Goal: Transaction & Acquisition: Purchase product/service

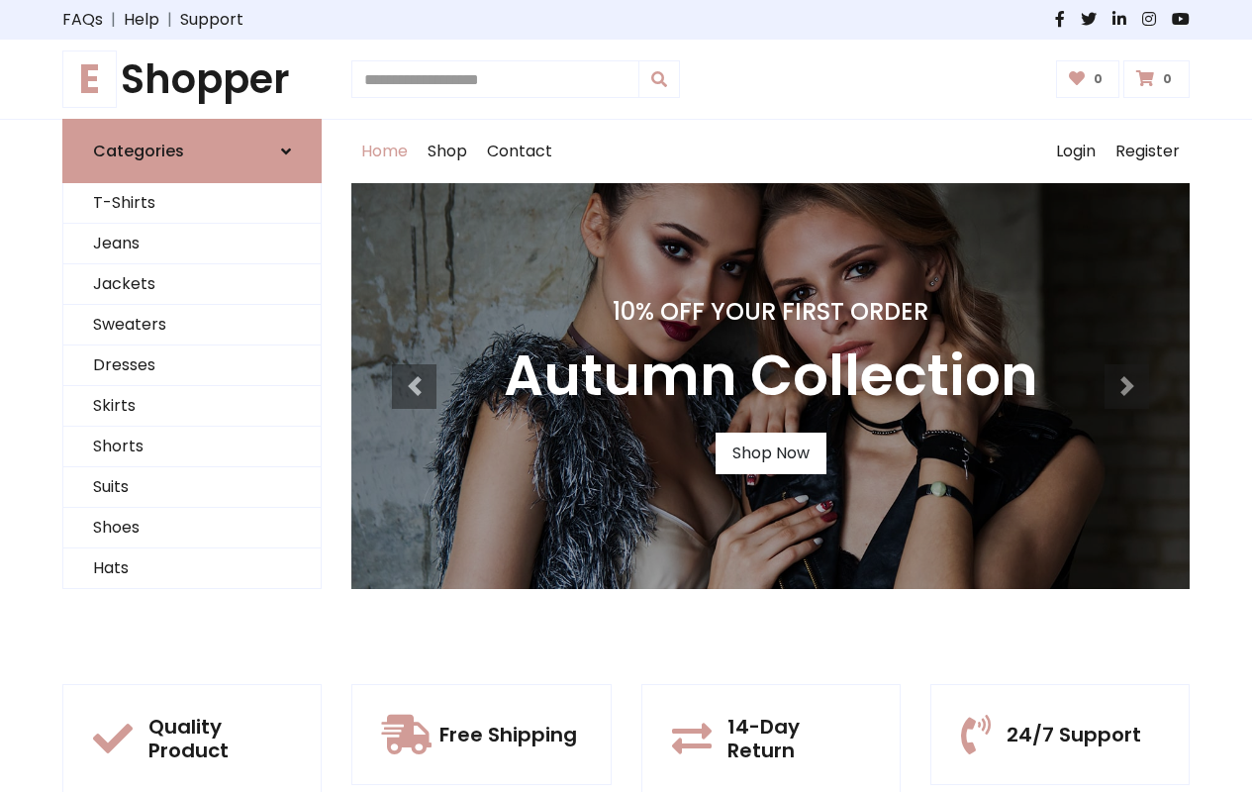
type input "*"
type input "**********"
type input "*****"
type input "**********"
type input "*"
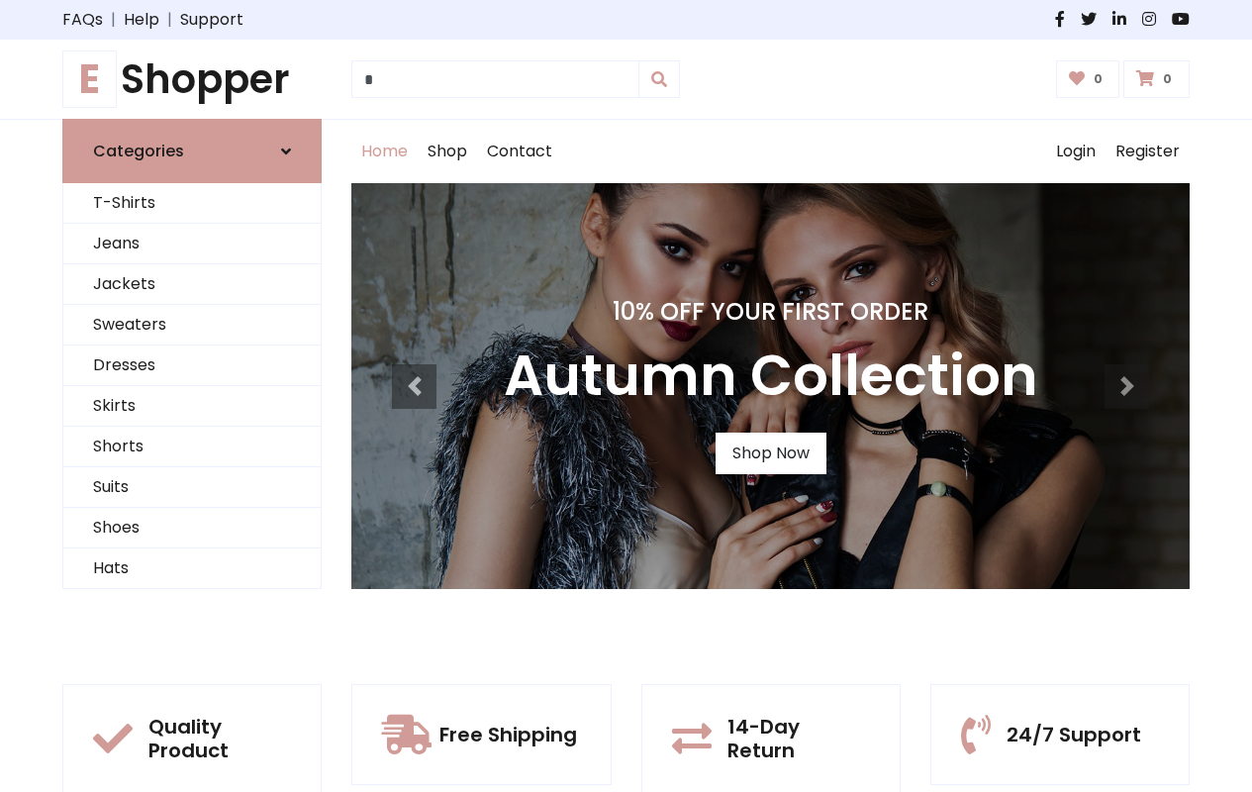
click at [770, 386] on h3 "Autumn Collection" at bounding box center [771, 376] width 535 height 66
click at [0, 0] on icon at bounding box center [0, 0] width 0 height 0
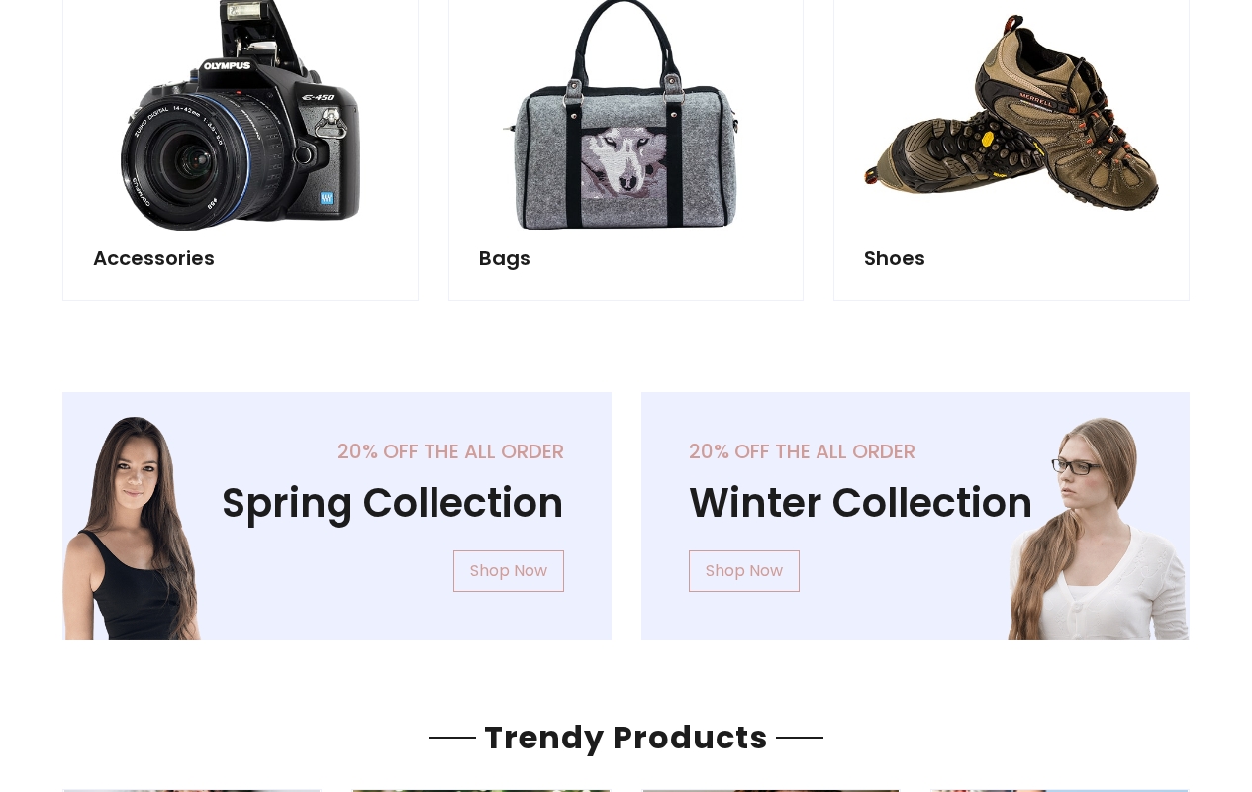
click at [0, 0] on icon at bounding box center [0, 0] width 0 height 0
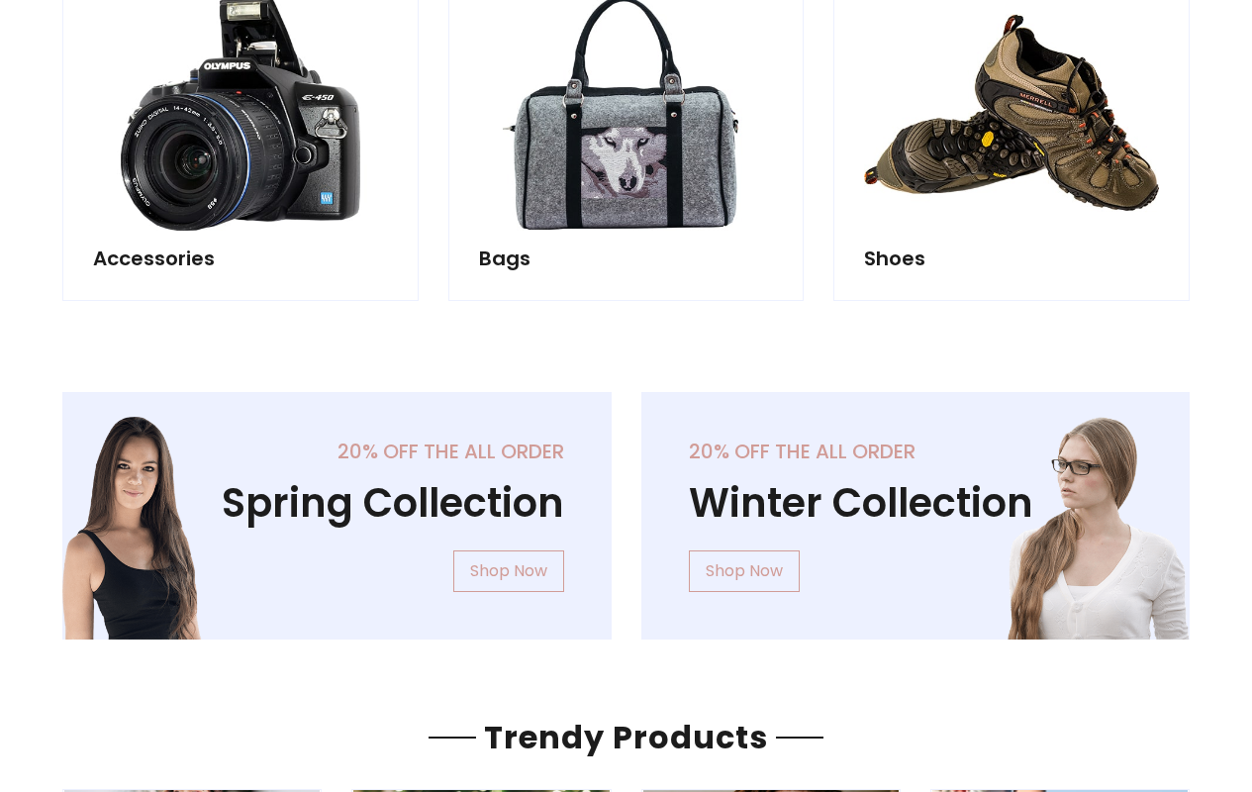
type input "**********"
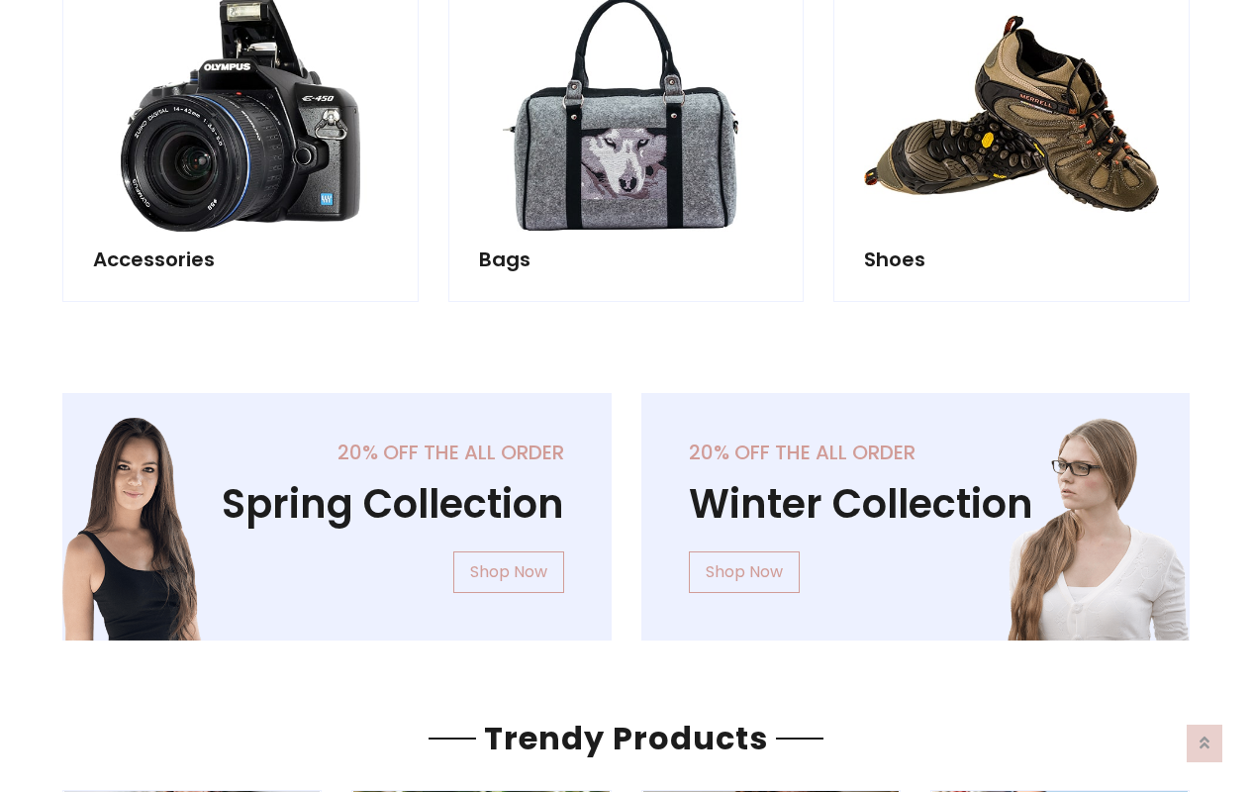
click at [0, 0] on icon at bounding box center [0, 0] width 0 height 0
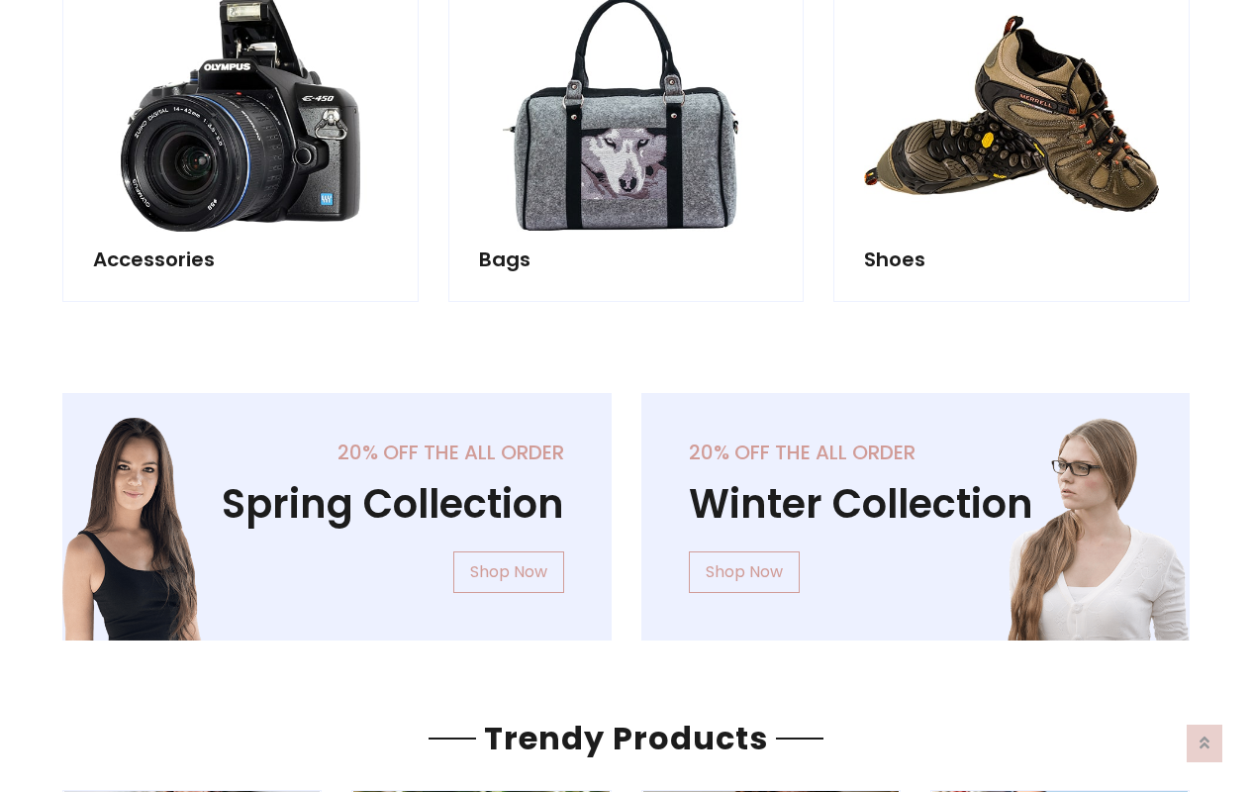
scroll to position [1345, 0]
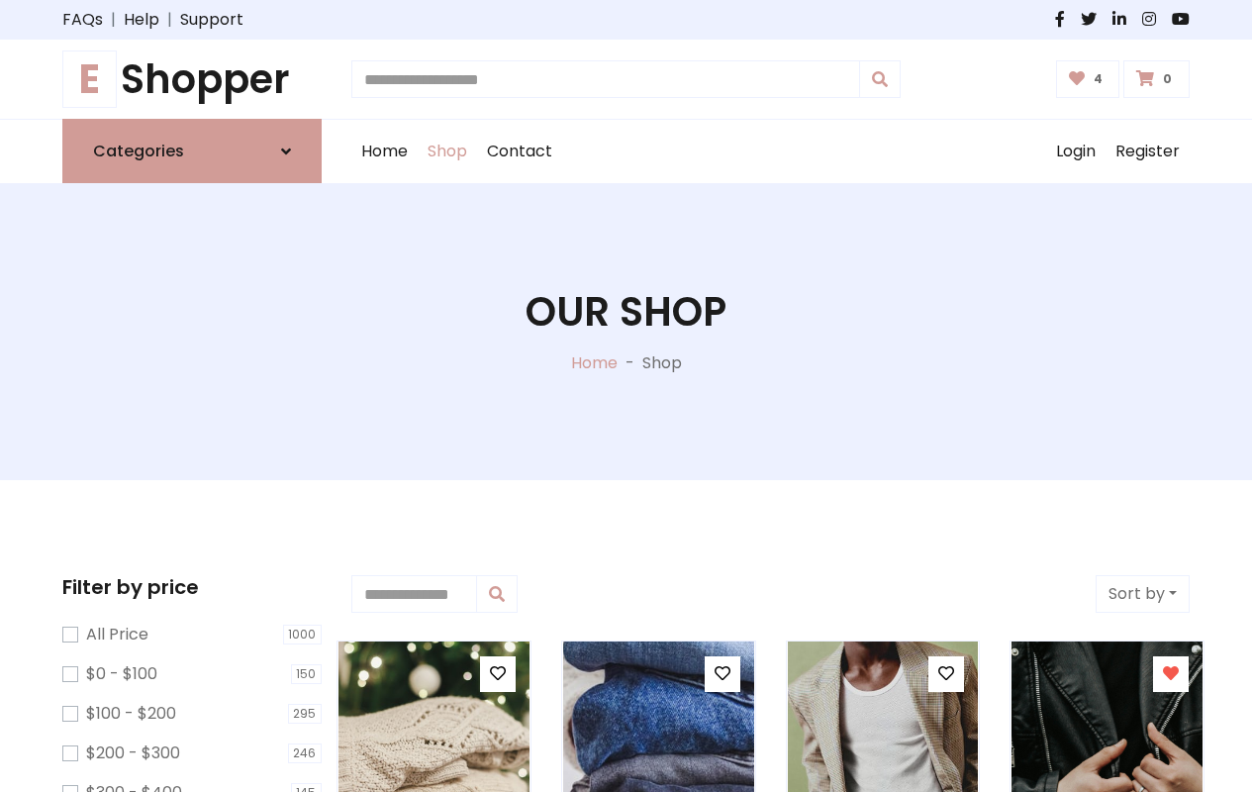
type input "*"
type input "*****"
type input "**********"
type input "*"
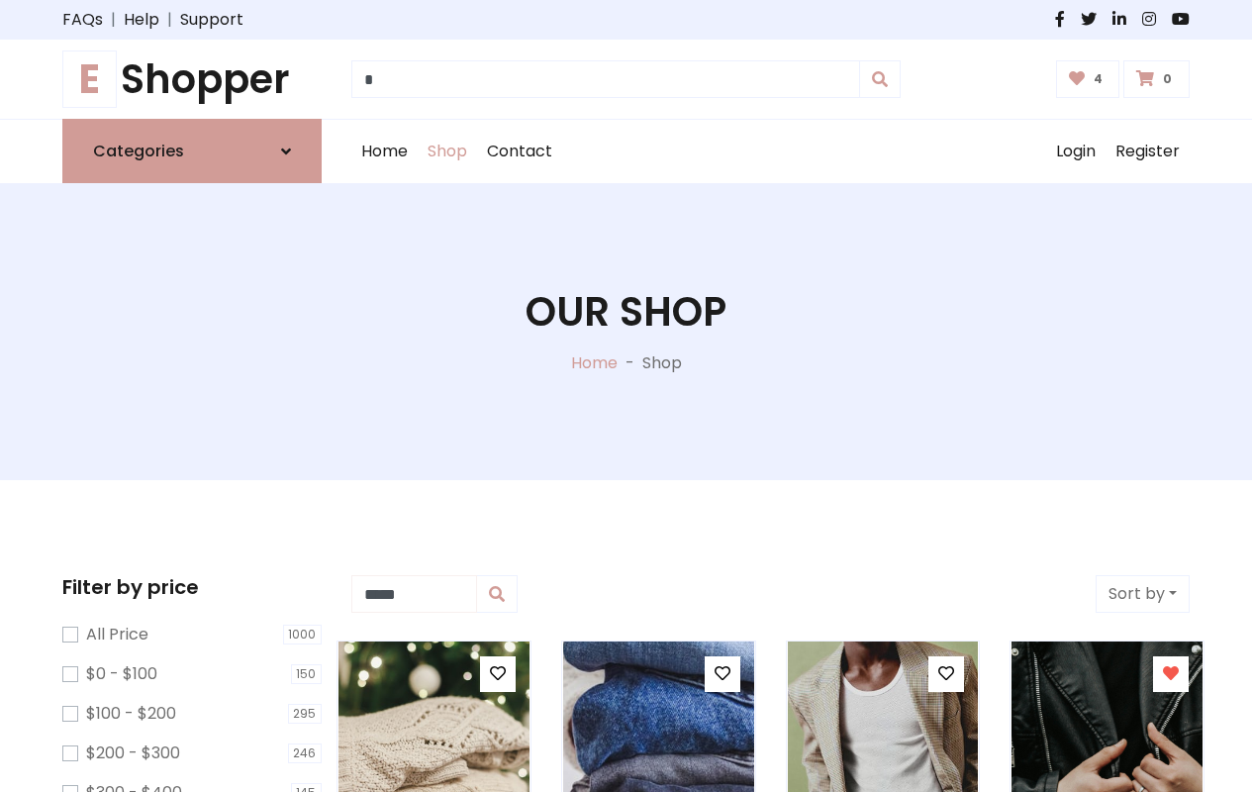
type input "*****"
click at [1142, 594] on button "Sort by" at bounding box center [1143, 594] width 94 height 38
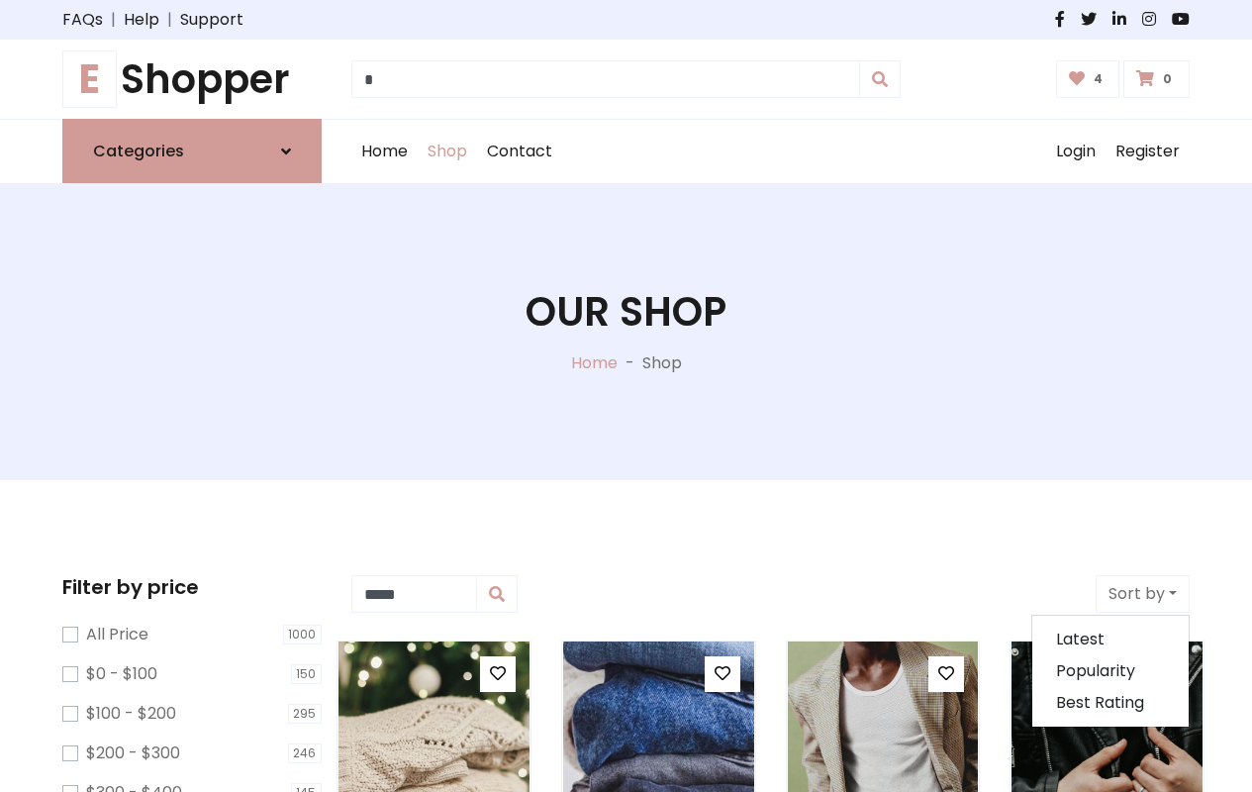
click at [497, 674] on icon at bounding box center [498, 673] width 16 height 16
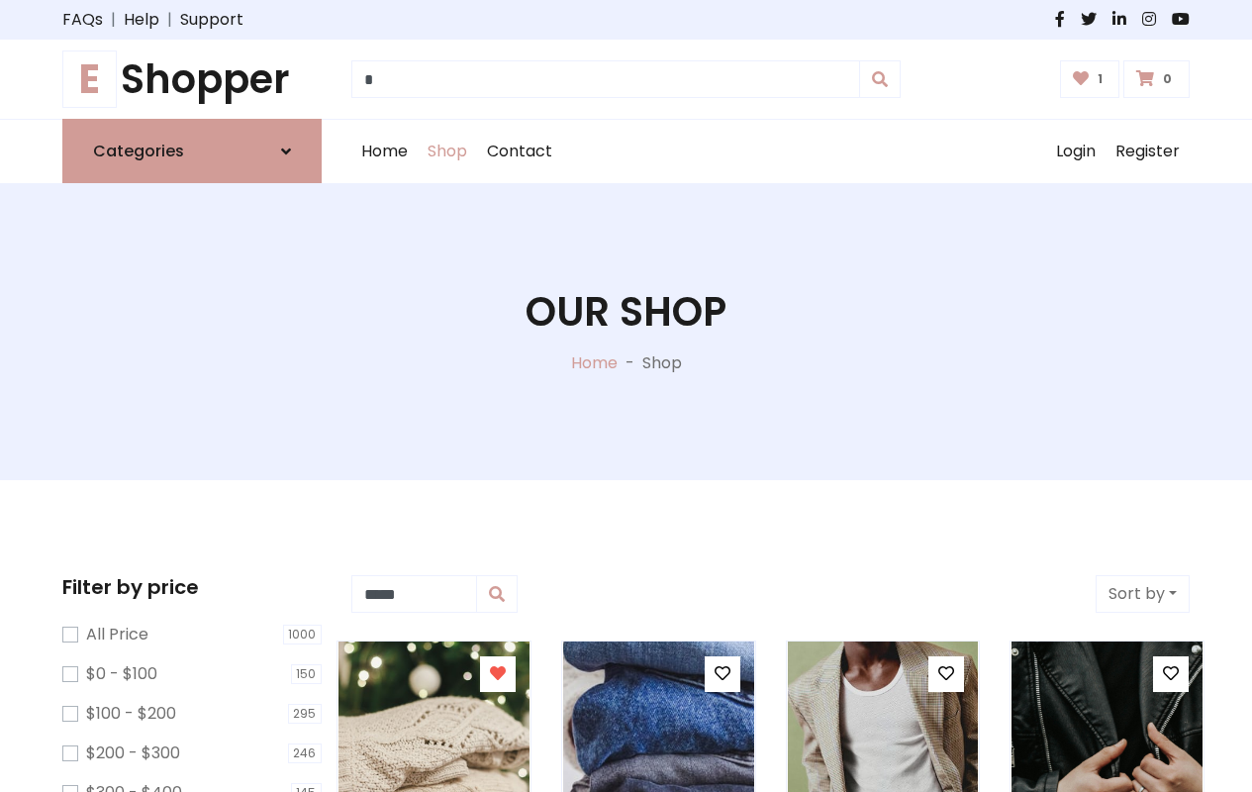
click at [722, 674] on icon at bounding box center [723, 673] width 16 height 16
click at [946, 674] on icon at bounding box center [946, 673] width 16 height 16
click at [1171, 674] on icon at bounding box center [1171, 673] width 16 height 16
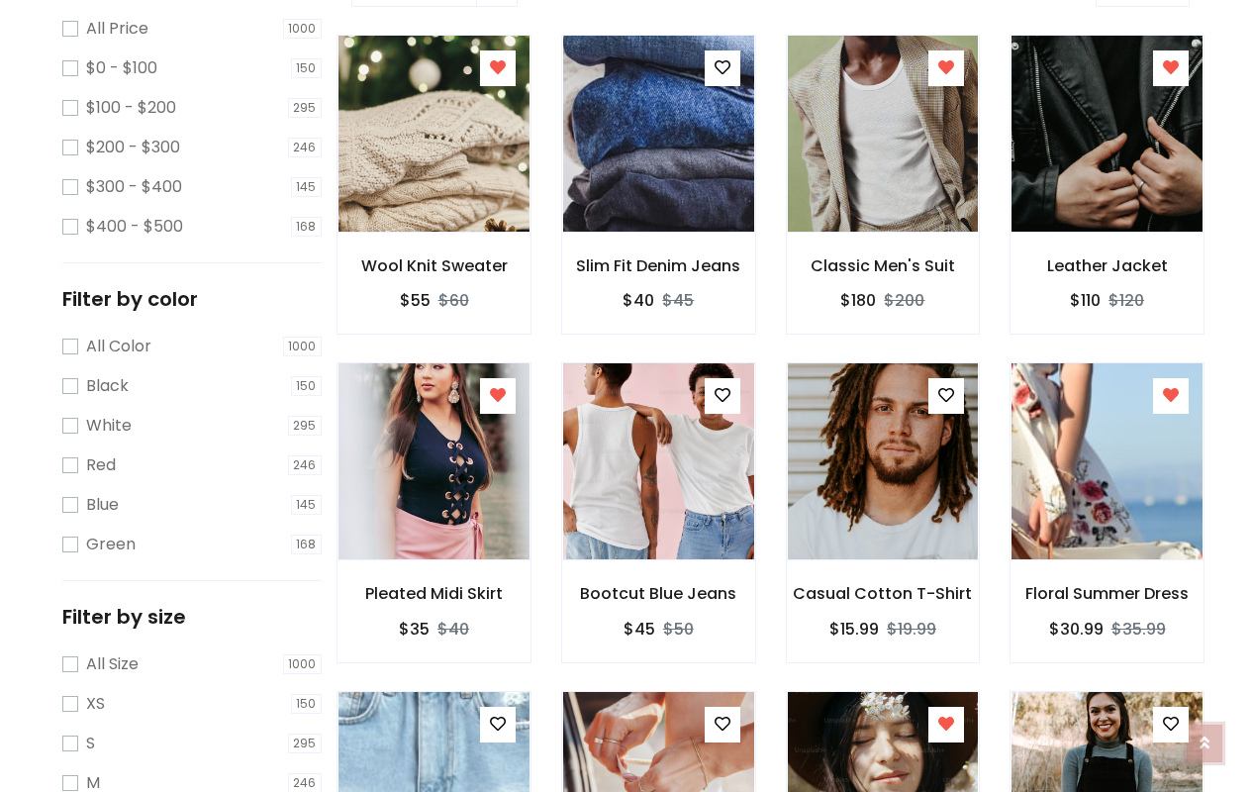
click at [1205, 736] on icon at bounding box center [1205, 728] width 10 height 16
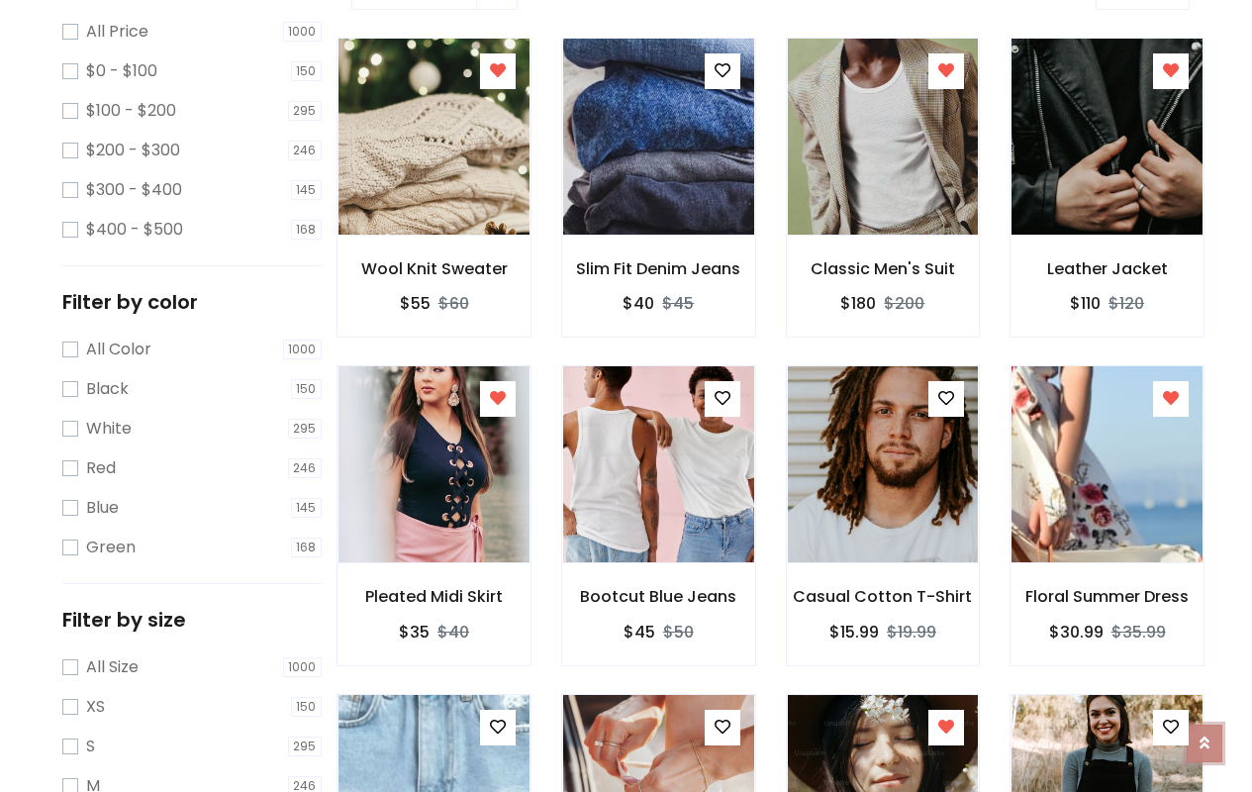
click at [1205, 733] on icon at bounding box center [1205, 737] width 10 height 16
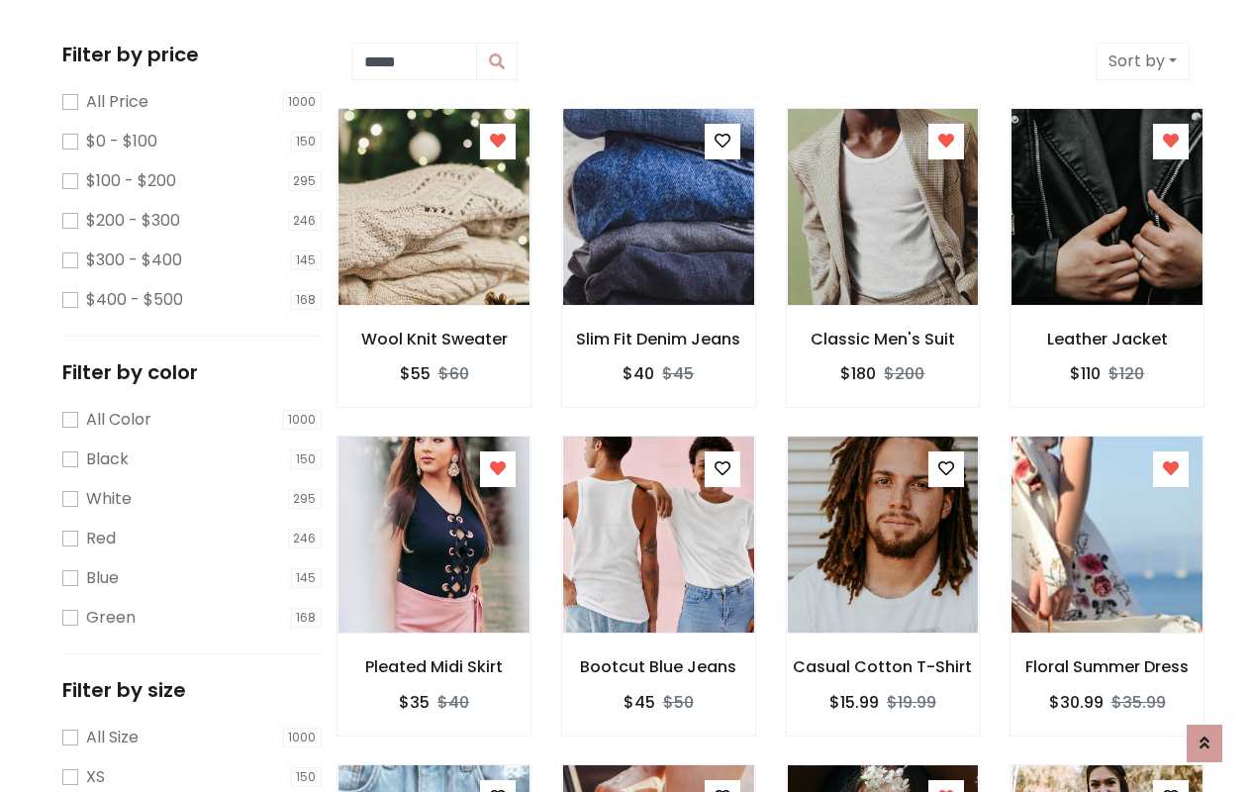
click at [722, 462] on icon at bounding box center [723, 468] width 16 height 16
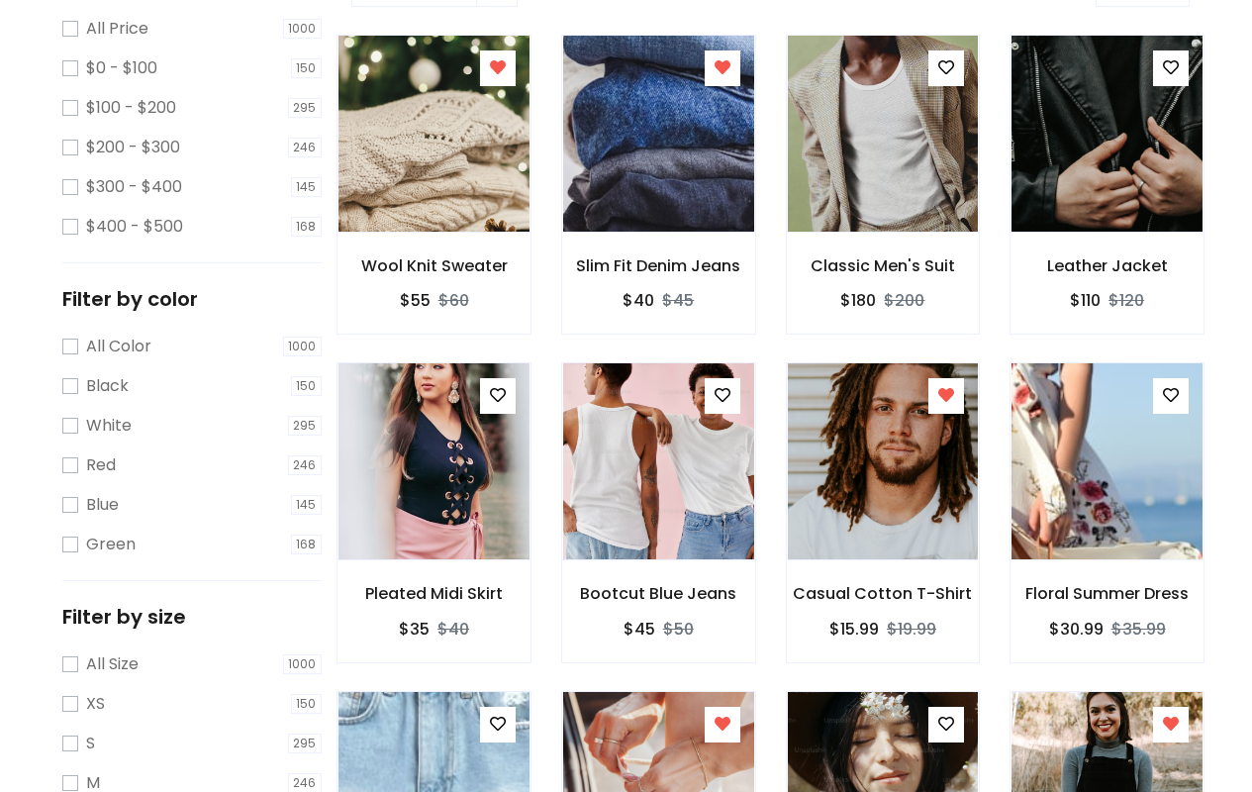
click at [497, 724] on icon at bounding box center [498, 724] width 16 height 16
click at [722, 724] on icon at bounding box center [723, 724] width 16 height 16
click at [946, 724] on icon at bounding box center [946, 724] width 16 height 16
click at [1171, 724] on icon at bounding box center [1171, 724] width 16 height 16
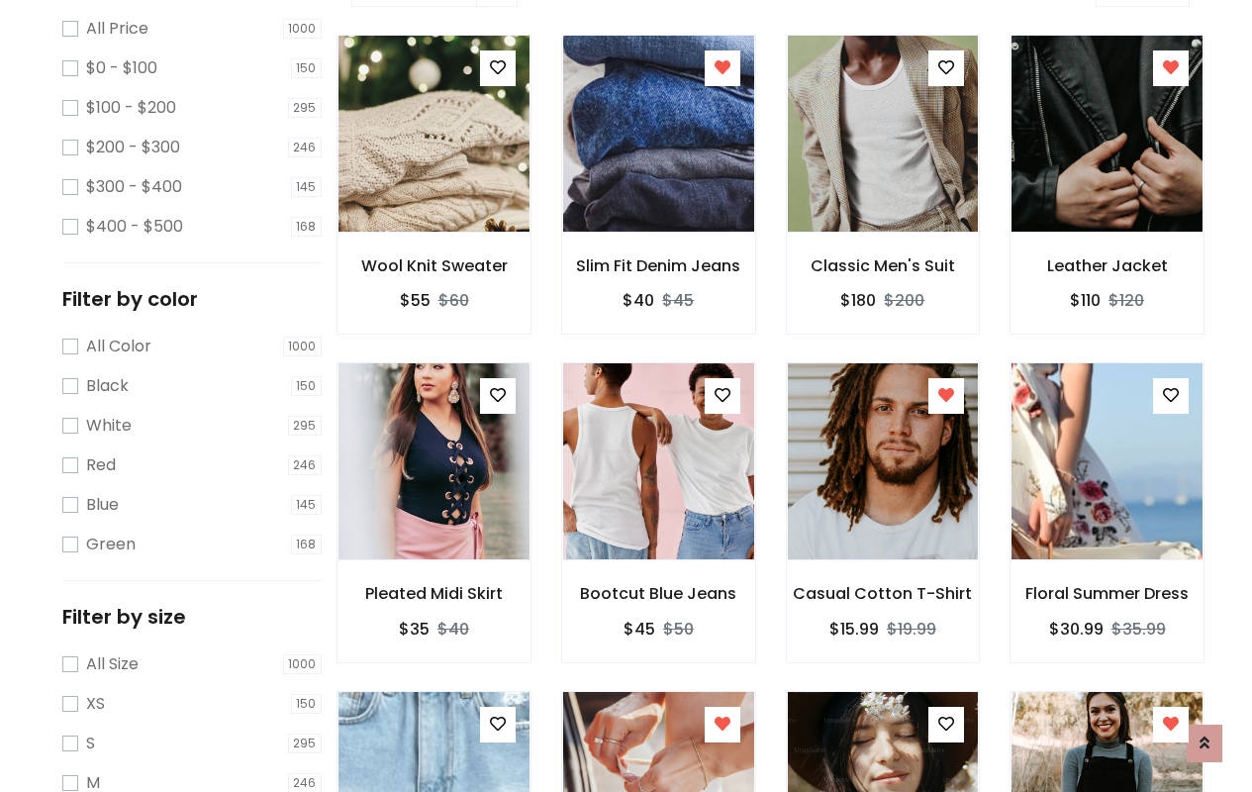
scroll to position [1414, 0]
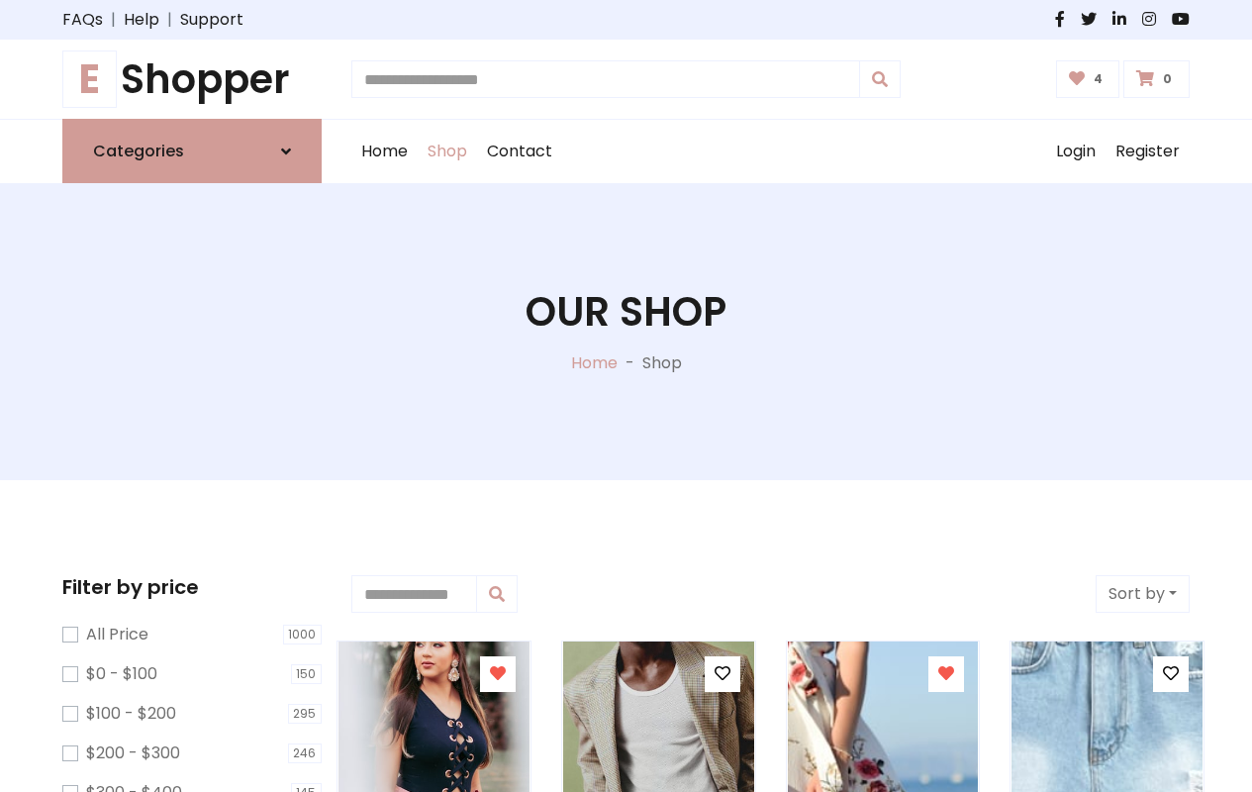
type input "*"
type input "*****"
type input "**********"
type input "*"
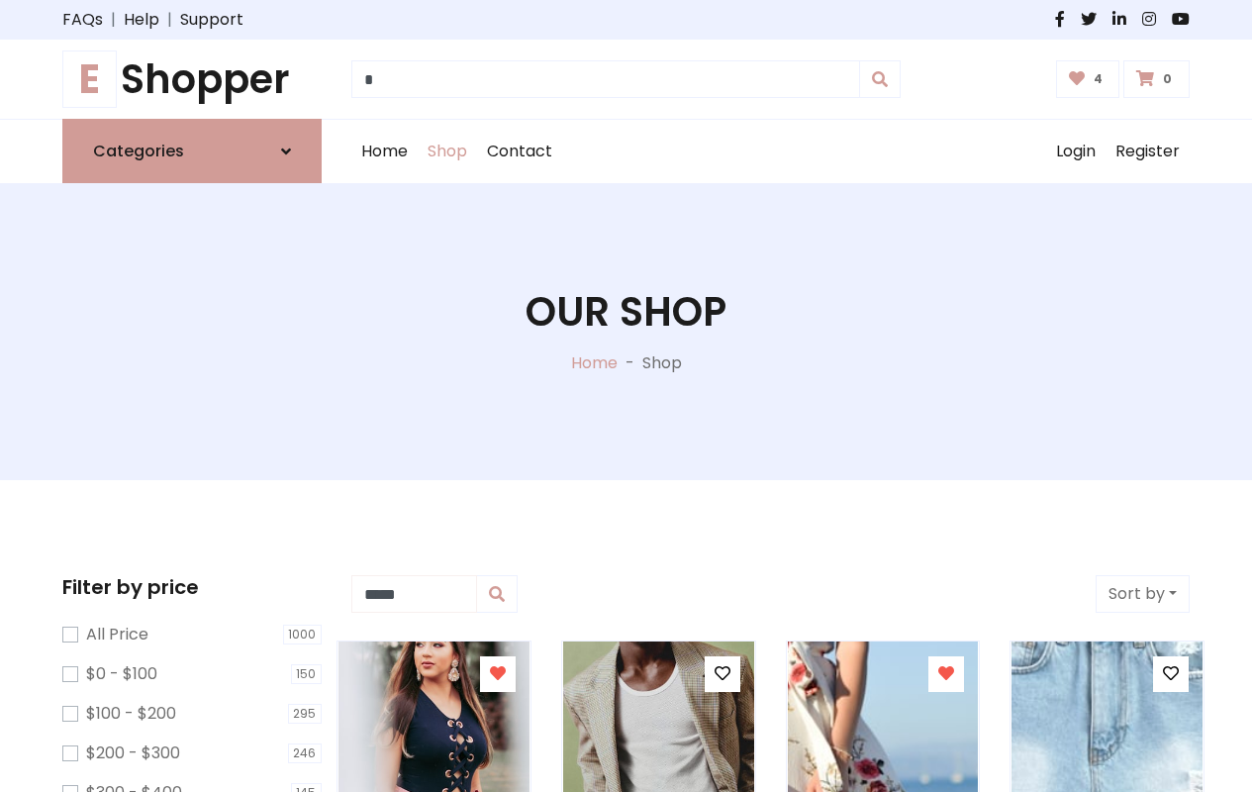
type input "*****"
click at [1142, 594] on button "Sort by" at bounding box center [1143, 594] width 94 height 38
click at [497, 674] on icon at bounding box center [498, 673] width 16 height 16
click at [722, 674] on icon at bounding box center [723, 673] width 16 height 16
click at [946, 674] on icon at bounding box center [946, 673] width 16 height 16
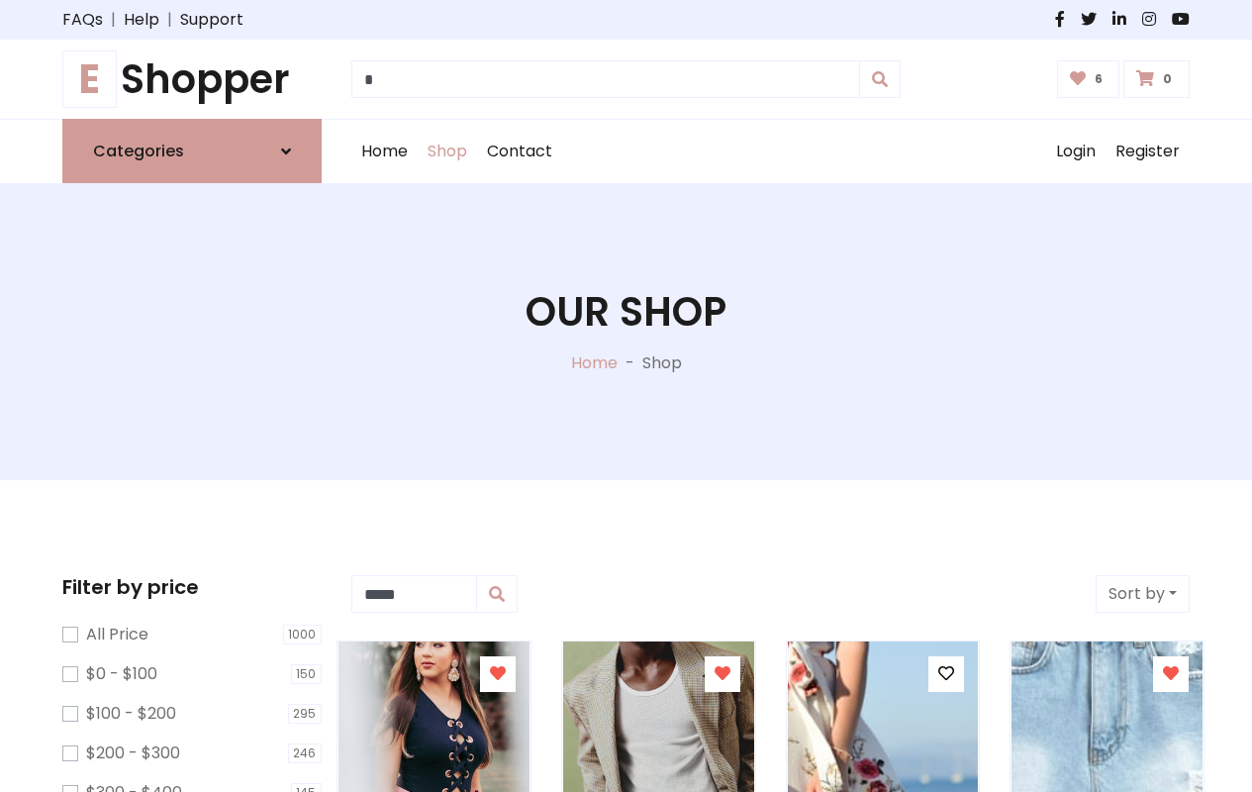
click at [1171, 674] on icon at bounding box center [1171, 673] width 16 height 16
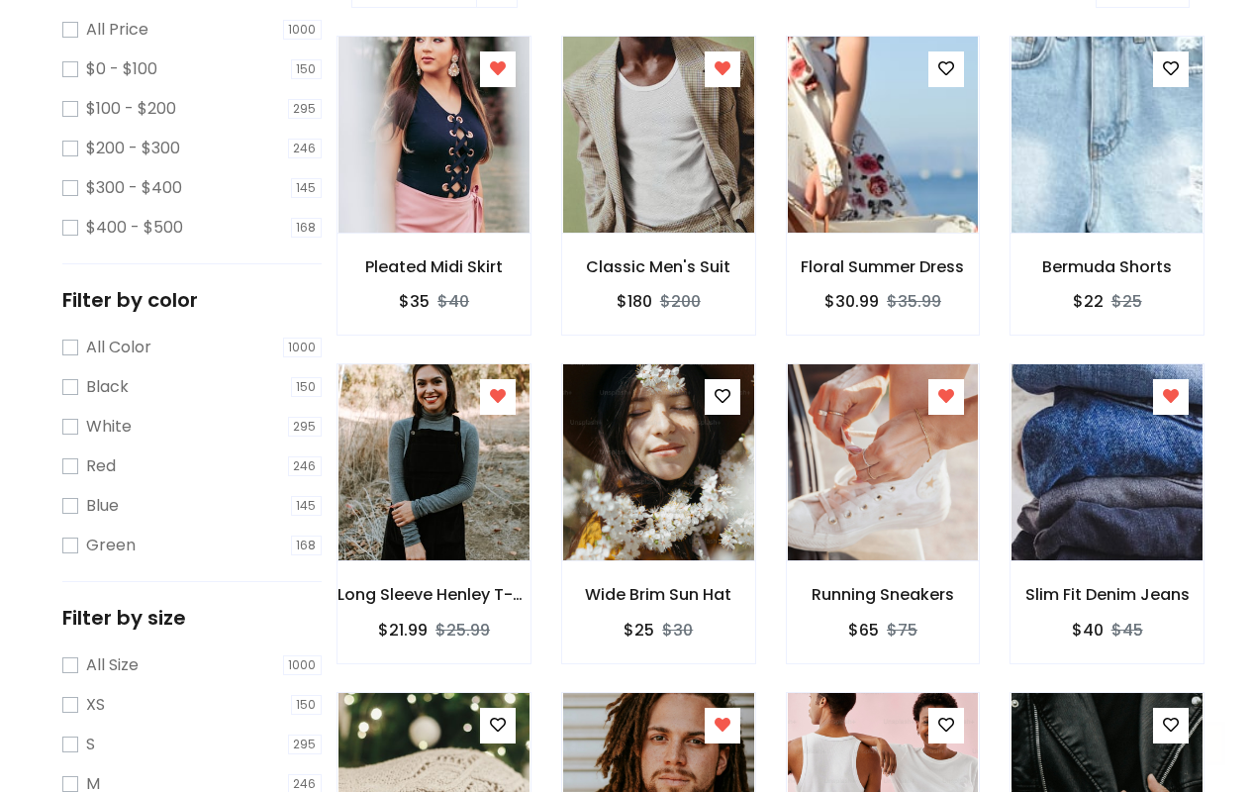
click at [1205, 742] on icon at bounding box center [1205, 743] width 10 height 16
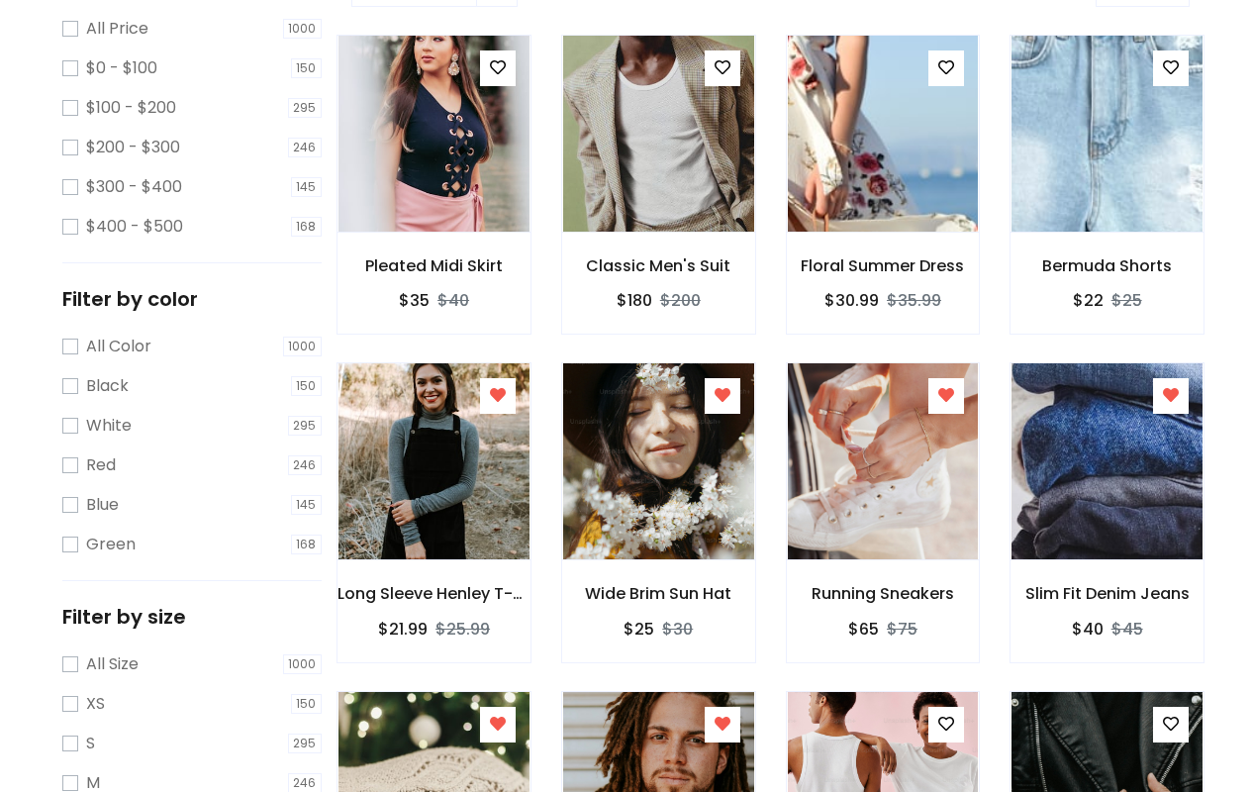
click at [946, 396] on icon at bounding box center [946, 395] width 16 height 16
click at [1171, 396] on icon at bounding box center [1171, 395] width 16 height 16
click at [497, 724] on icon at bounding box center [498, 724] width 16 height 16
click at [722, 724] on icon at bounding box center [723, 724] width 16 height 16
click at [946, 724] on icon at bounding box center [946, 724] width 16 height 16
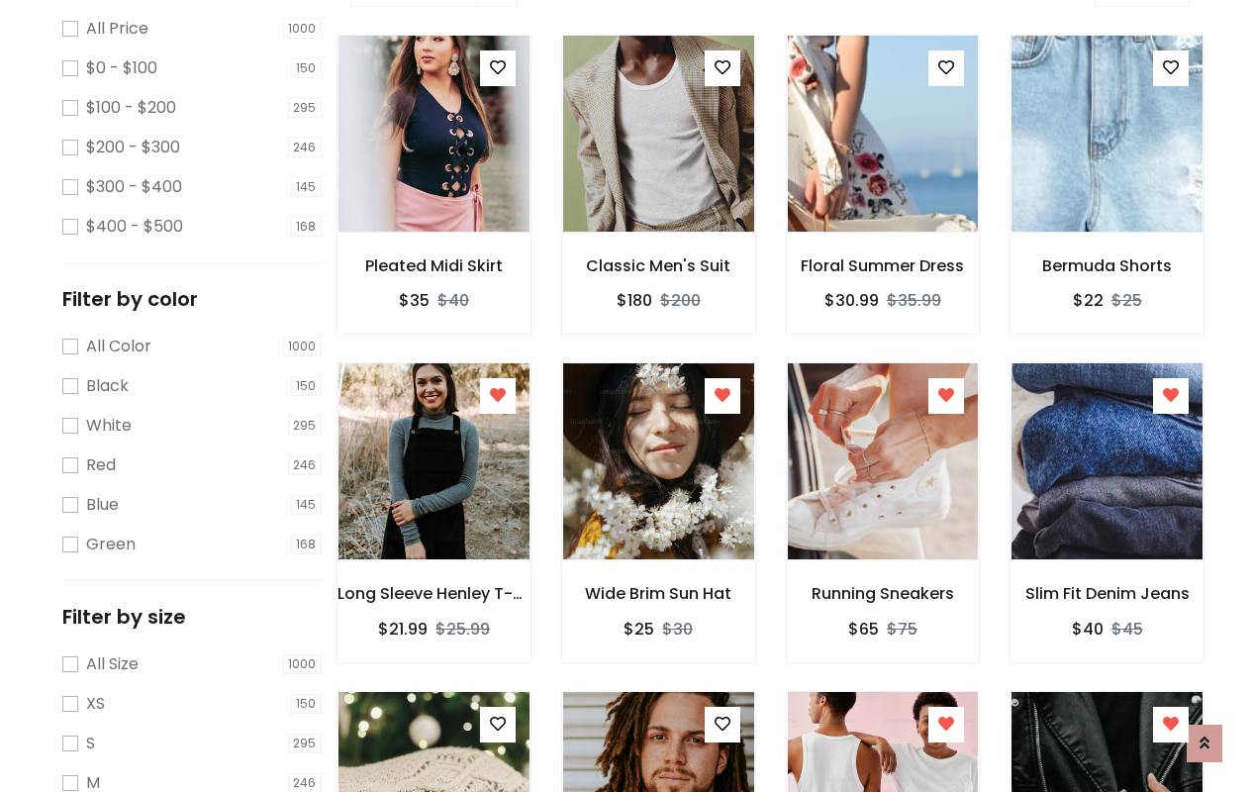
click at [1171, 724] on icon at bounding box center [1171, 724] width 16 height 16
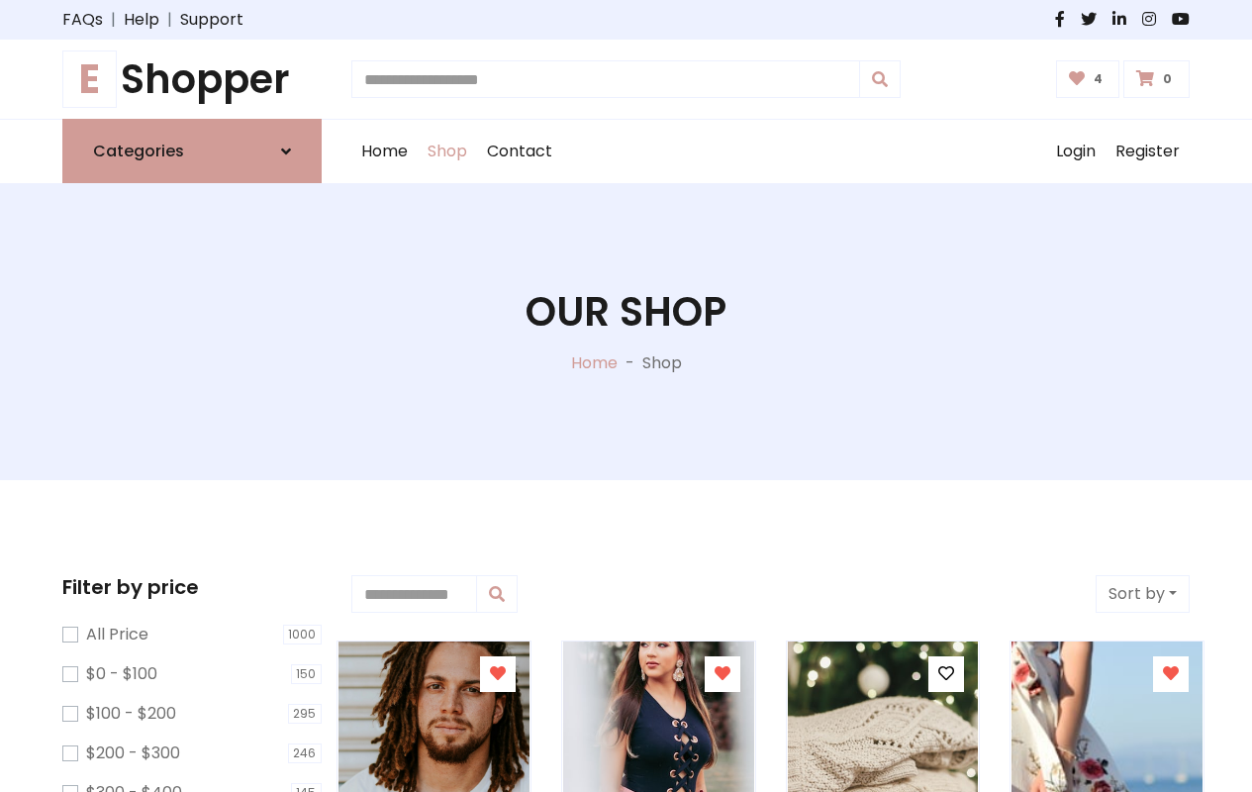
type input "*"
type input "*****"
type input "**********"
type input "*"
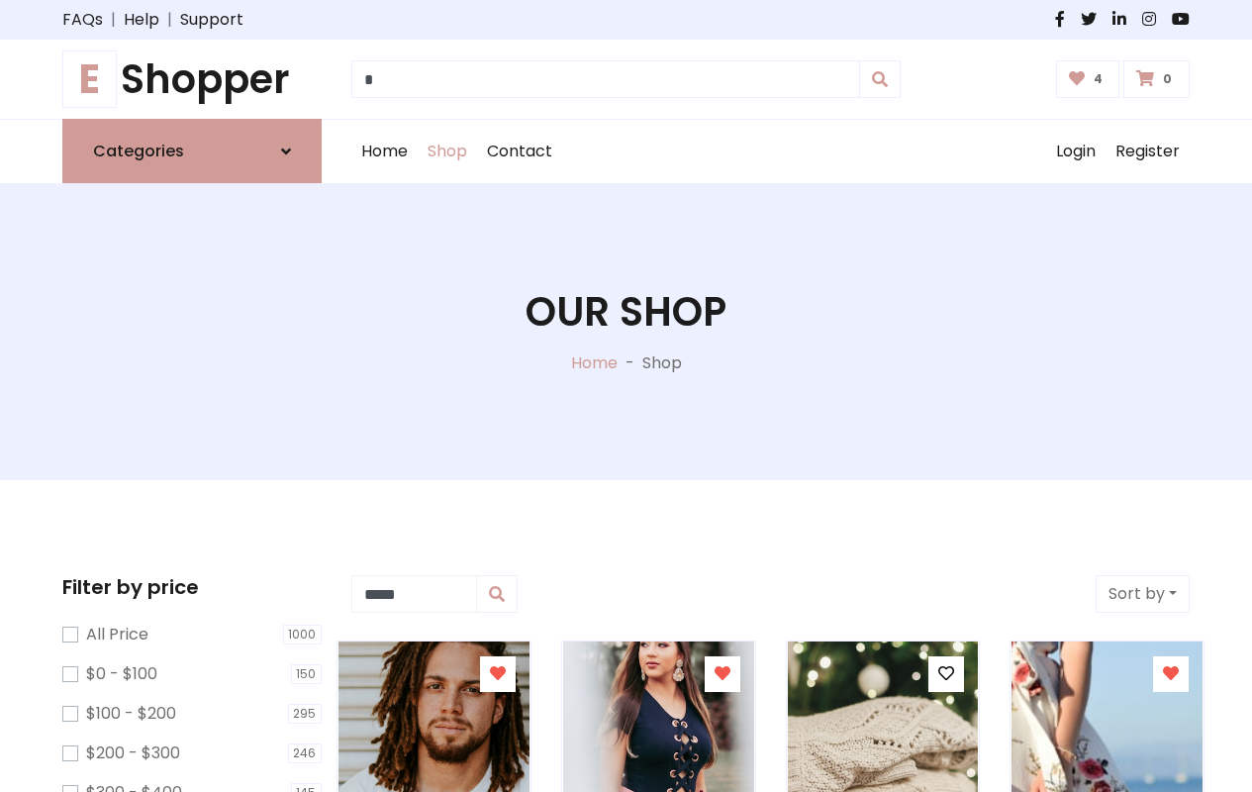
type input "*****"
click at [1142, 594] on button "Sort by" at bounding box center [1143, 594] width 94 height 38
click at [497, 674] on icon at bounding box center [498, 673] width 16 height 16
click at [722, 674] on icon at bounding box center [723, 673] width 16 height 16
click at [946, 674] on icon at bounding box center [946, 673] width 16 height 16
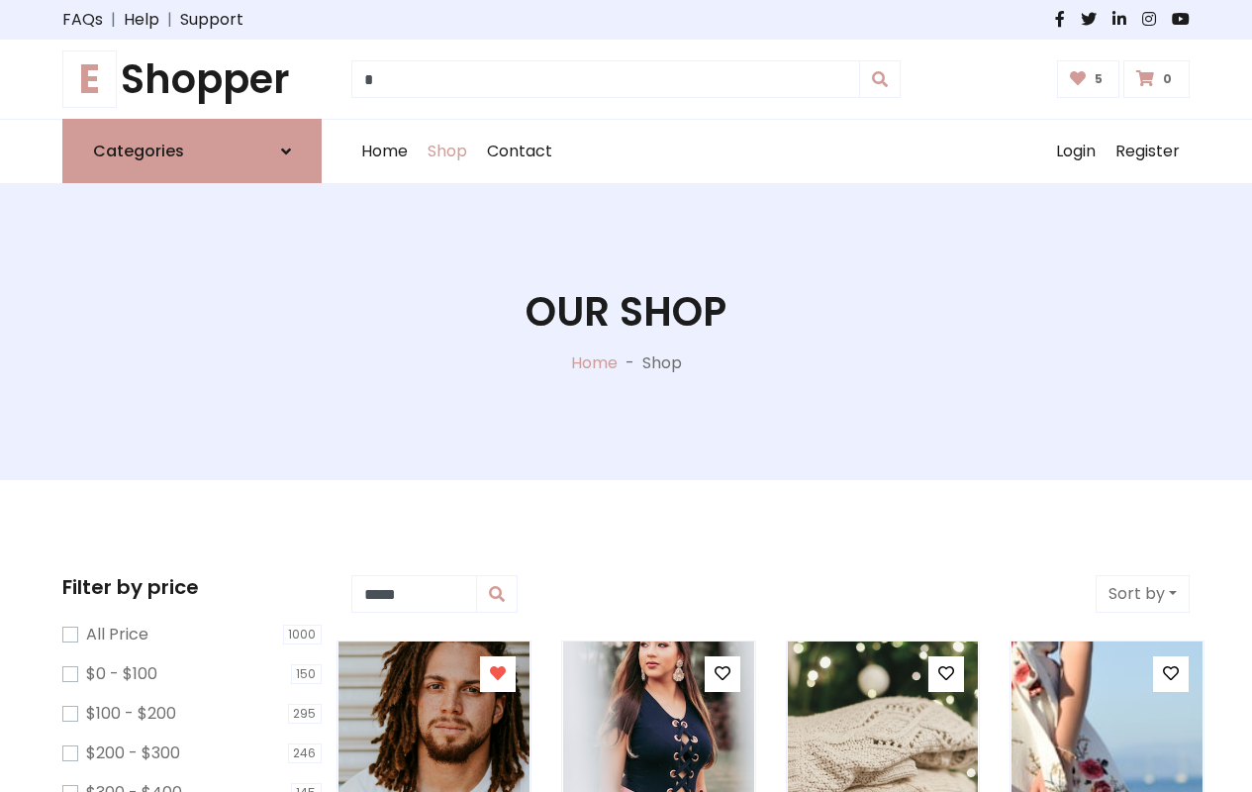
click at [1171, 674] on icon at bounding box center [1171, 673] width 16 height 16
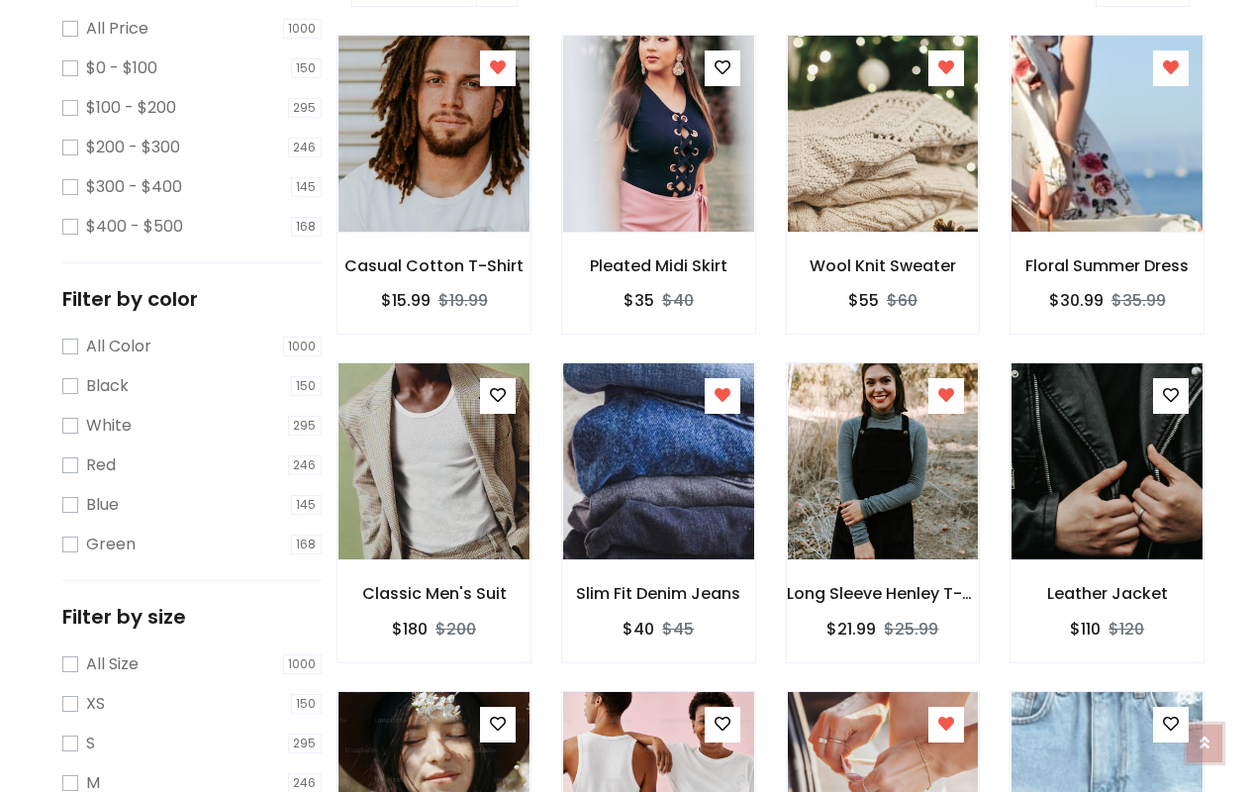
click at [1205, 738] on icon at bounding box center [1205, 743] width 10 height 16
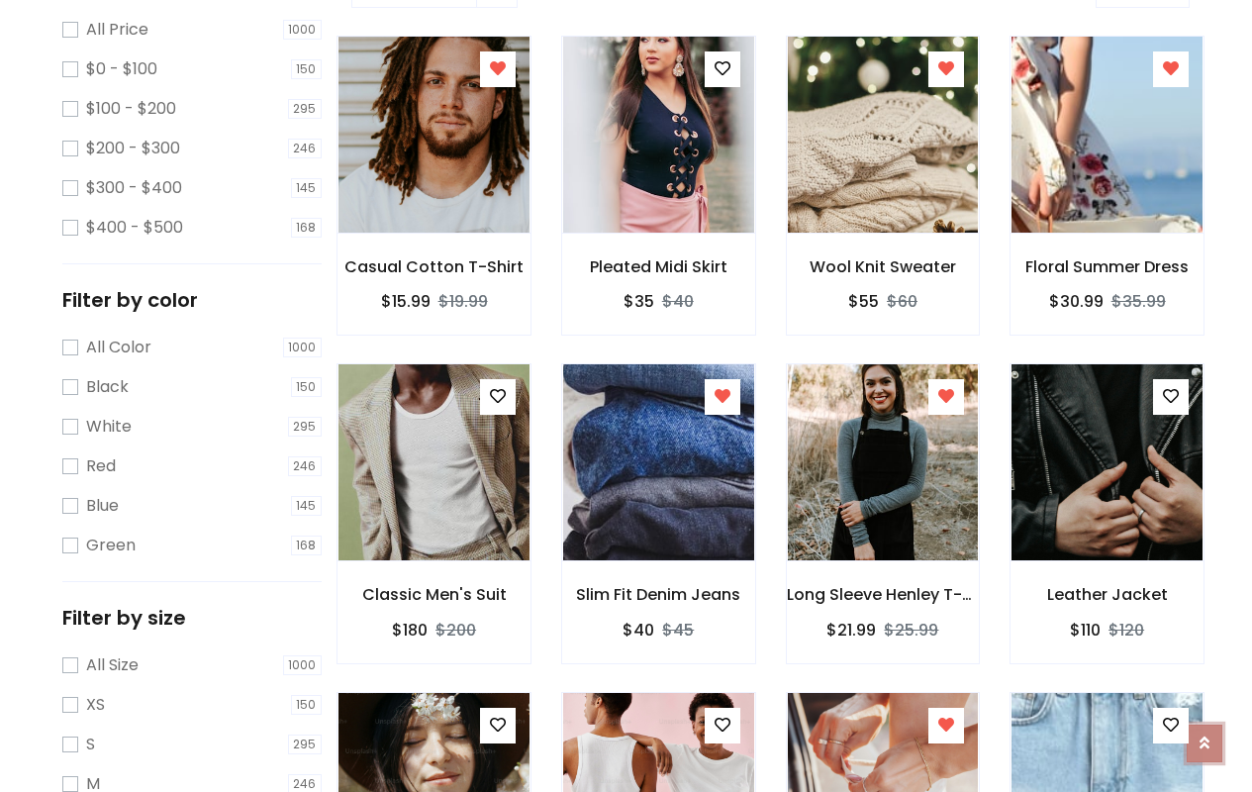
click at [1205, 734] on icon at bounding box center [1205, 742] width 10 height 16
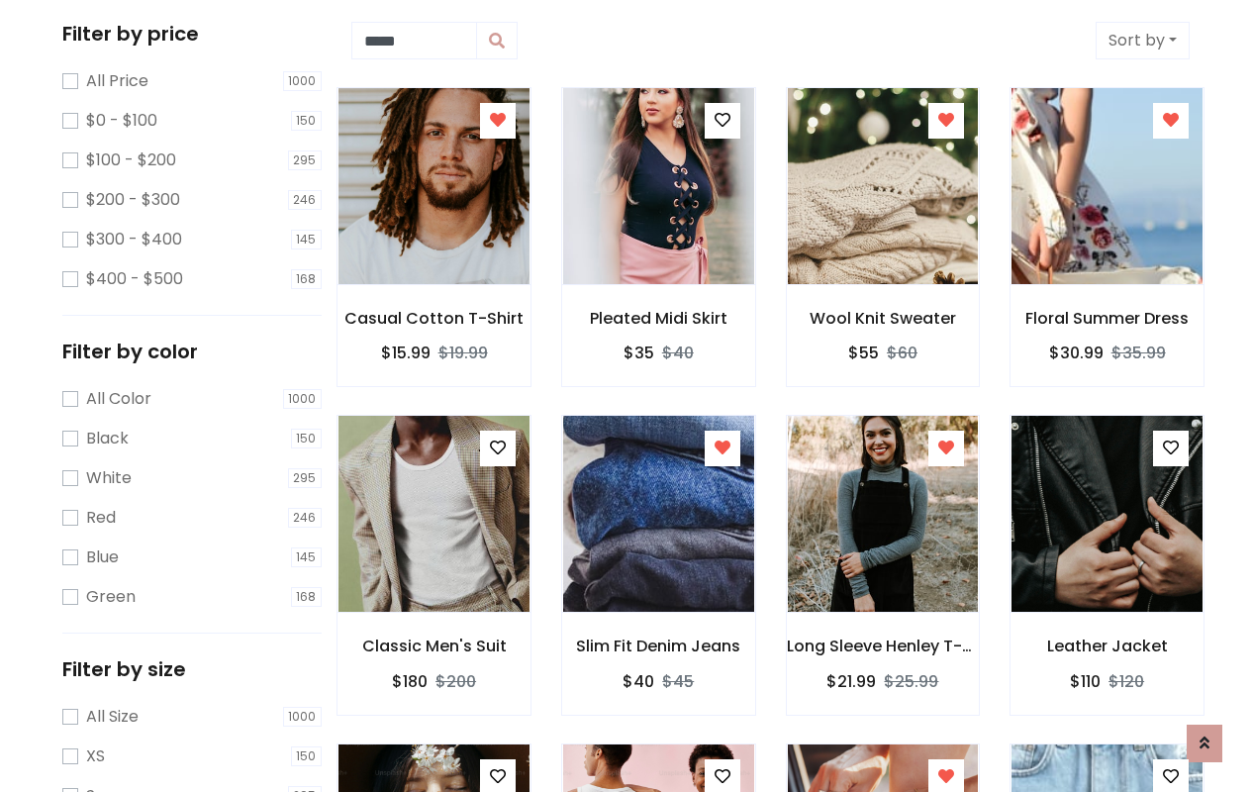
click at [722, 444] on icon at bounding box center [723, 448] width 16 height 16
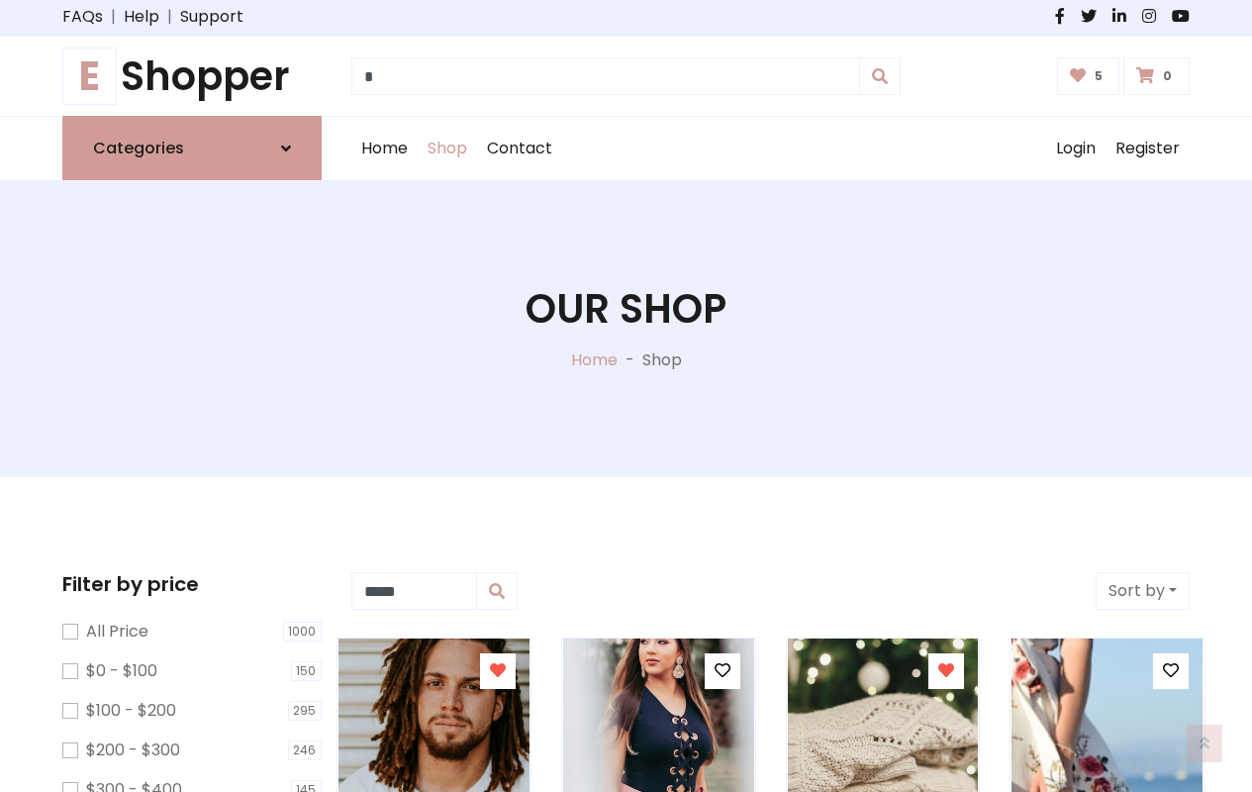
scroll to position [1, 0]
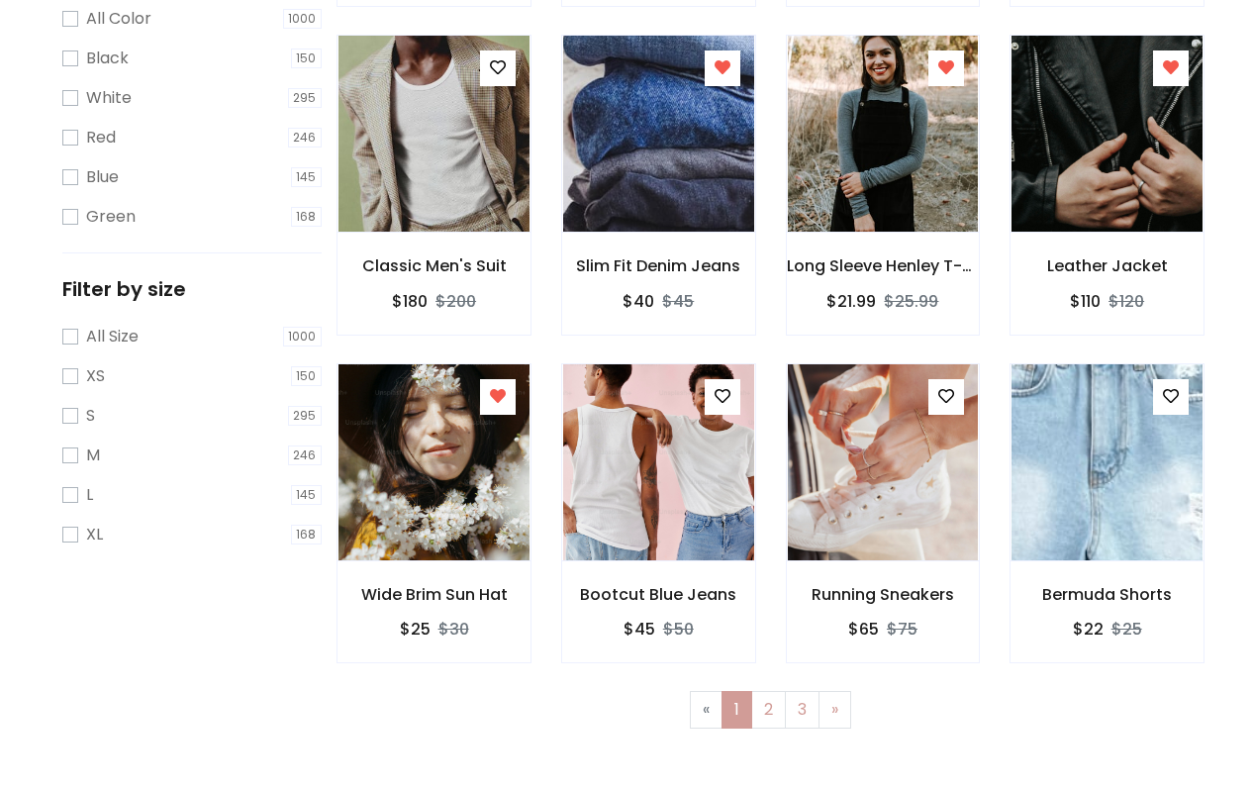
click at [1171, 396] on icon at bounding box center [1171, 396] width 16 height 16
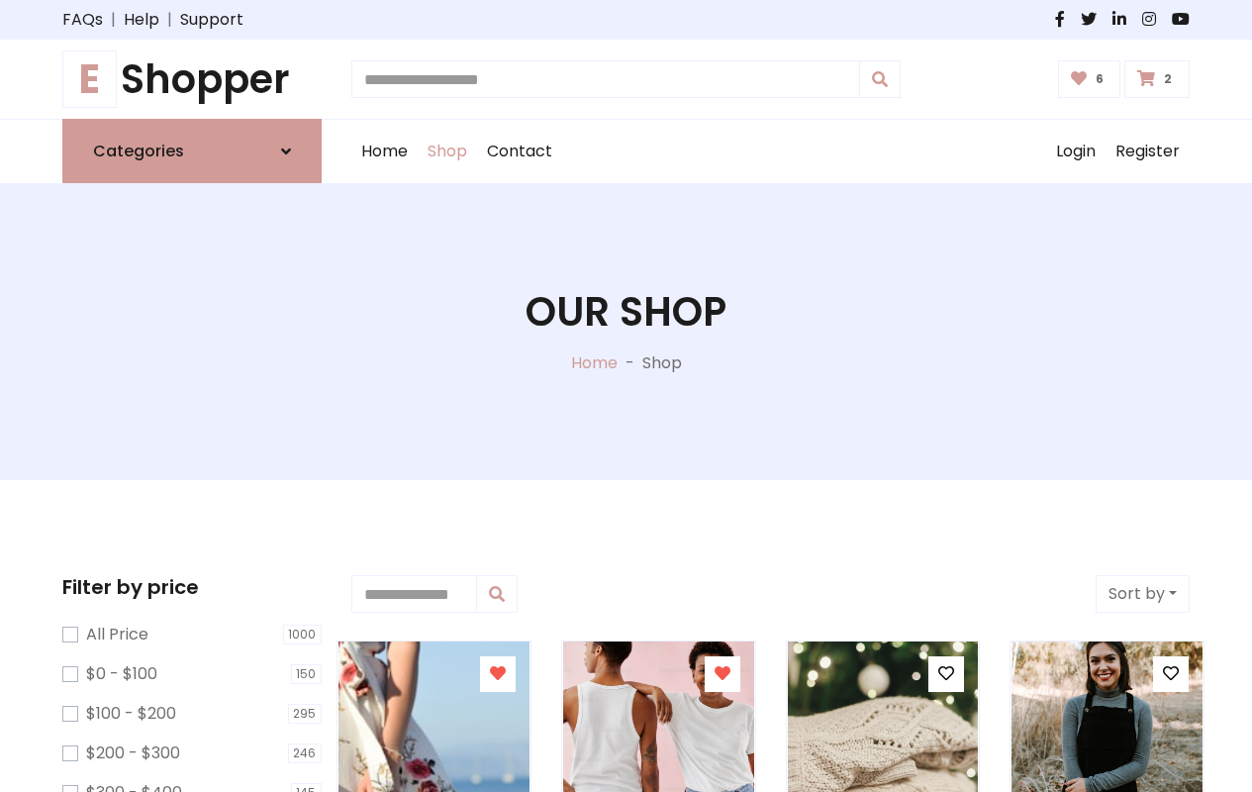
type input "*"
type input "*****"
type input "**********"
type input "*"
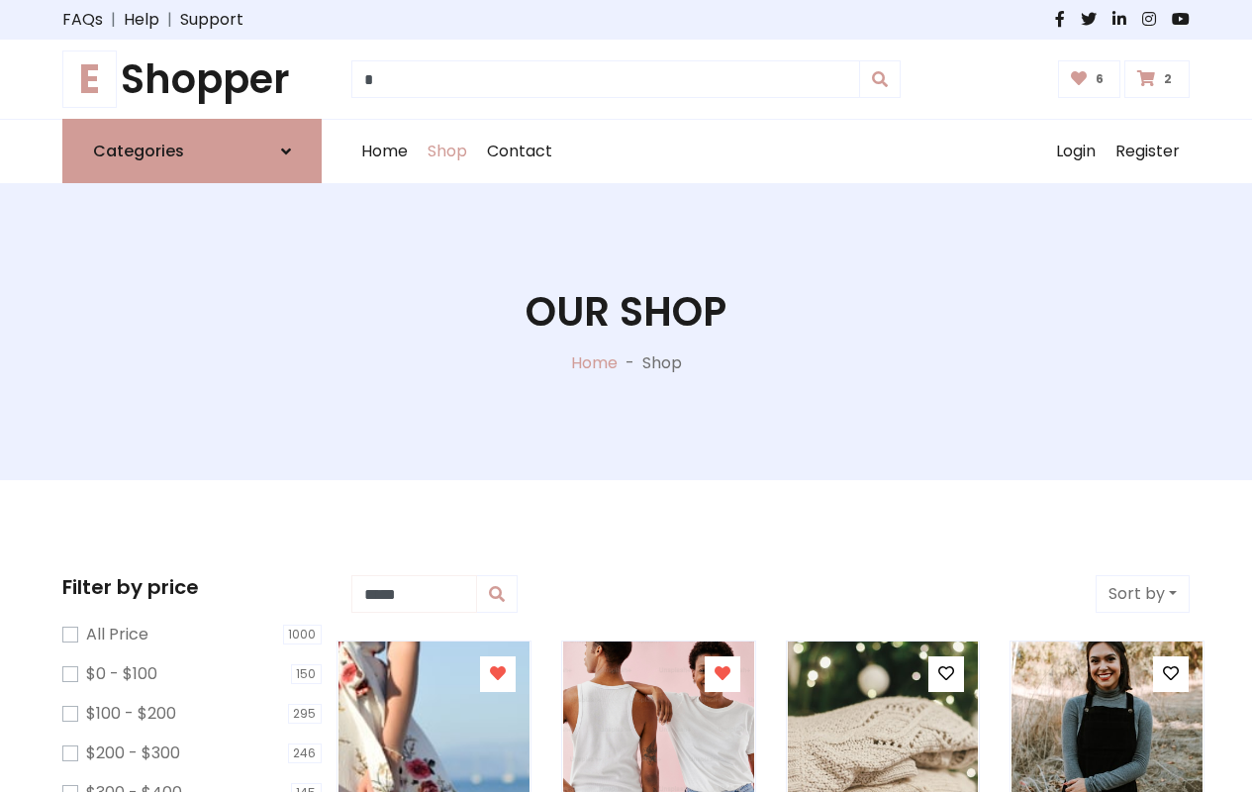
type input "*****"
click at [1142, 594] on button "Sort by" at bounding box center [1143, 594] width 94 height 38
click at [497, 674] on icon at bounding box center [498, 673] width 16 height 16
click at [0, 0] on icon at bounding box center [0, 0] width 0 height 0
click at [946, 674] on icon at bounding box center [946, 673] width 16 height 16
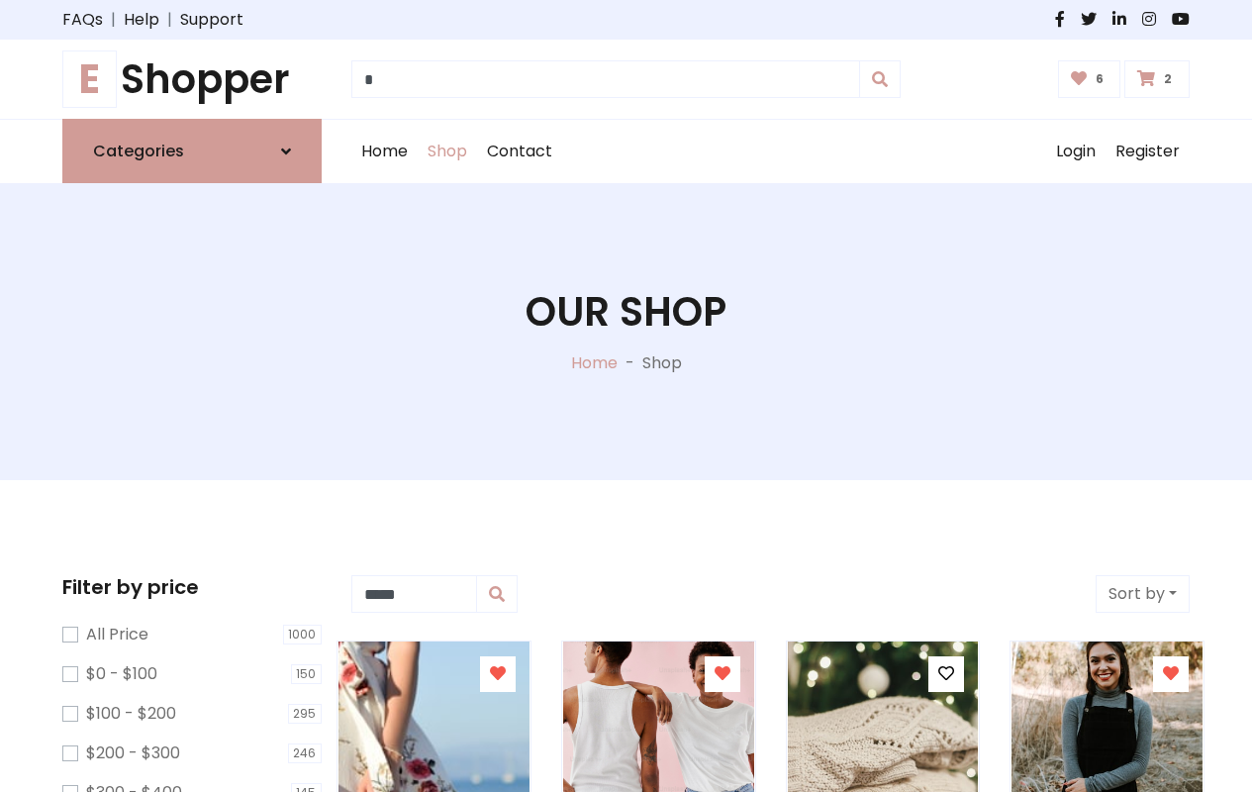
click at [1171, 674] on icon at bounding box center [1171, 673] width 16 height 16
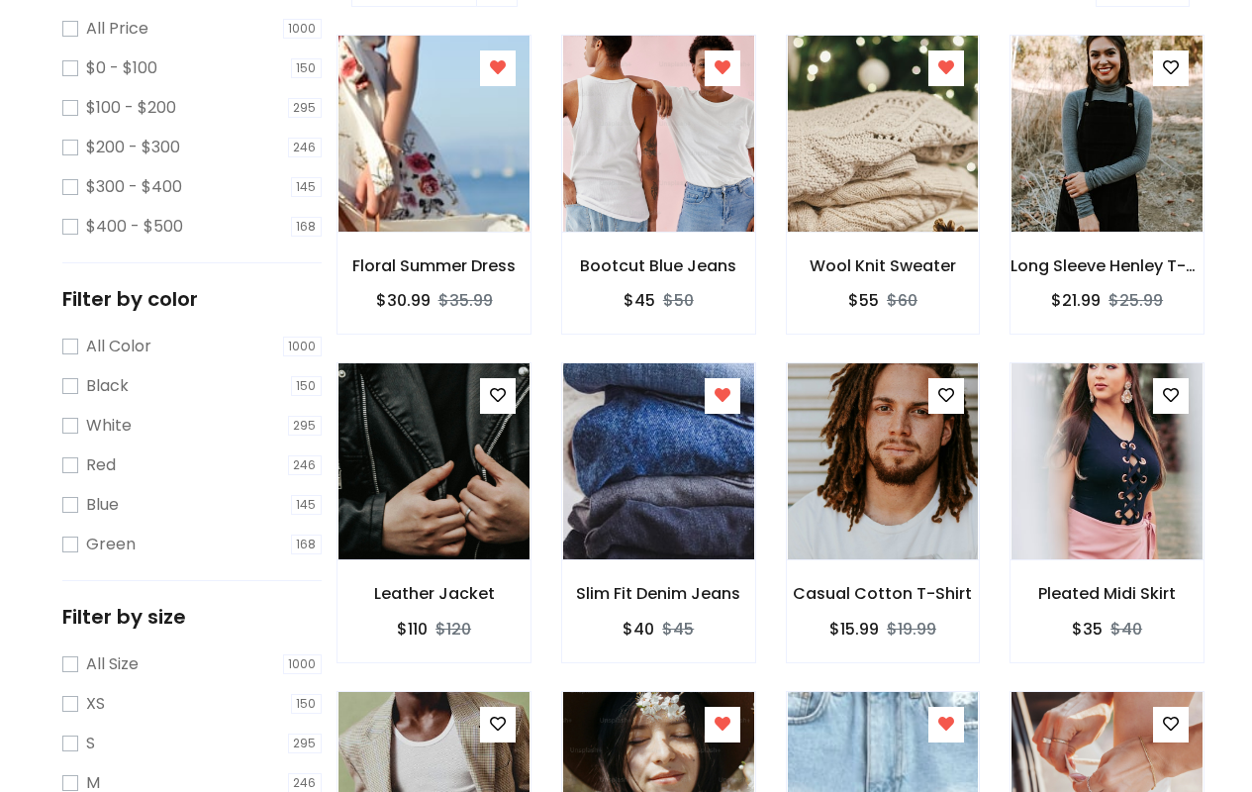
click at [0, 0] on icon at bounding box center [0, 0] width 0 height 0
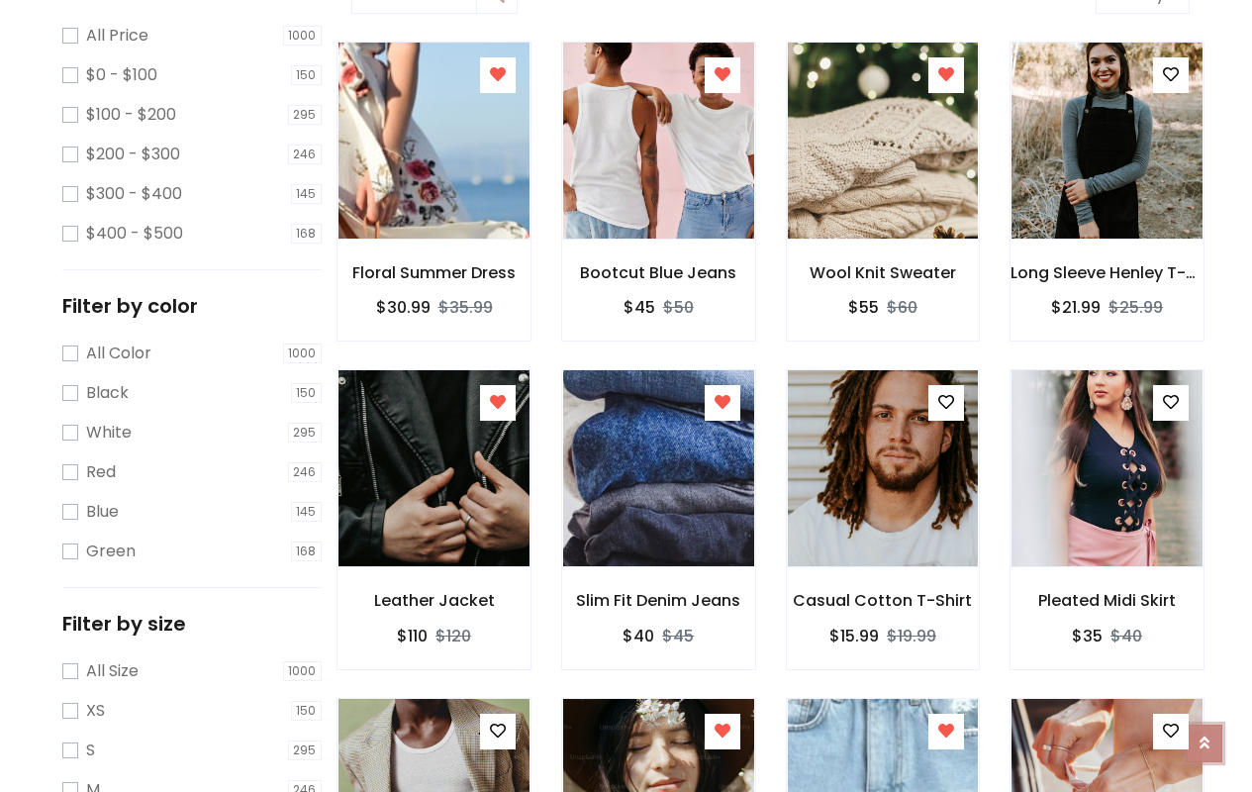
click at [1205, 732] on icon at bounding box center [1205, 732] width 10 height 16
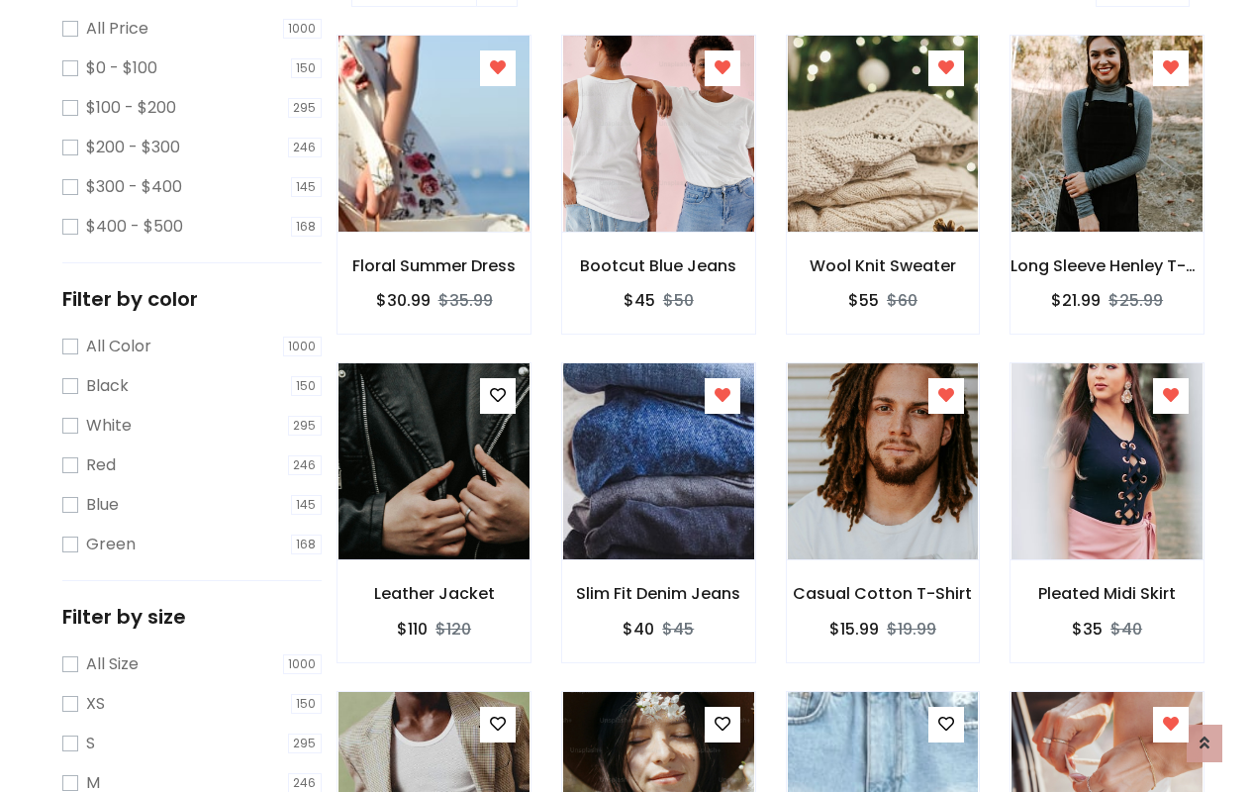
click at [497, 724] on icon at bounding box center [498, 724] width 16 height 16
click at [722, 724] on icon at bounding box center [723, 724] width 16 height 16
click at [946, 724] on icon at bounding box center [946, 724] width 16 height 16
click at [1171, 724] on icon at bounding box center [1171, 724] width 16 height 16
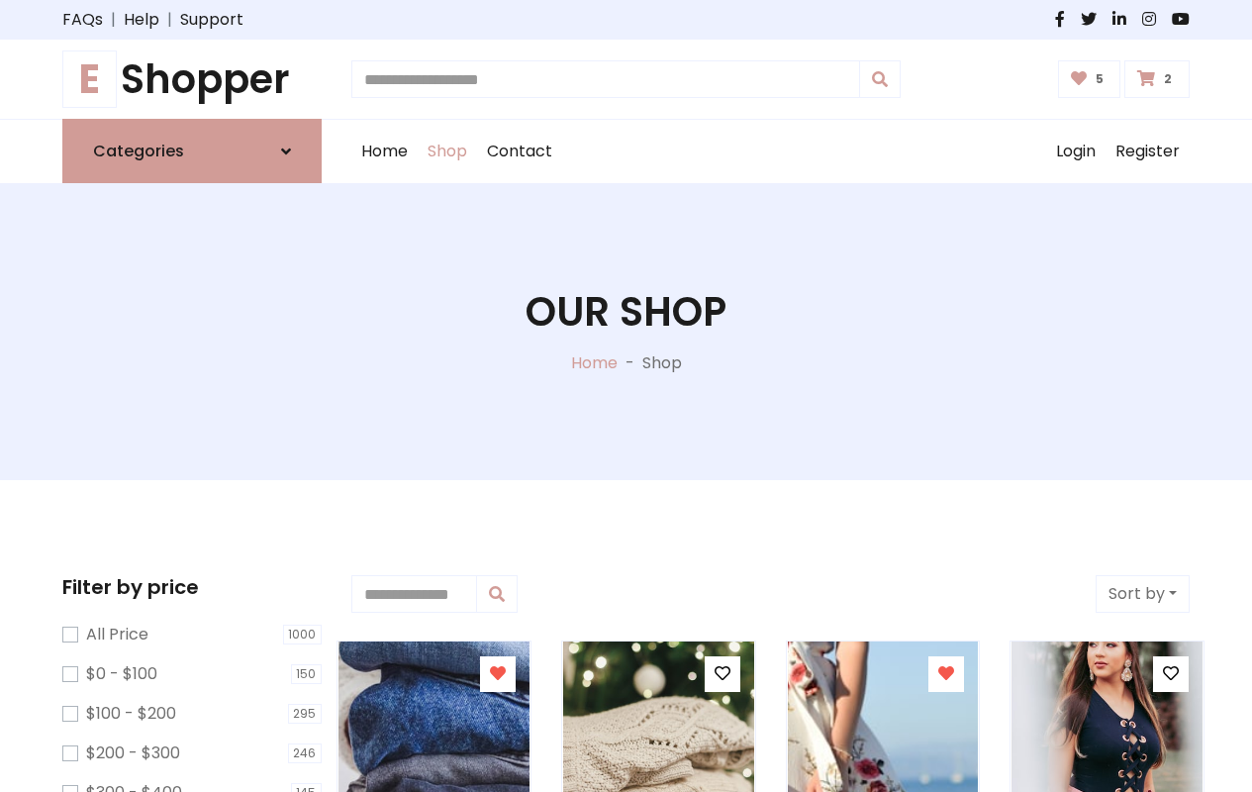
type input "*"
type input "*****"
type input "**********"
type input "*"
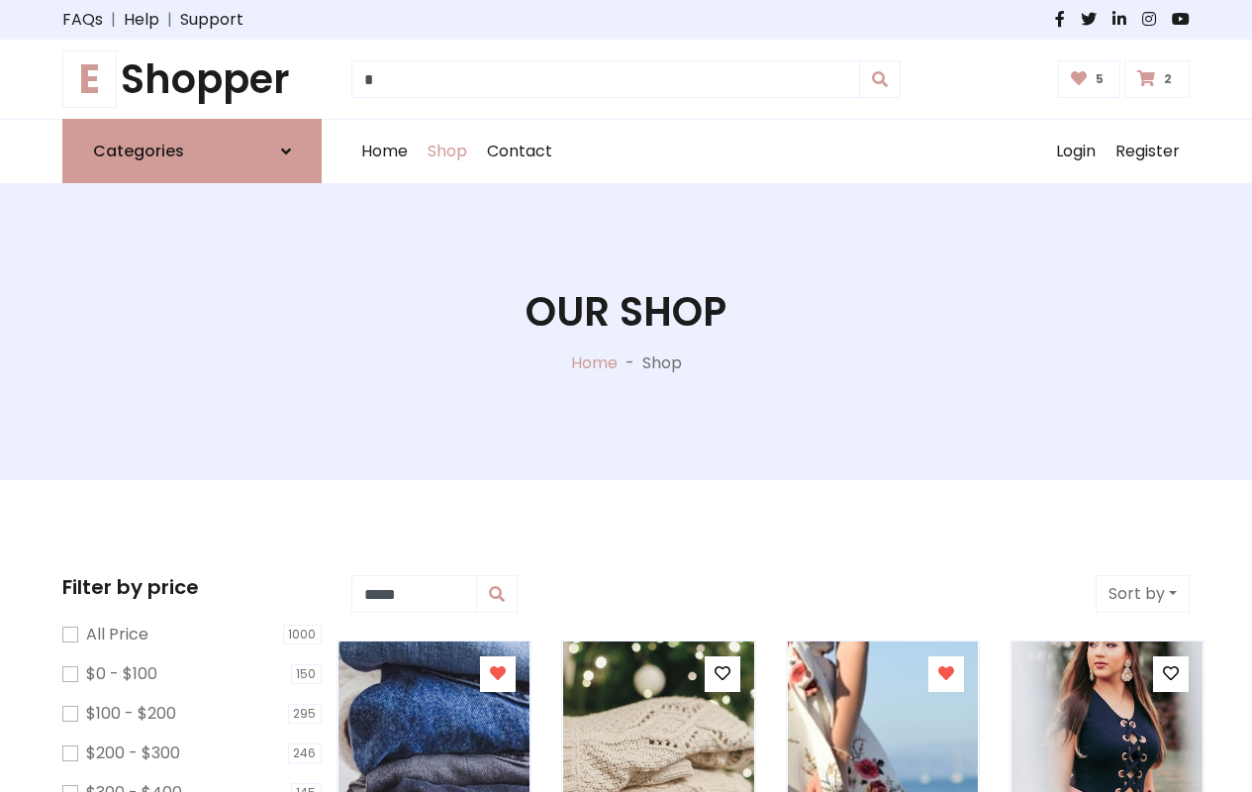
type input "*****"
click at [1142, 594] on button "Sort by" at bounding box center [1143, 594] width 94 height 38
click at [497, 674] on icon at bounding box center [498, 673] width 16 height 16
click at [722, 674] on icon at bounding box center [723, 673] width 16 height 16
click at [946, 674] on icon at bounding box center [946, 673] width 16 height 16
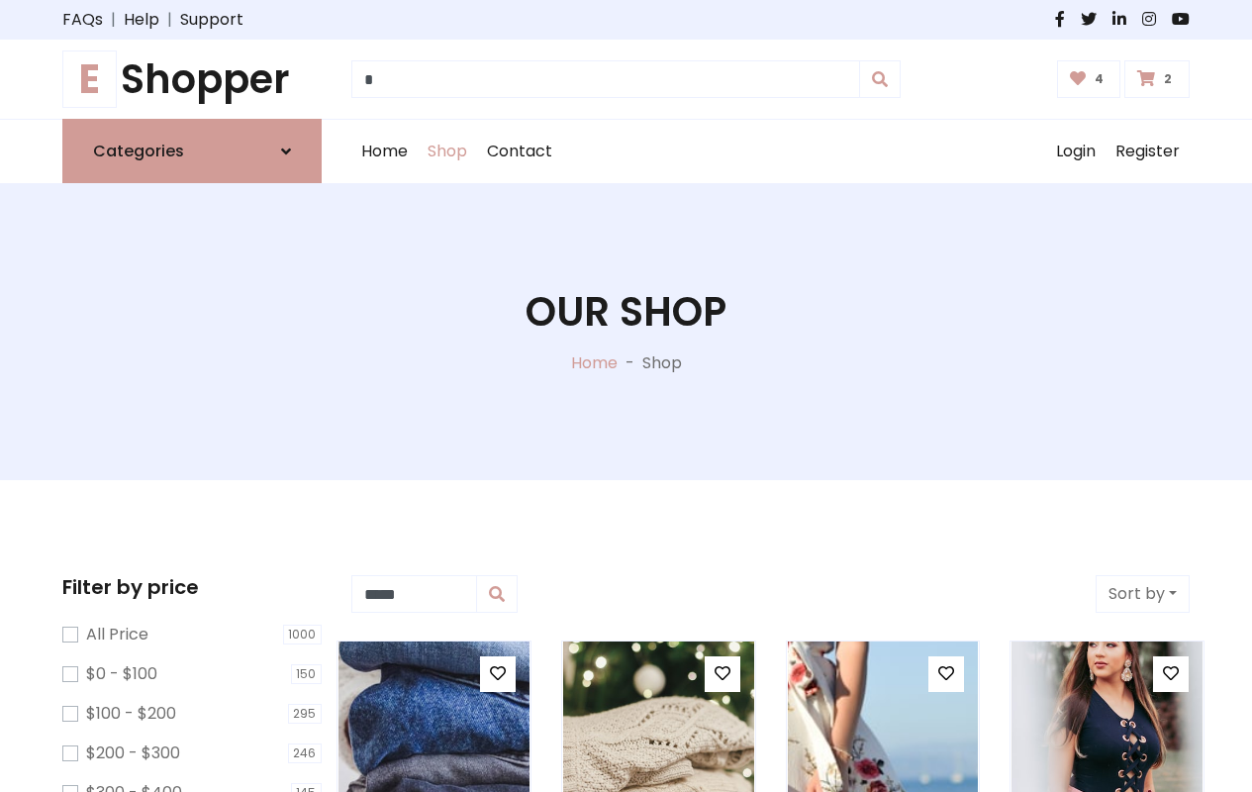
click at [1171, 674] on icon at bounding box center [1171, 673] width 16 height 16
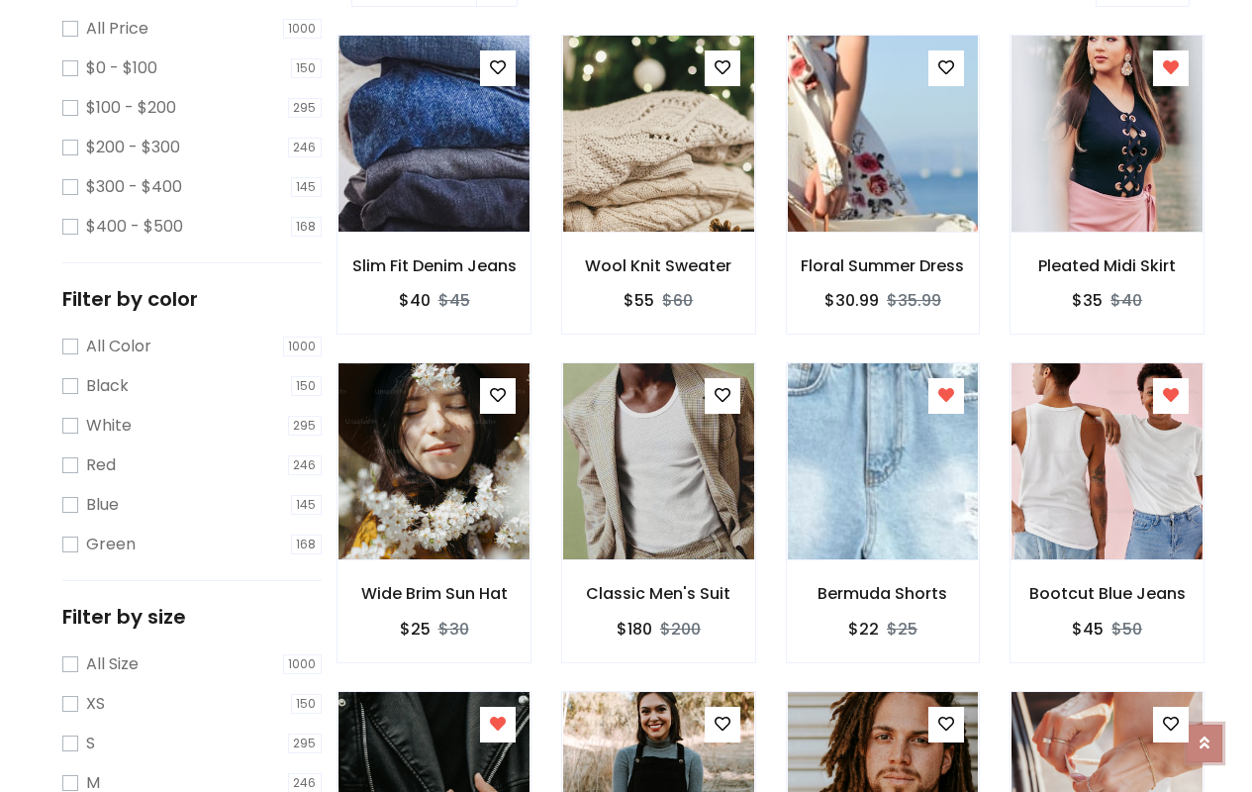
click at [1205, 735] on icon at bounding box center [1205, 743] width 10 height 16
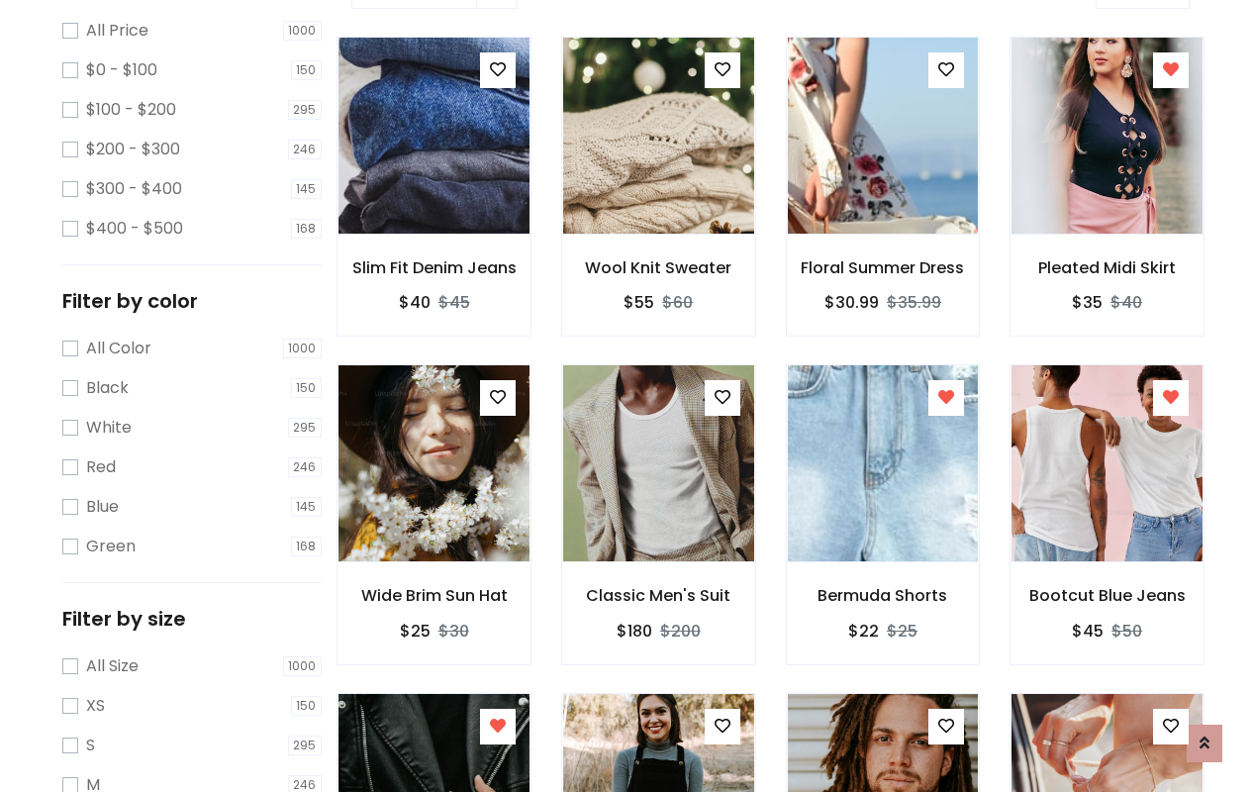
click at [722, 398] on icon at bounding box center [723, 397] width 16 height 16
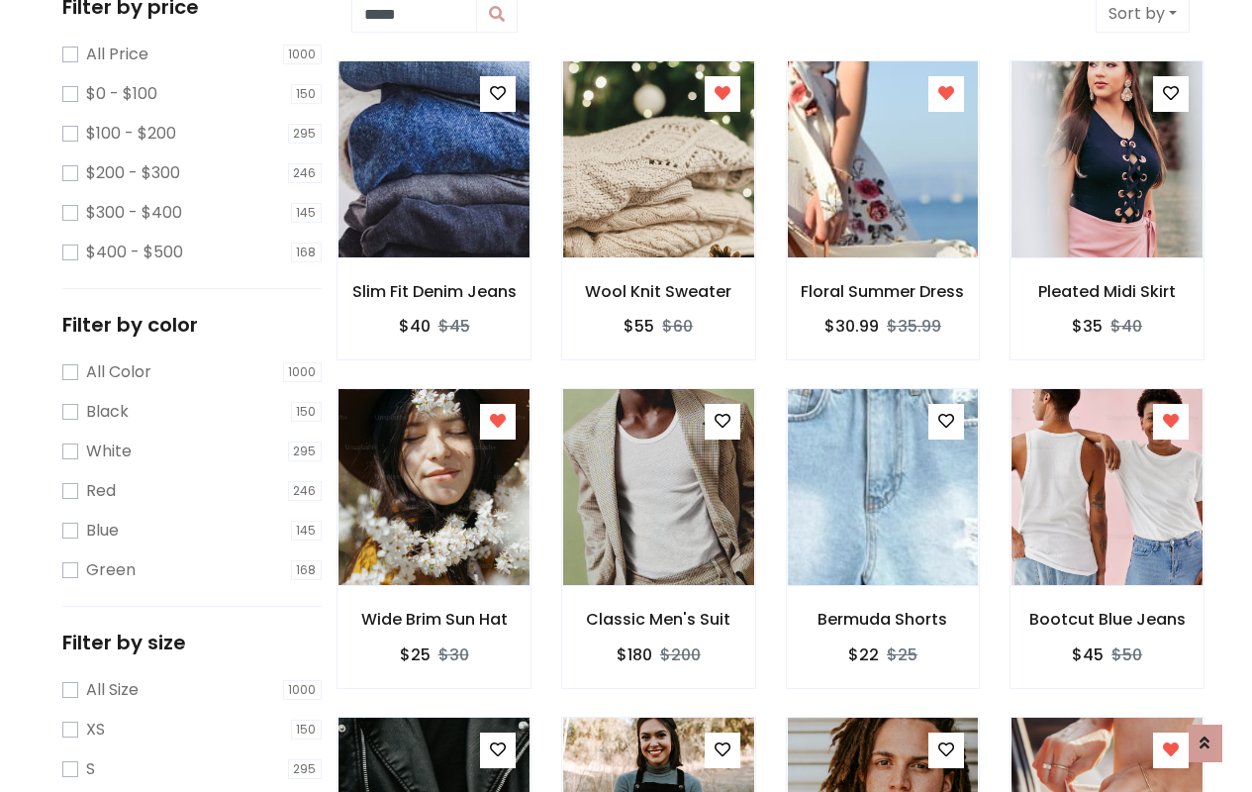
click at [946, 422] on icon at bounding box center [946, 421] width 16 height 16
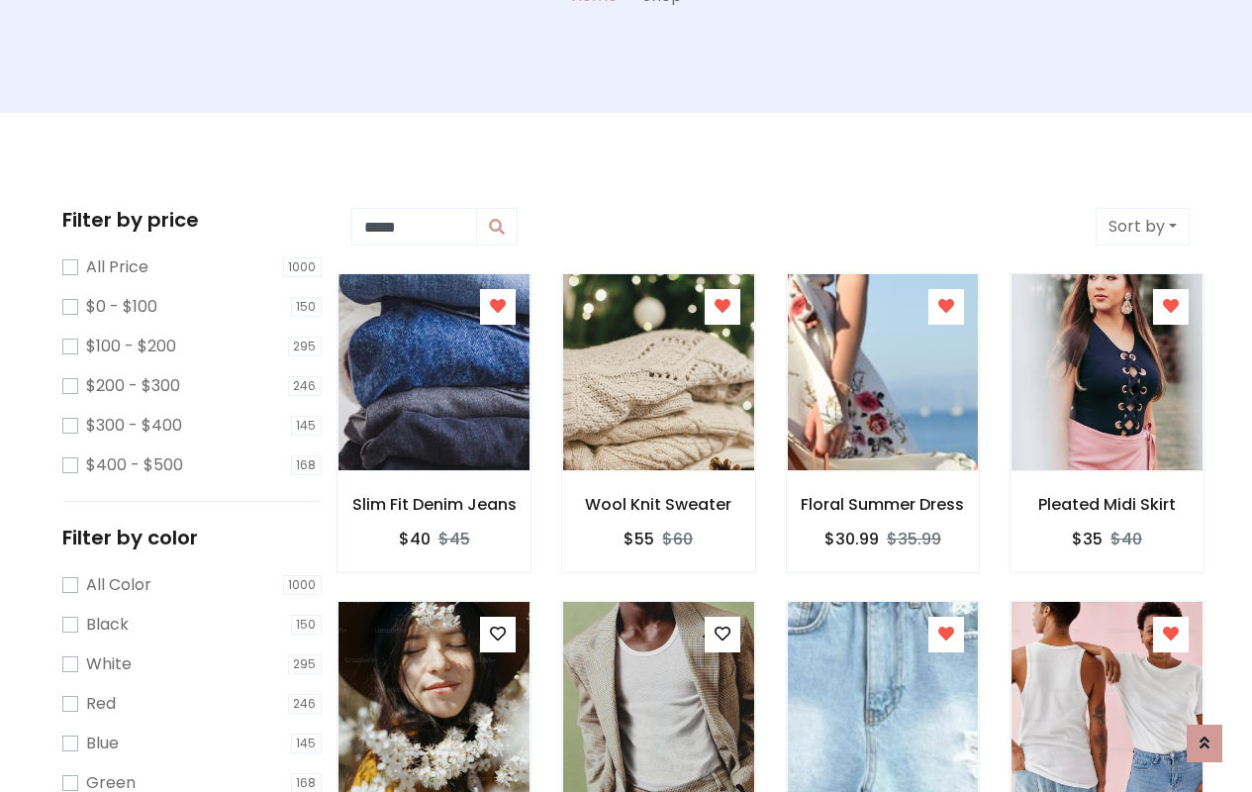
click at [1171, 641] on icon at bounding box center [1171, 634] width 16 height 16
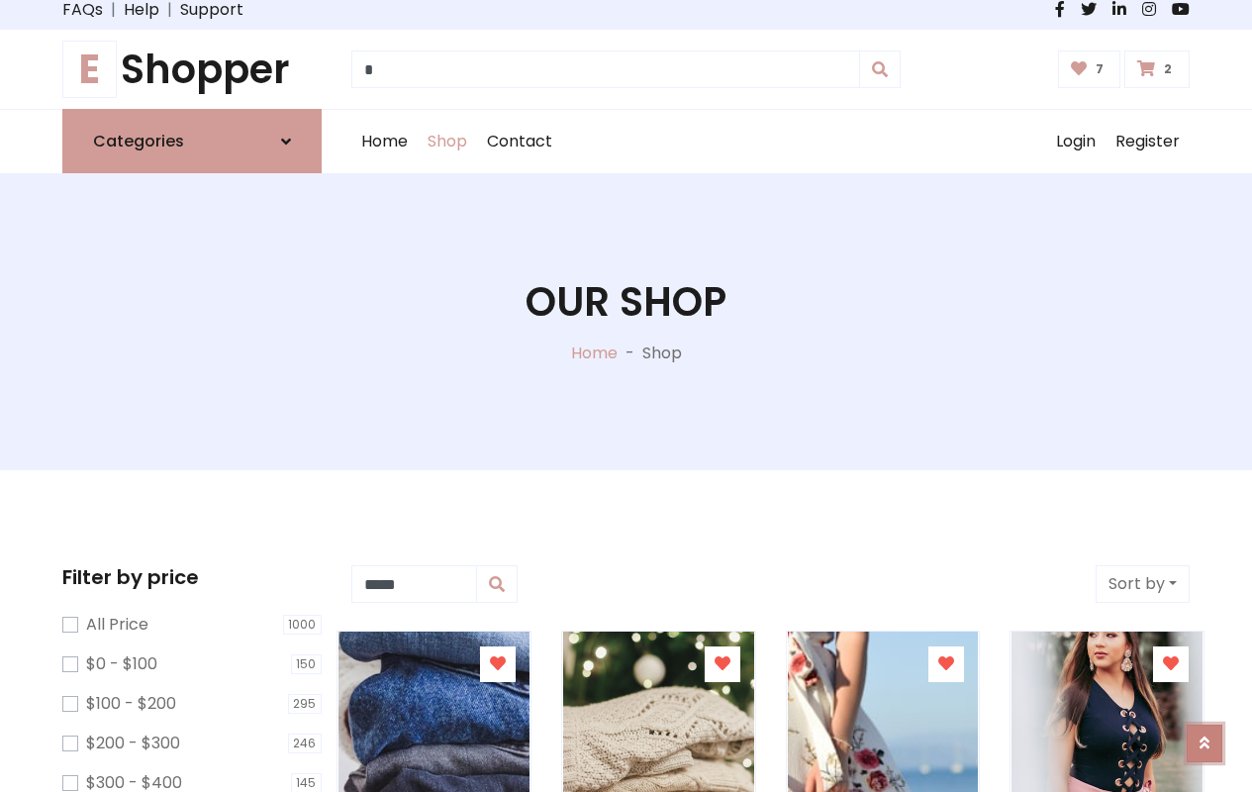
click at [1205, 735] on icon at bounding box center [1205, 743] width 10 height 16
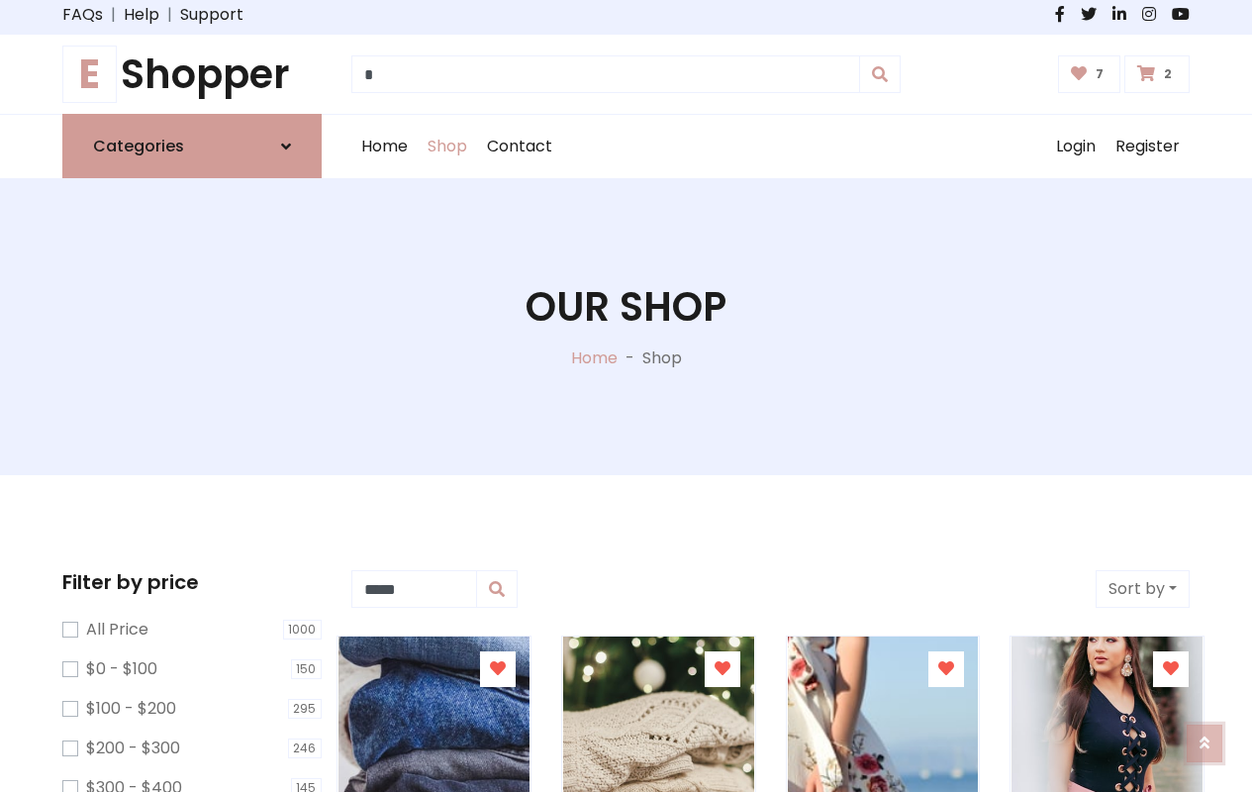
scroll to position [0, 0]
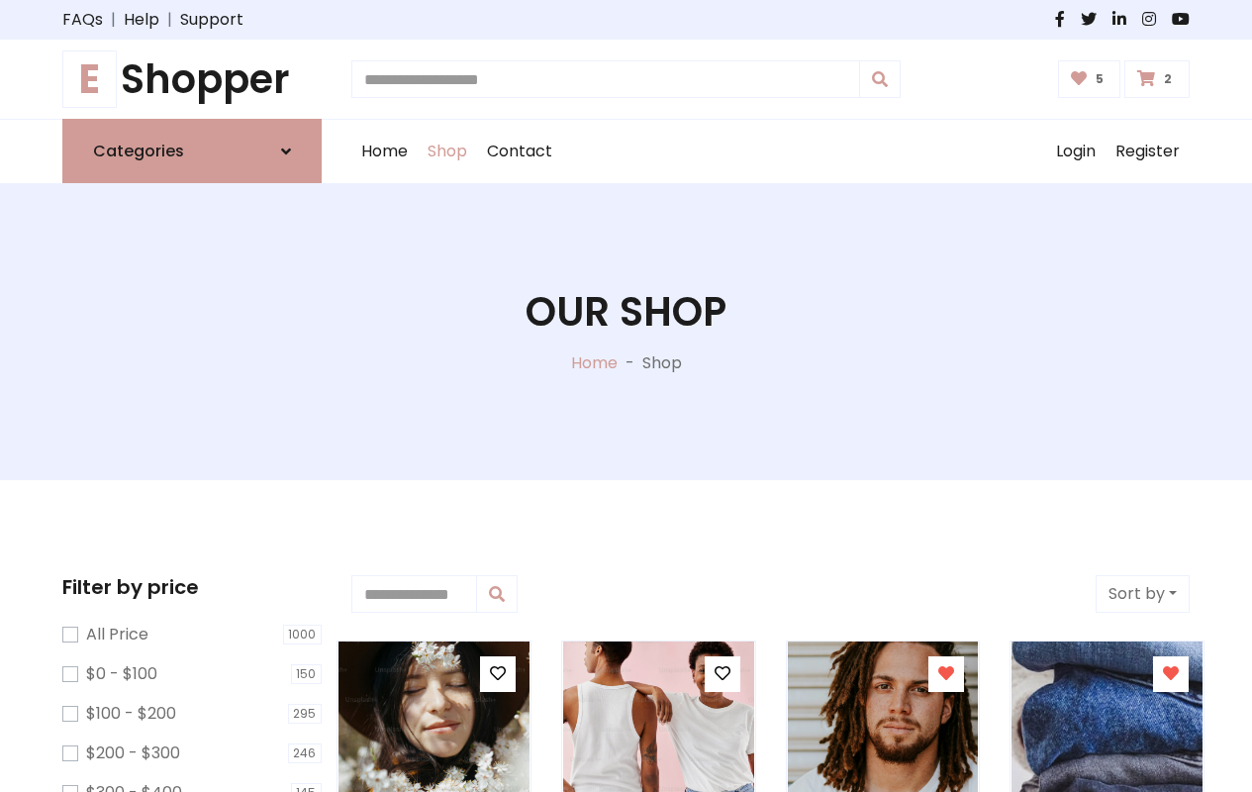
type input "*"
type input "*****"
type input "**********"
type input "*"
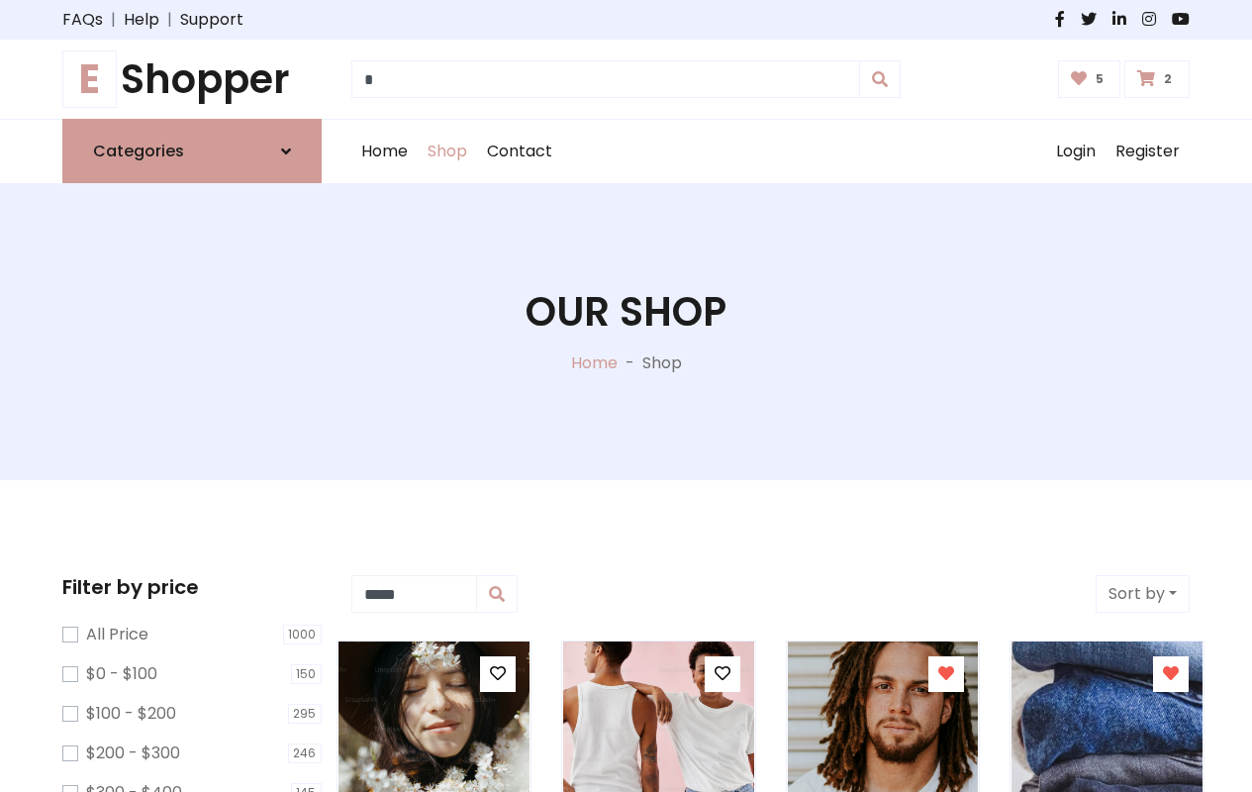
type input "*****"
click at [1142, 594] on button "Sort by" at bounding box center [1143, 594] width 94 height 38
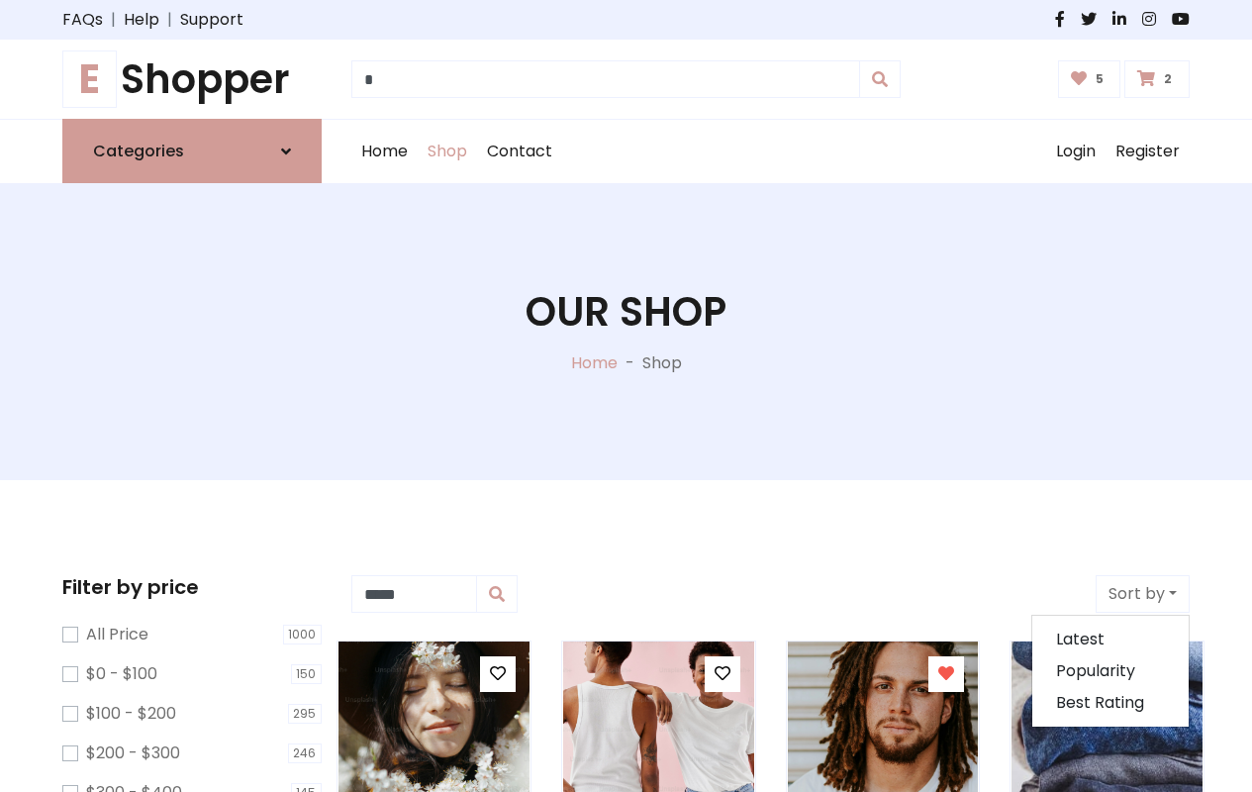
click at [497, 674] on icon at bounding box center [498, 673] width 16 height 16
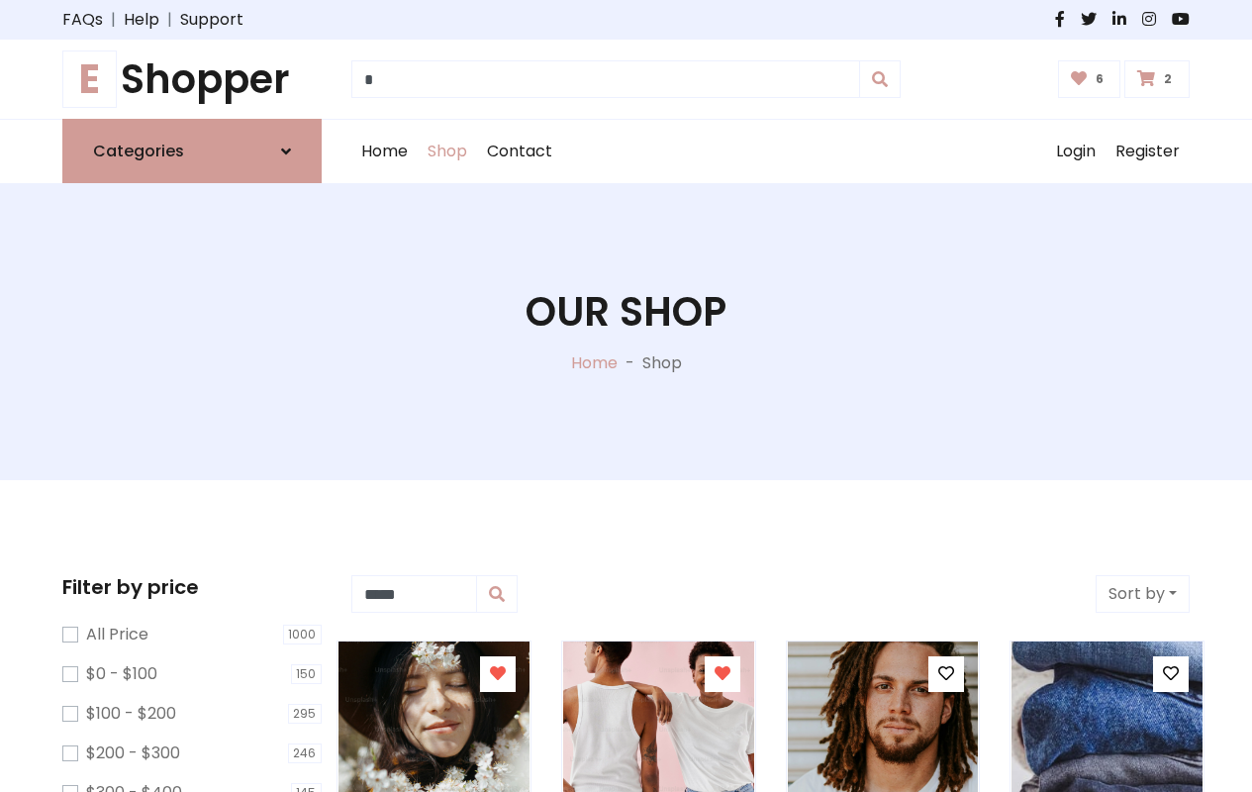
click at [722, 674] on icon at bounding box center [723, 673] width 16 height 16
click at [946, 674] on icon at bounding box center [946, 673] width 16 height 16
click at [1171, 674] on icon at bounding box center [1171, 673] width 16 height 16
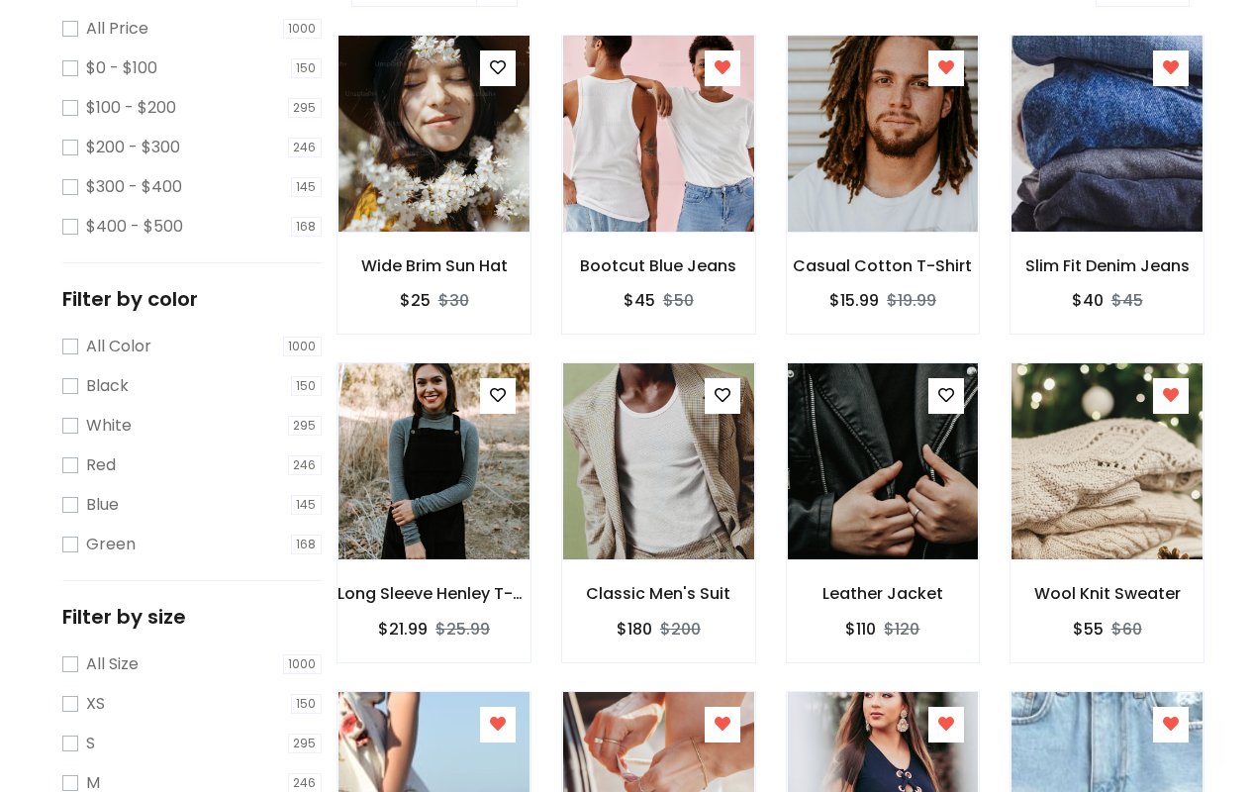
click at [1205, 738] on icon at bounding box center [1205, 742] width 10 height 16
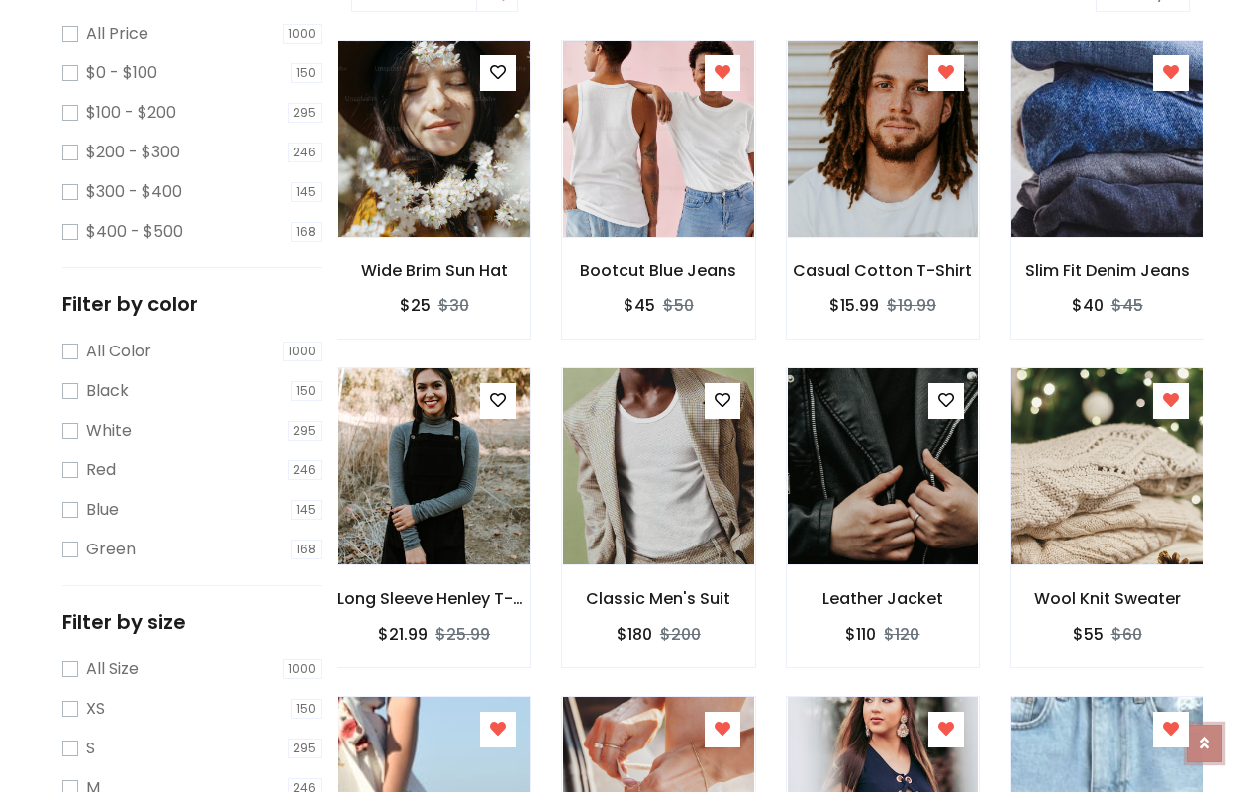
click at [1205, 735] on icon at bounding box center [1205, 743] width 10 height 16
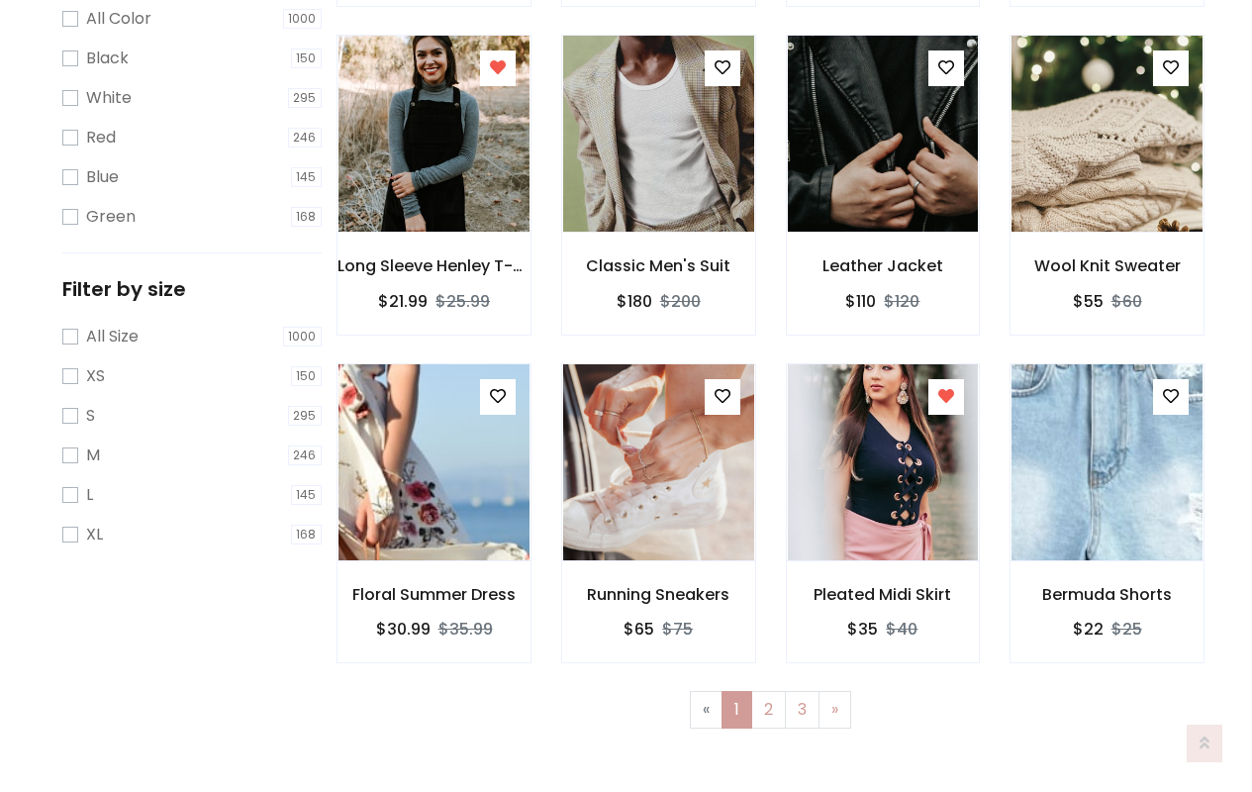
click at [722, 396] on icon at bounding box center [723, 396] width 16 height 16
click at [946, 396] on icon at bounding box center [946, 396] width 16 height 16
click at [1171, 396] on icon at bounding box center [1171, 396] width 16 height 16
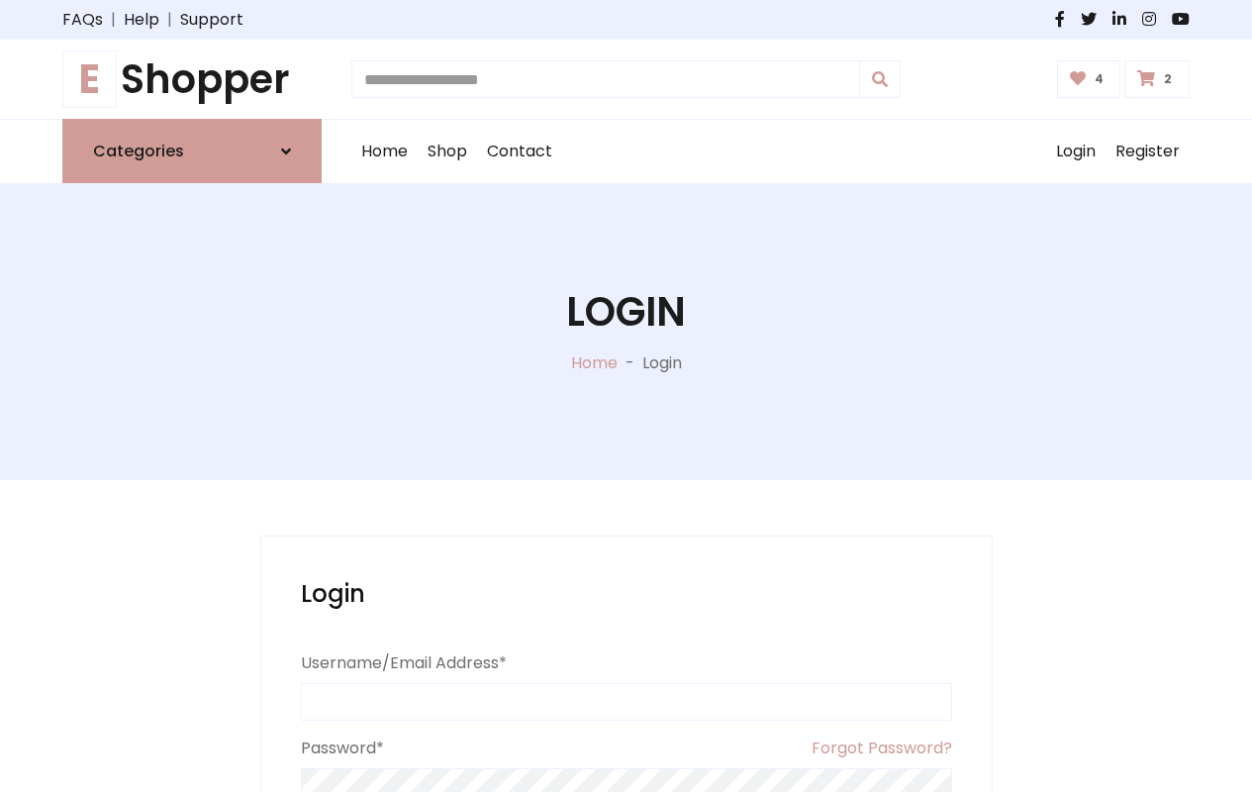
type input "*"
type input "**********"
type input "*"
type input "**********"
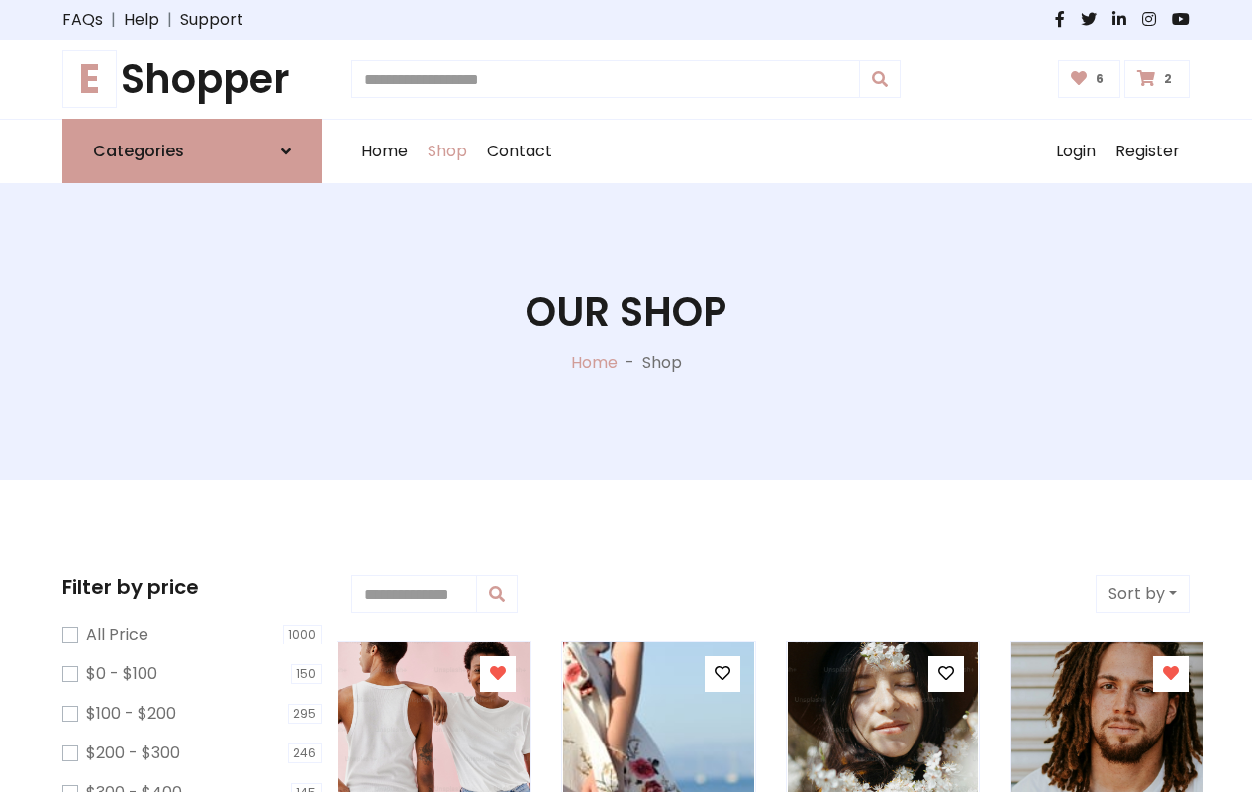
type input "*"
type input "*****"
type input "**********"
type input "*"
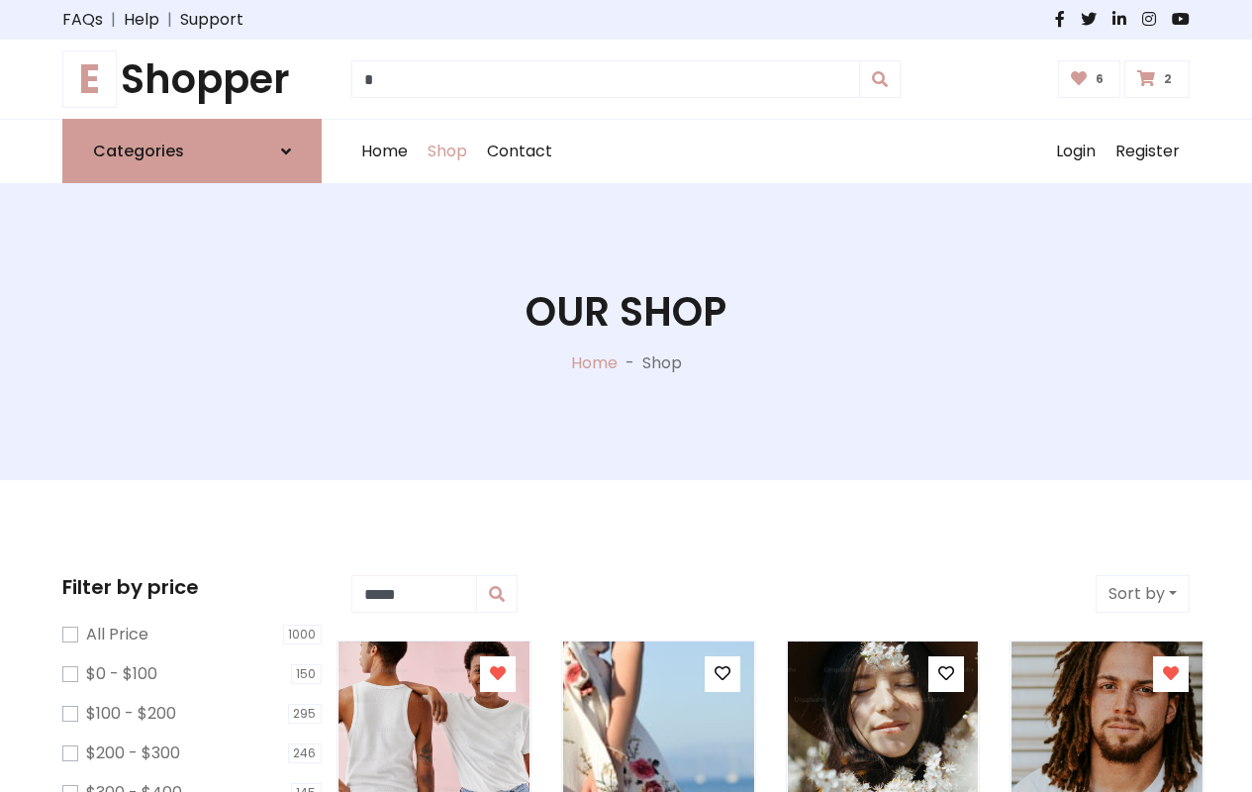
type input "*****"
click at [1142, 594] on button "Sort by" at bounding box center [1143, 594] width 94 height 38
click at [497, 674] on icon at bounding box center [498, 673] width 16 height 16
click at [722, 674] on icon at bounding box center [723, 673] width 16 height 16
click at [946, 674] on icon at bounding box center [946, 673] width 16 height 16
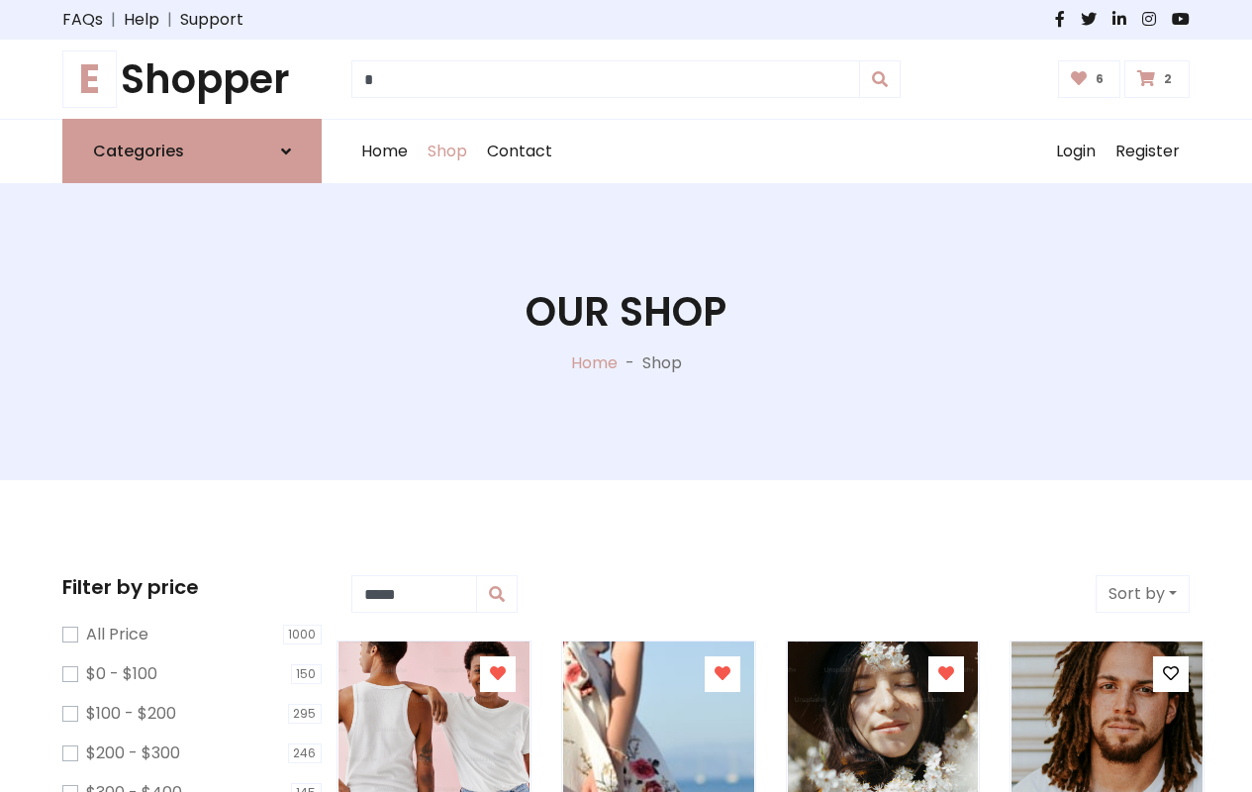
click at [1171, 674] on icon at bounding box center [1171, 673] width 16 height 16
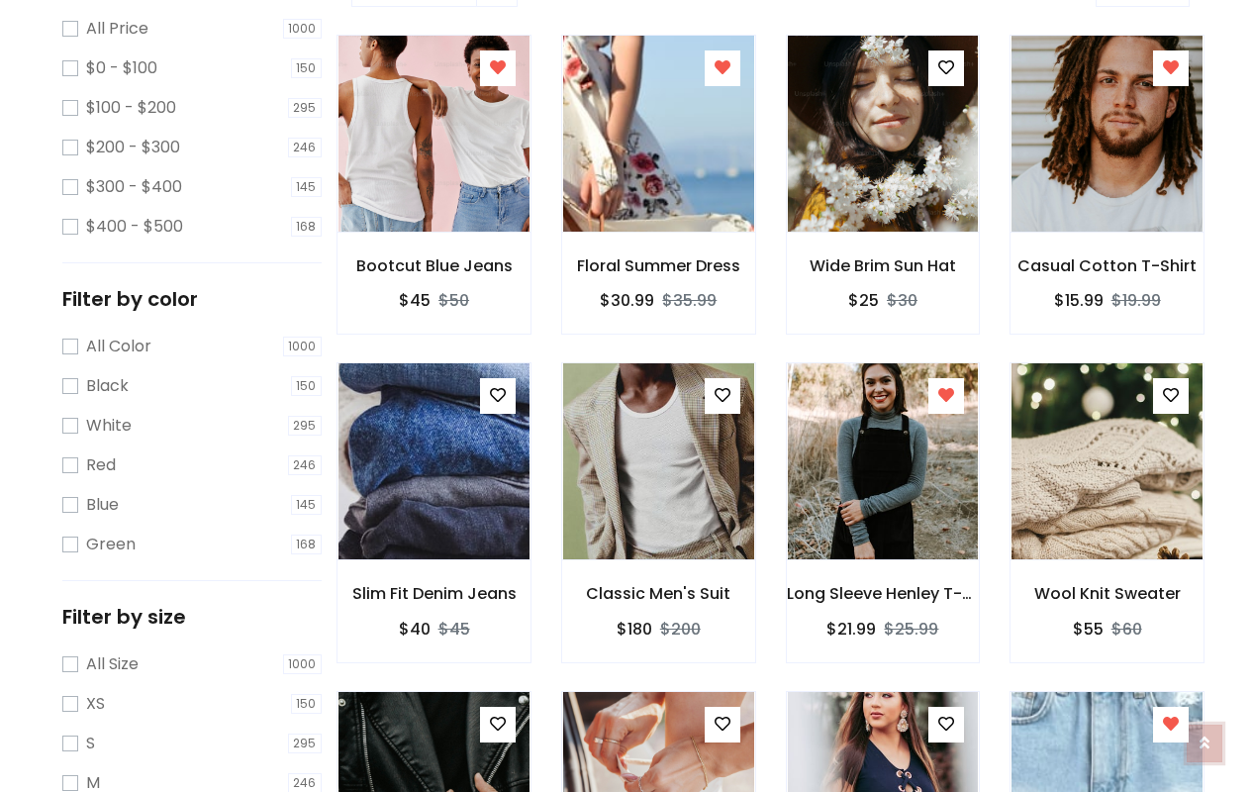
click at [1205, 737] on icon at bounding box center [1205, 730] width 10 height 16
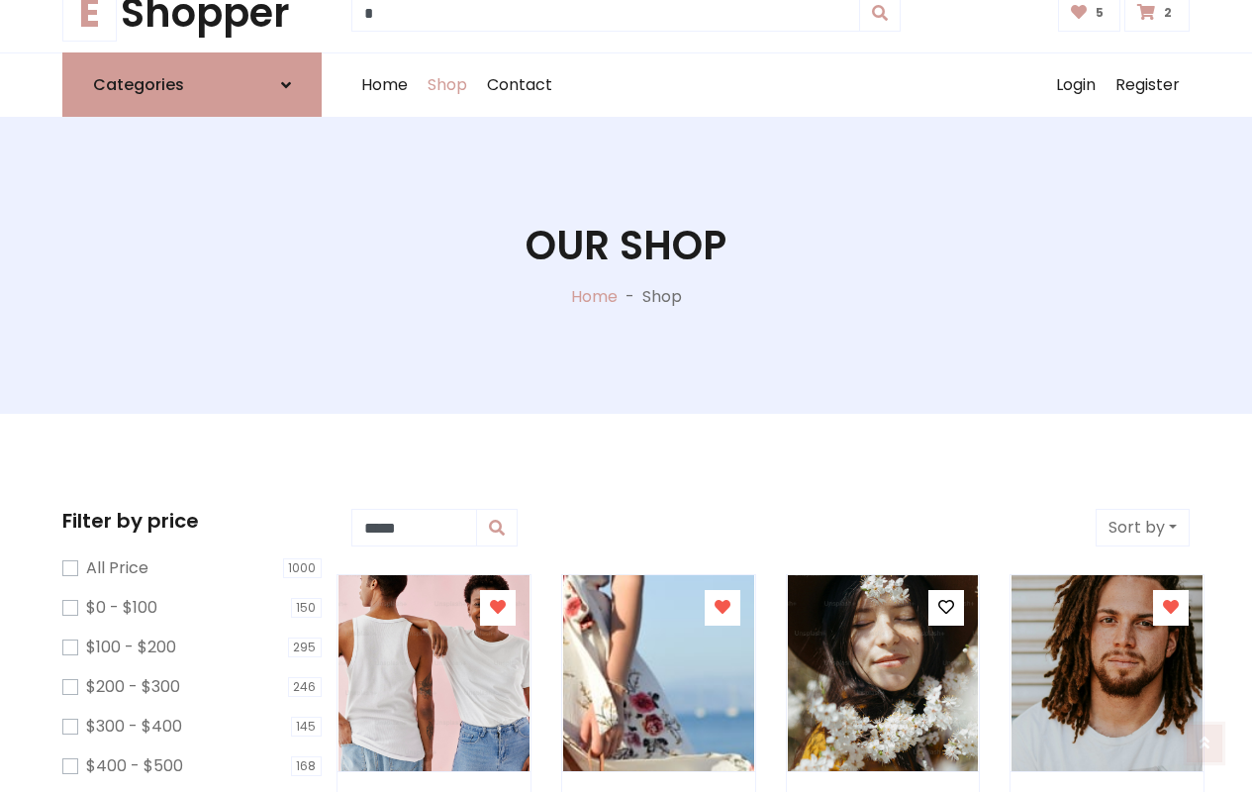
scroll to position [3, 0]
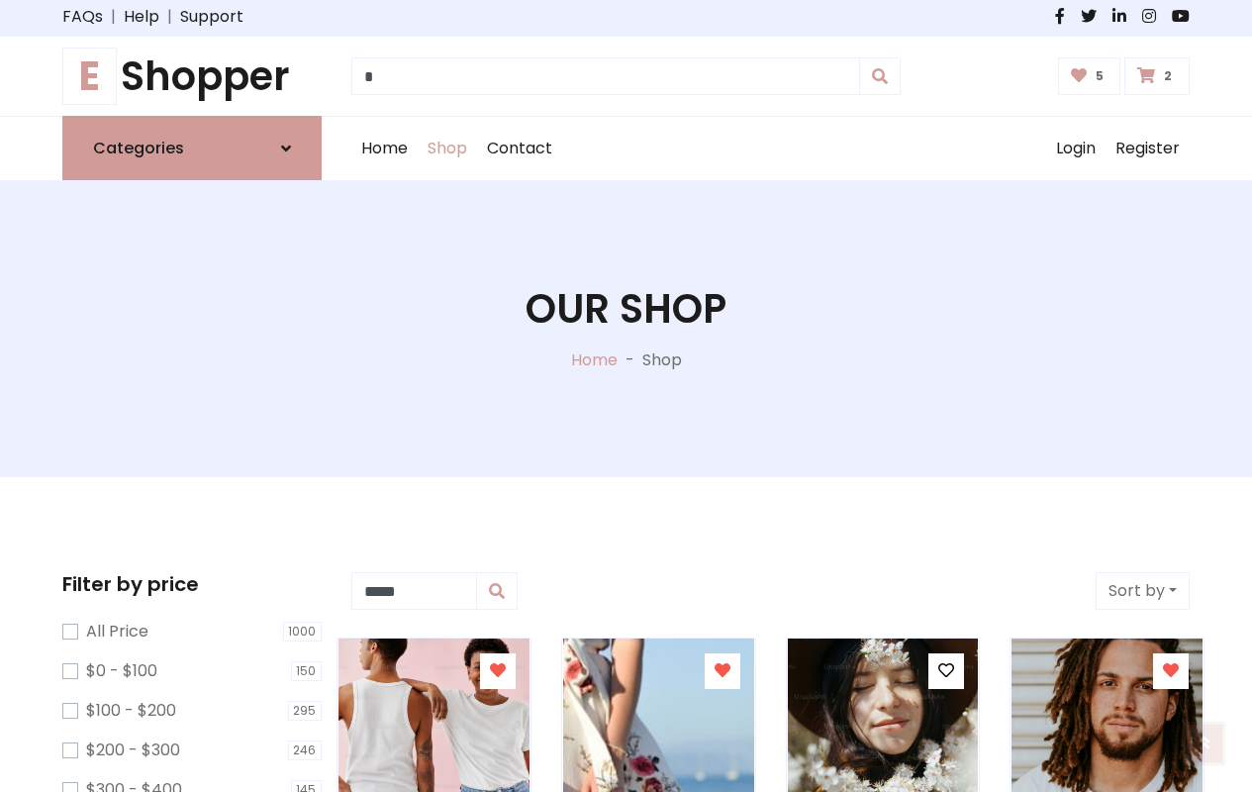
click at [1205, 732] on icon at bounding box center [1205, 731] width 10 height 16
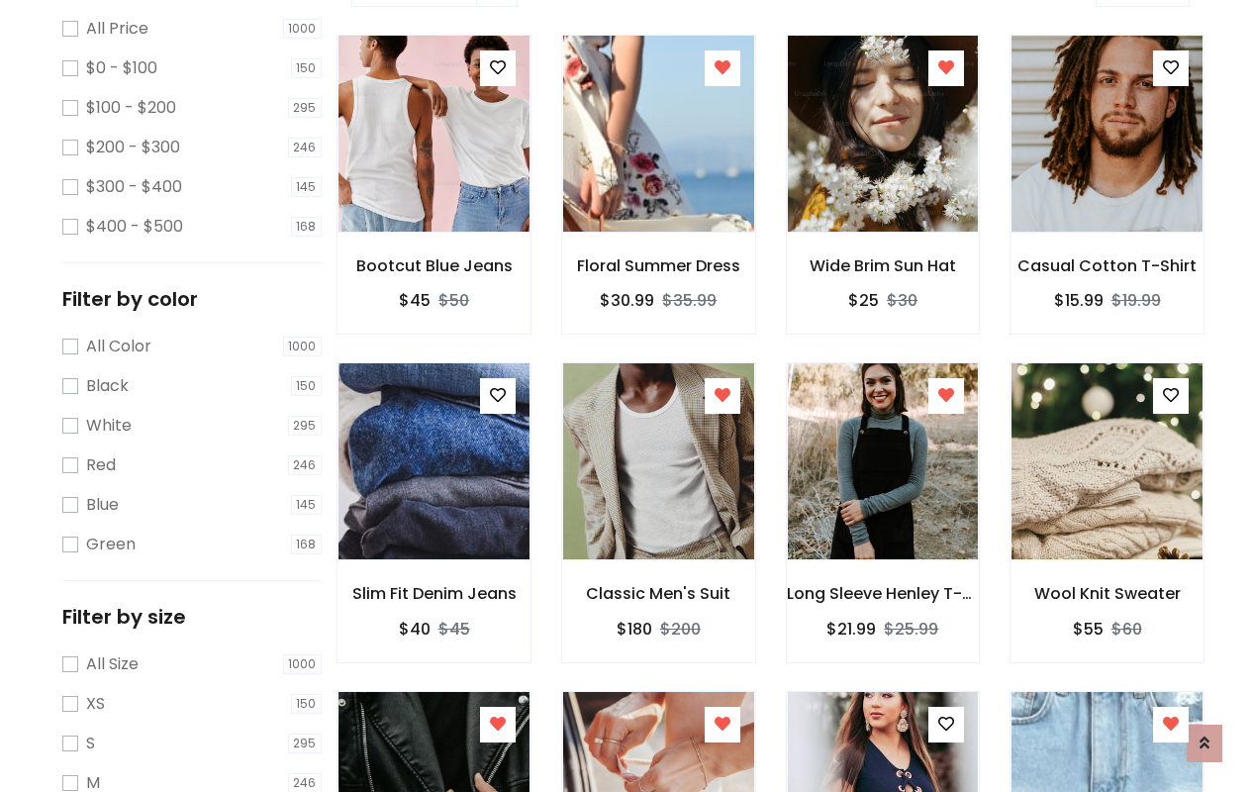
click at [497, 724] on icon at bounding box center [498, 724] width 16 height 16
click at [722, 724] on icon at bounding box center [723, 724] width 16 height 16
click at [946, 724] on icon at bounding box center [946, 724] width 16 height 16
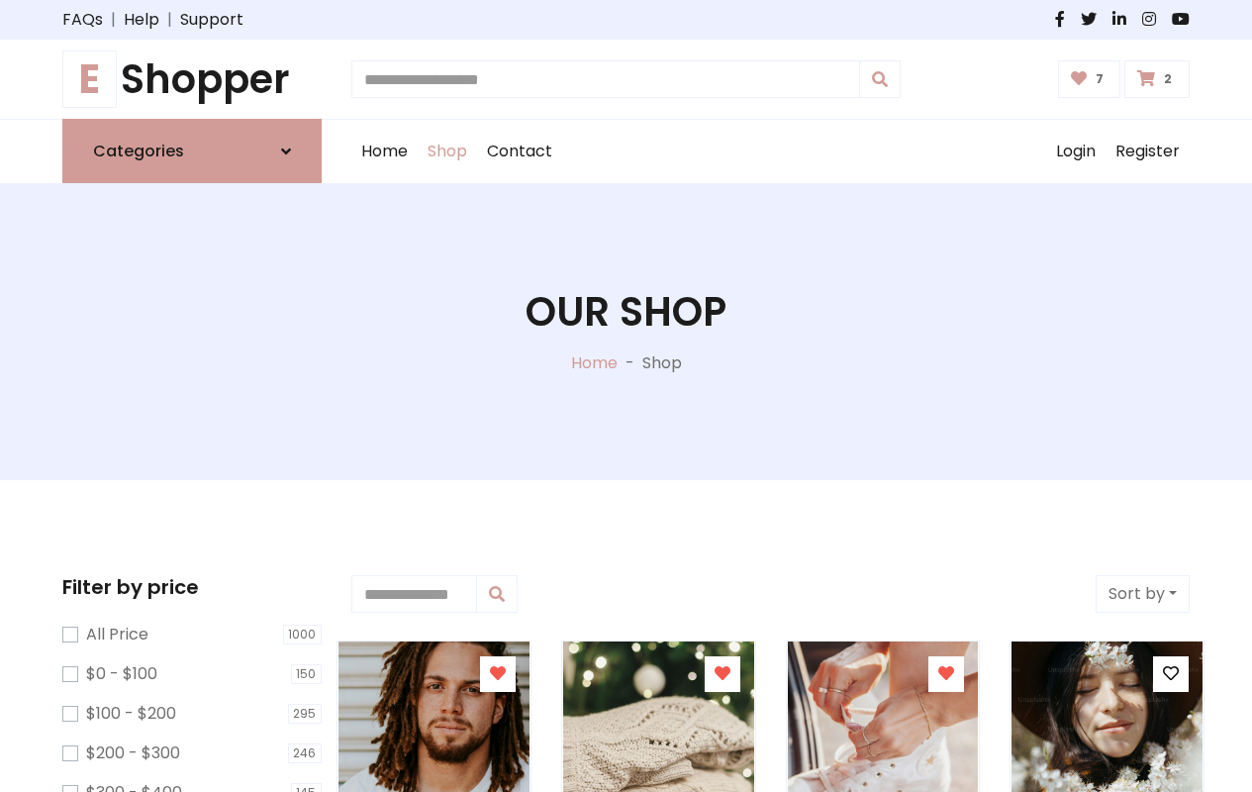
type input "*"
type input "*****"
type input "**********"
type input "*"
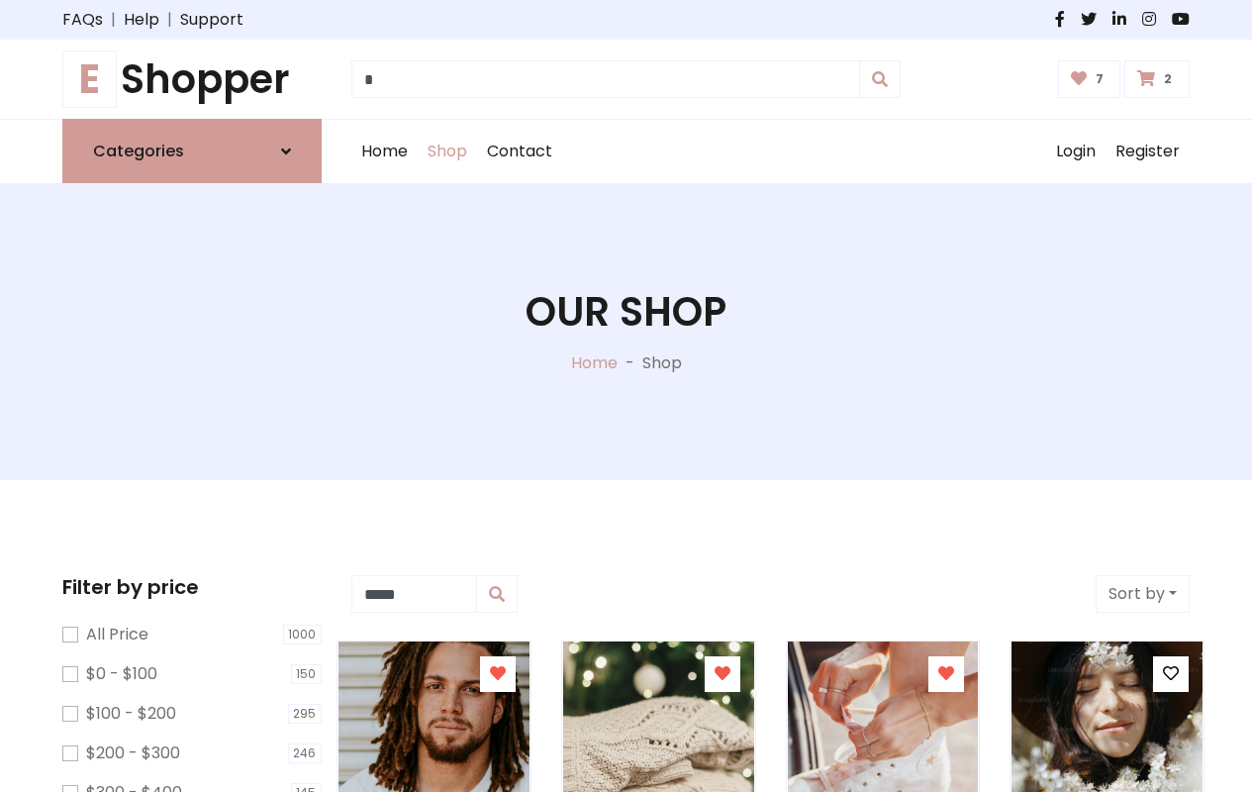
type input "*****"
click at [1142, 594] on button "Sort by" at bounding box center [1143, 594] width 94 height 38
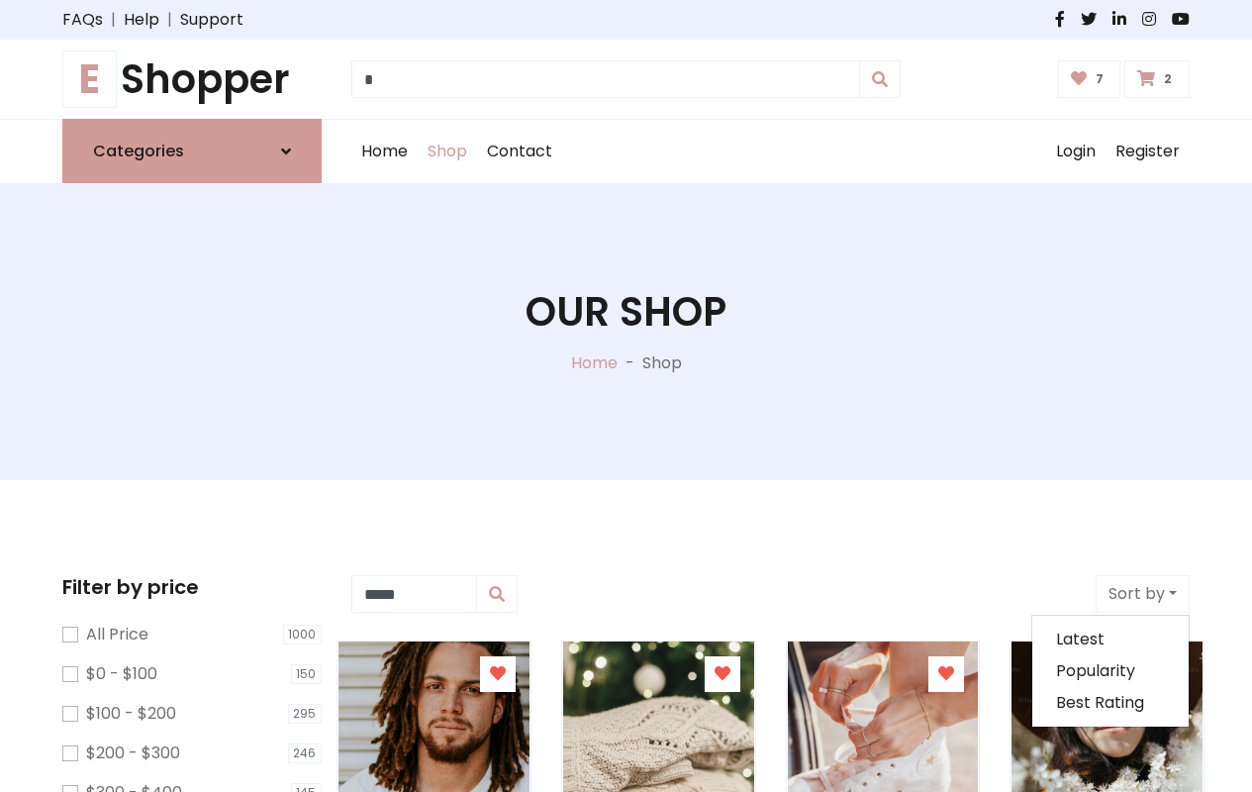
click at [497, 674] on icon at bounding box center [498, 673] width 16 height 16
click at [0, 0] on icon at bounding box center [0, 0] width 0 height 0
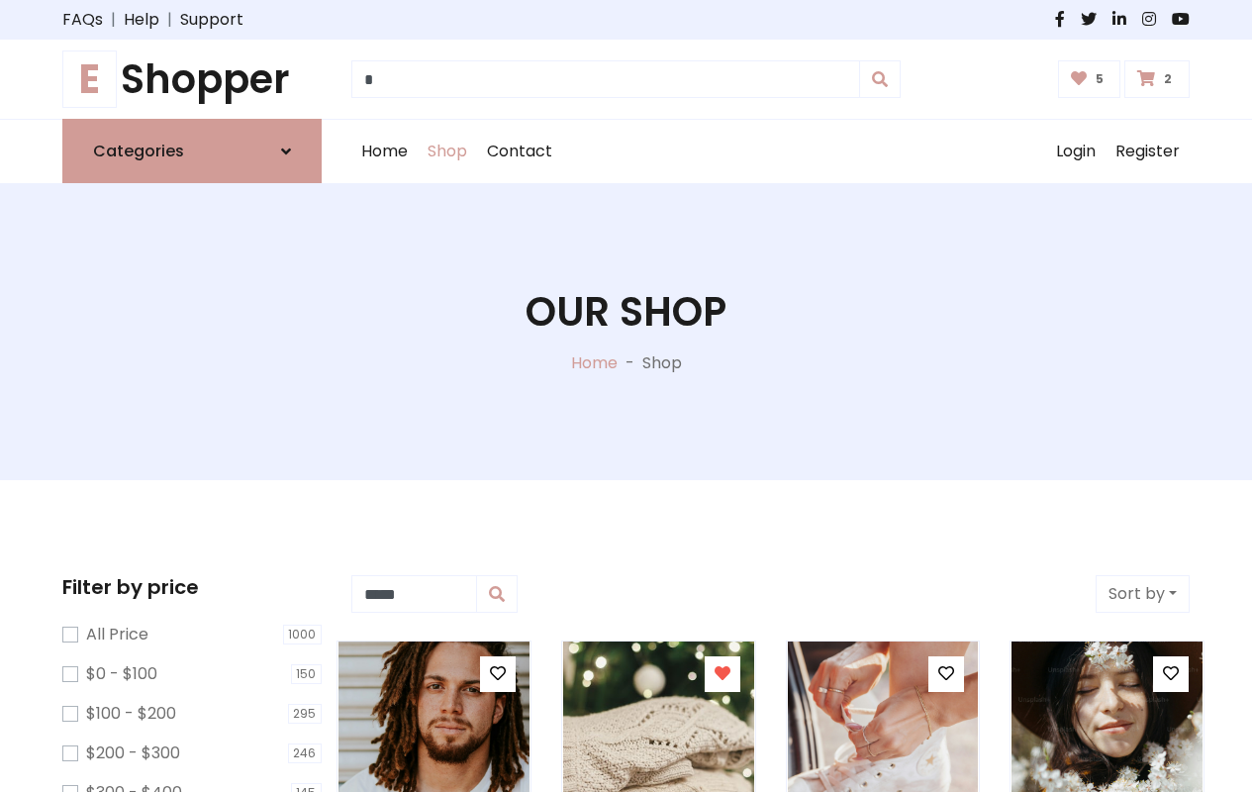
click at [946, 674] on icon at bounding box center [946, 673] width 16 height 16
click at [1171, 674] on icon at bounding box center [1171, 673] width 16 height 16
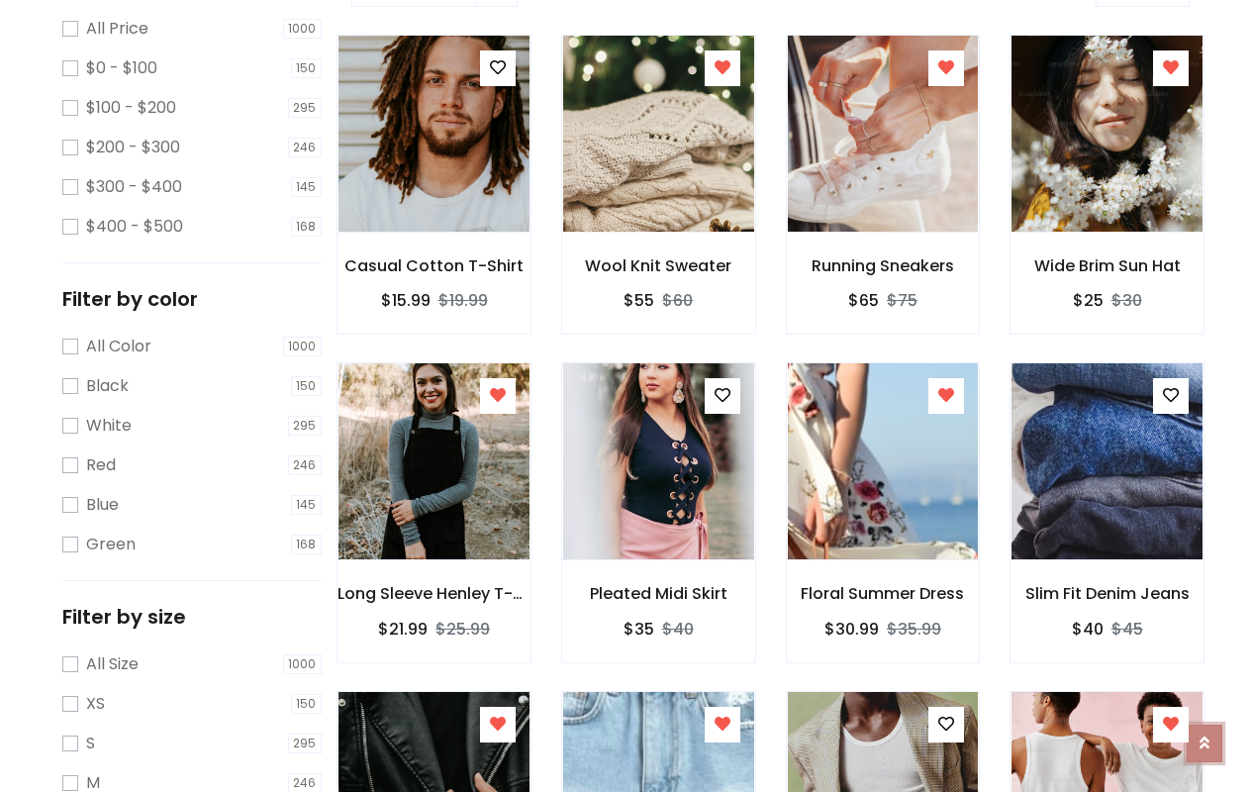
click at [1205, 734] on icon at bounding box center [1205, 742] width 10 height 16
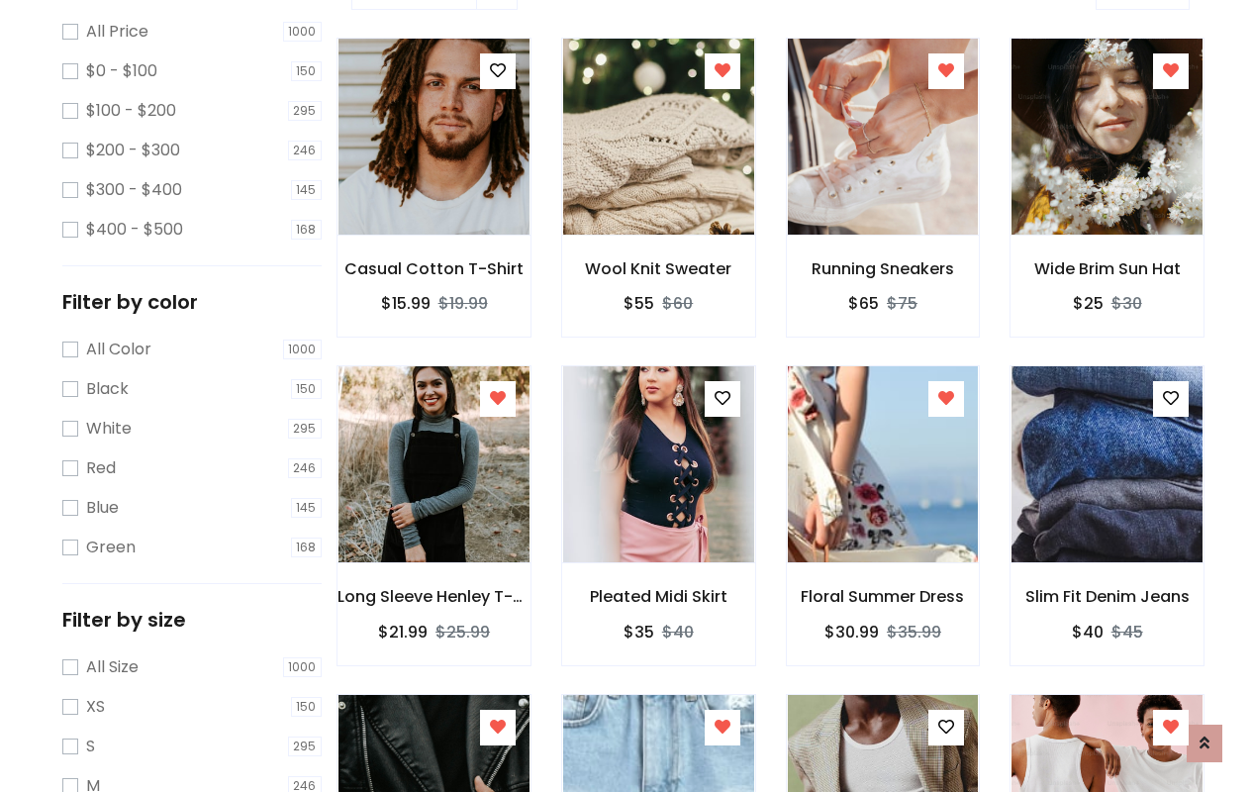
click at [722, 399] on icon at bounding box center [723, 398] width 16 height 16
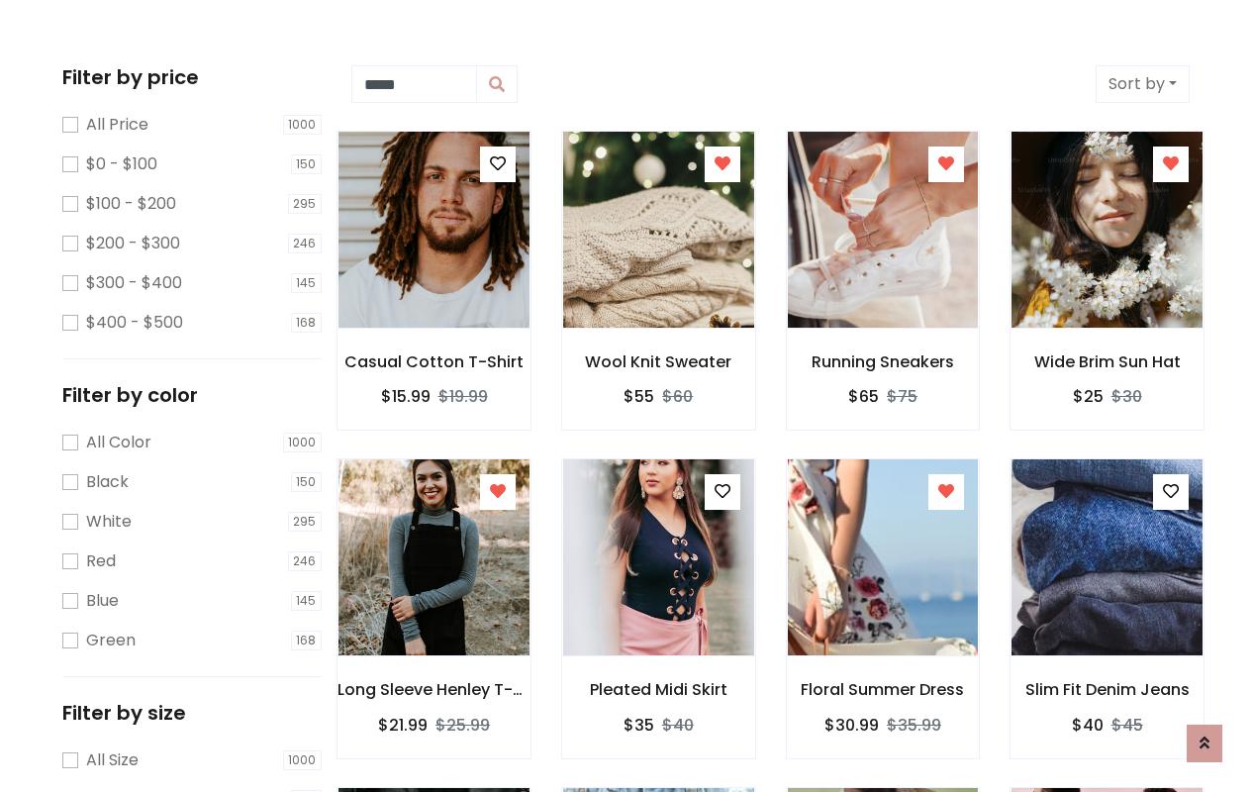
click at [946, 483] on icon at bounding box center [946, 491] width 16 height 16
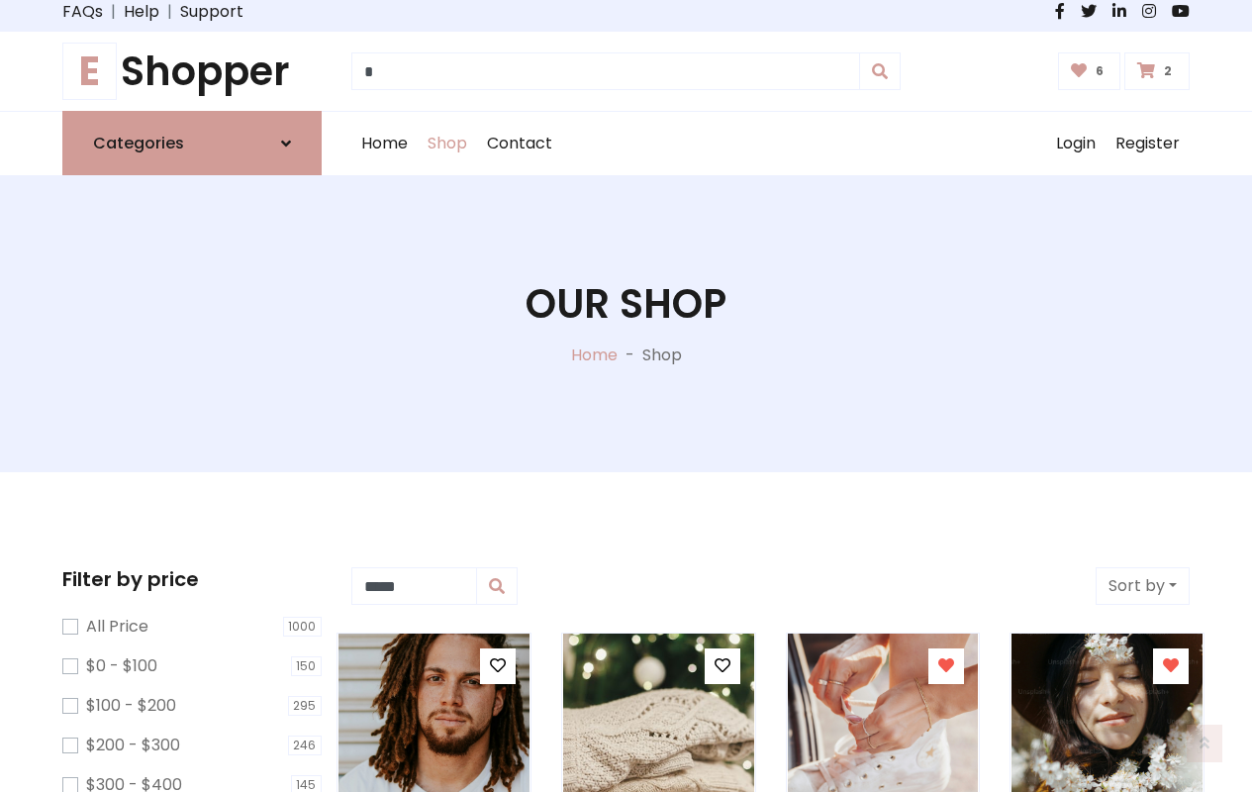
scroll to position [0, 0]
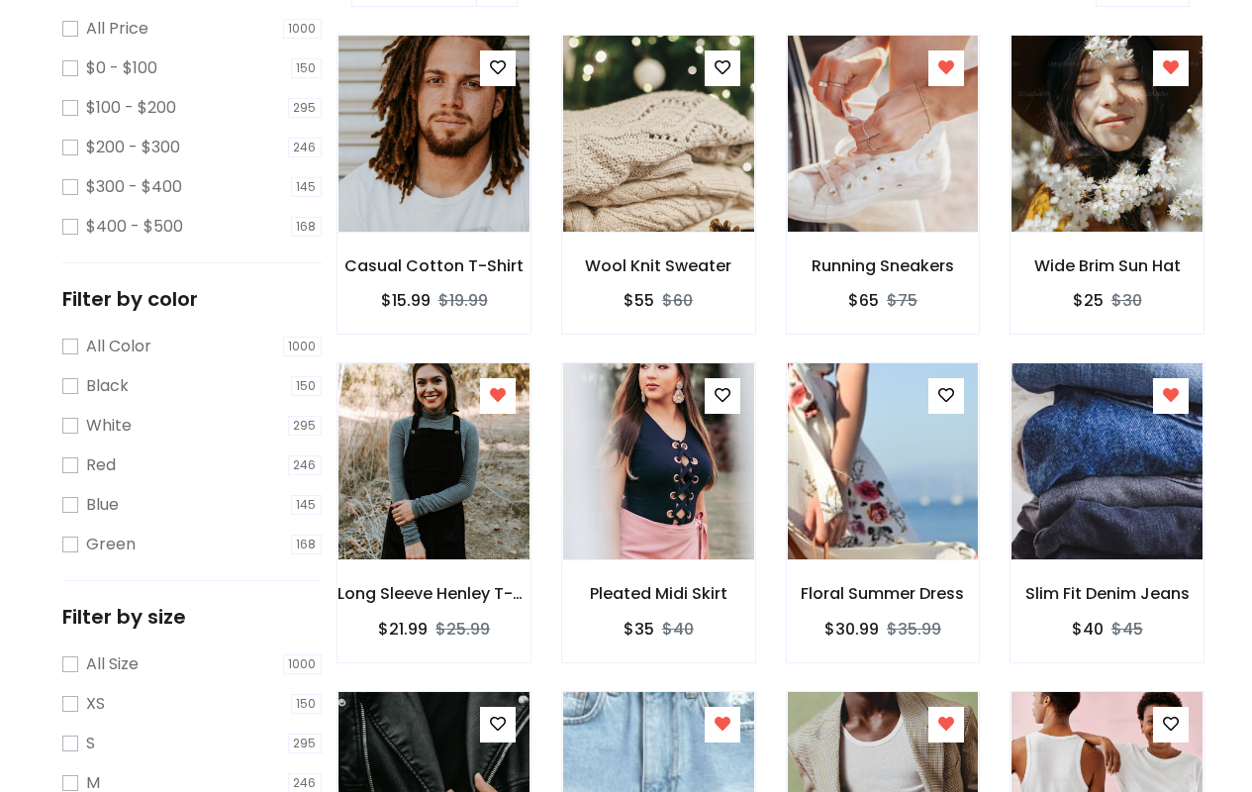
click at [497, 724] on icon at bounding box center [498, 724] width 16 height 16
click at [722, 724] on icon at bounding box center [723, 724] width 16 height 16
click at [946, 724] on icon at bounding box center [946, 724] width 16 height 16
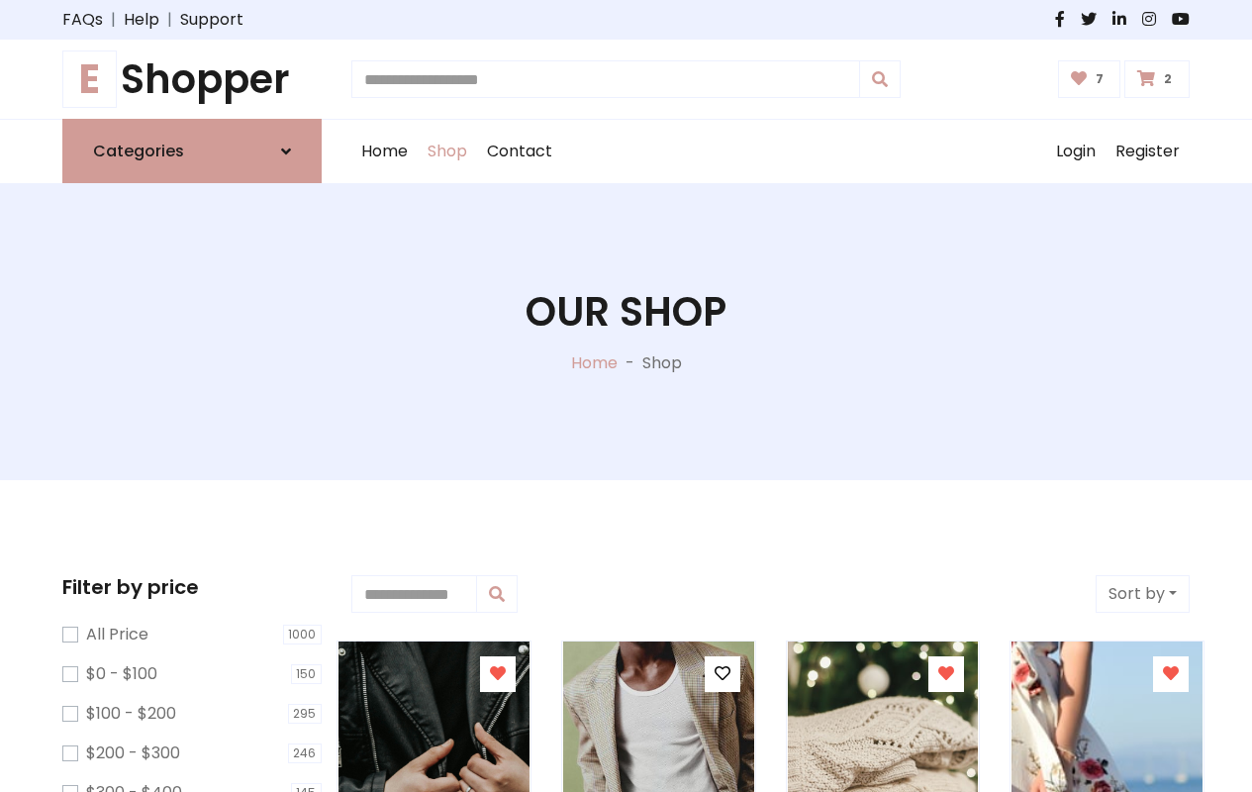
type input "*"
type input "*****"
type input "**********"
type input "*"
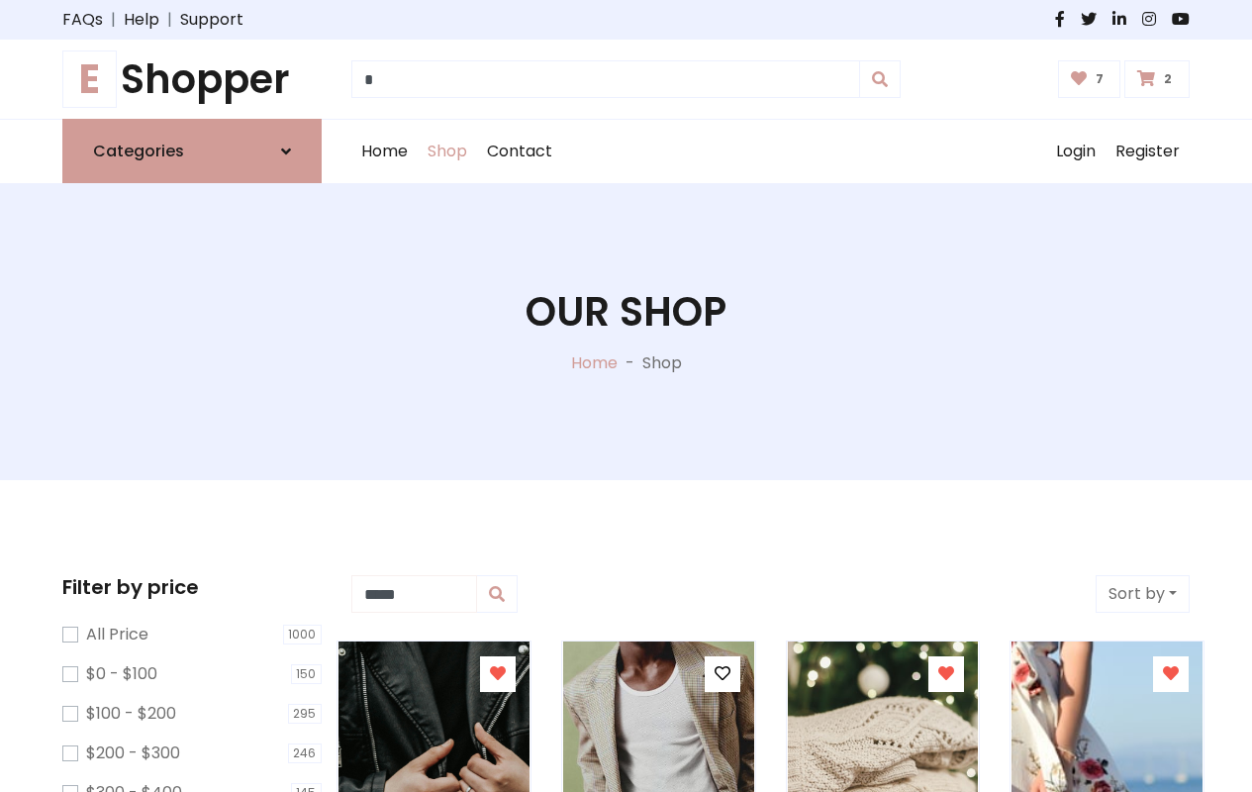
type input "*****"
click at [1142, 594] on button "Sort by" at bounding box center [1143, 594] width 94 height 38
click at [497, 674] on icon at bounding box center [498, 673] width 16 height 16
click at [722, 674] on icon at bounding box center [723, 673] width 16 height 16
click at [946, 674] on icon at bounding box center [946, 673] width 16 height 16
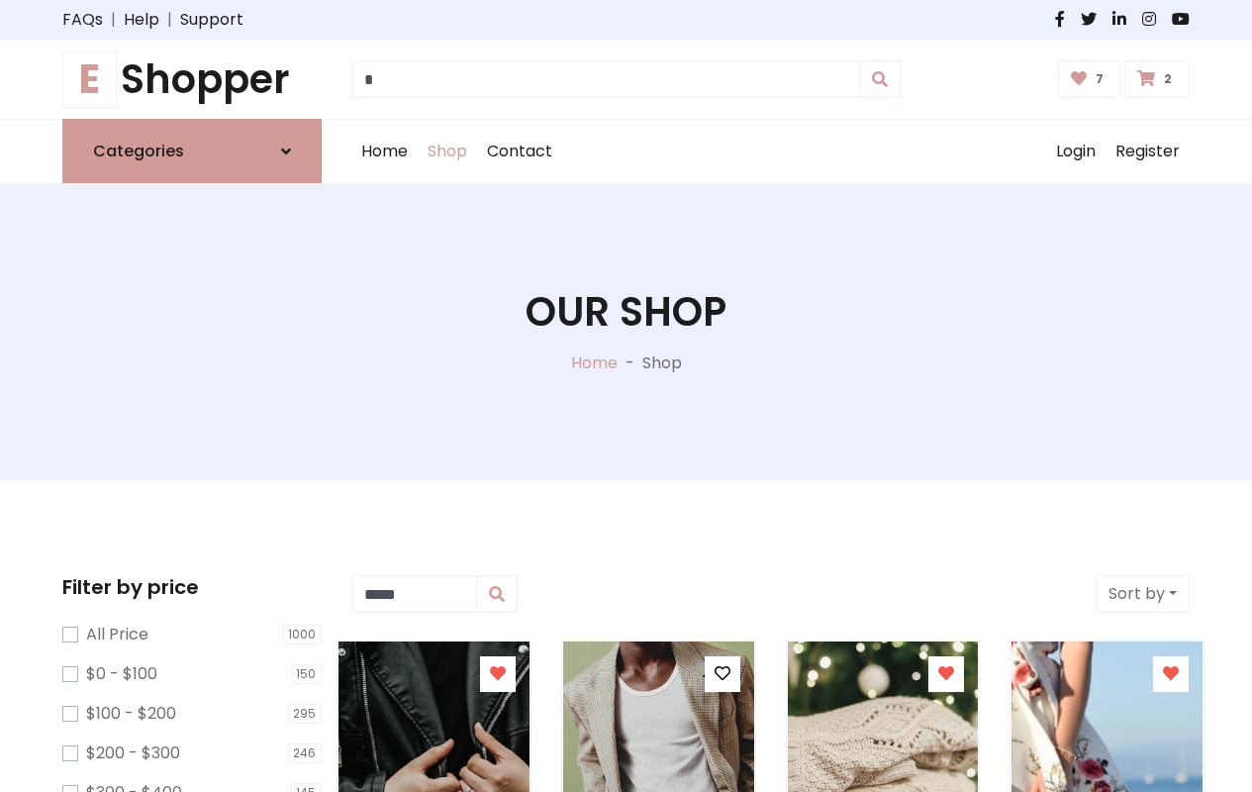
click at [1171, 674] on icon at bounding box center [1171, 673] width 16 height 16
click at [1205, 736] on icon at bounding box center [1205, 728] width 10 height 16
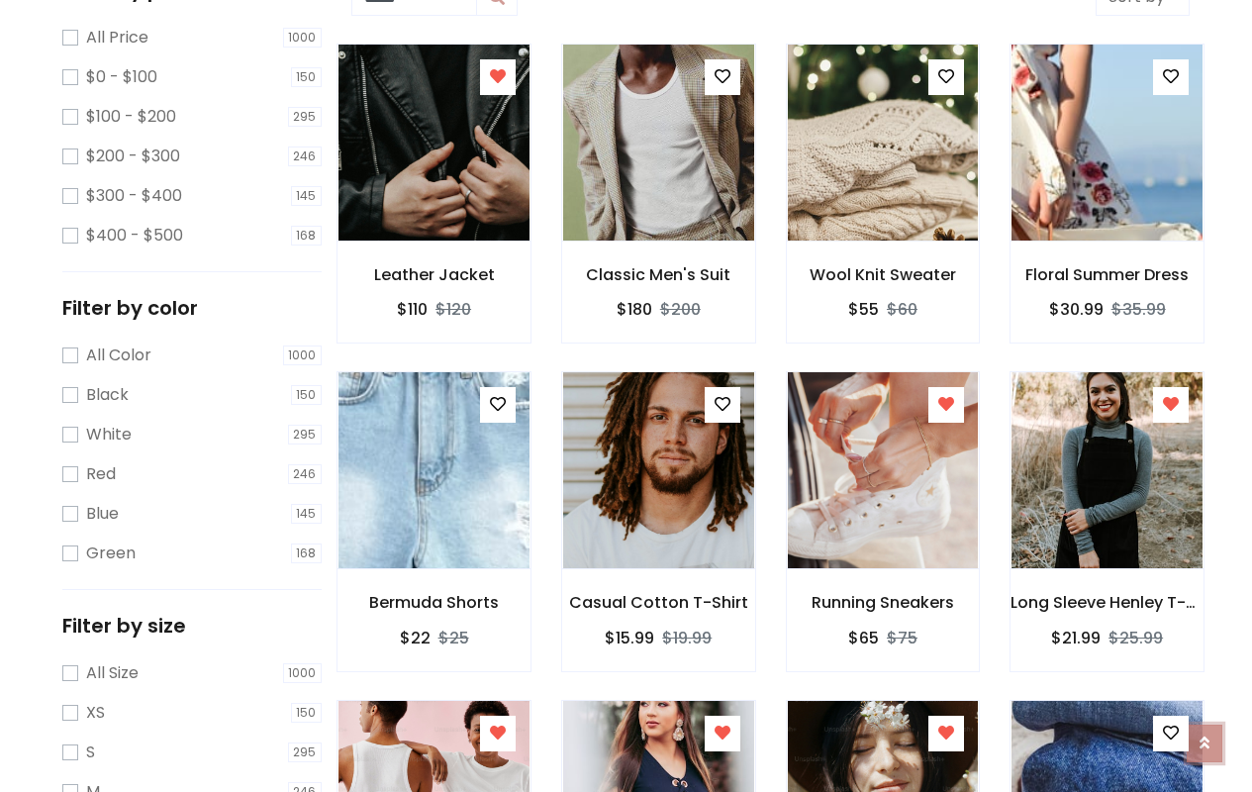
click at [1205, 734] on icon at bounding box center [1205, 742] width 10 height 16
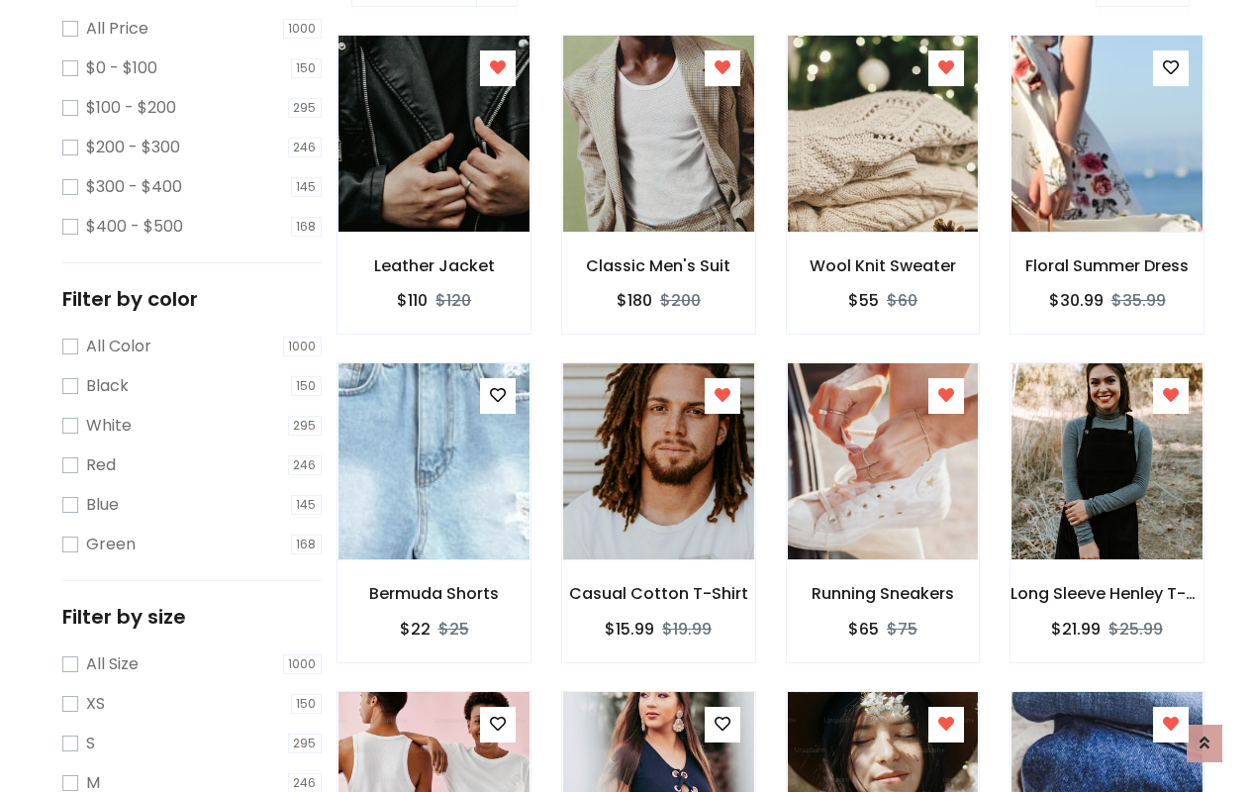
click at [1171, 396] on icon at bounding box center [1171, 395] width 16 height 16
click at [497, 724] on icon at bounding box center [498, 724] width 16 height 16
click at [722, 724] on icon at bounding box center [723, 724] width 16 height 16
click at [946, 724] on icon at bounding box center [946, 724] width 16 height 16
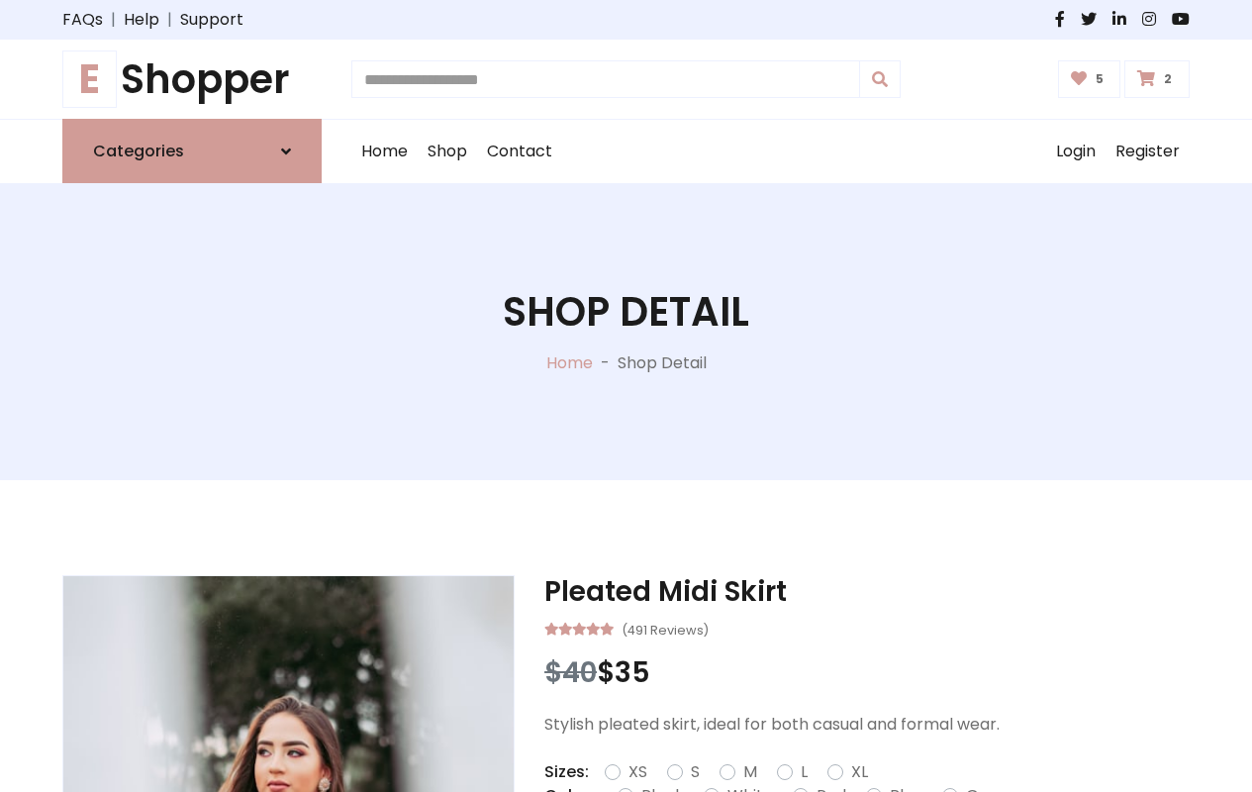
type input "*"
type input "*****"
type input "**********"
type input "*"
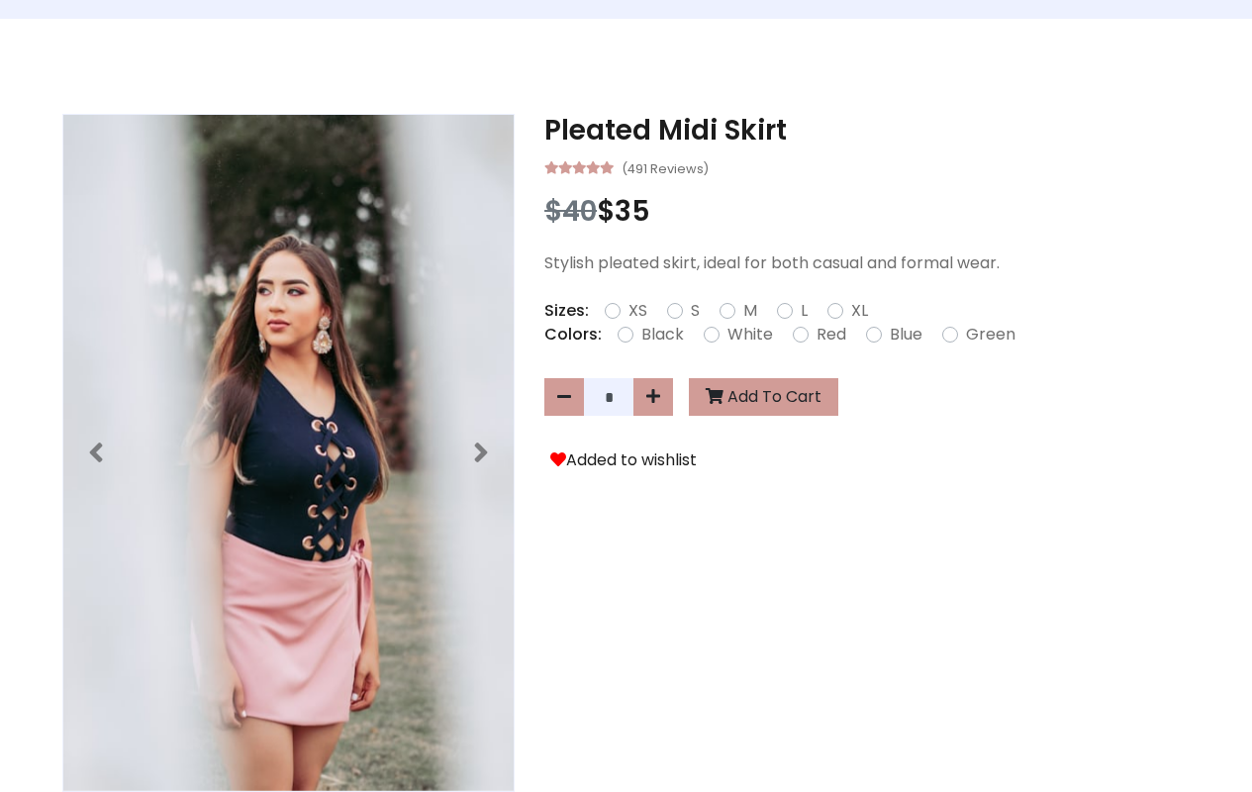
click at [0, 0] on icon at bounding box center [0, 0] width 0 height 0
click at [653, 397] on icon at bounding box center [653, 396] width 14 height 16
type input "*"
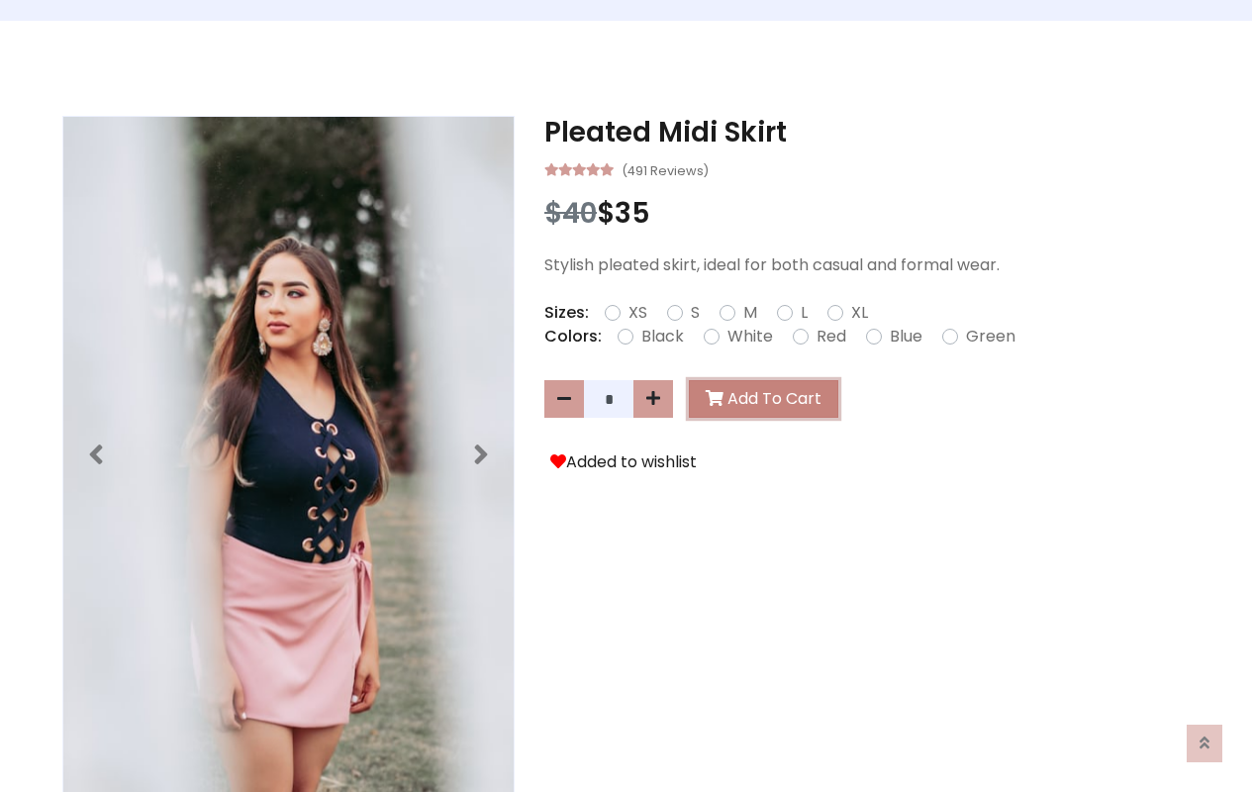
click at [759, 398] on button "Add To Cart" at bounding box center [763, 399] width 149 height 38
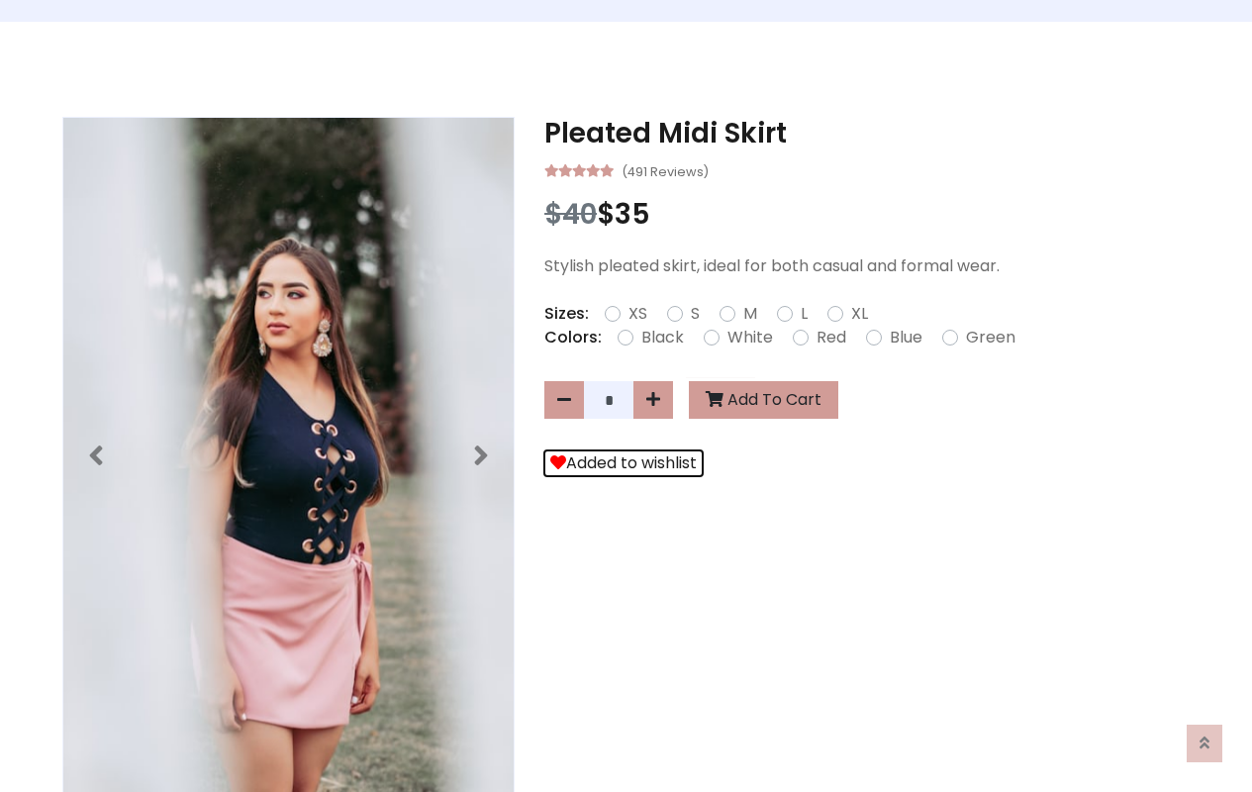
click at [619, 463] on button "Added to wishlist" at bounding box center [623, 463] width 158 height 26
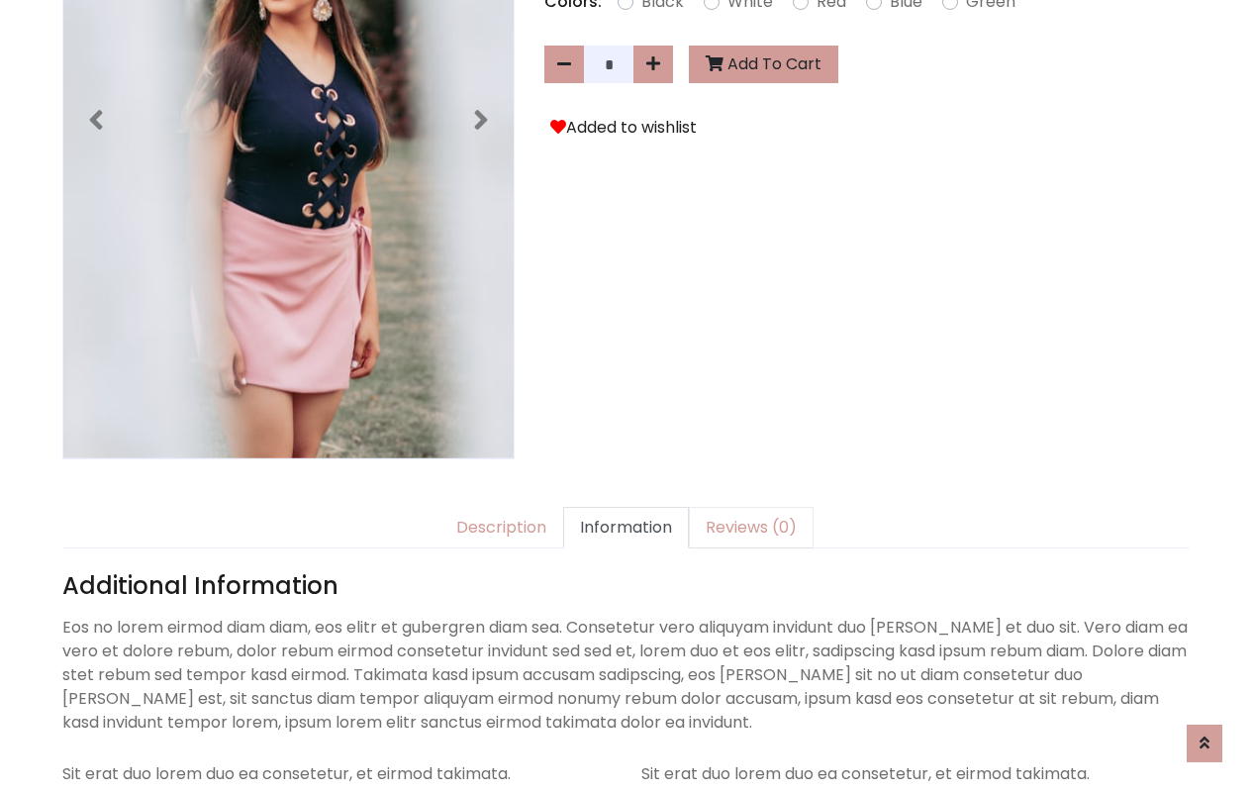
click at [738, 507] on link "Reviews (0)" at bounding box center [751, 528] width 125 height 42
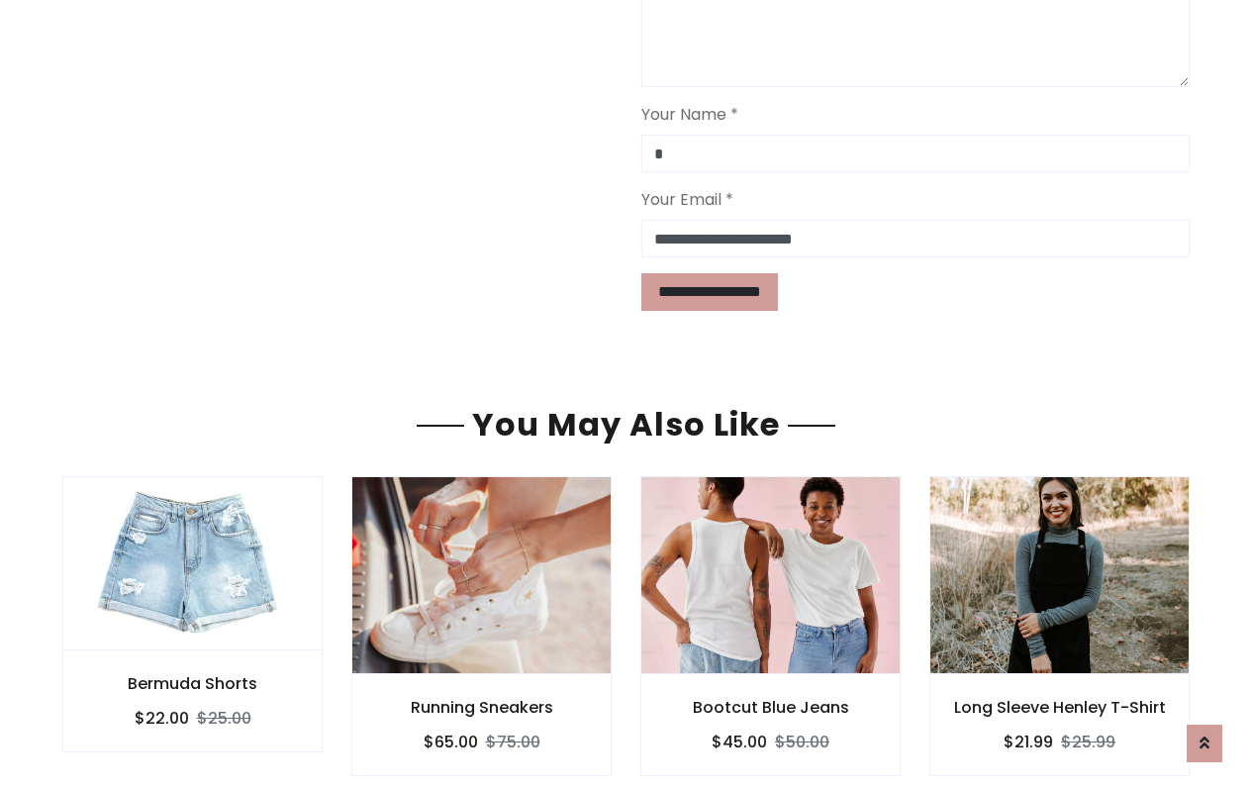
click at [664, 674] on div "Bootcut Blue Jeans $45.00 $50.00" at bounding box center [770, 725] width 260 height 102
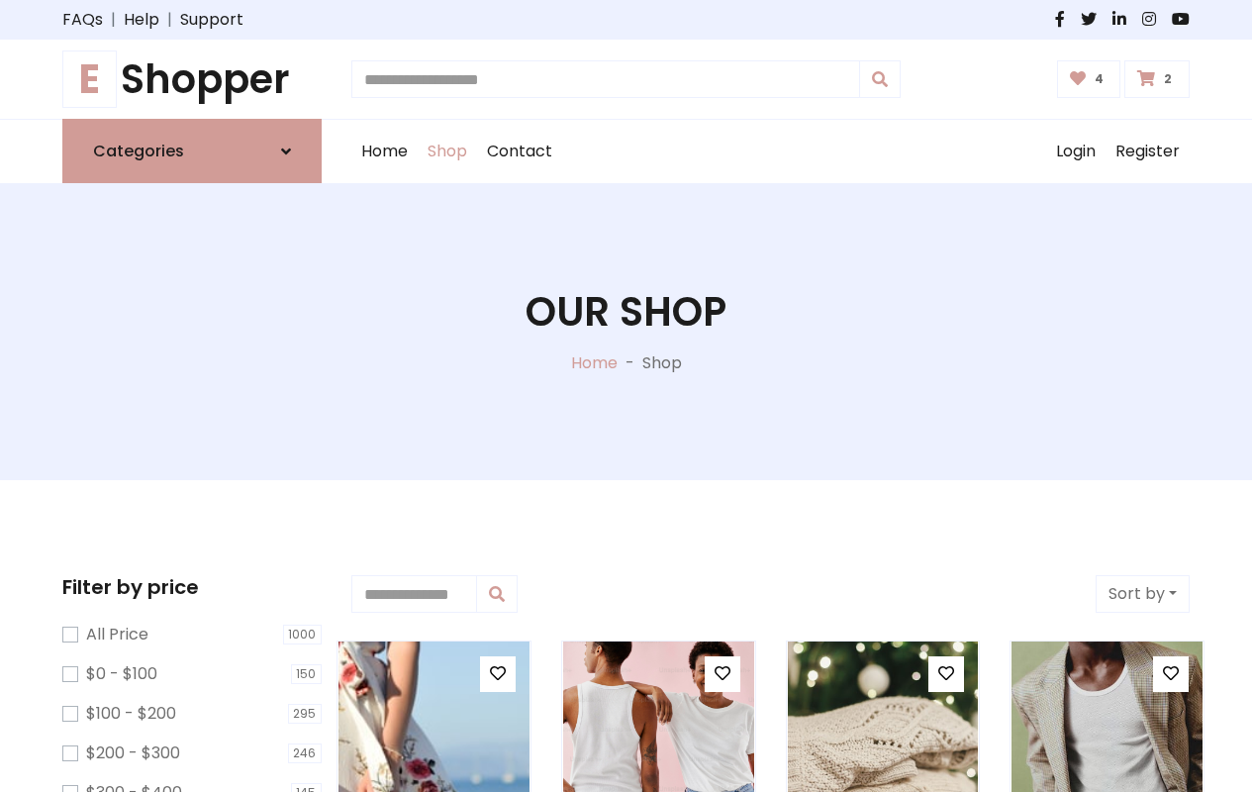
type input "*"
type input "*****"
type input "**********"
type input "*"
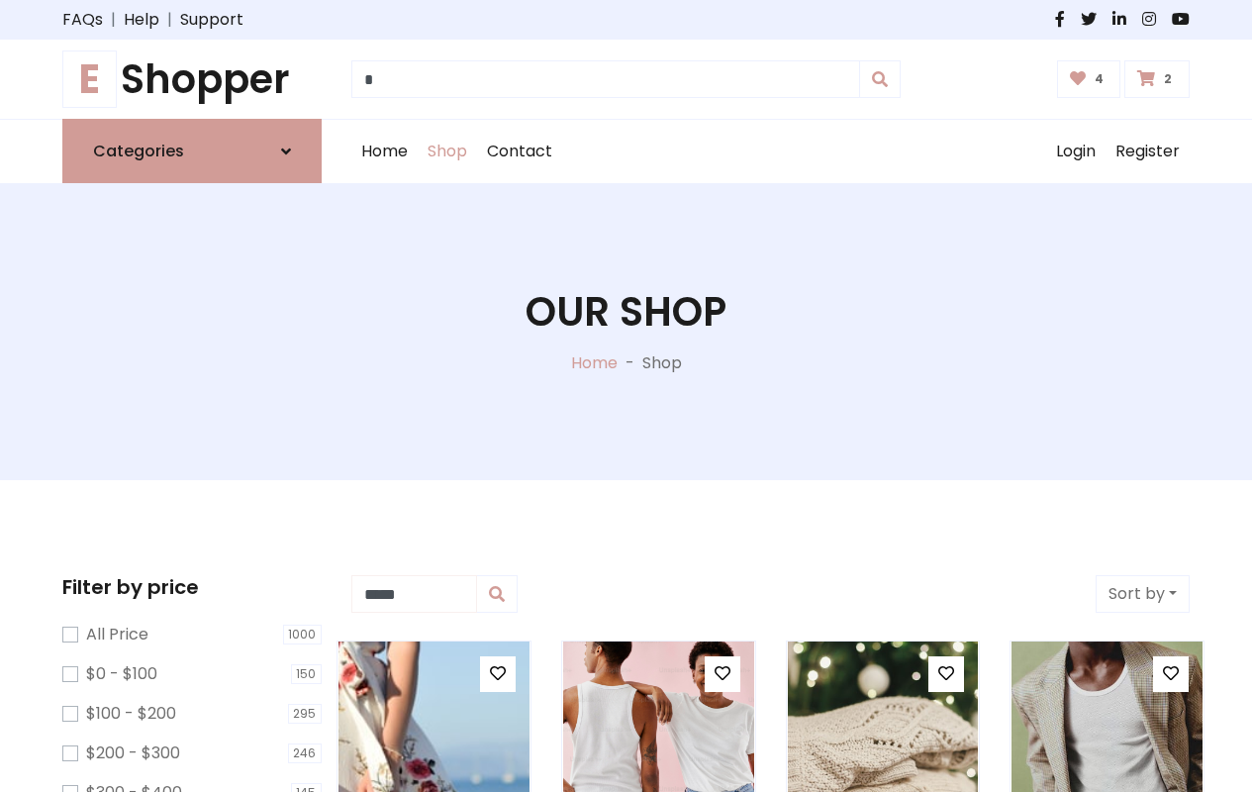
type input "*****"
click at [1142, 594] on button "Sort by" at bounding box center [1143, 594] width 94 height 38
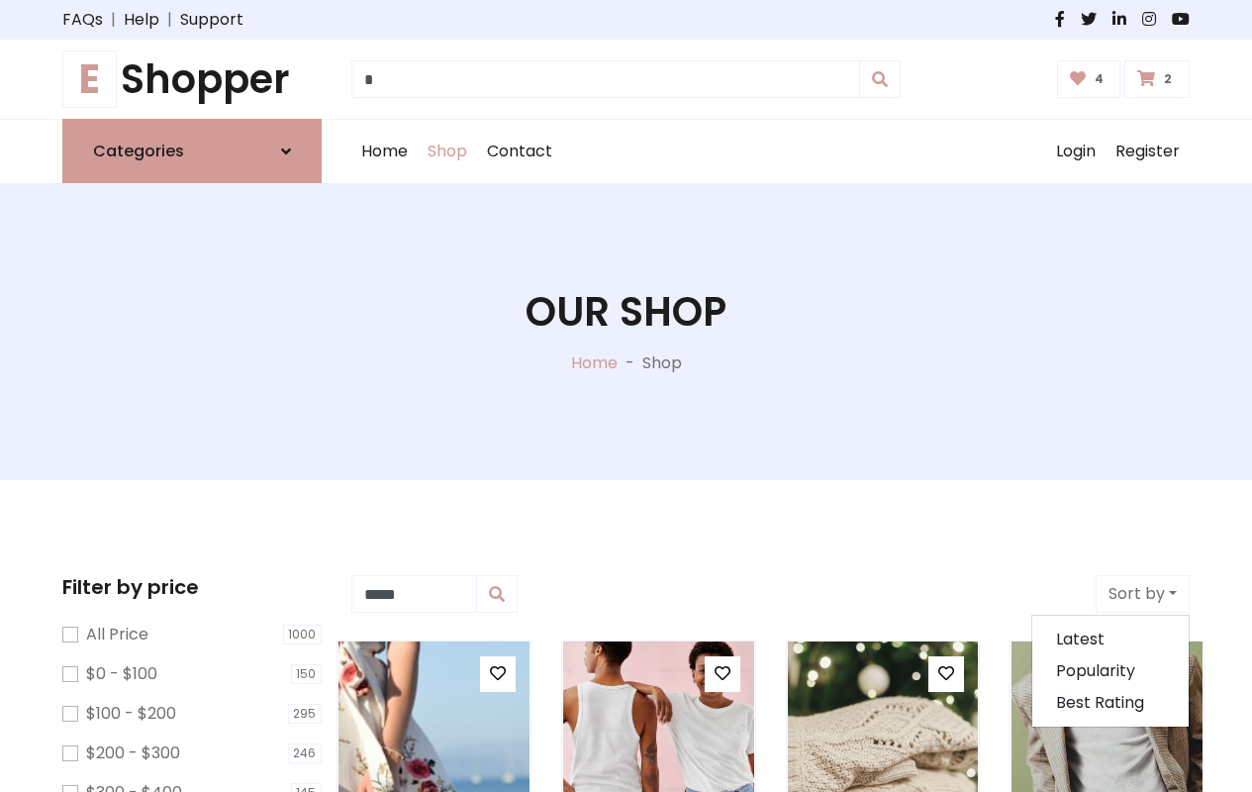
click at [497, 674] on icon at bounding box center [498, 673] width 16 height 16
click at [0, 0] on icon at bounding box center [0, 0] width 0 height 0
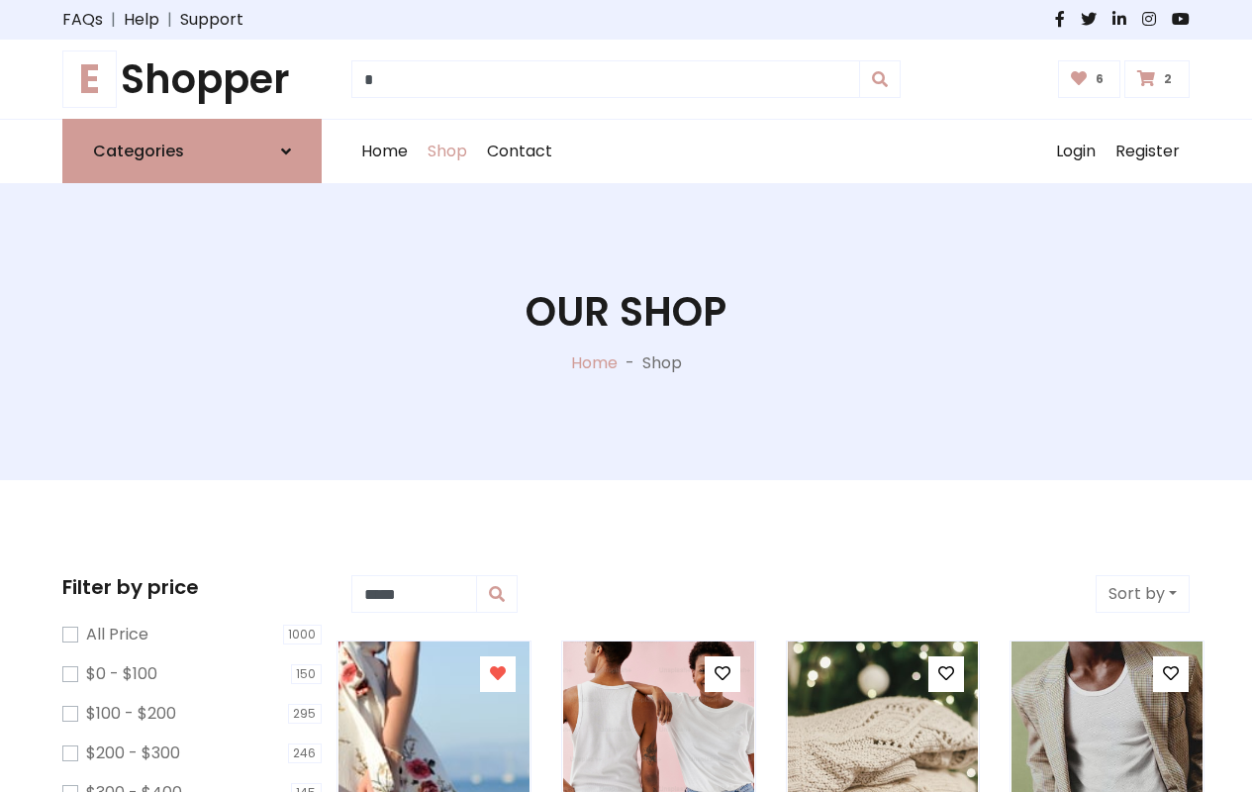
click at [946, 674] on icon at bounding box center [946, 673] width 16 height 16
click at [1171, 674] on icon at bounding box center [1171, 673] width 16 height 16
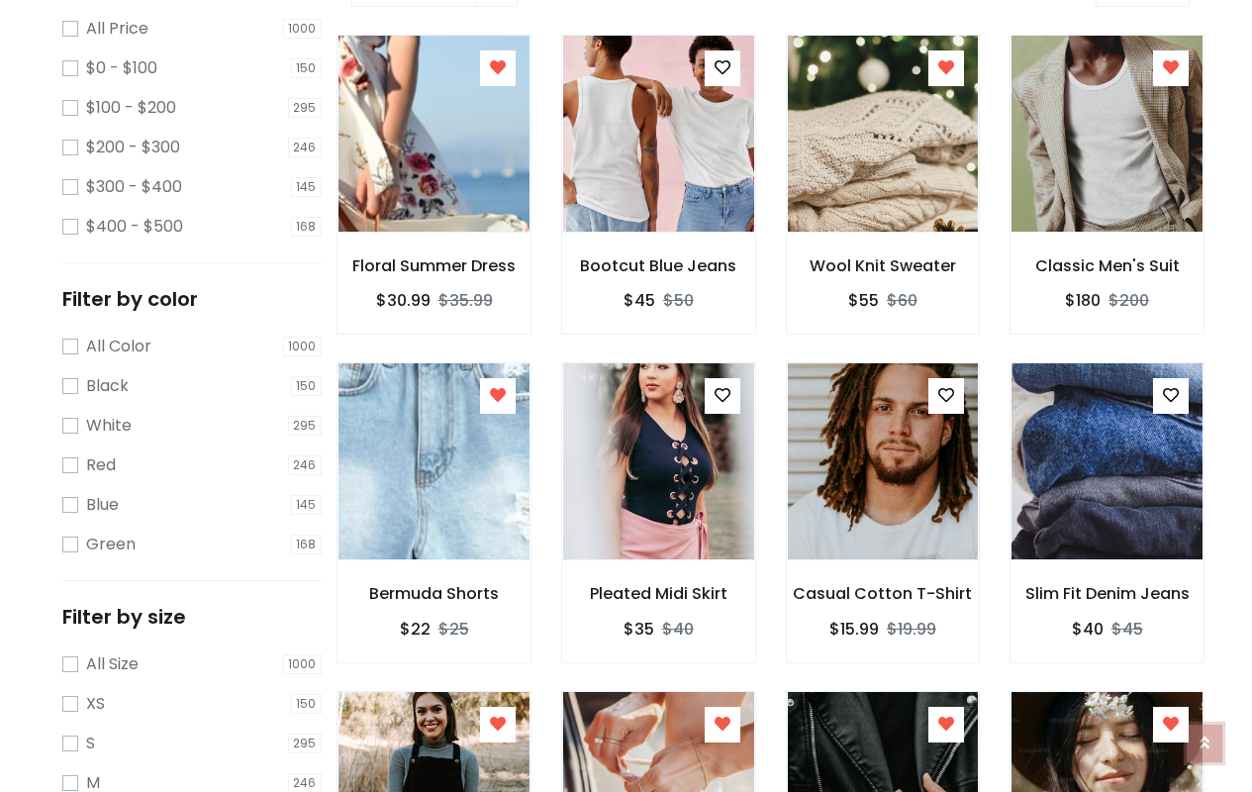
click at [1205, 737] on icon at bounding box center [1205, 741] width 10 height 16
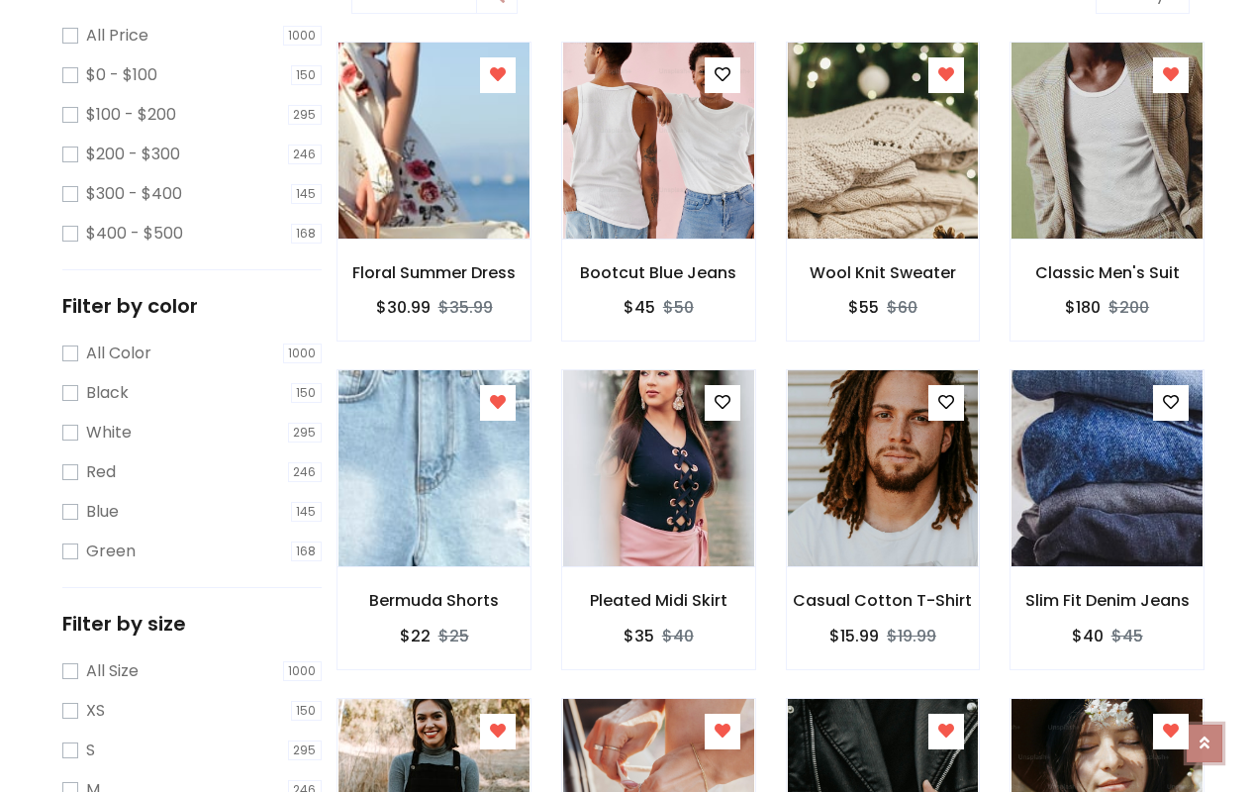
click at [1205, 735] on icon at bounding box center [1205, 743] width 10 height 16
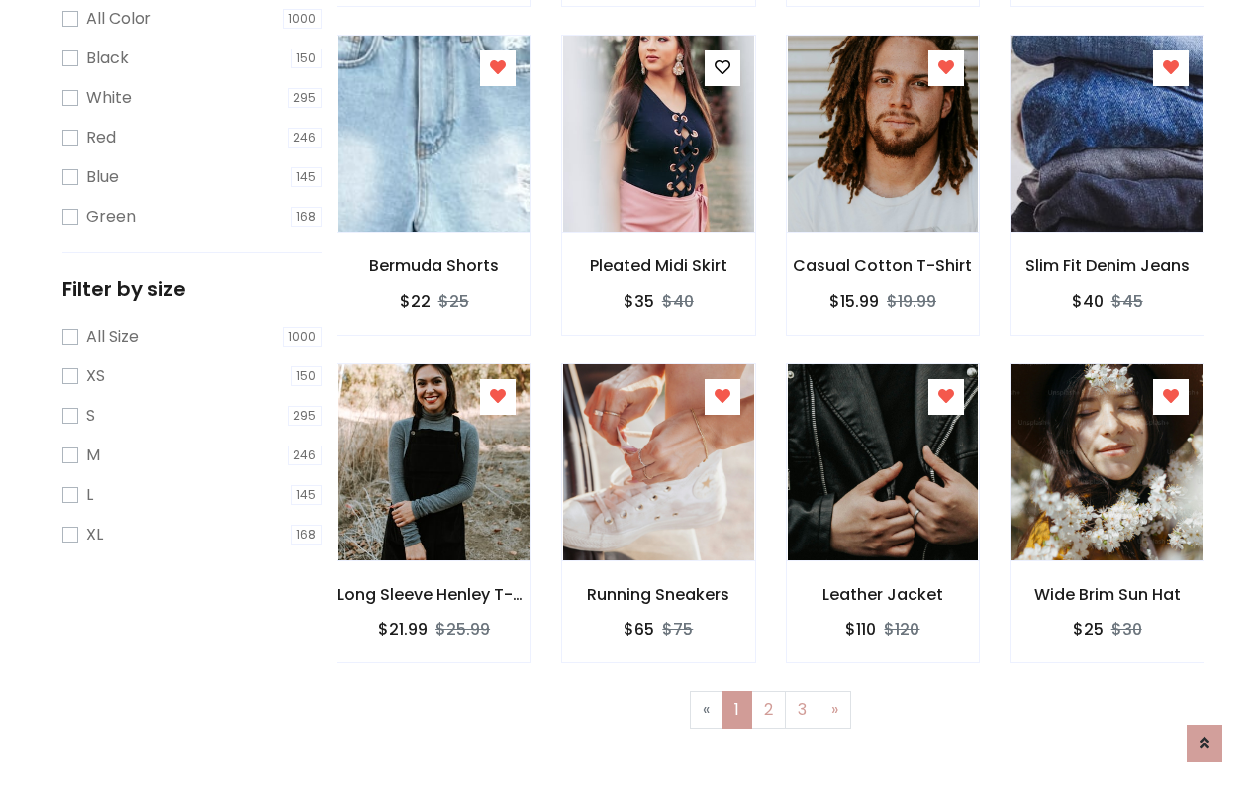
click at [722, 396] on icon at bounding box center [723, 396] width 16 height 16
click at [946, 396] on icon at bounding box center [946, 396] width 16 height 16
click at [1171, 396] on icon at bounding box center [1171, 396] width 16 height 16
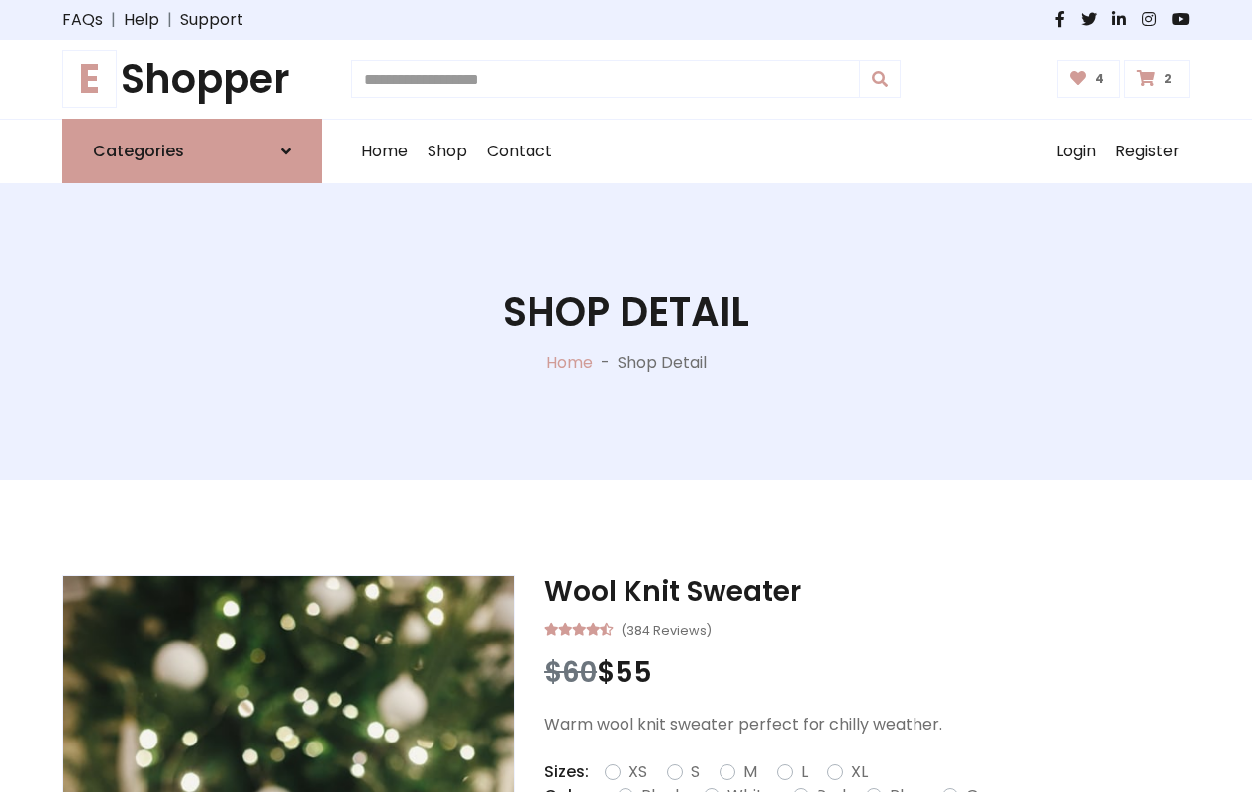
type input "*"
type input "*****"
type input "**********"
type input "*"
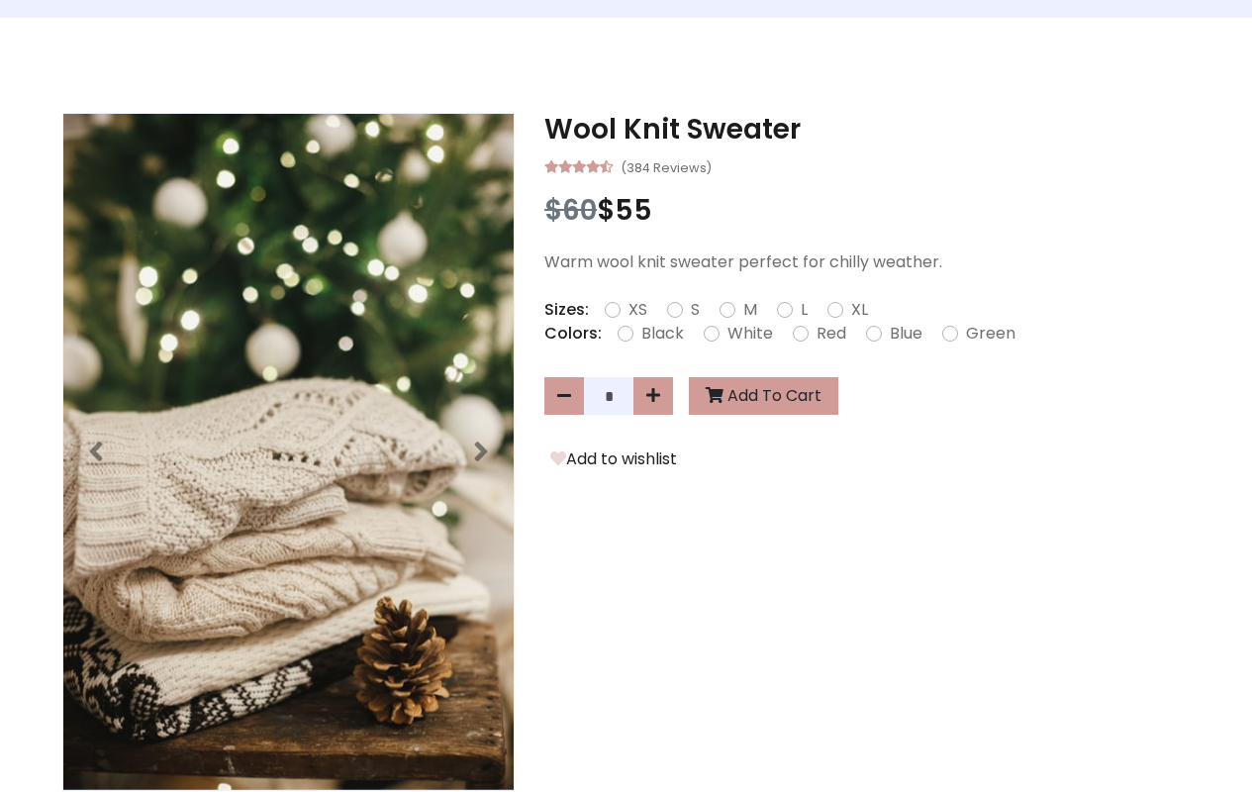
click at [0, 0] on icon at bounding box center [0, 0] width 0 height 0
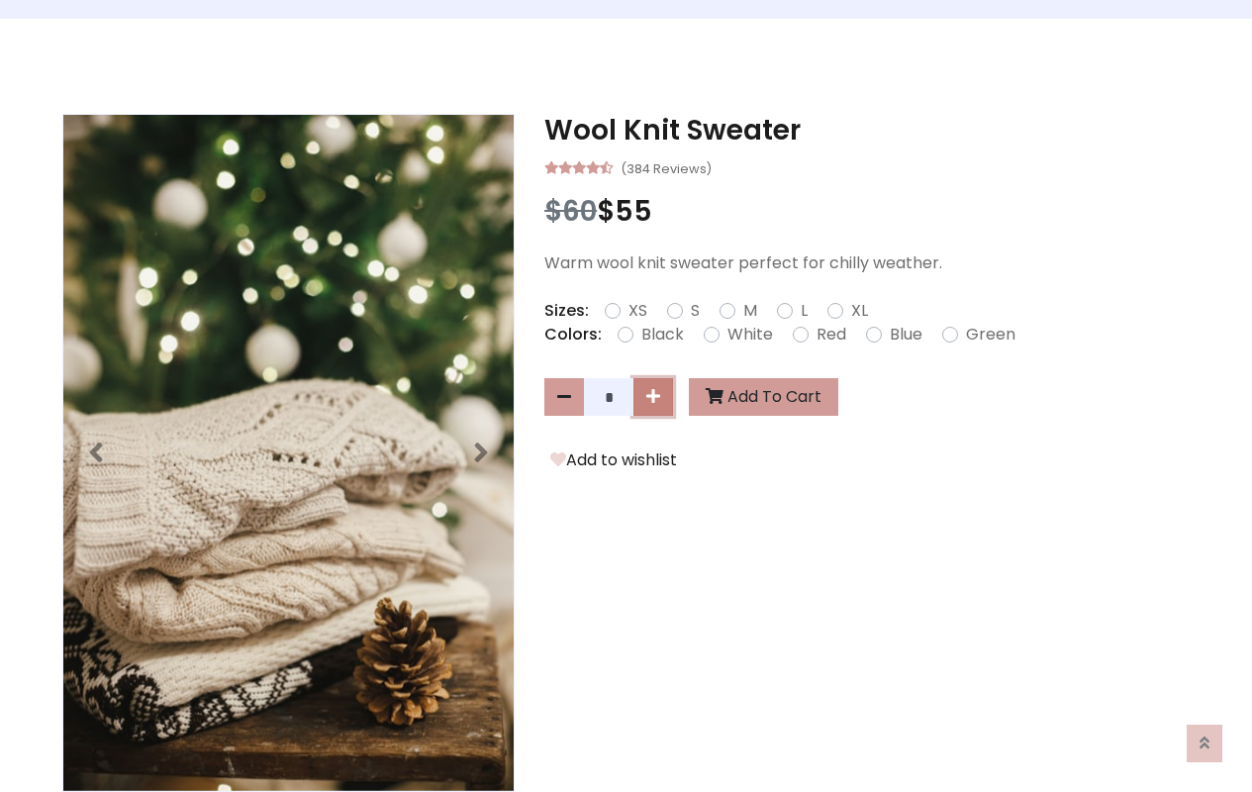
click at [653, 397] on icon at bounding box center [653, 396] width 14 height 16
type input "*"
click at [759, 399] on button "Add To Cart" at bounding box center [763, 397] width 149 height 38
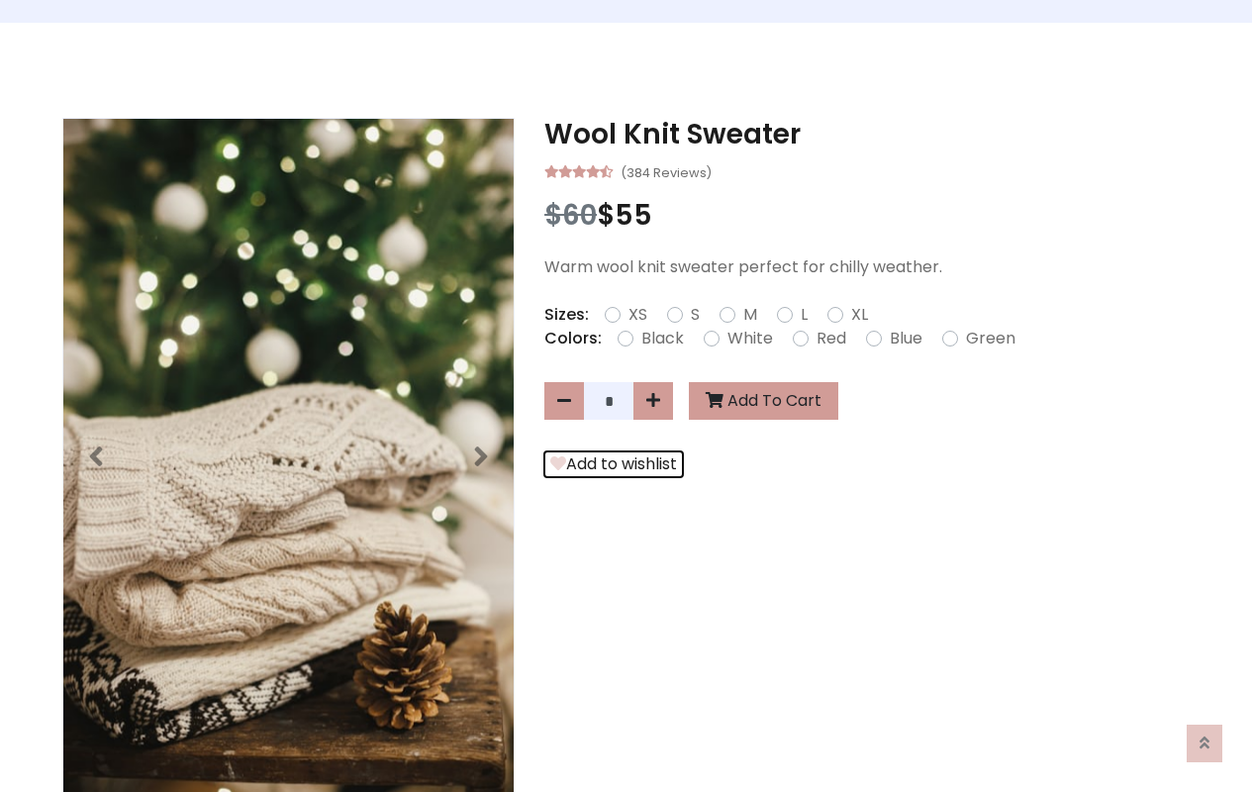
click at [610, 465] on button "Add to wishlist" at bounding box center [613, 464] width 139 height 26
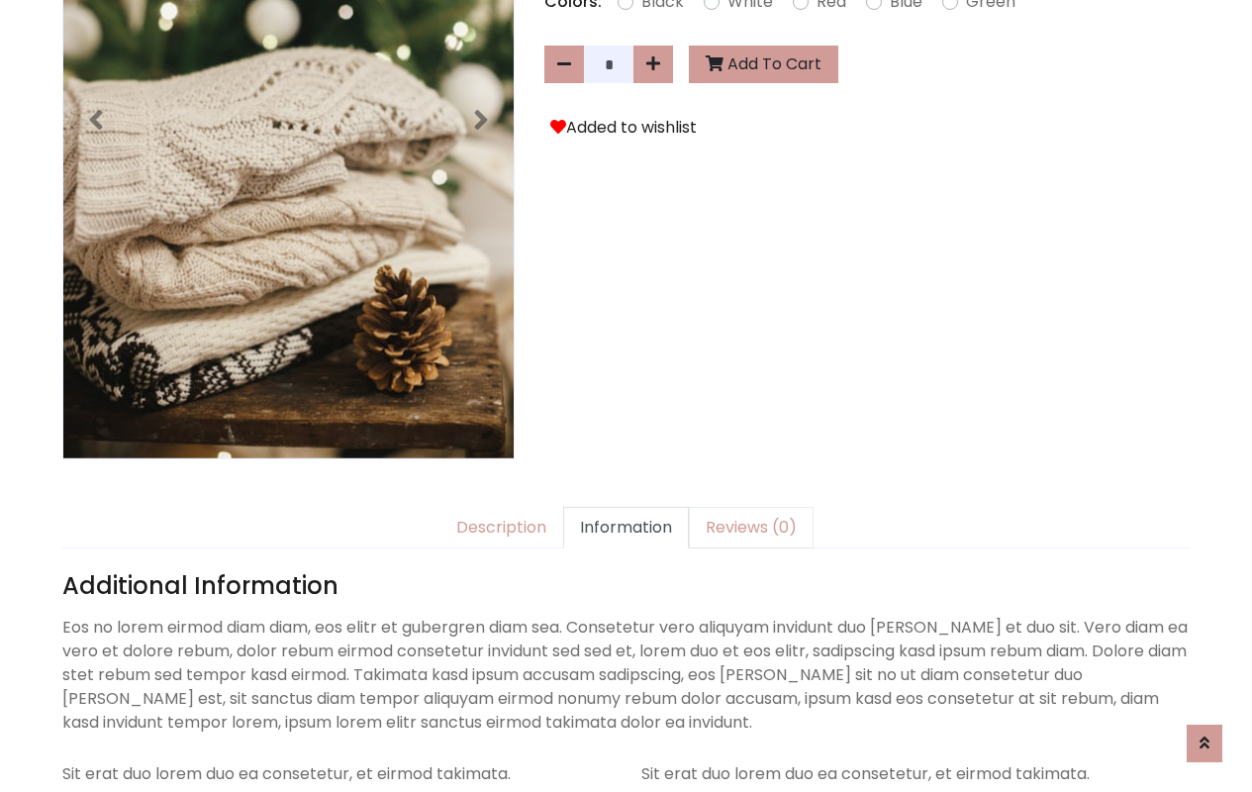
click at [738, 507] on link "Reviews (0)" at bounding box center [751, 528] width 125 height 42
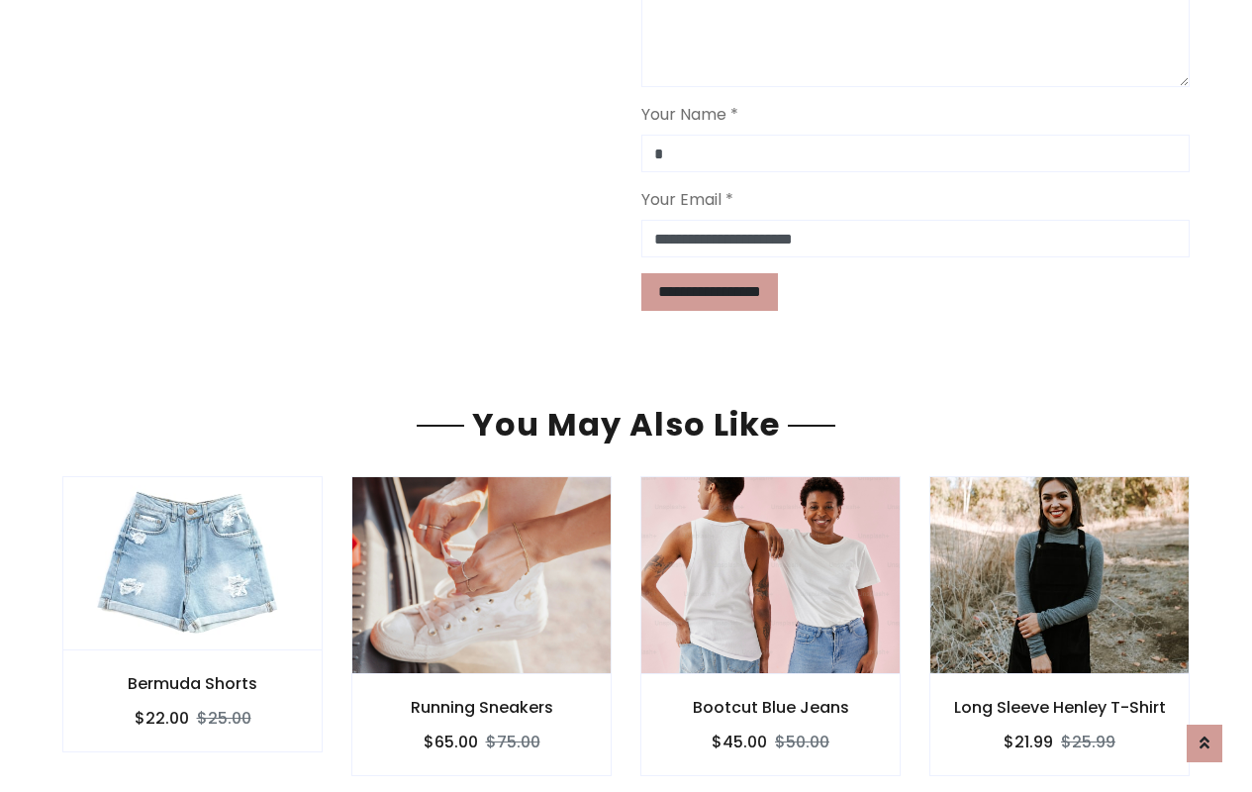
click at [664, 674] on div "Bootcut Blue Jeans $45.00 $50.00" at bounding box center [770, 725] width 260 height 102
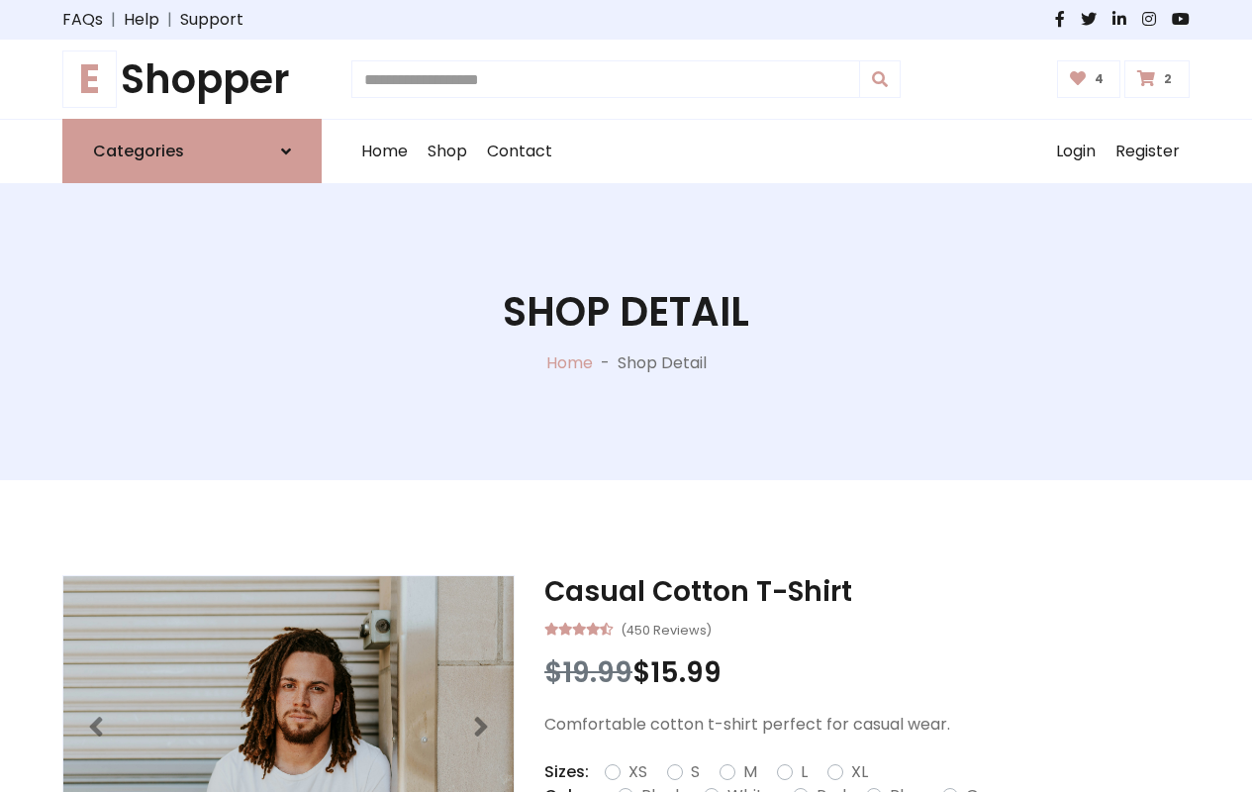
type input "*"
type input "*****"
type input "**********"
type input "*"
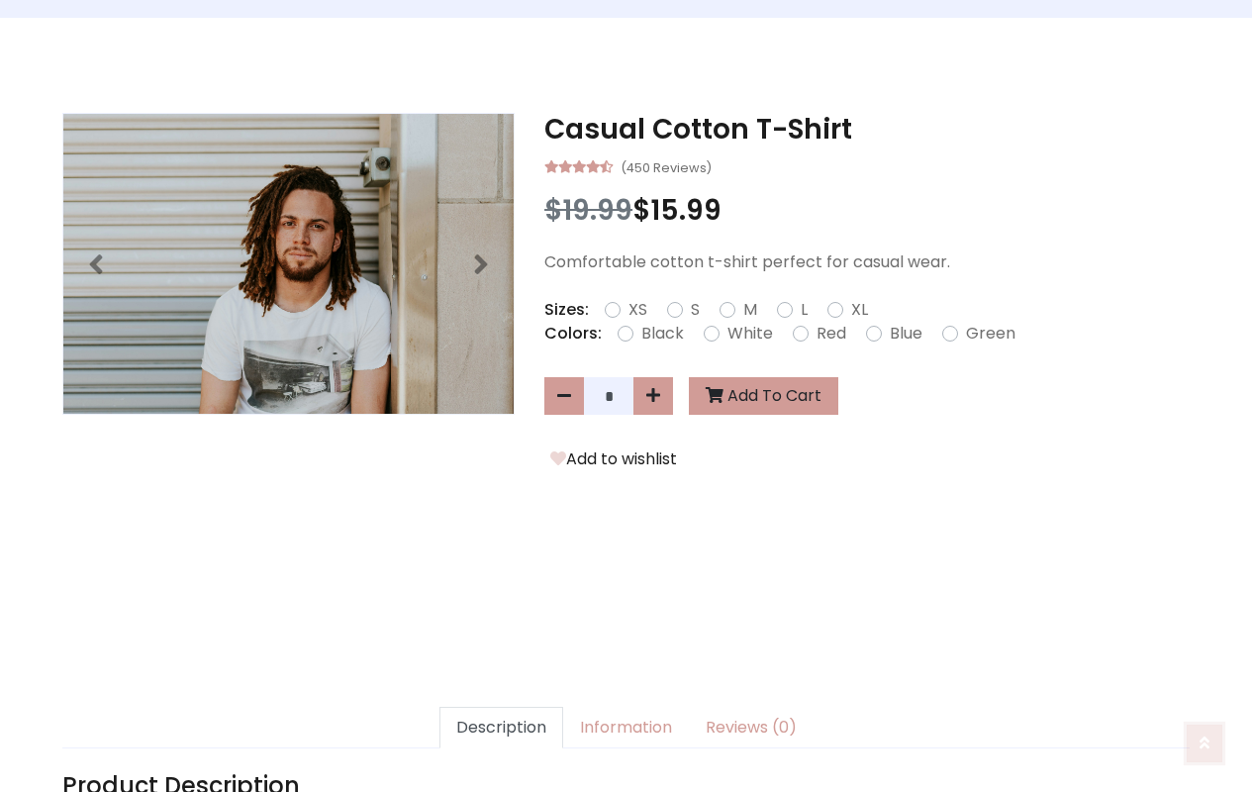
click at [1207, 742] on icon at bounding box center [1205, 743] width 10 height 16
click at [1207, 740] on icon at bounding box center [1205, 743] width 10 height 16
click at [657, 397] on icon at bounding box center [653, 396] width 14 height 16
type input "*"
click at [753, 398] on button "Add To Cart" at bounding box center [763, 397] width 149 height 38
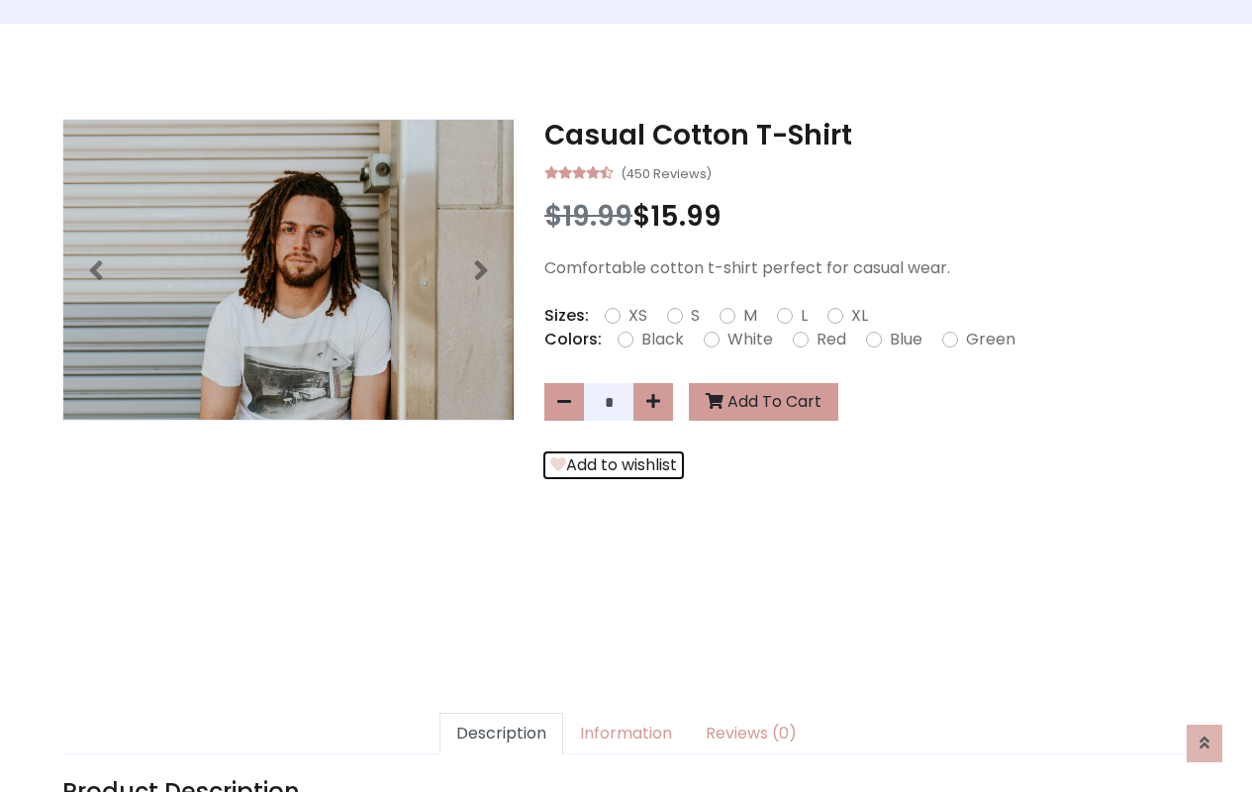
click at [605, 465] on button "Add to wishlist" at bounding box center [613, 465] width 139 height 26
click at [511, 742] on link "Description" at bounding box center [502, 734] width 124 height 42
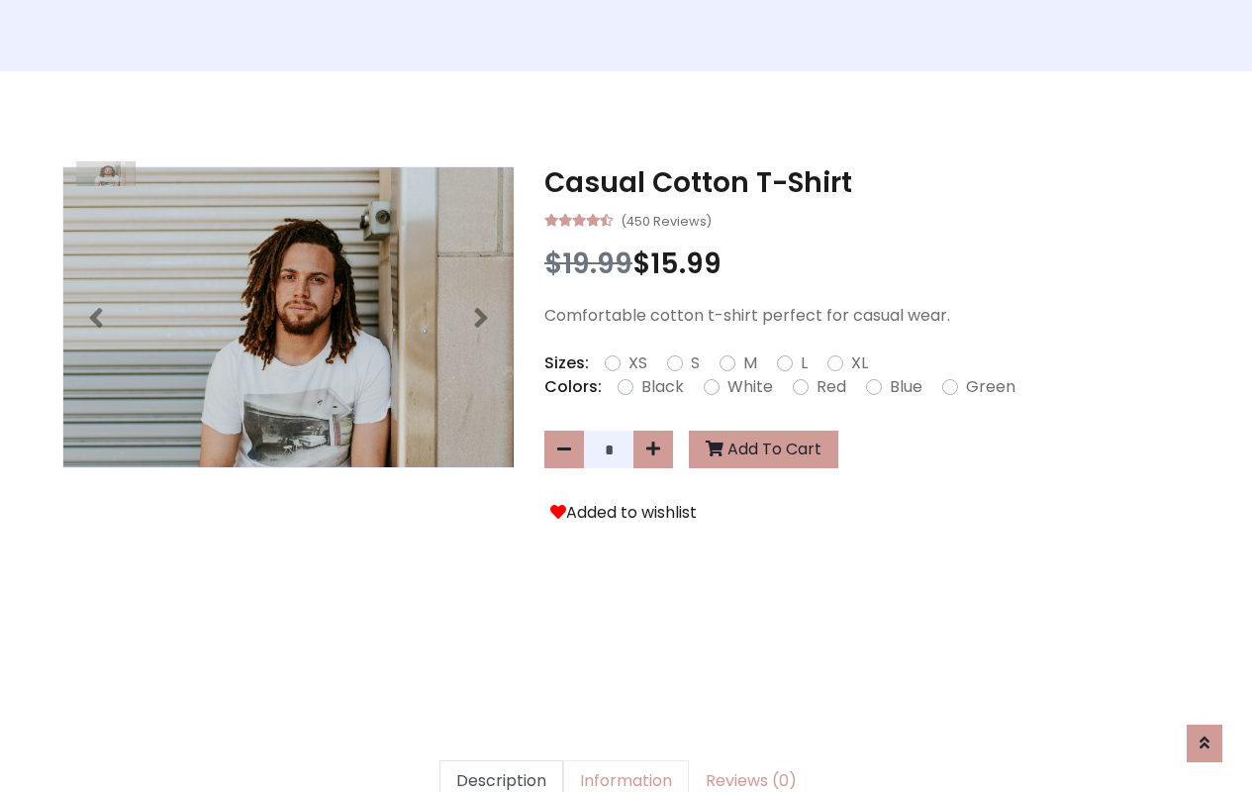
click at [624, 771] on link "Information" at bounding box center [626, 781] width 126 height 42
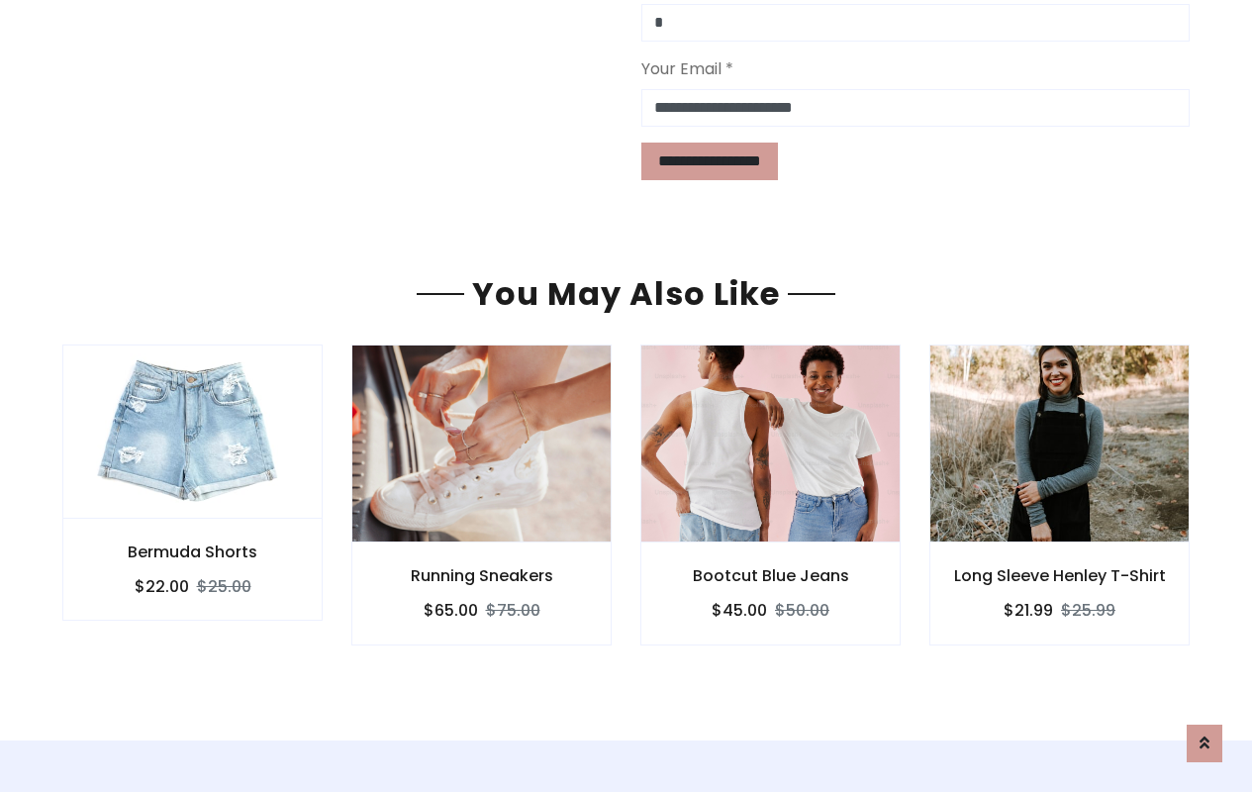
click at [664, 542] on div "Bootcut Blue Jeans $45.00 $50.00" at bounding box center [770, 593] width 260 height 102
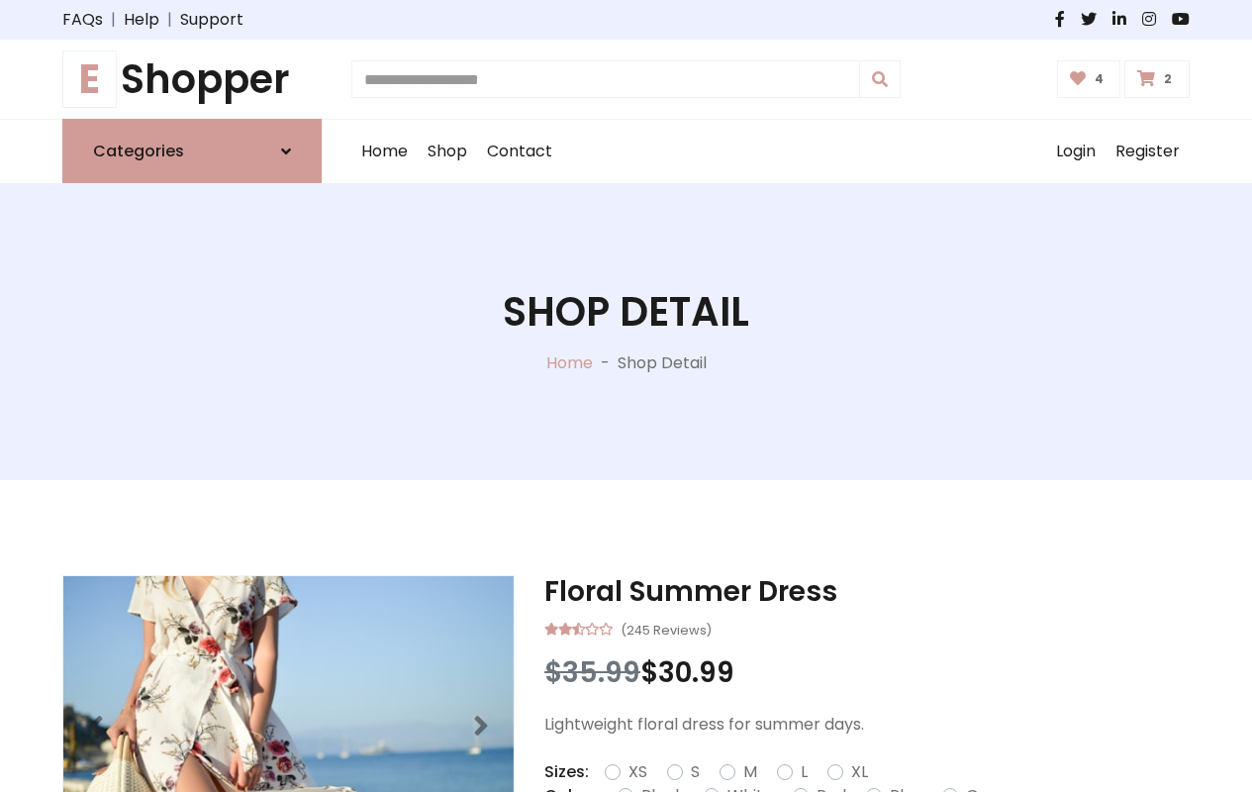
type input "*"
type input "*****"
type input "**********"
type input "*"
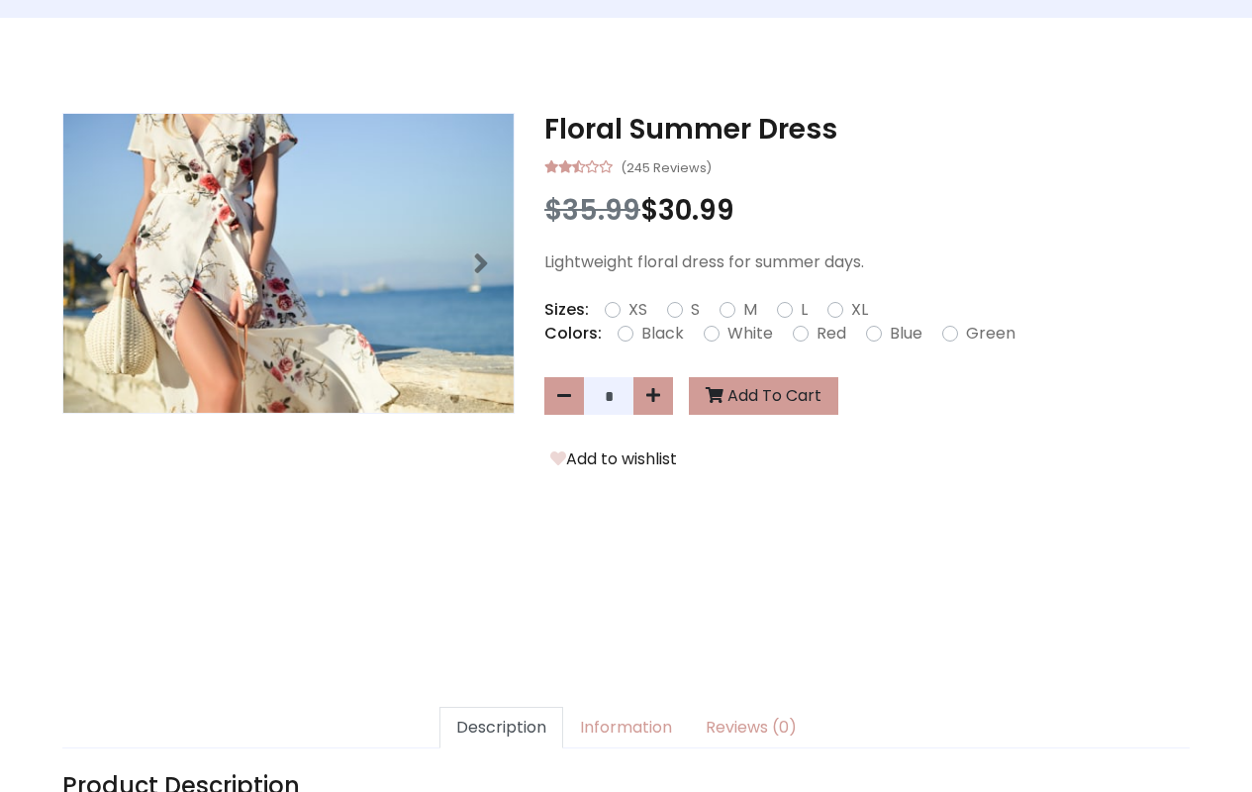
click at [0, 0] on icon at bounding box center [0, 0] width 0 height 0
click at [1207, 739] on icon at bounding box center [1205, 743] width 10 height 16
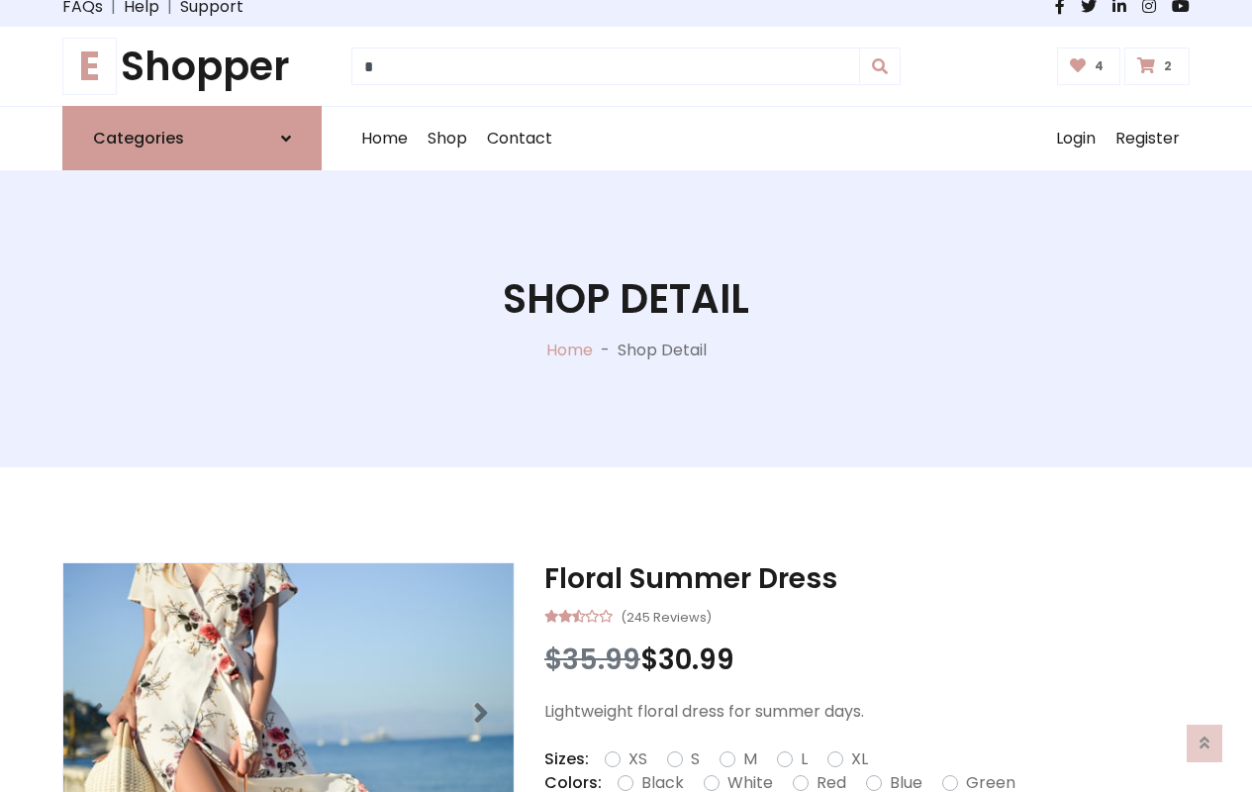
type input "*"
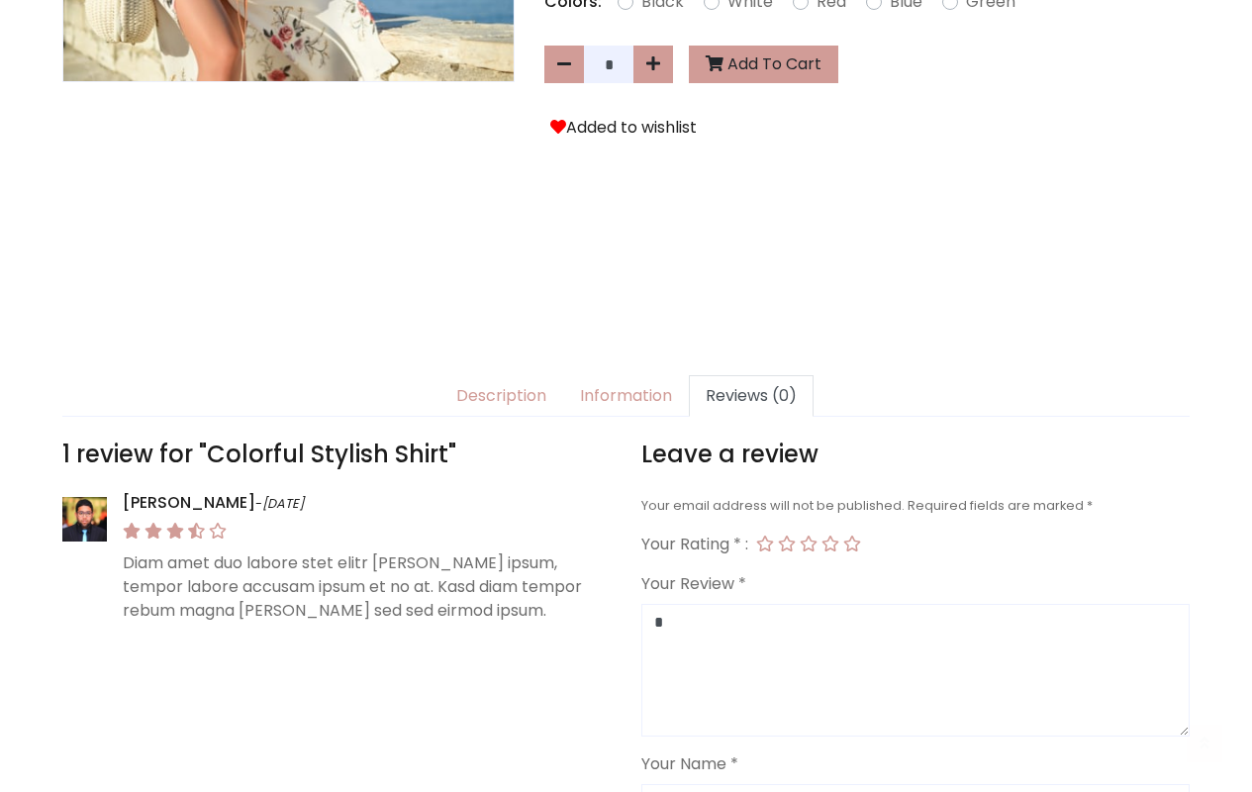
click at [738, 396] on link "Reviews (0)" at bounding box center [751, 396] width 125 height 42
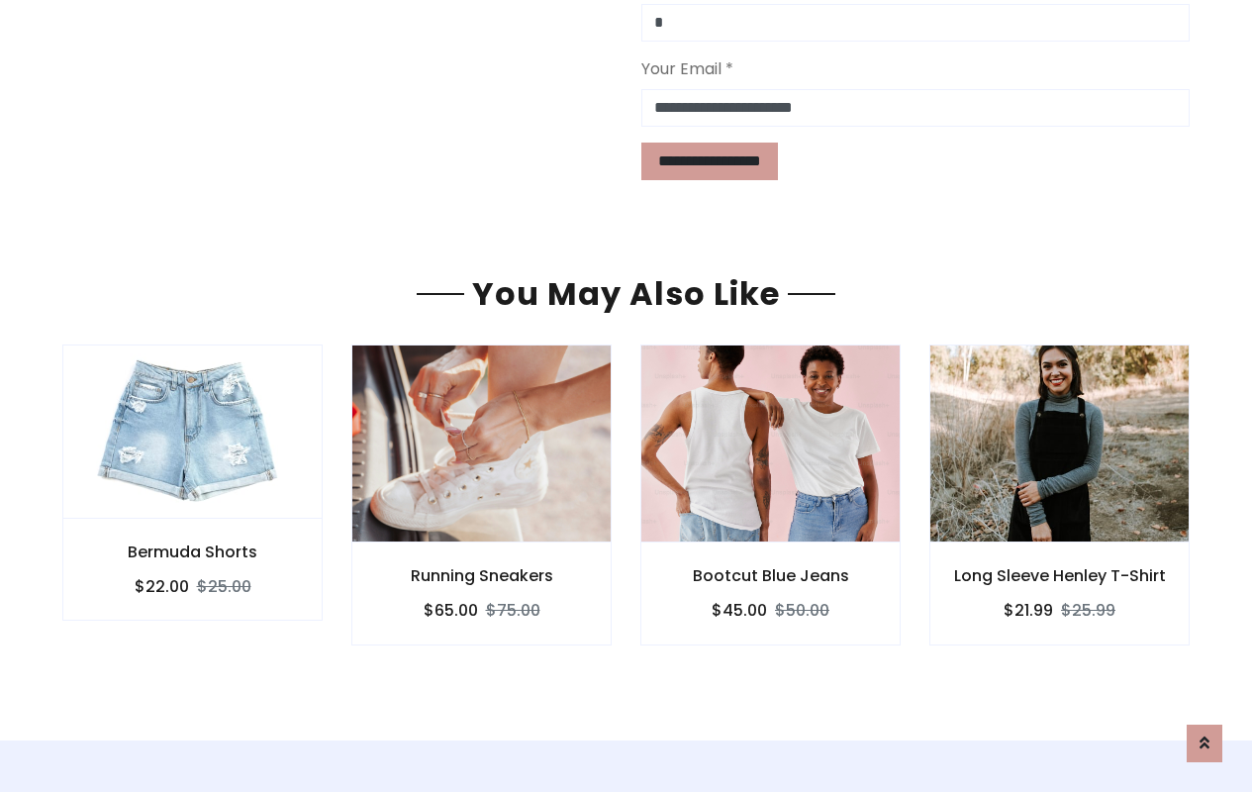
click at [664, 542] on div "Bootcut Blue Jeans $45.00 $50.00" at bounding box center [770, 593] width 260 height 102
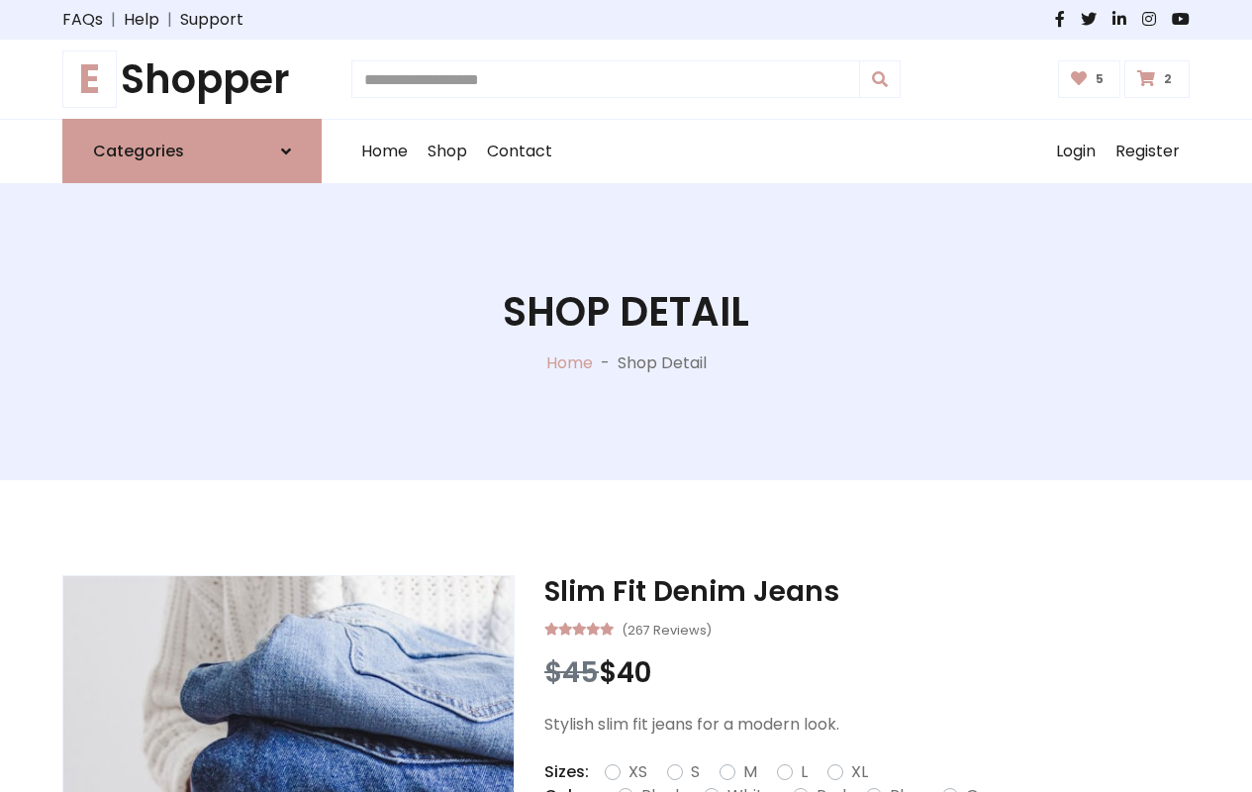
type input "*"
type input "*****"
type input "**********"
type input "*"
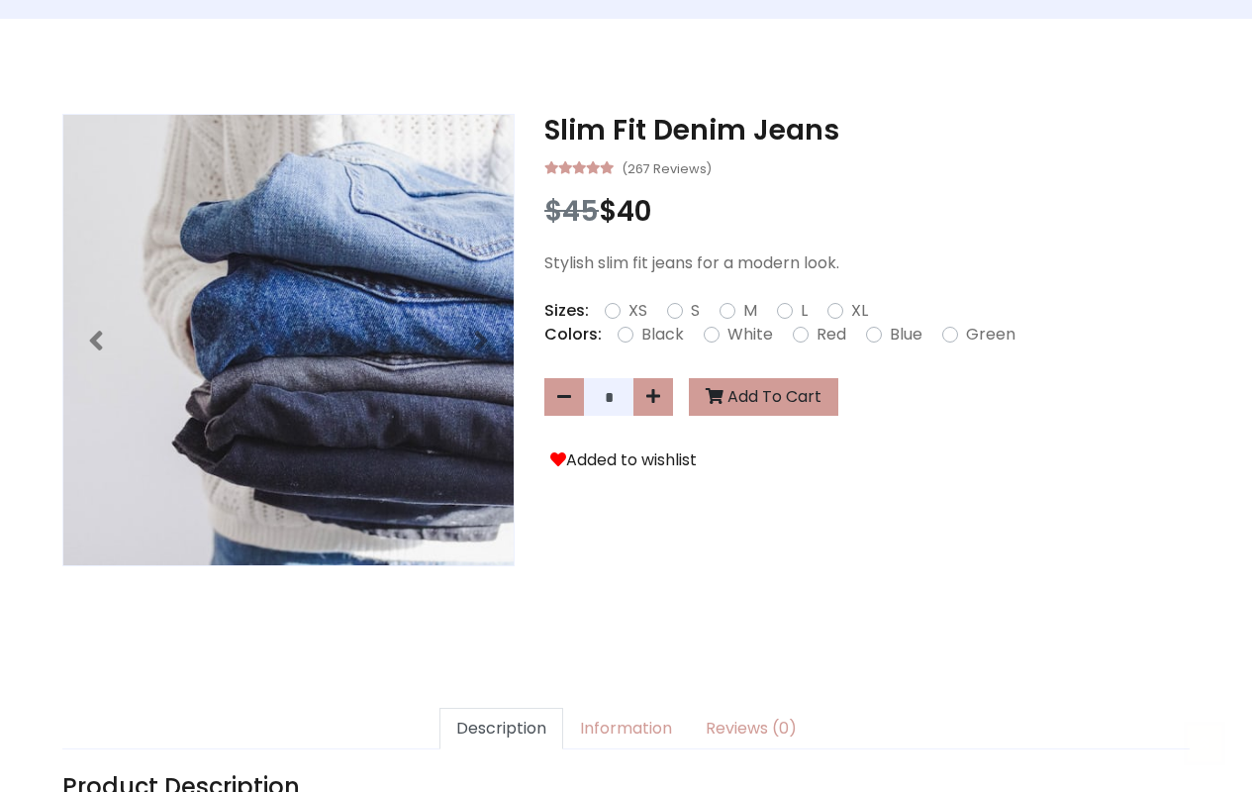
click at [1207, 742] on icon at bounding box center [1205, 743] width 10 height 16
click at [1207, 741] on icon at bounding box center [1205, 742] width 10 height 16
click at [657, 397] on icon at bounding box center [653, 396] width 14 height 16
type input "*"
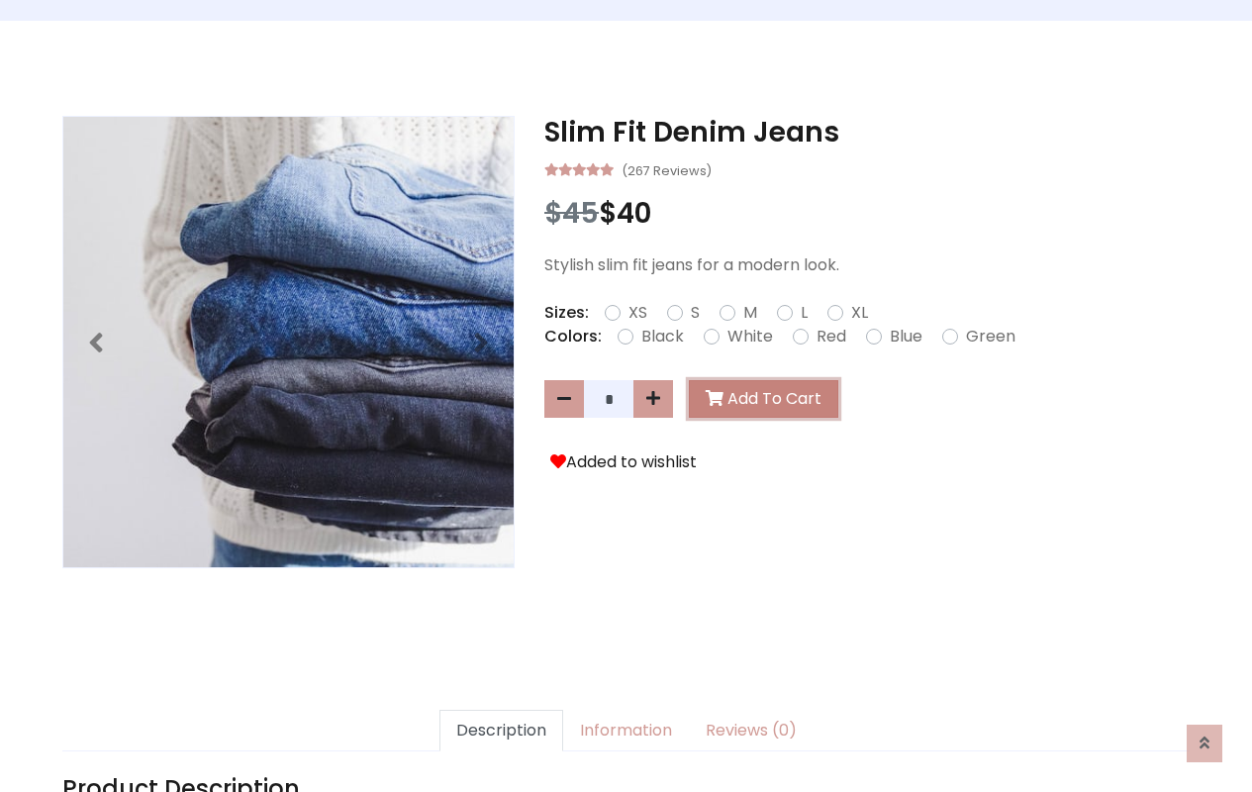
click at [753, 398] on button "Add To Cart" at bounding box center [763, 399] width 149 height 38
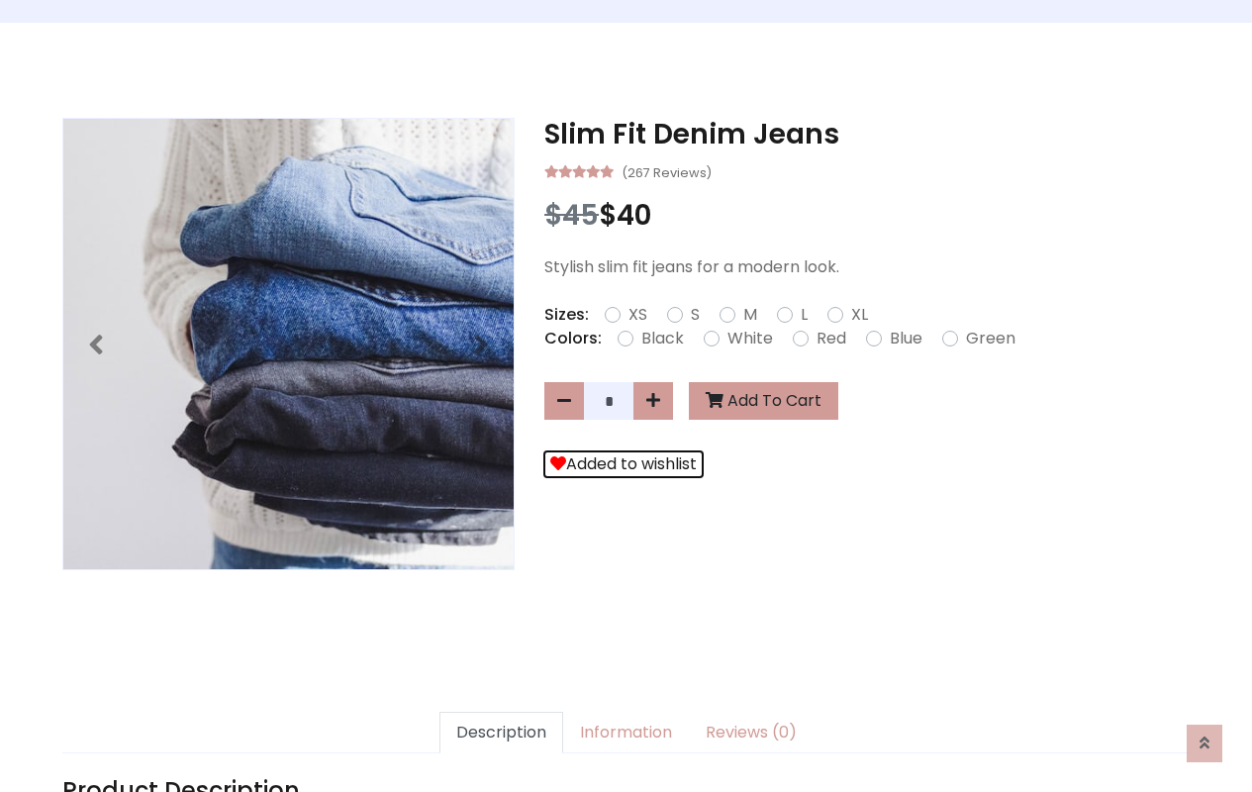
click at [614, 465] on button "Added to wishlist" at bounding box center [623, 464] width 158 height 26
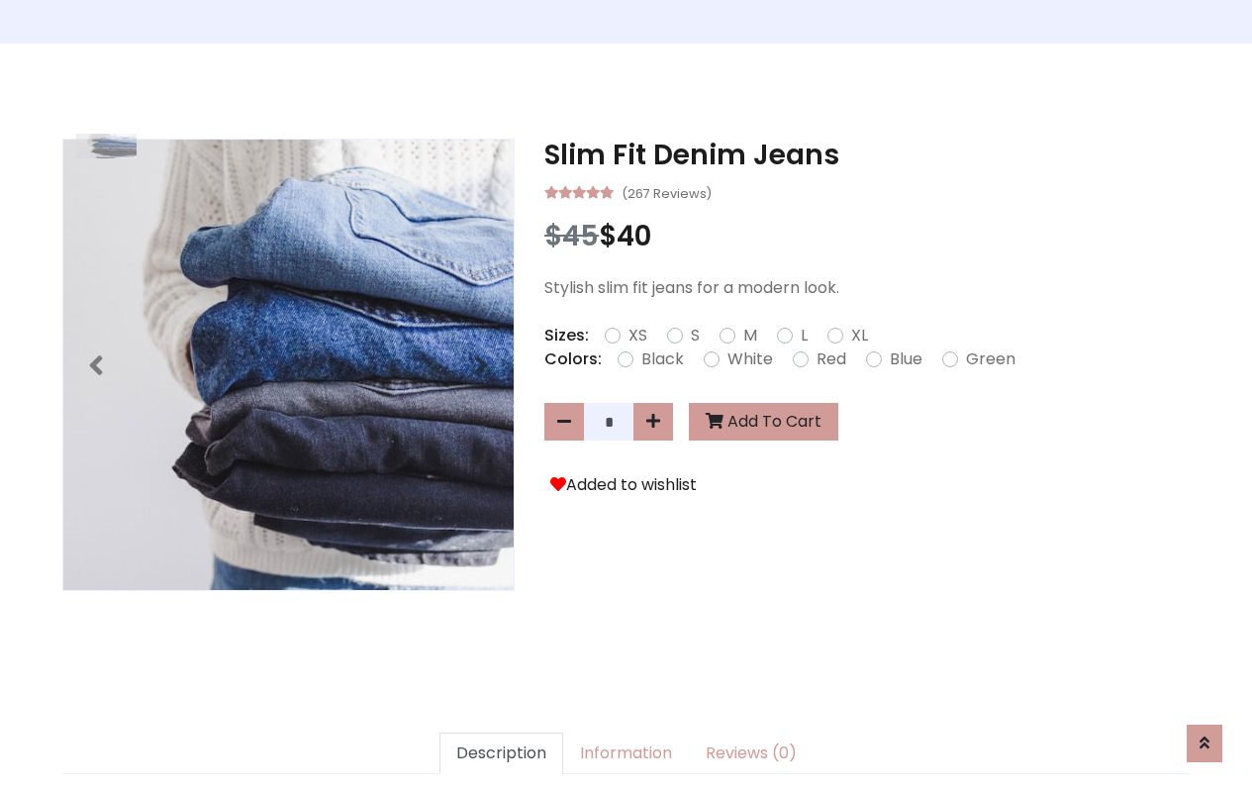
click at [511, 761] on link "Description" at bounding box center [502, 754] width 124 height 42
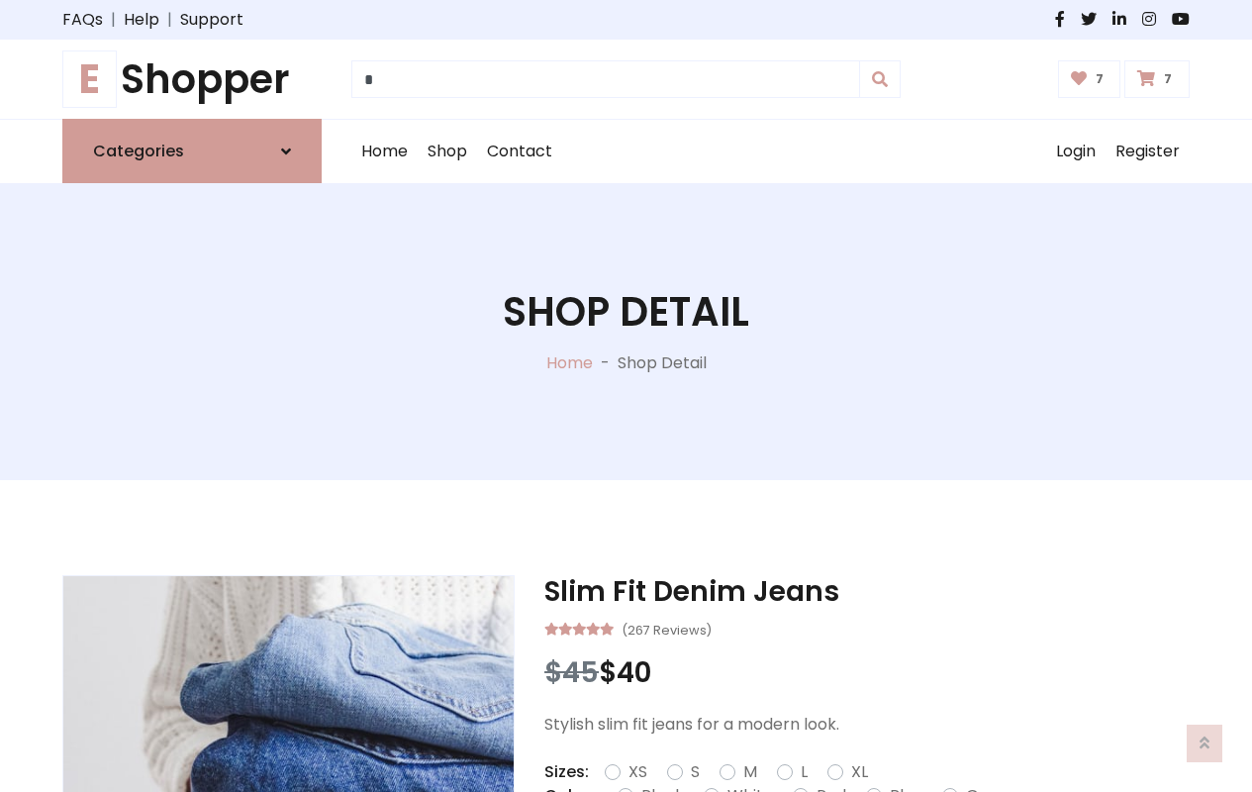
scroll to position [794, 0]
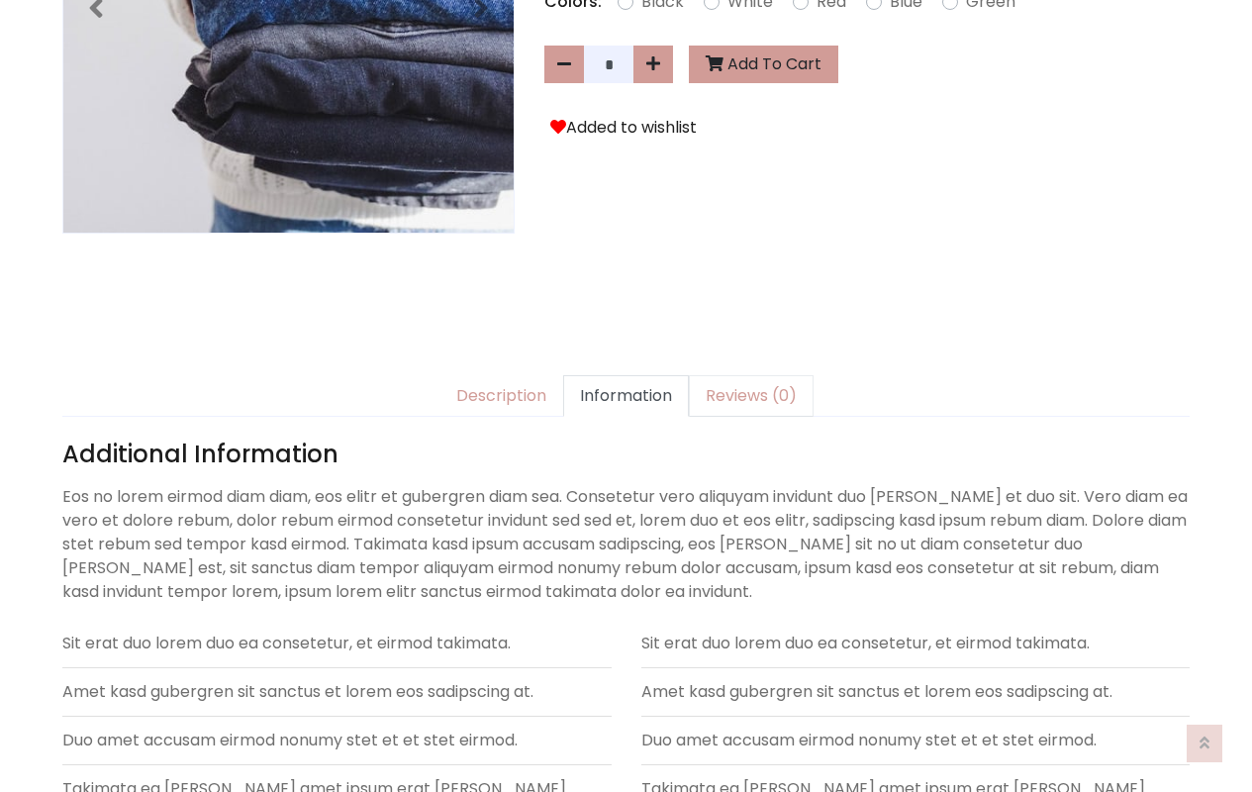
click at [738, 396] on link "Reviews (0)" at bounding box center [751, 396] width 125 height 42
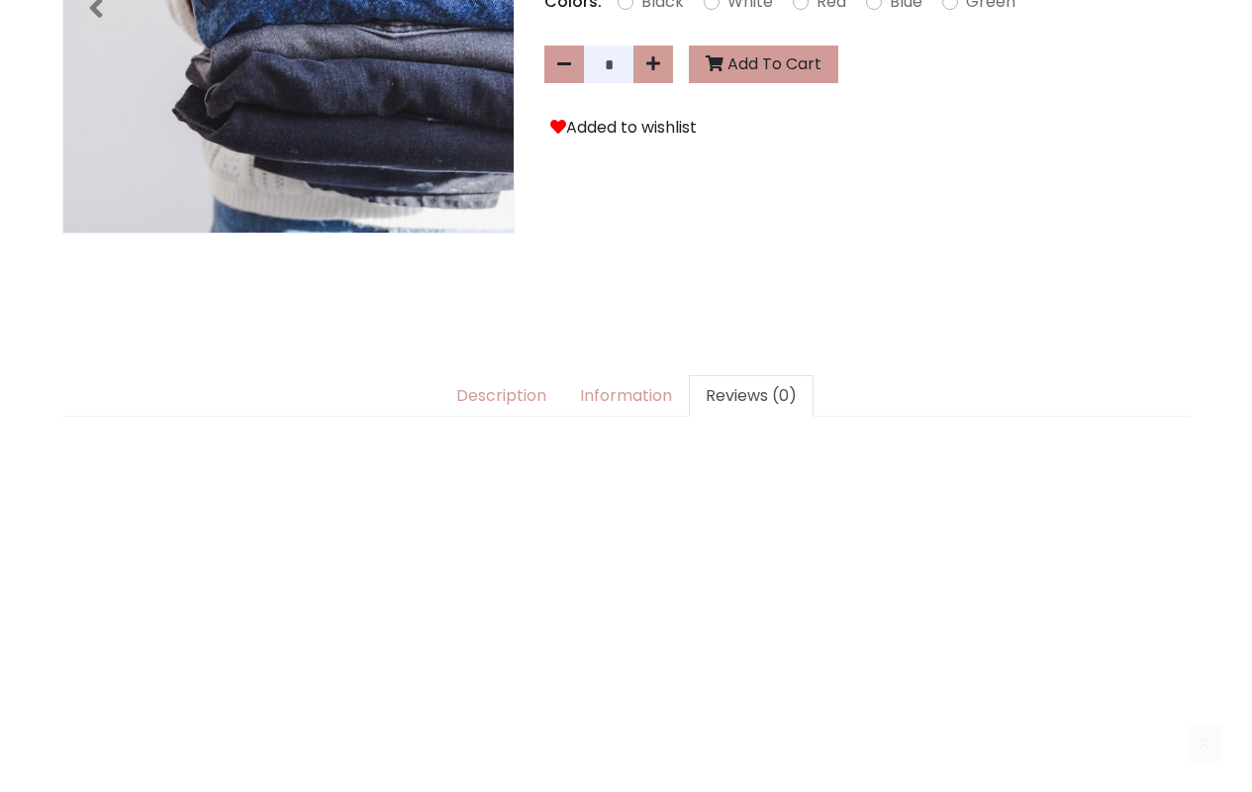
click at [738, 396] on link "Reviews (0)" at bounding box center [751, 396] width 125 height 42
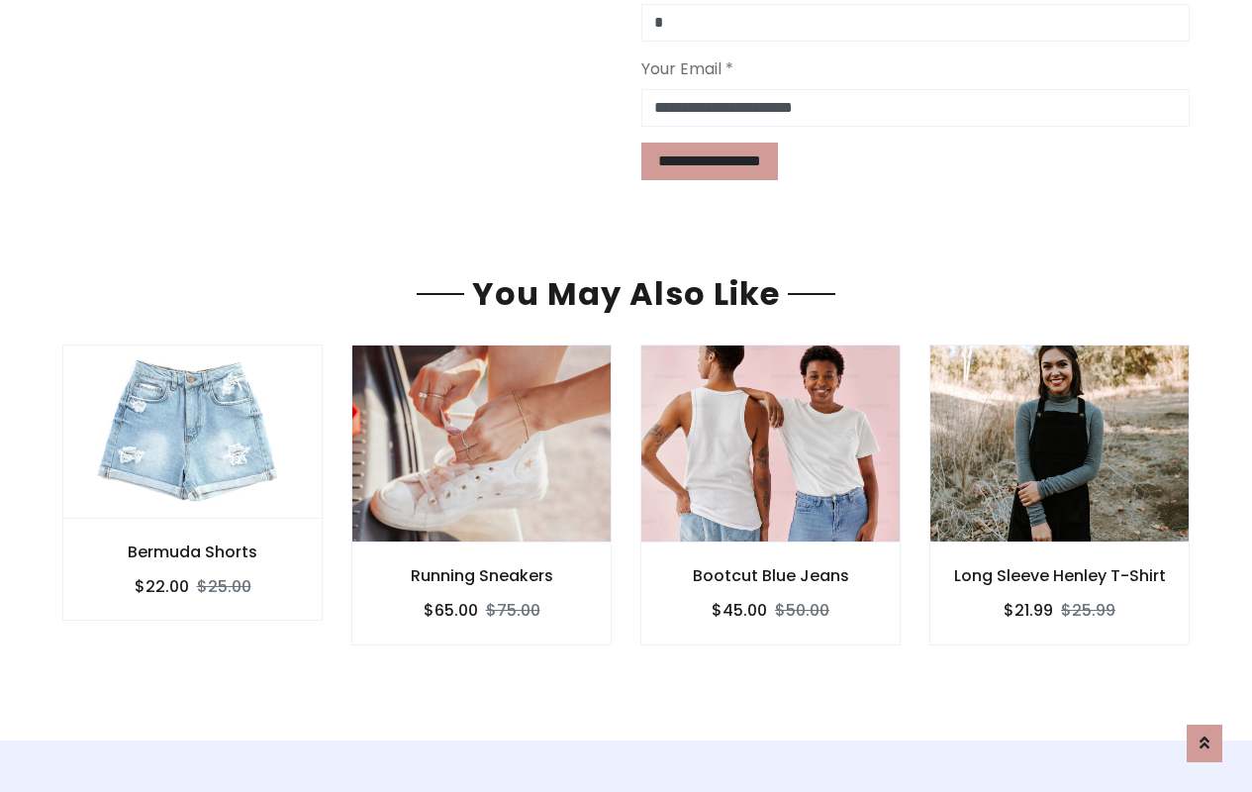
click at [664, 542] on div "Bootcut Blue Jeans $45.00 $50.00" at bounding box center [770, 593] width 260 height 102
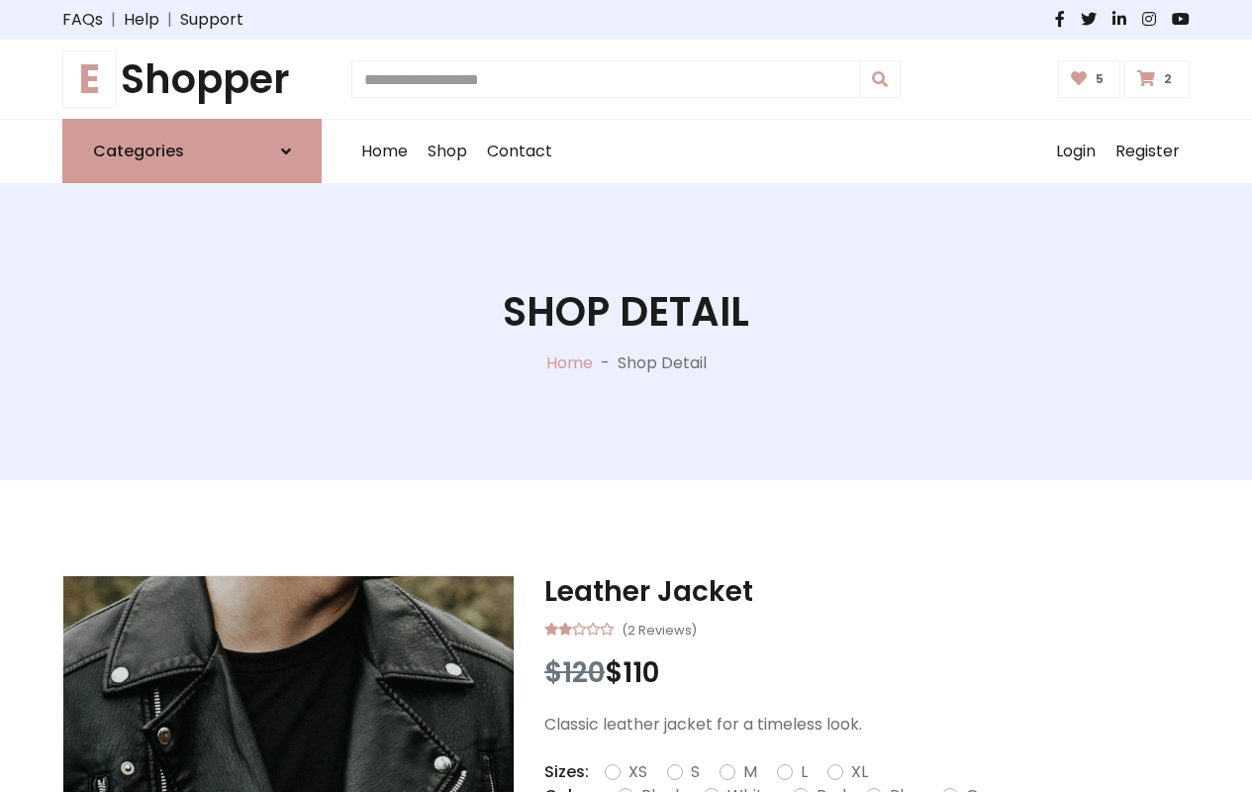
type input "*"
type input "*****"
type input "**********"
type input "*"
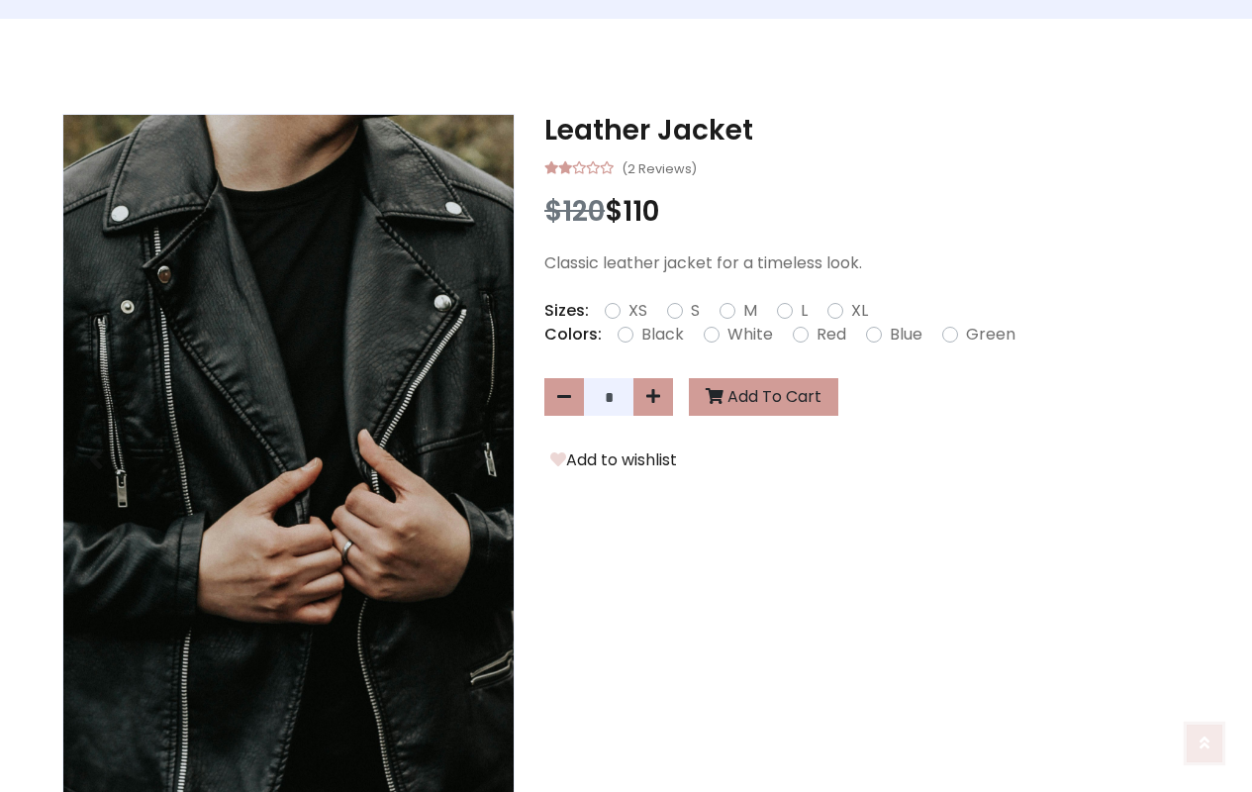
click at [1207, 737] on icon at bounding box center [1205, 730] width 10 height 16
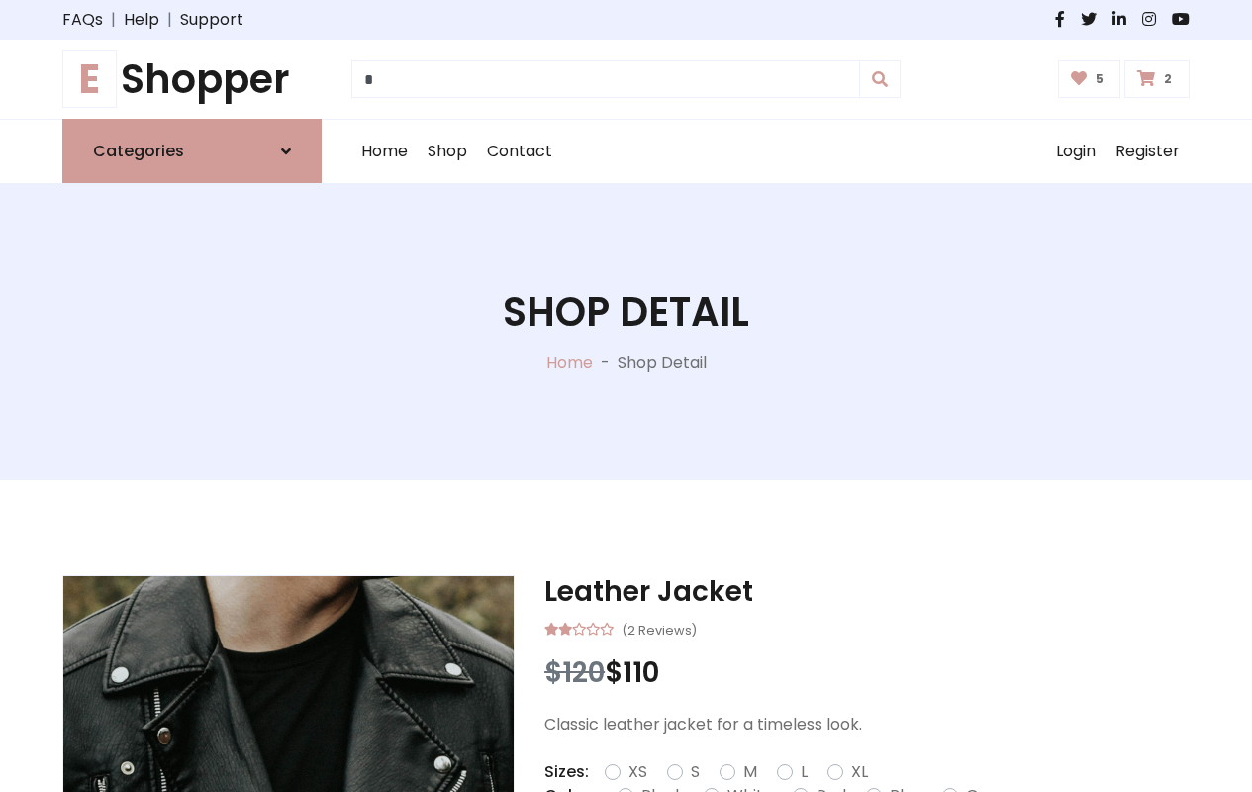
type input "*"
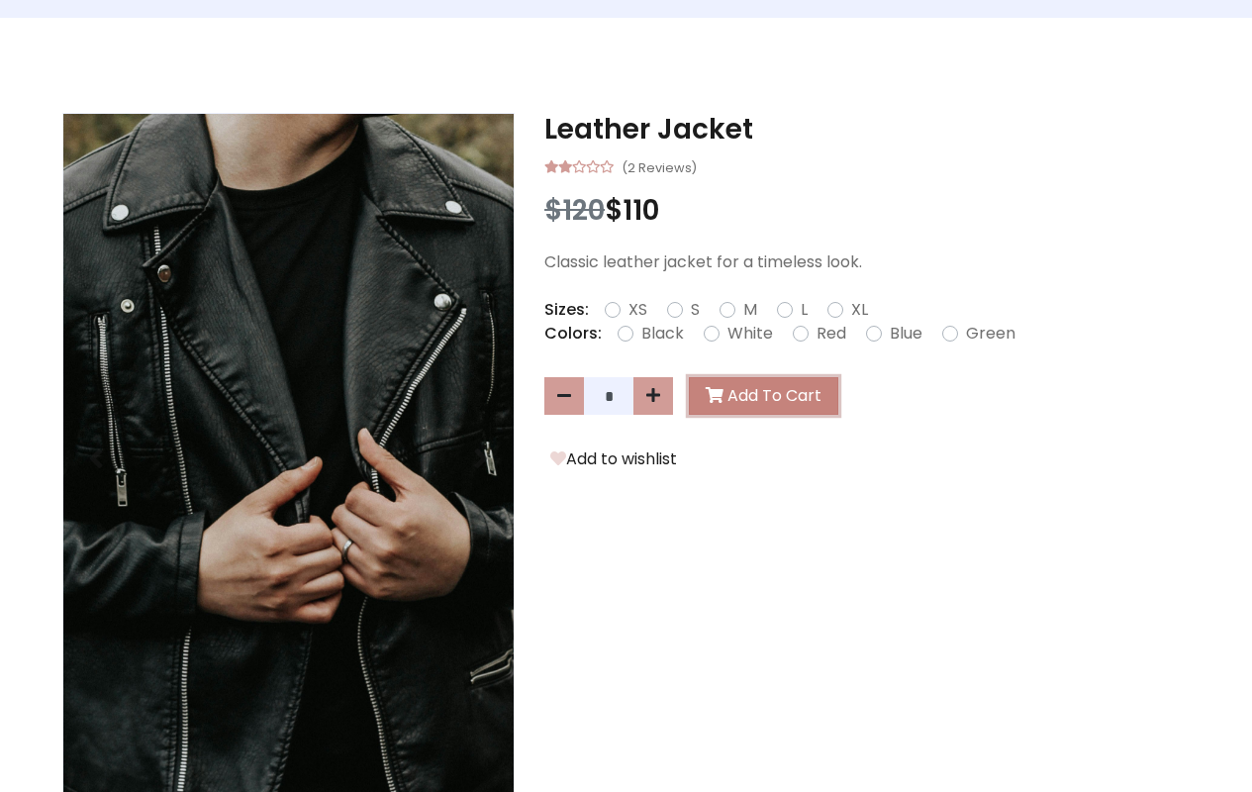
click at [753, 396] on button "Add To Cart" at bounding box center [763, 396] width 149 height 38
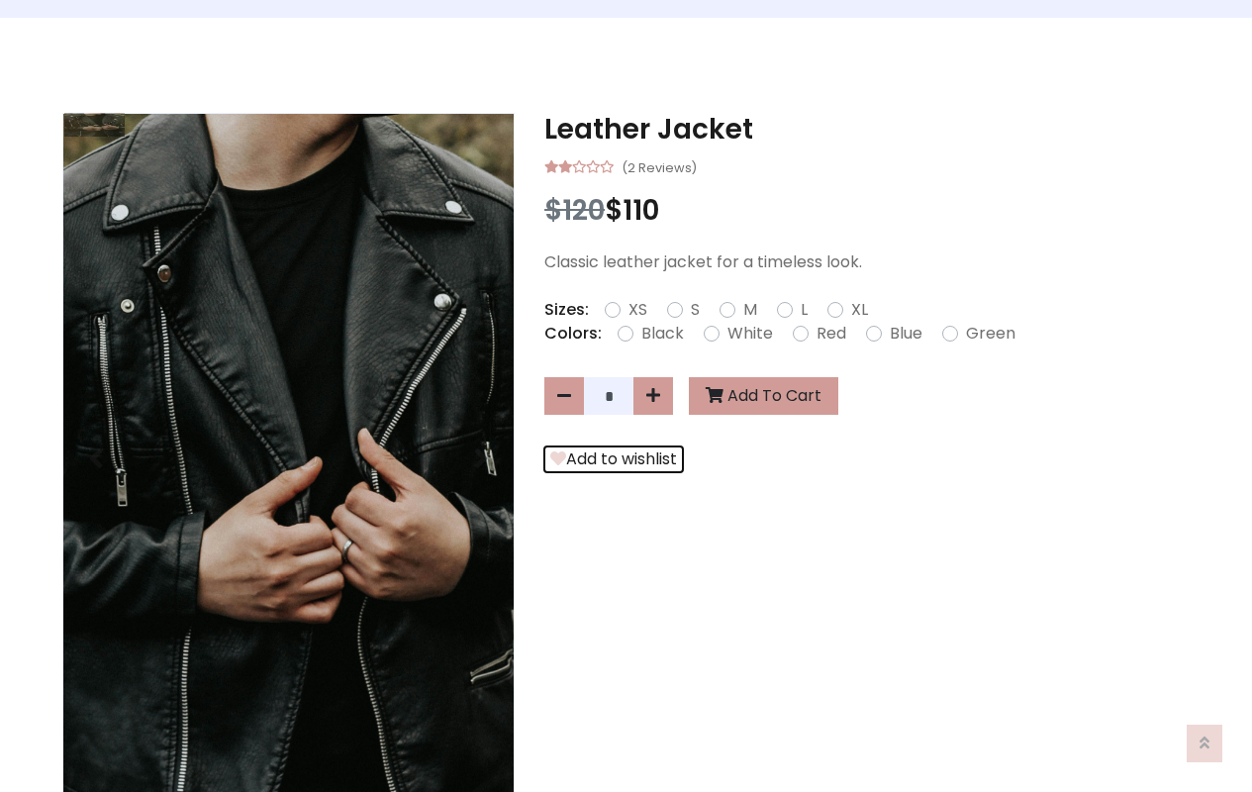
click at [605, 459] on button "Add to wishlist" at bounding box center [613, 459] width 139 height 26
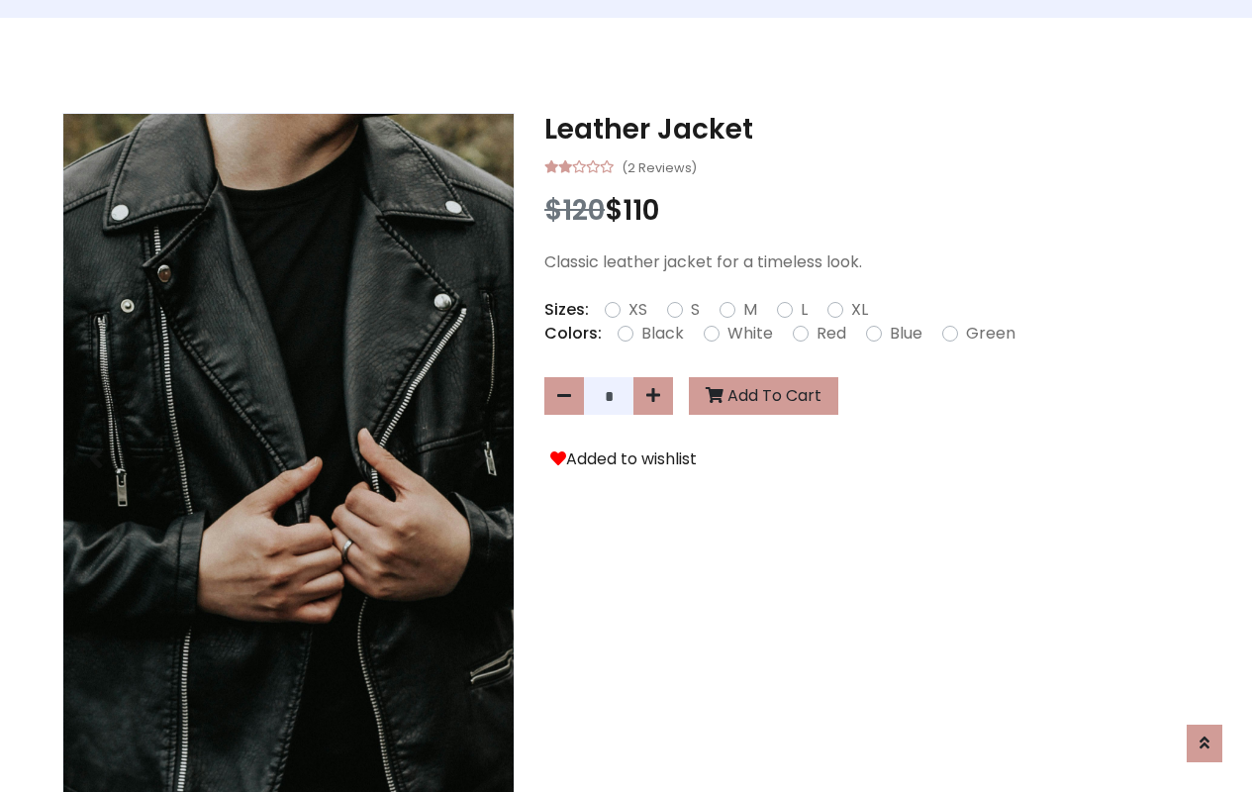
scroll to position [1574, 0]
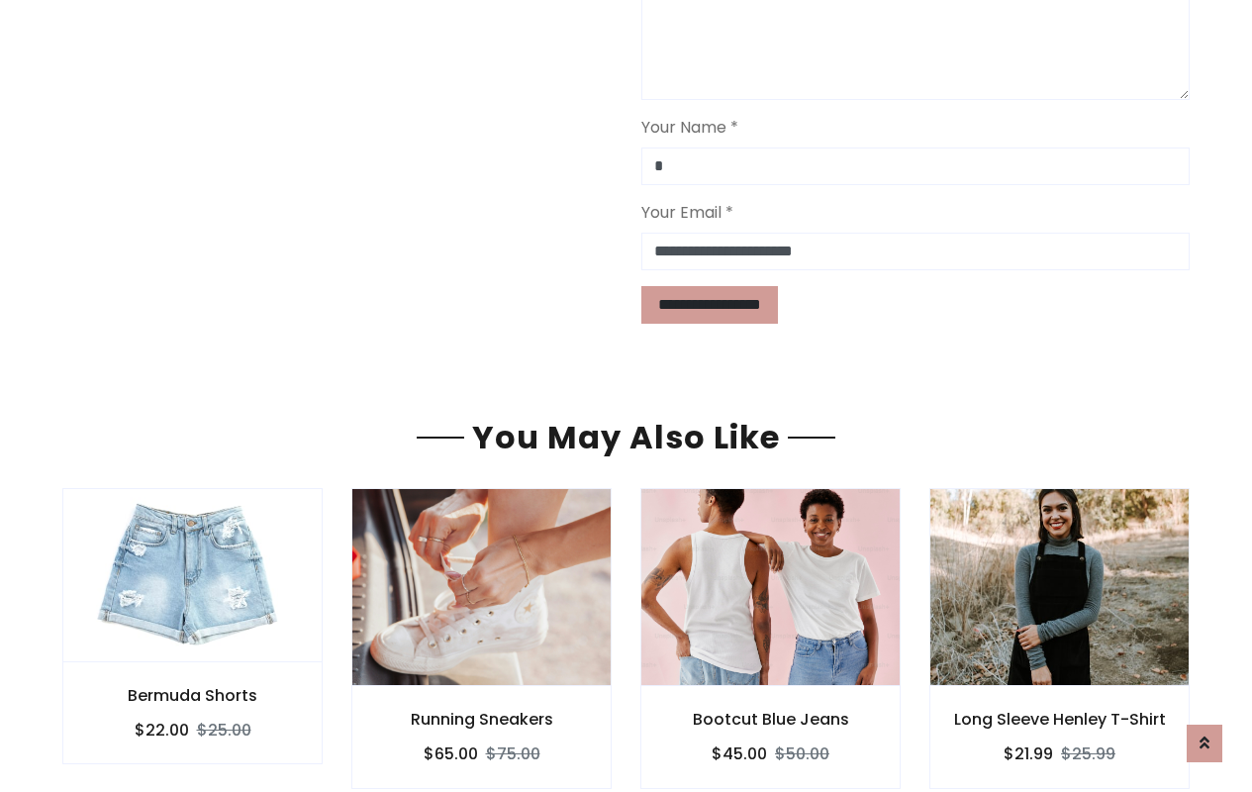
click at [664, 686] on div "Bootcut Blue Jeans $45.00 $50.00" at bounding box center [770, 737] width 260 height 102
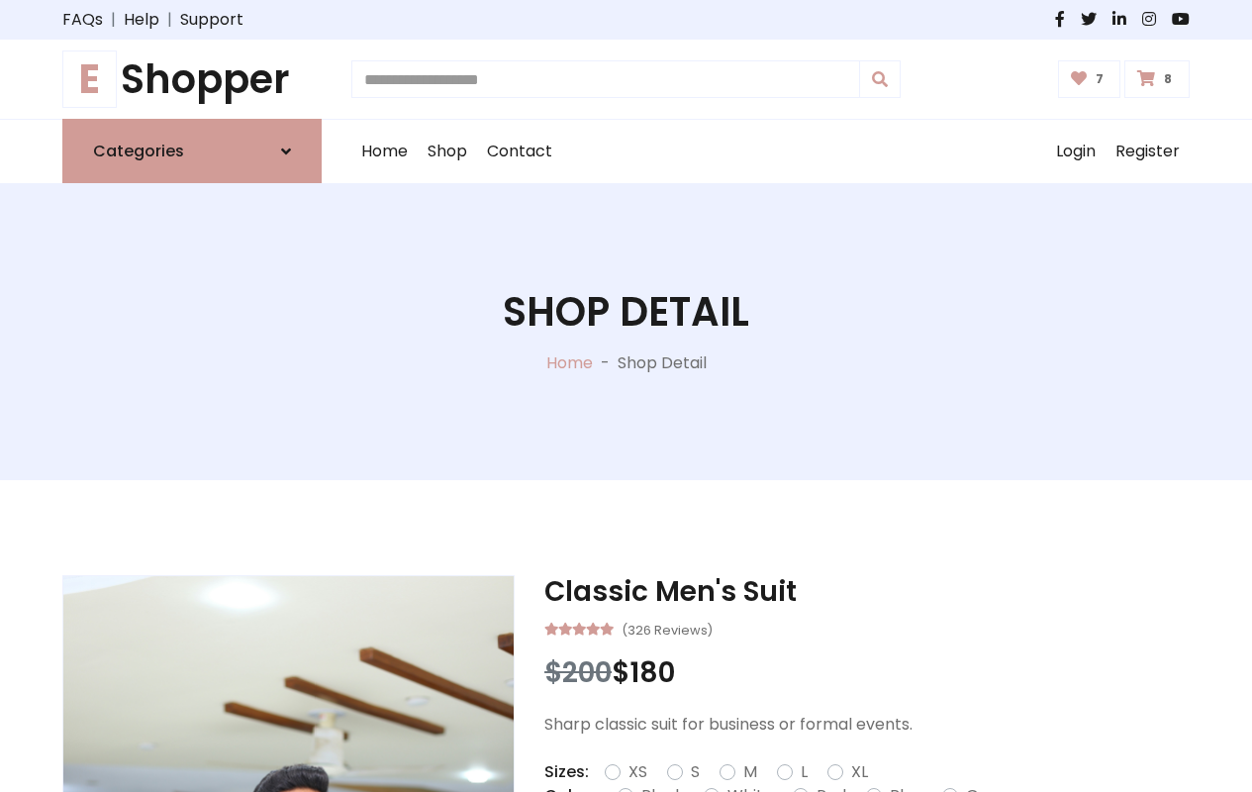
type input "*"
type input "*****"
type input "**********"
type input "*"
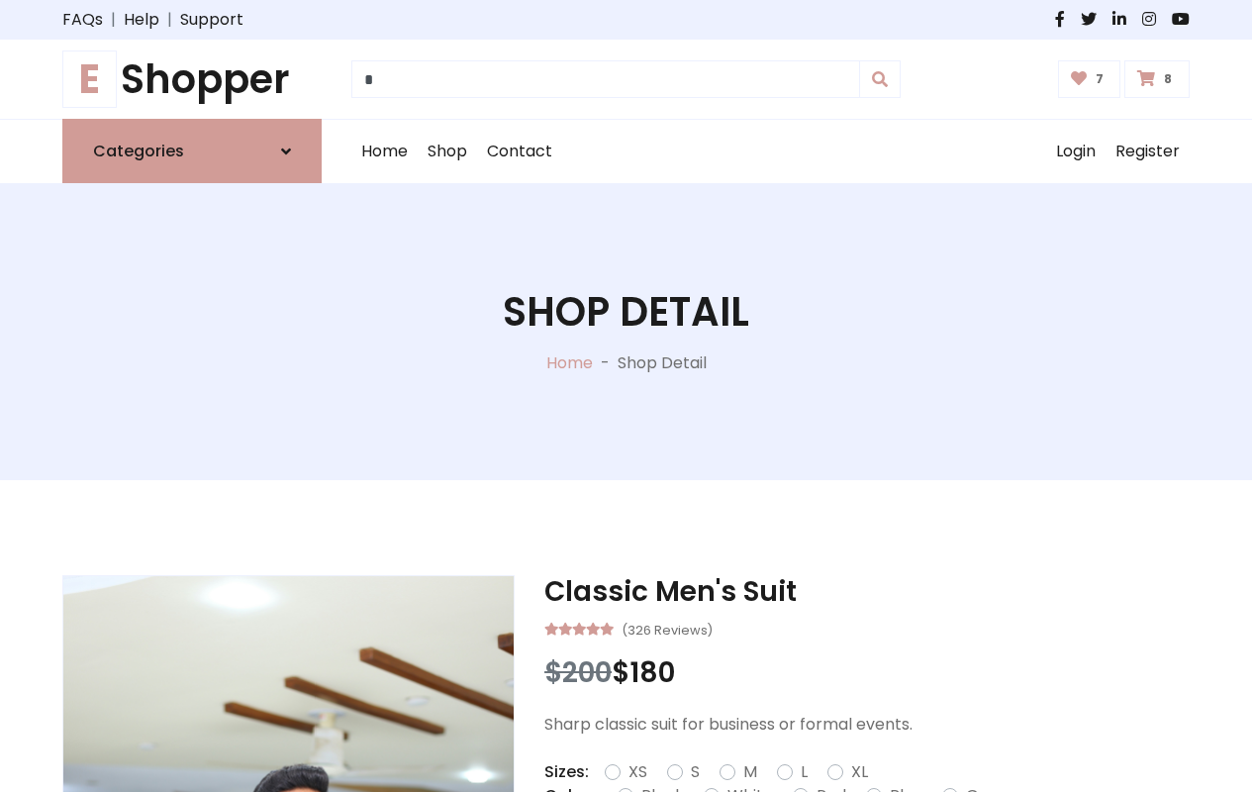
click at [0, 0] on icon at bounding box center [0, 0] width 0 height 0
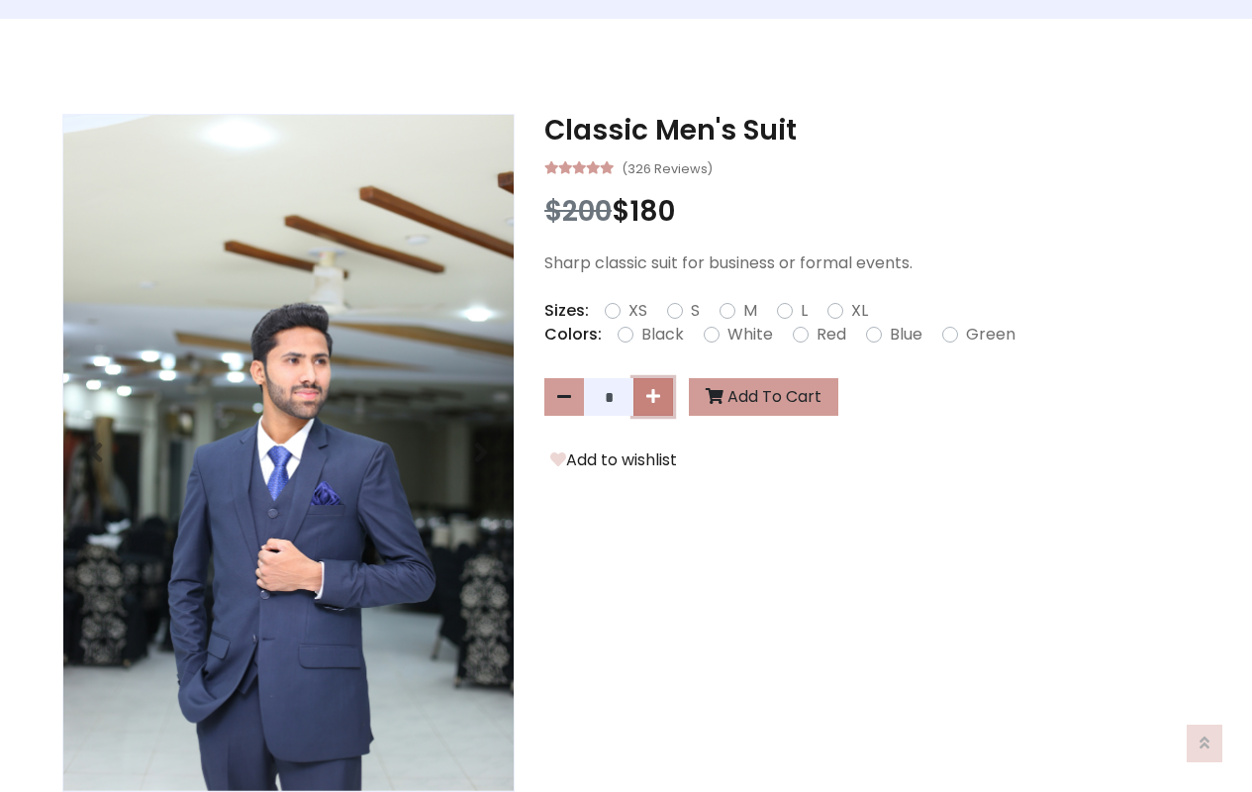
click at [653, 397] on icon at bounding box center [653, 396] width 14 height 16
type input "*"
click at [759, 397] on button "Add To Cart" at bounding box center [763, 397] width 149 height 38
click at [610, 461] on button "Add to wishlist" at bounding box center [613, 460] width 139 height 26
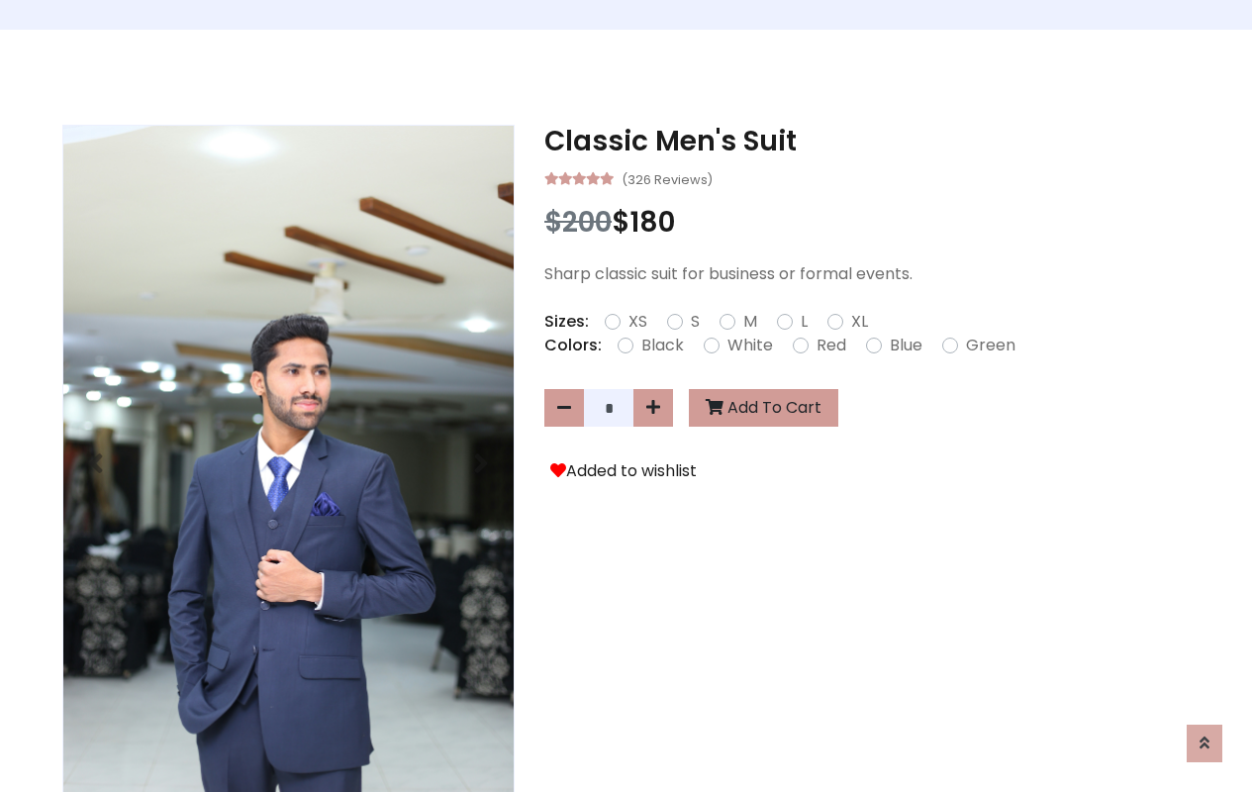
click at [511, 771] on div "Classic Men's Suit (326 Reviews) $200 $ 180 Sharp classic suit for business or …" at bounding box center [626, 652] width 1252 height 1151
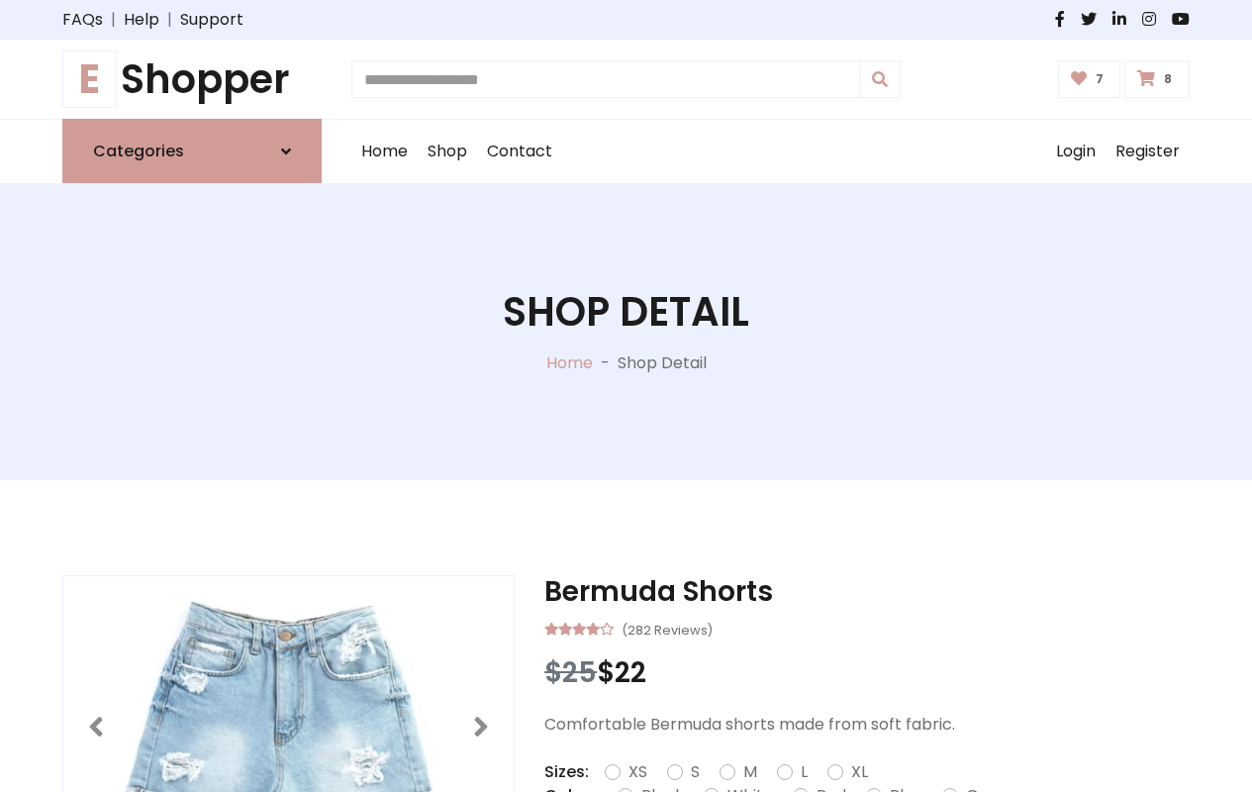
type input "*"
type input "*****"
type input "**********"
type input "*"
click at [288, 588] on div at bounding box center [288, 726] width 450 height 300
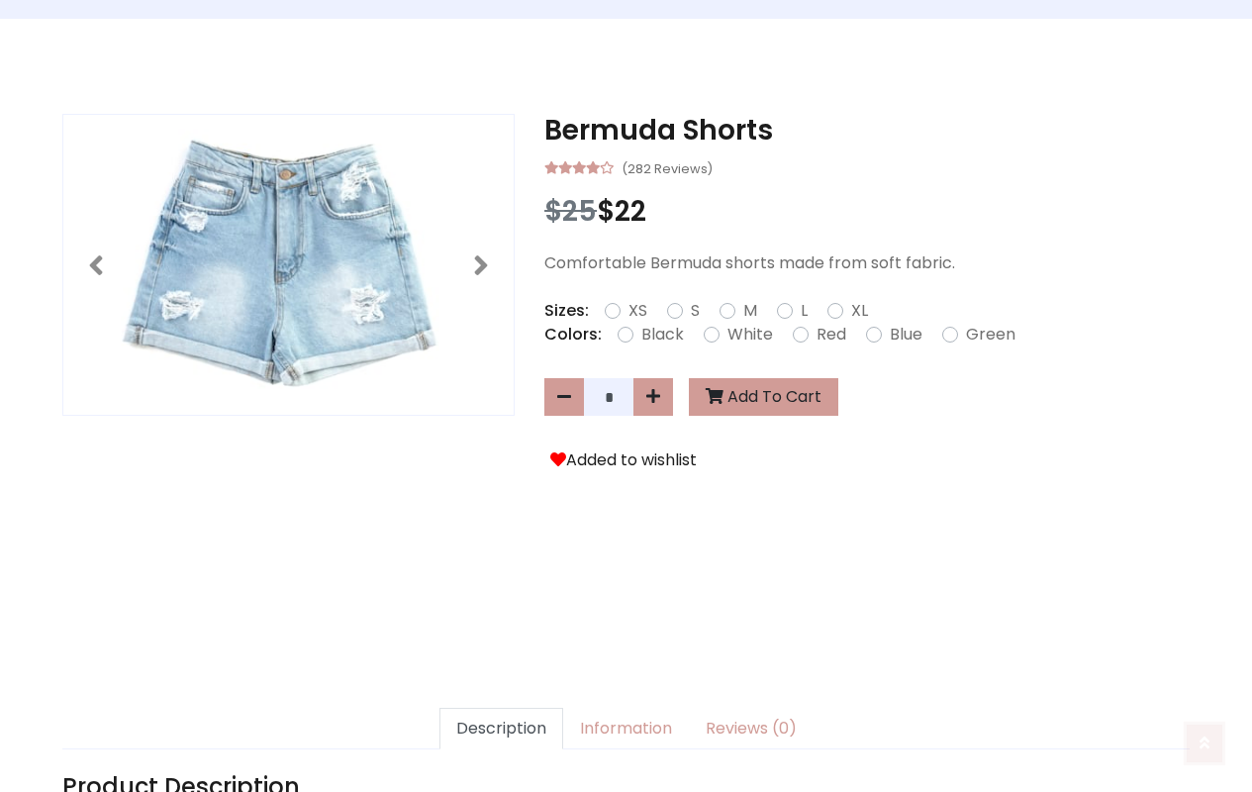
click at [1205, 742] on icon at bounding box center [1205, 741] width 10 height 16
click at [1205, 741] on icon at bounding box center [1205, 741] width 10 height 16
click at [653, 397] on icon at bounding box center [653, 396] width 14 height 16
type input "*"
click at [759, 397] on button "Add To Cart" at bounding box center [763, 397] width 149 height 38
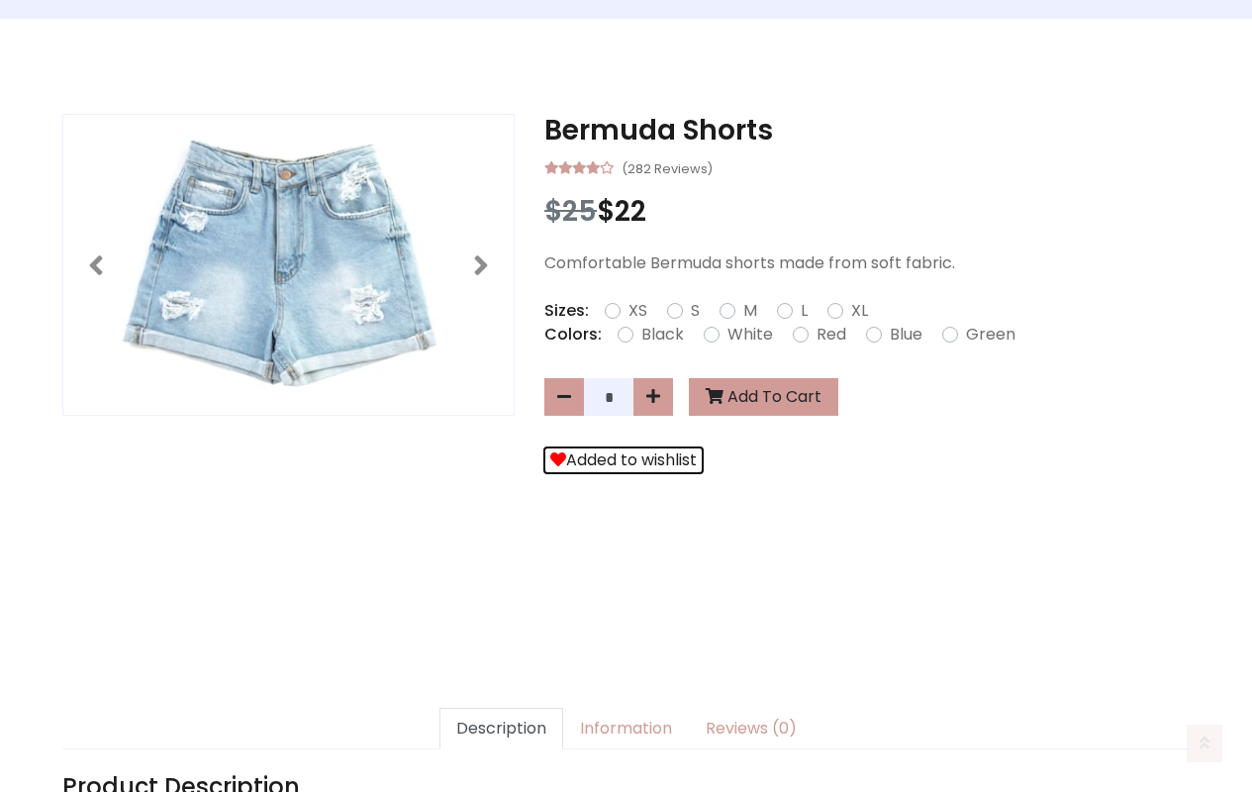
click at [619, 461] on button "Added to wishlist" at bounding box center [623, 460] width 158 height 26
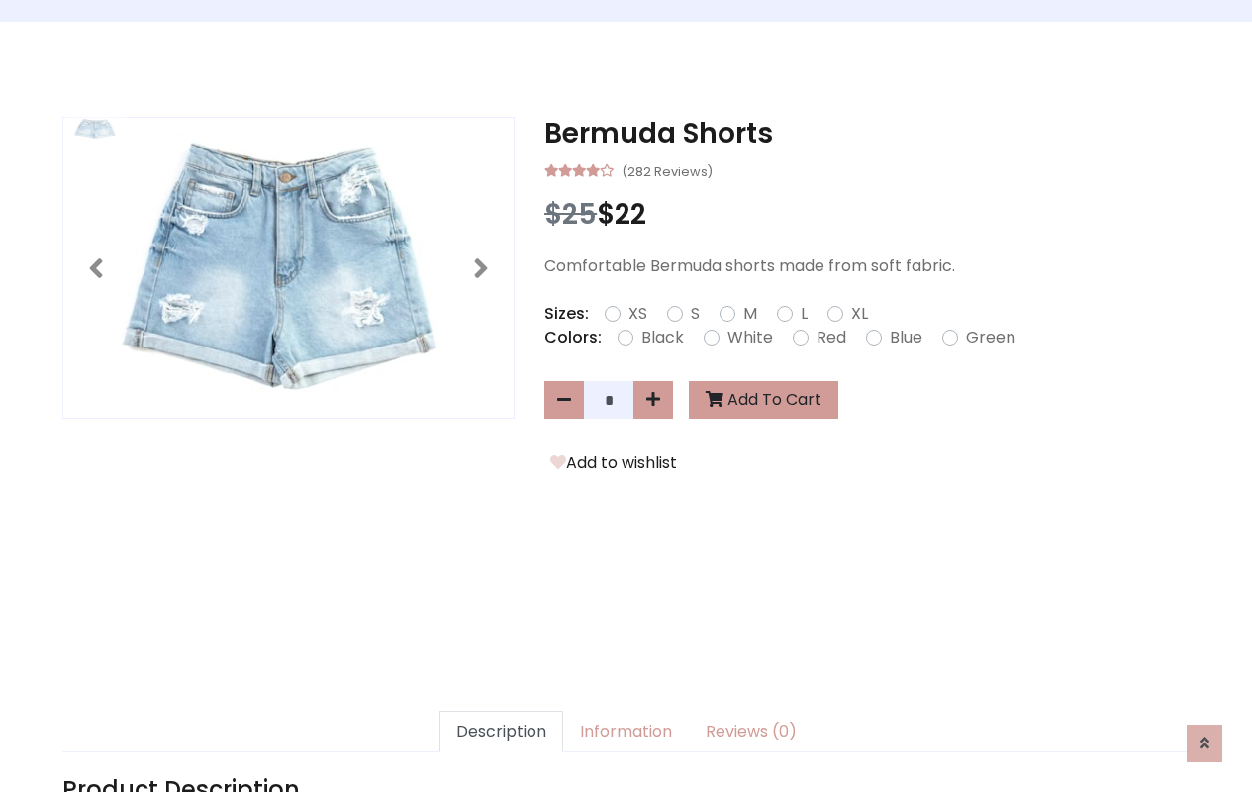
click at [511, 732] on link "Description" at bounding box center [502, 732] width 124 height 42
click at [624, 735] on link "Information" at bounding box center [626, 732] width 126 height 42
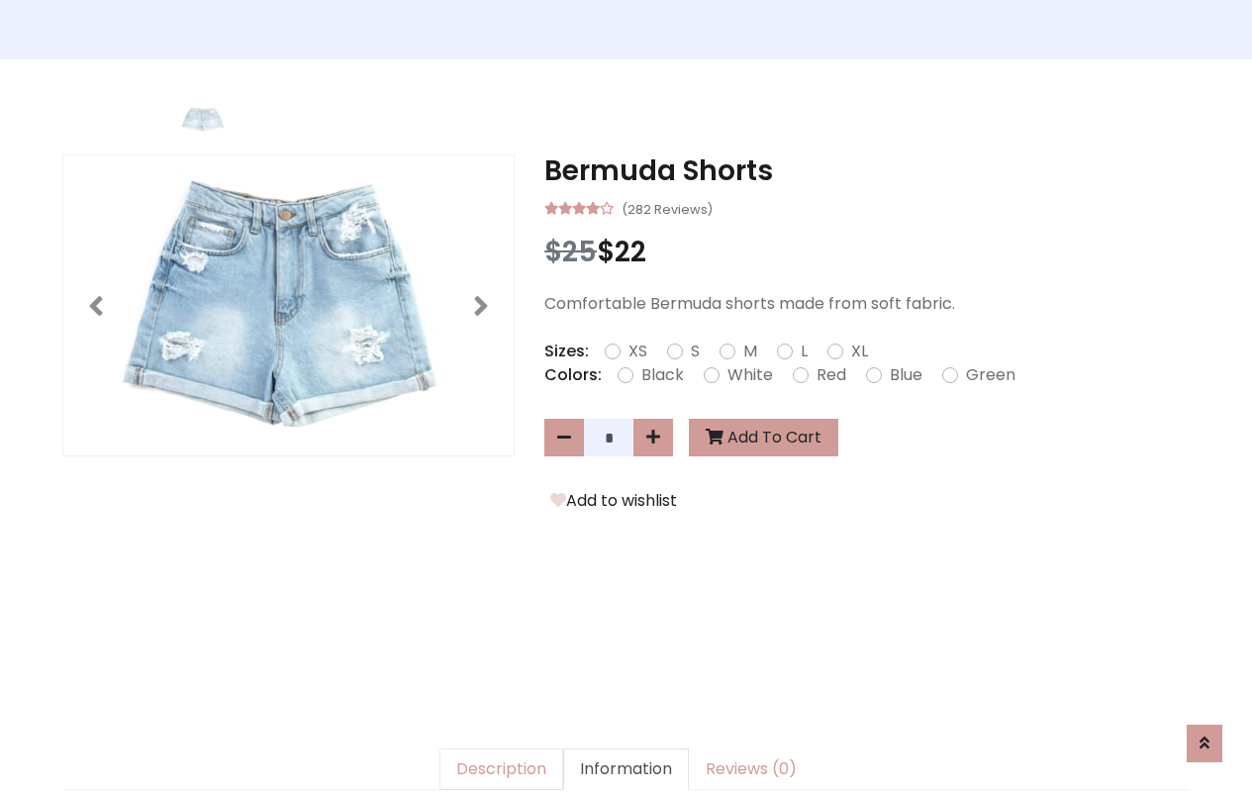
click at [511, 765] on link "Description" at bounding box center [502, 769] width 124 height 42
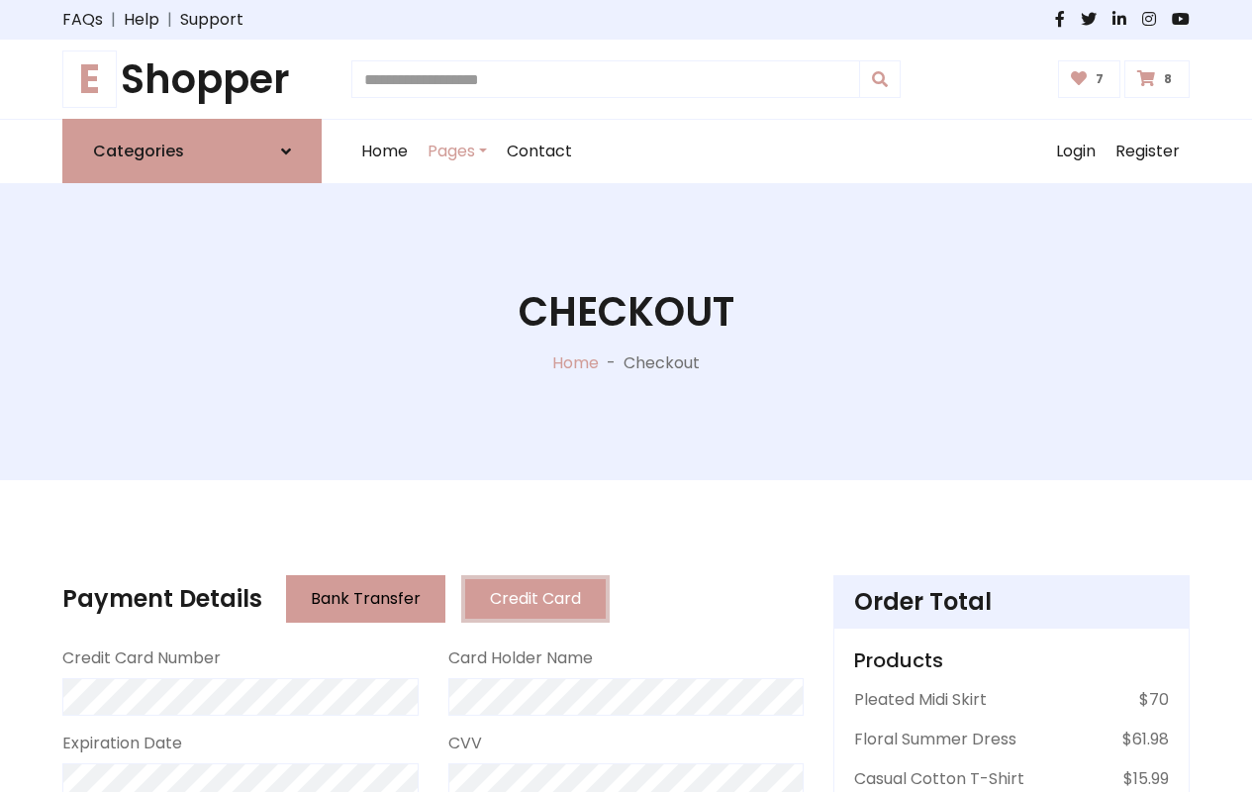
type input "*"
type input "*****"
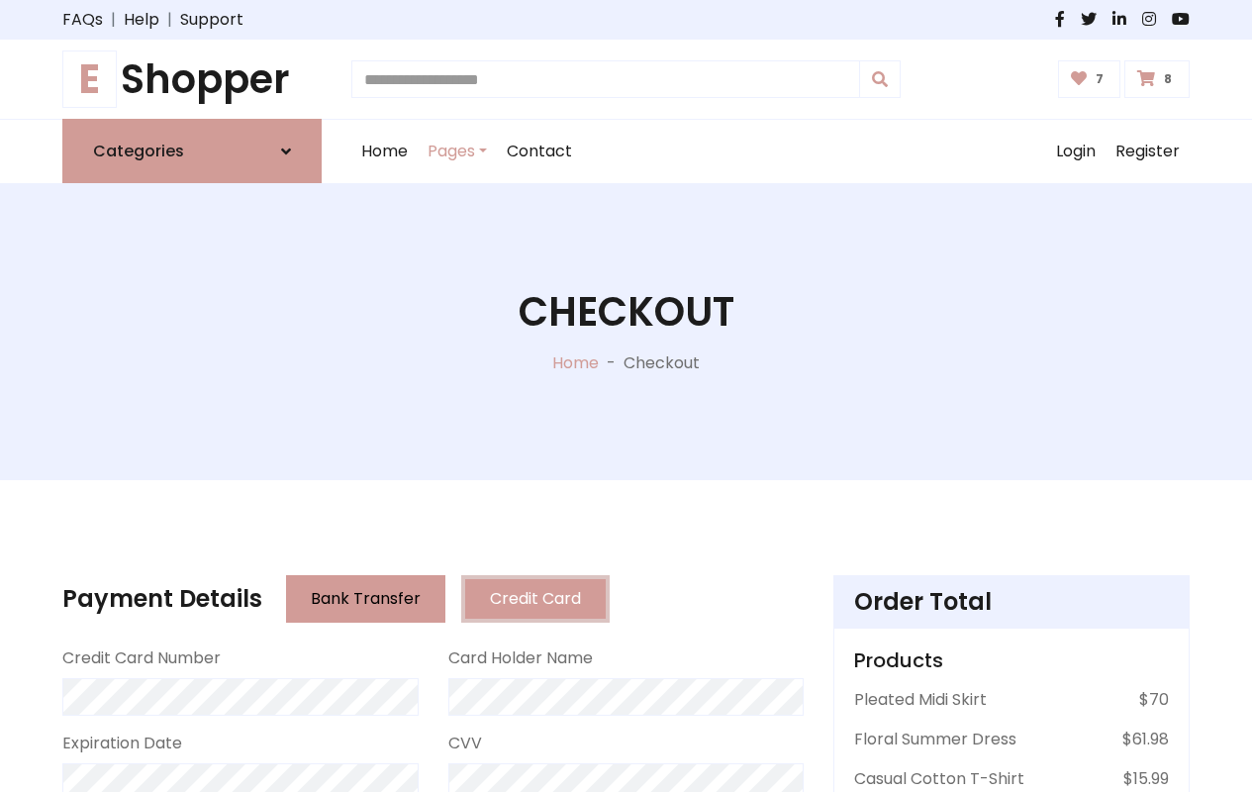
type input "*****"
type input "**********"
type input "*"
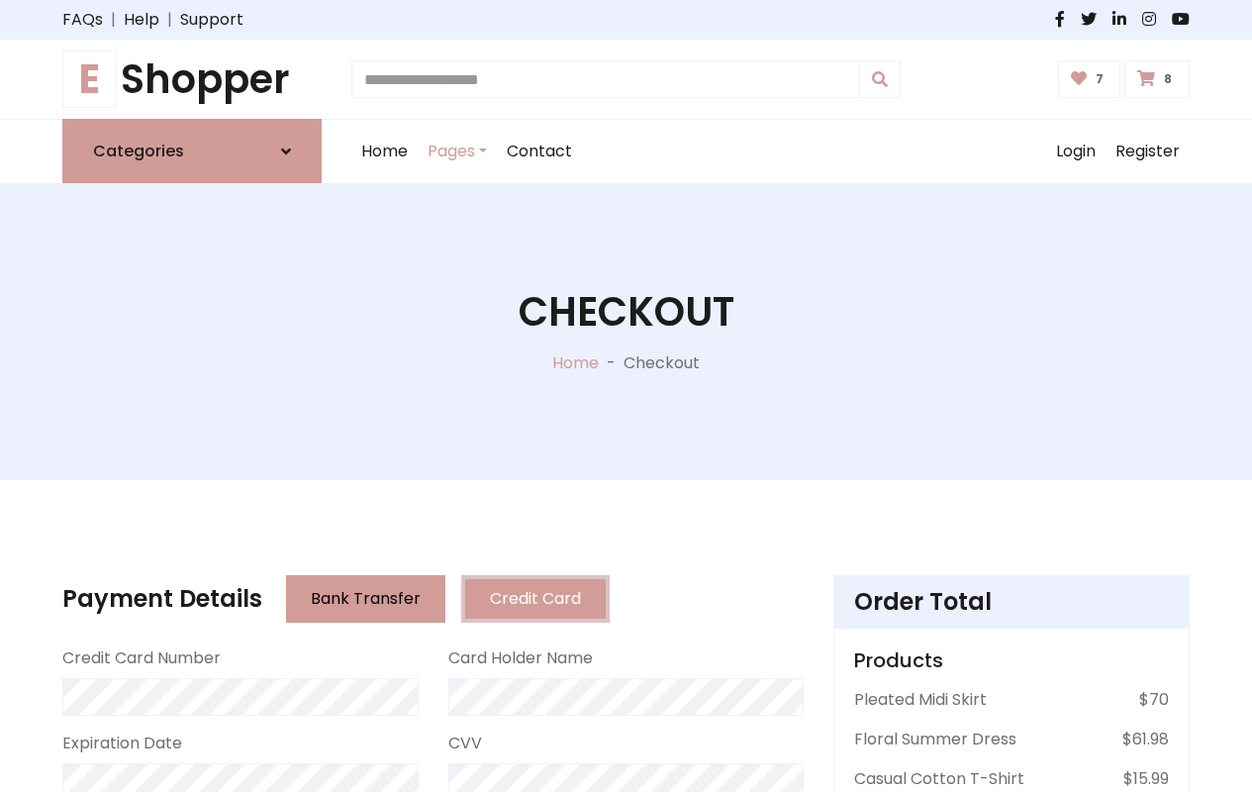
type input "*"
type input "*****"
type input "**********"
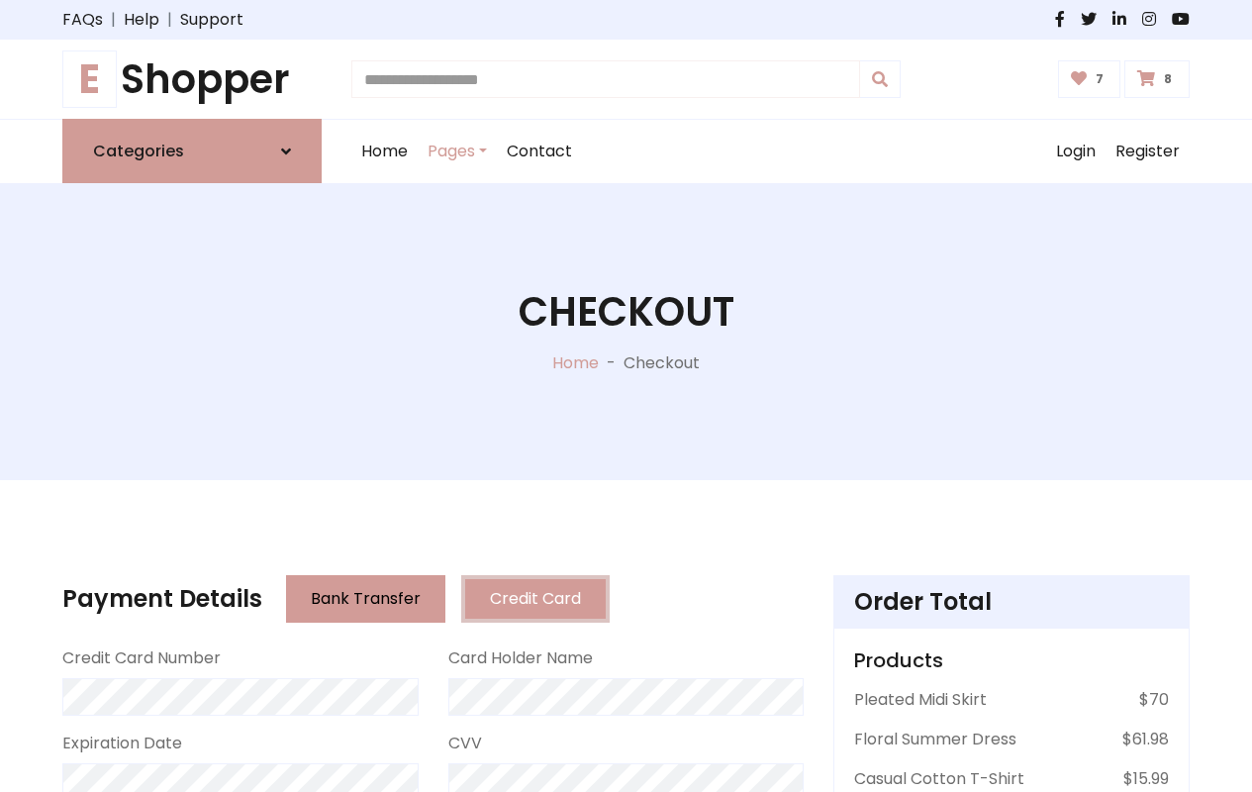
type input "*"
click at [452, 151] on link "Pages" at bounding box center [457, 151] width 79 height 63
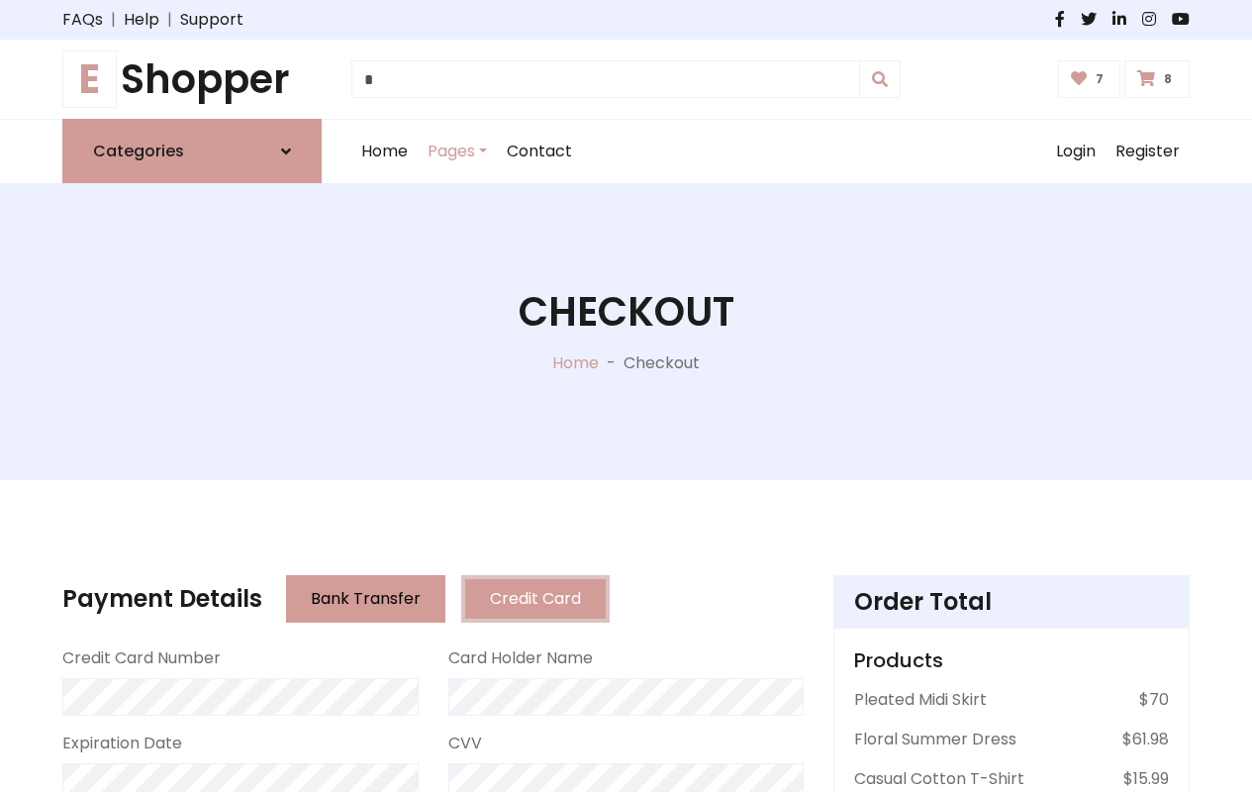
click at [452, 151] on link "Pages" at bounding box center [457, 151] width 79 height 63
click at [344, 599] on button "Bank Transfer" at bounding box center [365, 599] width 159 height 48
click at [347, 599] on button "Bank Transfer" at bounding box center [365, 599] width 159 height 48
click at [506, 599] on button "Credit Card" at bounding box center [535, 599] width 148 height 48
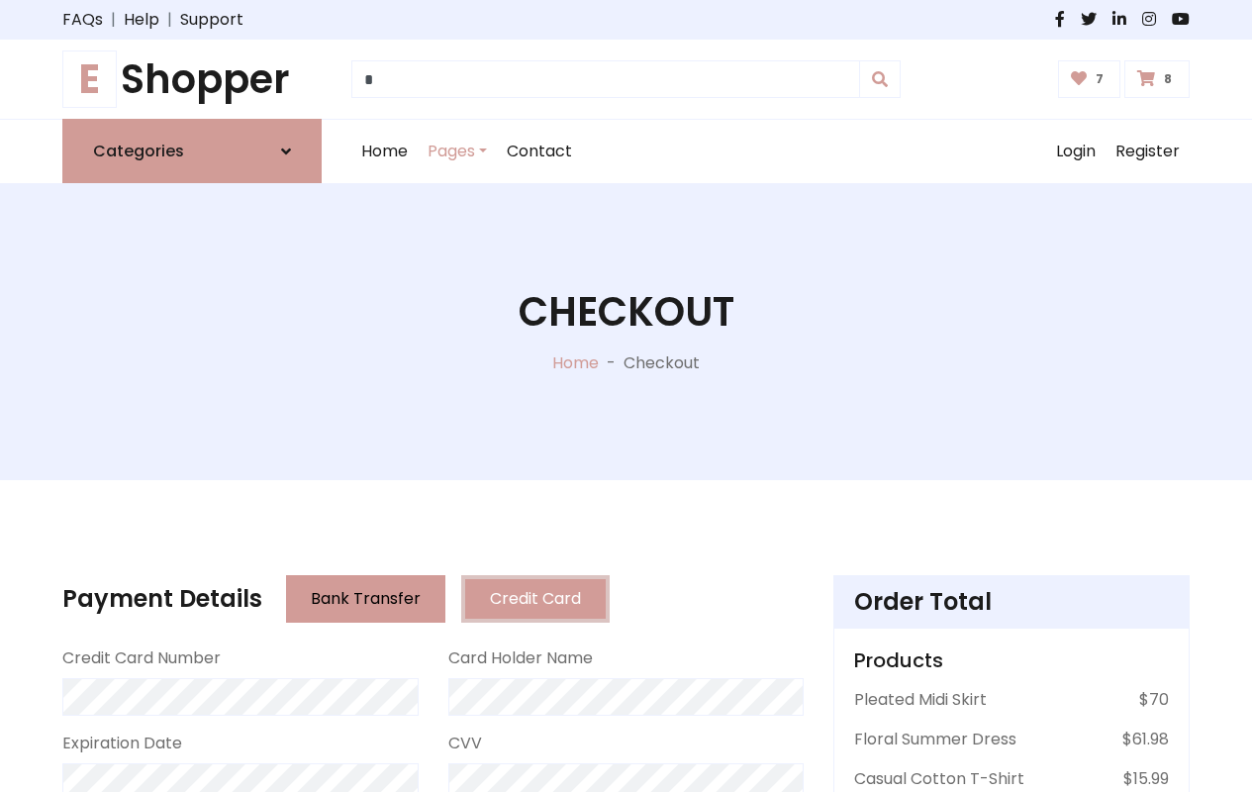
click at [344, 599] on button "Bank Transfer" at bounding box center [365, 599] width 159 height 48
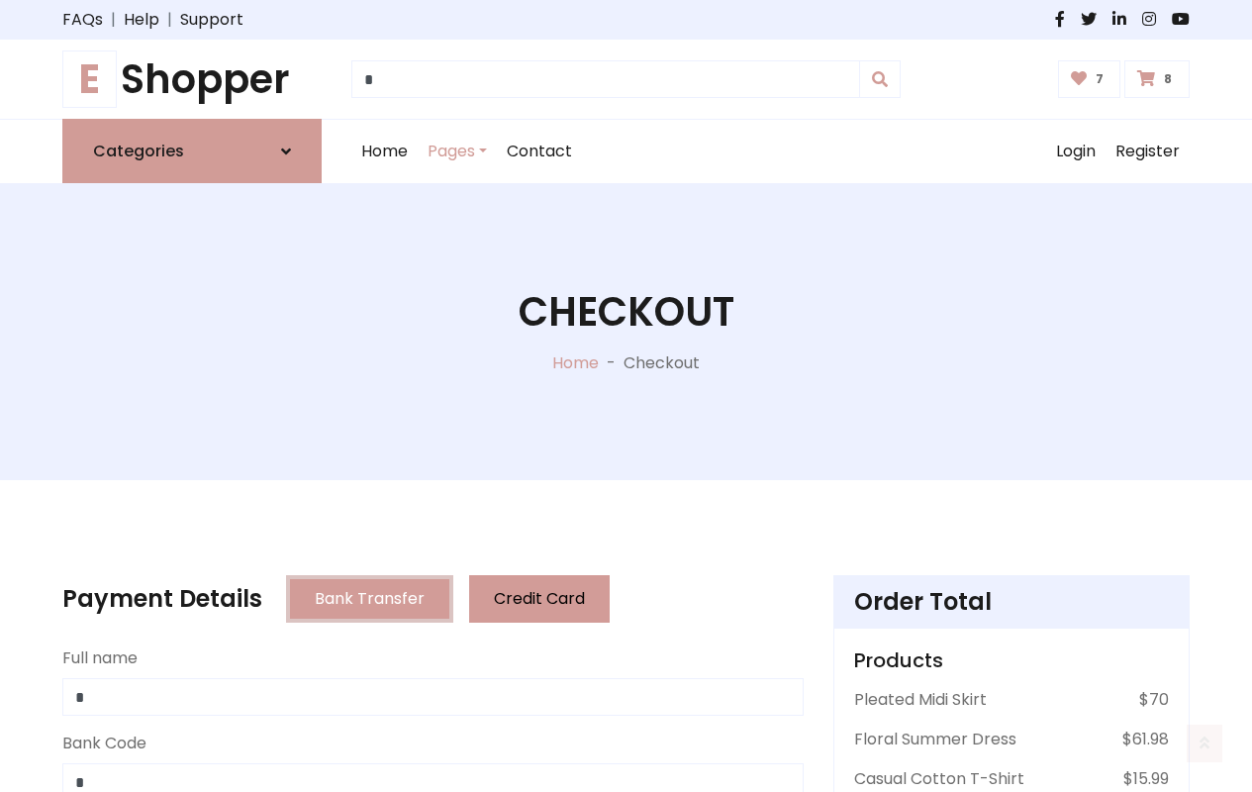
scroll to position [814, 0]
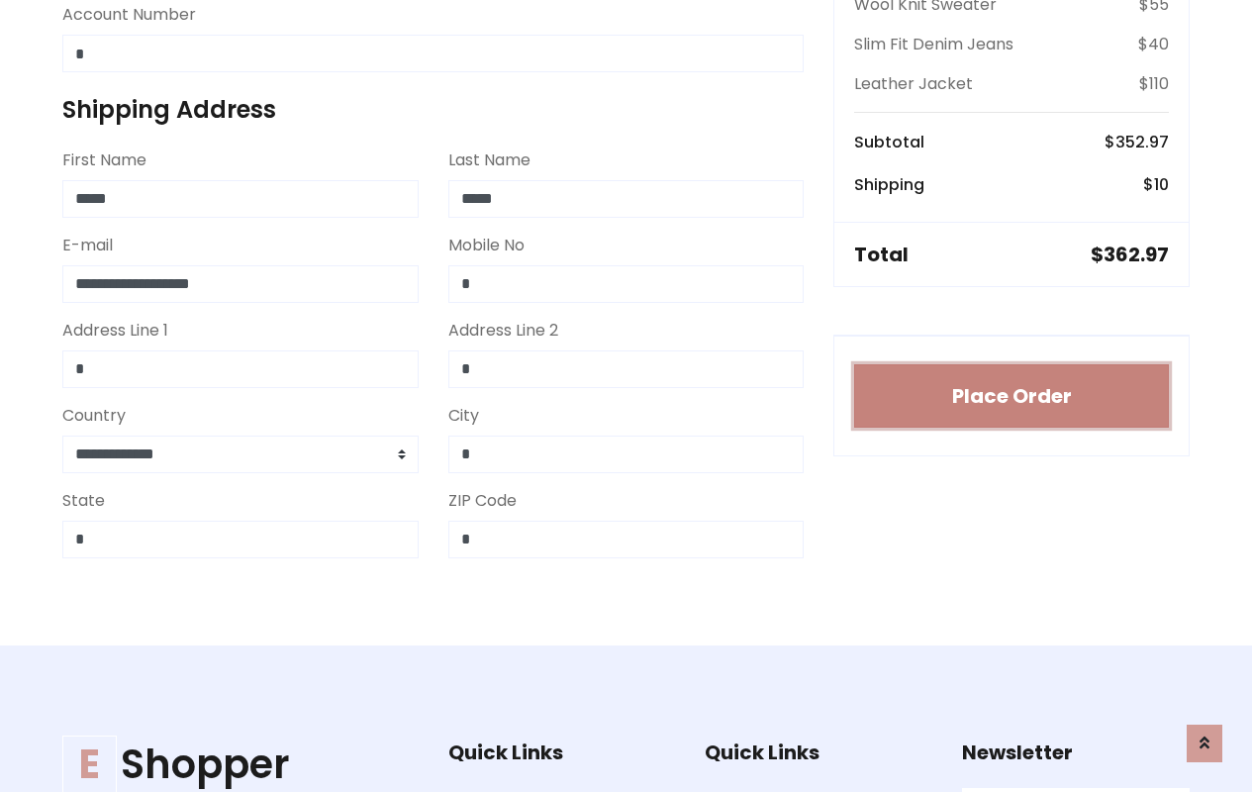
click at [1012, 396] on button "Place Order" at bounding box center [1011, 395] width 315 height 63
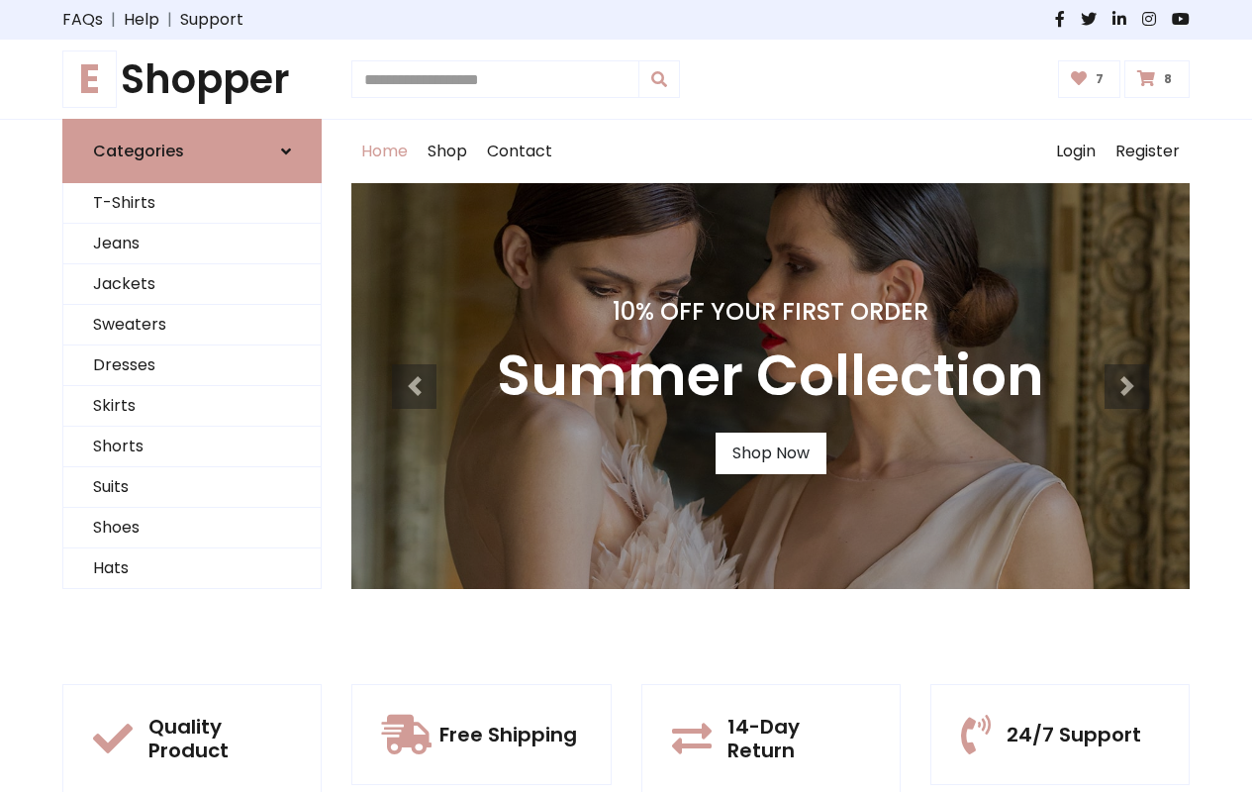
type input "*"
type input "**********"
type input "*****"
type input "**********"
type input "*"
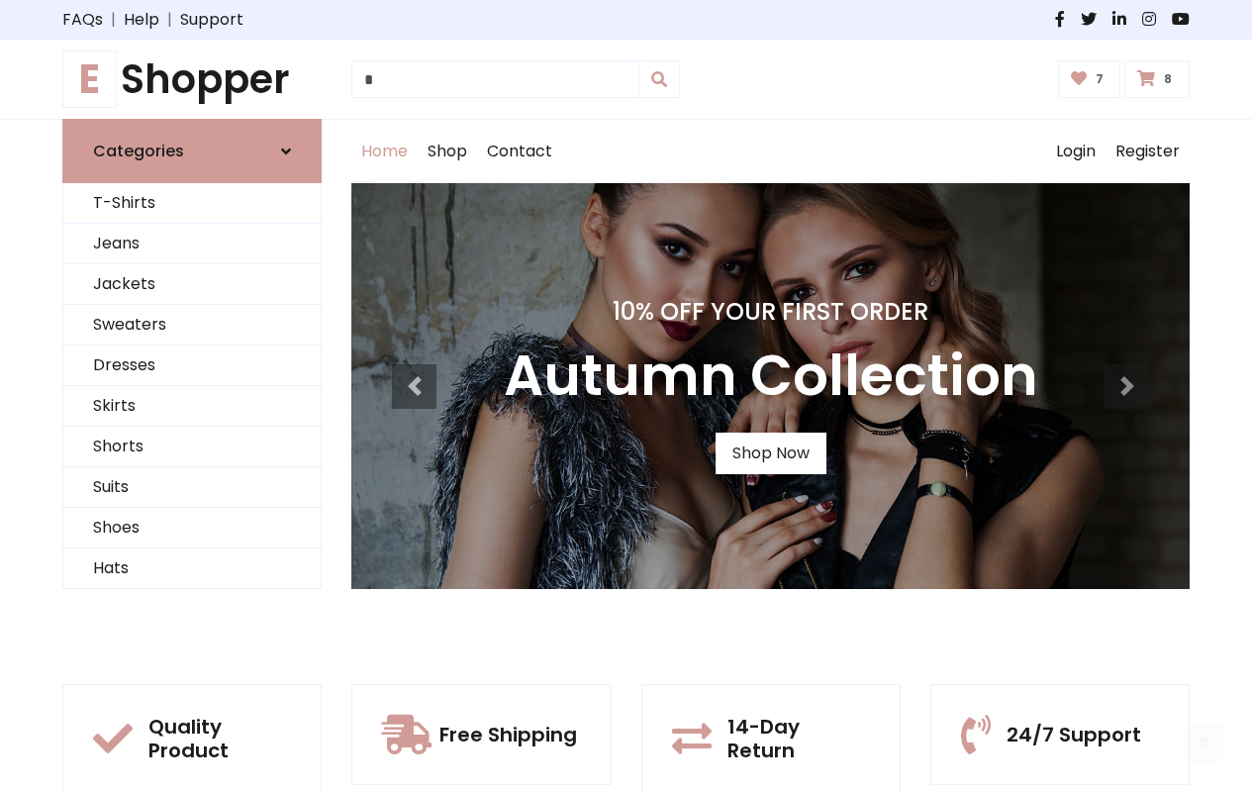
scroll to position [3332, 0]
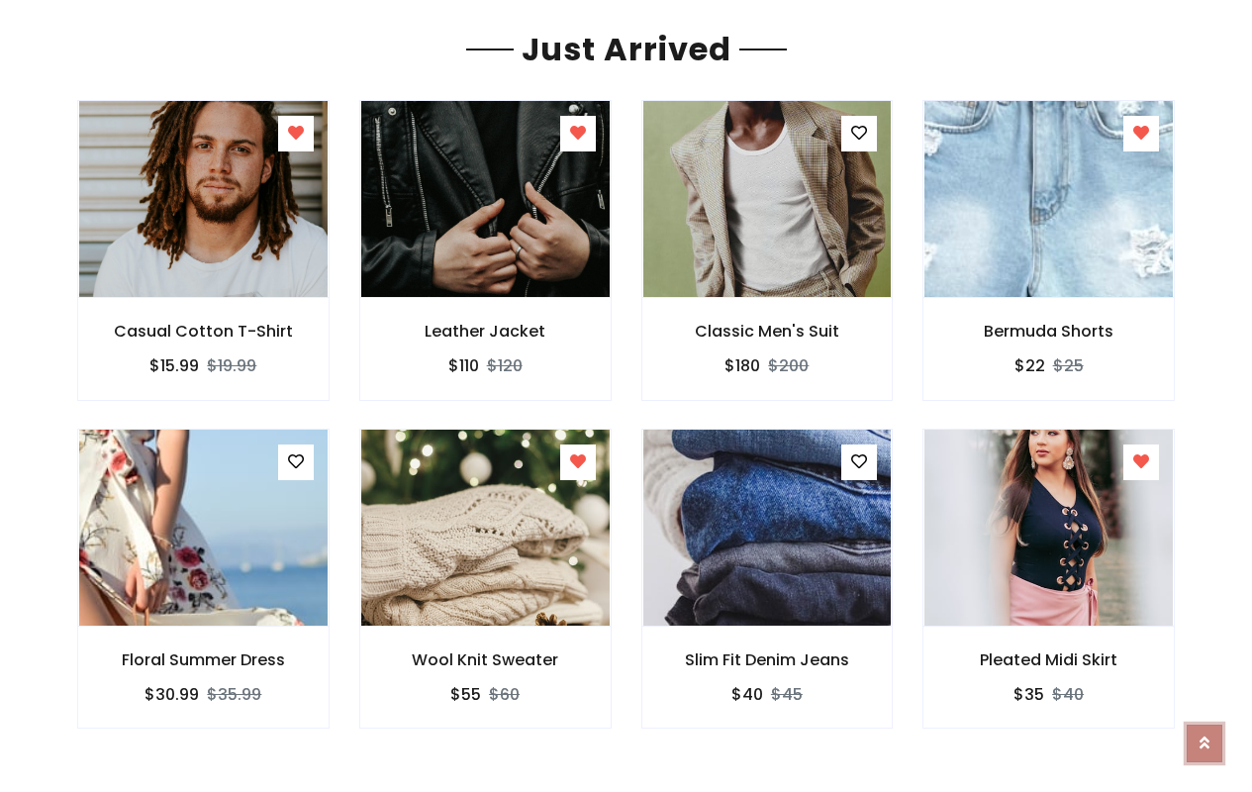
click at [1205, 742] on icon at bounding box center [1205, 742] width 10 height 16
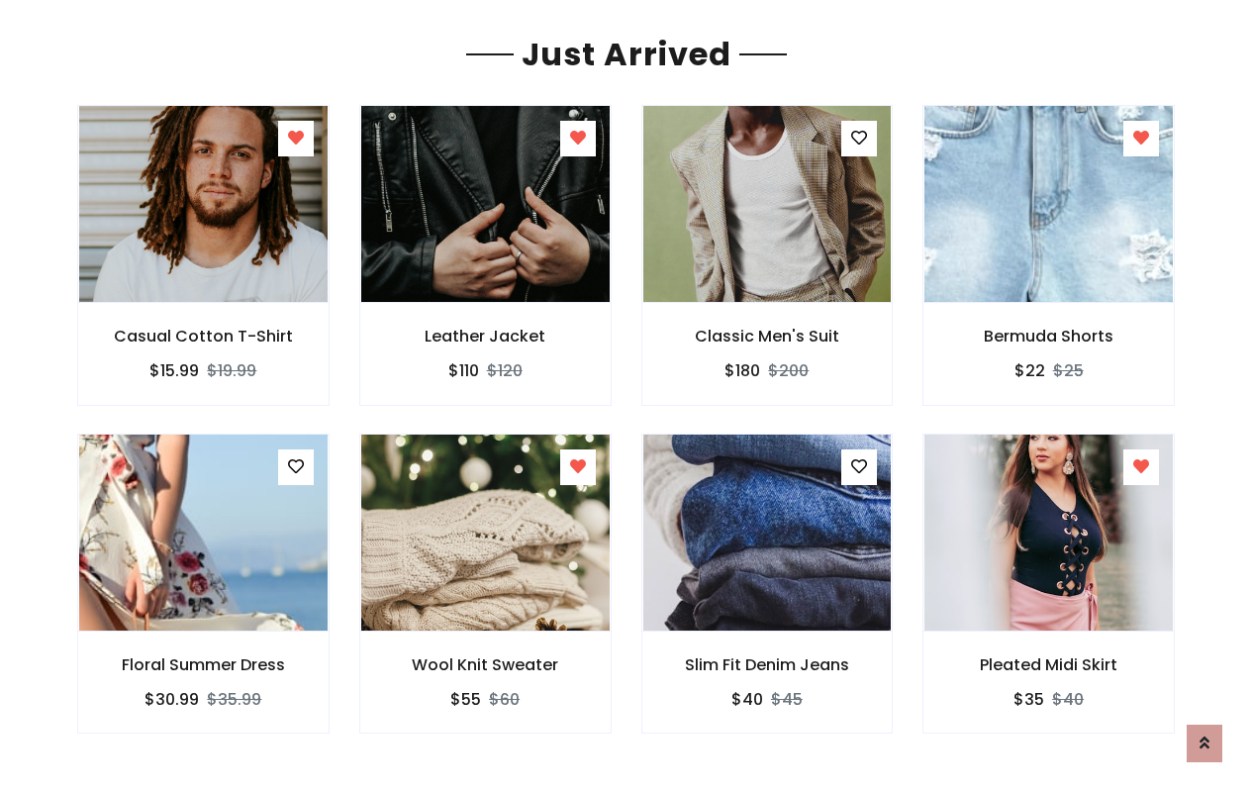
click at [1205, 739] on icon at bounding box center [1205, 741] width 10 height 16
click at [1187, 721] on link at bounding box center [1205, 740] width 36 height 38
click at [577, 396] on div "Trendy Products Bermuda Shorts $22 $25 Pleated Midi Skirt $35" at bounding box center [626, 144] width 1252 height 2874
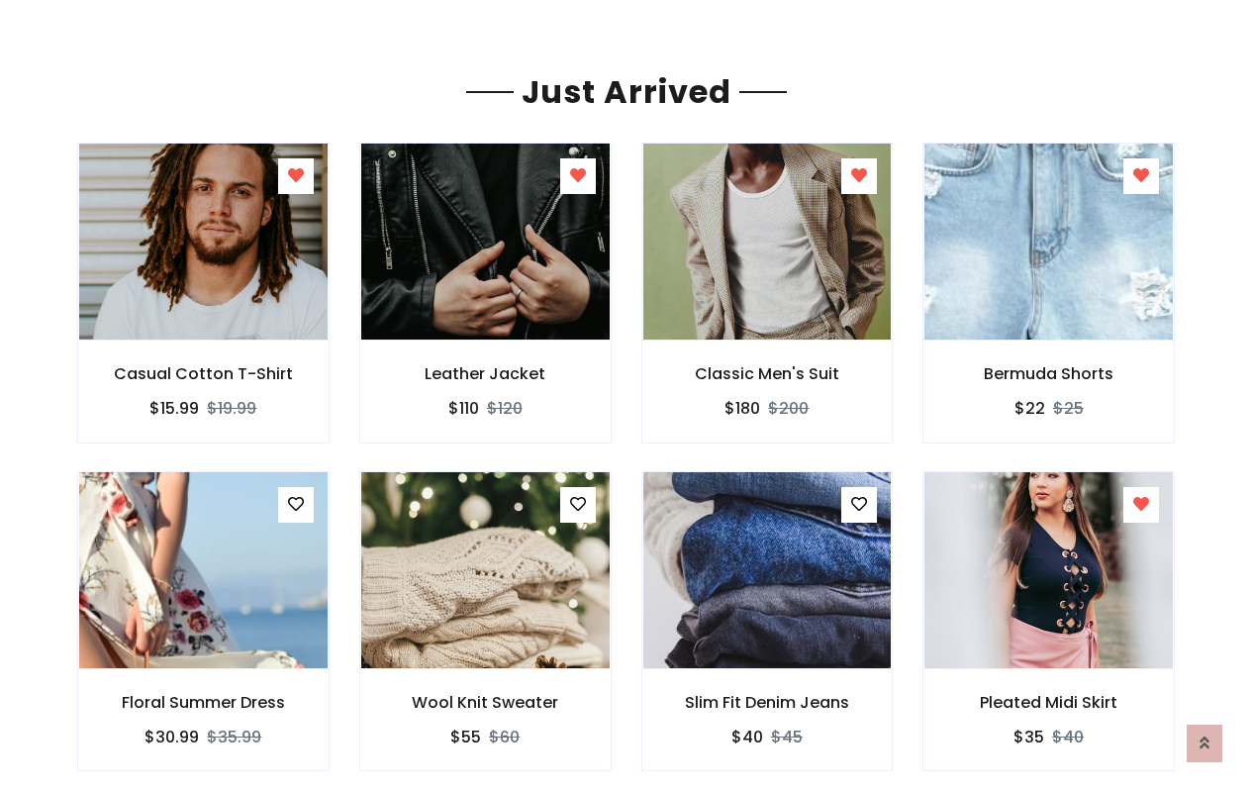
type input "**********"
click at [0, 0] on icon at bounding box center [0, 0] width 0 height 0
click at [859, 396] on div "Casual Cotton T-Shirt $15.99 $19.99 $110" at bounding box center [626, 479] width 1223 height 672
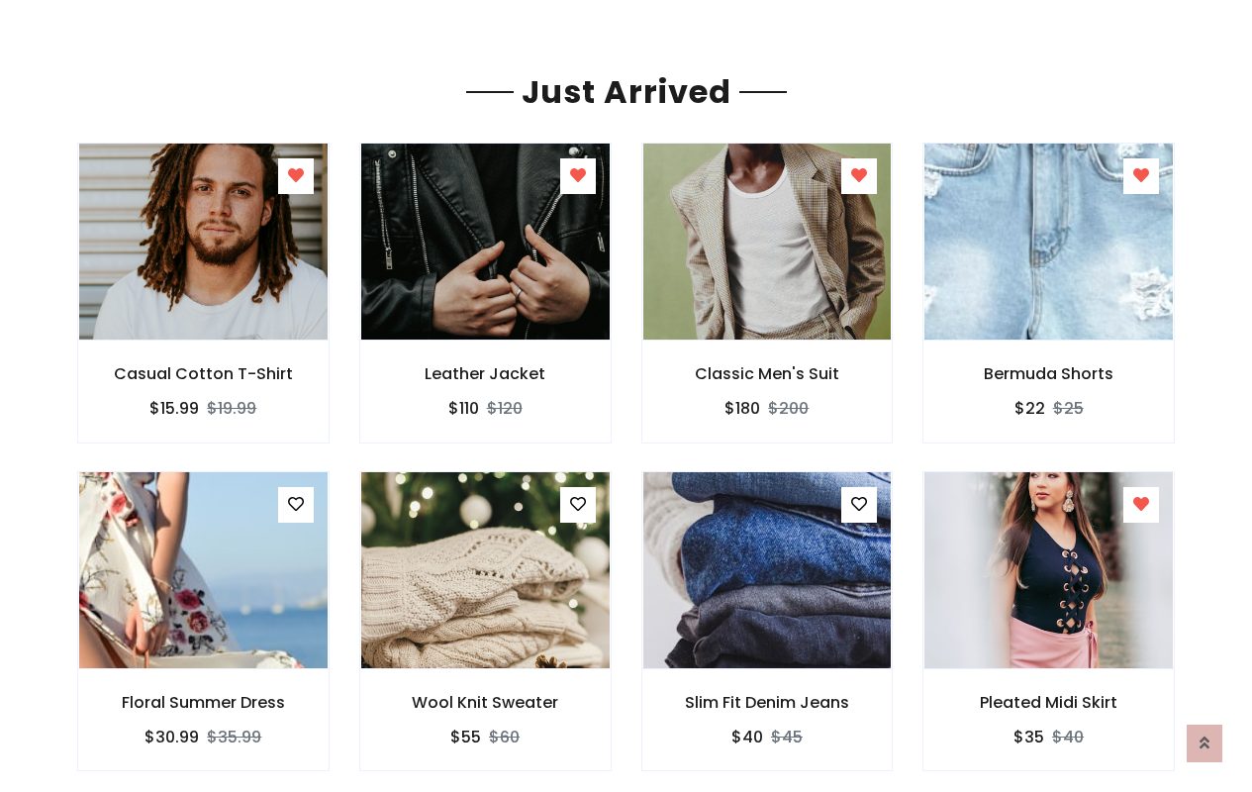
click at [1141, 183] on icon at bounding box center [1141, 175] width 16 height 16
click at [0, 0] on icon at bounding box center [0, 0] width 0 height 0
click at [577, 496] on icon at bounding box center [578, 504] width 16 height 16
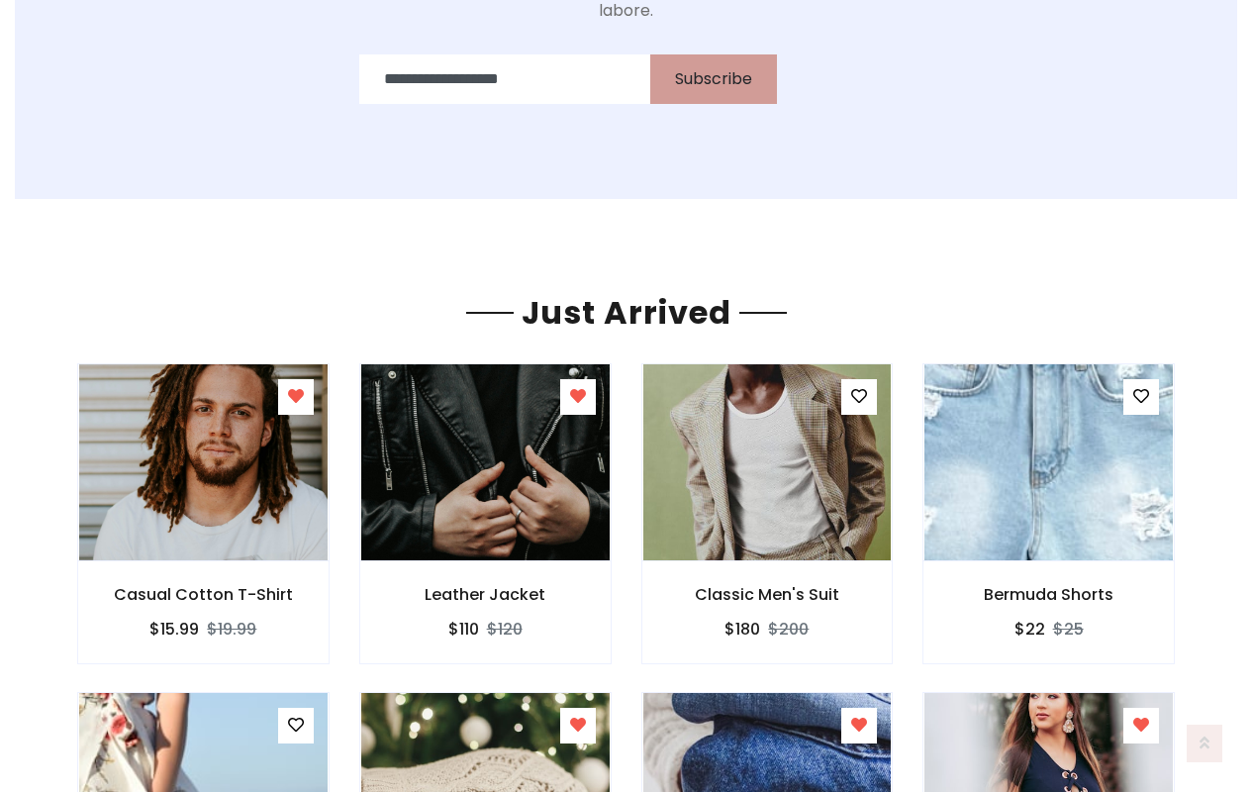
click at [859, 717] on icon at bounding box center [859, 725] width 16 height 16
click at [1141, 384] on div "Casual Cotton T-Shirt $15.99 $19.99 $110" at bounding box center [626, 699] width 1223 height 672
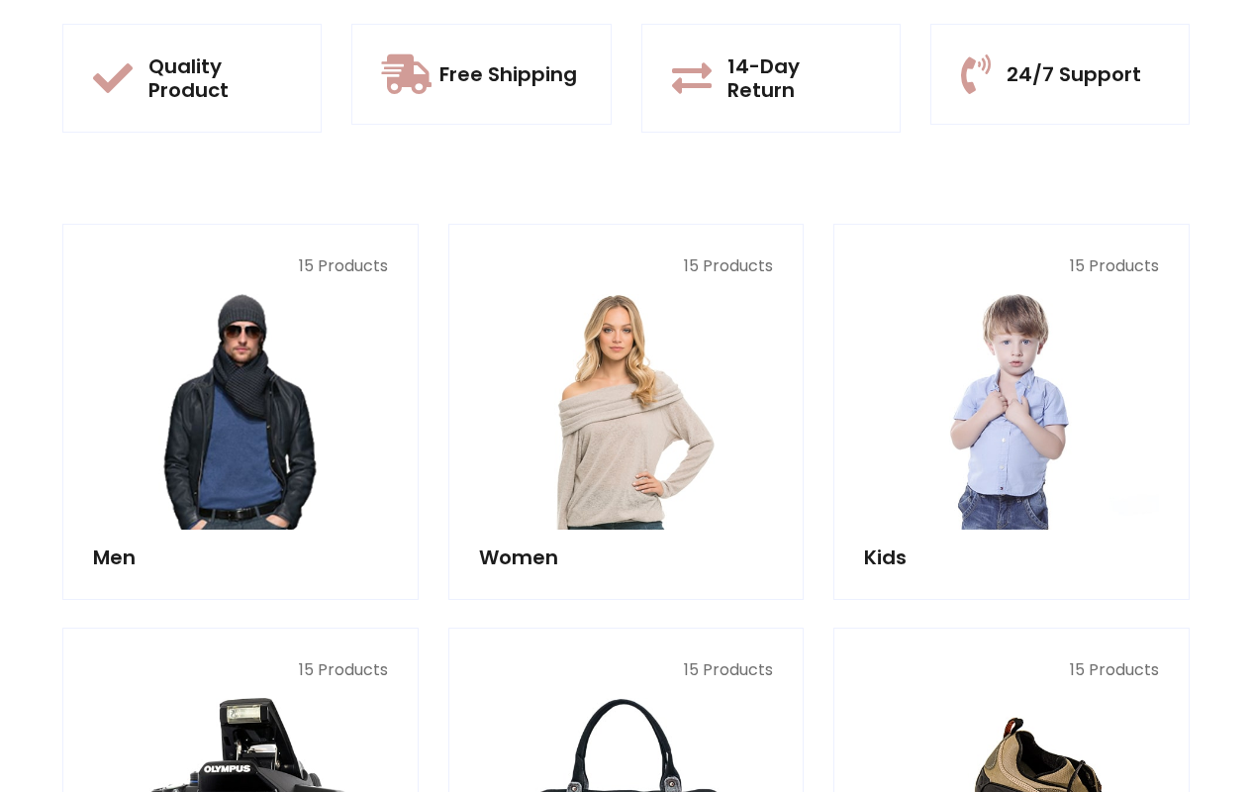
scroll to position [224, 0]
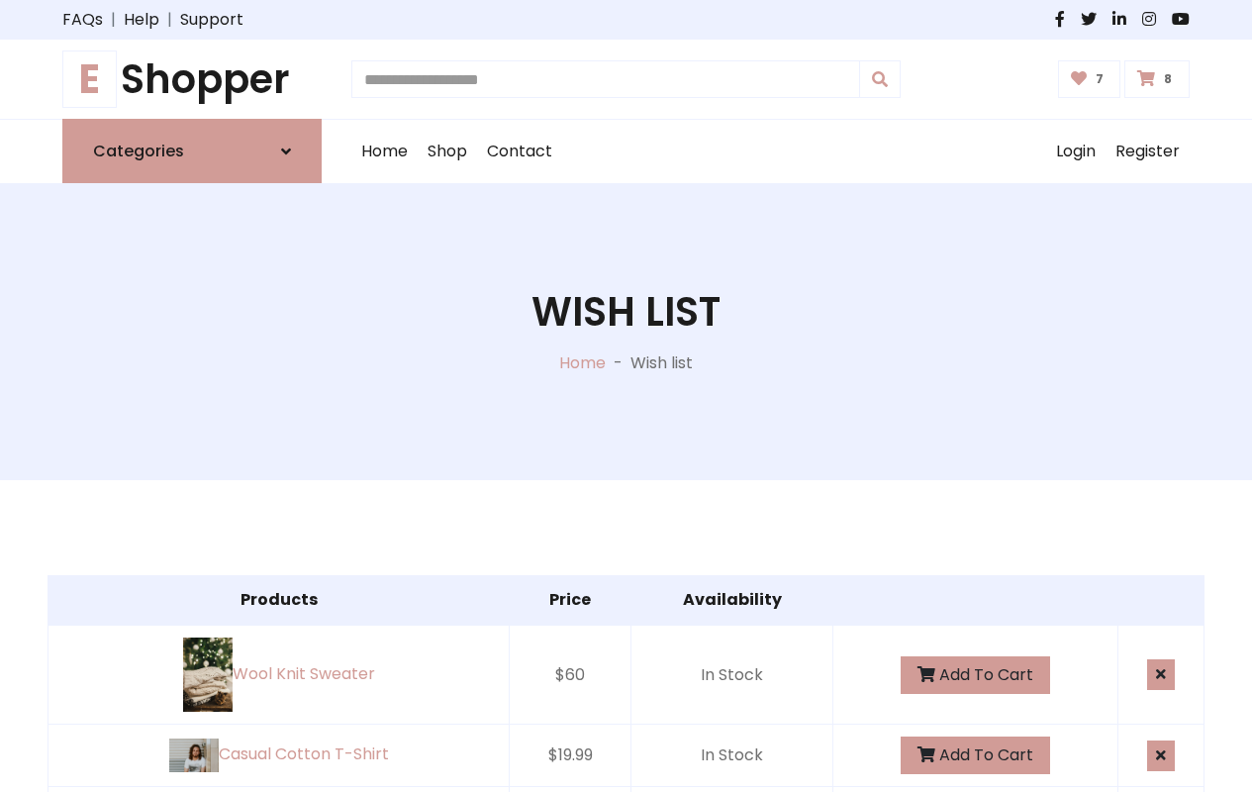
type input "*"
type input "*****"
type input "**********"
type input "*"
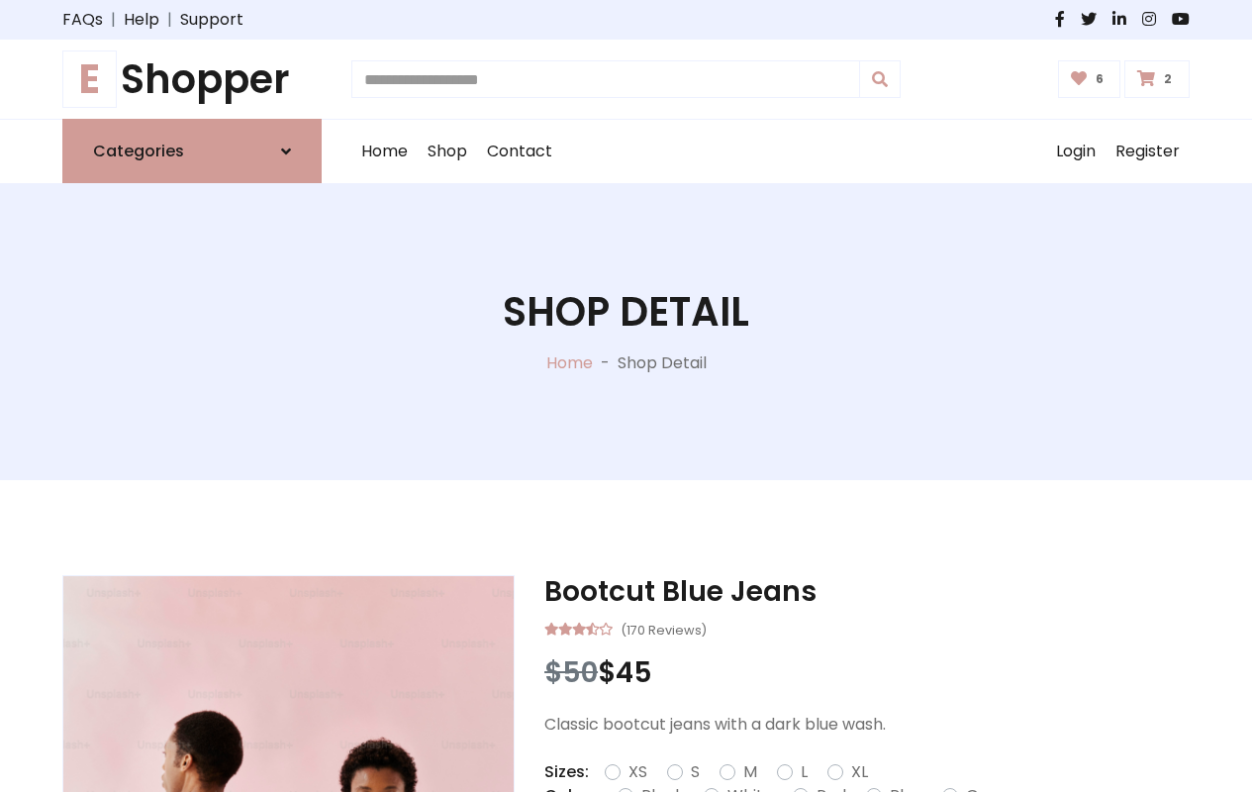
type input "*"
type input "*****"
type input "**********"
type input "*"
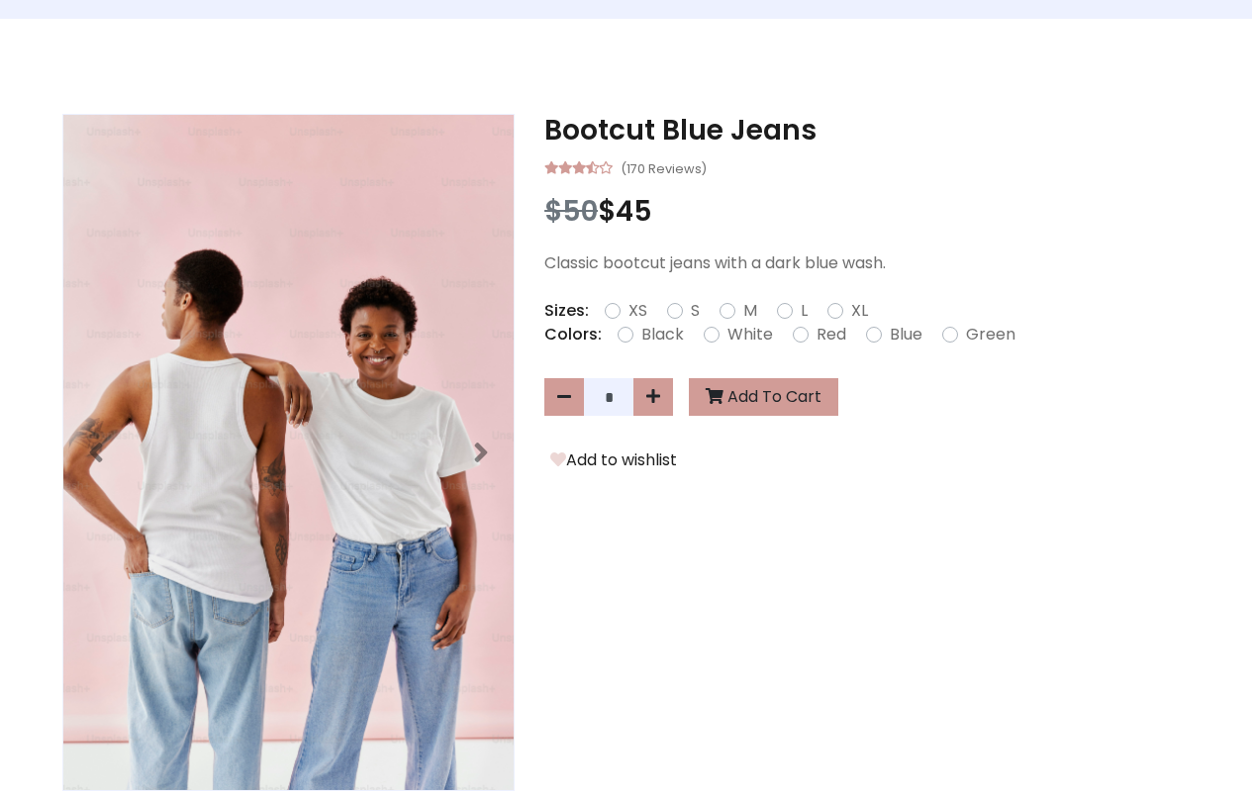
click at [0, 0] on icon at bounding box center [0, 0] width 0 height 0
click at [653, 397] on icon at bounding box center [653, 396] width 14 height 16
type input "*"
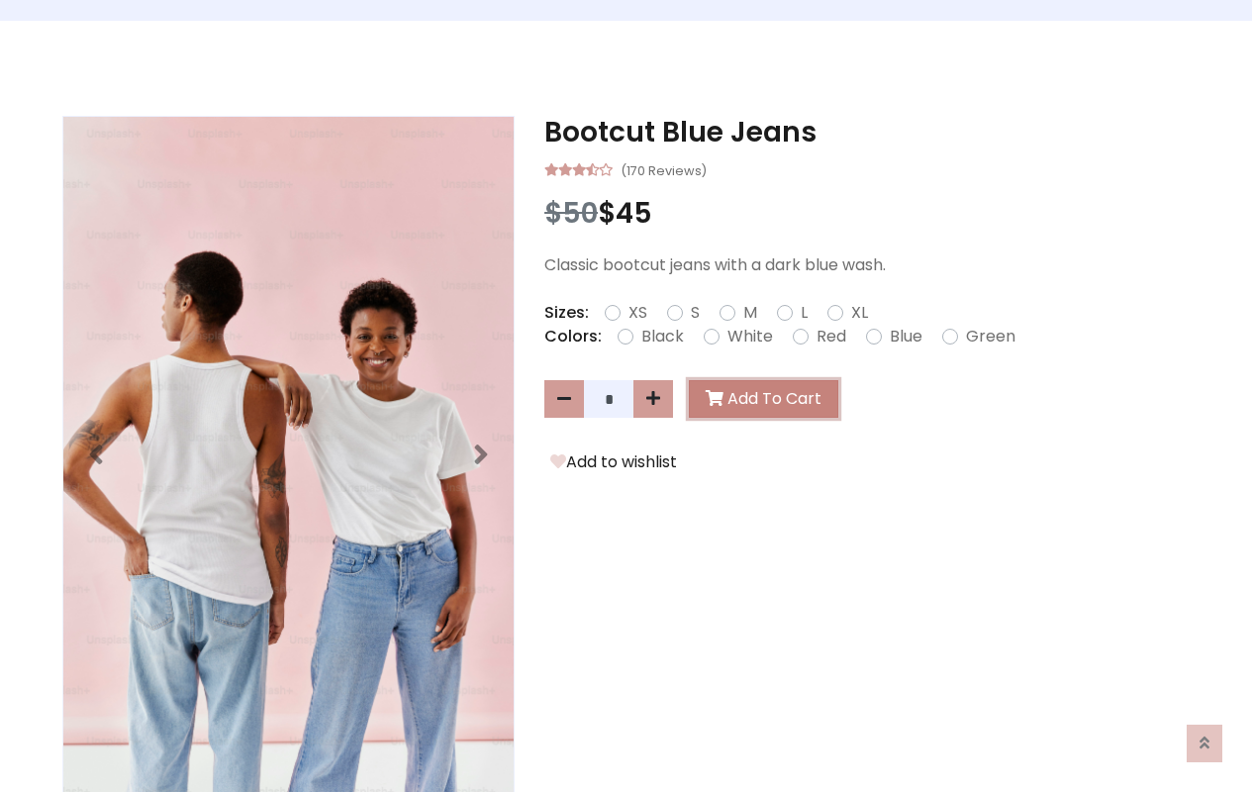
click at [759, 398] on button "Add To Cart" at bounding box center [763, 399] width 149 height 38
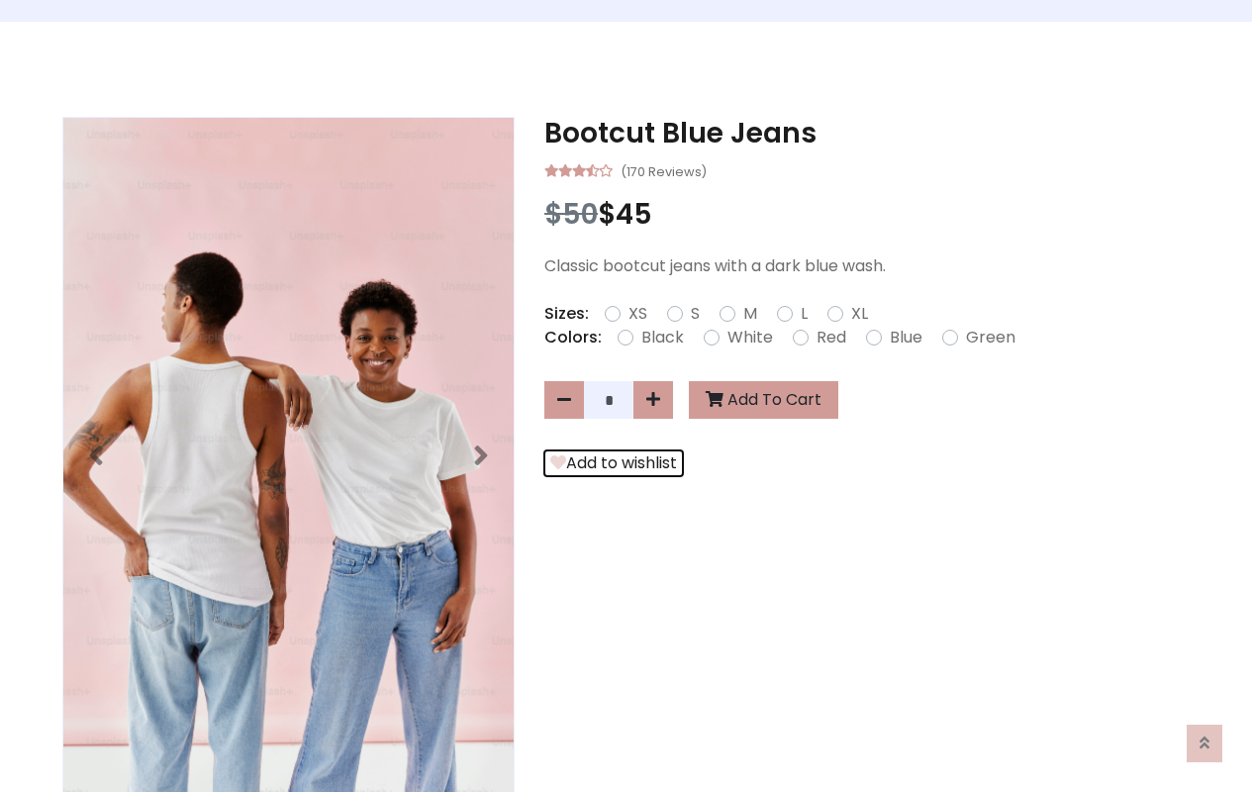
click at [610, 462] on button "Add to wishlist" at bounding box center [613, 463] width 139 height 26
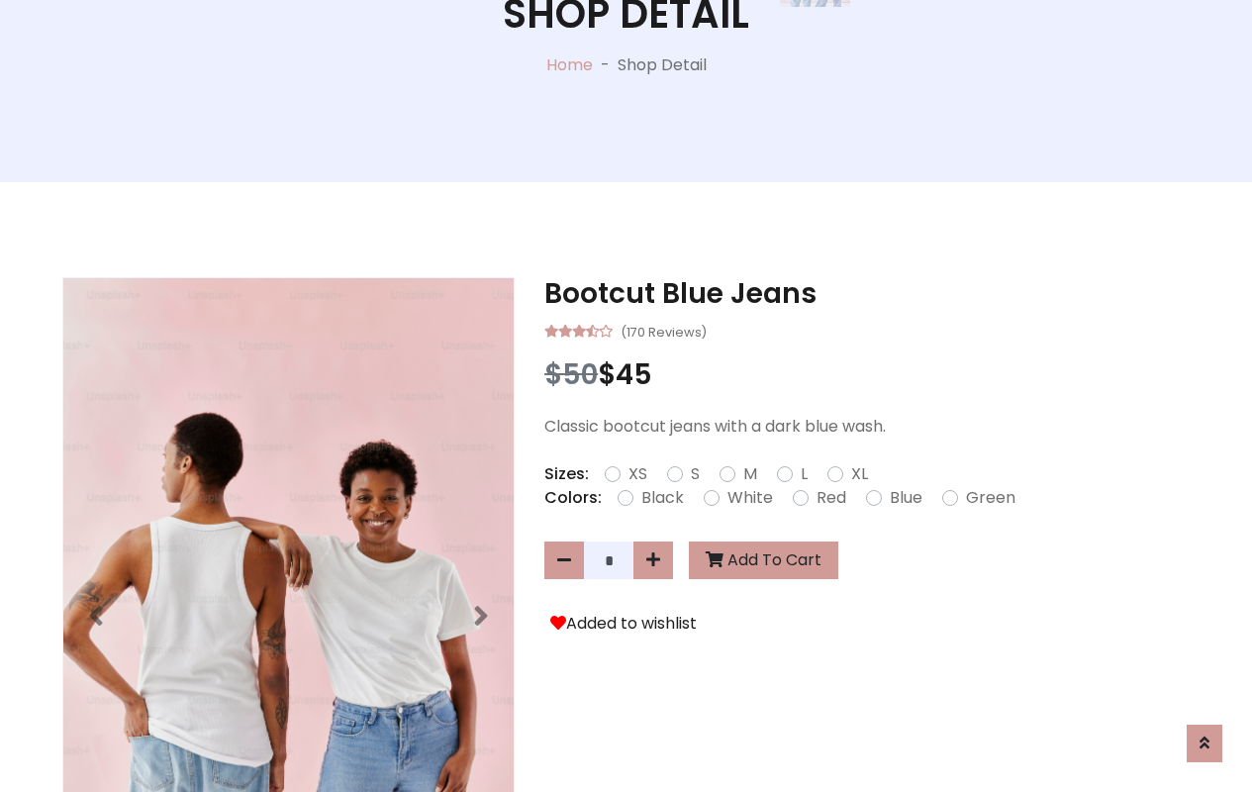
click at [511, 396] on div at bounding box center [289, 639] width 482 height 725
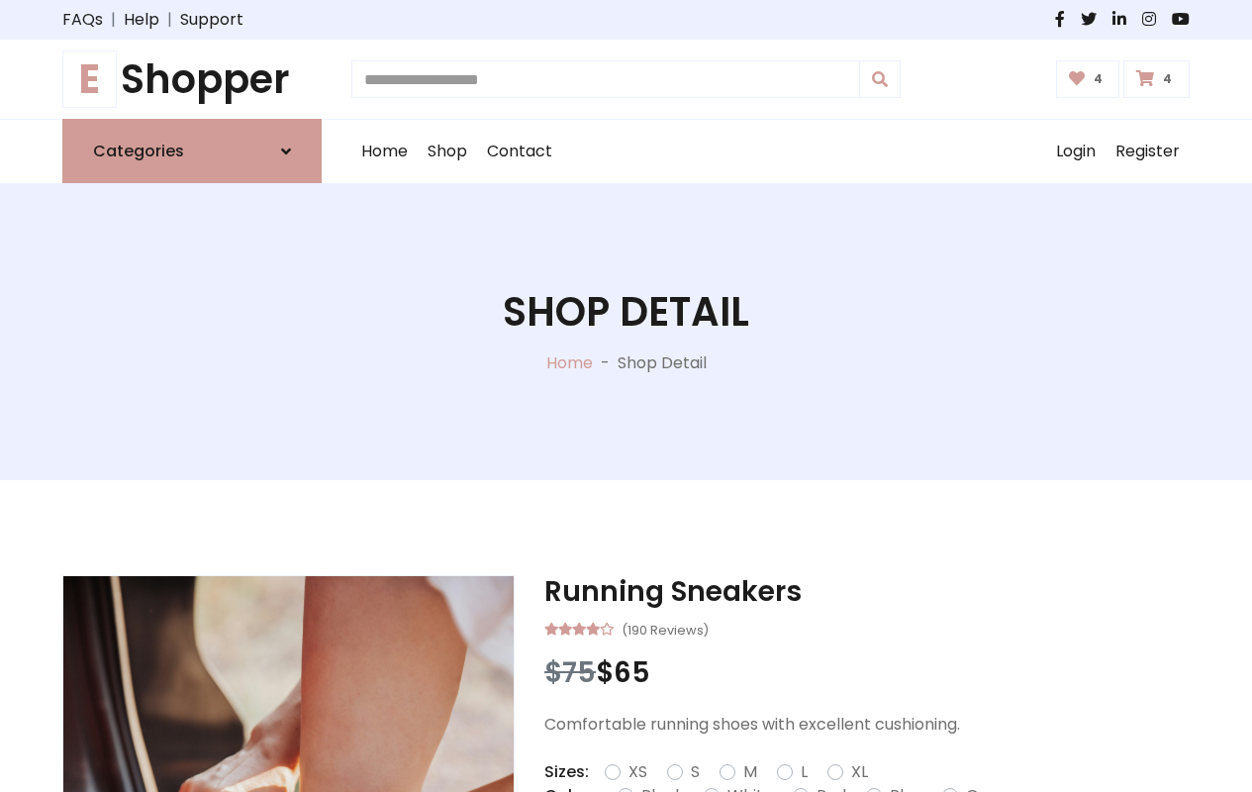
type input "*"
type input "*****"
type input "**********"
type input "*"
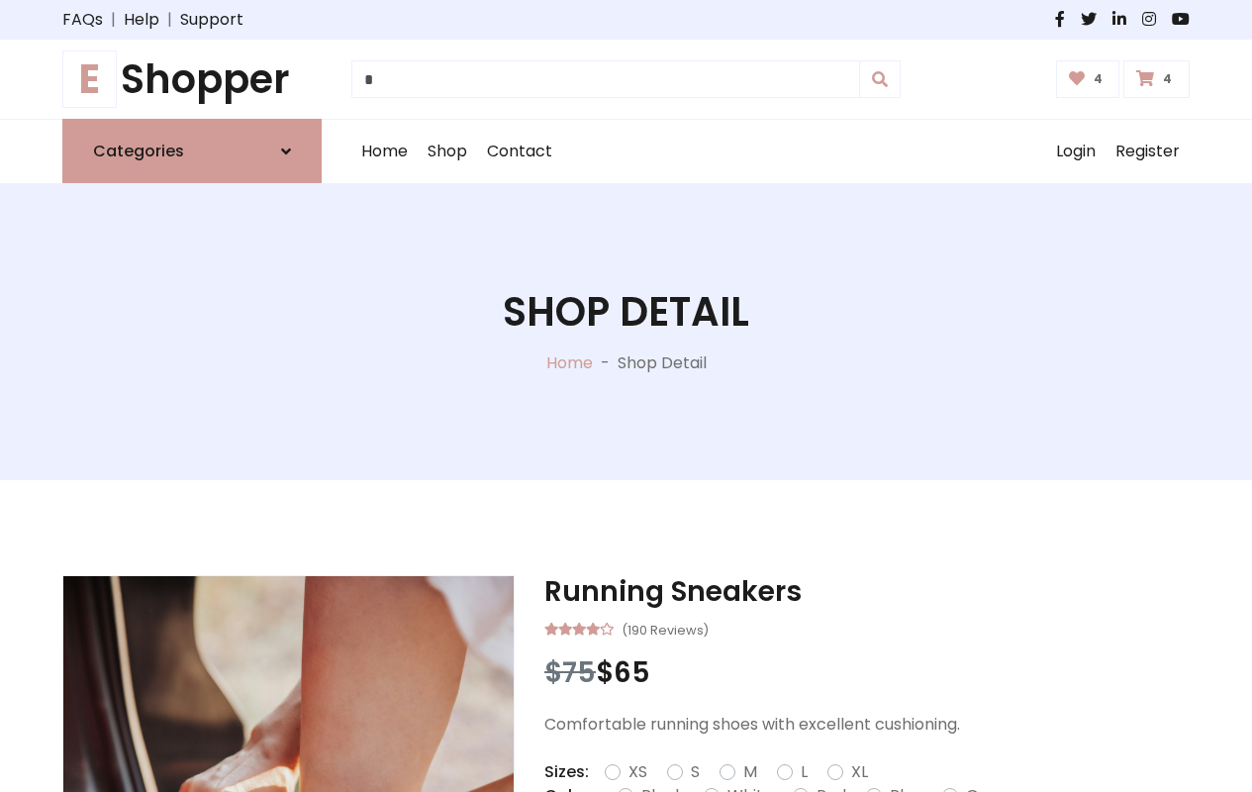
click at [0, 0] on icon at bounding box center [0, 0] width 0 height 0
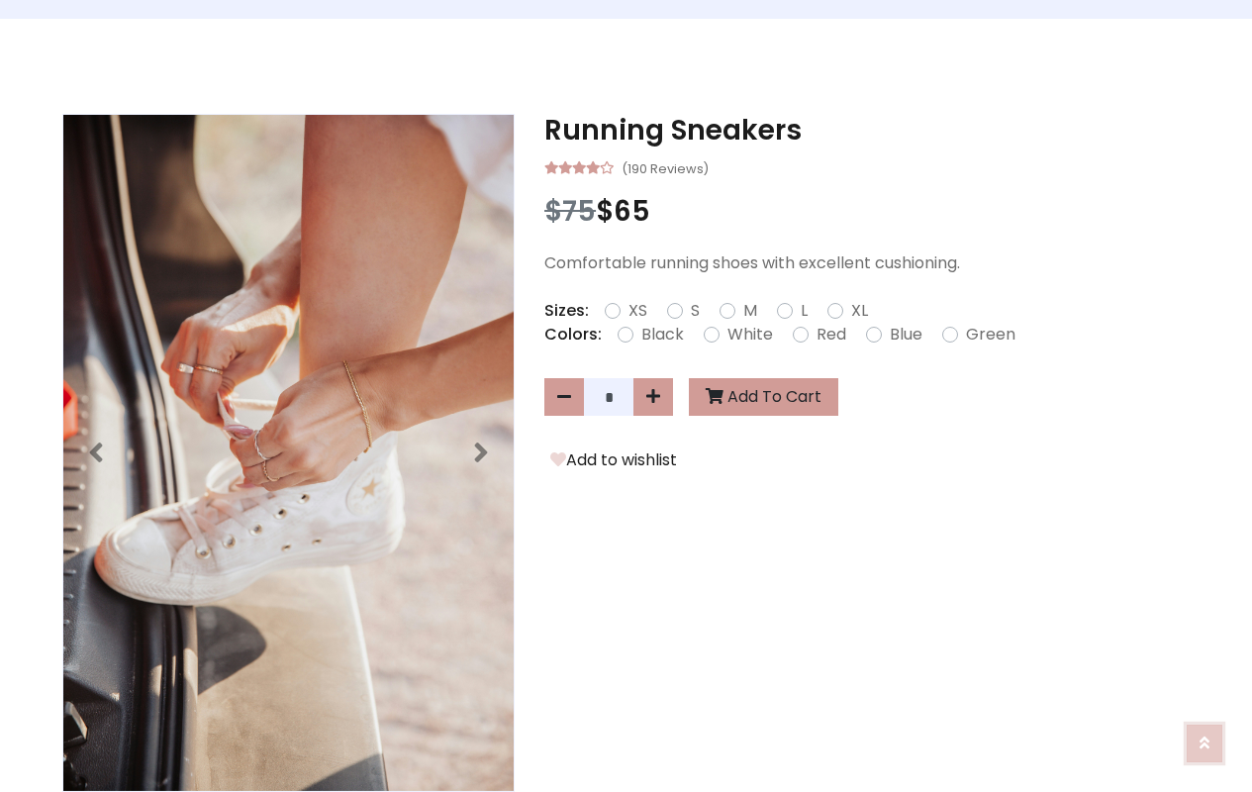
click at [1205, 740] on icon at bounding box center [1205, 742] width 10 height 16
click at [653, 397] on icon at bounding box center [653, 396] width 14 height 16
type input "*"
click at [759, 399] on button "Add To Cart" at bounding box center [763, 397] width 149 height 38
click at [610, 464] on button "Add to wishlist" at bounding box center [613, 460] width 139 height 26
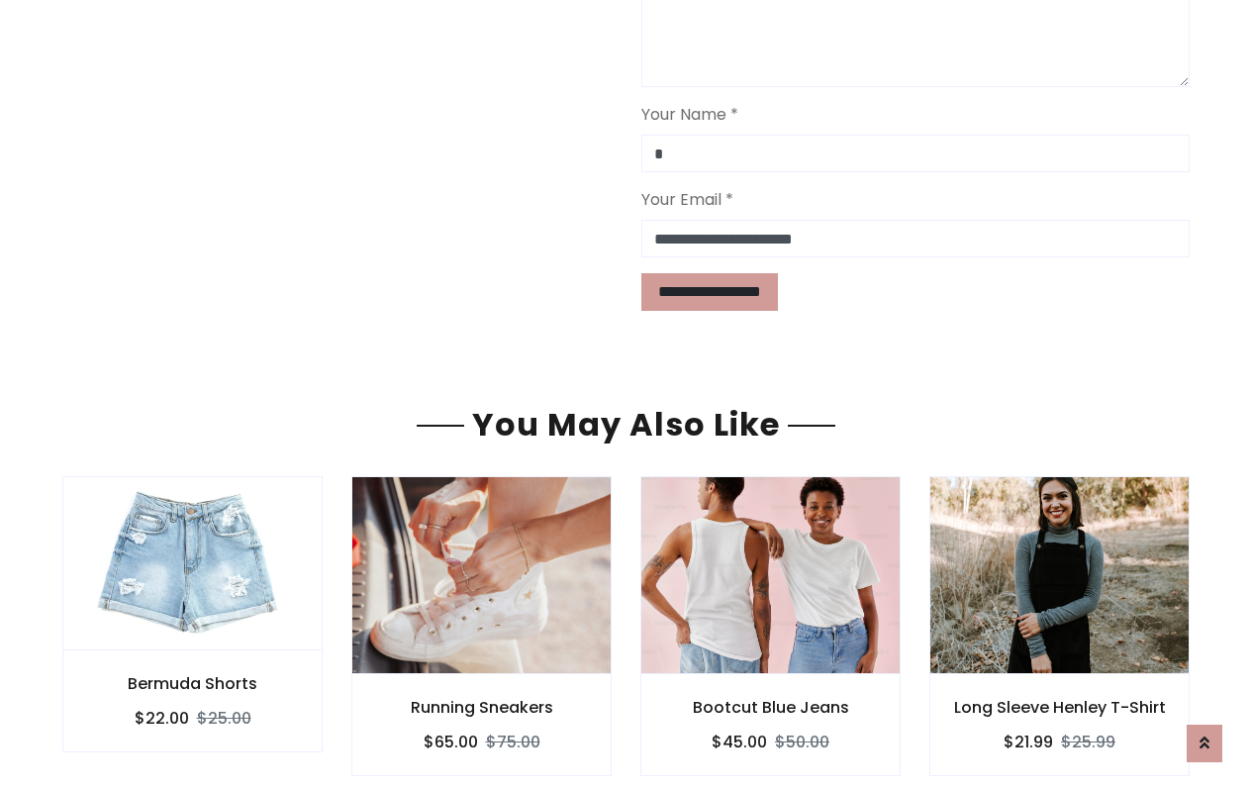
click at [664, 674] on div "Bootcut Blue Jeans $45.00 $50.00" at bounding box center [770, 725] width 260 height 102
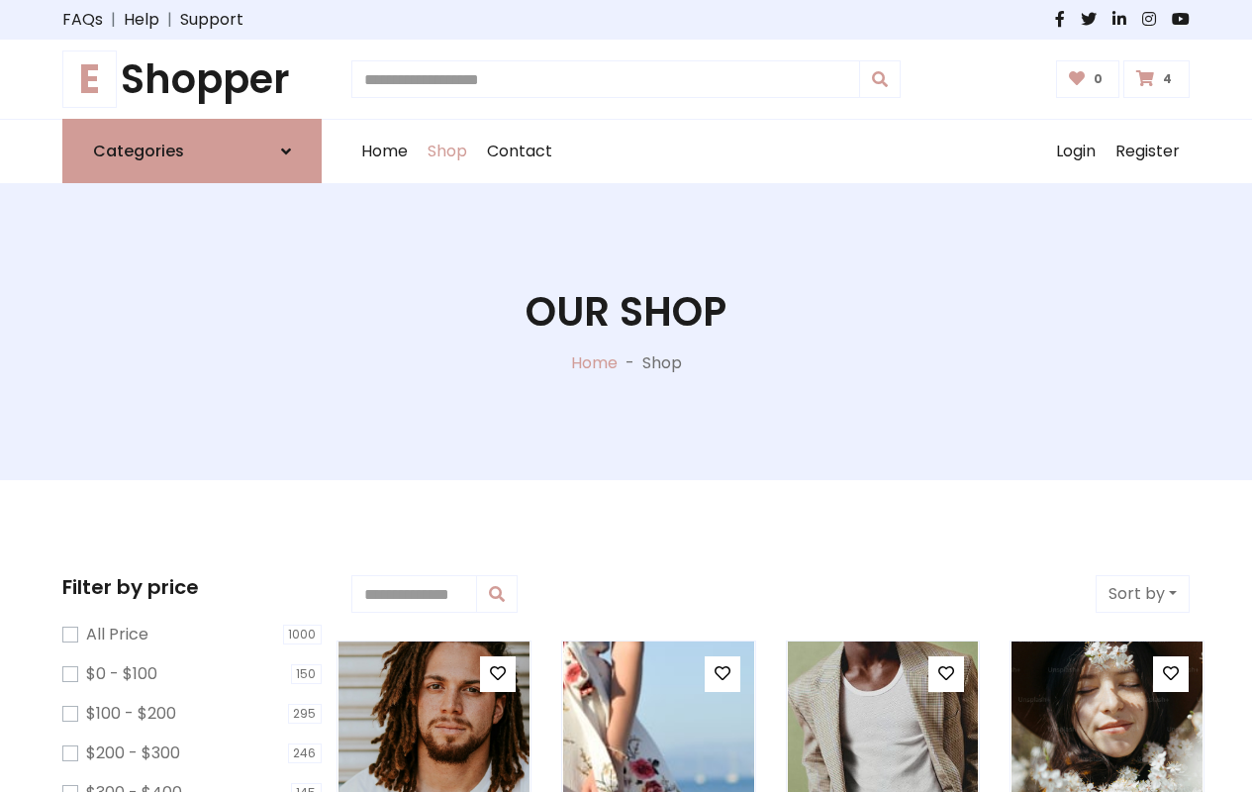
type input "*"
type input "*****"
type input "**********"
type input "*"
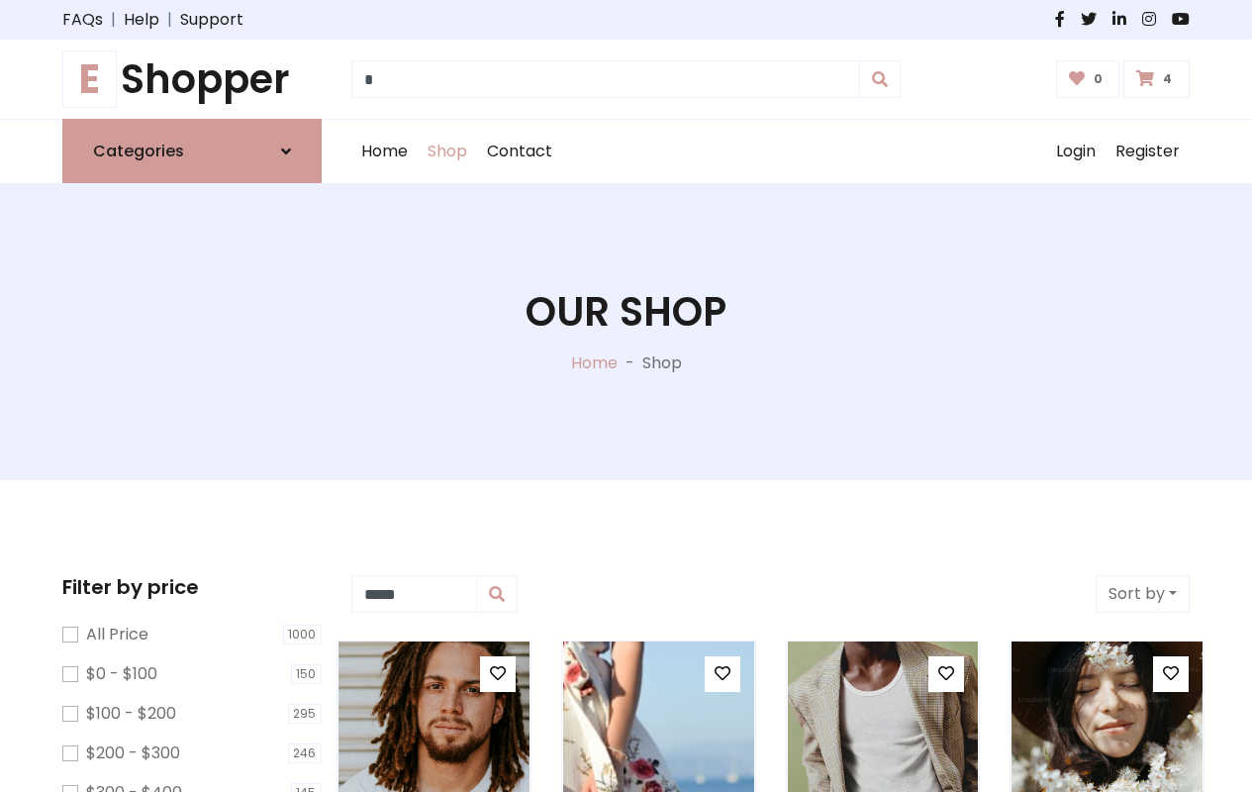
type input "*****"
click at [1142, 594] on button "Sort by" at bounding box center [1143, 594] width 94 height 38
click at [497, 674] on icon at bounding box center [498, 673] width 16 height 16
click at [722, 674] on icon at bounding box center [723, 673] width 16 height 16
click at [946, 674] on icon at bounding box center [946, 673] width 16 height 16
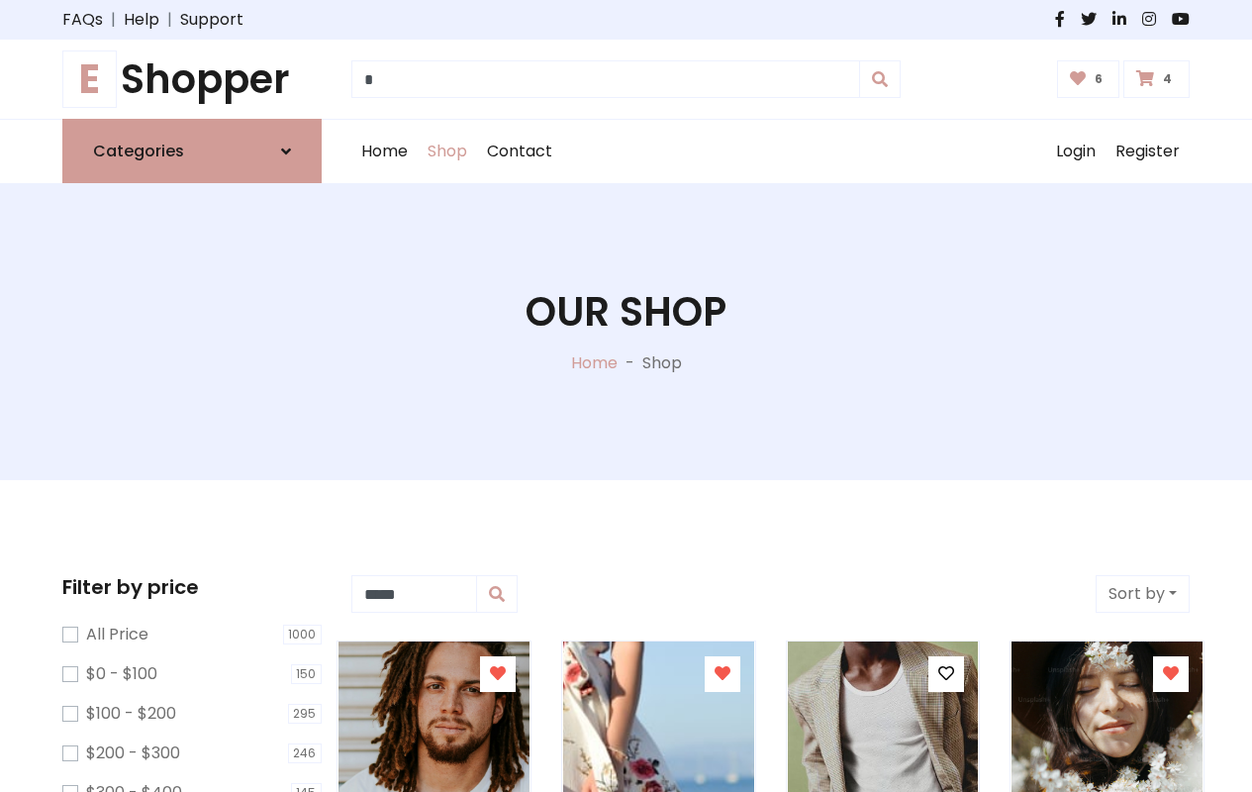
click at [1171, 674] on icon at bounding box center [1171, 673] width 16 height 16
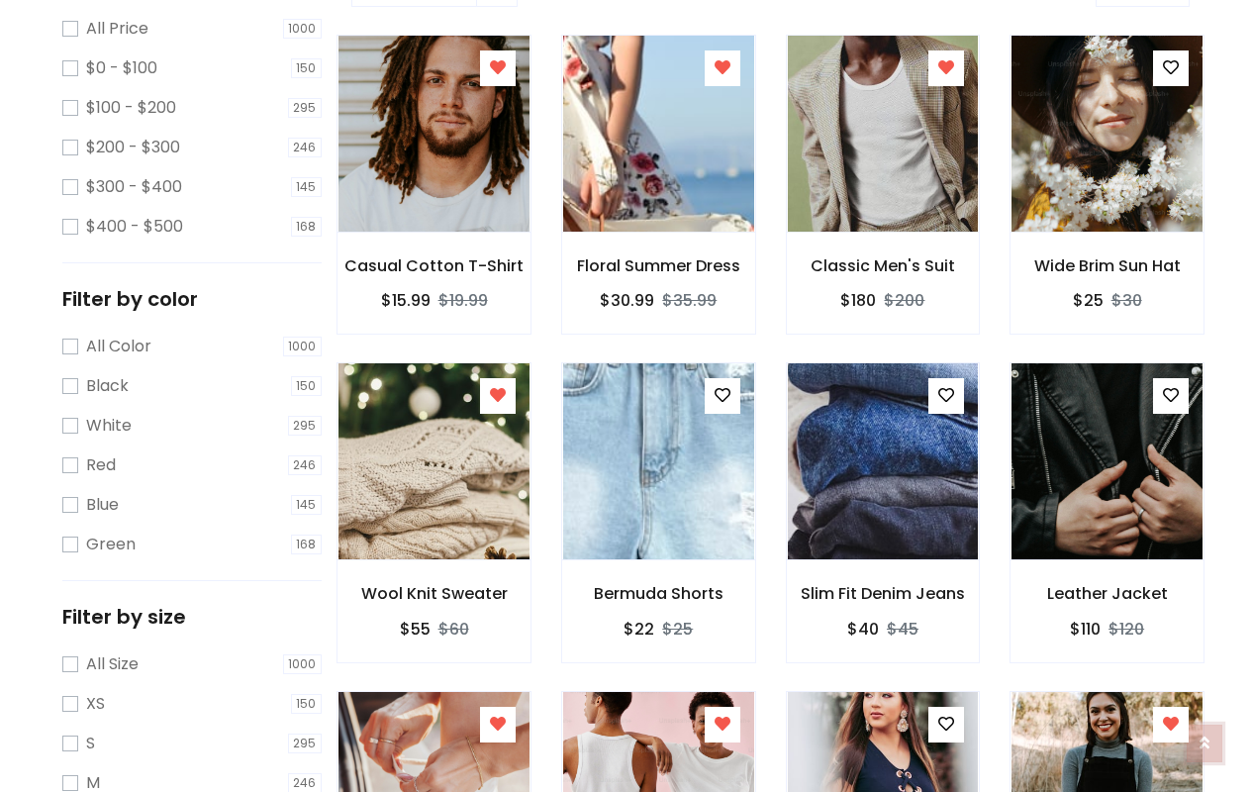
click at [1205, 740] on icon at bounding box center [1205, 733] width 10 height 16
click at [1205, 734] on icon at bounding box center [1205, 742] width 10 height 16
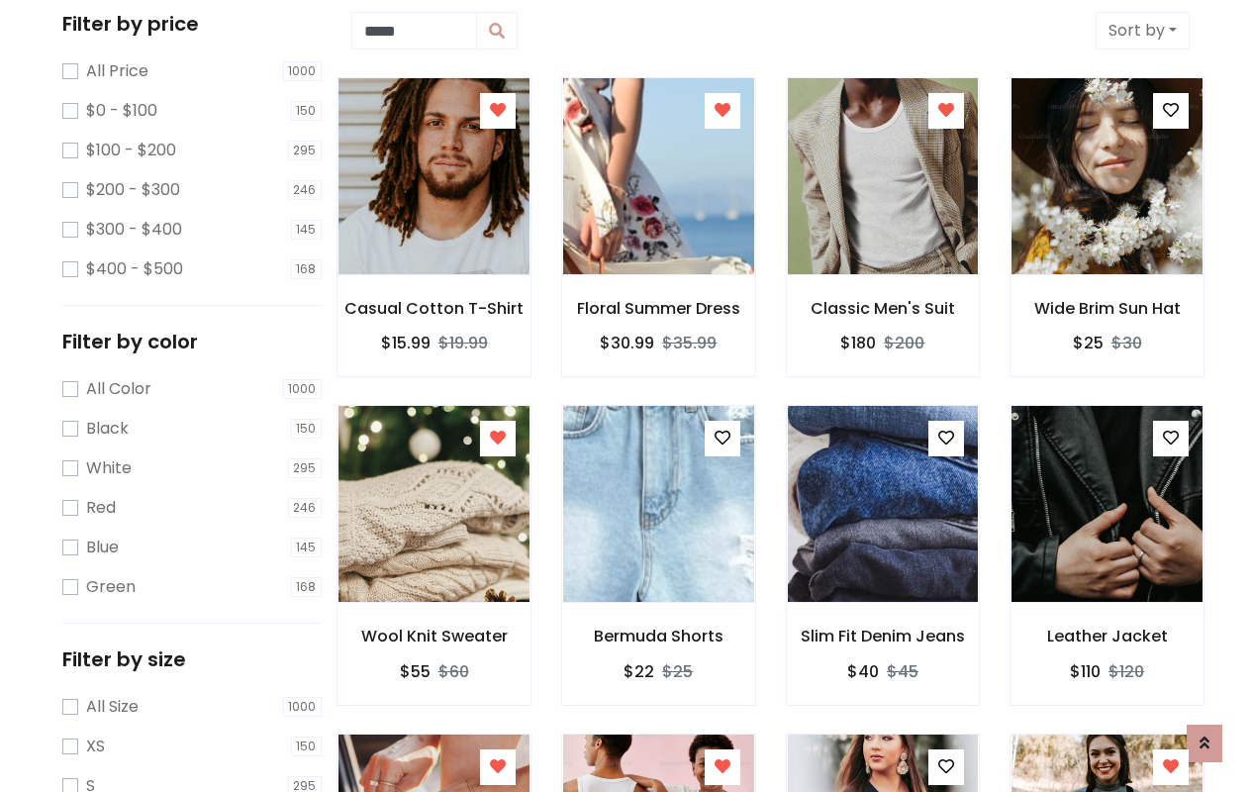
click at [722, 430] on icon at bounding box center [723, 438] width 16 height 16
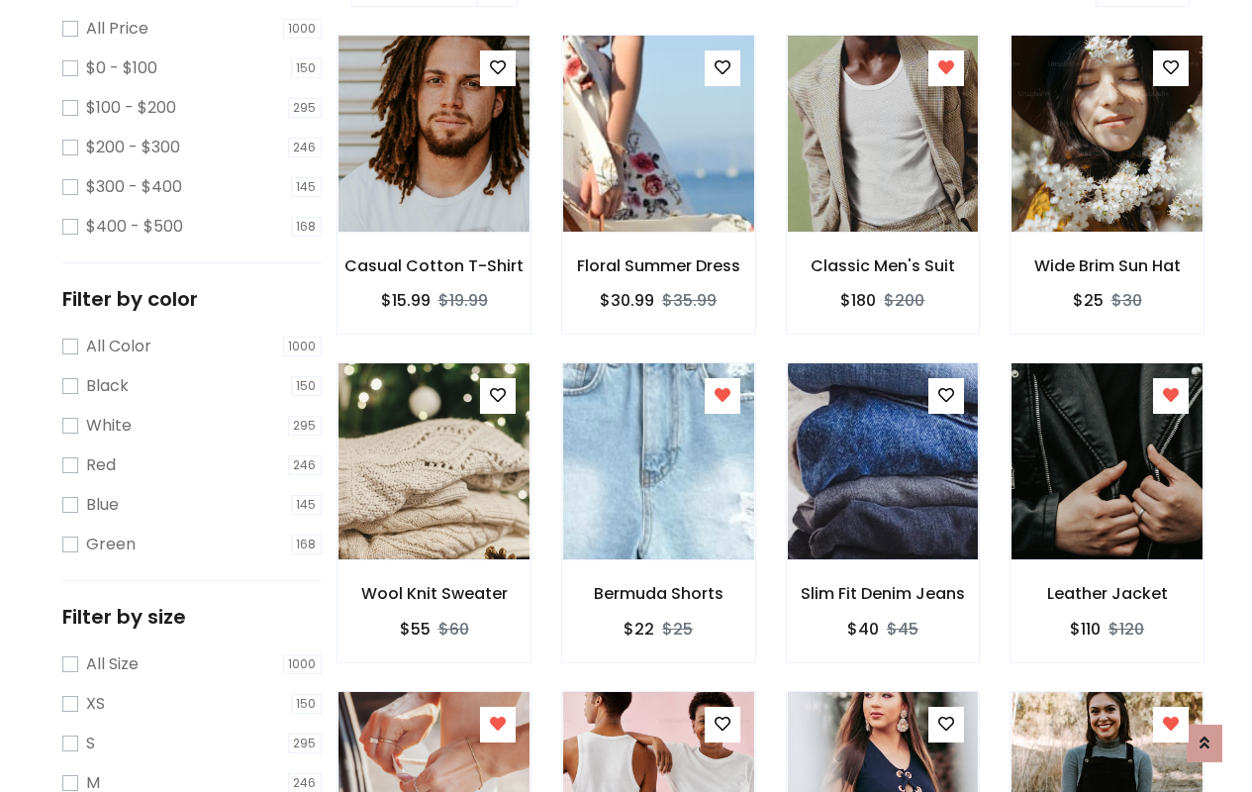
click at [1171, 396] on icon at bounding box center [1171, 395] width 16 height 16
click at [497, 724] on icon at bounding box center [498, 724] width 16 height 16
click at [722, 724] on icon at bounding box center [723, 724] width 16 height 16
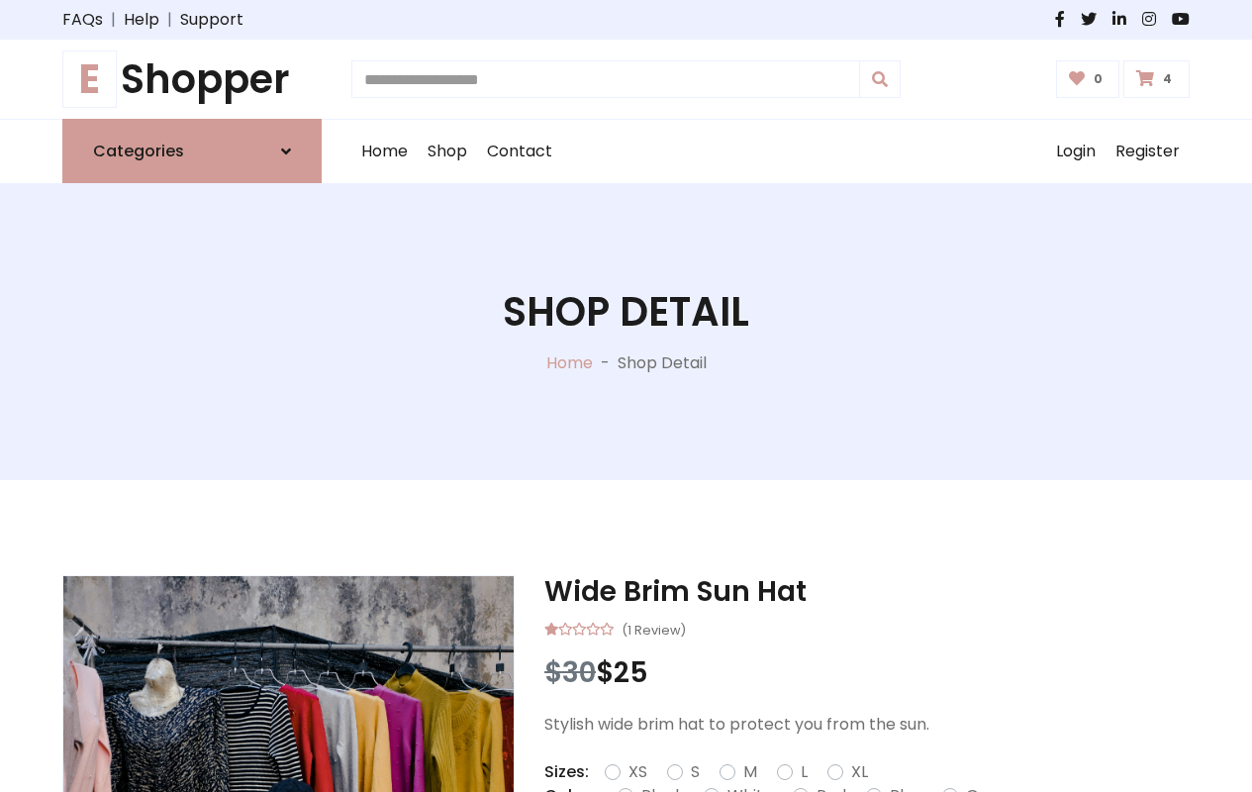
type input "*"
type input "*****"
type input "**********"
type input "*"
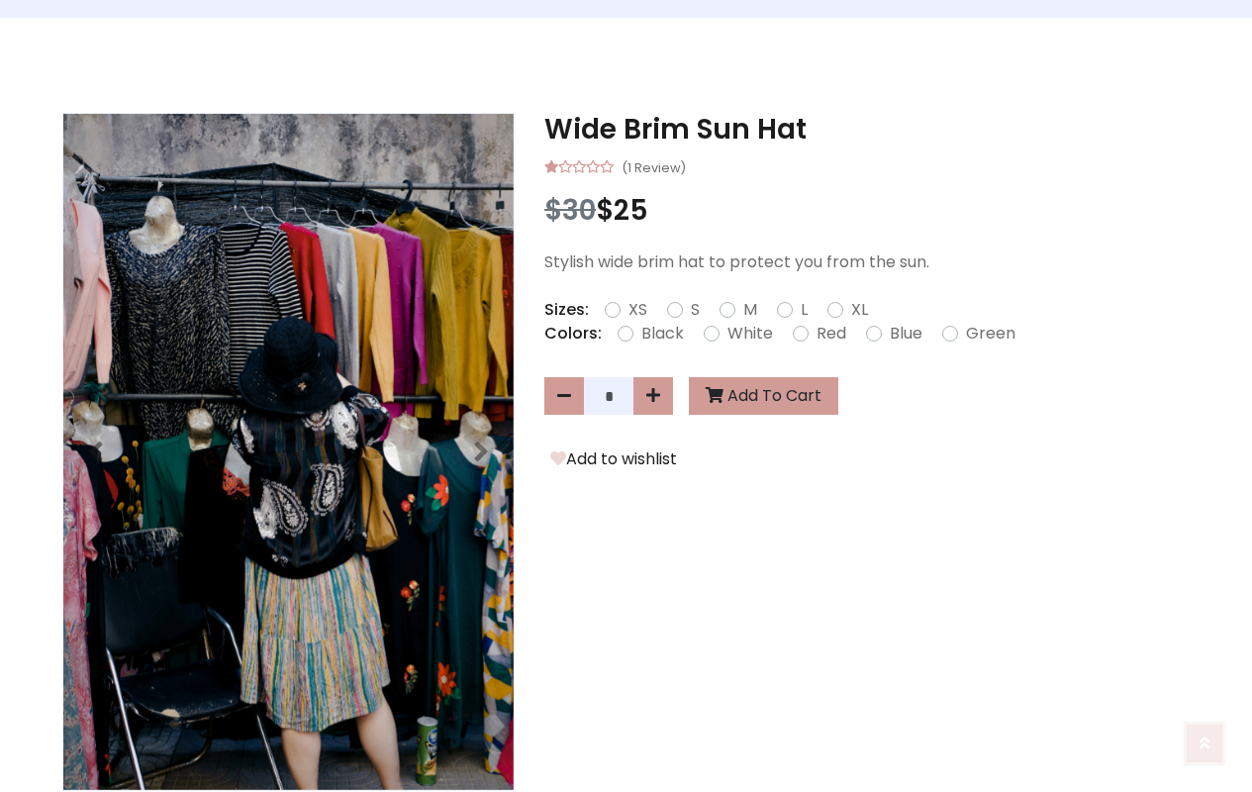
click at [1205, 742] on icon at bounding box center [1205, 743] width 10 height 16
click at [1205, 740] on icon at bounding box center [1205, 741] width 10 height 16
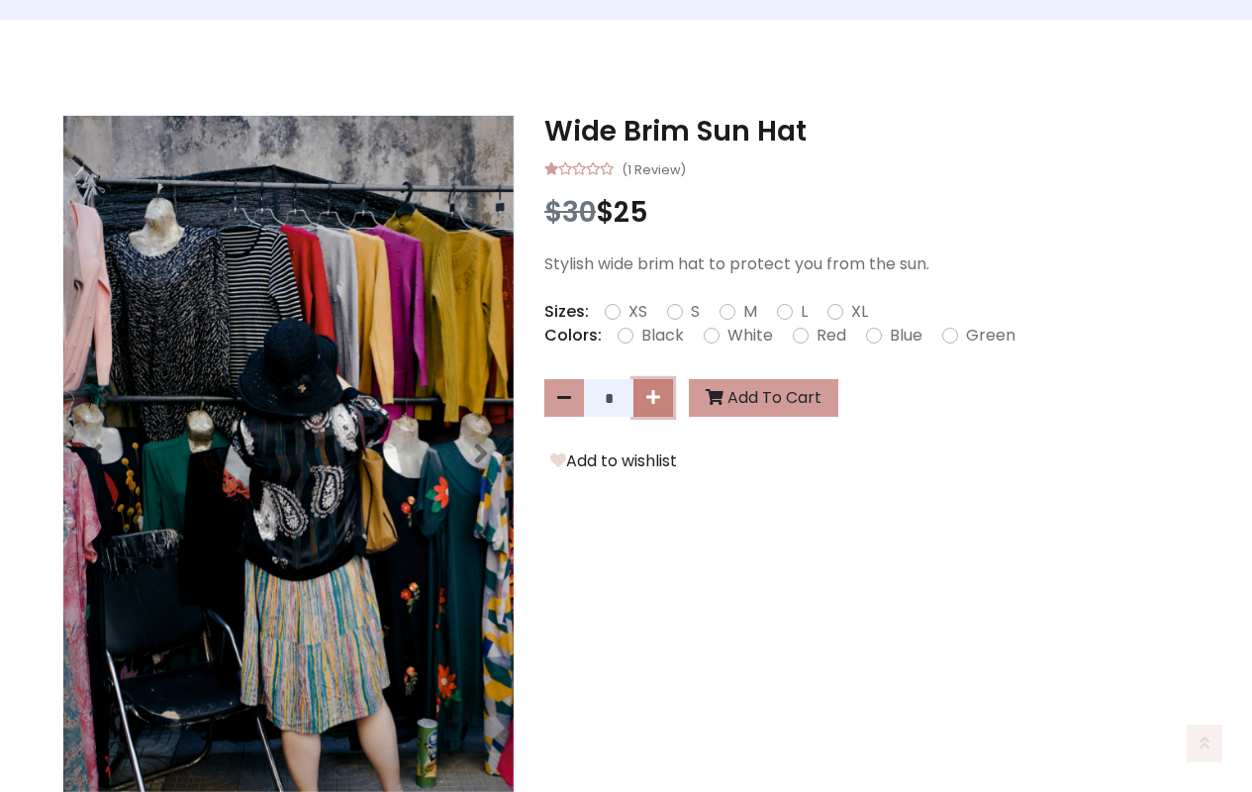
click at [653, 398] on icon at bounding box center [653, 397] width 14 height 16
type input "*"
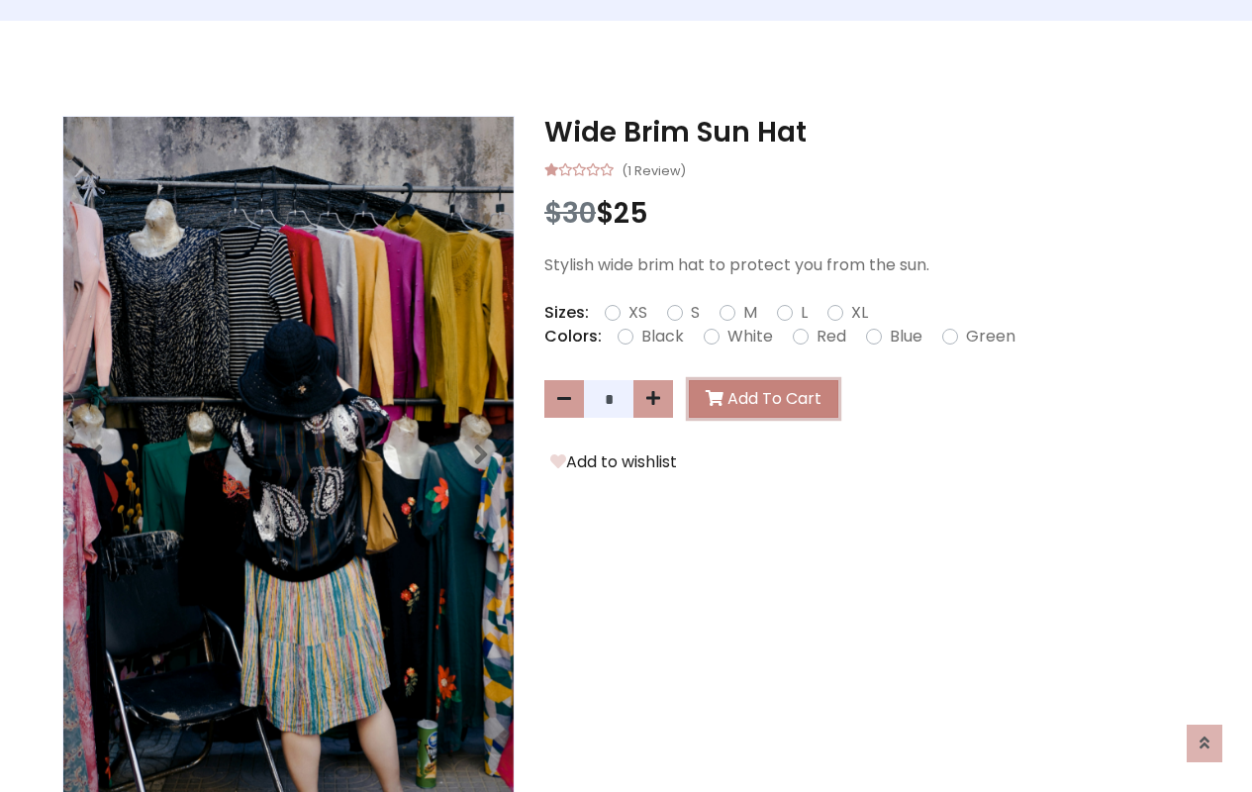
click at [759, 399] on button "Add To Cart" at bounding box center [763, 399] width 149 height 38
click at [610, 464] on button "Add to wishlist" at bounding box center [613, 462] width 139 height 26
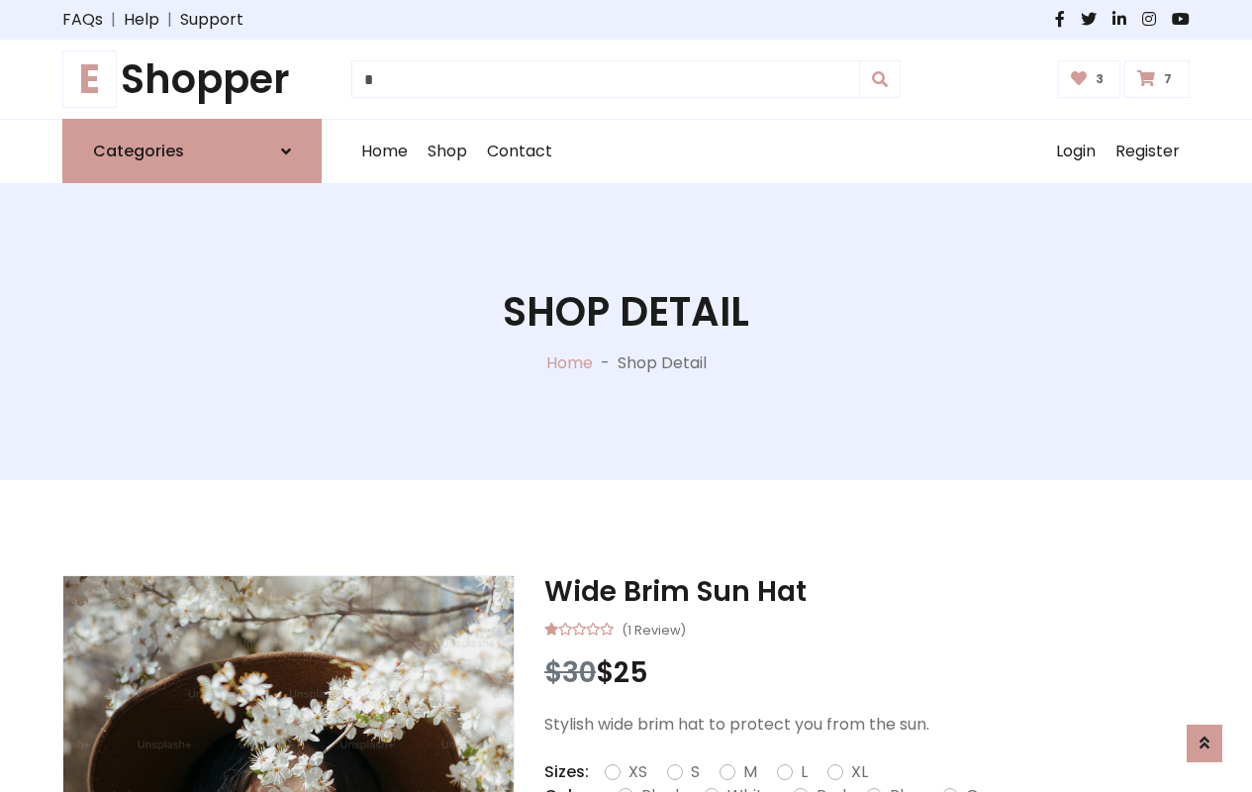
scroll to position [1574, 0]
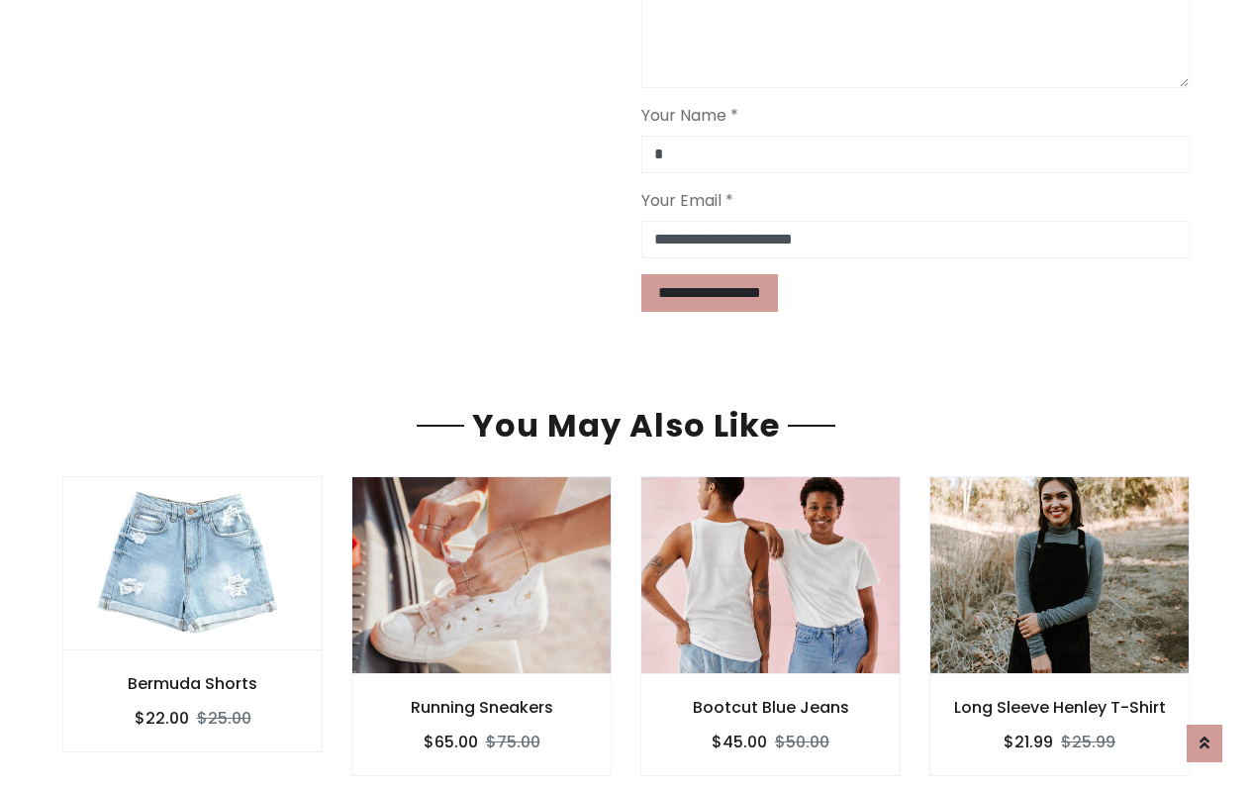
click at [664, 674] on div "Bootcut Blue Jeans $45.00 $50.00" at bounding box center [770, 725] width 260 height 102
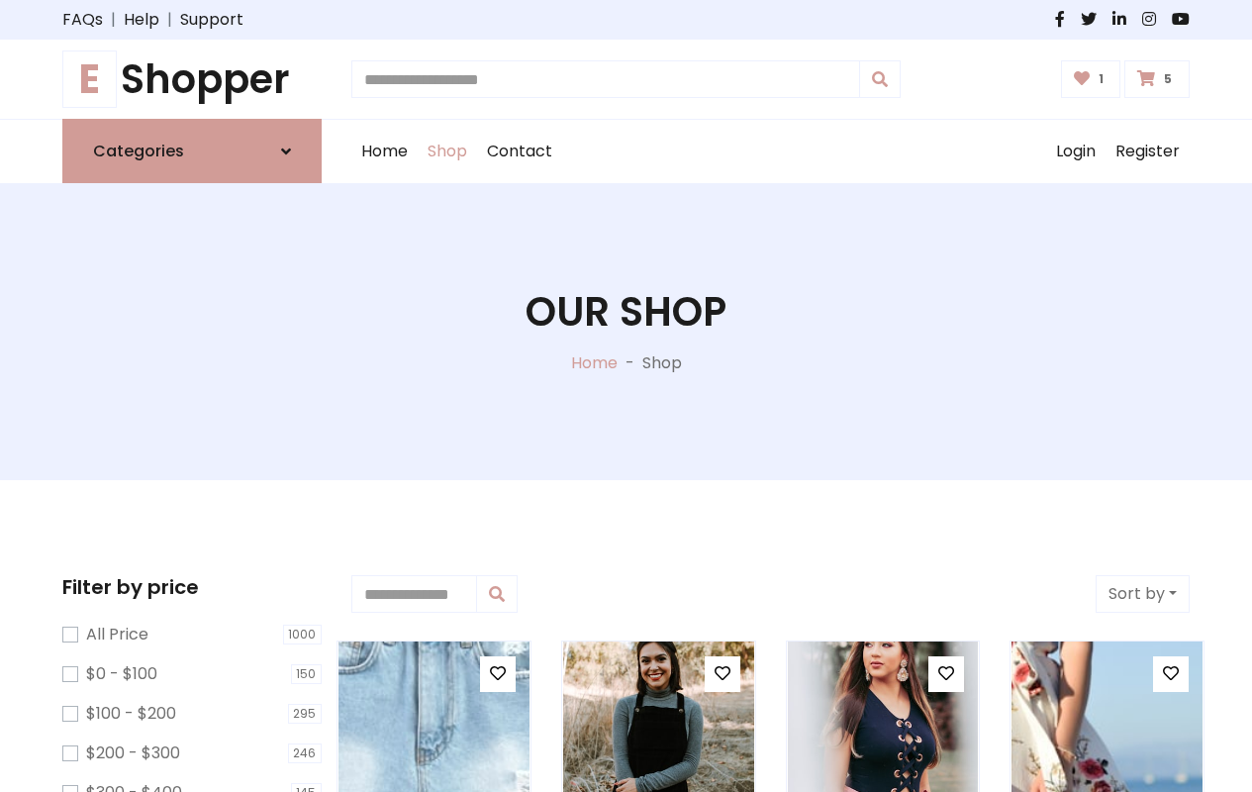
type input "*"
type input "*****"
type input "**********"
type input "*"
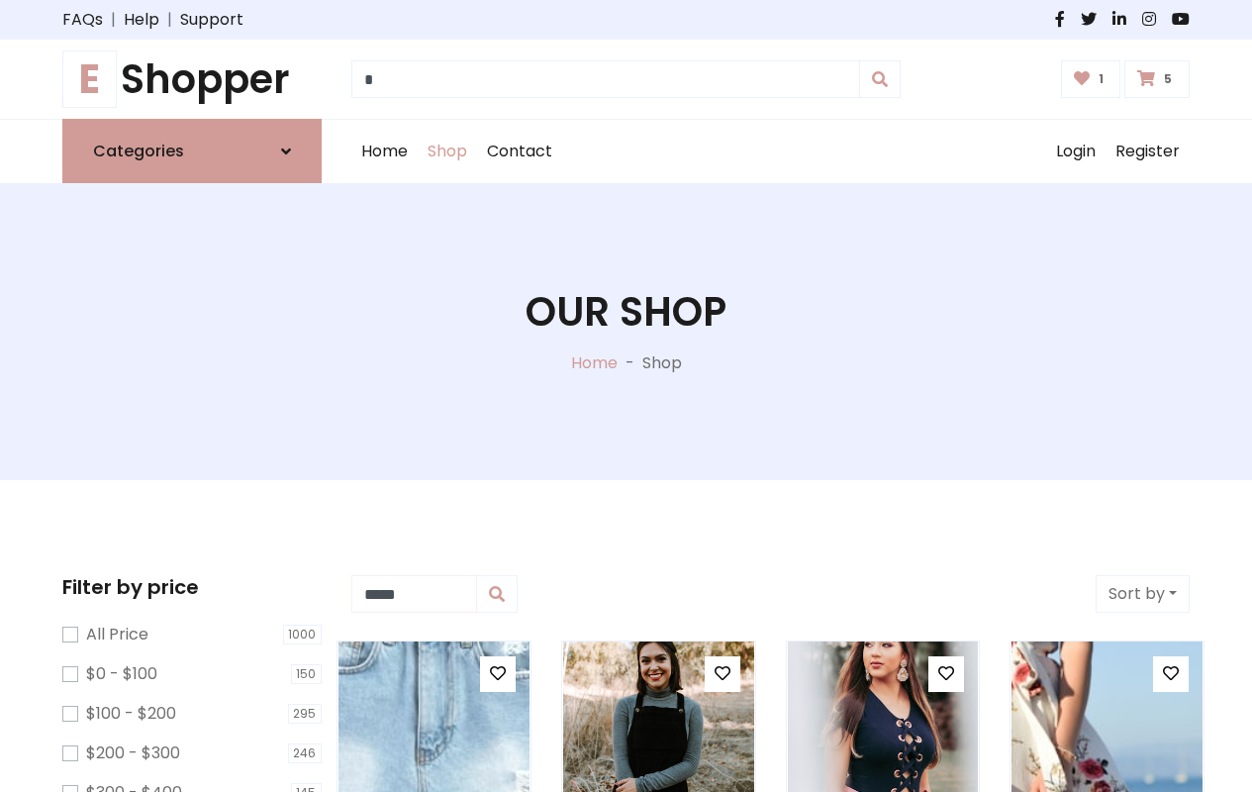
type input "*****"
click at [1142, 594] on button "Sort by" at bounding box center [1143, 594] width 94 height 38
click at [497, 674] on icon at bounding box center [498, 673] width 16 height 16
click at [722, 674] on icon at bounding box center [723, 673] width 16 height 16
click at [0, 0] on icon at bounding box center [0, 0] width 0 height 0
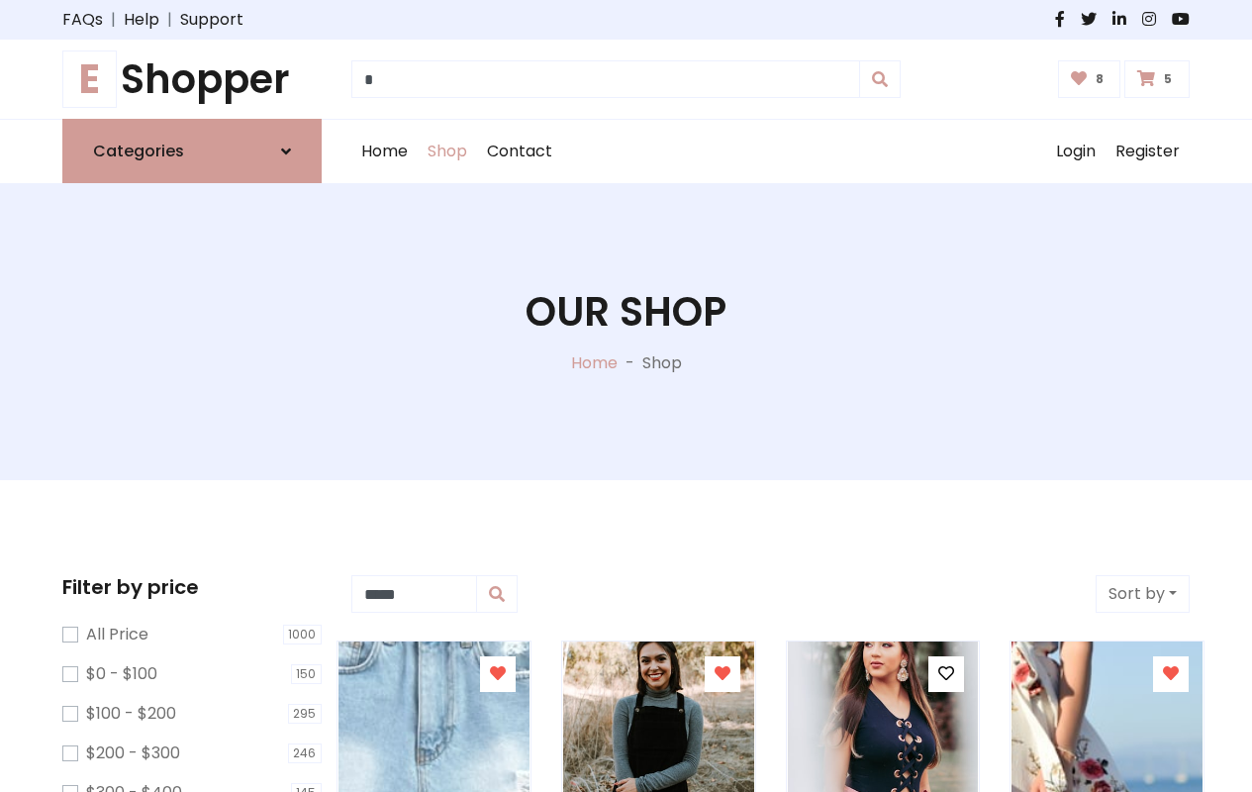
click at [1171, 674] on icon at bounding box center [1171, 673] width 16 height 16
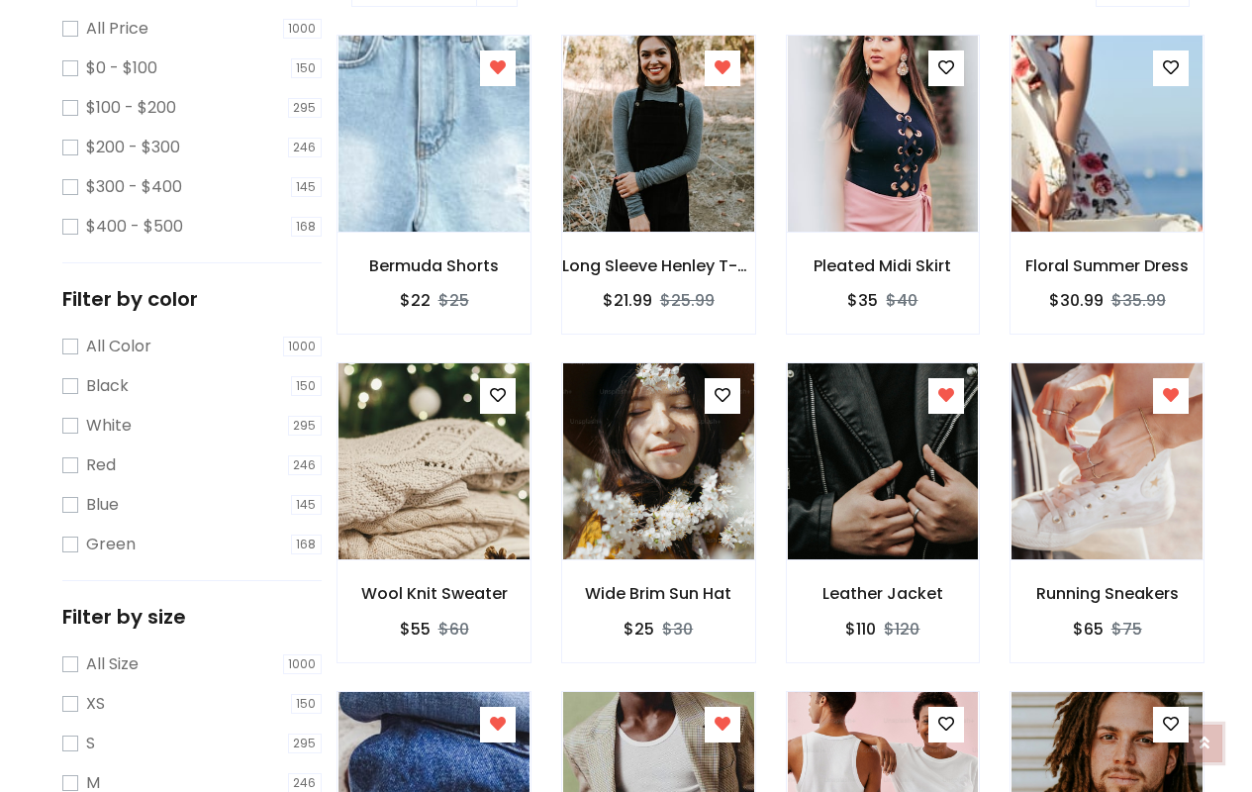
click at [1205, 738] on icon at bounding box center [1205, 740] width 10 height 16
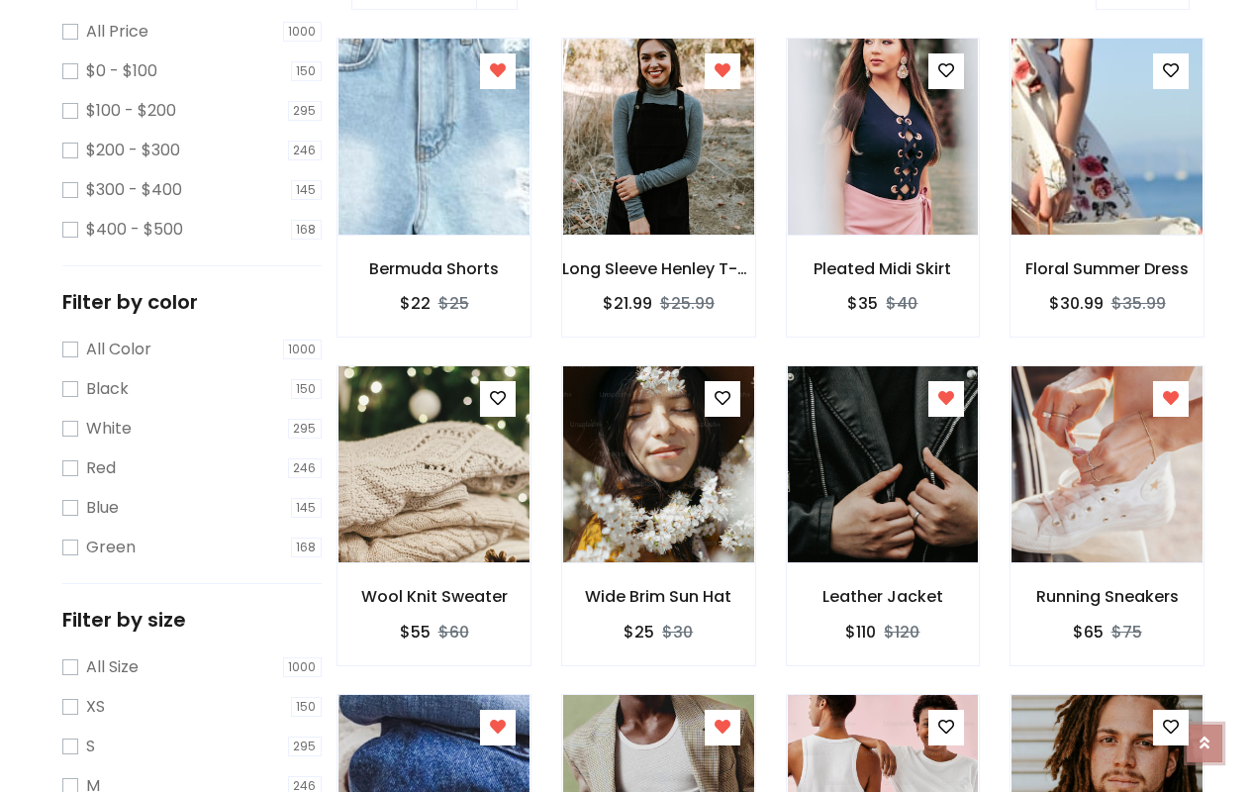
click at [1205, 733] on icon at bounding box center [1205, 735] width 10 height 16
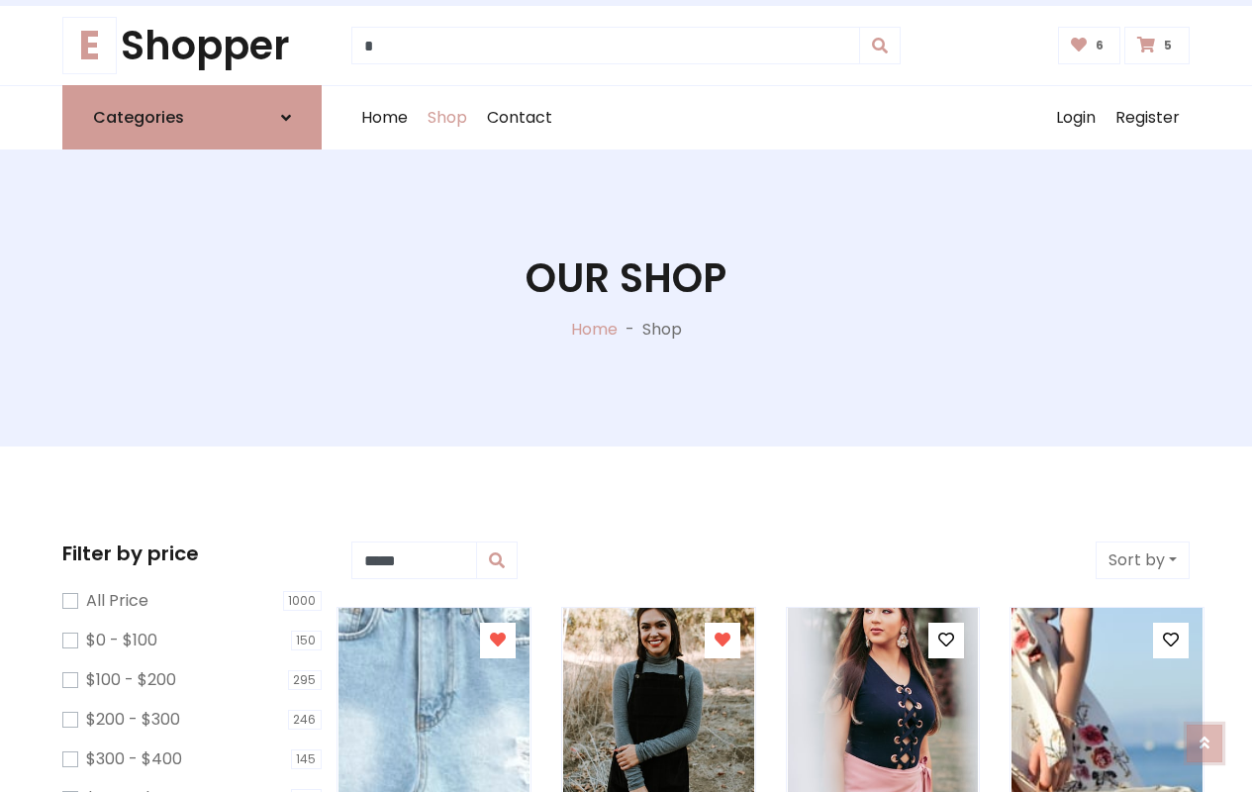
scroll to position [4, 0]
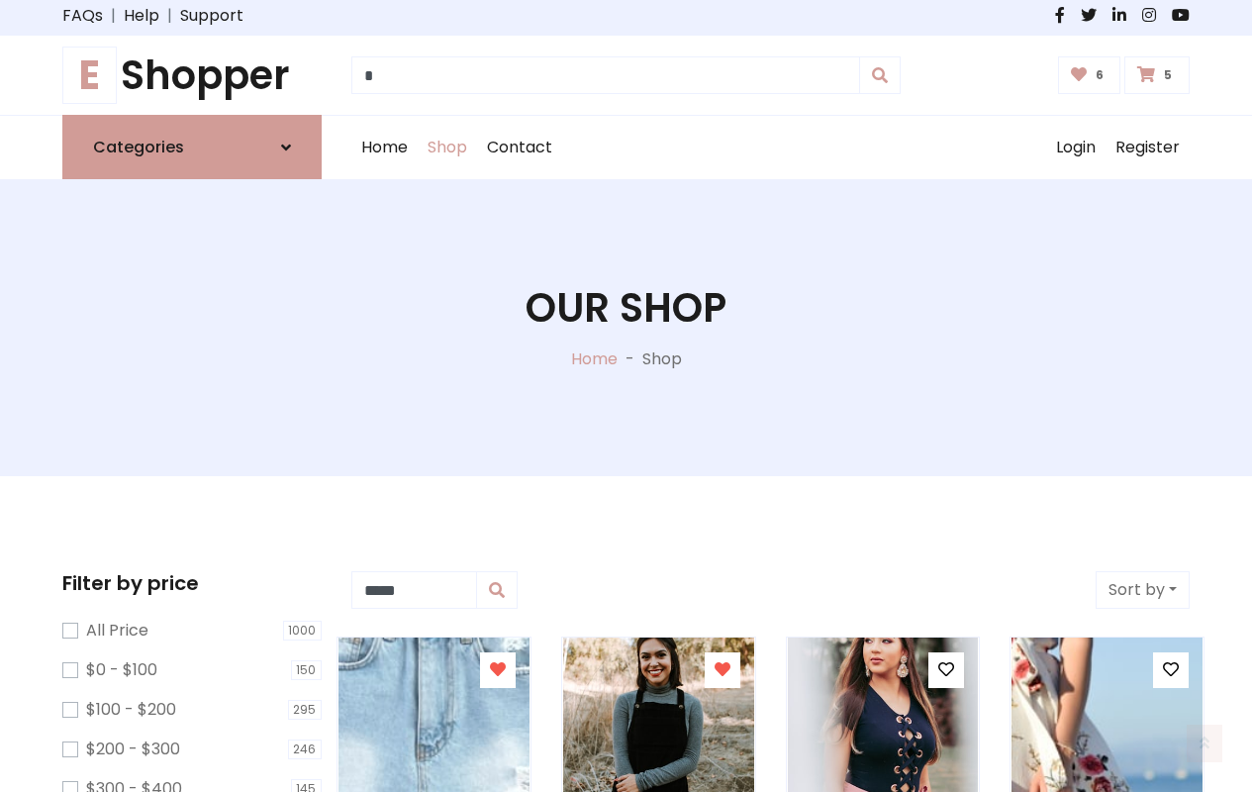
scroll to position [0, 0]
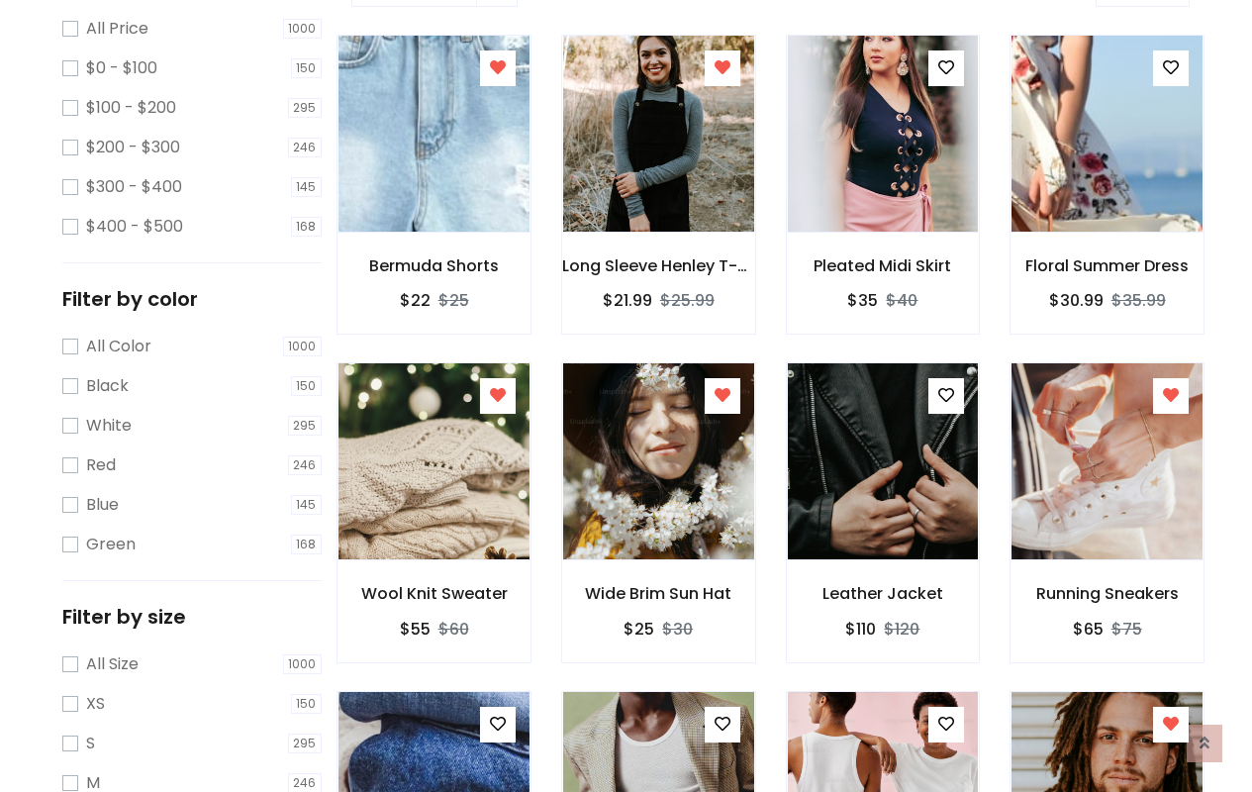
click at [1171, 396] on icon at bounding box center [1171, 395] width 16 height 16
click at [497, 724] on icon at bounding box center [498, 724] width 16 height 16
click at [722, 724] on icon at bounding box center [723, 724] width 16 height 16
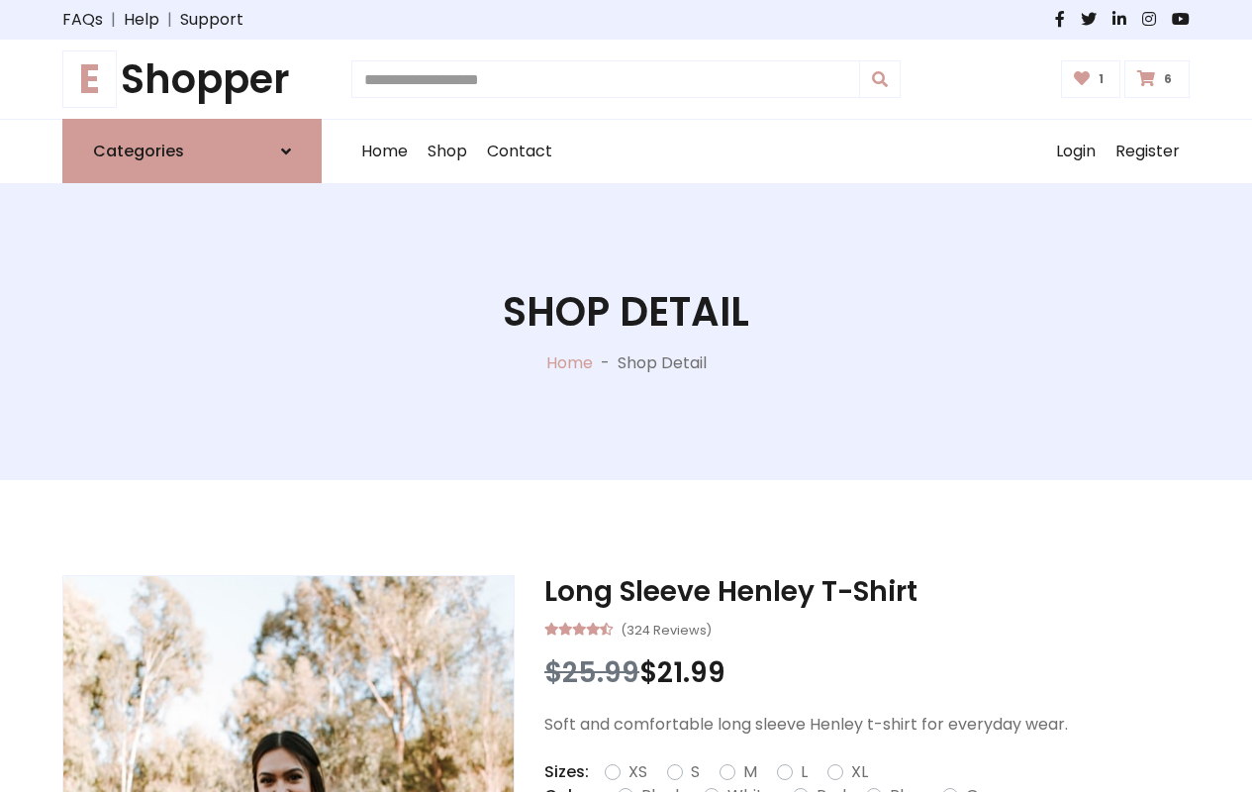
type input "*"
type input "*****"
type input "**********"
type input "*"
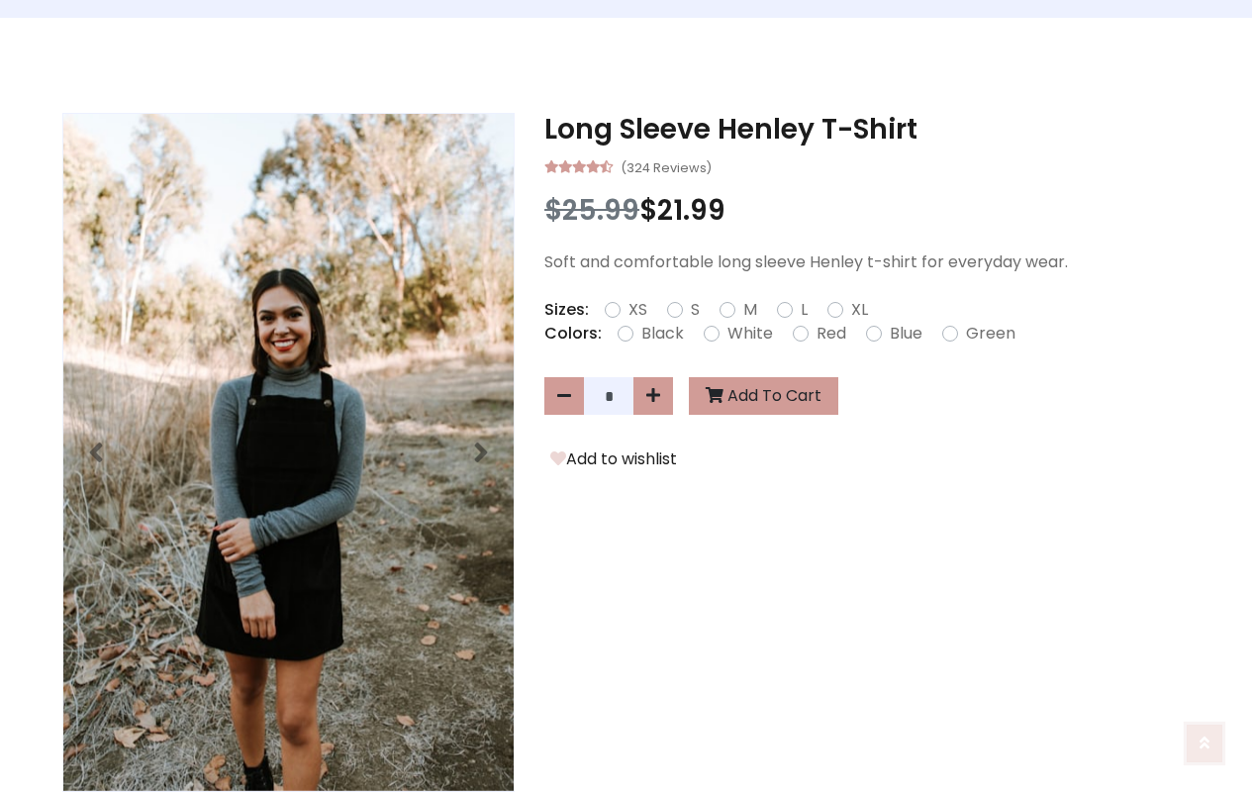
click at [1205, 742] on icon at bounding box center [1205, 743] width 10 height 16
click at [1205, 739] on icon at bounding box center [1205, 742] width 10 height 16
click at [653, 398] on icon at bounding box center [653, 395] width 14 height 16
type input "*"
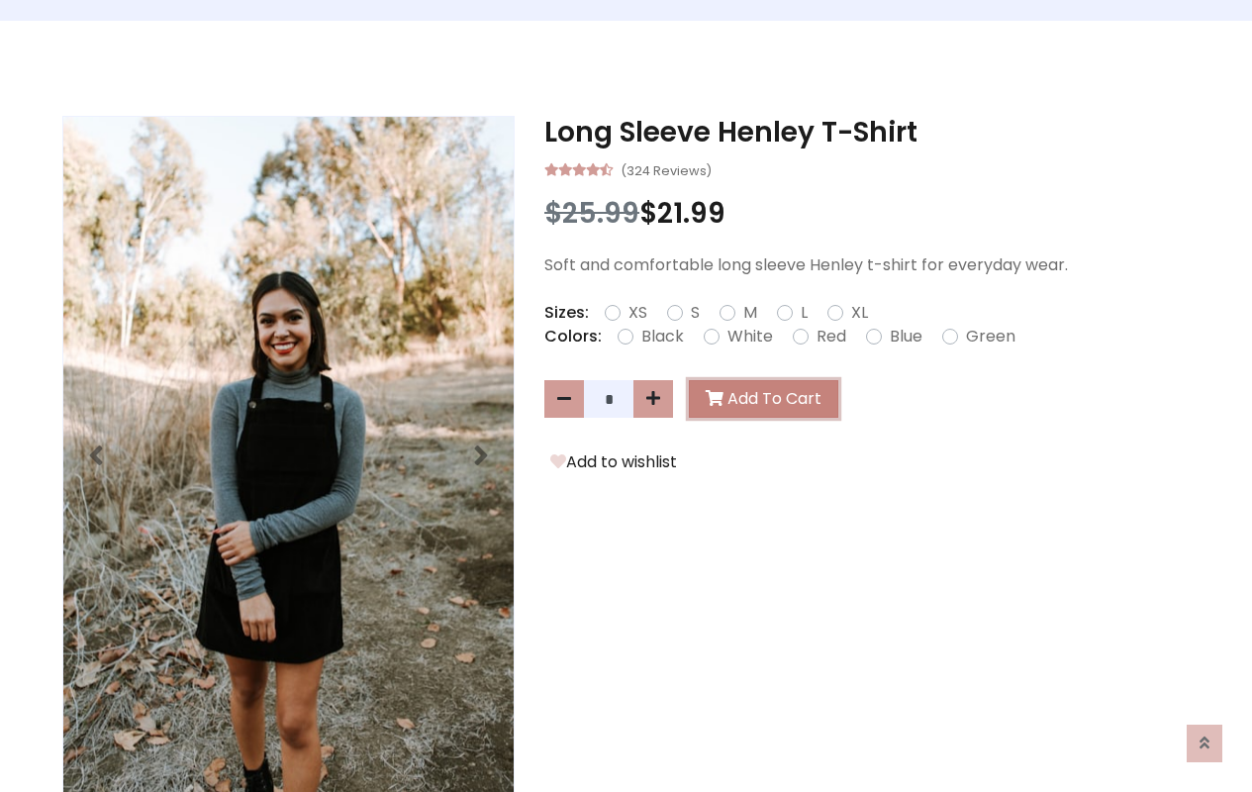
click at [759, 399] on button "Add To Cart" at bounding box center [763, 399] width 149 height 38
click at [610, 466] on button "Add to wishlist" at bounding box center [613, 462] width 139 height 26
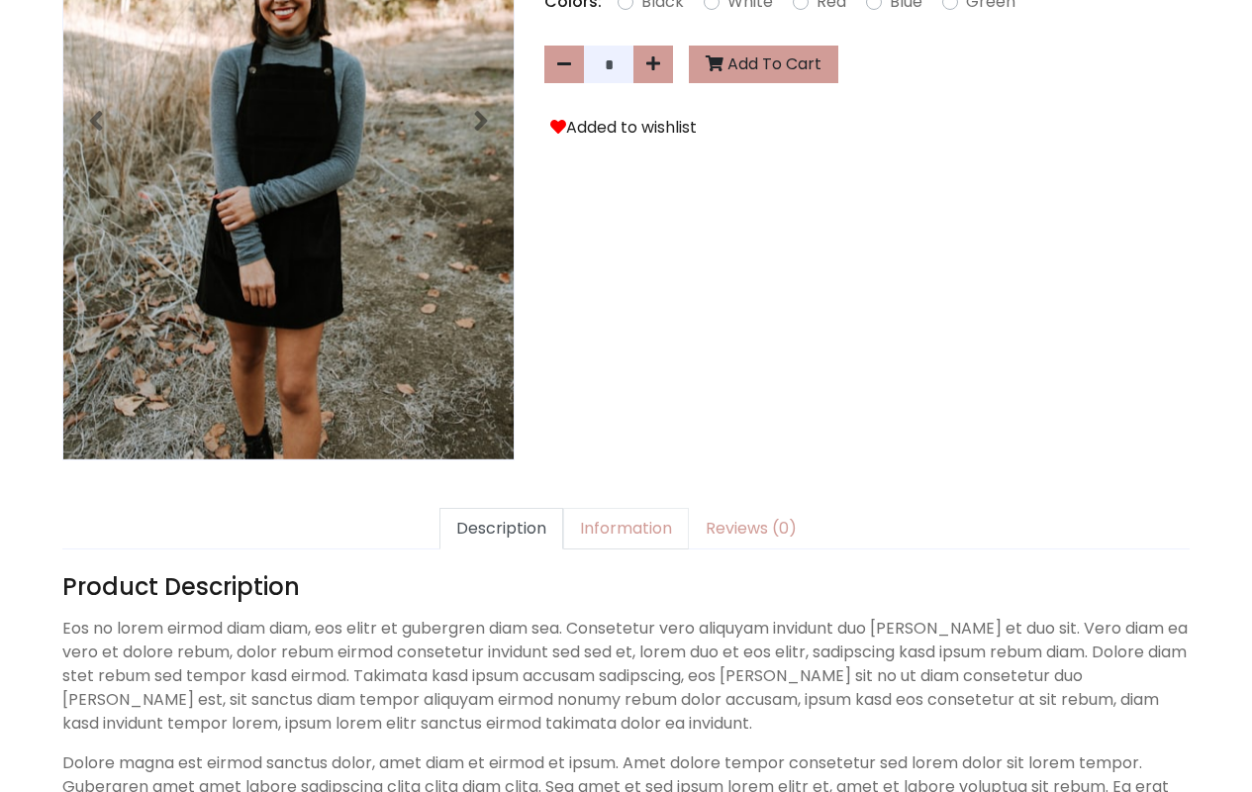
click at [624, 508] on link "Information" at bounding box center [626, 529] width 126 height 42
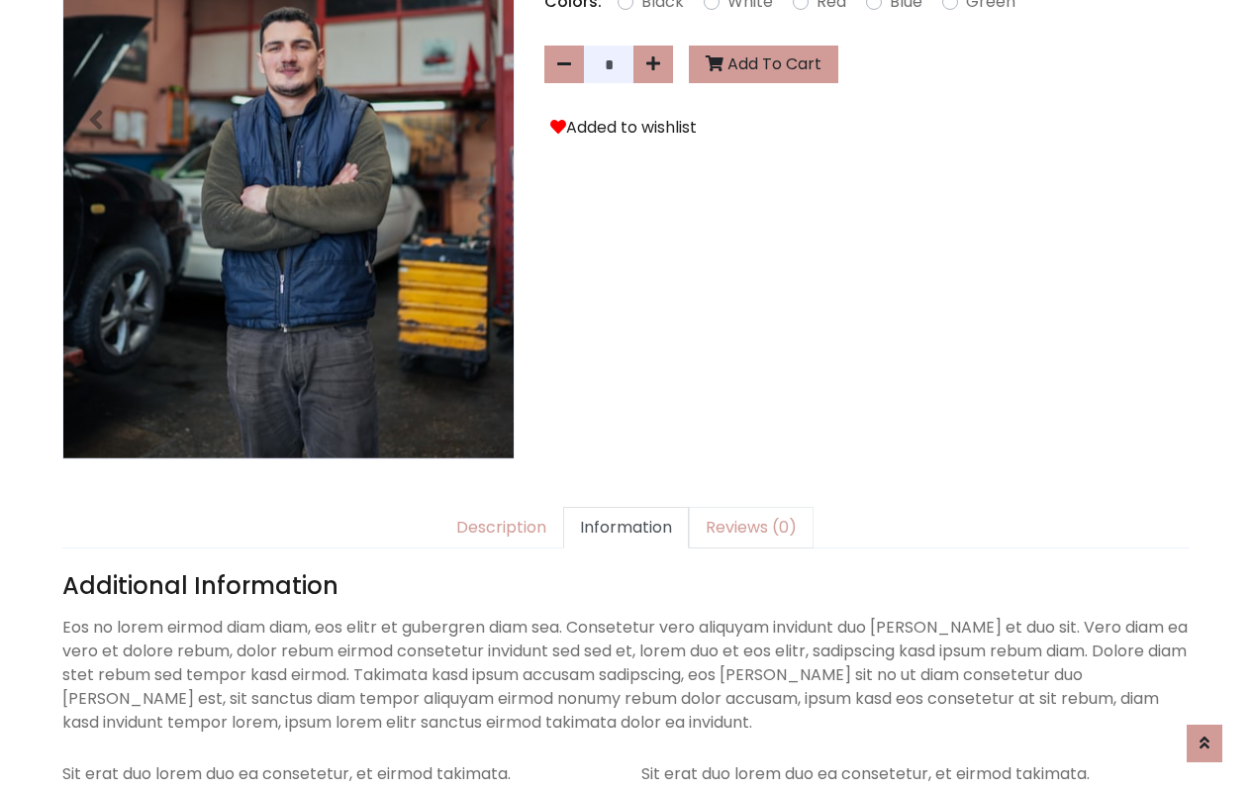
click at [738, 507] on link "Reviews (0)" at bounding box center [751, 528] width 125 height 42
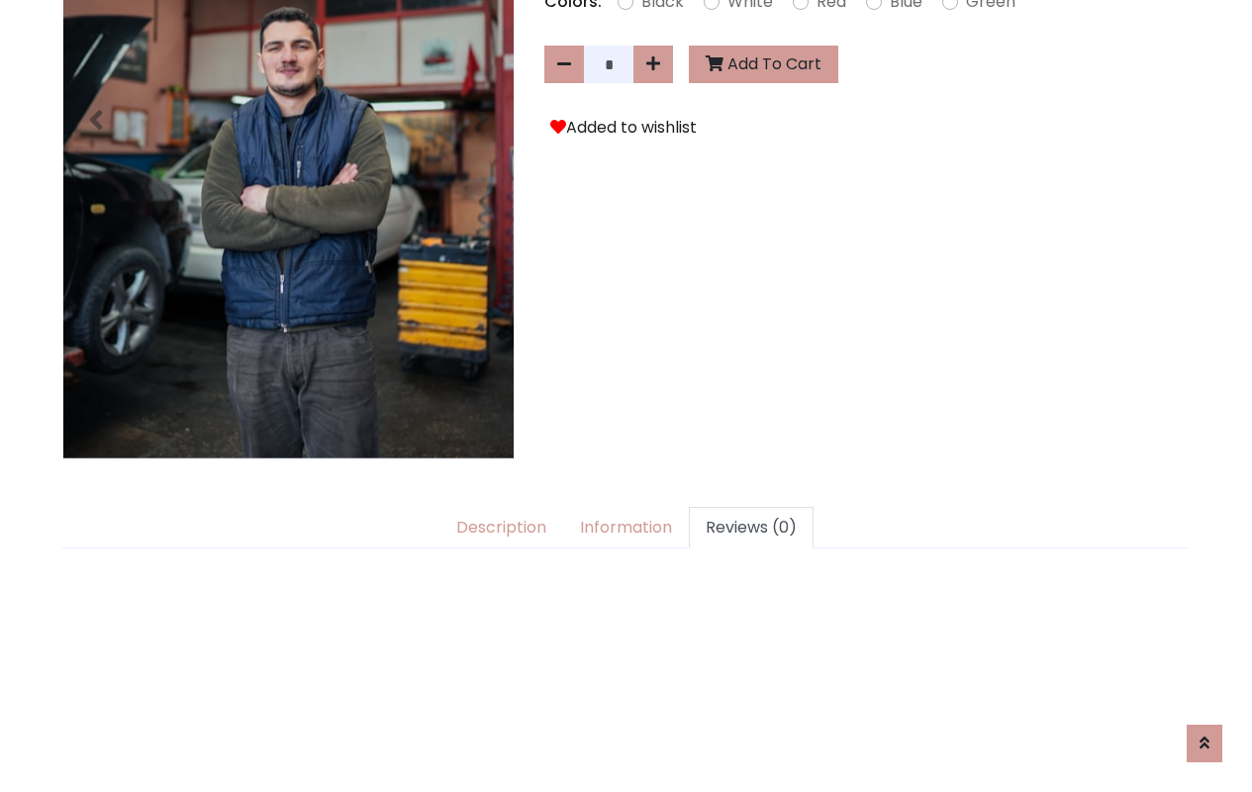
click at [738, 507] on link "Reviews (0)" at bounding box center [751, 528] width 125 height 42
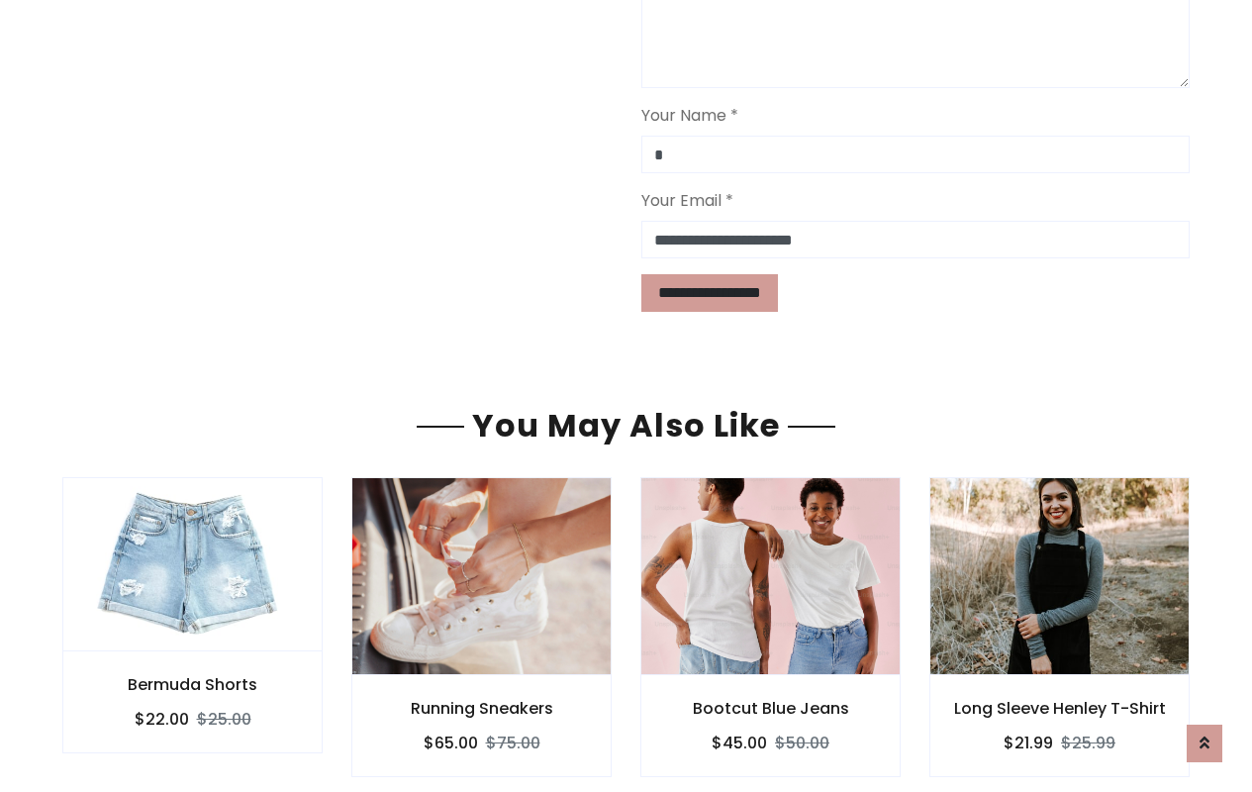
click at [664, 675] on div "Bootcut Blue Jeans $45.00 $50.00" at bounding box center [770, 726] width 260 height 102
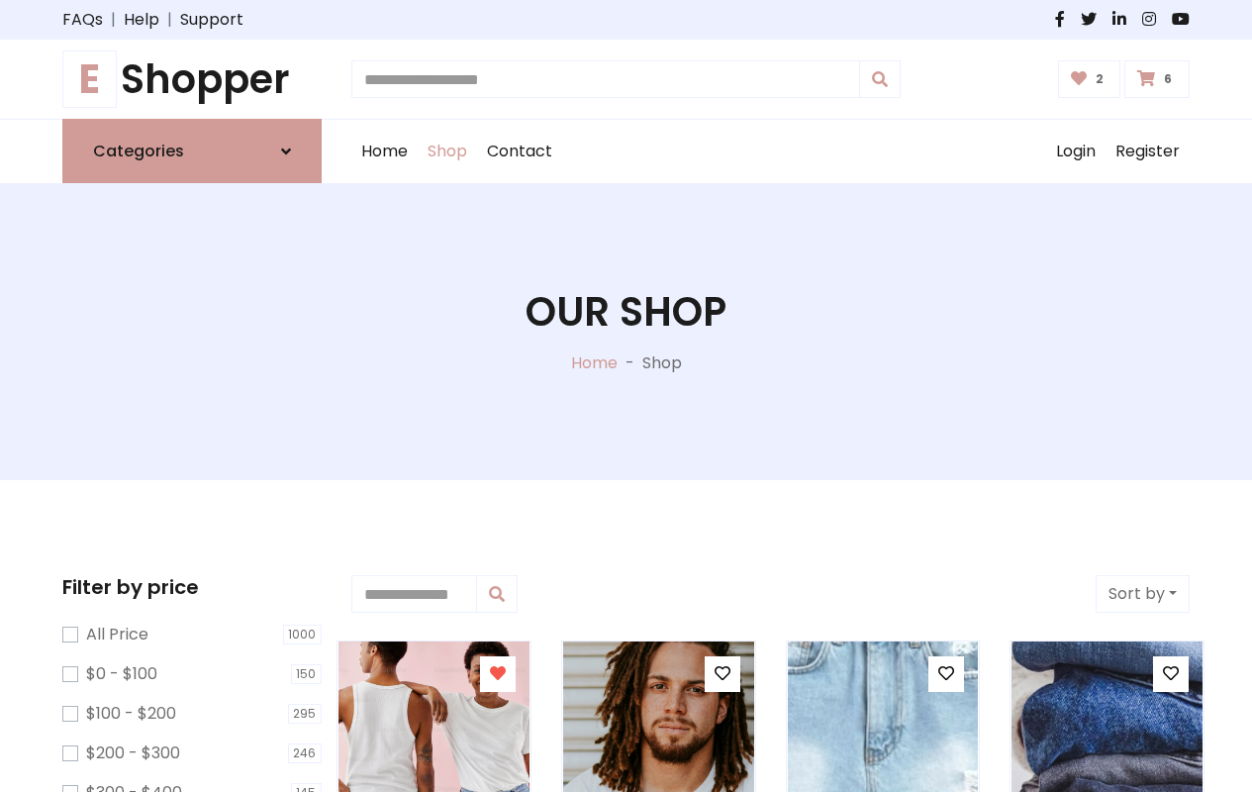
type input "*"
type input "*****"
type input "**********"
type input "*"
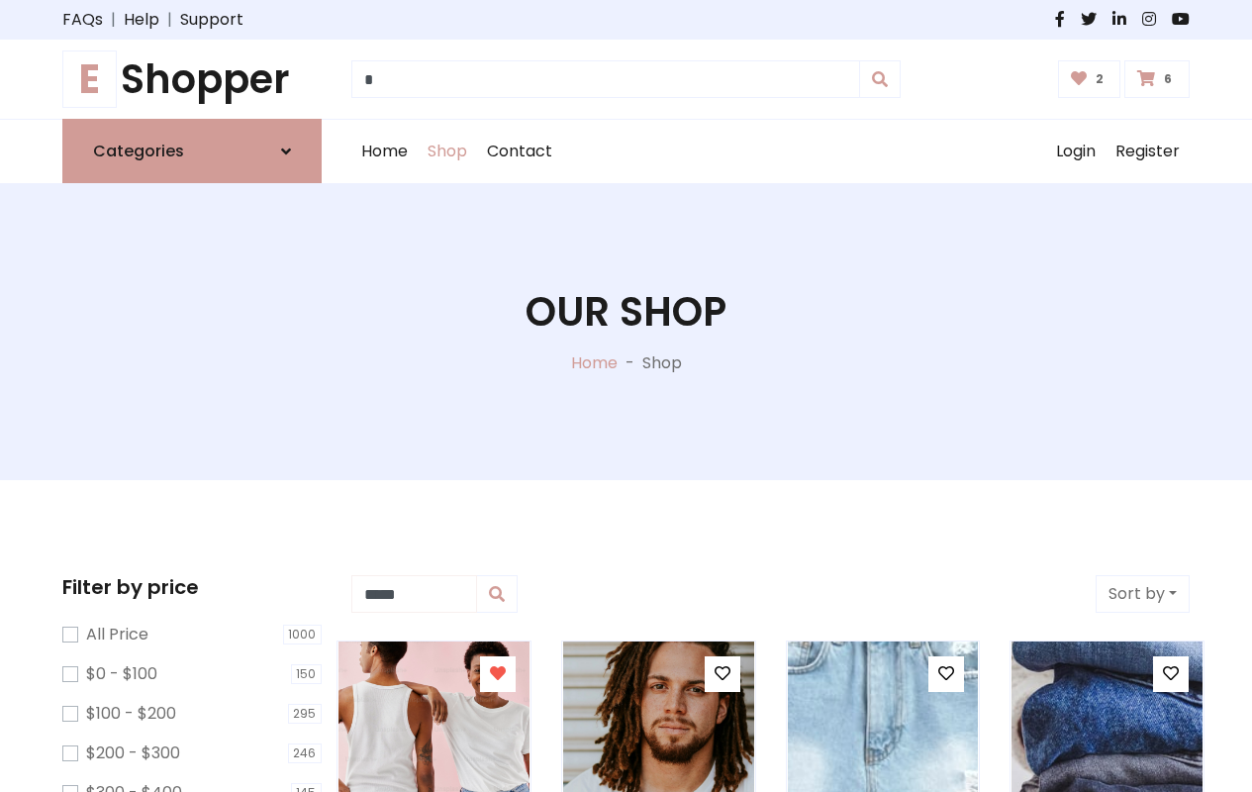
type input "*****"
click at [1142, 594] on button "Sort by" at bounding box center [1143, 594] width 94 height 38
click at [497, 674] on icon at bounding box center [498, 673] width 16 height 16
click at [0, 0] on icon at bounding box center [0, 0] width 0 height 0
click at [946, 674] on icon at bounding box center [946, 673] width 16 height 16
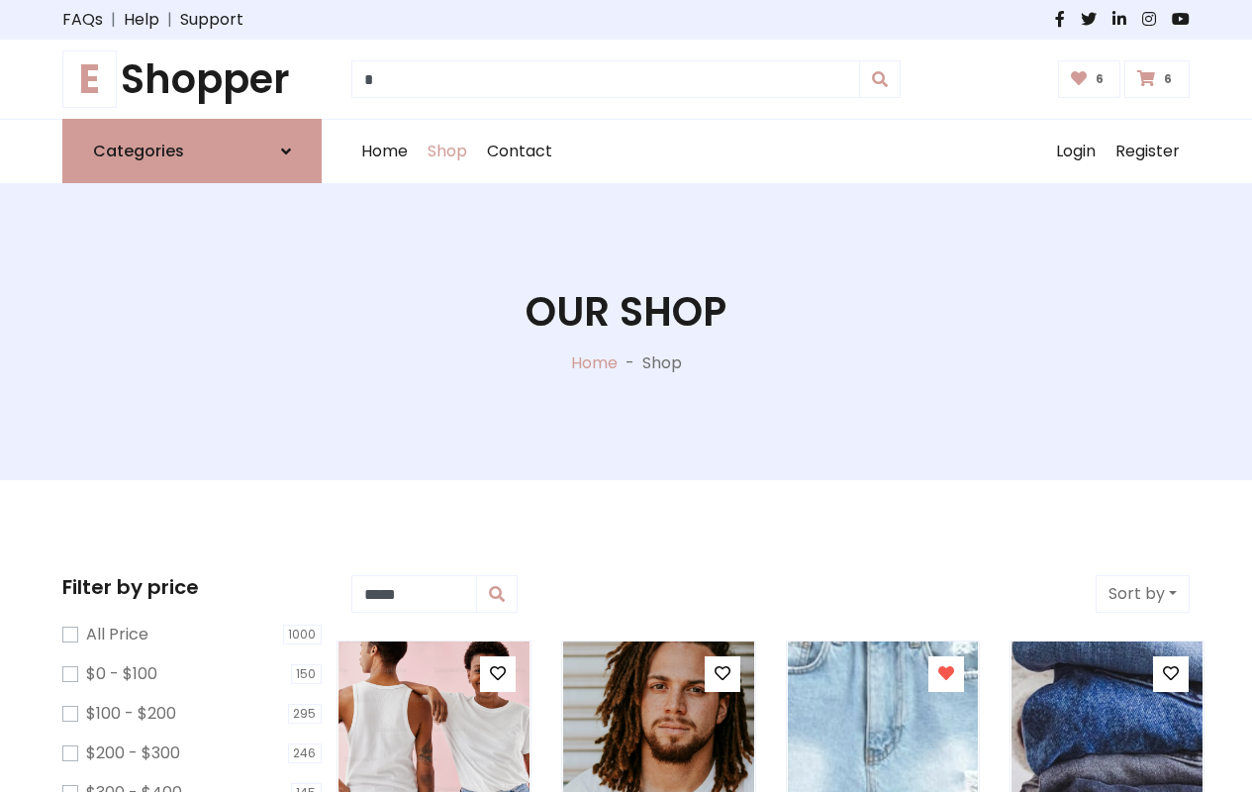
click at [1171, 674] on icon at bounding box center [1171, 673] width 16 height 16
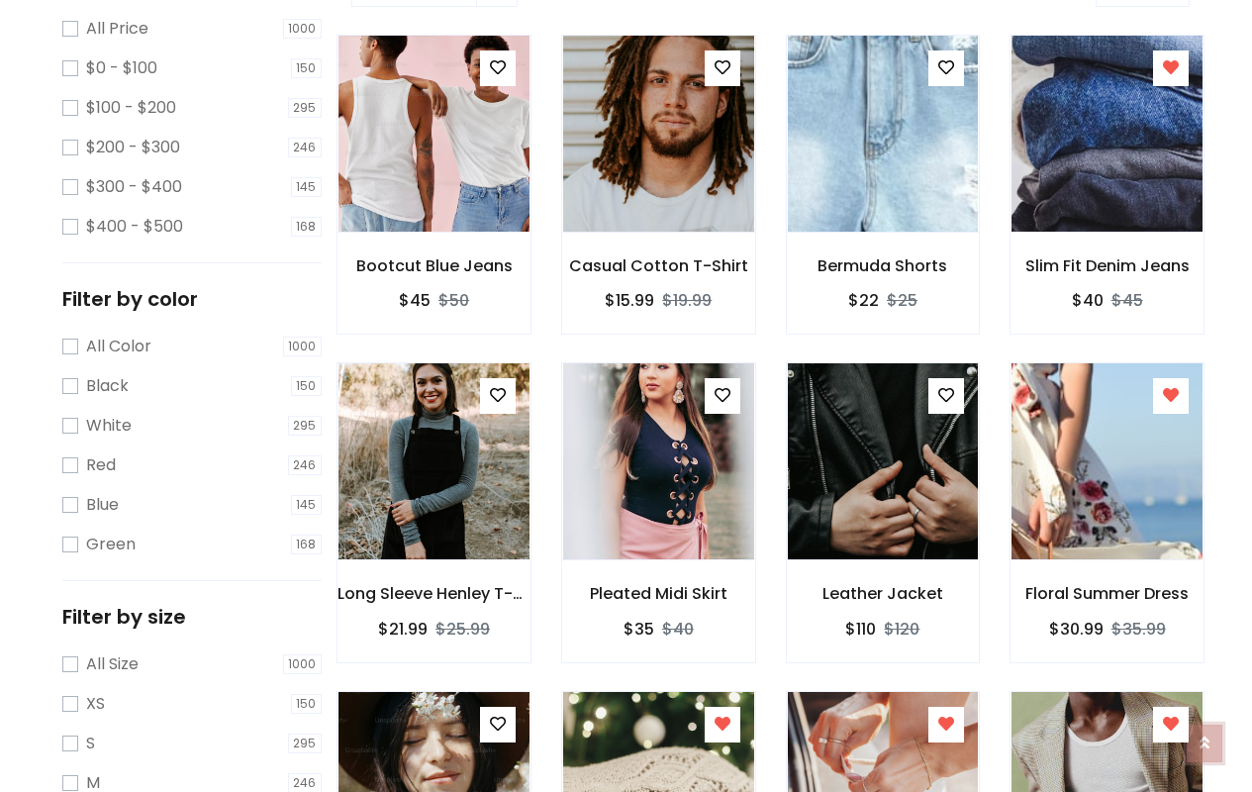
click at [1205, 738] on icon at bounding box center [1205, 733] width 10 height 16
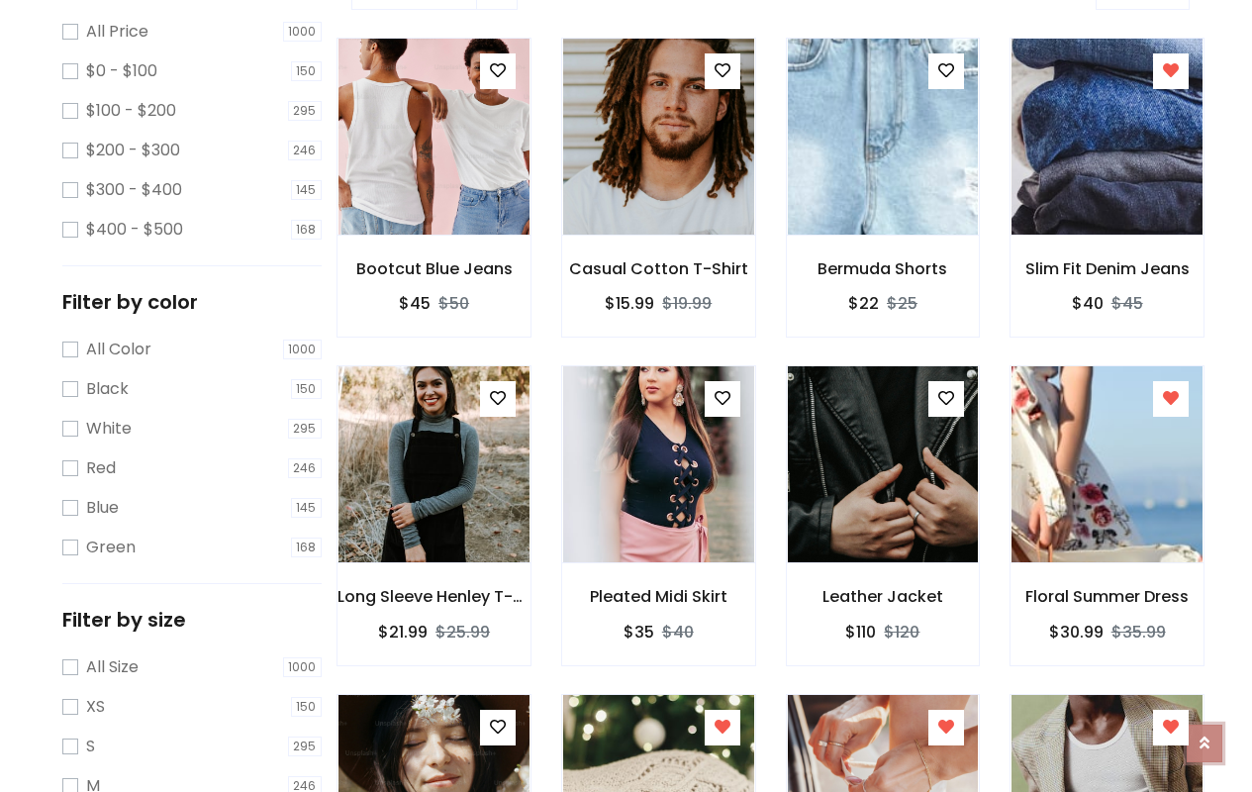
click at [1205, 734] on icon at bounding box center [1205, 742] width 10 height 16
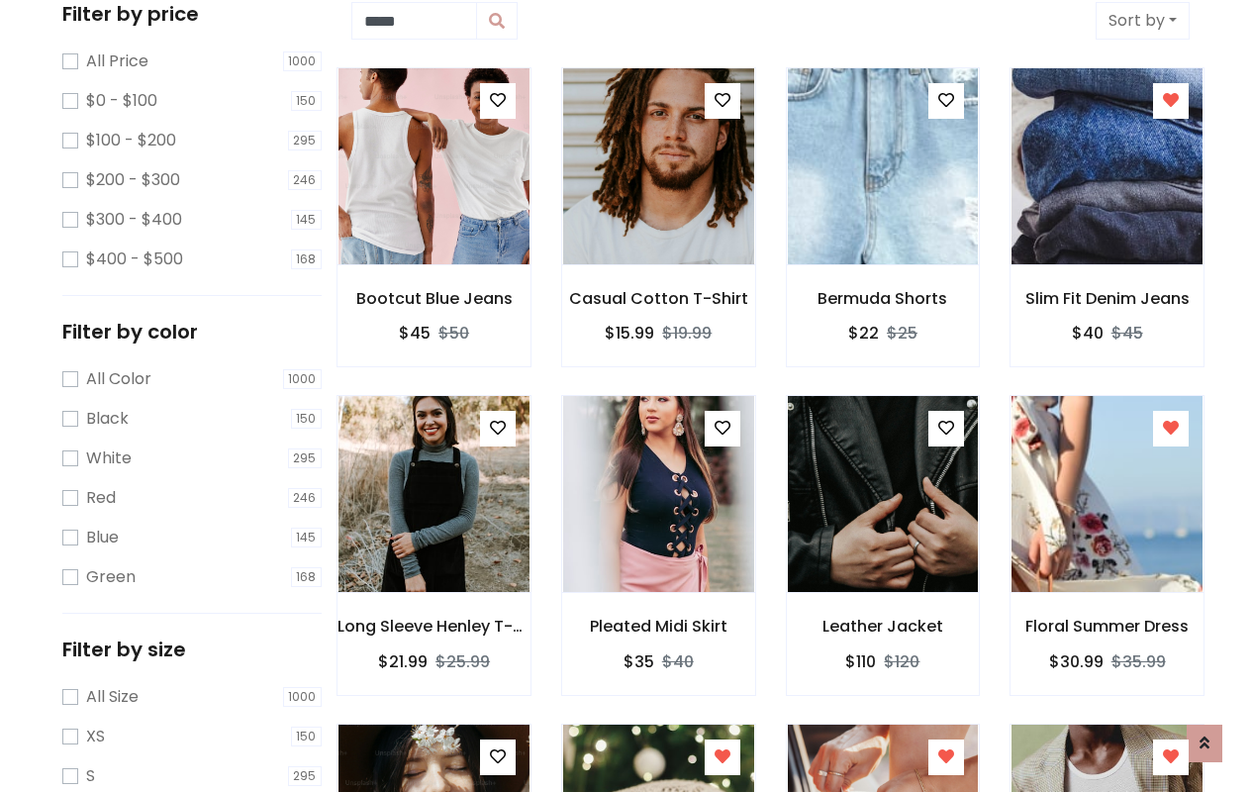
click at [722, 429] on icon at bounding box center [723, 428] width 16 height 16
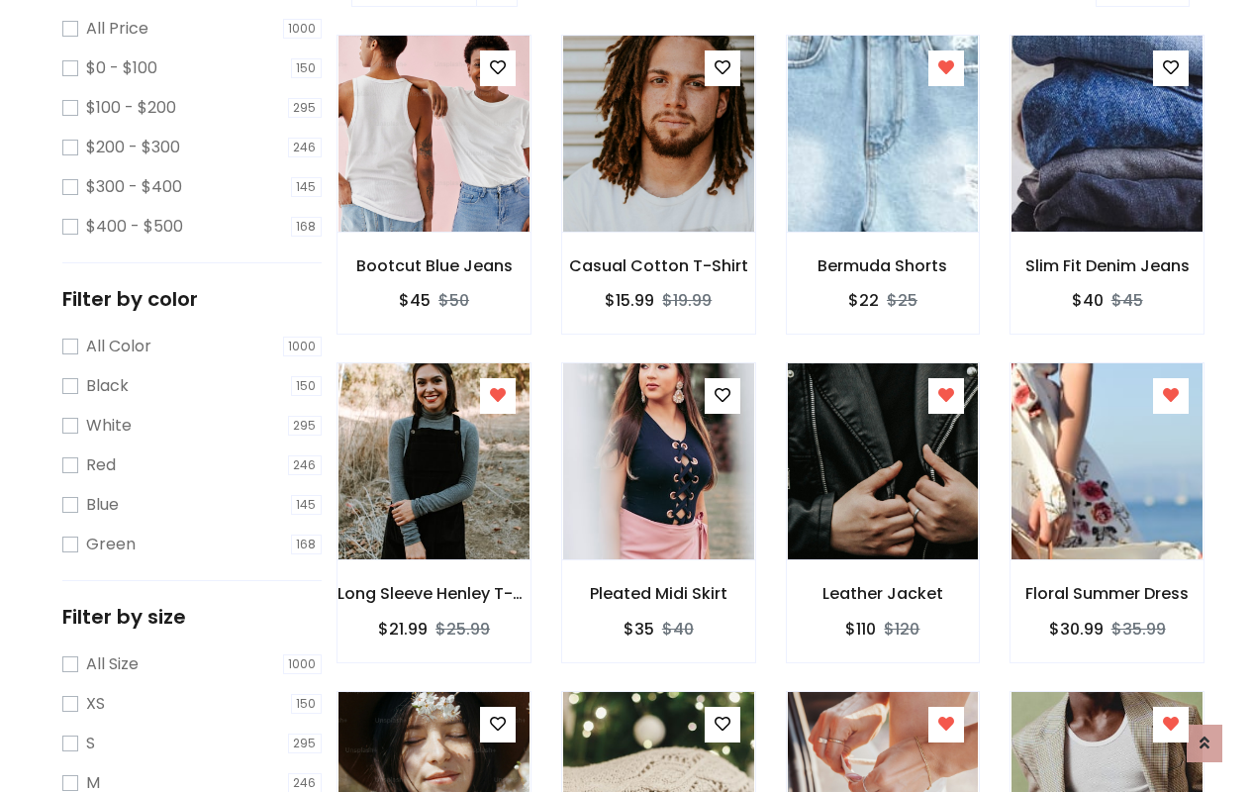
click at [497, 724] on icon at bounding box center [498, 724] width 16 height 16
click at [722, 724] on icon at bounding box center [723, 724] width 16 height 16
click at [946, 724] on icon at bounding box center [946, 724] width 16 height 16
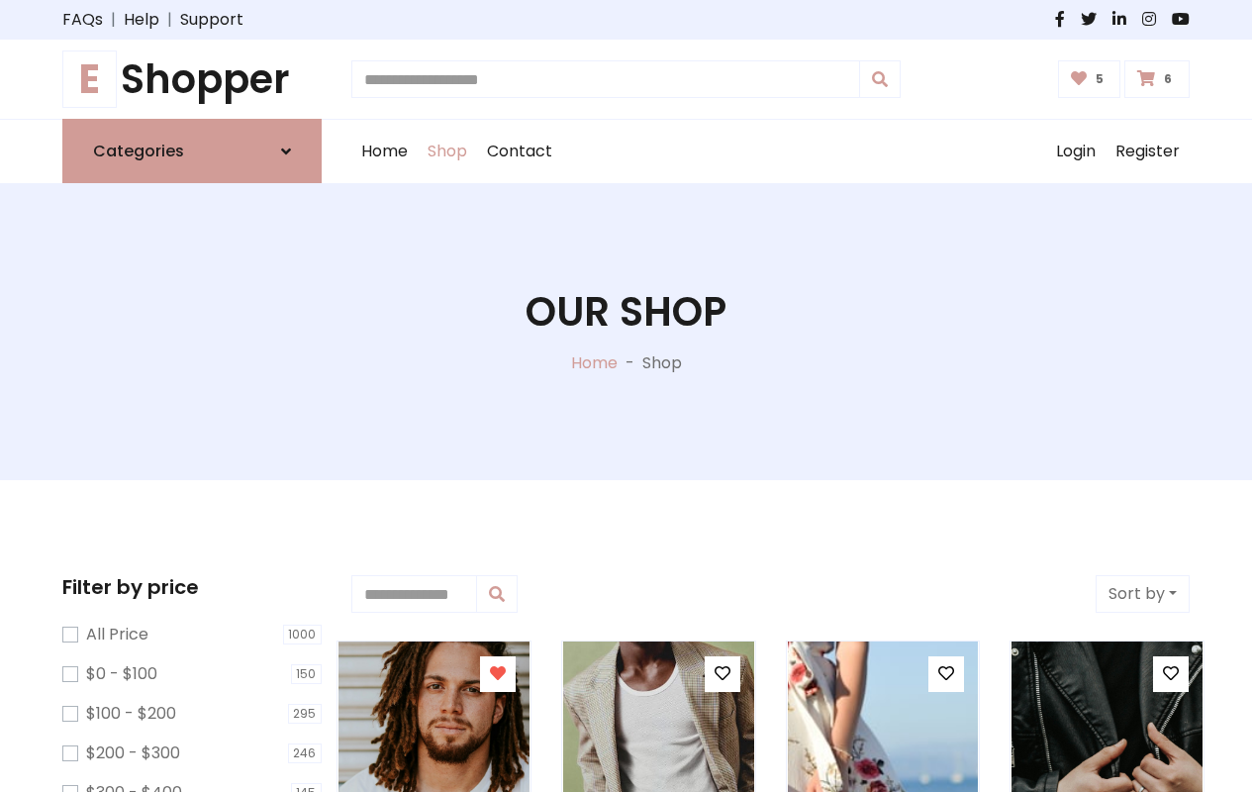
type input "*"
type input "*****"
type input "**********"
type input "*"
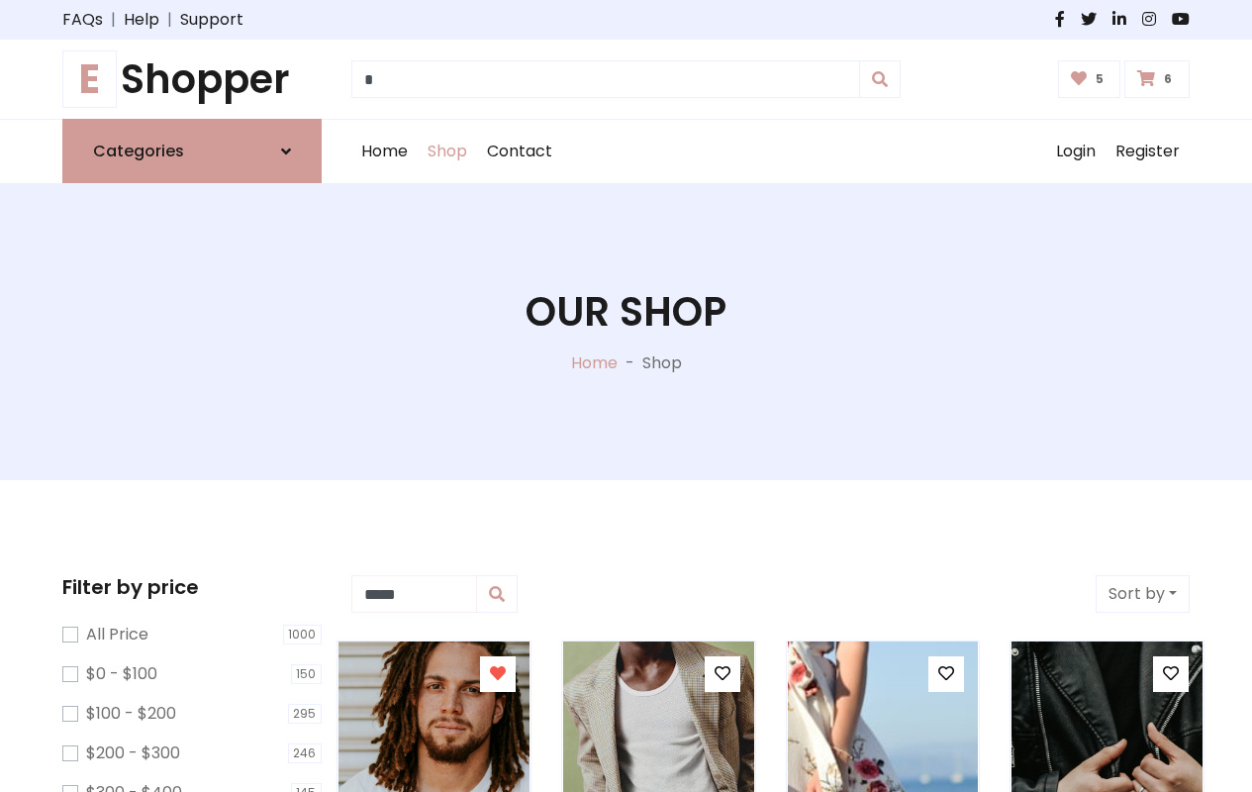
type input "*****"
click at [1142, 594] on button "Sort by" at bounding box center [1143, 594] width 94 height 38
click at [497, 674] on icon at bounding box center [498, 673] width 16 height 16
click at [722, 674] on icon at bounding box center [723, 673] width 16 height 16
click at [946, 674] on icon at bounding box center [946, 673] width 16 height 16
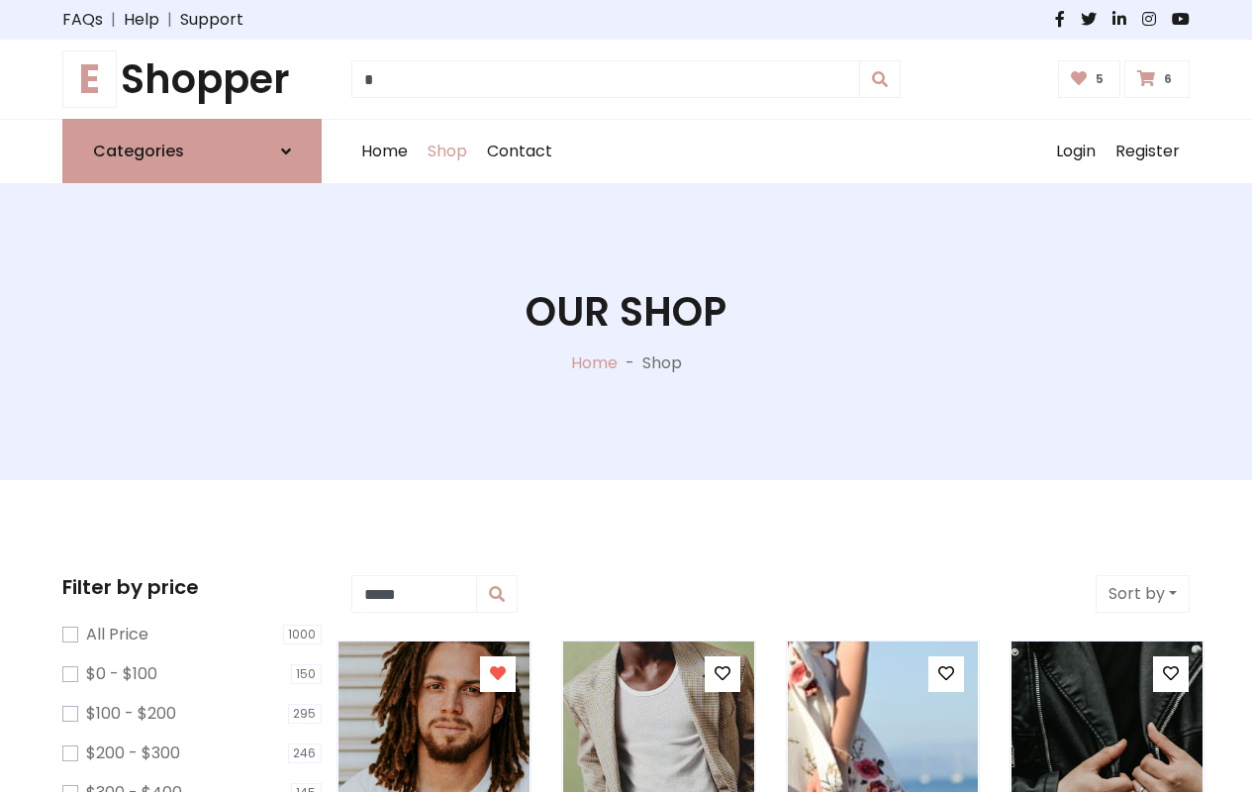
click at [1171, 674] on icon at bounding box center [1171, 673] width 16 height 16
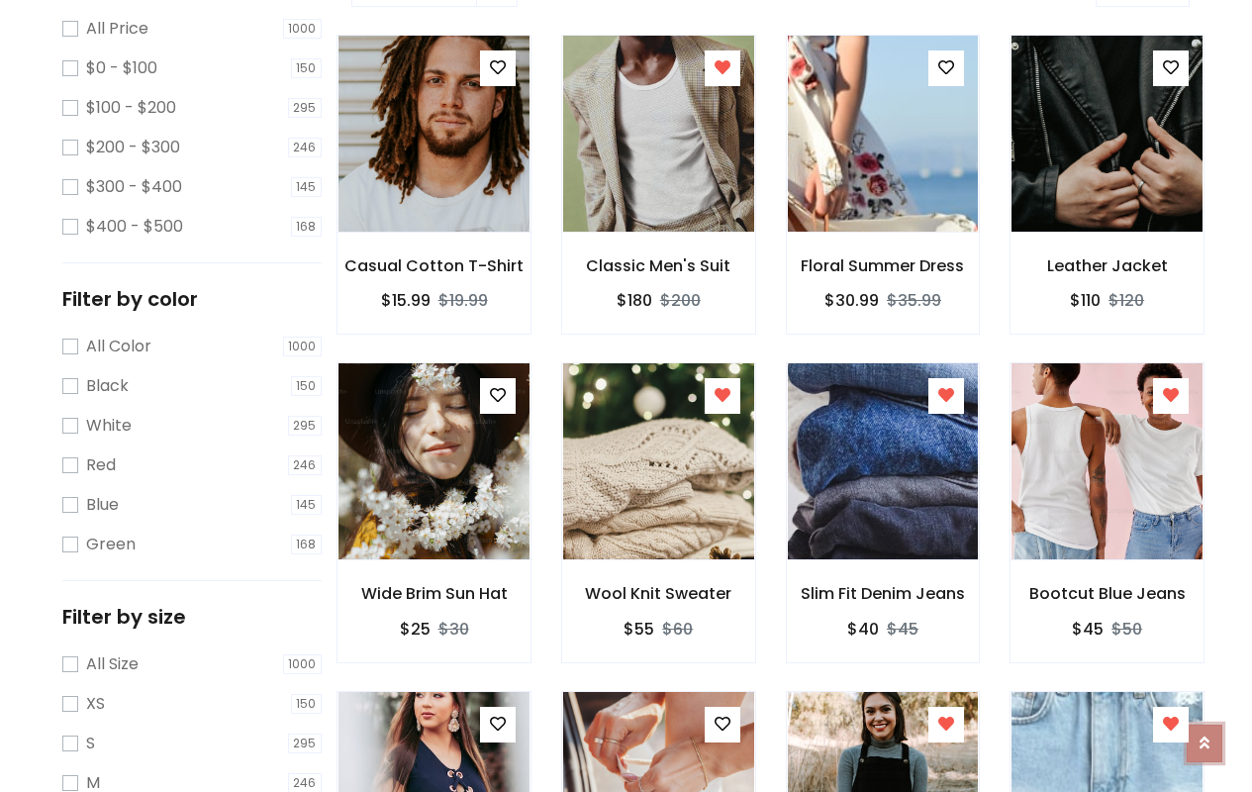
click at [1205, 735] on icon at bounding box center [1205, 743] width 10 height 16
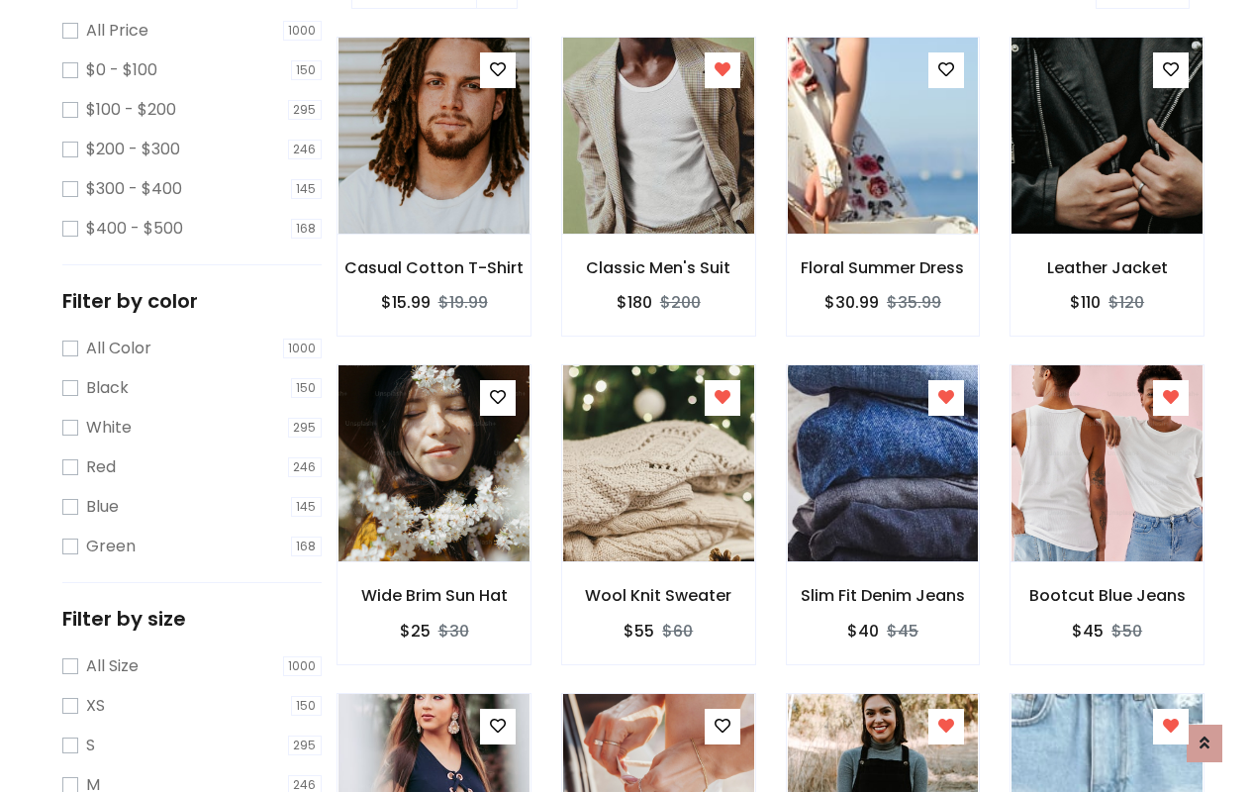
click at [722, 398] on icon at bounding box center [723, 397] width 16 height 16
click at [946, 402] on icon at bounding box center [946, 397] width 16 height 16
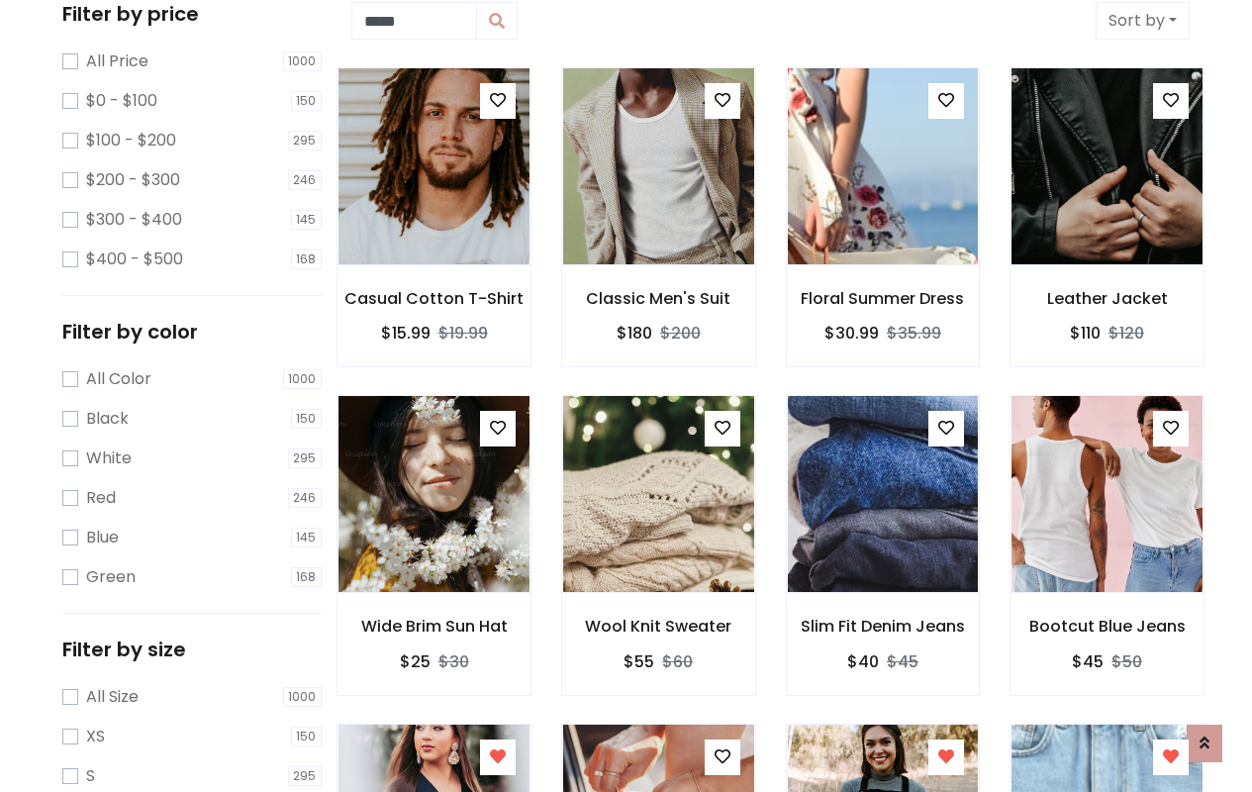
click at [1171, 433] on icon at bounding box center [1171, 428] width 16 height 16
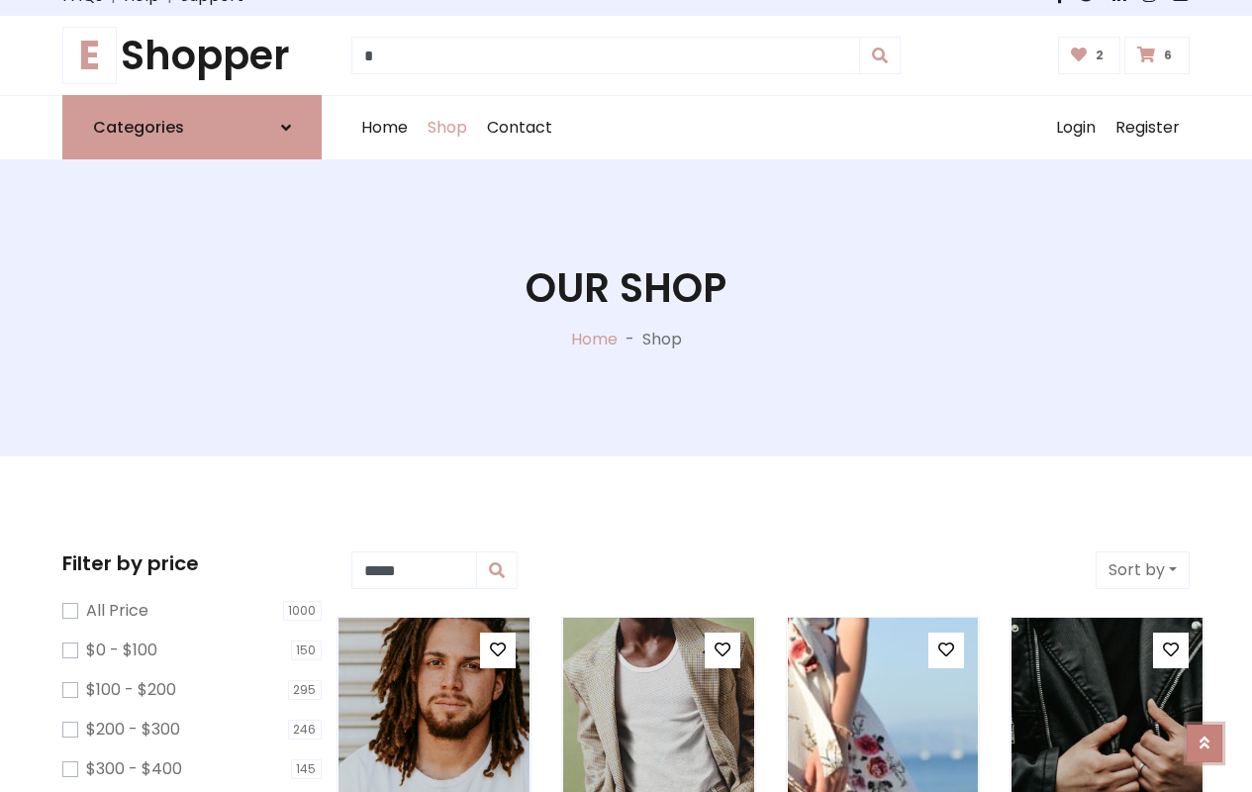
click at [1205, 735] on icon at bounding box center [1205, 743] width 10 height 16
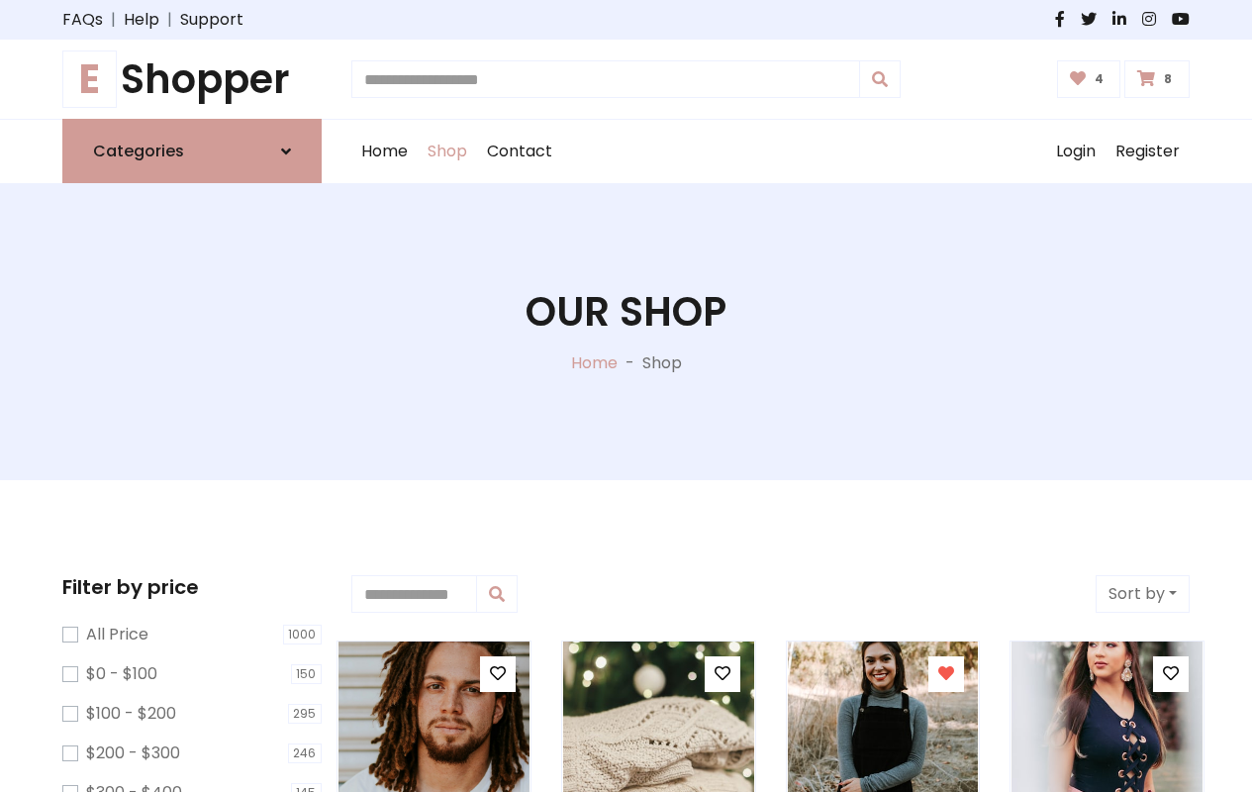
type input "*"
type input "*****"
type input "**********"
type input "*"
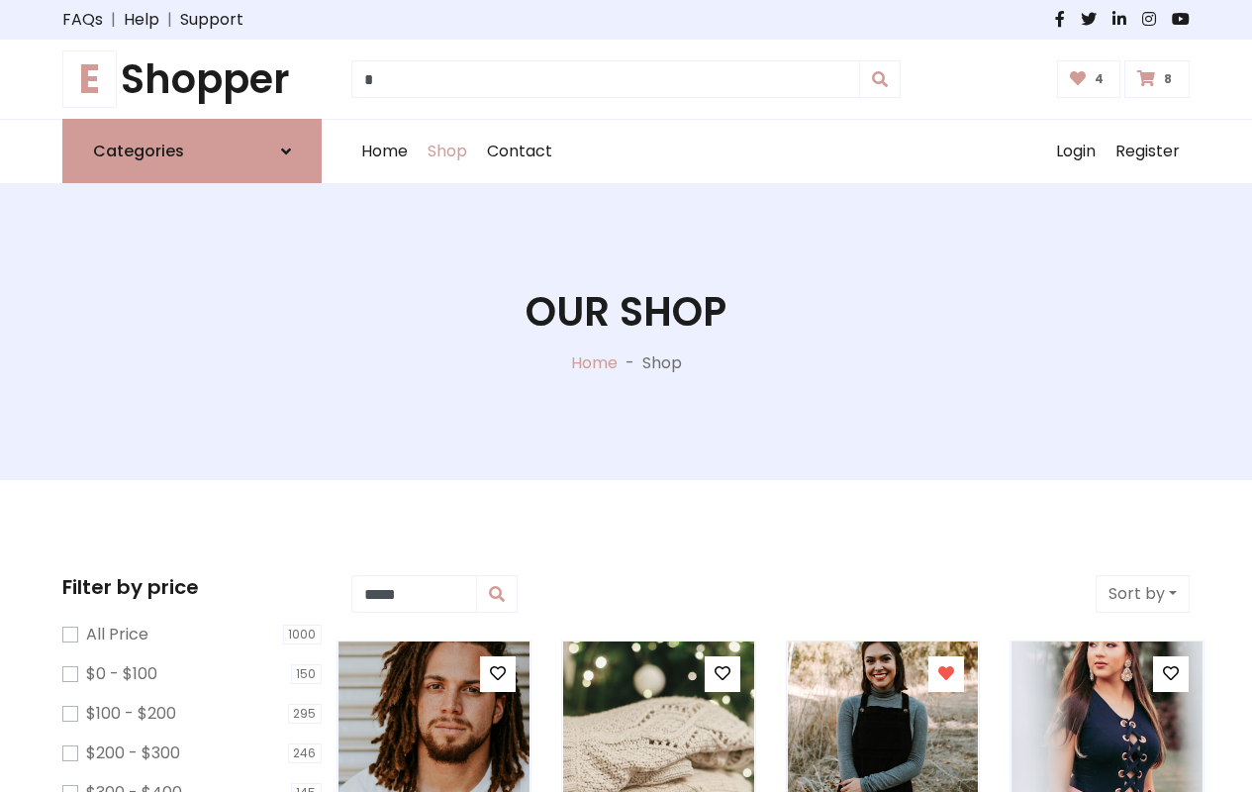
type input "*****"
click at [1142, 594] on button "Sort by" at bounding box center [1143, 594] width 94 height 38
click at [497, 674] on icon at bounding box center [498, 673] width 16 height 16
click at [722, 674] on icon at bounding box center [723, 673] width 16 height 16
click at [946, 674] on icon at bounding box center [946, 673] width 16 height 16
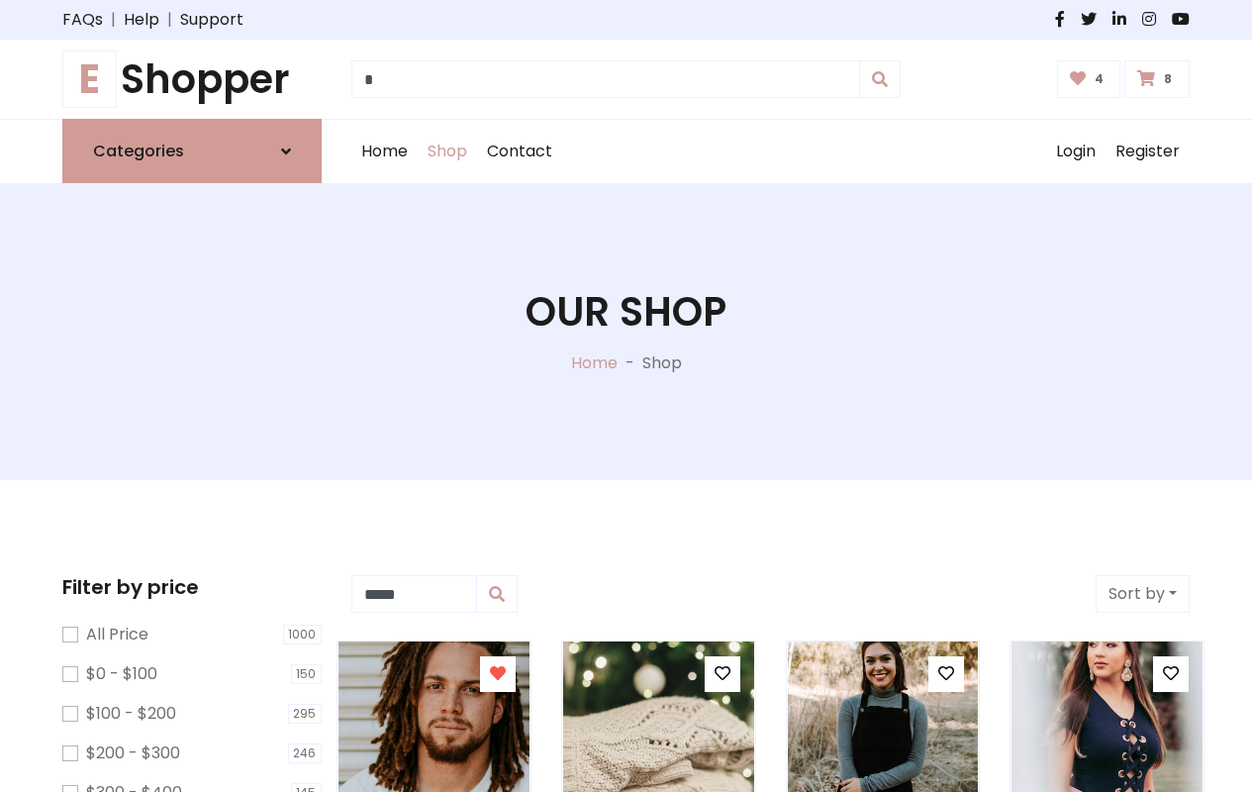
click at [1171, 674] on icon at bounding box center [1171, 673] width 16 height 16
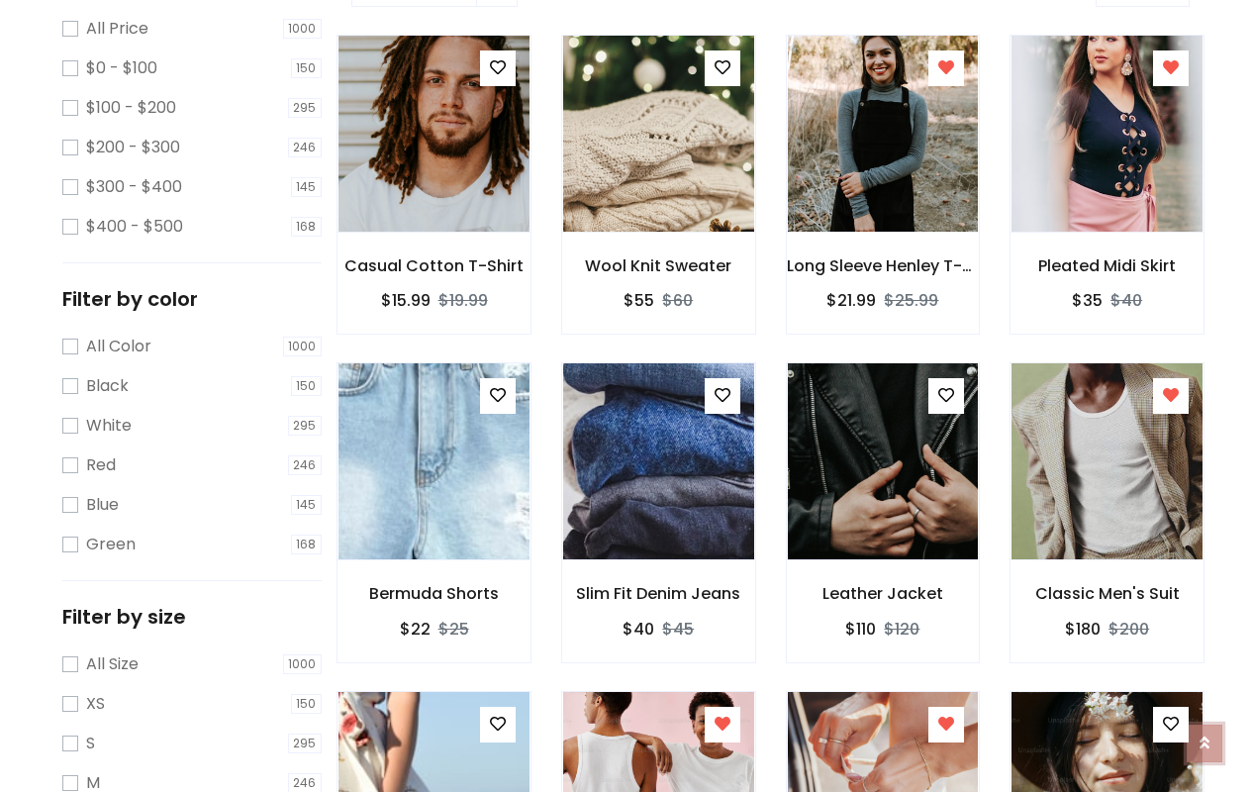
click at [1205, 735] on icon at bounding box center [1205, 743] width 10 height 16
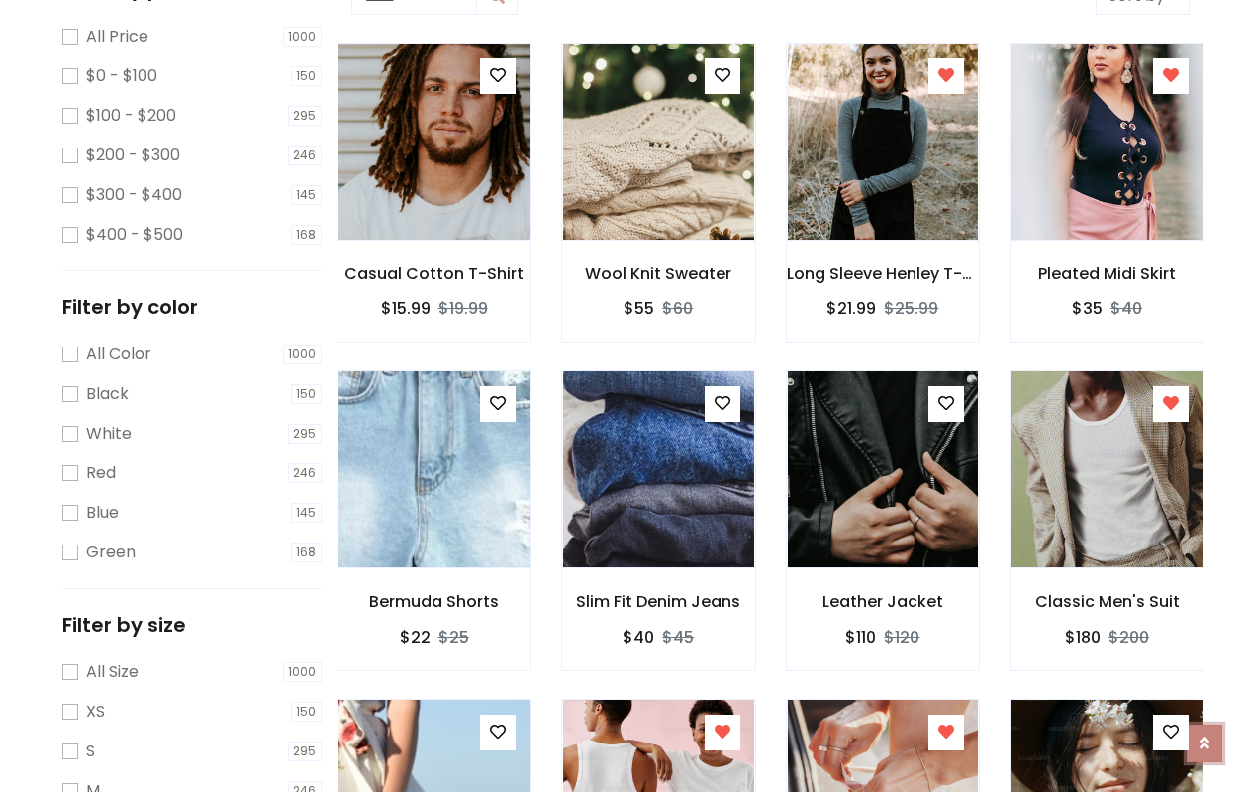
click at [1205, 735] on icon at bounding box center [1205, 743] width 10 height 16
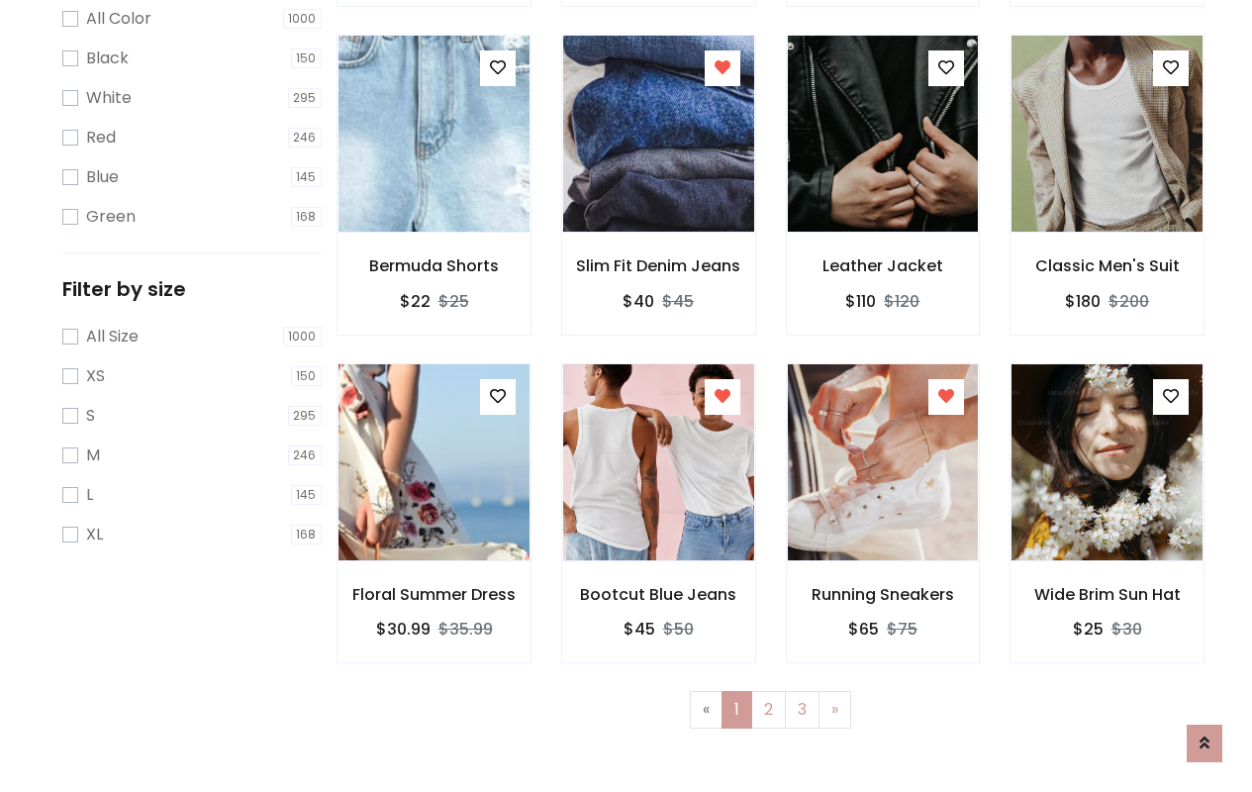
click at [722, 396] on icon at bounding box center [723, 396] width 16 height 16
click at [946, 396] on icon at bounding box center [946, 396] width 16 height 16
click at [1171, 396] on icon at bounding box center [1171, 396] width 16 height 16
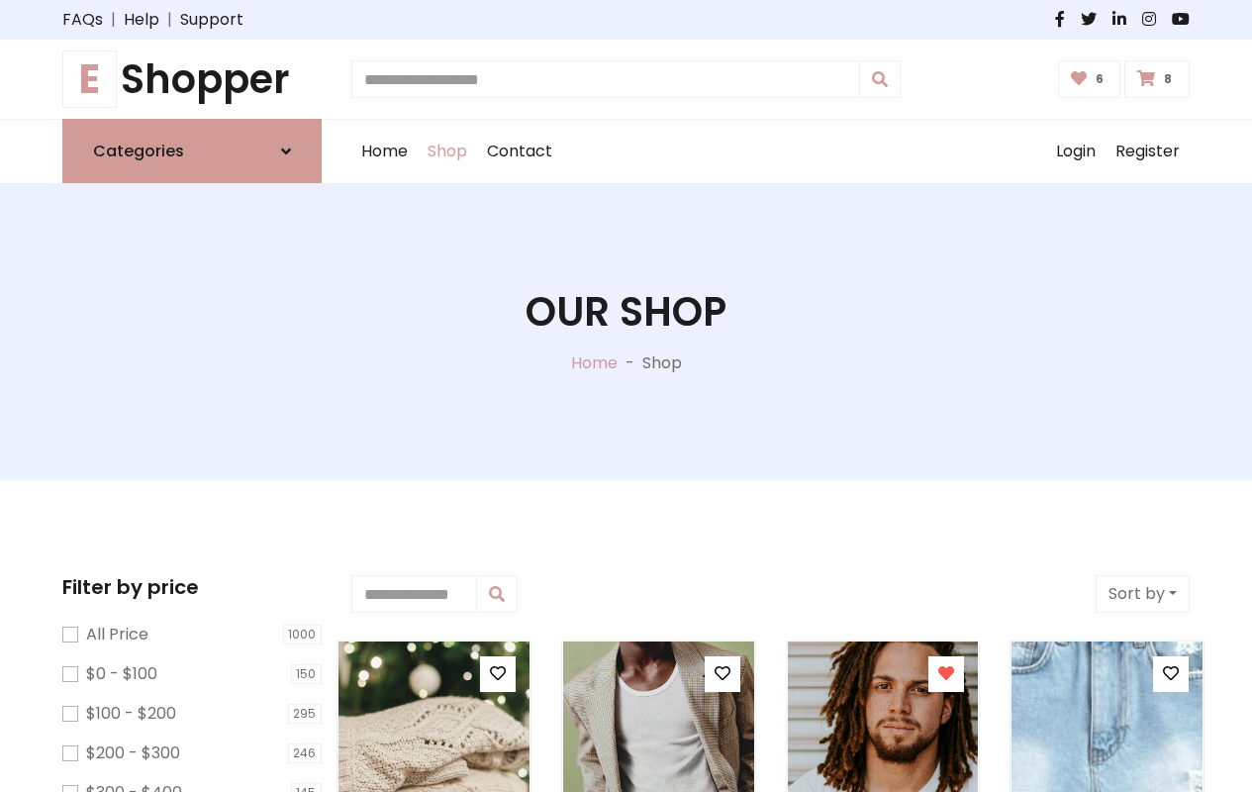
type input "*"
type input "*****"
type input "**********"
type input "*"
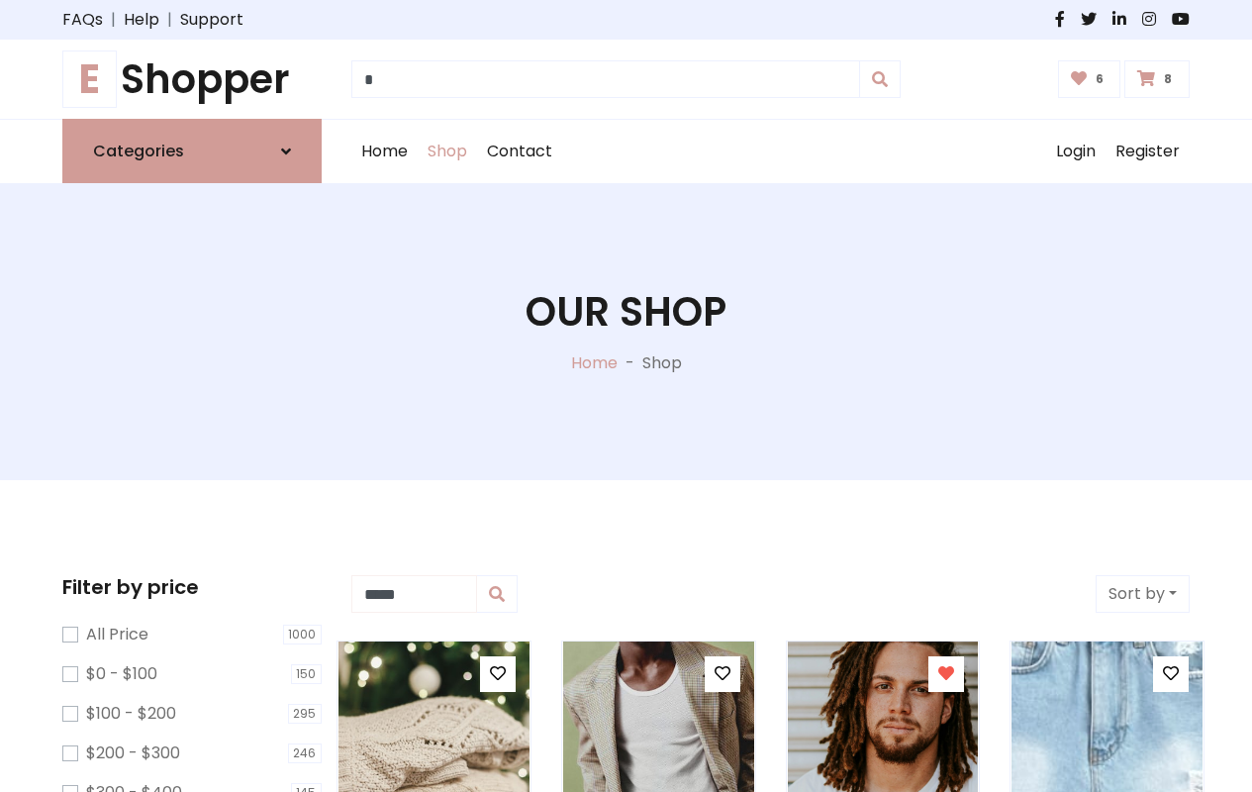
type input "*****"
click at [1142, 594] on button "Sort by" at bounding box center [1143, 594] width 94 height 38
click at [497, 674] on icon at bounding box center [498, 673] width 16 height 16
click at [722, 674] on icon at bounding box center [723, 673] width 16 height 16
click at [946, 674] on icon at bounding box center [946, 673] width 16 height 16
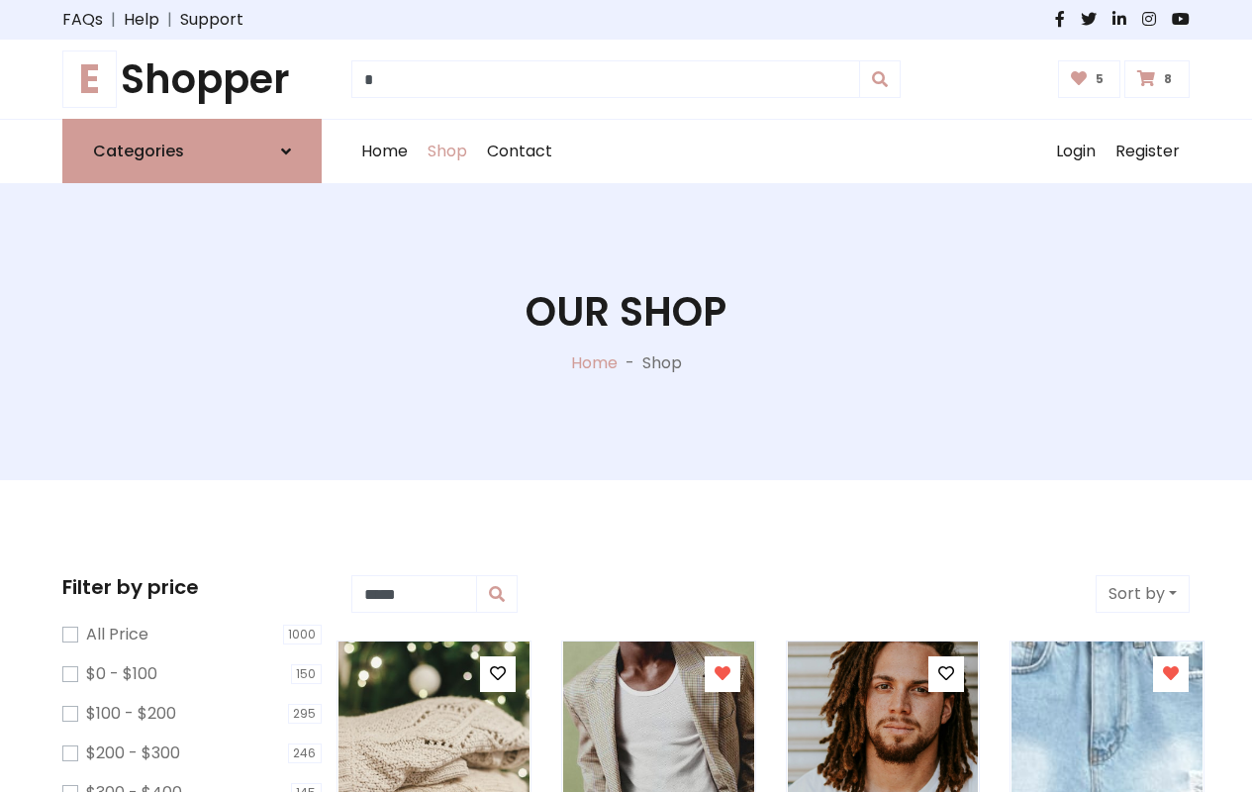
click at [1171, 674] on icon at bounding box center [1171, 673] width 16 height 16
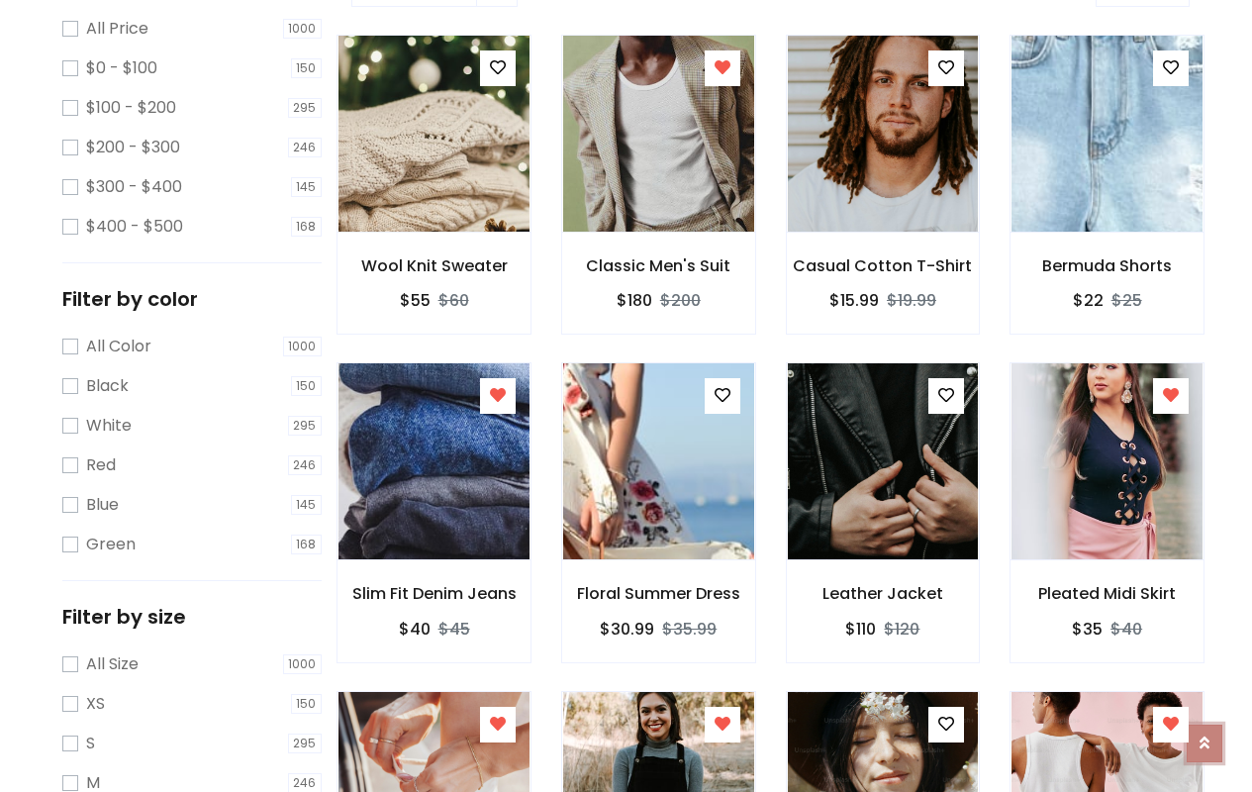
click at [1205, 735] on icon at bounding box center [1205, 743] width 10 height 16
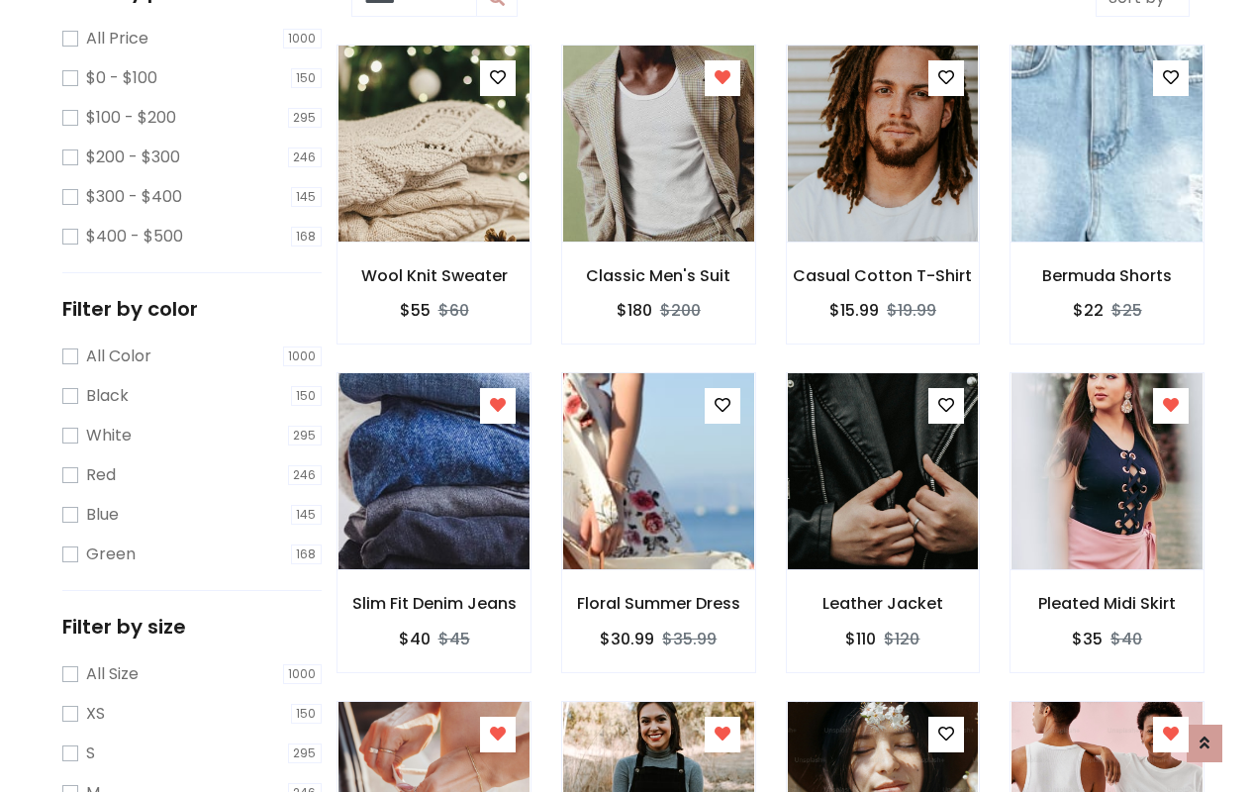
click at [722, 407] on icon at bounding box center [723, 405] width 16 height 16
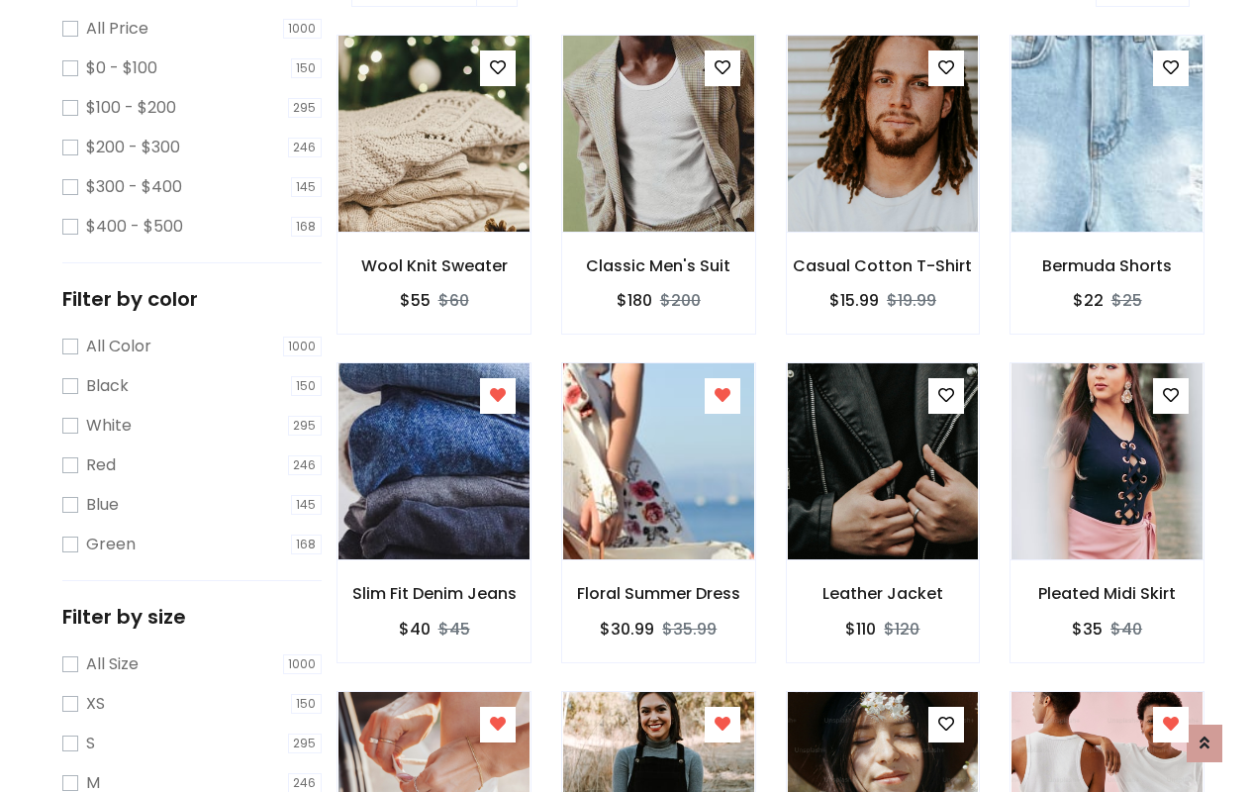
click at [497, 724] on icon at bounding box center [498, 724] width 16 height 16
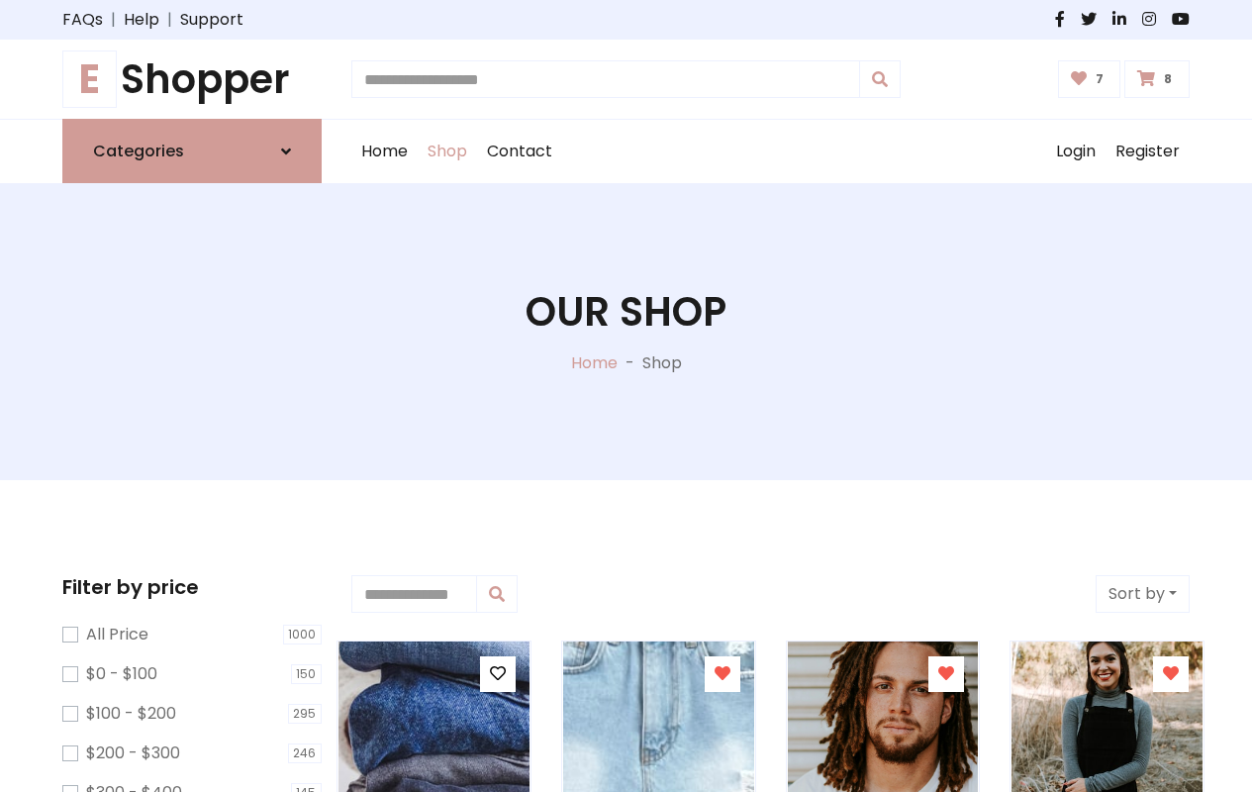
type input "*"
type input "*****"
type input "**********"
type input "*"
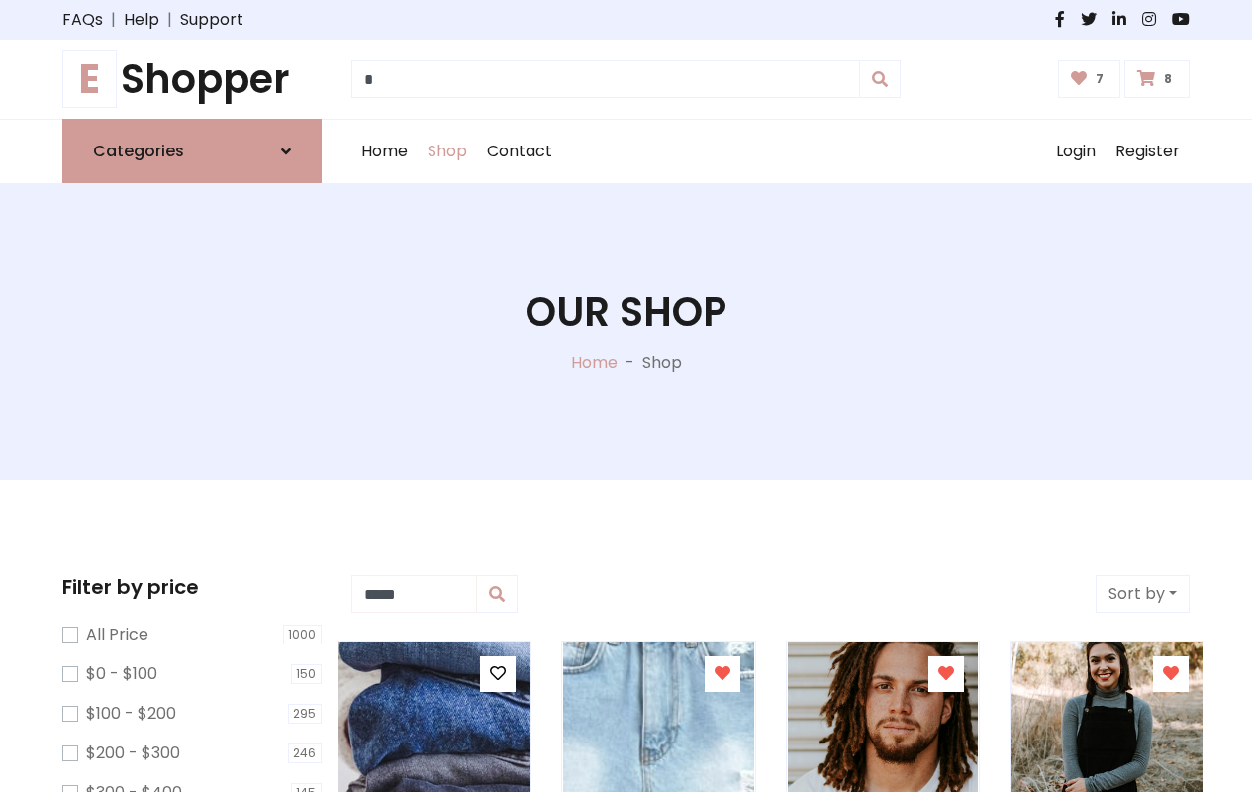
type input "*****"
click at [1142, 594] on button "Sort by" at bounding box center [1143, 594] width 94 height 38
click at [497, 674] on icon at bounding box center [498, 673] width 16 height 16
click at [0, 0] on icon at bounding box center [0, 0] width 0 height 0
click at [946, 674] on icon at bounding box center [946, 673] width 16 height 16
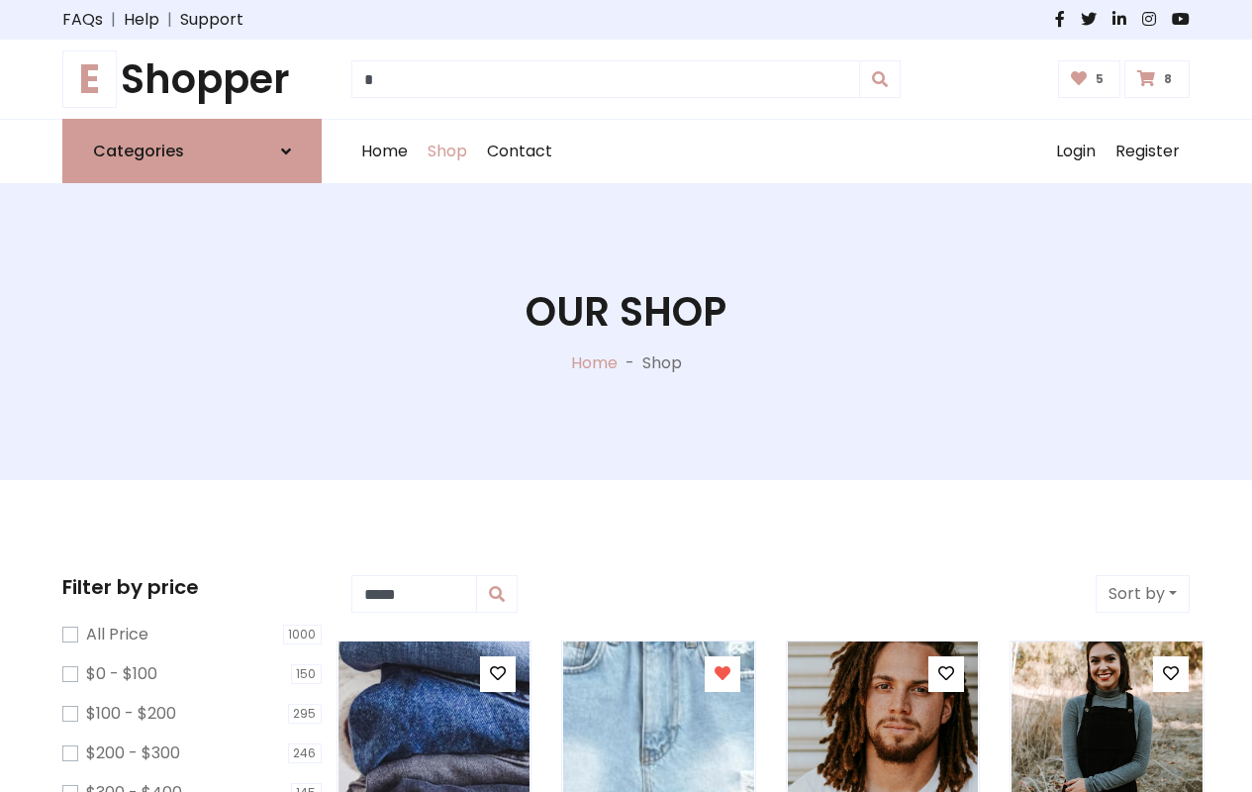
click at [1171, 674] on icon at bounding box center [1171, 673] width 16 height 16
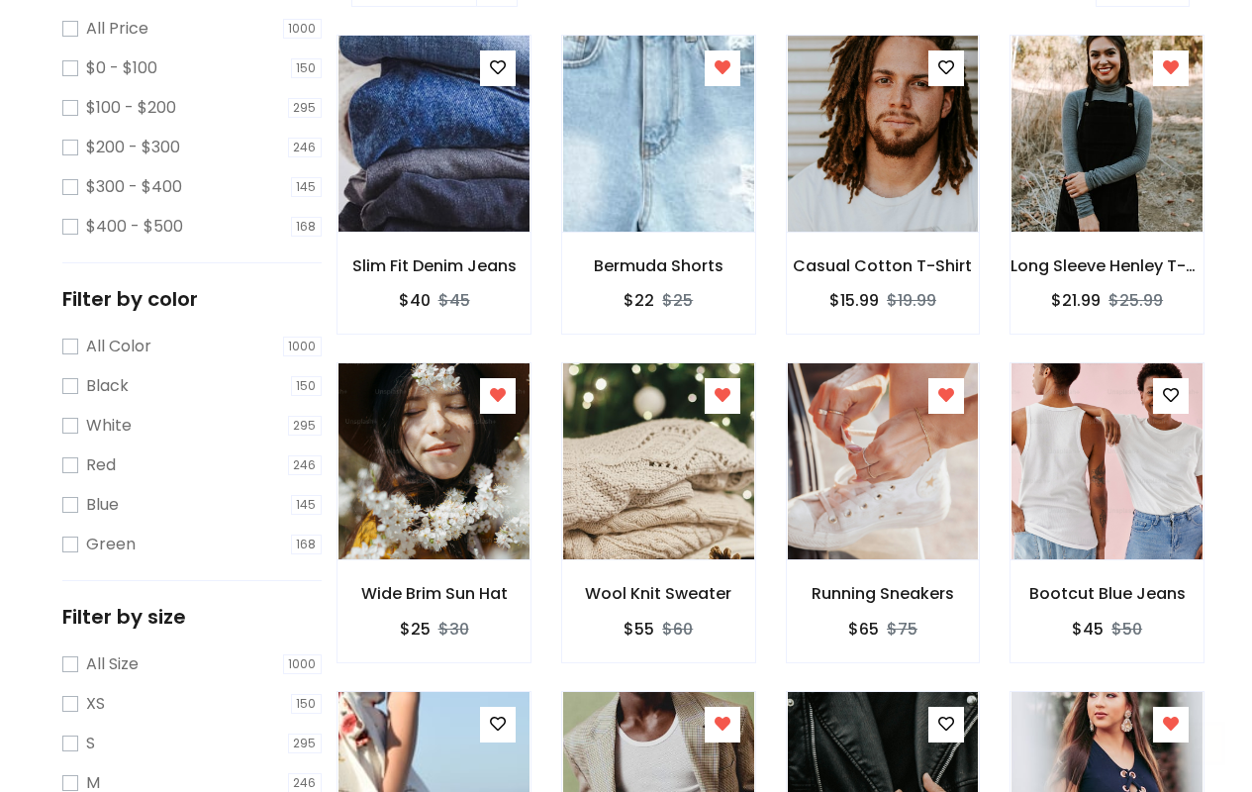
click at [1205, 742] on icon at bounding box center [1205, 743] width 10 height 16
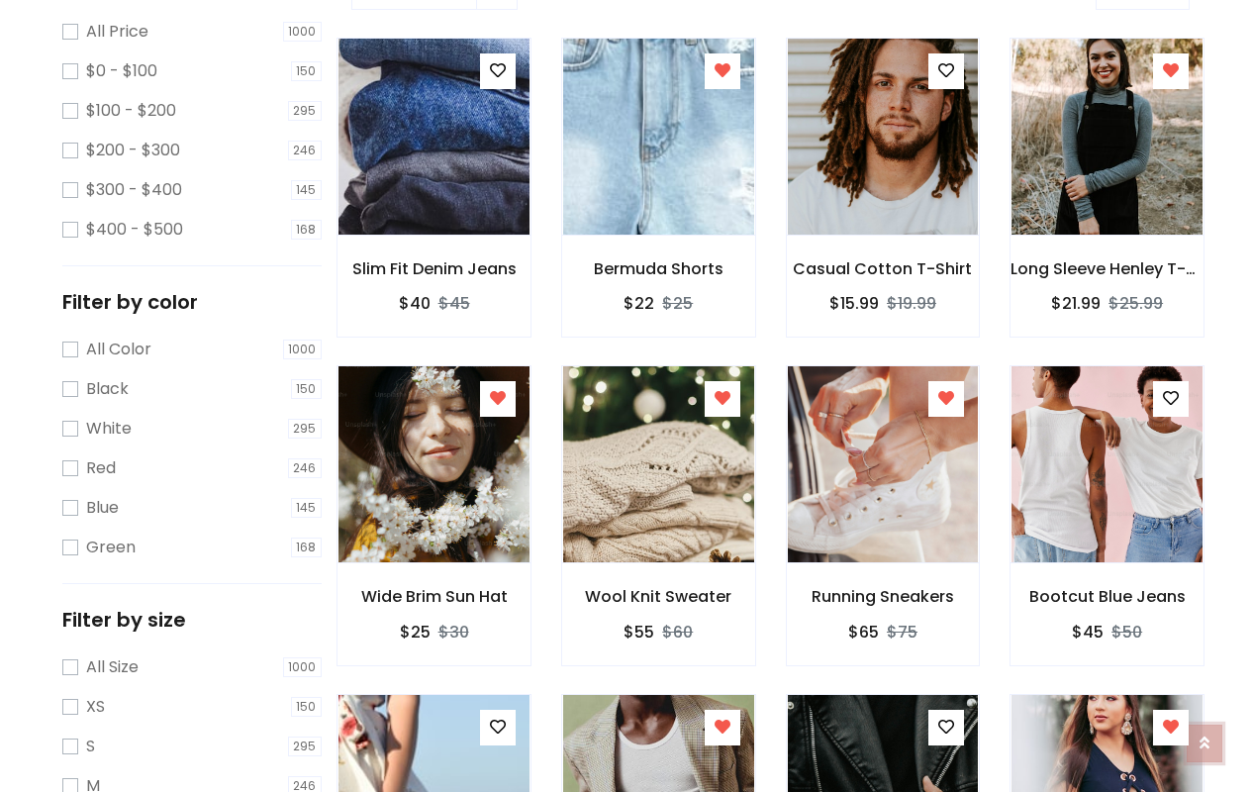
click at [1205, 737] on icon at bounding box center [1205, 742] width 10 height 16
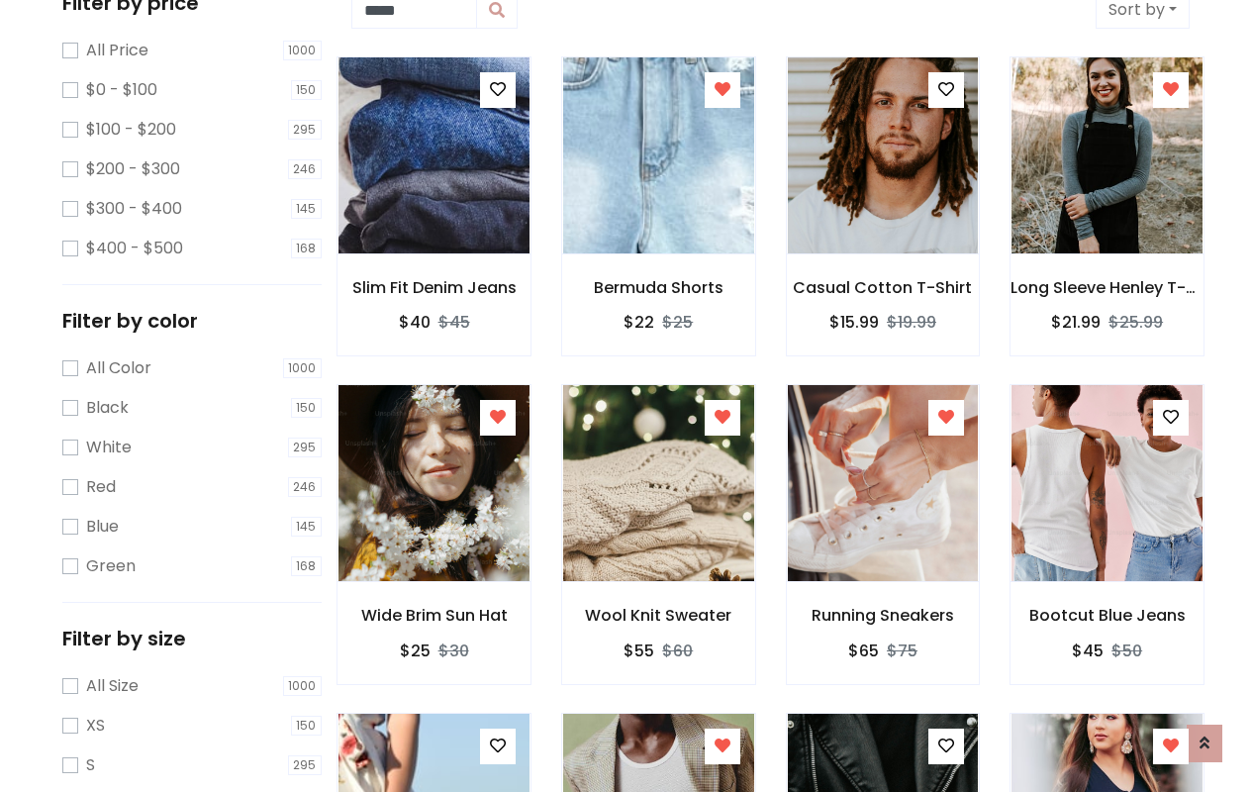
click at [722, 418] on icon at bounding box center [723, 417] width 16 height 16
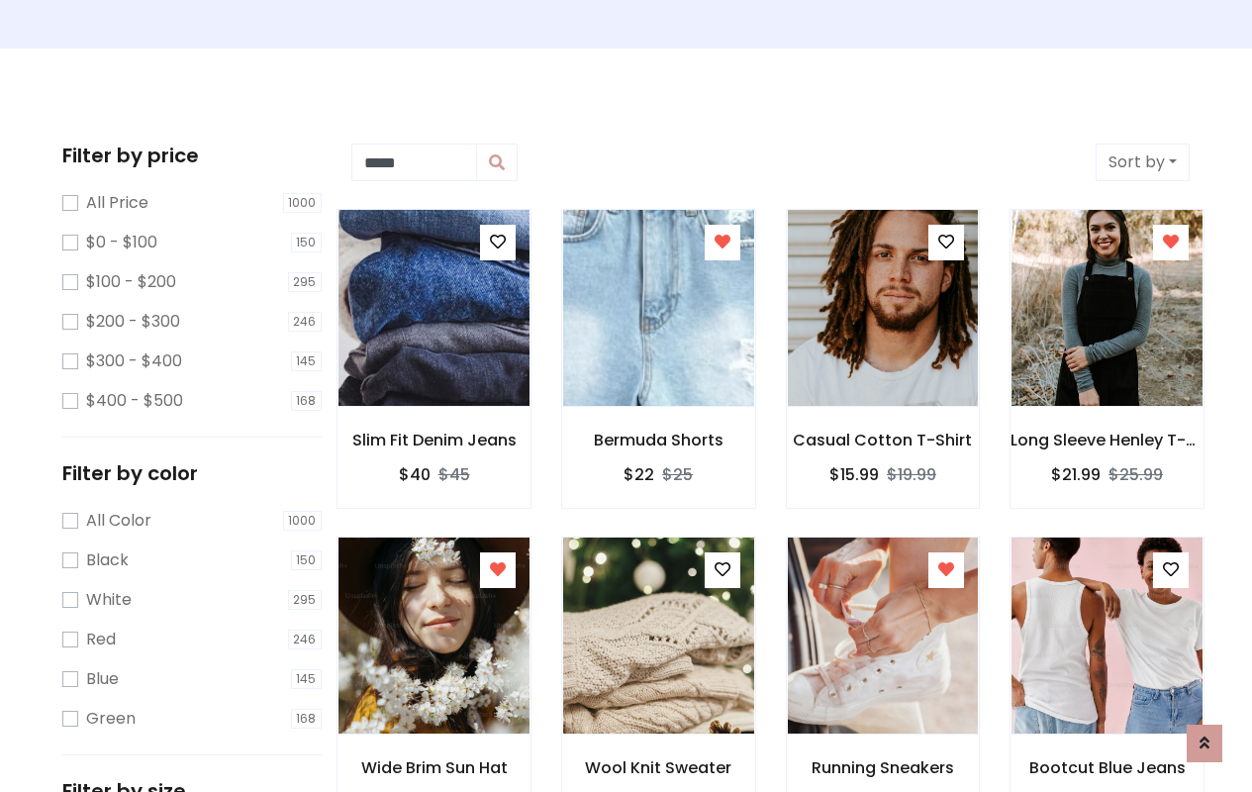
click at [946, 577] on icon at bounding box center [946, 569] width 16 height 16
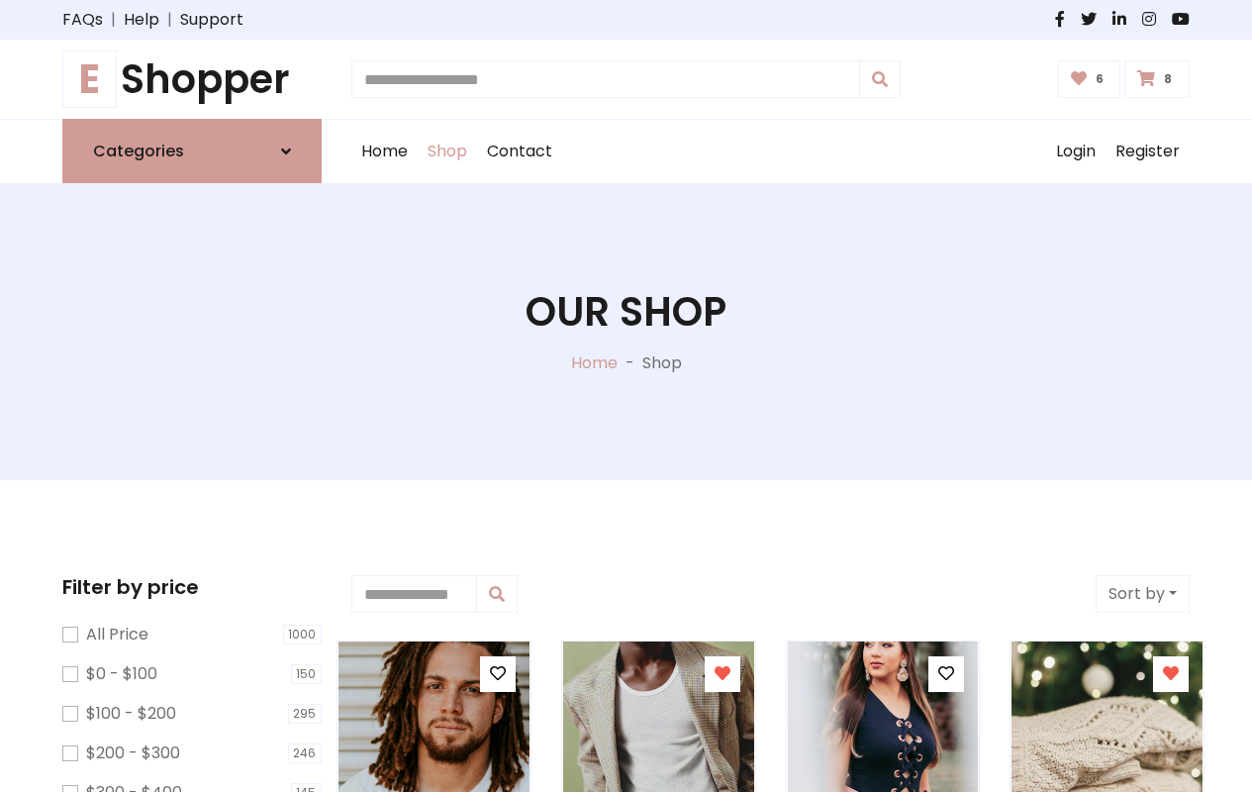
type input "*"
type input "*****"
type input "**********"
type input "*"
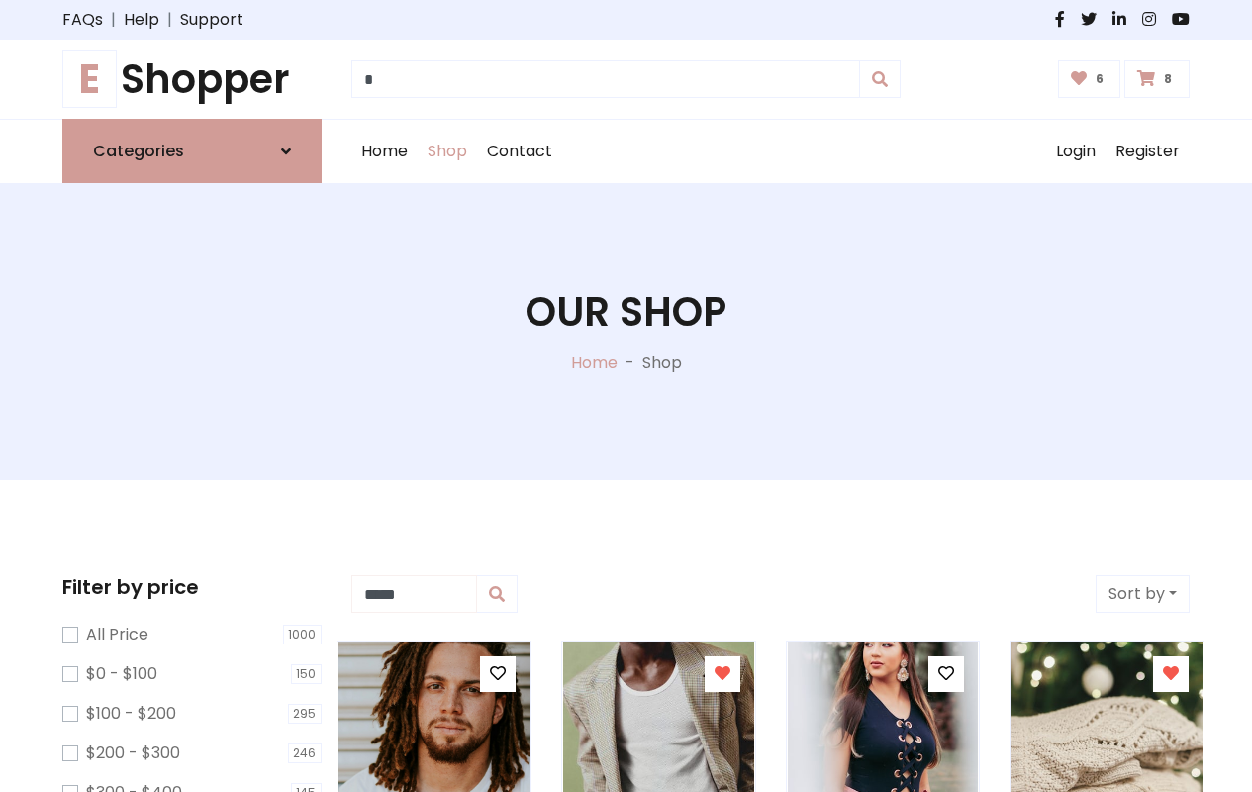
type input "*****"
click at [1142, 594] on button "Sort by" at bounding box center [1143, 594] width 94 height 38
click at [497, 674] on icon at bounding box center [498, 673] width 16 height 16
click at [722, 674] on icon at bounding box center [723, 673] width 16 height 16
click at [946, 674] on icon at bounding box center [946, 673] width 16 height 16
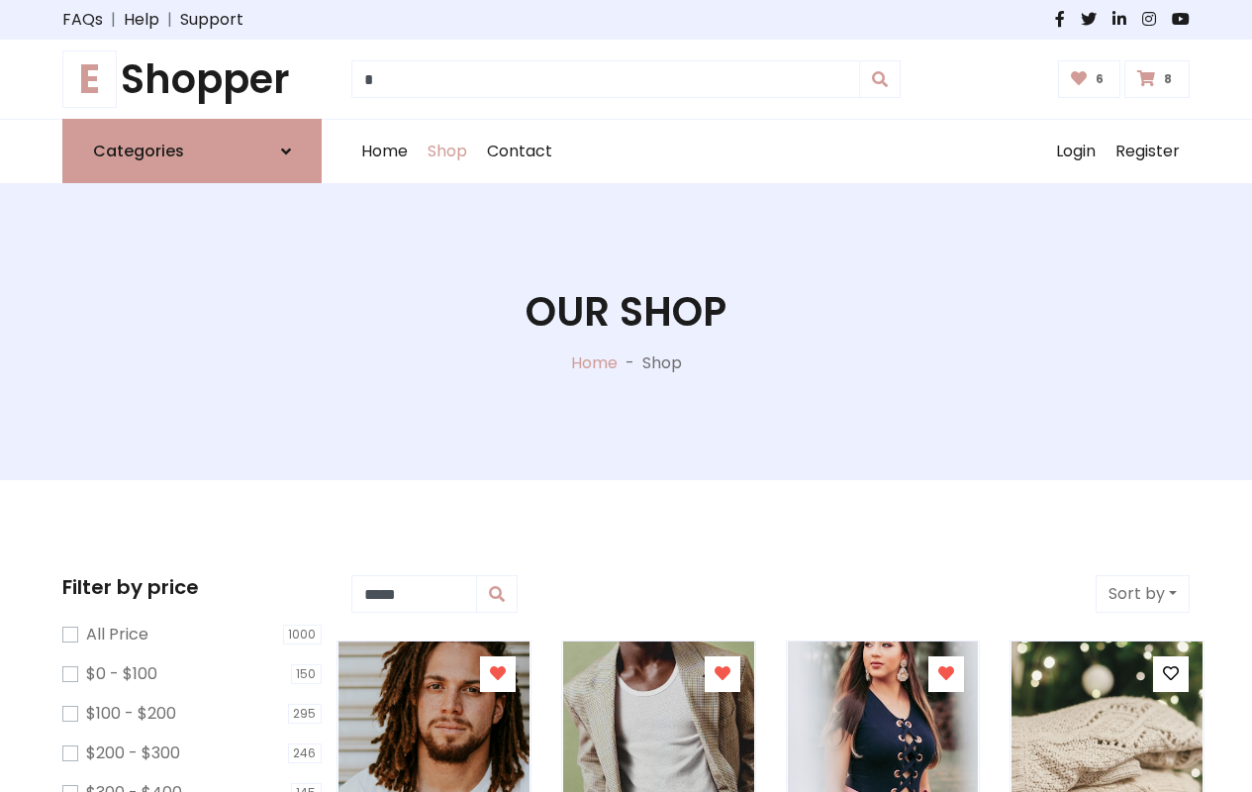
click at [1171, 674] on icon at bounding box center [1171, 673] width 16 height 16
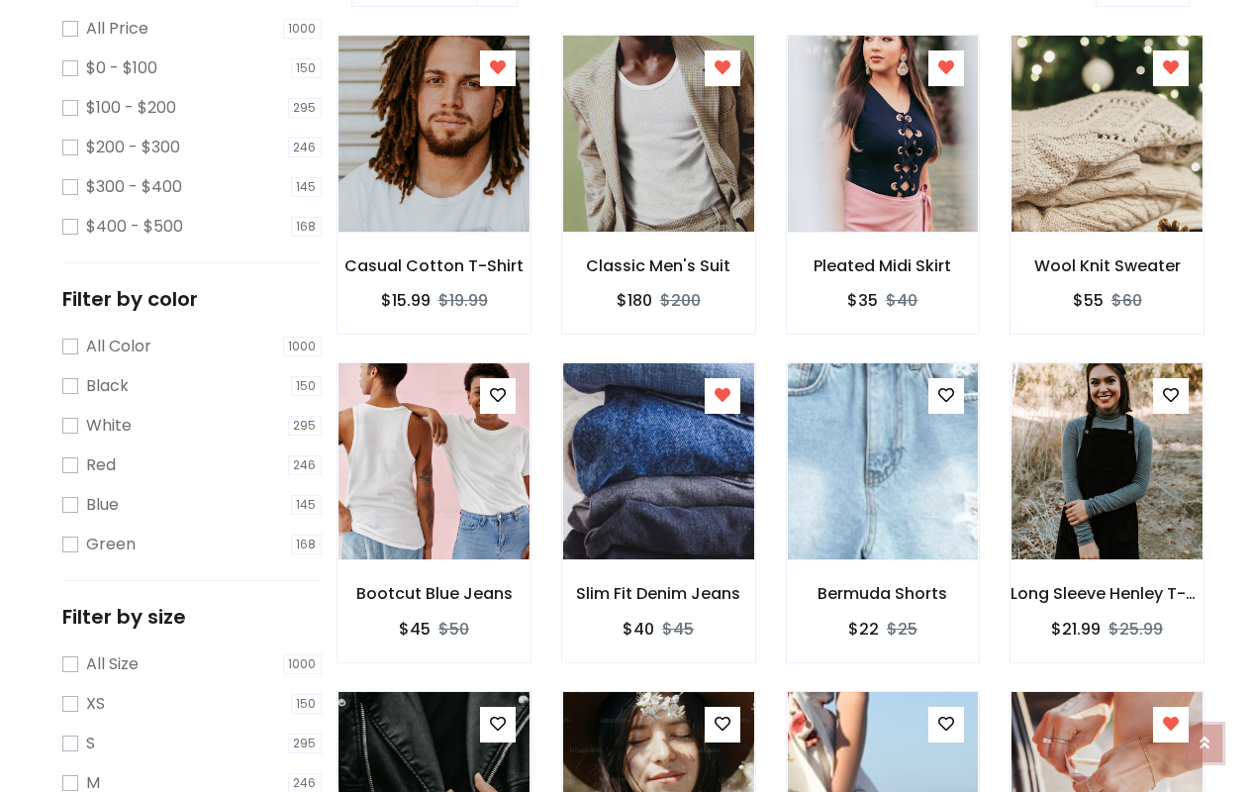
click at [1205, 737] on icon at bounding box center [1205, 733] width 10 height 16
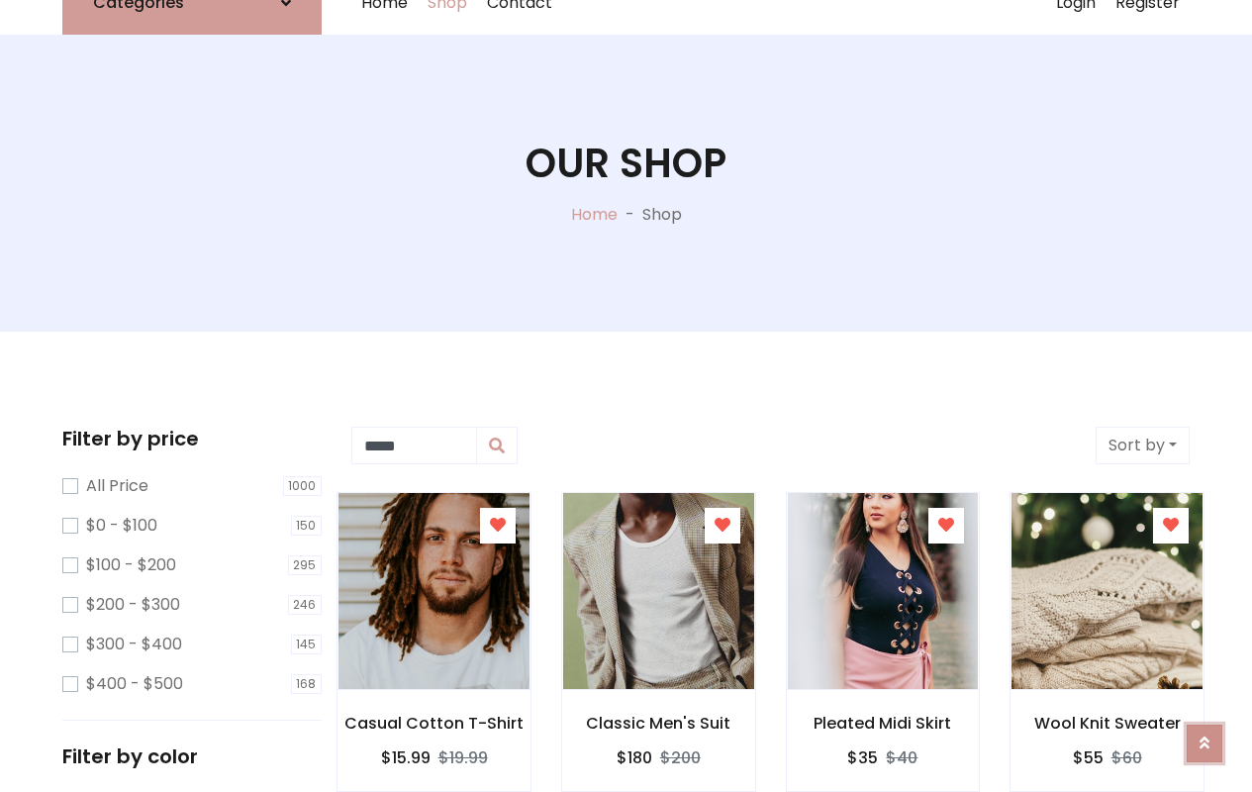
scroll to position [49, 0]
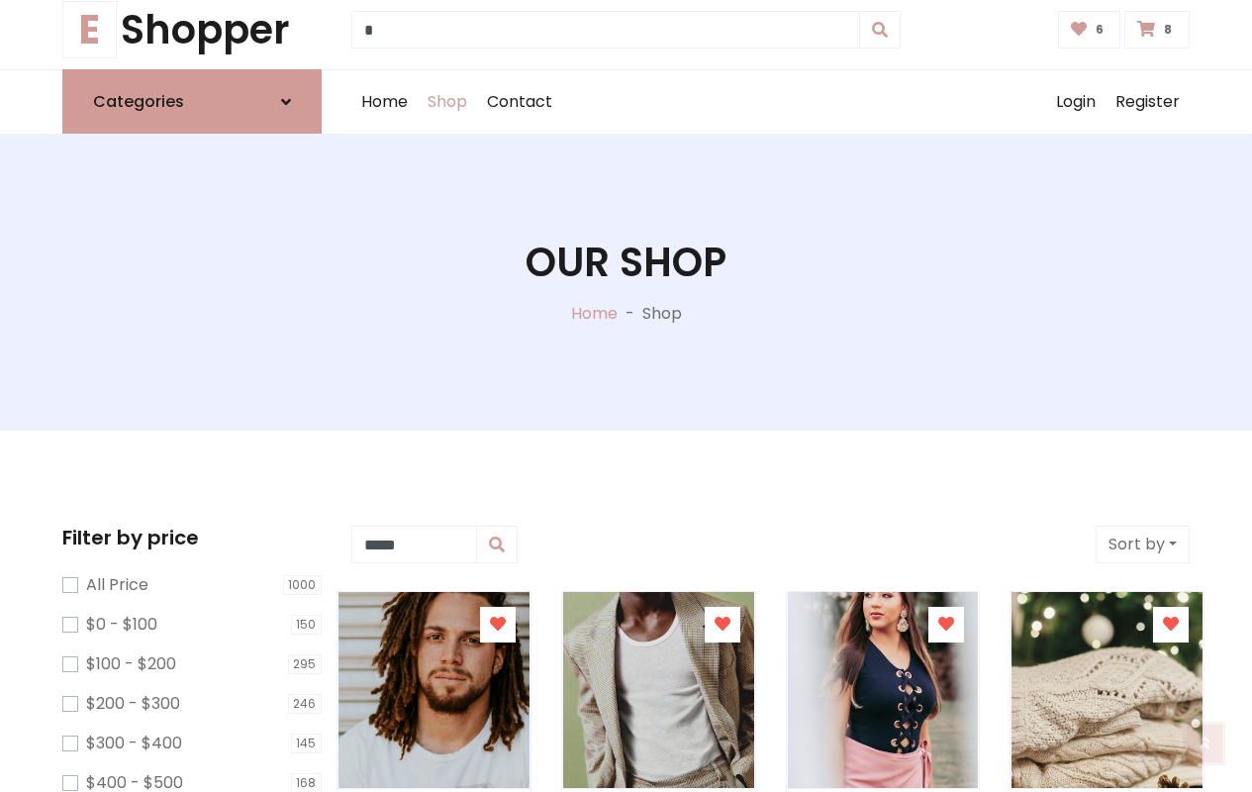
click at [1205, 732] on icon at bounding box center [1205, 728] width 10 height 16
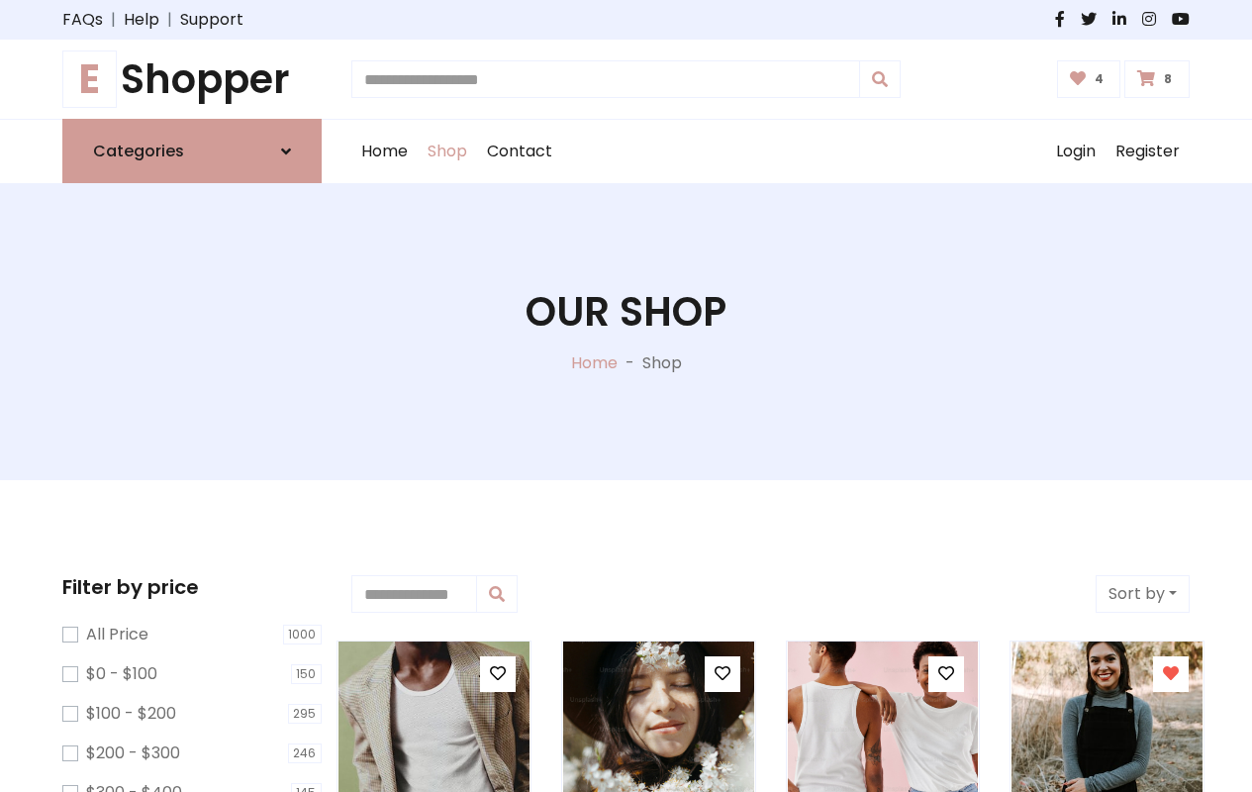
type input "*"
type input "*****"
type input "**********"
type input "*"
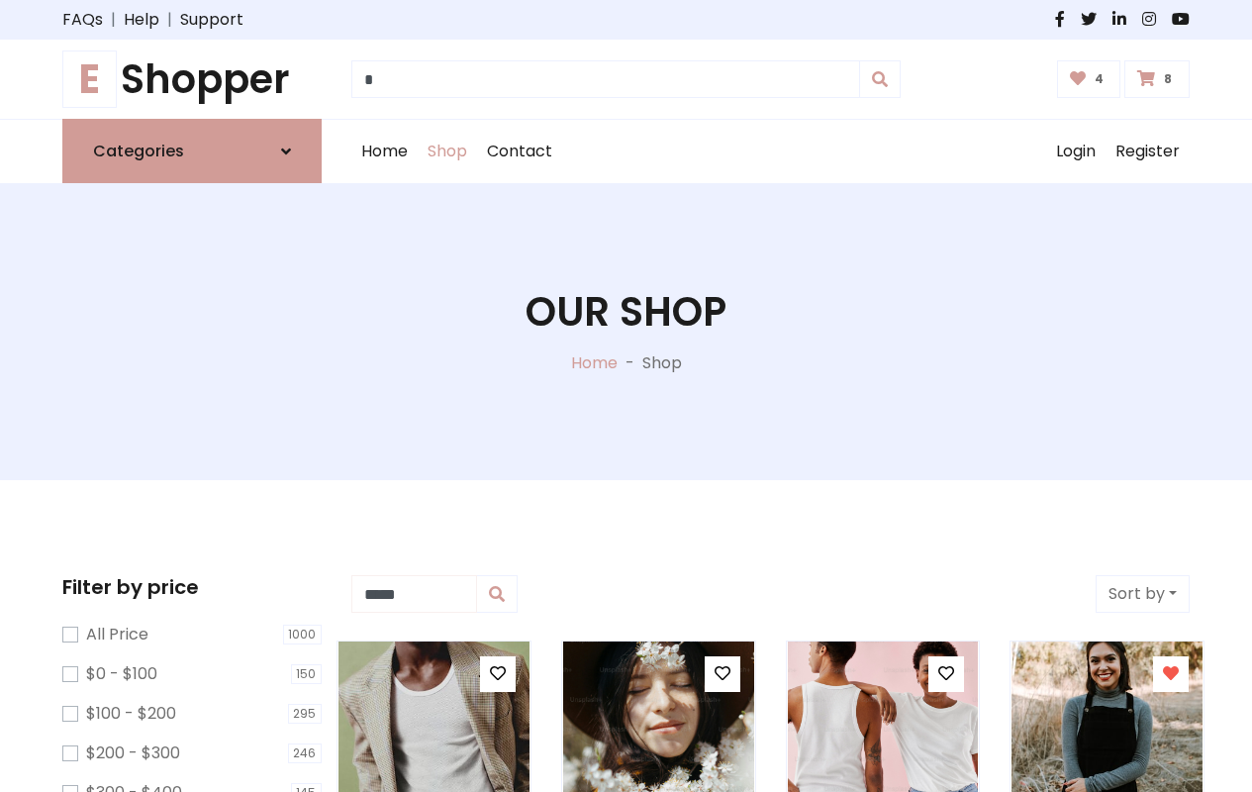
type input "*****"
click at [1142, 594] on button "Sort by" at bounding box center [1143, 594] width 94 height 38
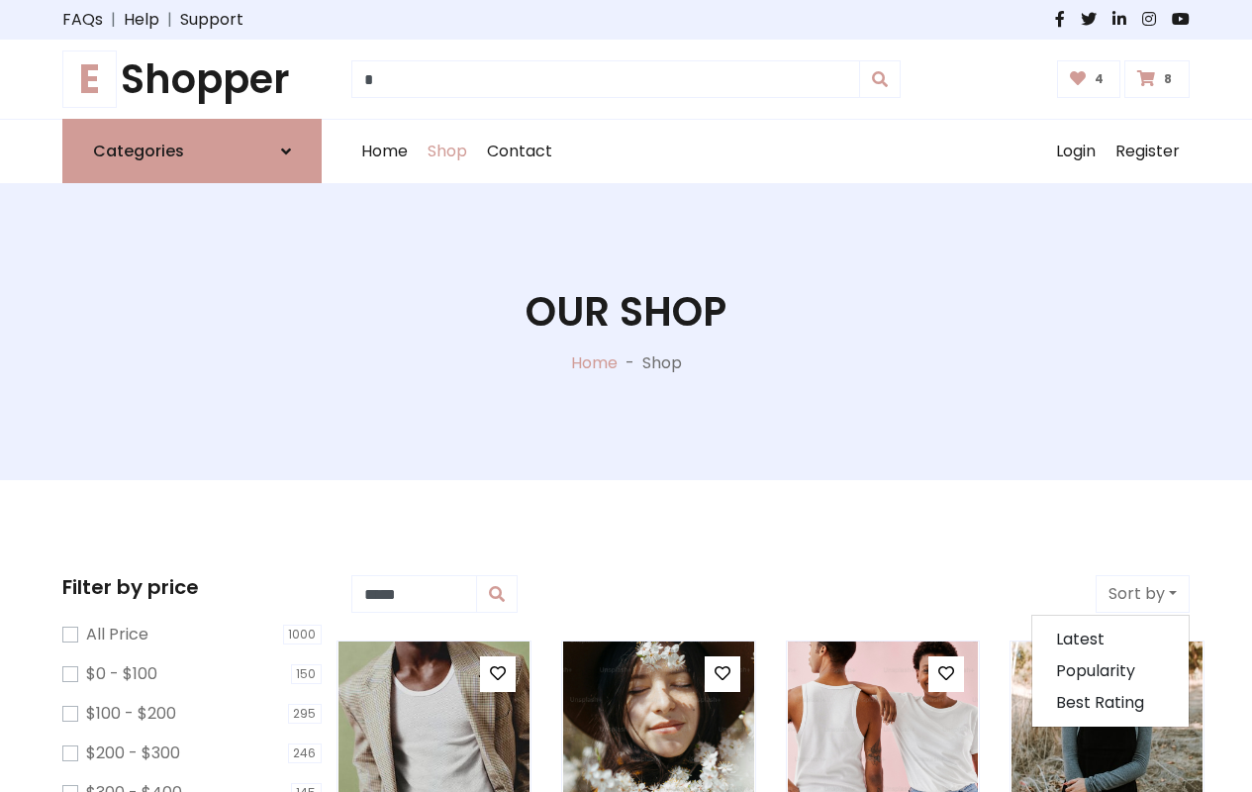
click at [497, 674] on icon at bounding box center [498, 673] width 16 height 16
click at [0, 0] on icon at bounding box center [0, 0] width 0 height 0
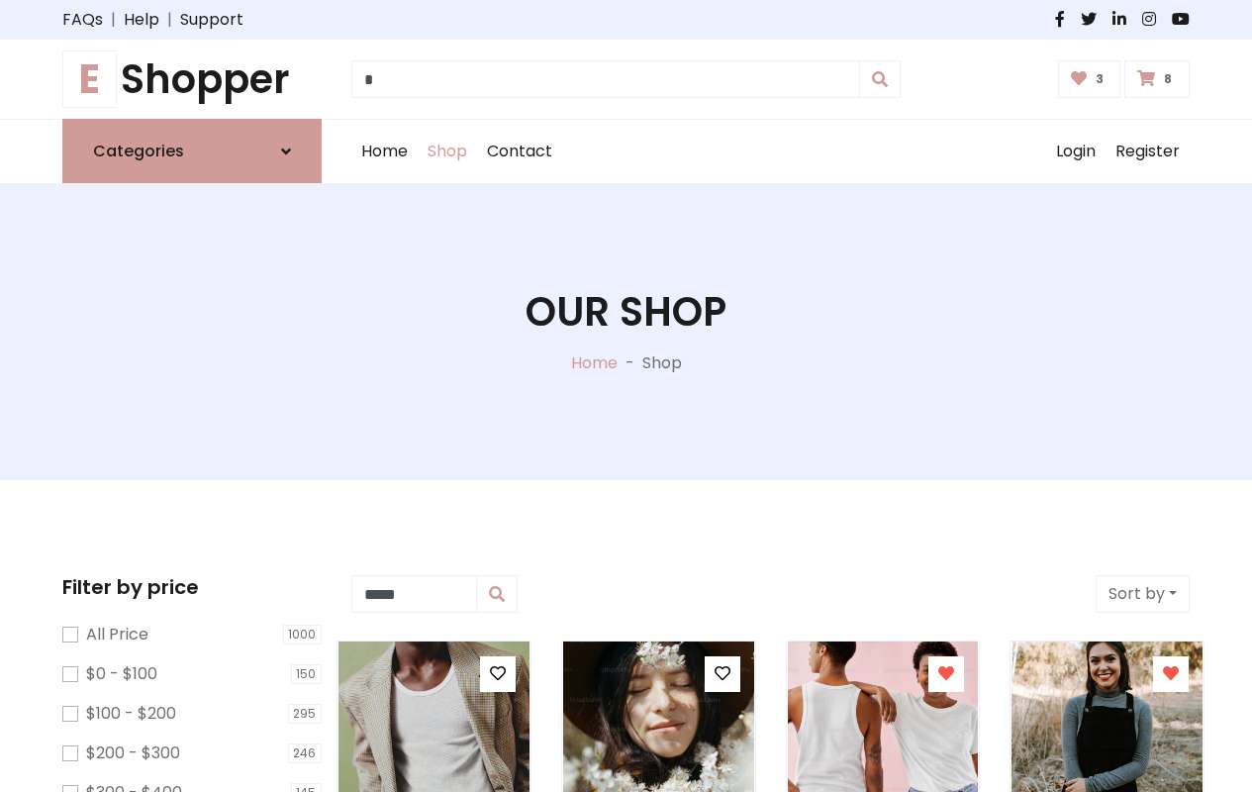
click at [946, 674] on icon at bounding box center [946, 673] width 16 height 16
click at [1171, 674] on icon at bounding box center [1171, 673] width 16 height 16
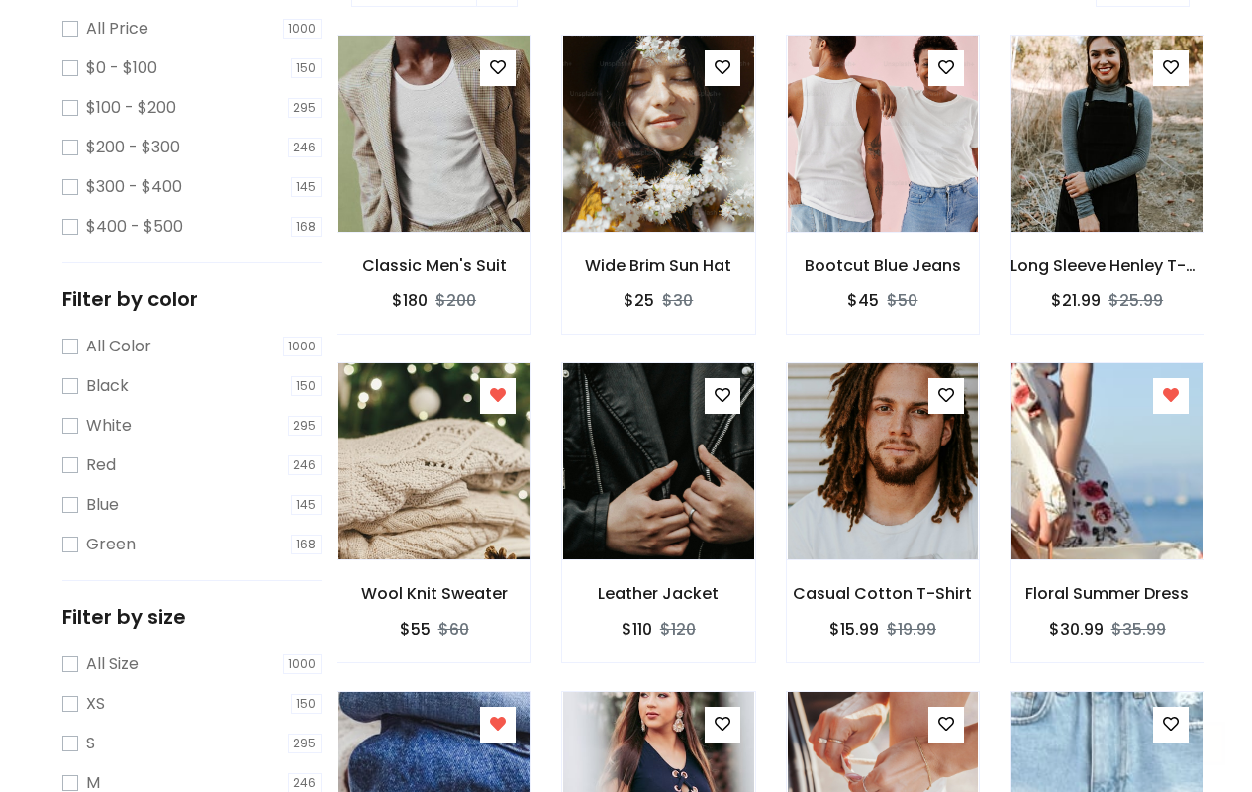
click at [1205, 742] on icon at bounding box center [1205, 742] width 10 height 16
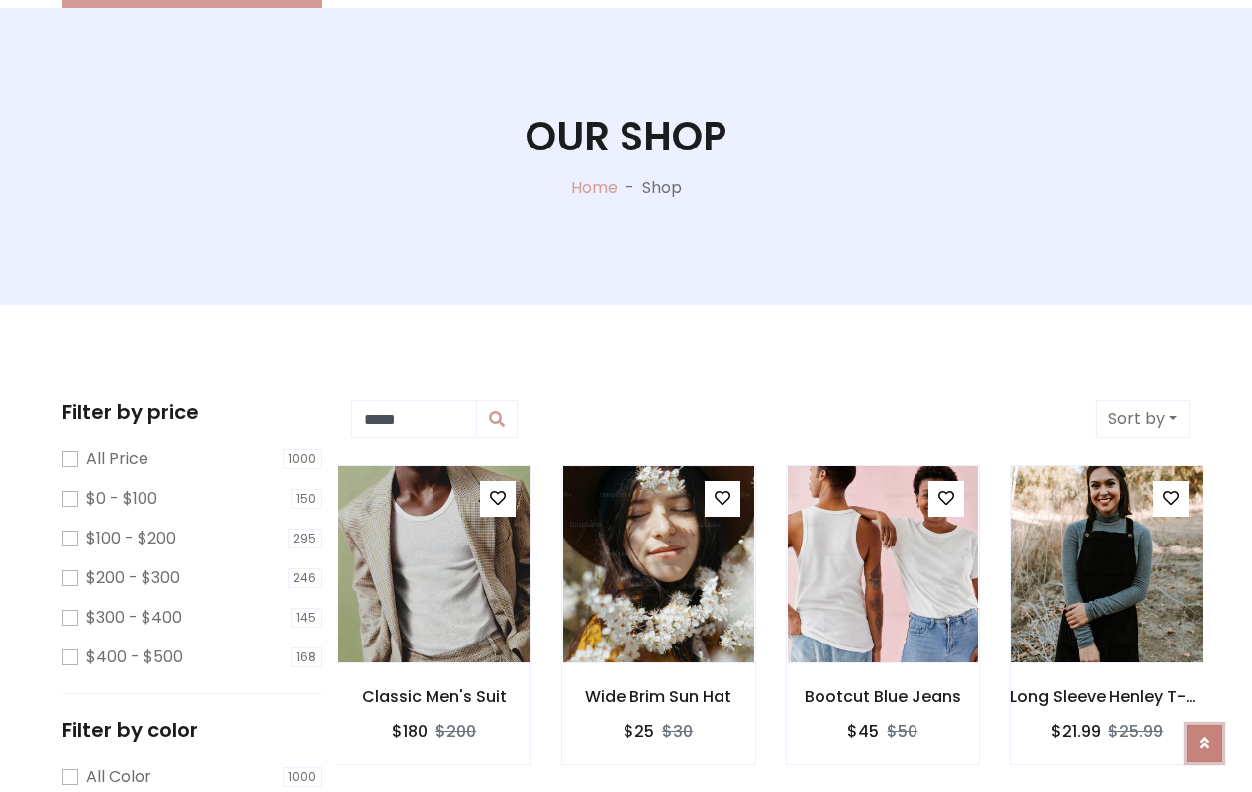
click at [1205, 735] on icon at bounding box center [1205, 743] width 10 height 16
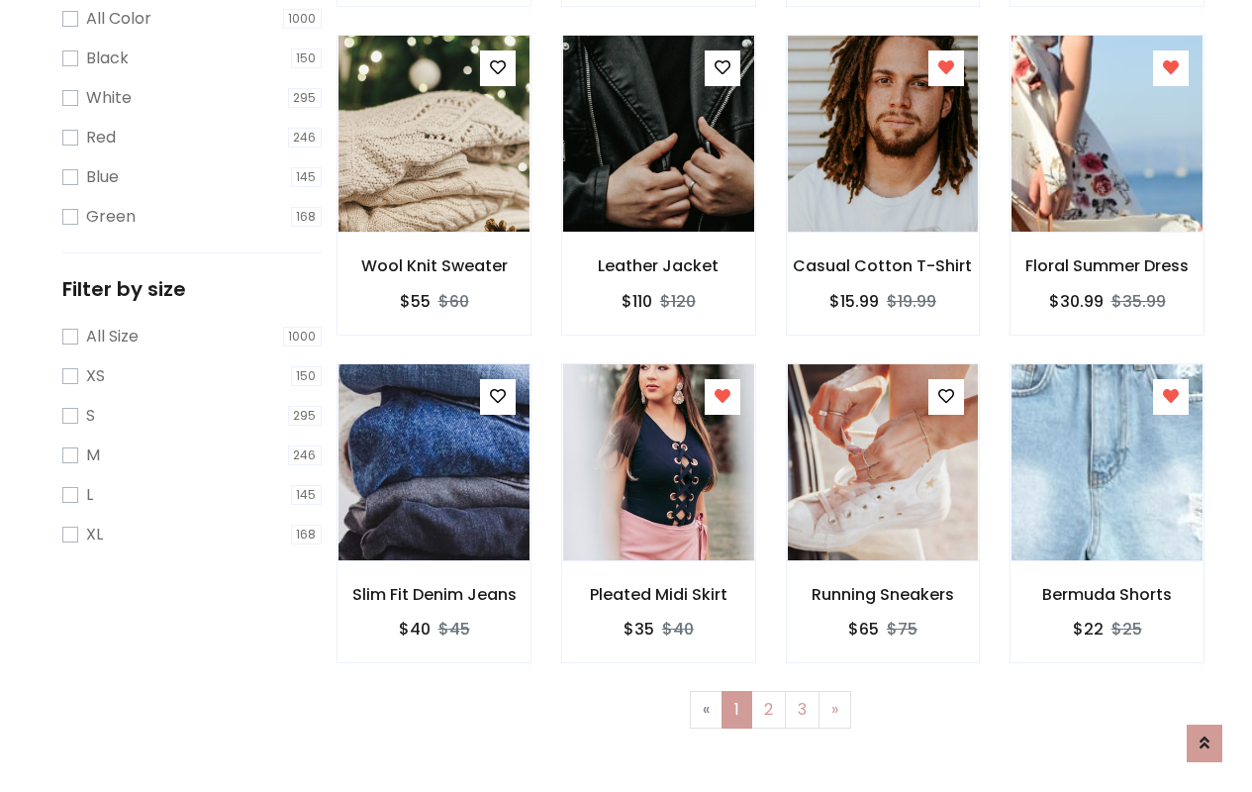
click at [722, 396] on icon at bounding box center [723, 396] width 16 height 16
click at [946, 396] on icon at bounding box center [946, 396] width 16 height 16
click at [1171, 396] on icon at bounding box center [1171, 396] width 16 height 16
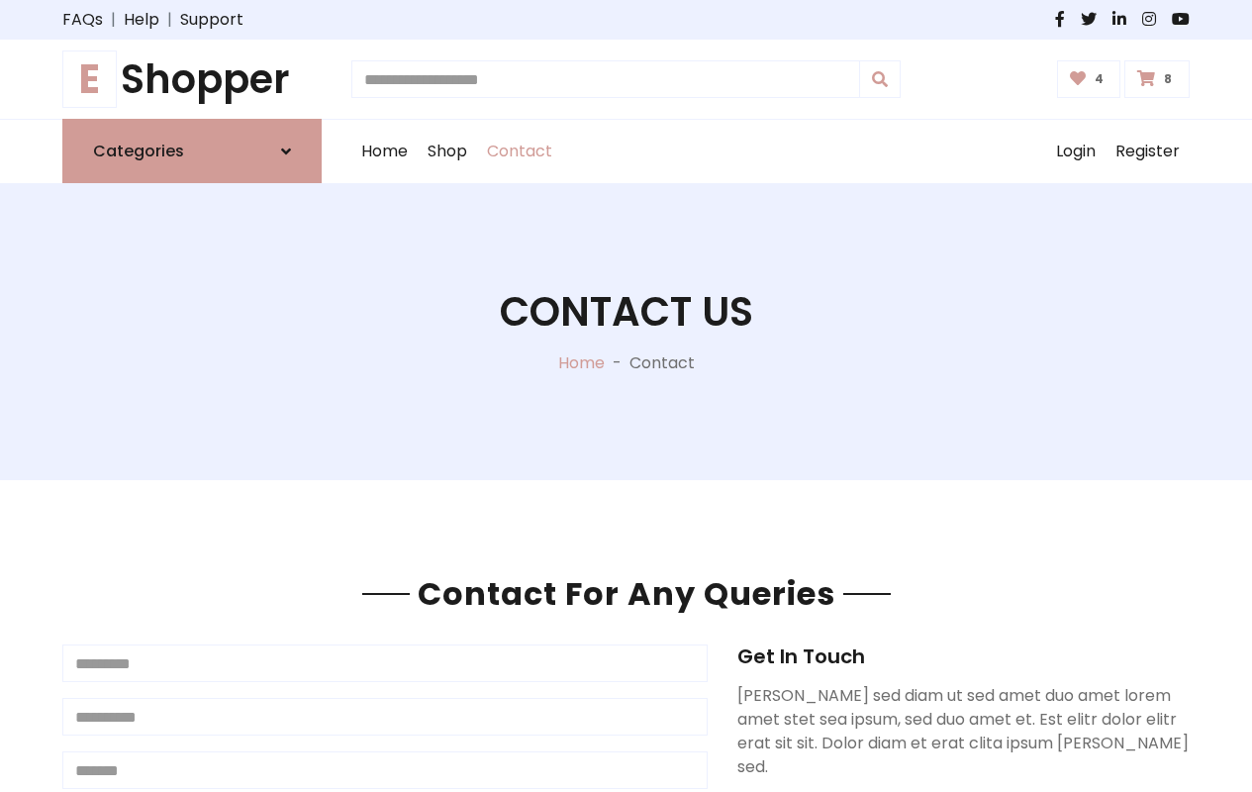
type input "*"
type input "*****"
type input "**********"
type input "*"
type textarea "*"
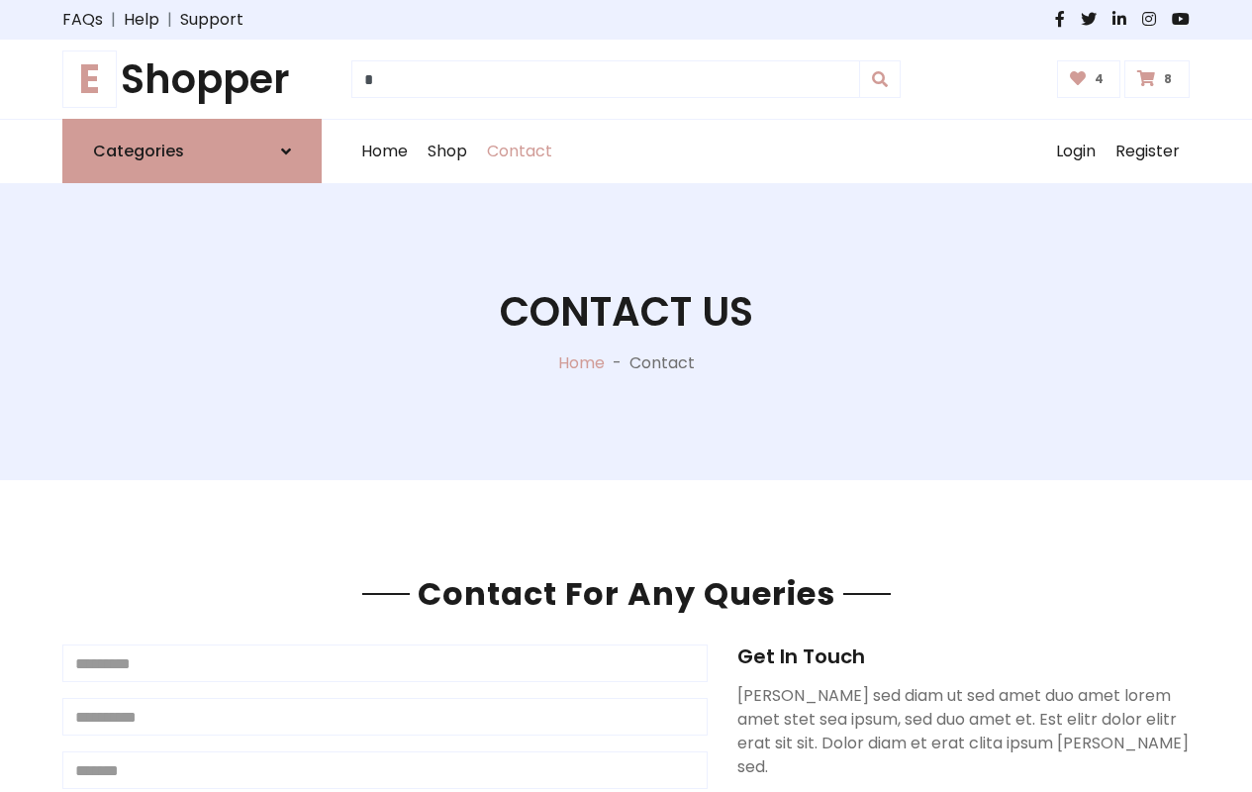
type input "*****"
type input "**********"
type input "*"
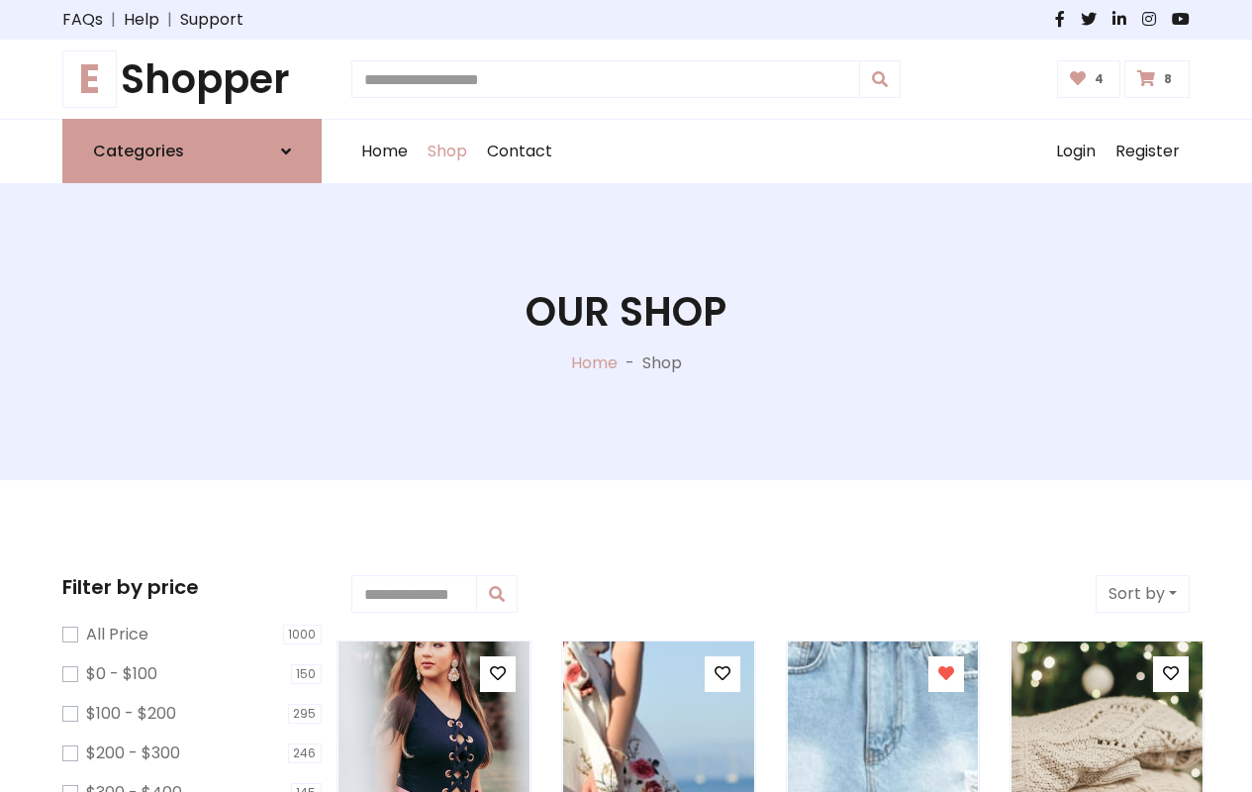
type input "*"
type input "*****"
type input "**********"
type input "*"
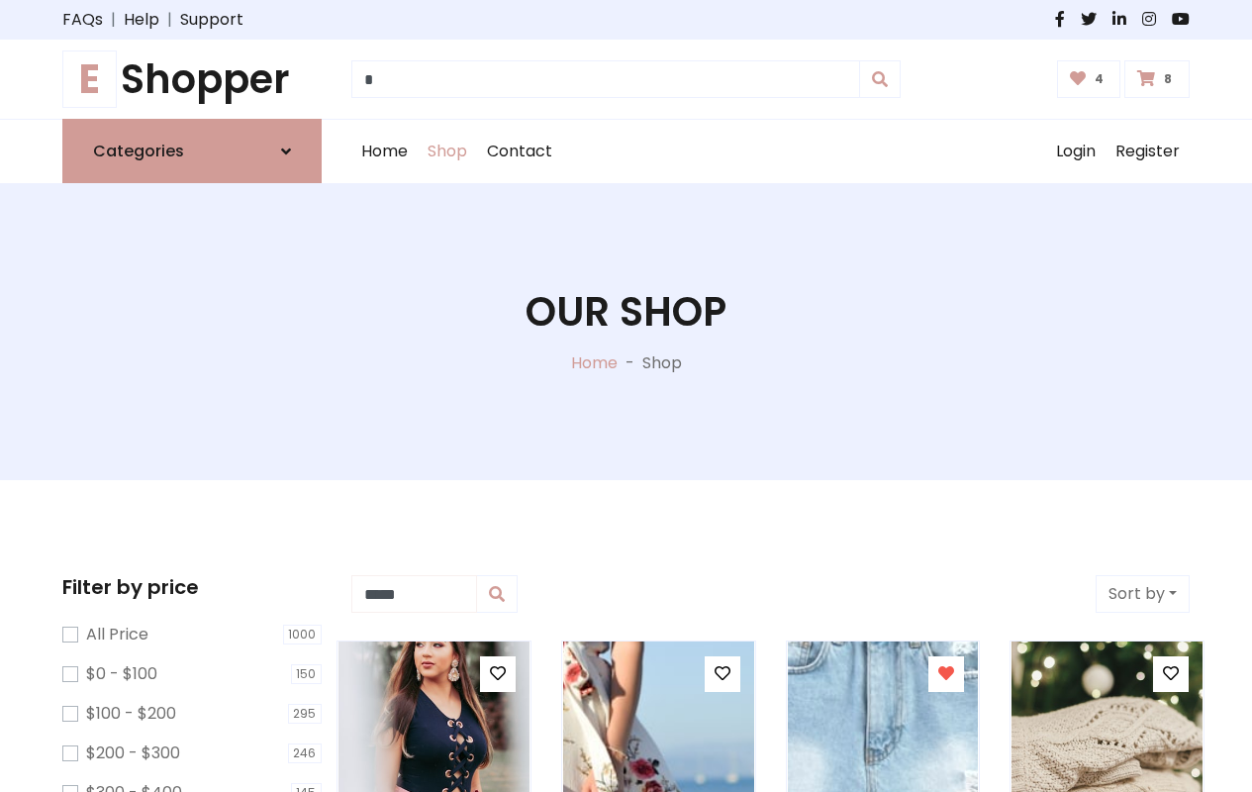
type input "*****"
click at [1142, 594] on button "Sort by" at bounding box center [1143, 594] width 94 height 38
click at [497, 674] on icon at bounding box center [498, 673] width 16 height 16
click at [722, 674] on icon at bounding box center [723, 673] width 16 height 16
click at [946, 674] on icon at bounding box center [946, 673] width 16 height 16
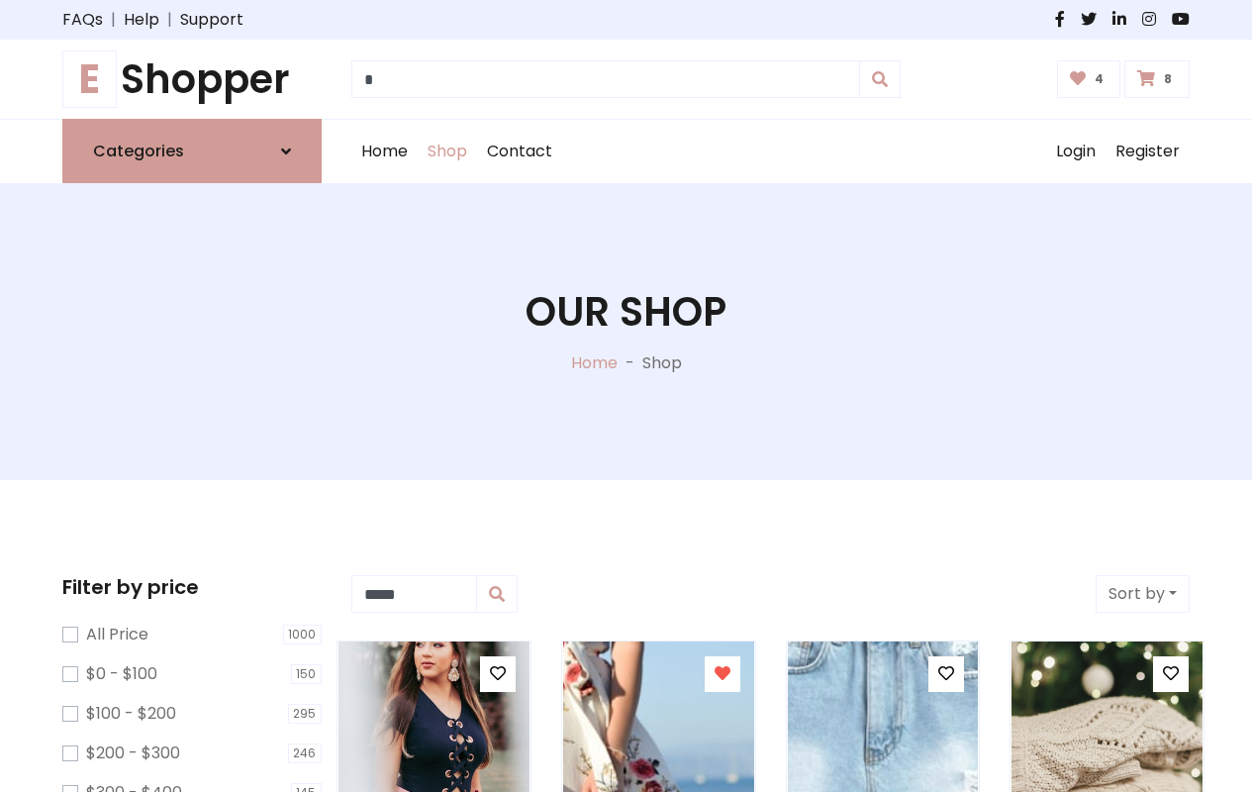
click at [0, 0] on icon at bounding box center [0, 0] width 0 height 0
click at [1205, 743] on icon at bounding box center [1205, 743] width 10 height 16
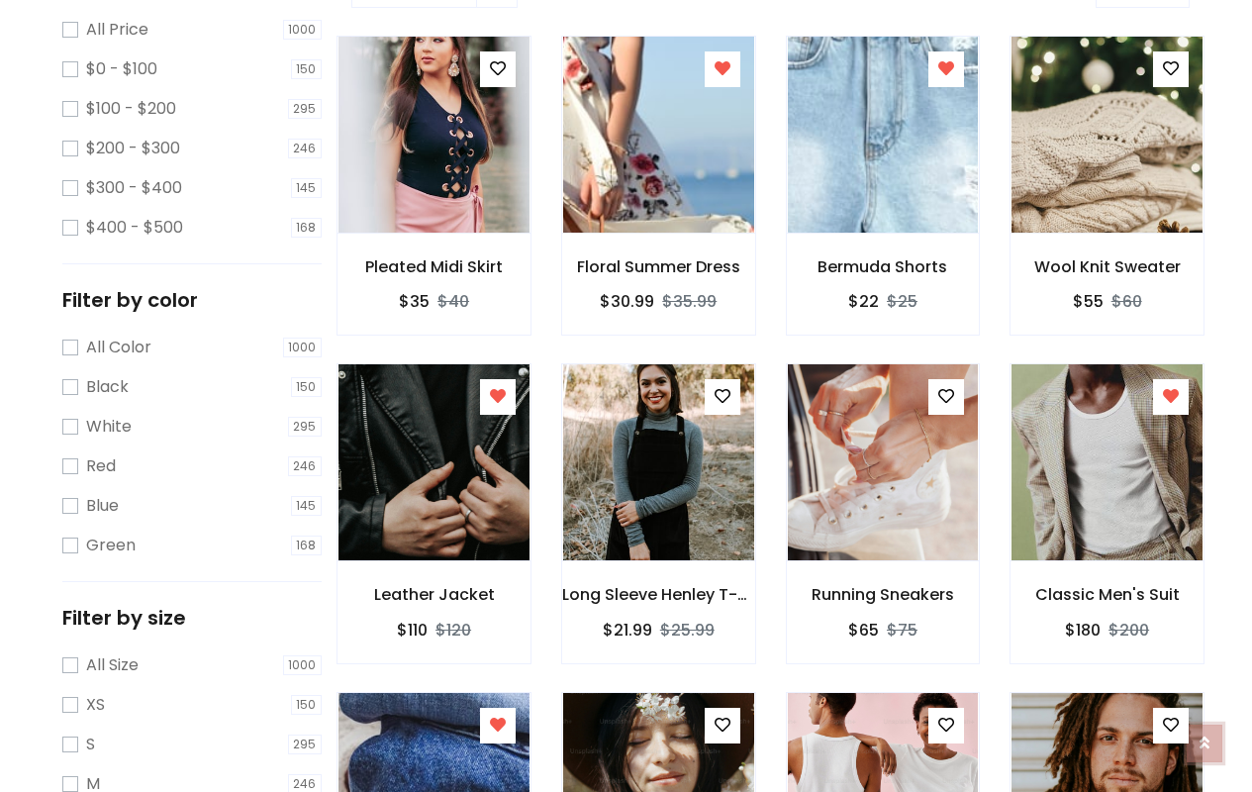
click at [1205, 737] on icon at bounding box center [1205, 743] width 10 height 16
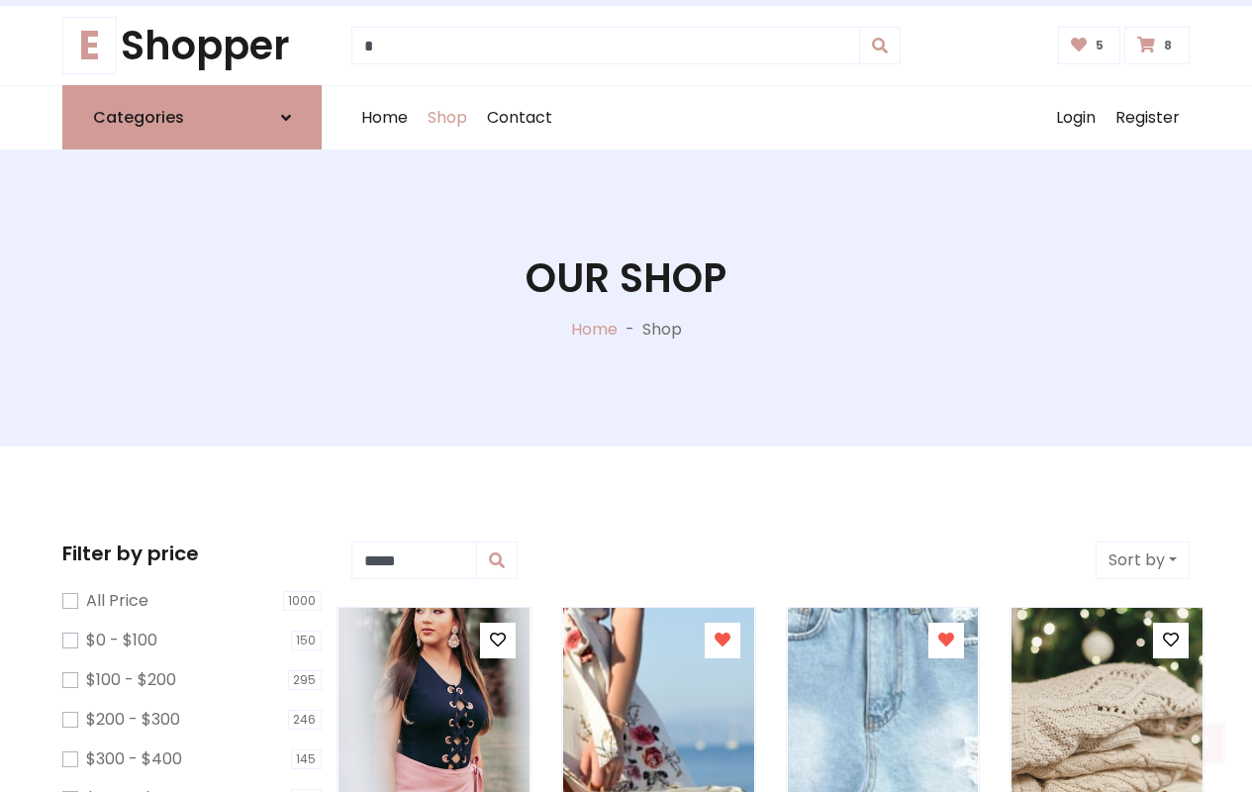
scroll to position [1, 0]
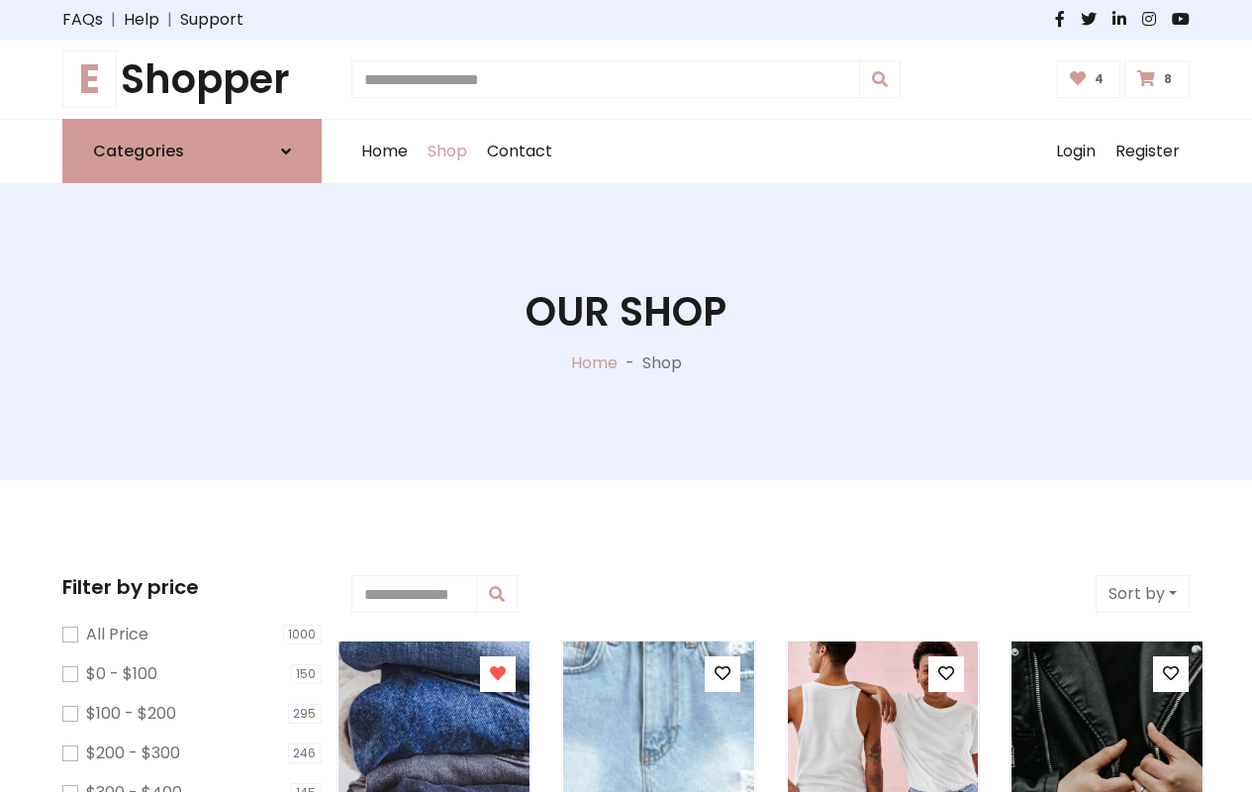
type input "*"
type input "*****"
type input "**********"
type input "*"
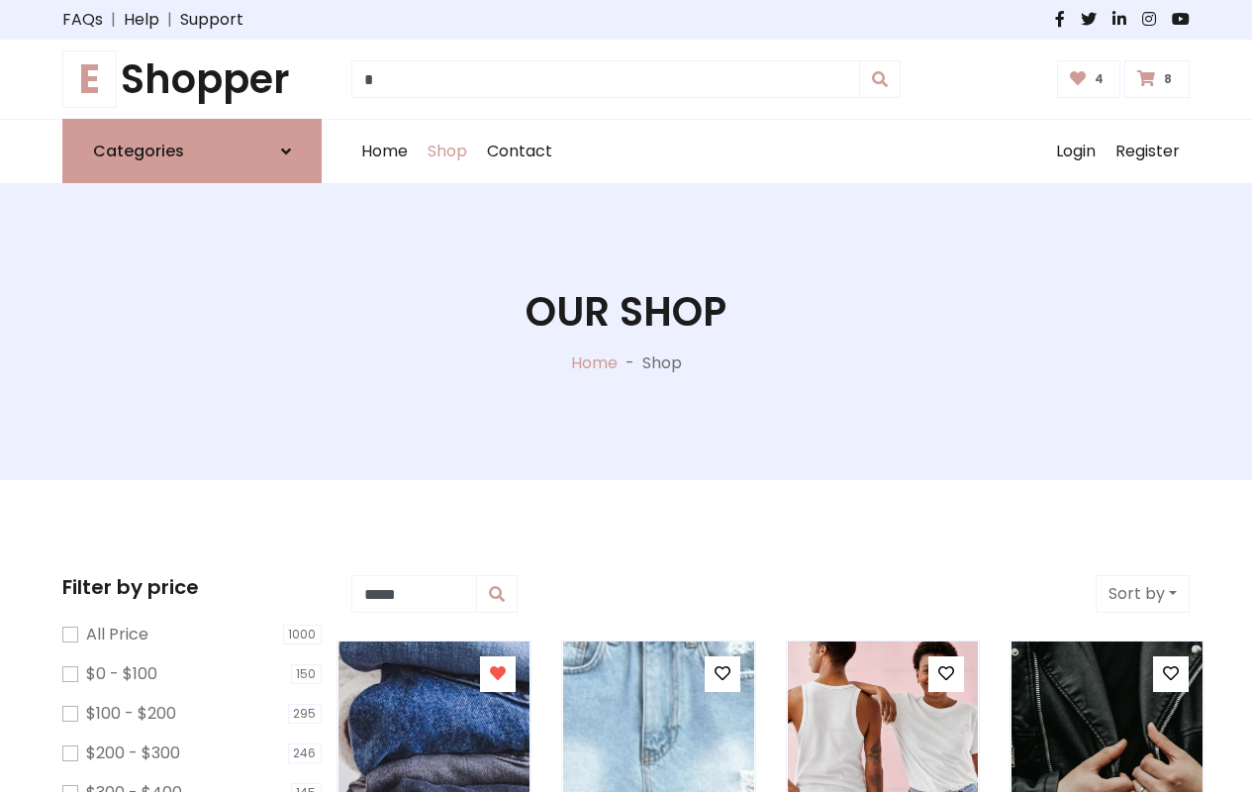
type input "*****"
click at [1142, 594] on button "Sort by" at bounding box center [1143, 594] width 94 height 38
click at [497, 674] on icon at bounding box center [498, 673] width 16 height 16
click at [722, 674] on icon at bounding box center [723, 673] width 16 height 16
click at [946, 674] on icon at bounding box center [946, 673] width 16 height 16
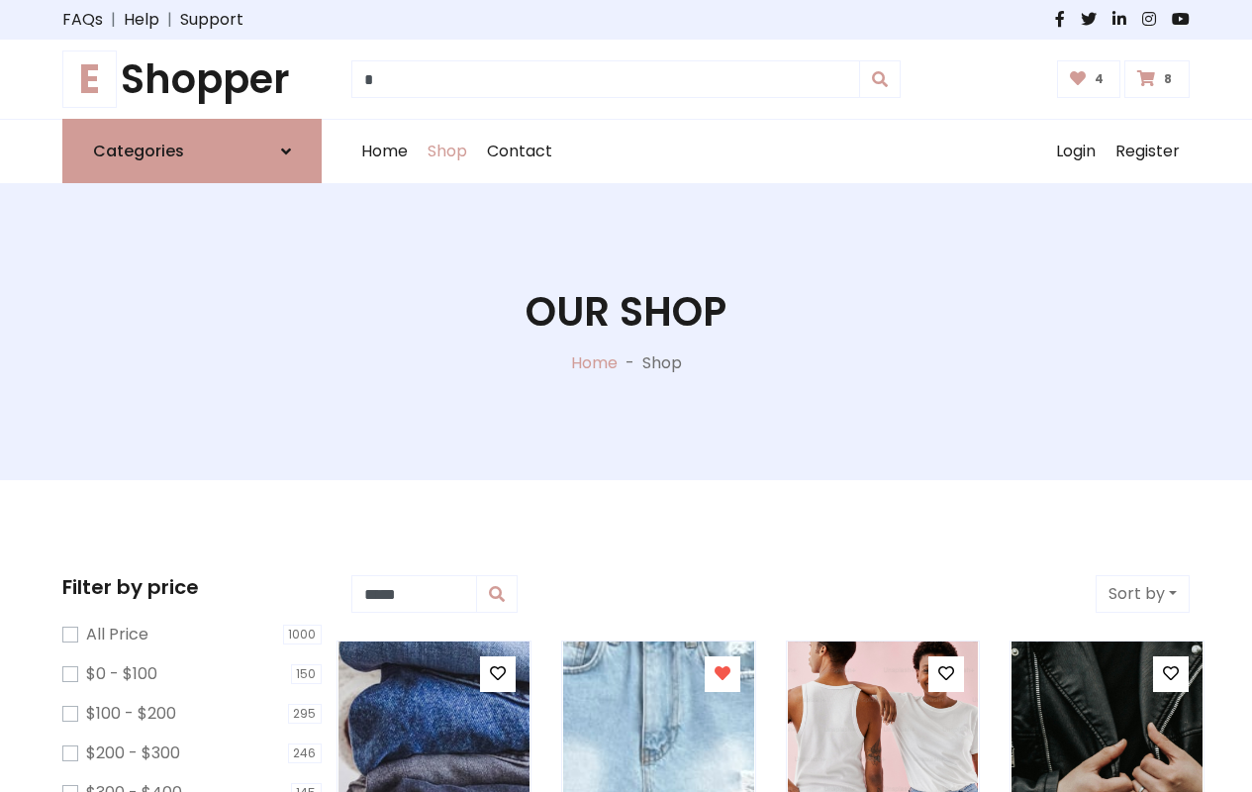
click at [1171, 674] on icon at bounding box center [1171, 673] width 16 height 16
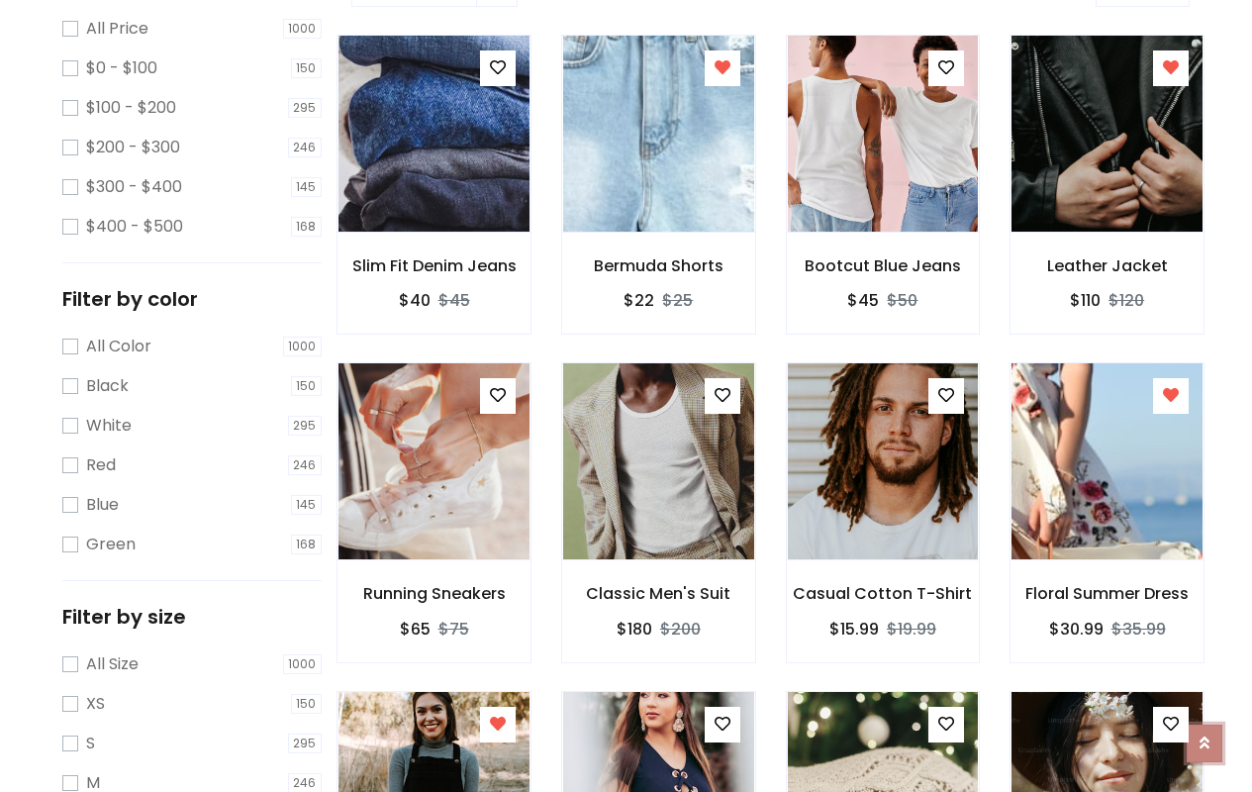
click at [1205, 736] on icon at bounding box center [1205, 743] width 10 height 16
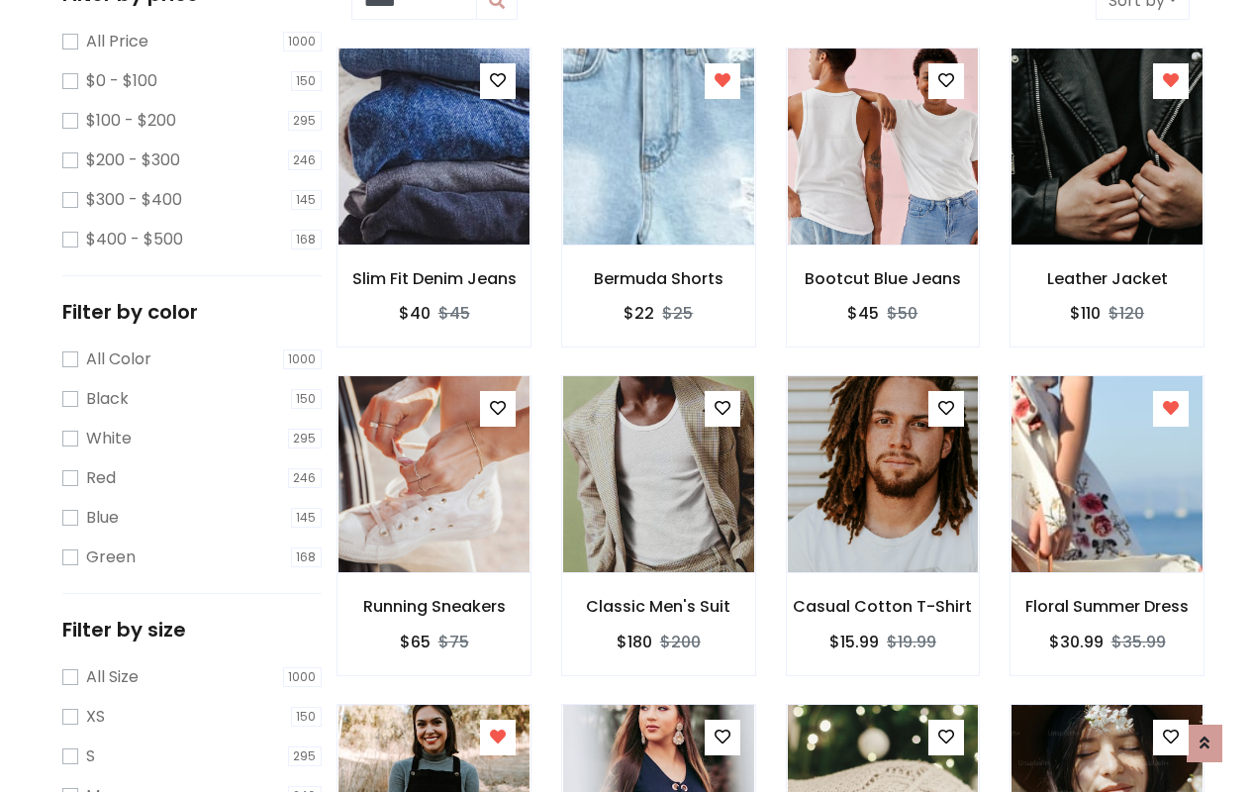
click at [722, 407] on icon at bounding box center [723, 408] width 16 height 16
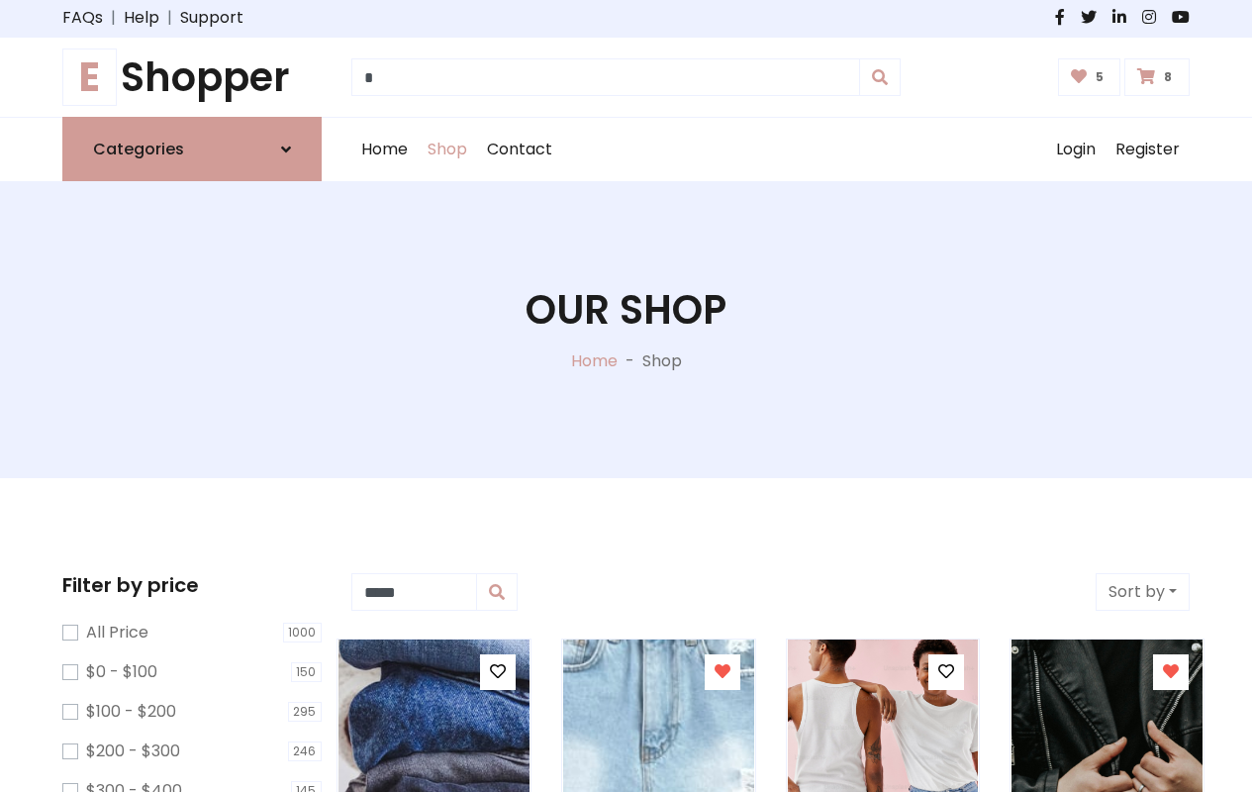
scroll to position [0, 0]
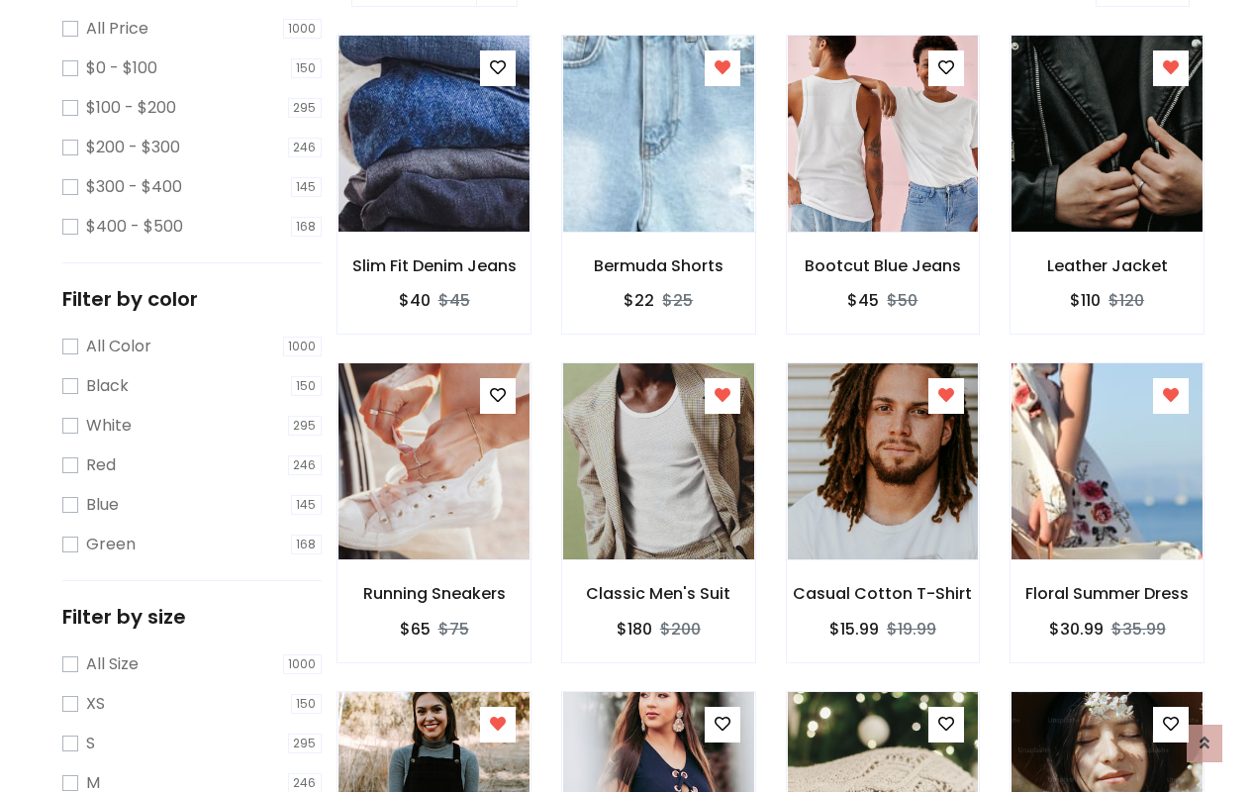
click at [1171, 396] on icon at bounding box center [1171, 395] width 16 height 16
click at [497, 724] on icon at bounding box center [498, 724] width 16 height 16
click at [722, 724] on icon at bounding box center [723, 724] width 16 height 16
click at [946, 724] on icon at bounding box center [946, 724] width 16 height 16
click at [1171, 724] on icon at bounding box center [1171, 724] width 16 height 16
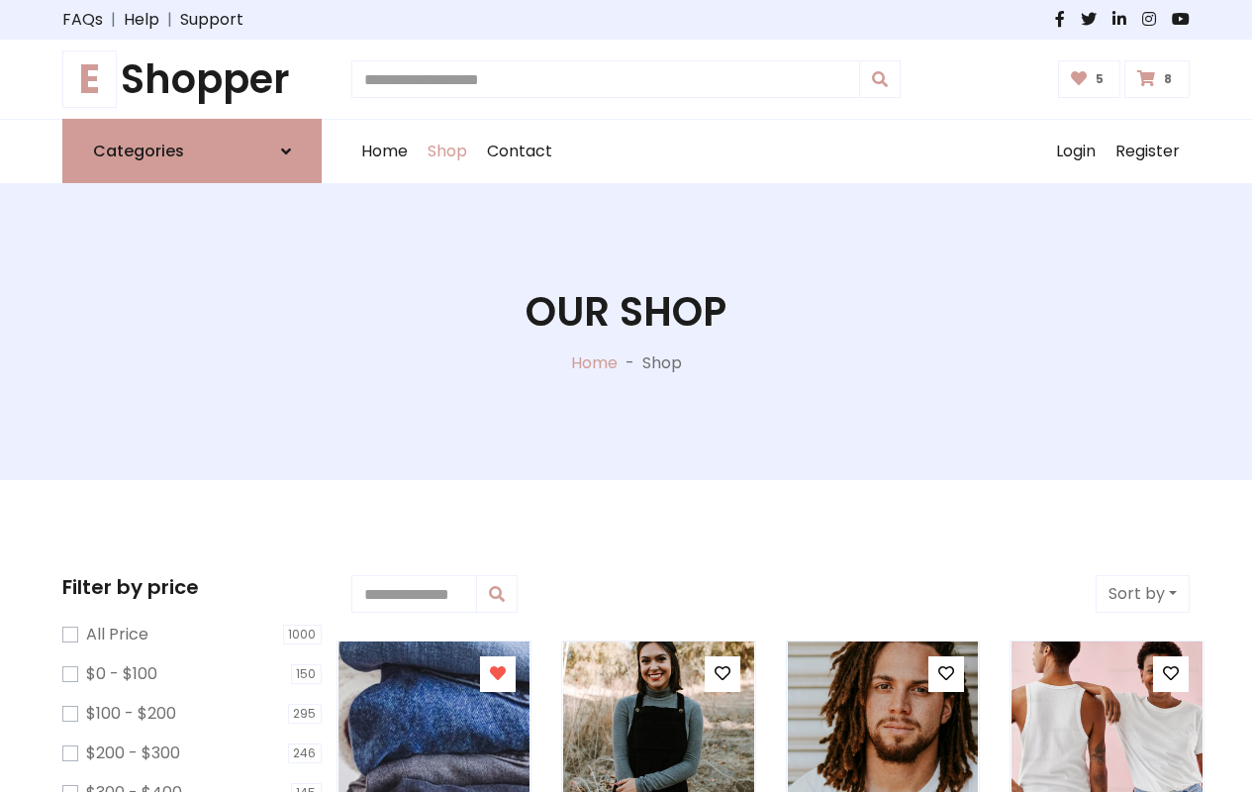
type input "*"
type input "*****"
type input "**********"
type input "*"
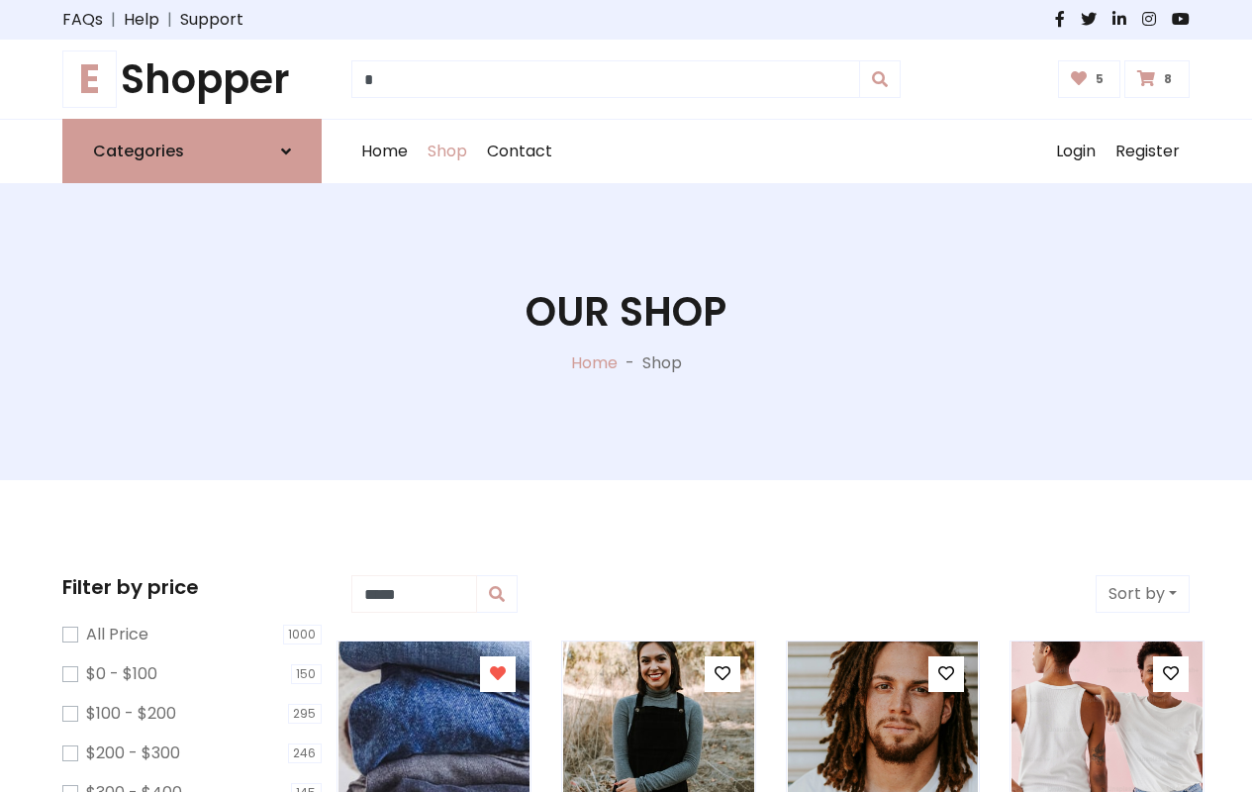
type input "*****"
click at [1142, 594] on button "Sort by" at bounding box center [1143, 594] width 94 height 38
click at [497, 674] on icon at bounding box center [498, 673] width 16 height 16
click at [722, 674] on icon at bounding box center [723, 673] width 16 height 16
click at [946, 674] on icon at bounding box center [946, 673] width 16 height 16
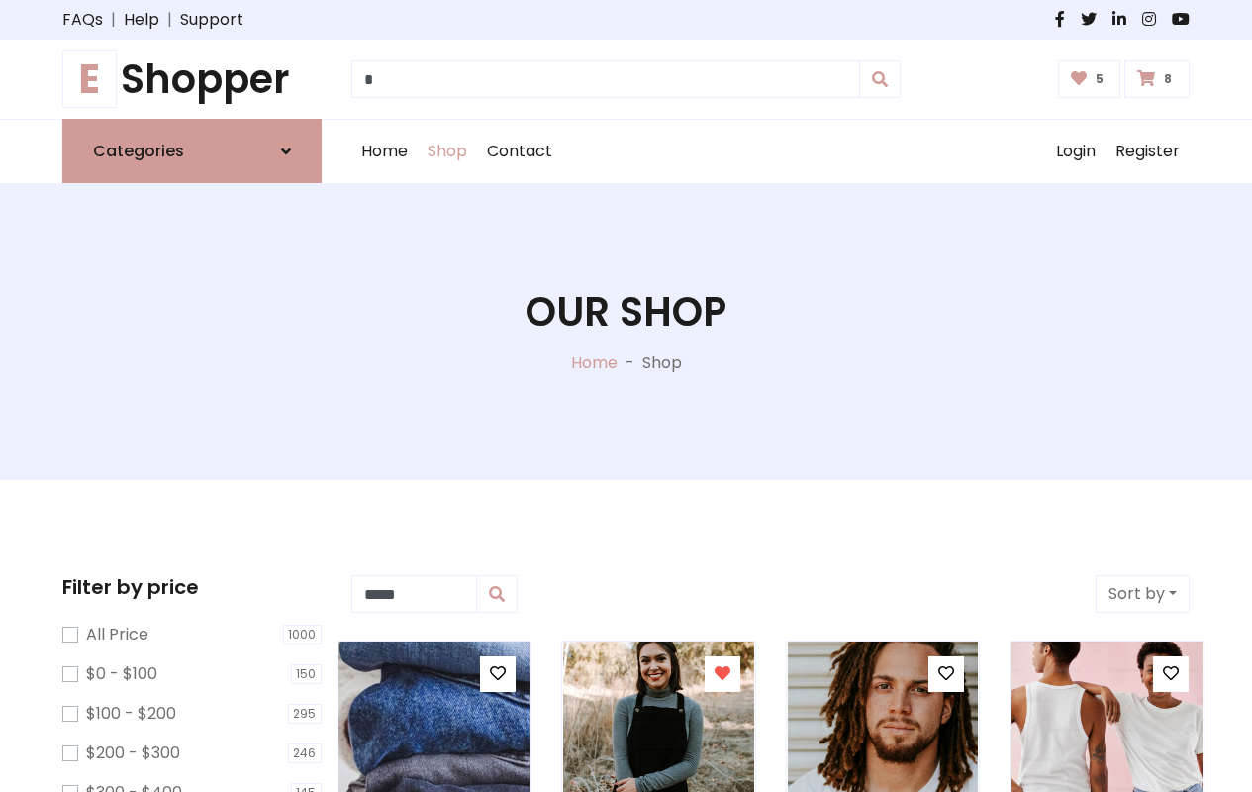
click at [1171, 674] on icon at bounding box center [1171, 673] width 16 height 16
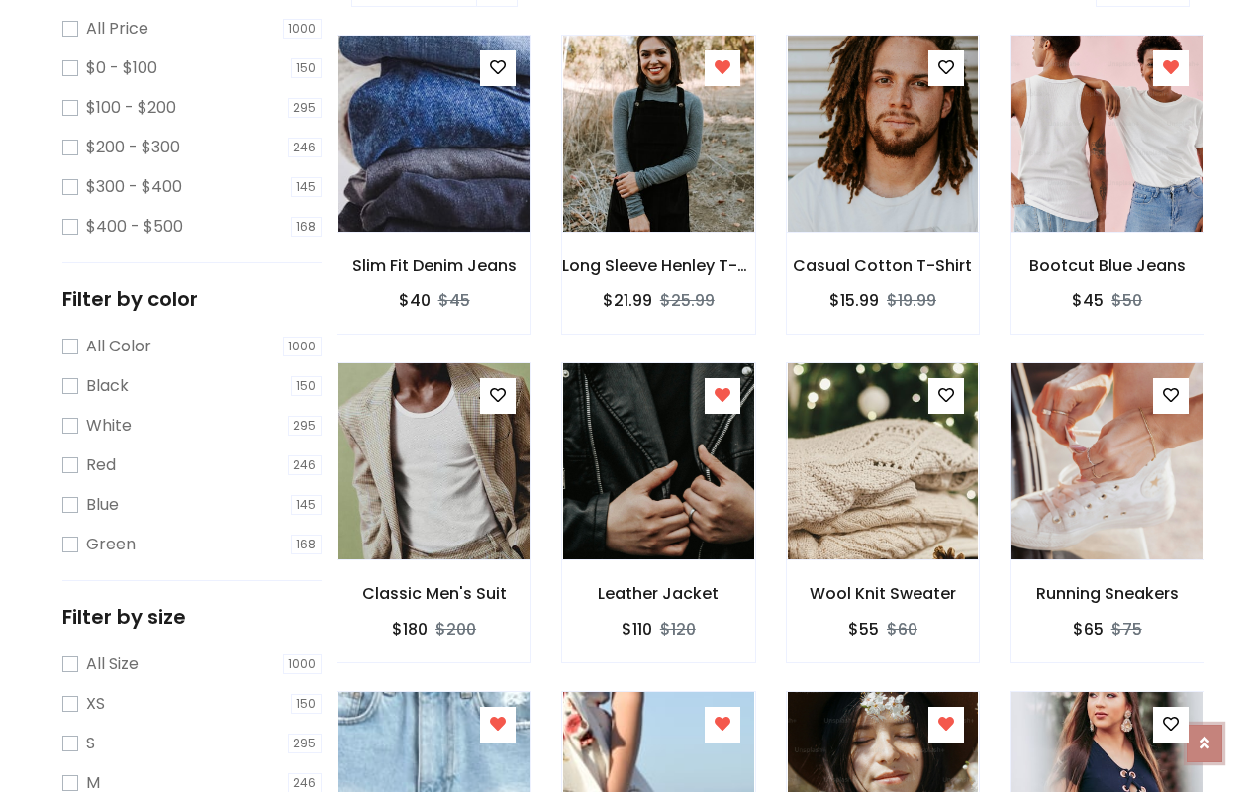
click at [1205, 735] on icon at bounding box center [1205, 743] width 10 height 16
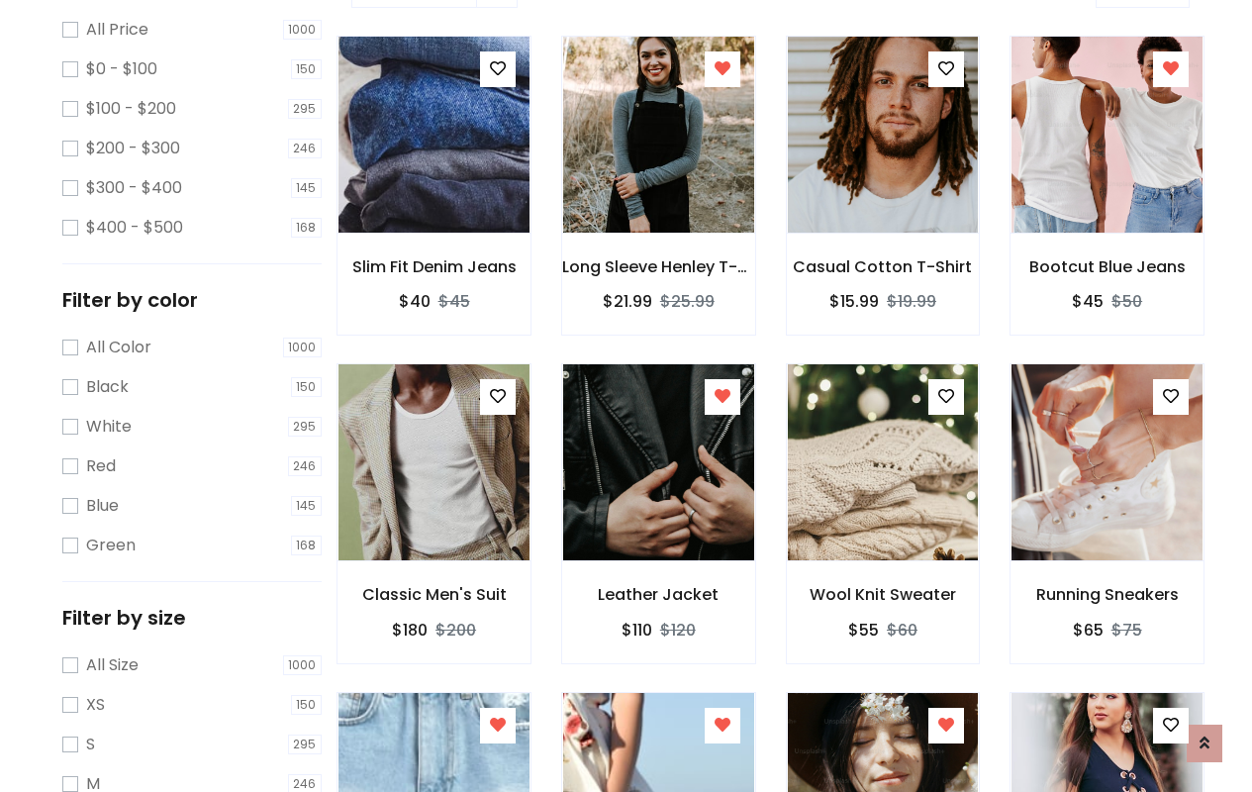
click at [722, 399] on icon at bounding box center [723, 396] width 16 height 16
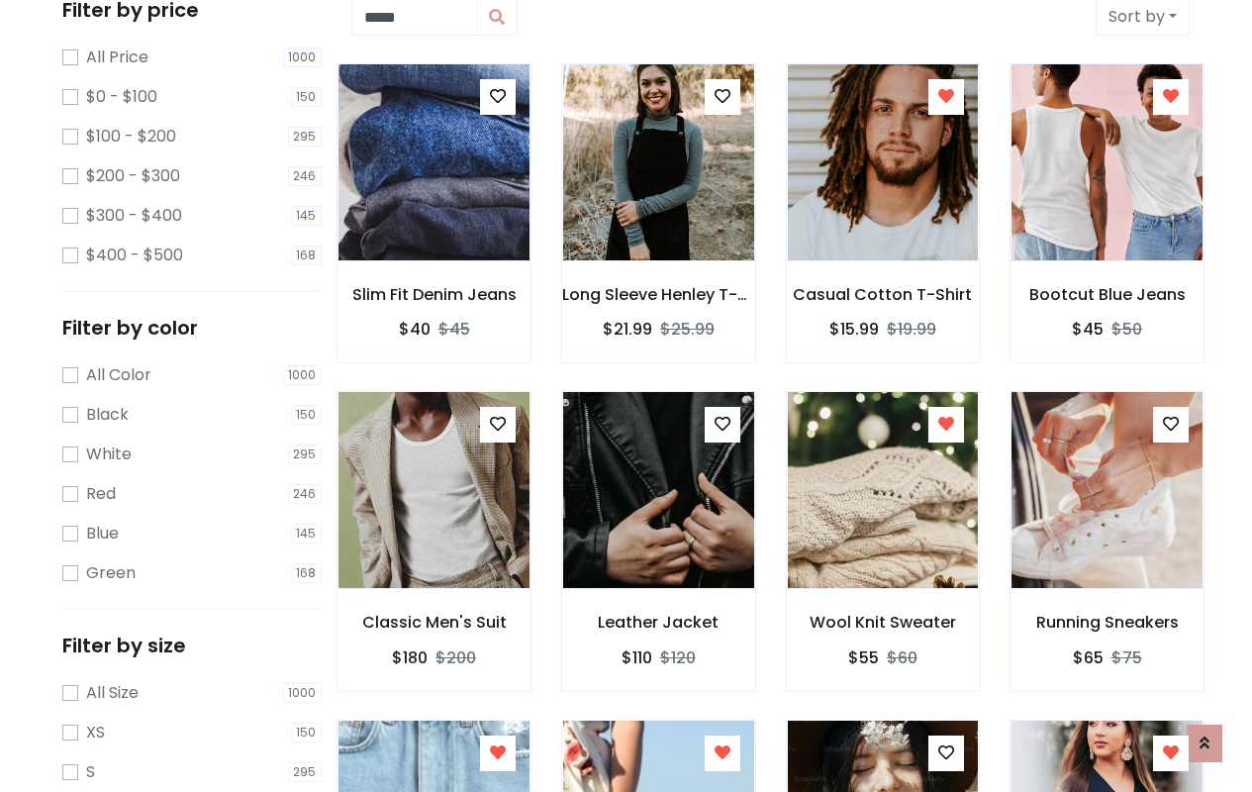
click at [946, 425] on icon at bounding box center [946, 424] width 16 height 16
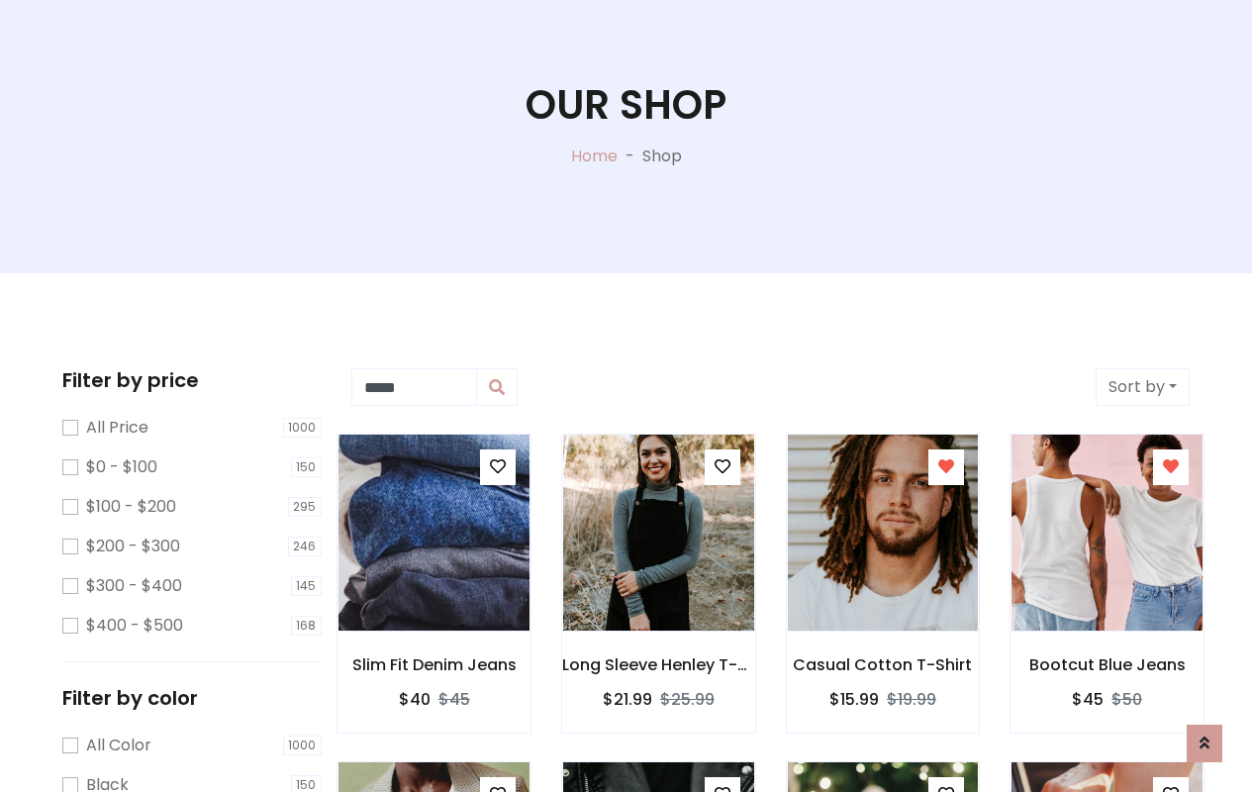
click at [1171, 786] on icon at bounding box center [1171, 794] width 16 height 16
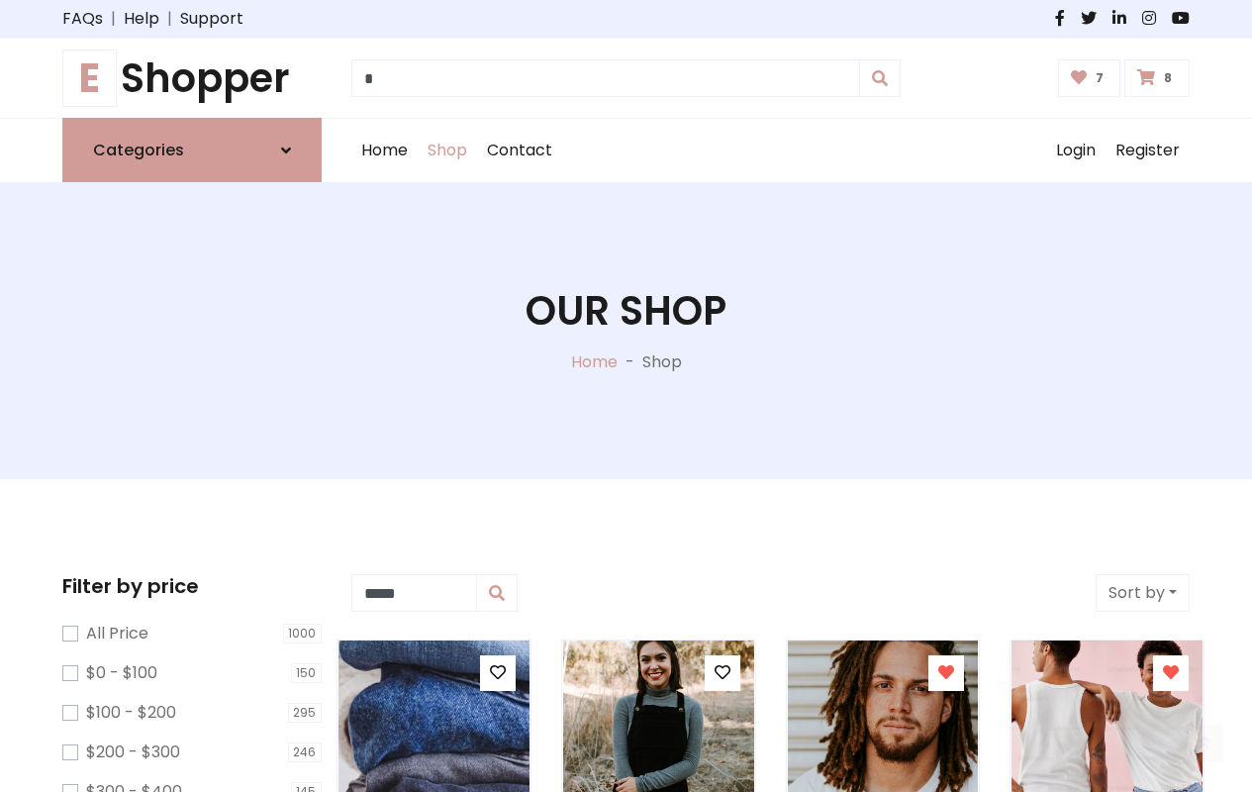
scroll to position [0, 0]
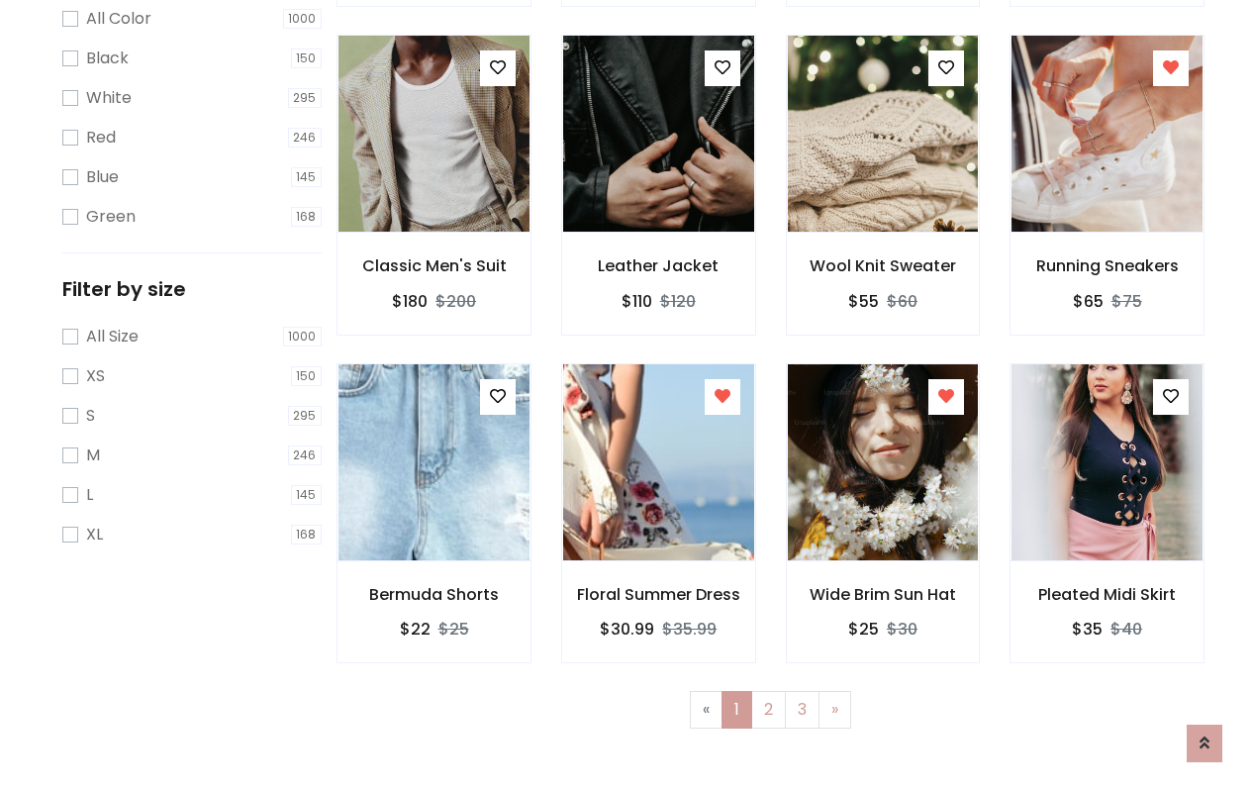
click at [722, 396] on icon at bounding box center [723, 396] width 16 height 16
click at [946, 396] on icon at bounding box center [946, 396] width 16 height 16
click at [1171, 396] on icon at bounding box center [1171, 396] width 16 height 16
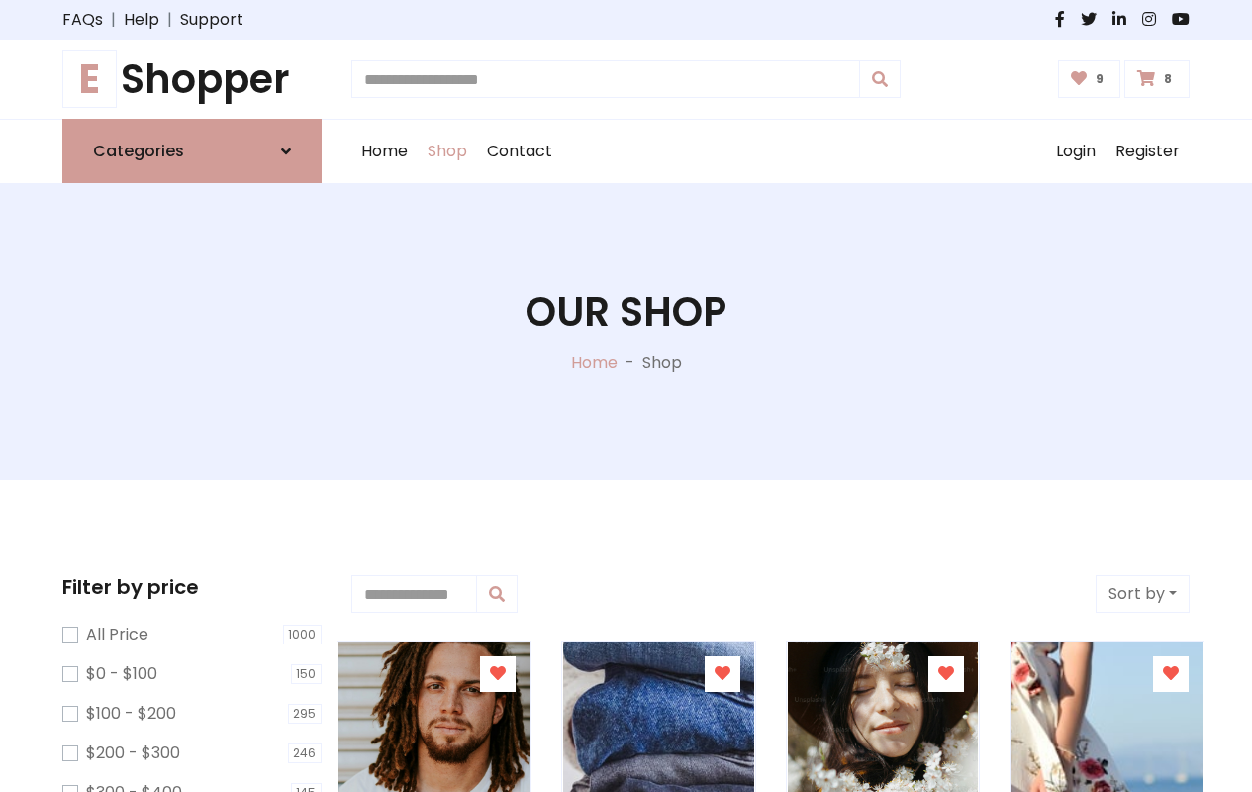
type input "*"
type input "*****"
type input "**********"
type input "*"
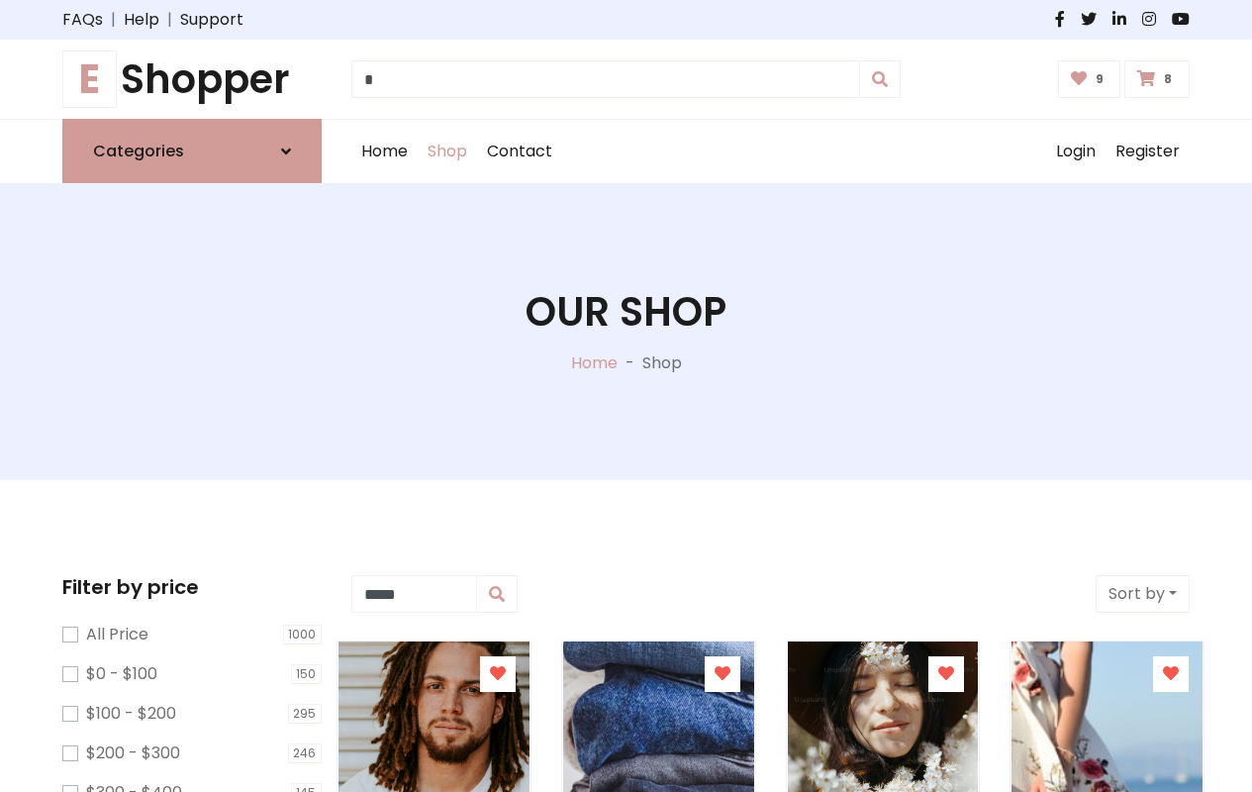
type input "*****"
click at [1142, 594] on button "Sort by" at bounding box center [1143, 594] width 94 height 38
click at [497, 674] on icon at bounding box center [498, 673] width 16 height 16
click at [722, 674] on icon at bounding box center [723, 673] width 16 height 16
click at [946, 674] on icon at bounding box center [946, 673] width 16 height 16
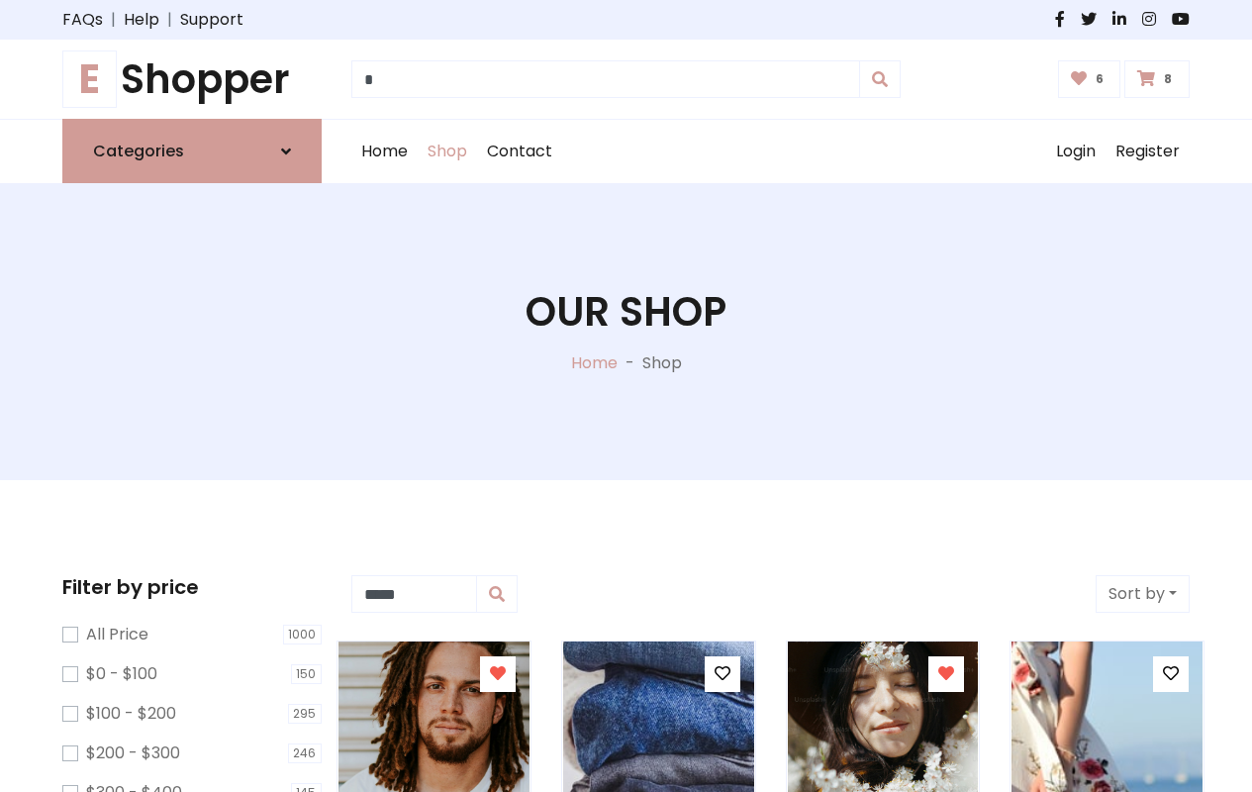
click at [1171, 674] on icon at bounding box center [1171, 673] width 16 height 16
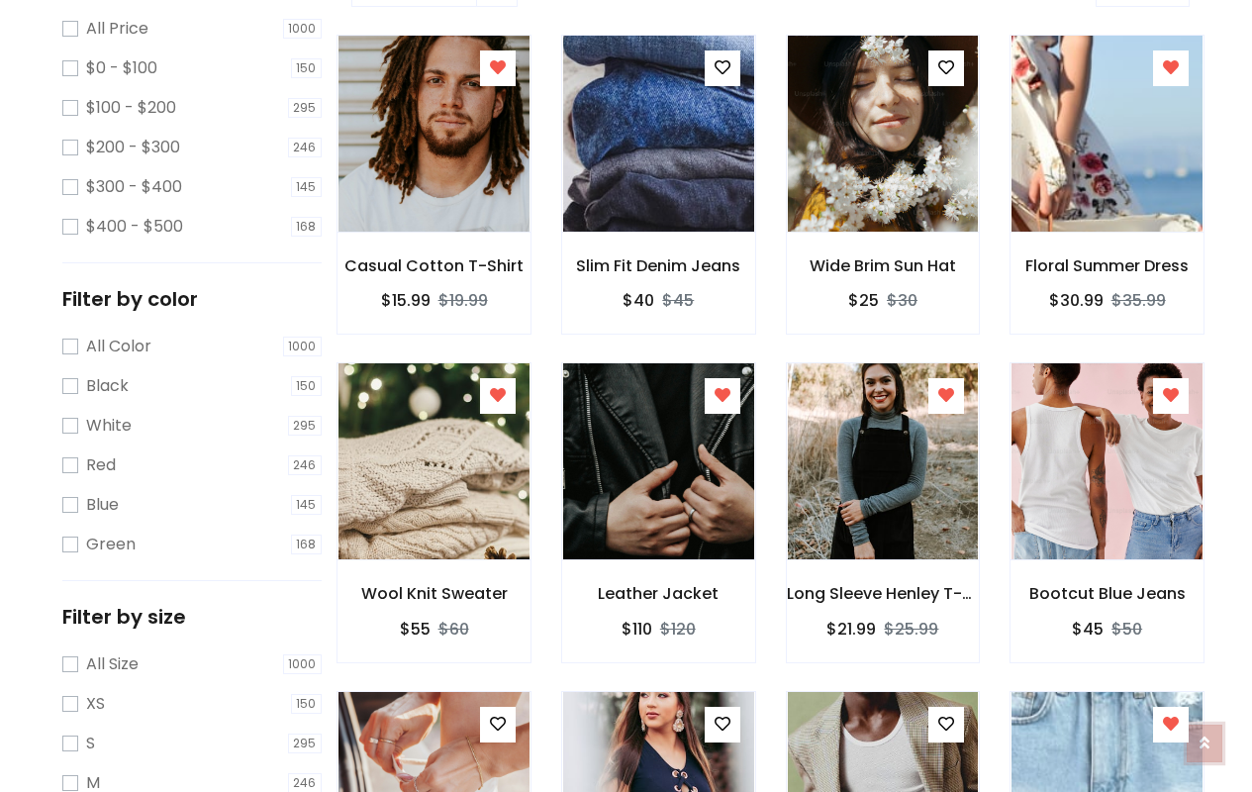
click at [1205, 738] on icon at bounding box center [1205, 732] width 10 height 16
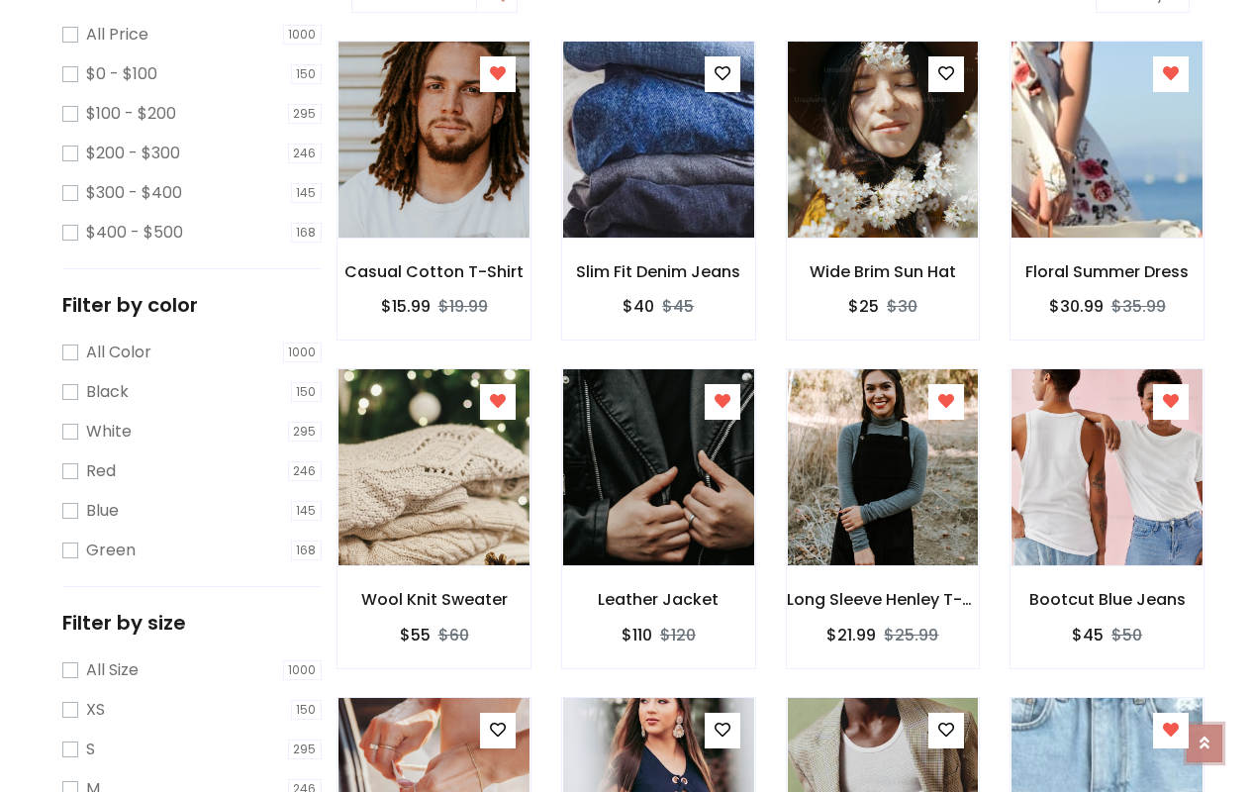
click at [1205, 735] on icon at bounding box center [1205, 743] width 10 height 16
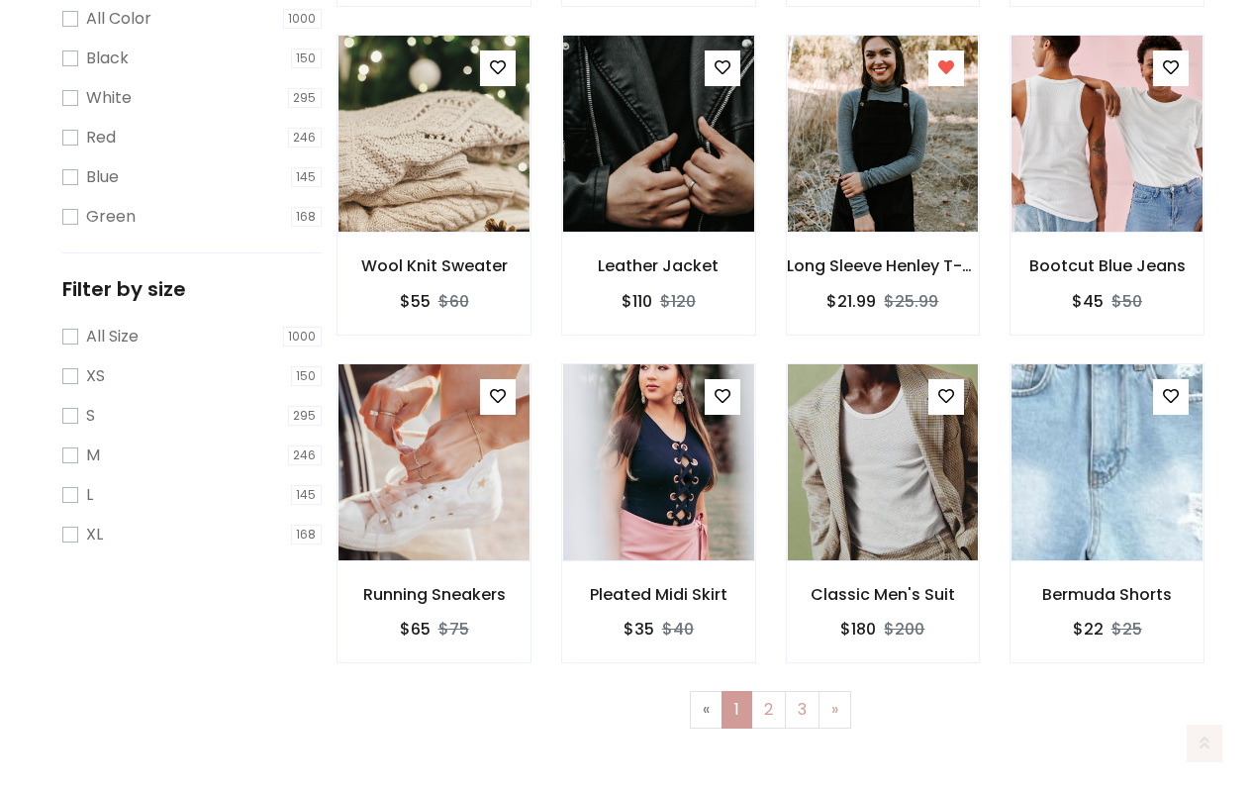
click at [722, 396] on icon at bounding box center [723, 396] width 16 height 16
click at [946, 396] on icon at bounding box center [946, 396] width 16 height 16
click at [1171, 396] on icon at bounding box center [1171, 396] width 16 height 16
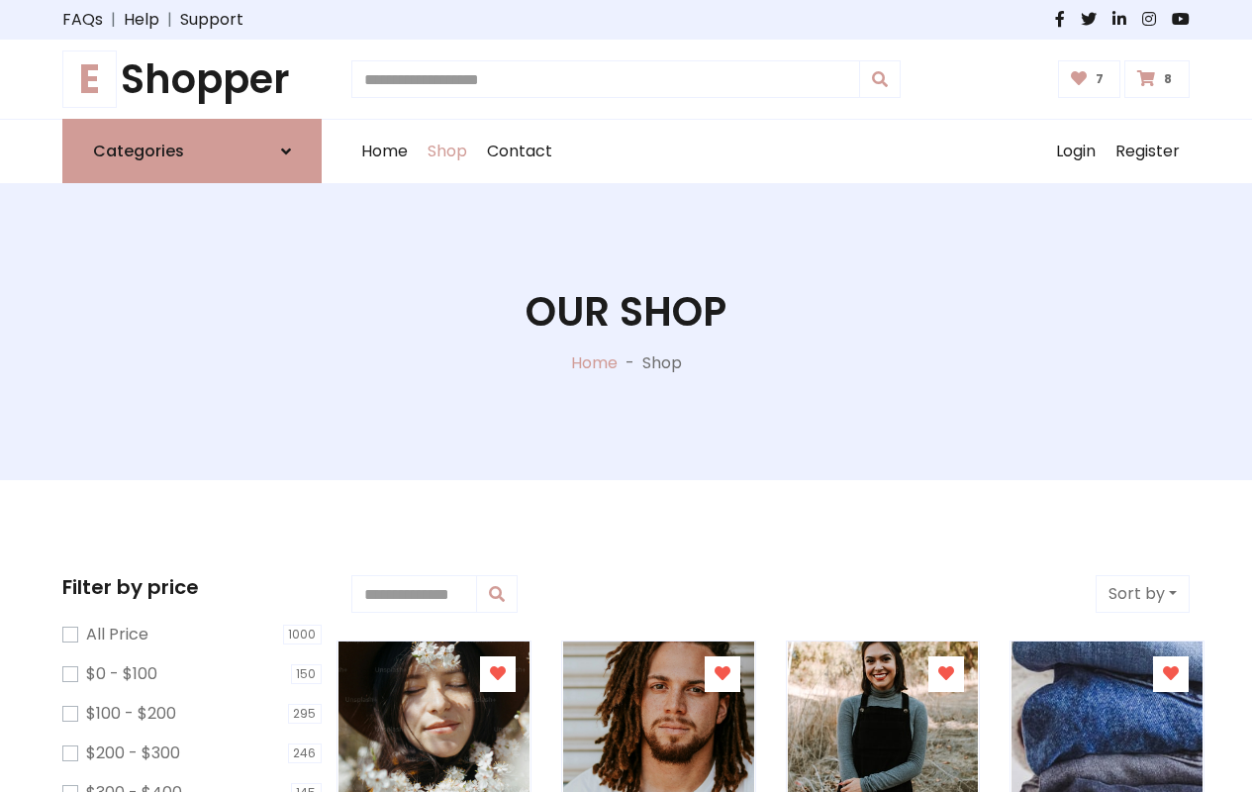
type input "*"
type input "*****"
type input "**********"
type input "*"
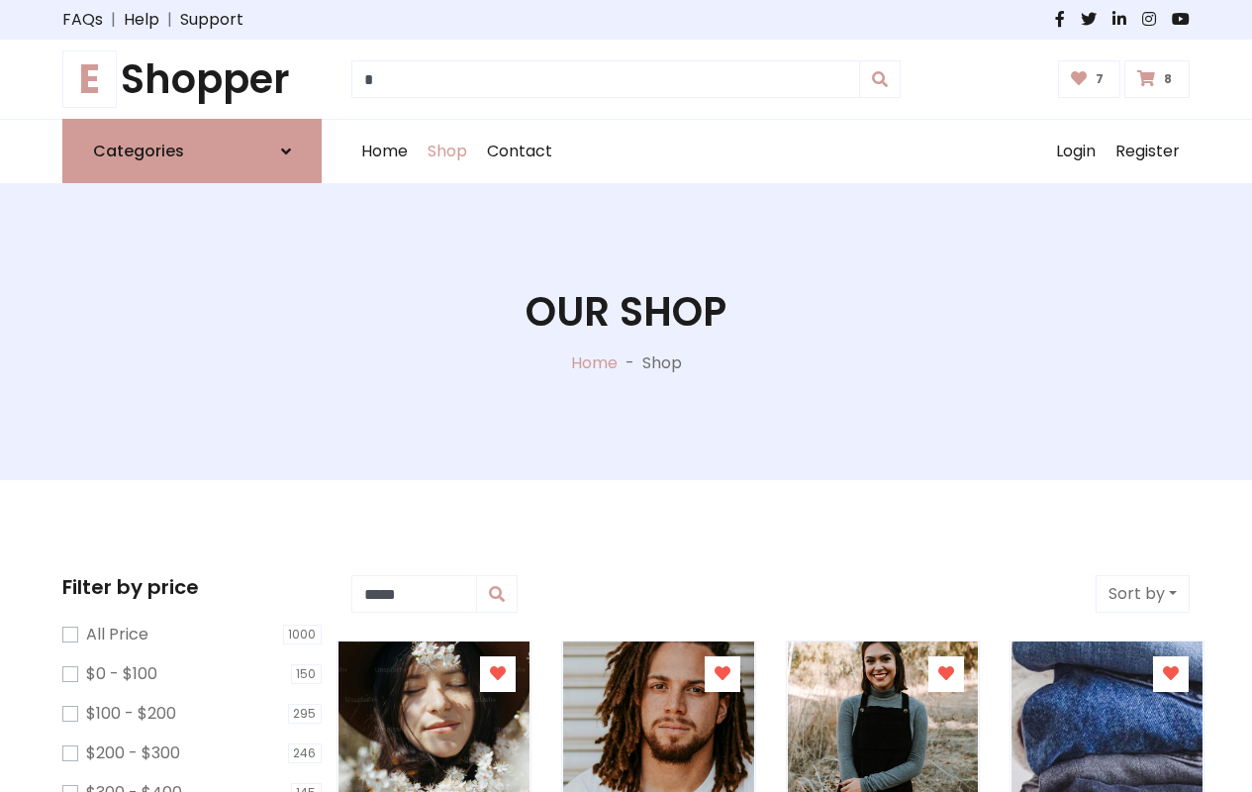
type input "*****"
click at [1142, 594] on button "Sort by" at bounding box center [1143, 594] width 94 height 38
click at [497, 674] on icon at bounding box center [498, 673] width 16 height 16
click at [0, 0] on icon at bounding box center [0, 0] width 0 height 0
click at [946, 674] on icon at bounding box center [946, 673] width 16 height 16
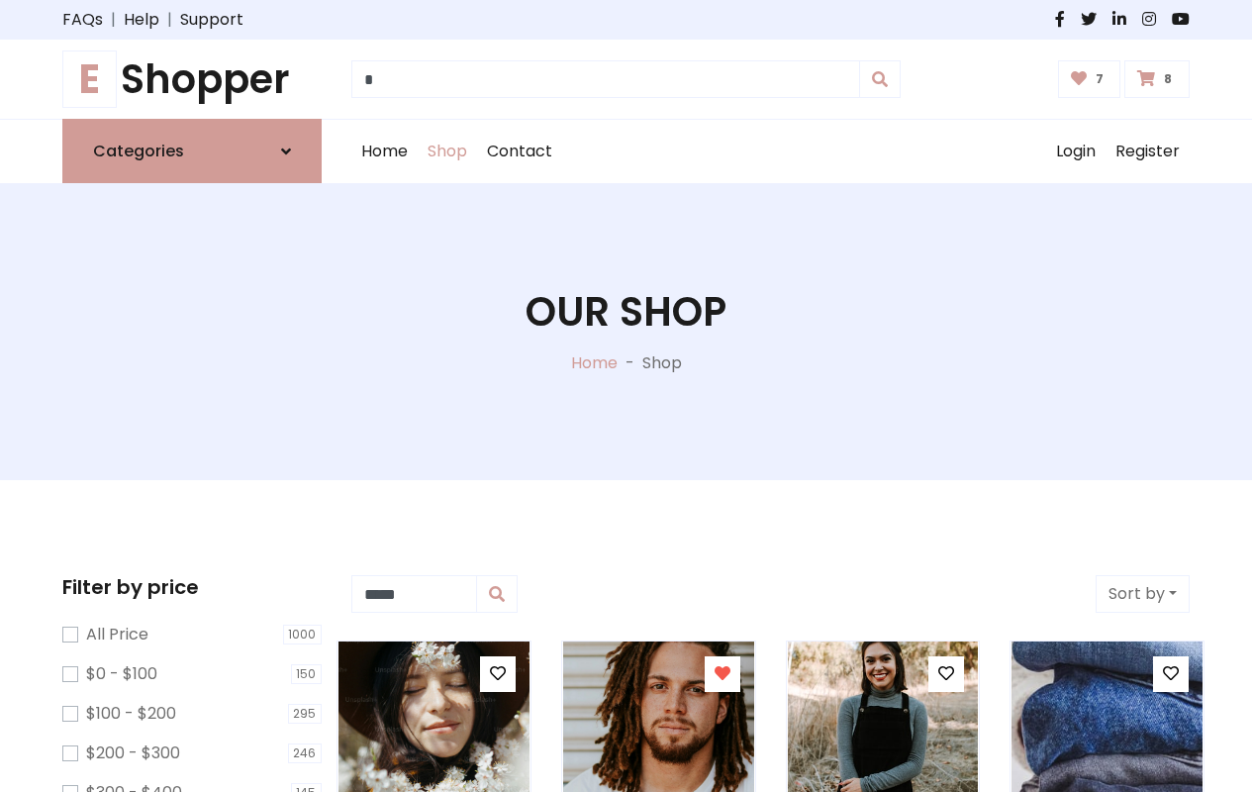
click at [1171, 674] on icon at bounding box center [1171, 673] width 16 height 16
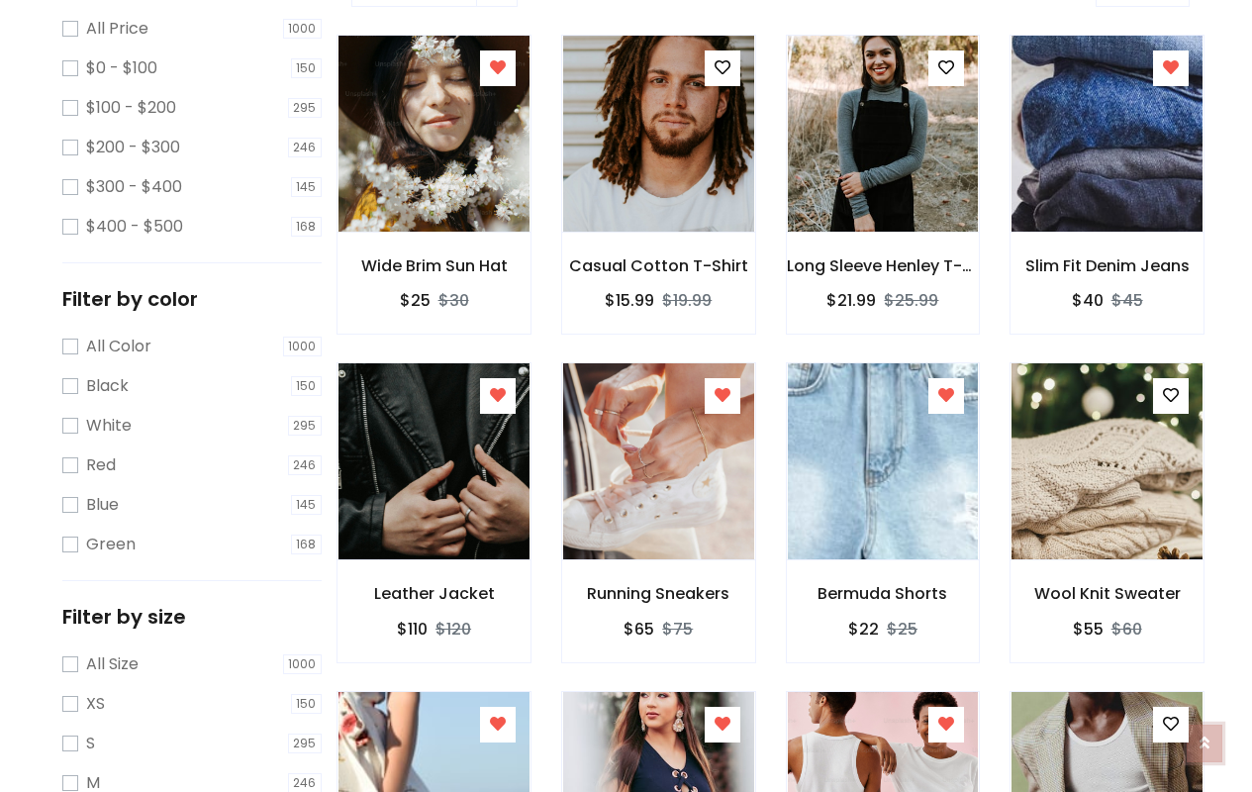
click at [1205, 737] on icon at bounding box center [1205, 743] width 10 height 16
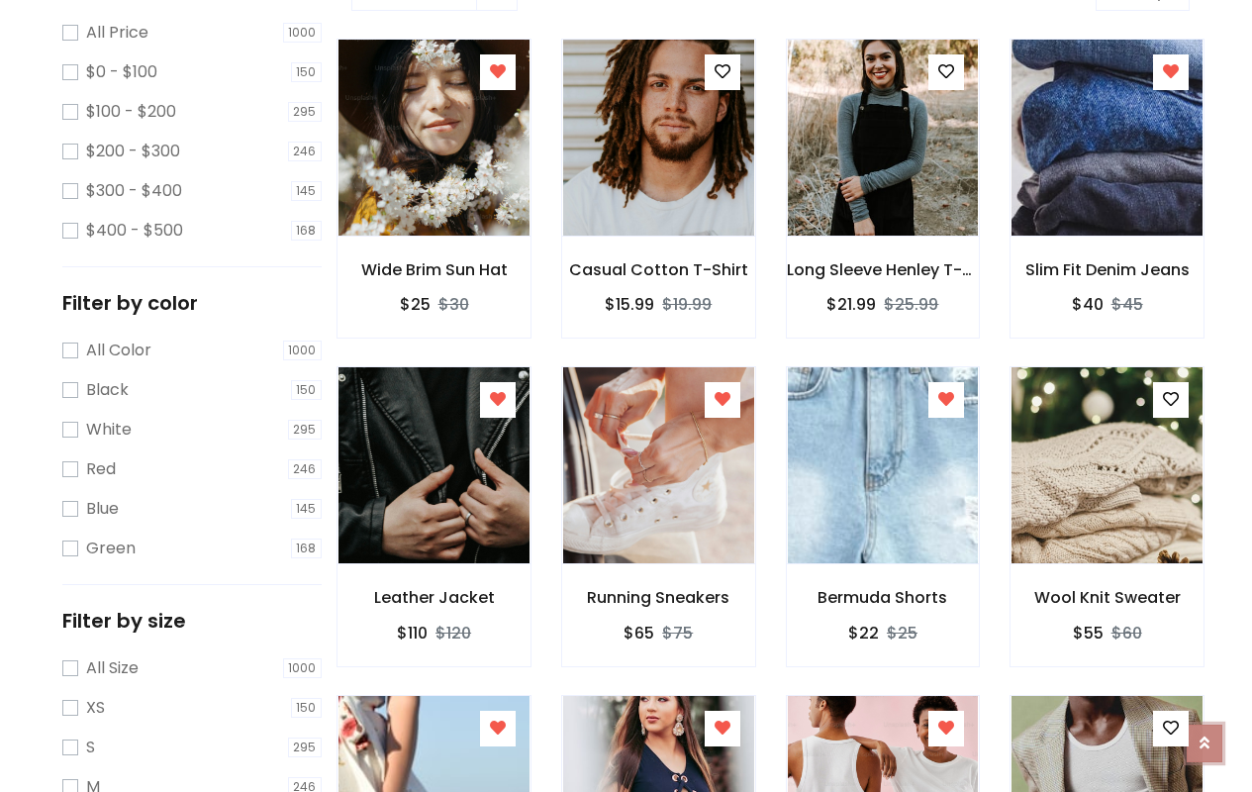
click at [1205, 735] on icon at bounding box center [1205, 743] width 10 height 16
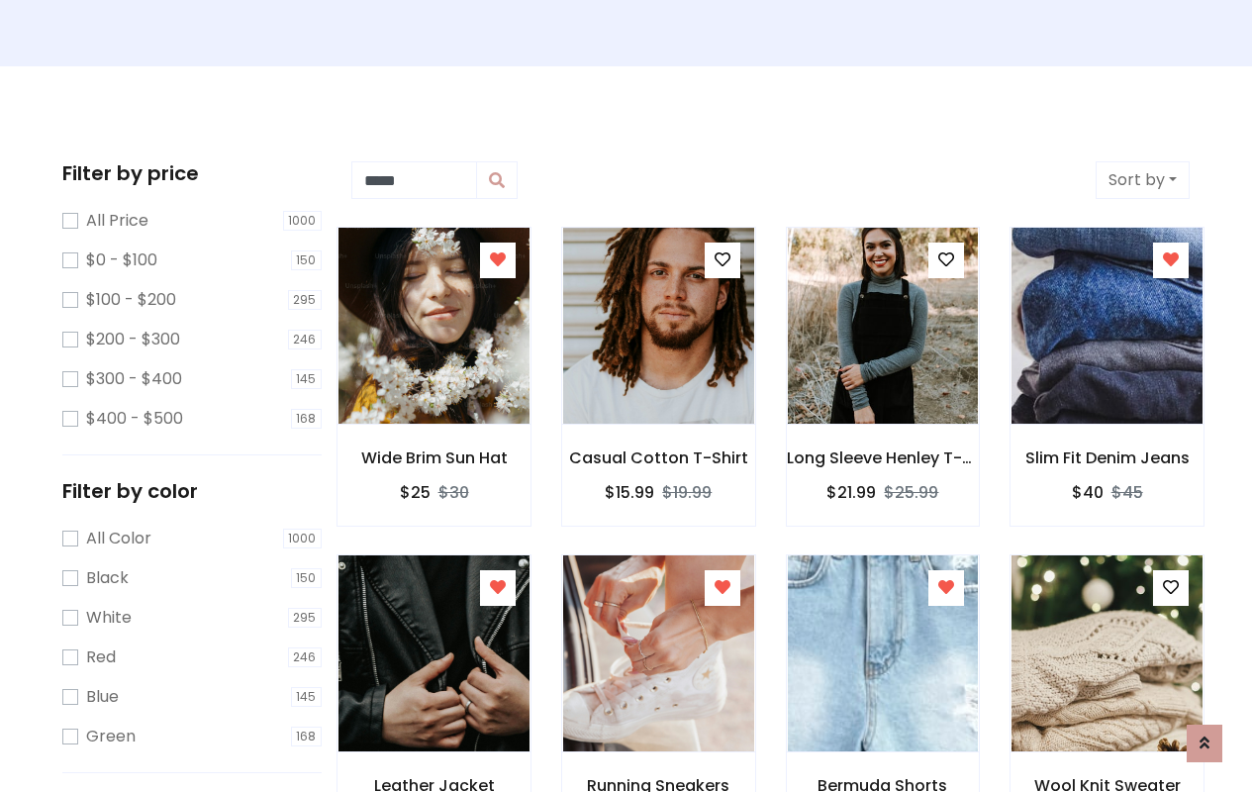
click at [722, 570] on div at bounding box center [723, 588] width 36 height 36
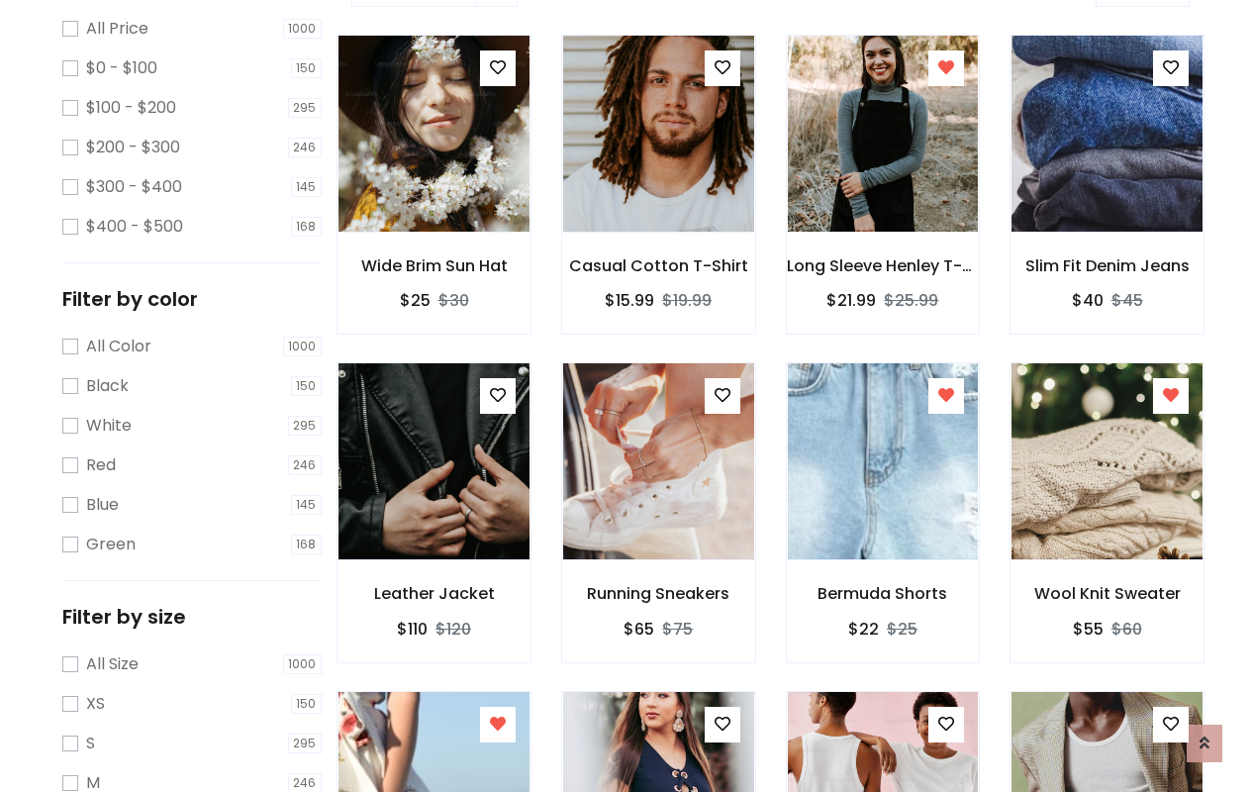
click at [497, 724] on icon at bounding box center [498, 724] width 16 height 16
click at [722, 724] on icon at bounding box center [723, 724] width 16 height 16
click at [946, 724] on icon at bounding box center [946, 724] width 16 height 16
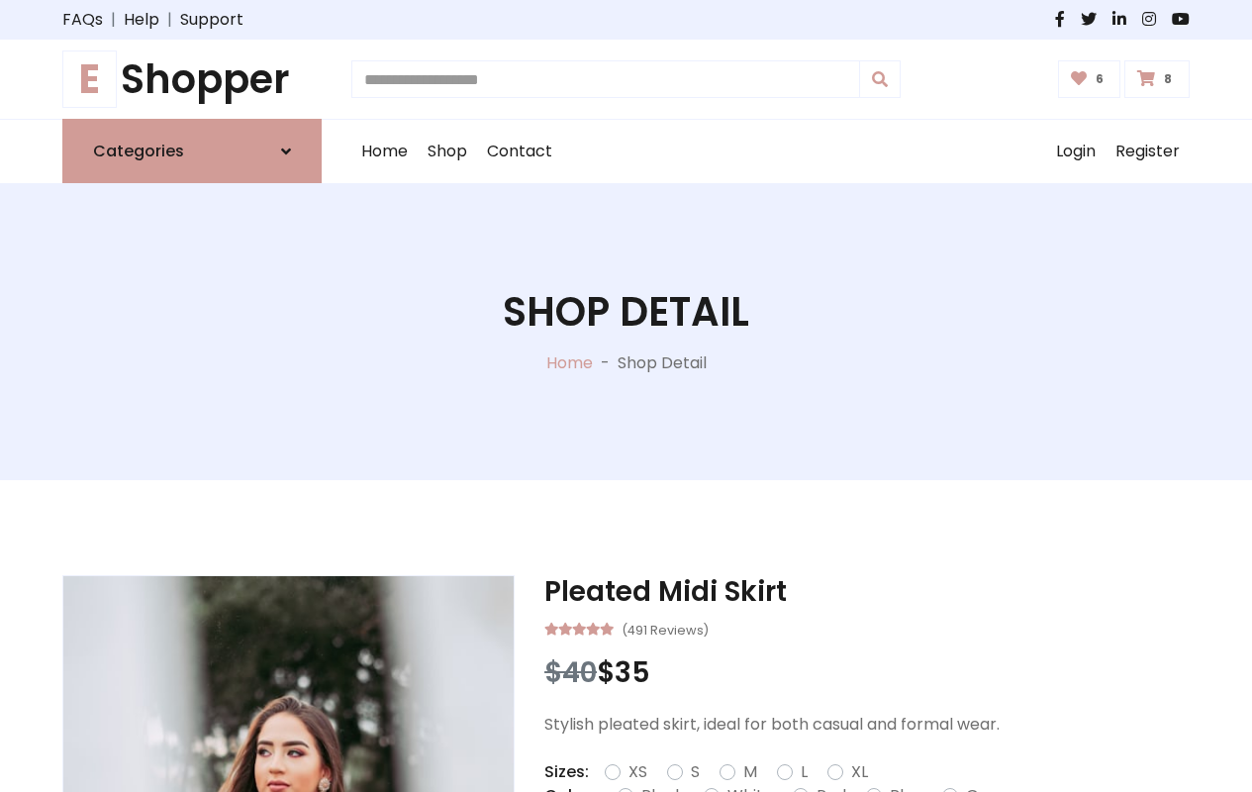
type input "*"
type input "*****"
type input "**********"
type input "*"
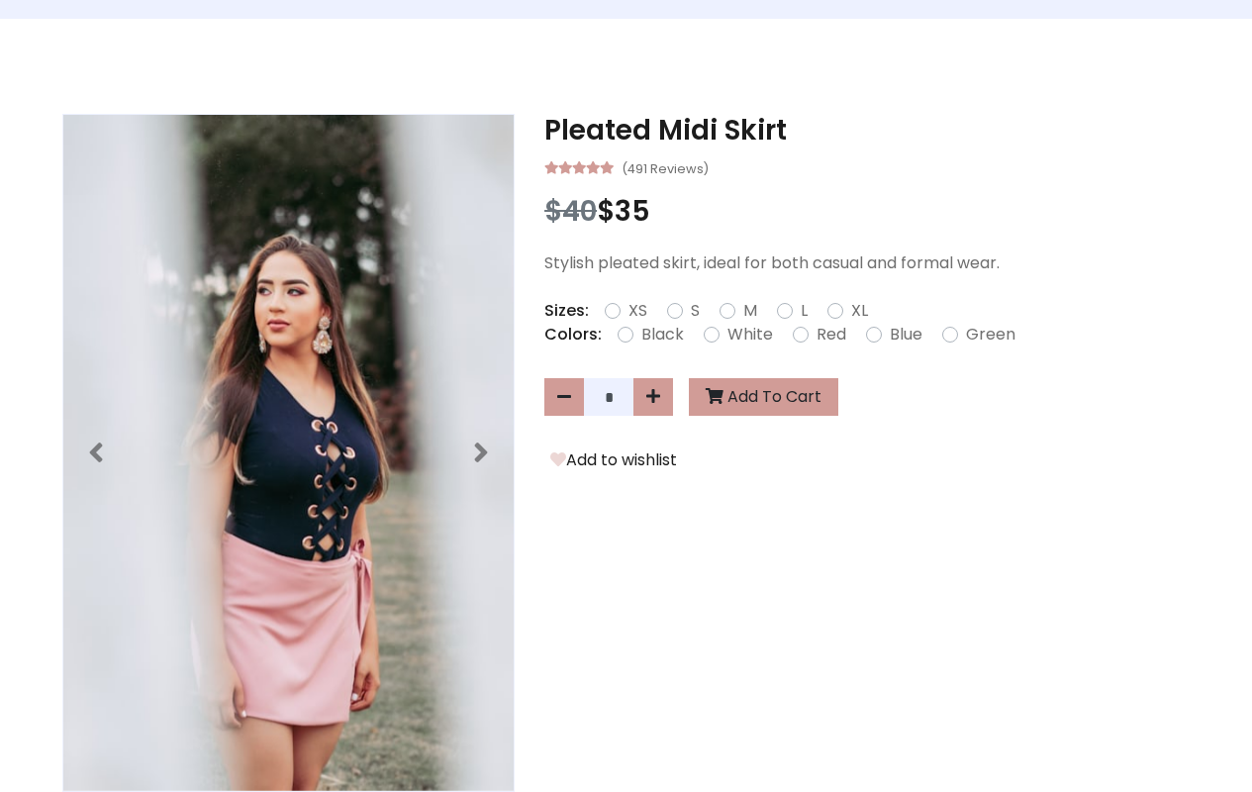
click at [0, 0] on icon at bounding box center [0, 0] width 0 height 0
click at [653, 398] on icon at bounding box center [653, 396] width 14 height 16
type input "*"
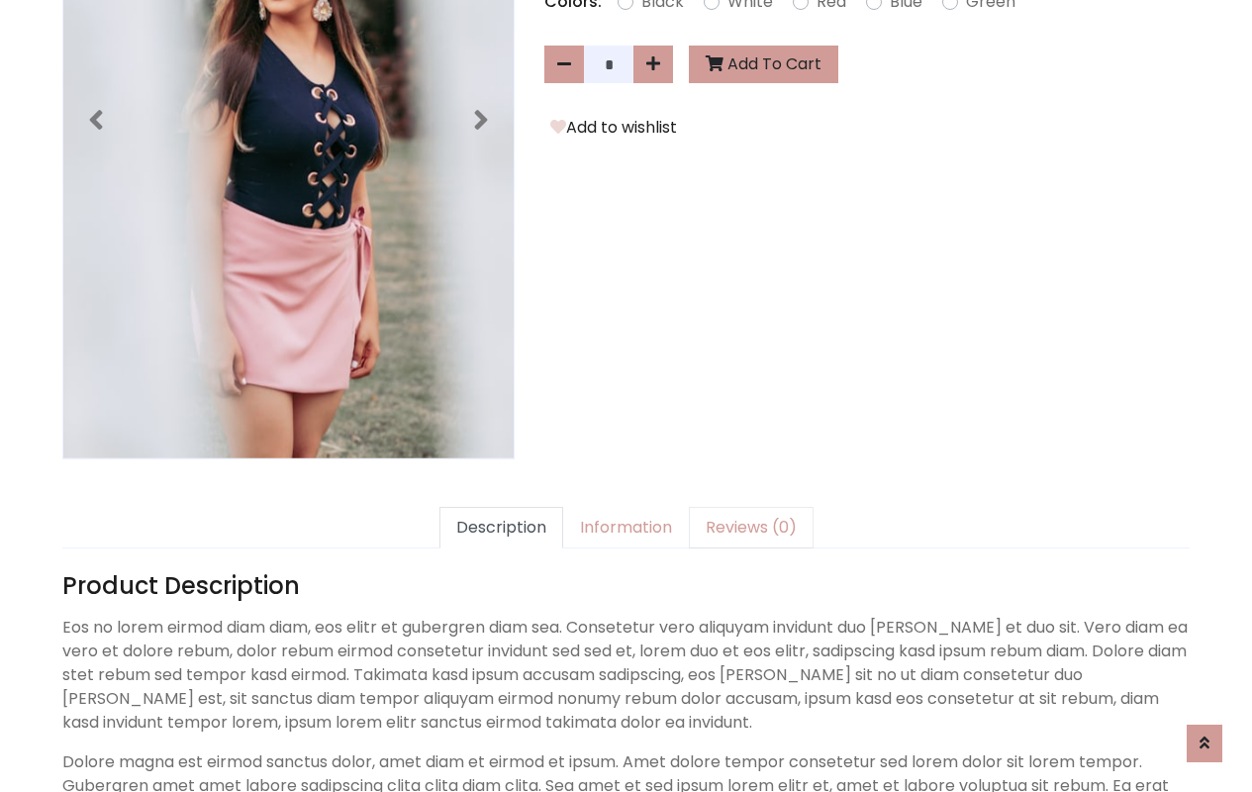
click at [738, 507] on link "Reviews (0)" at bounding box center [751, 528] width 125 height 42
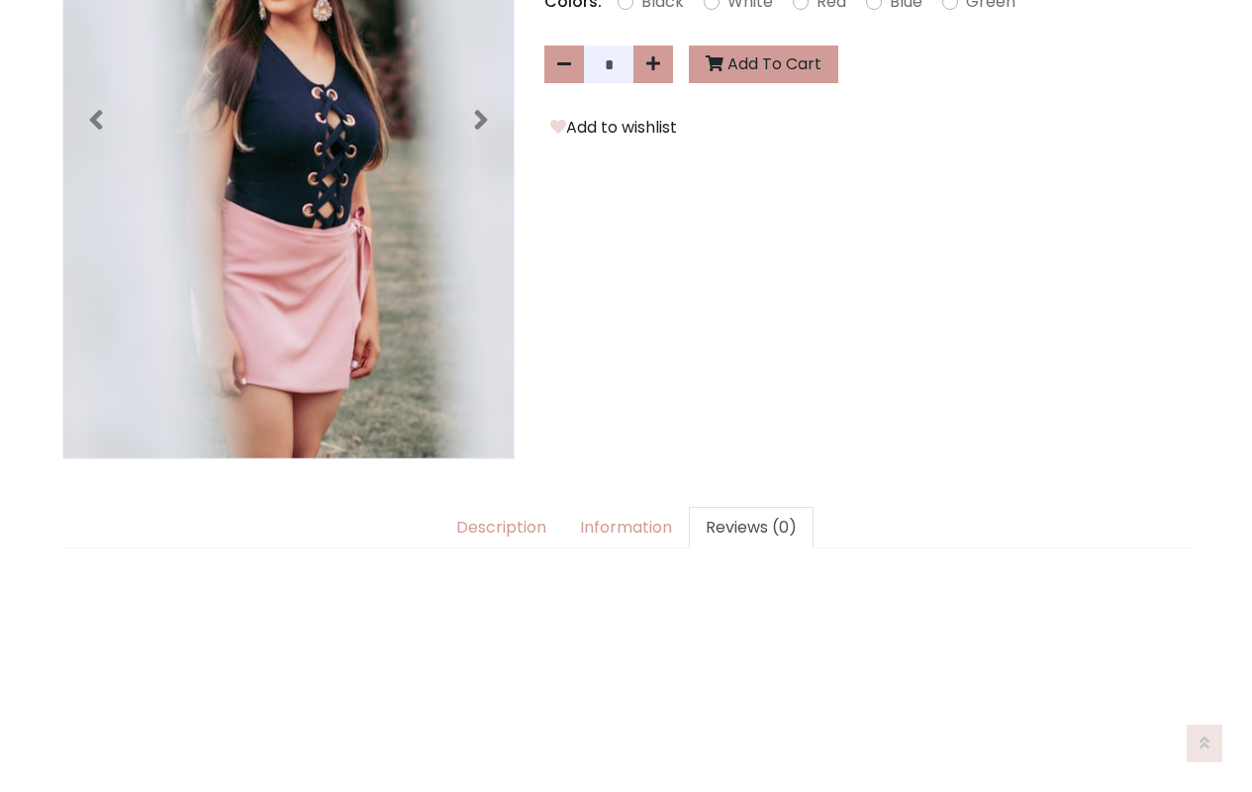
click at [738, 507] on link "Reviews (0)" at bounding box center [751, 528] width 125 height 42
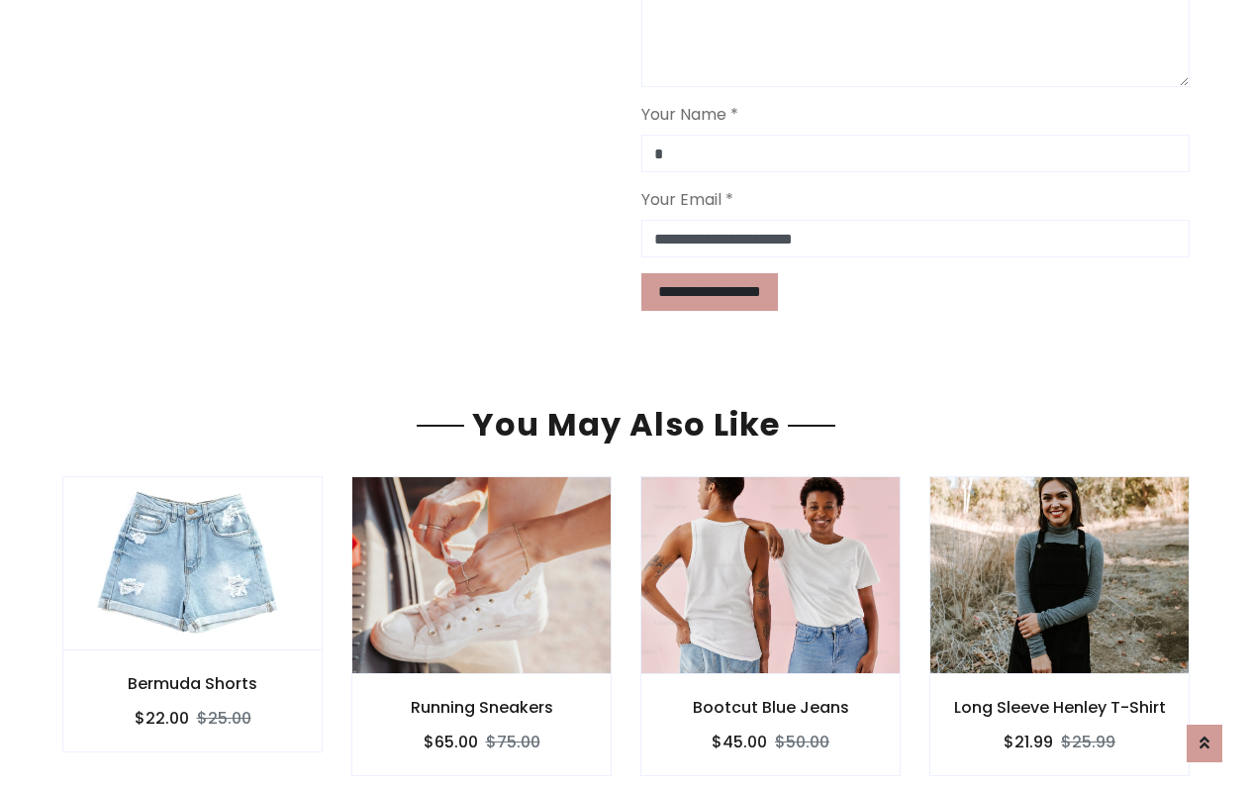
click at [664, 674] on div "Bootcut Blue Jeans $45.00 $50.00" at bounding box center [770, 725] width 260 height 102
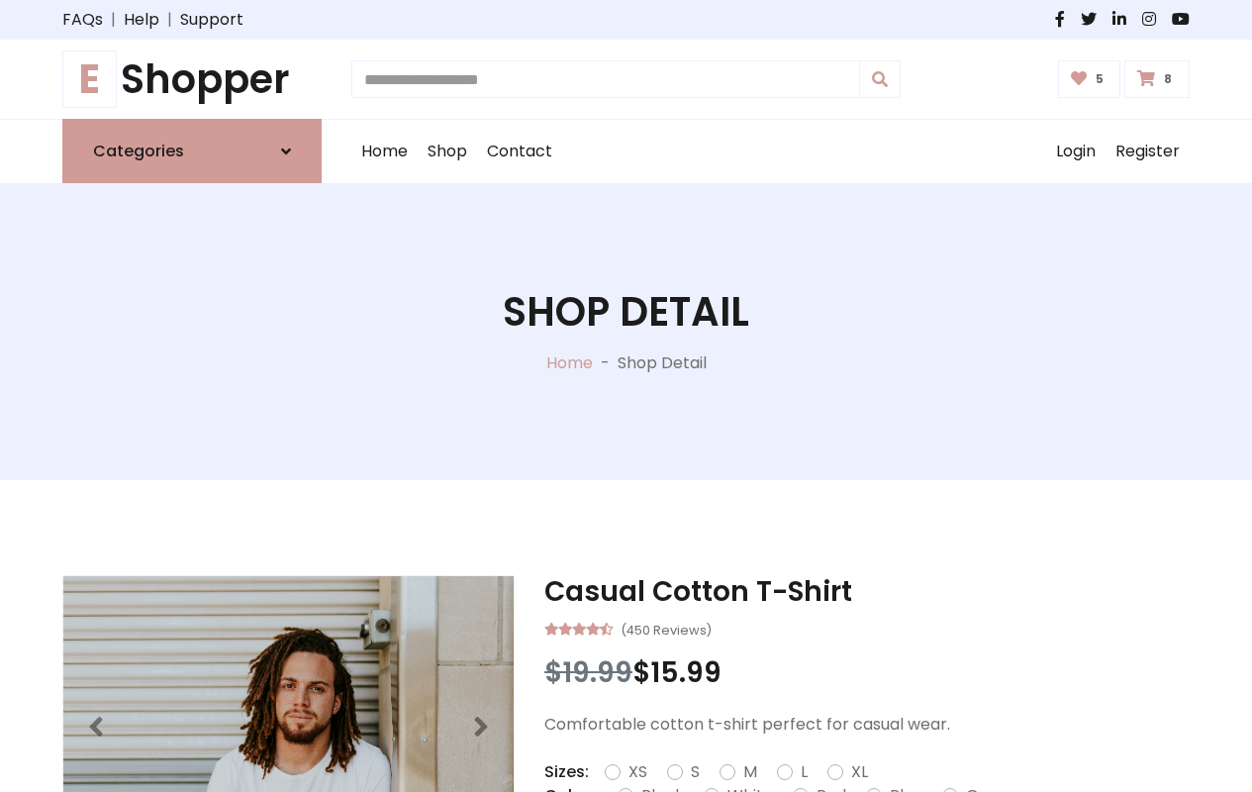
type input "*"
type input "*****"
type input "**********"
type input "*"
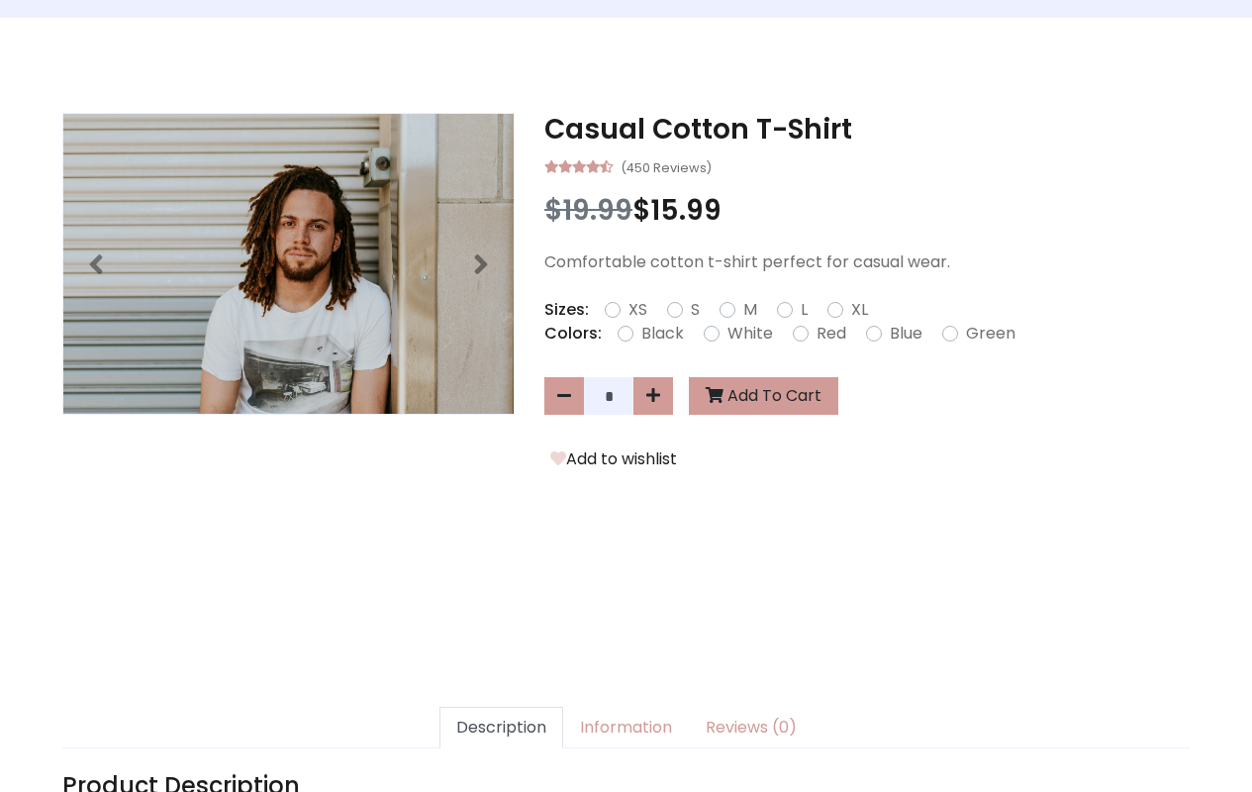
click at [0, 0] on icon at bounding box center [0, 0] width 0 height 0
click at [1205, 740] on icon at bounding box center [1205, 741] width 10 height 16
click at [653, 397] on icon at bounding box center [653, 396] width 14 height 16
type input "*"
click at [759, 398] on button "Add To Cart" at bounding box center [763, 397] width 149 height 38
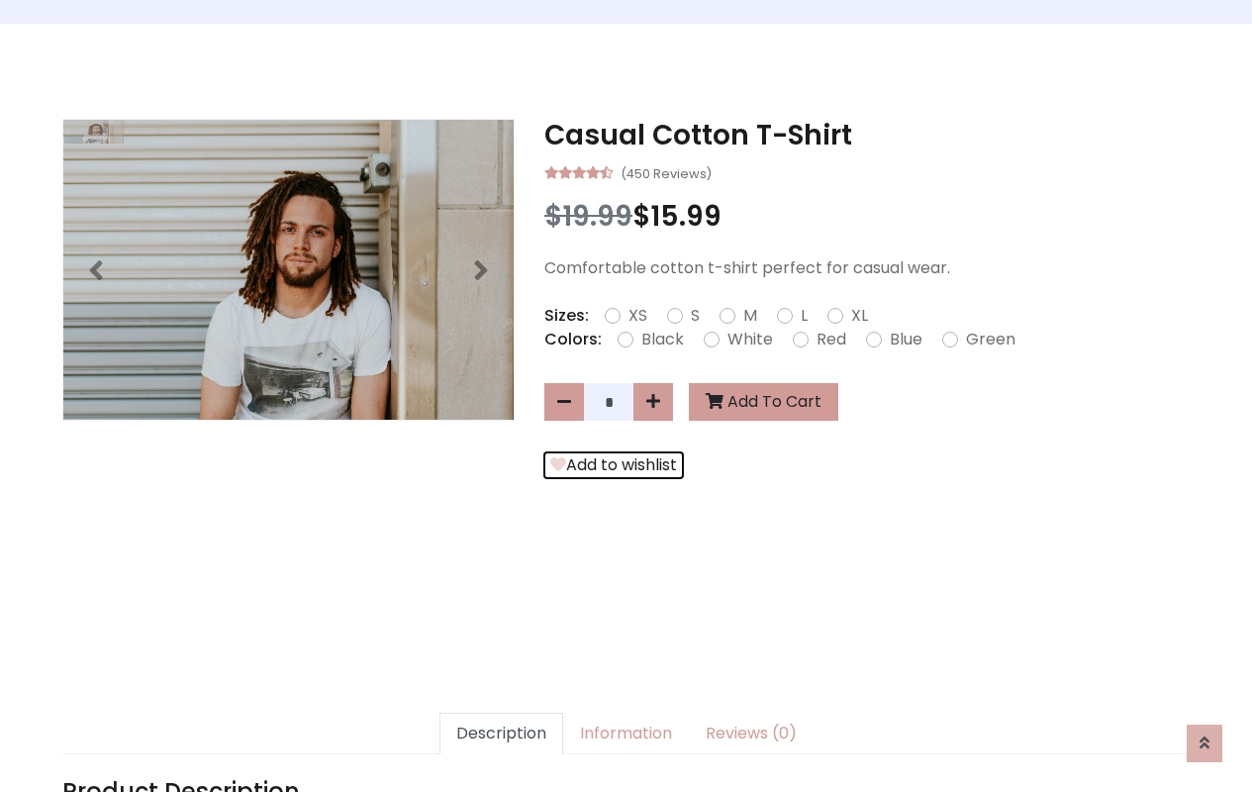
click at [610, 466] on button "Add to wishlist" at bounding box center [613, 465] width 139 height 26
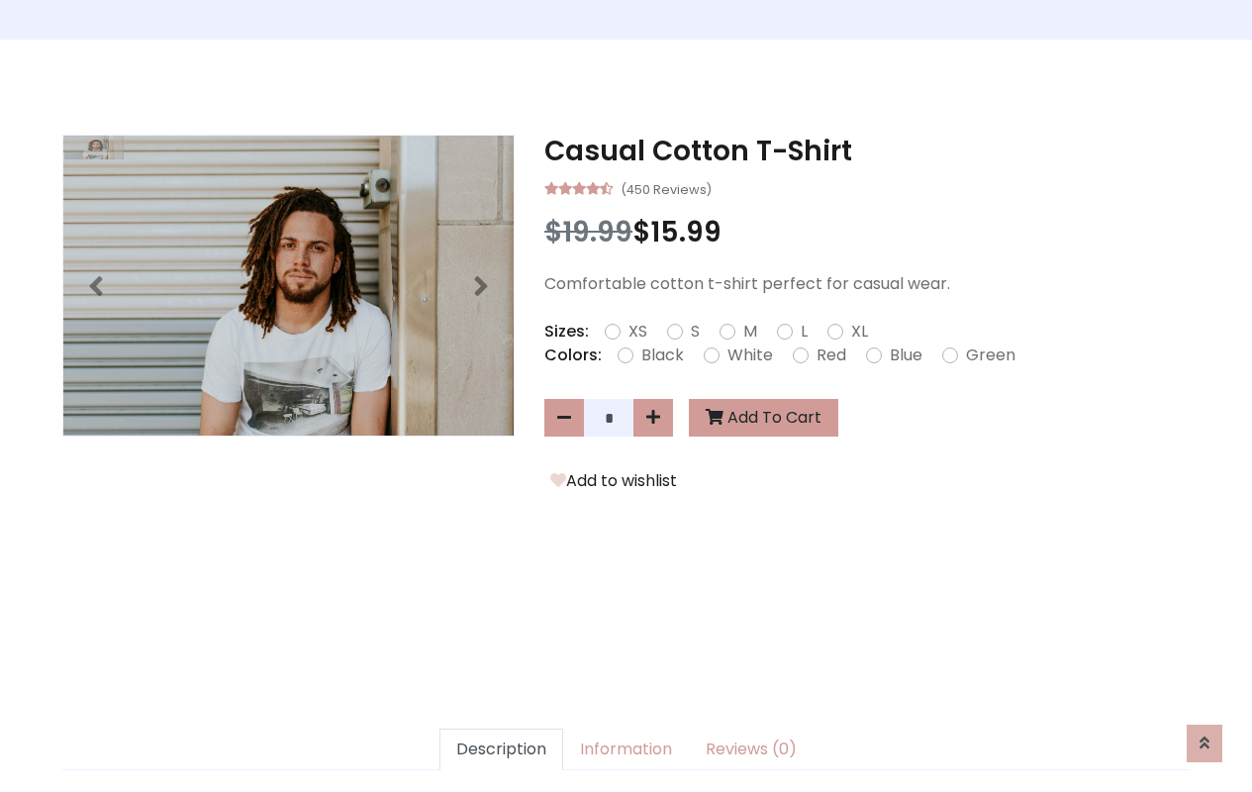
click at [511, 750] on link "Description" at bounding box center [502, 750] width 124 height 42
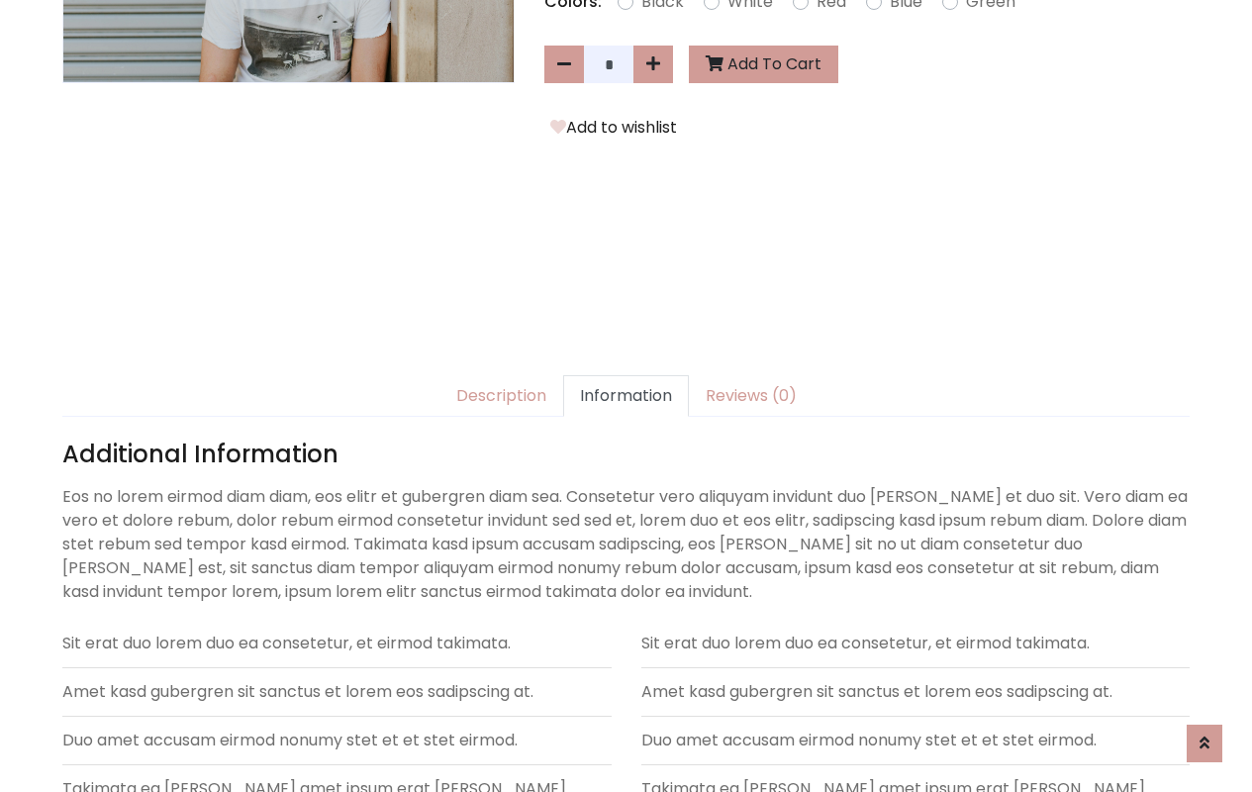
click at [624, 396] on link "Information" at bounding box center [626, 396] width 126 height 42
click at [738, 396] on link "Reviews (0)" at bounding box center [751, 396] width 125 height 42
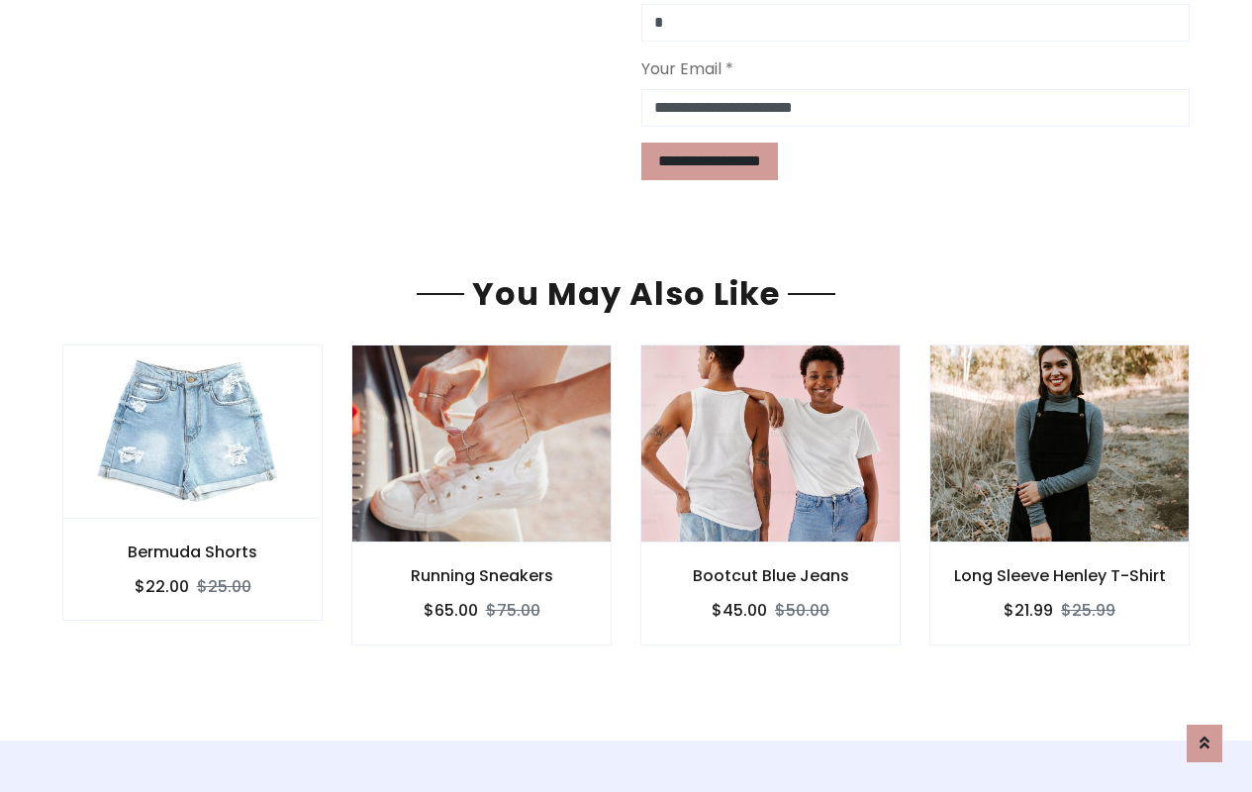
click at [664, 542] on div "Bootcut Blue Jeans $45.00 $50.00" at bounding box center [770, 593] width 260 height 102
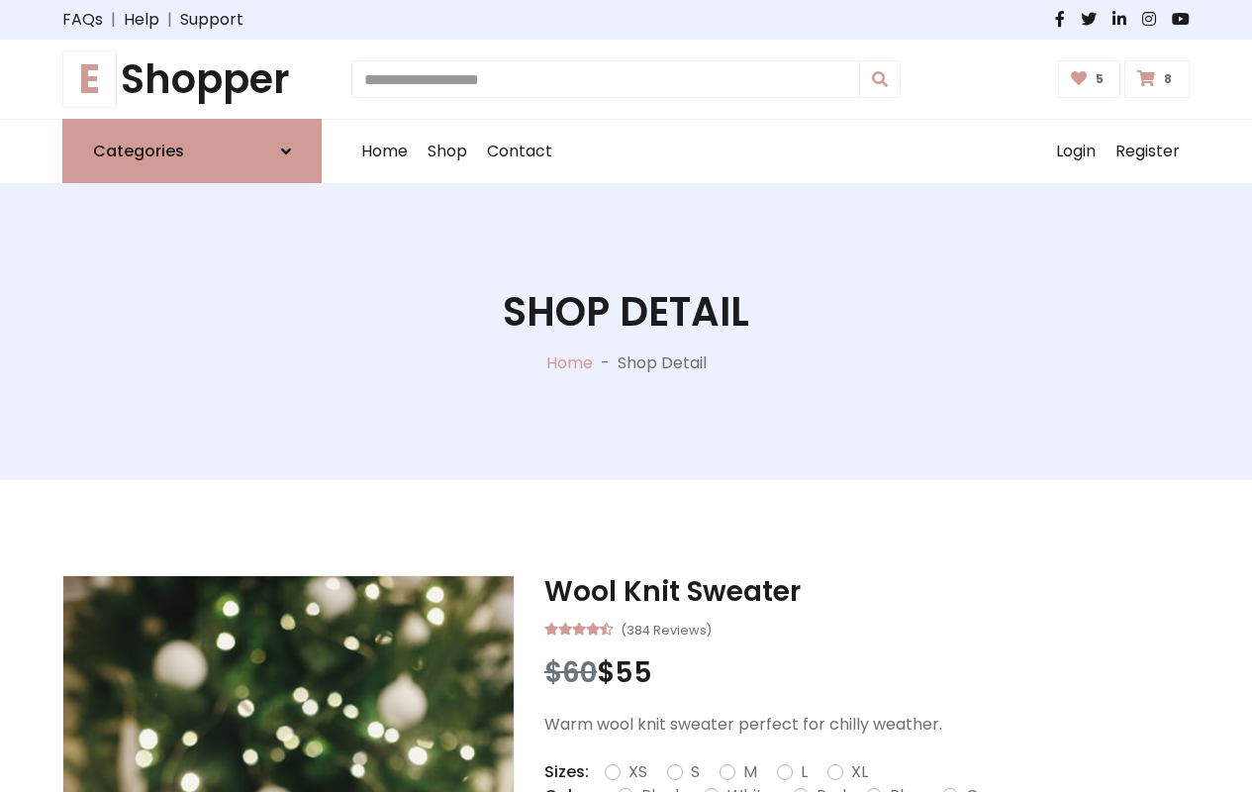
type input "*"
type input "*****"
type input "**********"
type input "*"
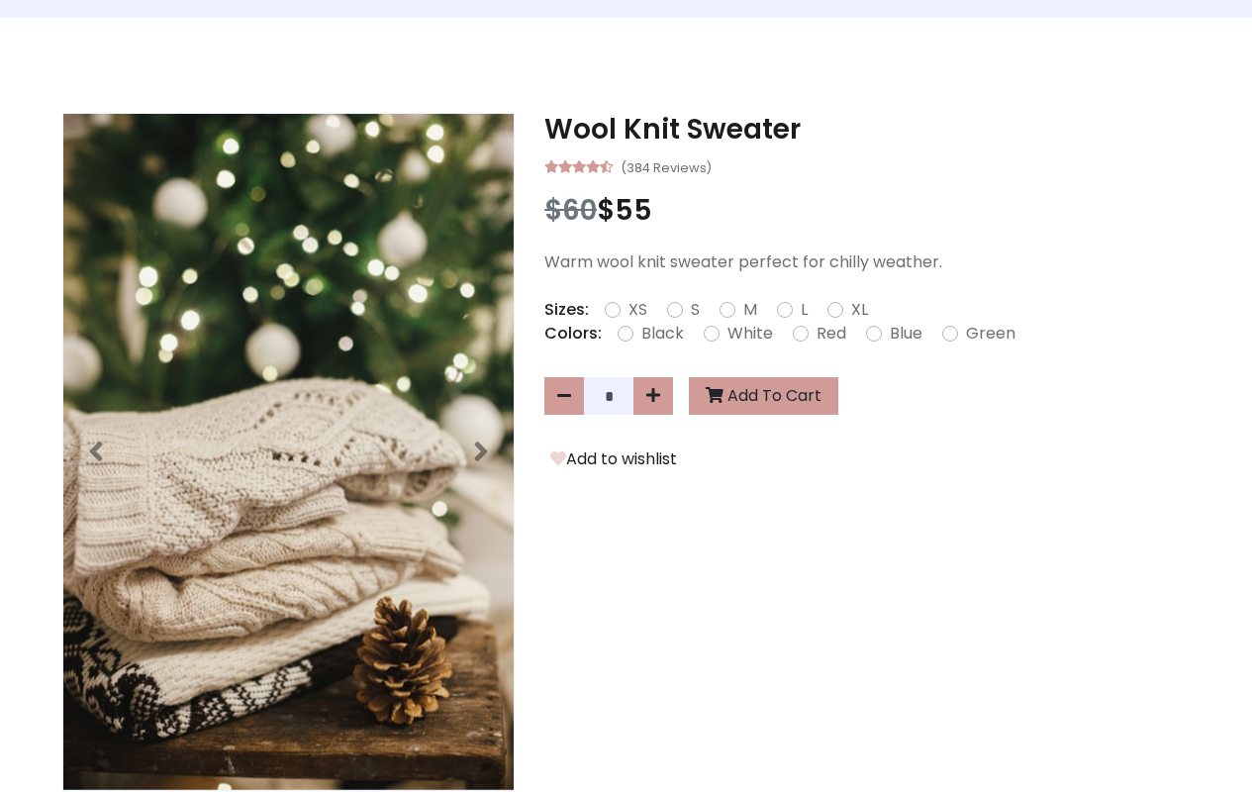
click at [0, 0] on icon at bounding box center [0, 0] width 0 height 0
click at [1207, 739] on icon at bounding box center [1205, 743] width 10 height 16
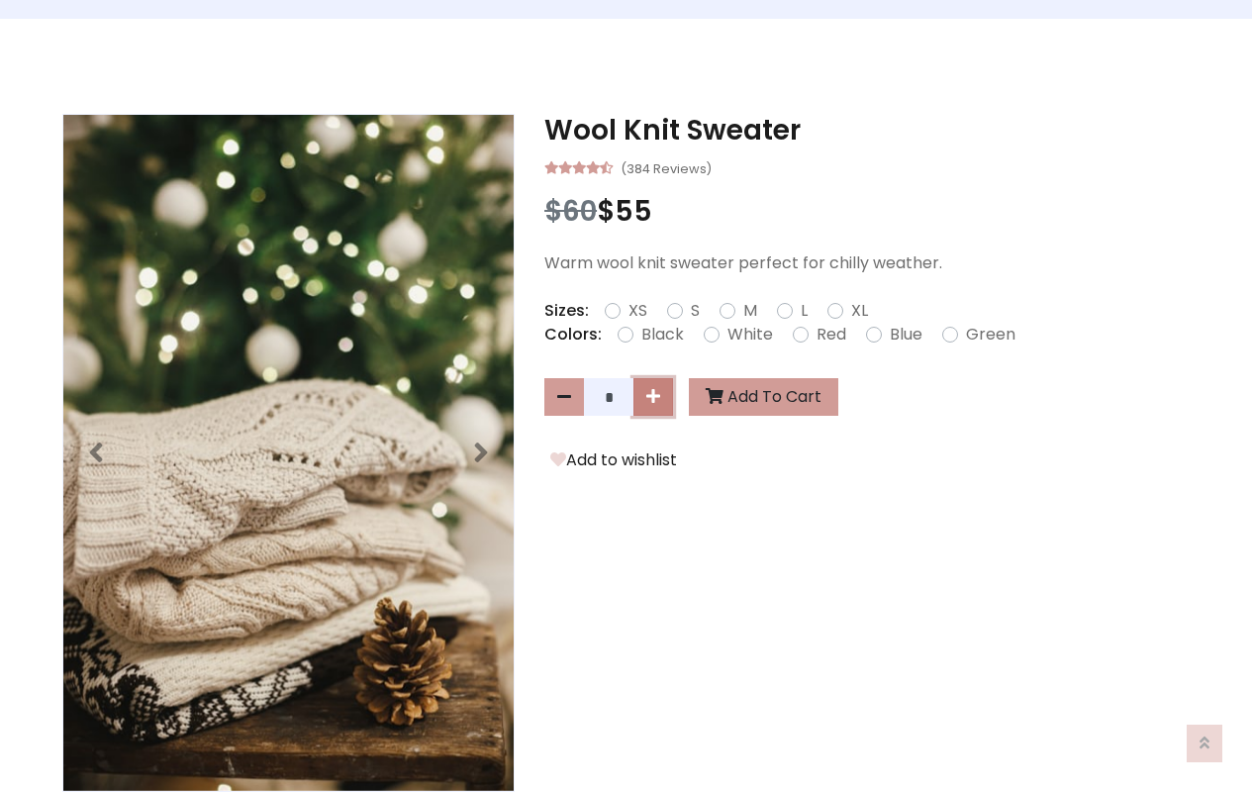
click at [657, 398] on icon at bounding box center [653, 396] width 14 height 16
type input "*"
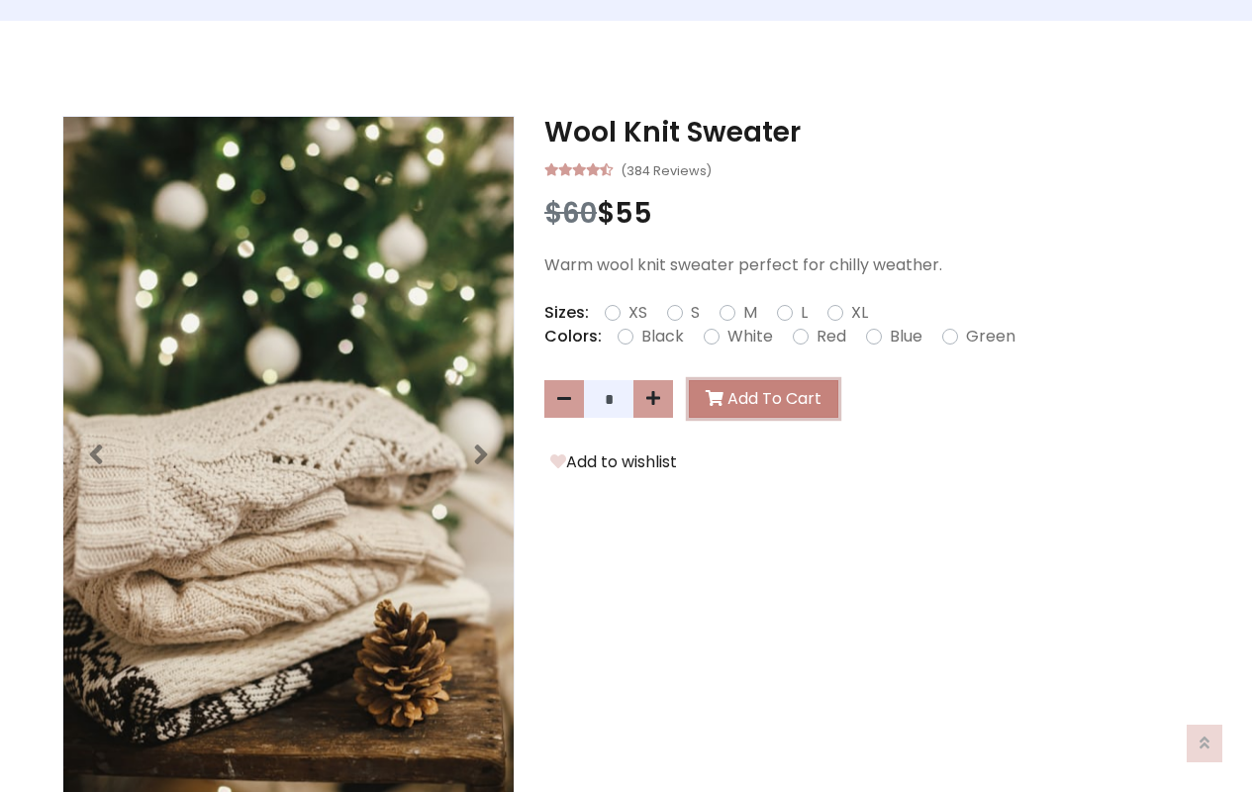
click at [753, 399] on button "Add To Cart" at bounding box center [763, 399] width 149 height 38
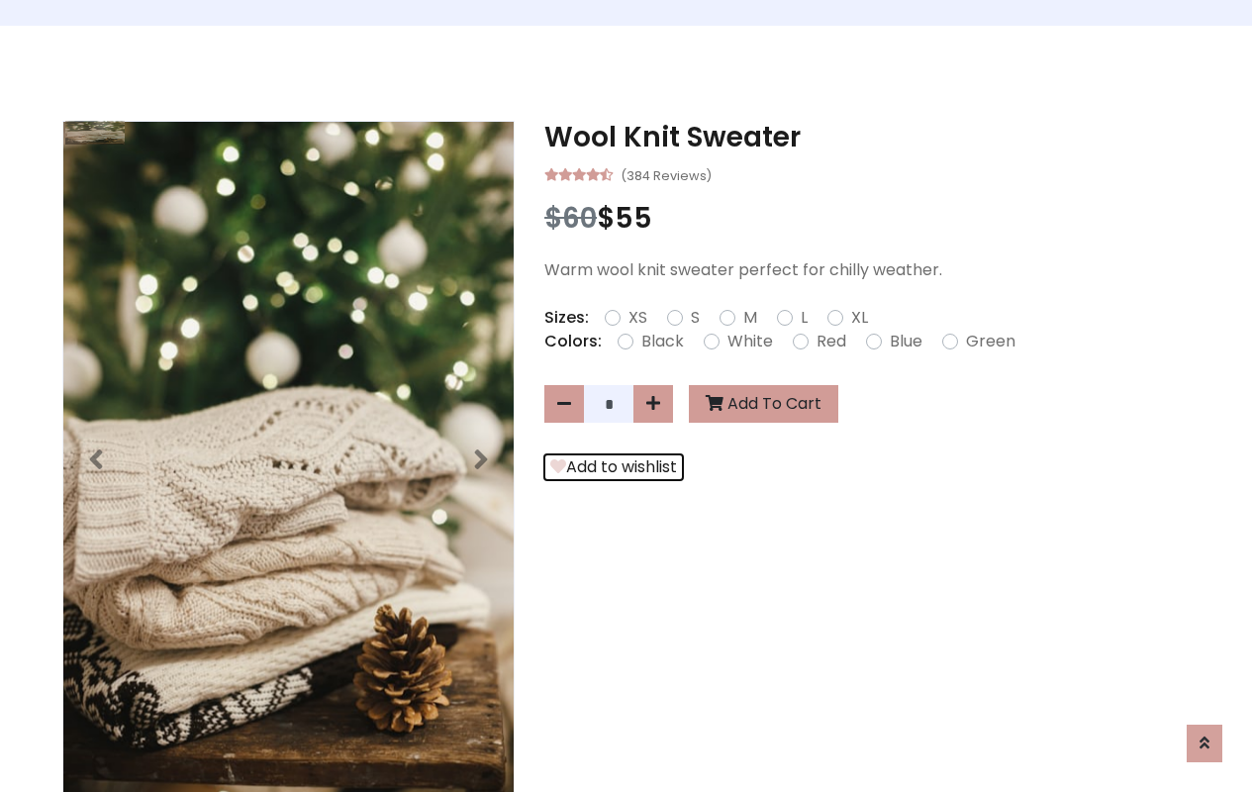
click at [605, 473] on button "Add to wishlist" at bounding box center [613, 467] width 139 height 26
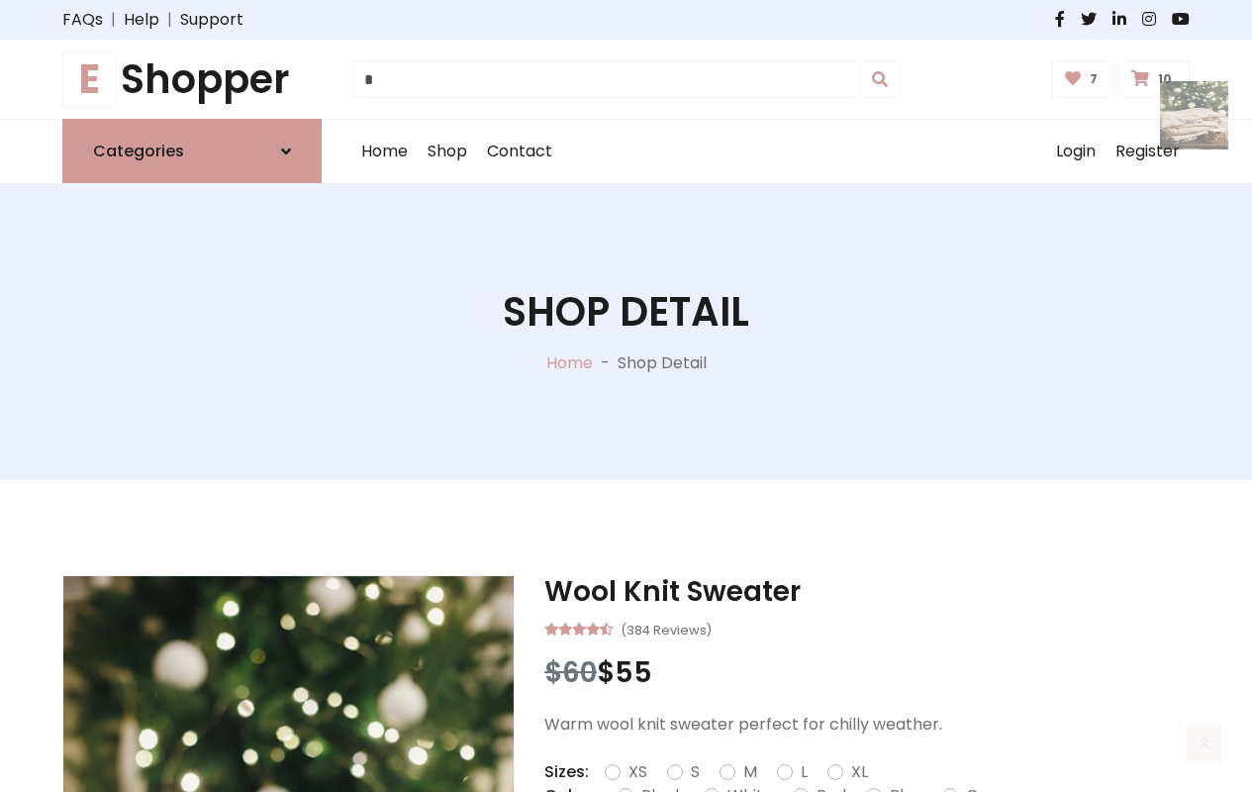
click at [511, 396] on div "Shop Detail Home - Shop Detail" at bounding box center [626, 331] width 1223 height 297
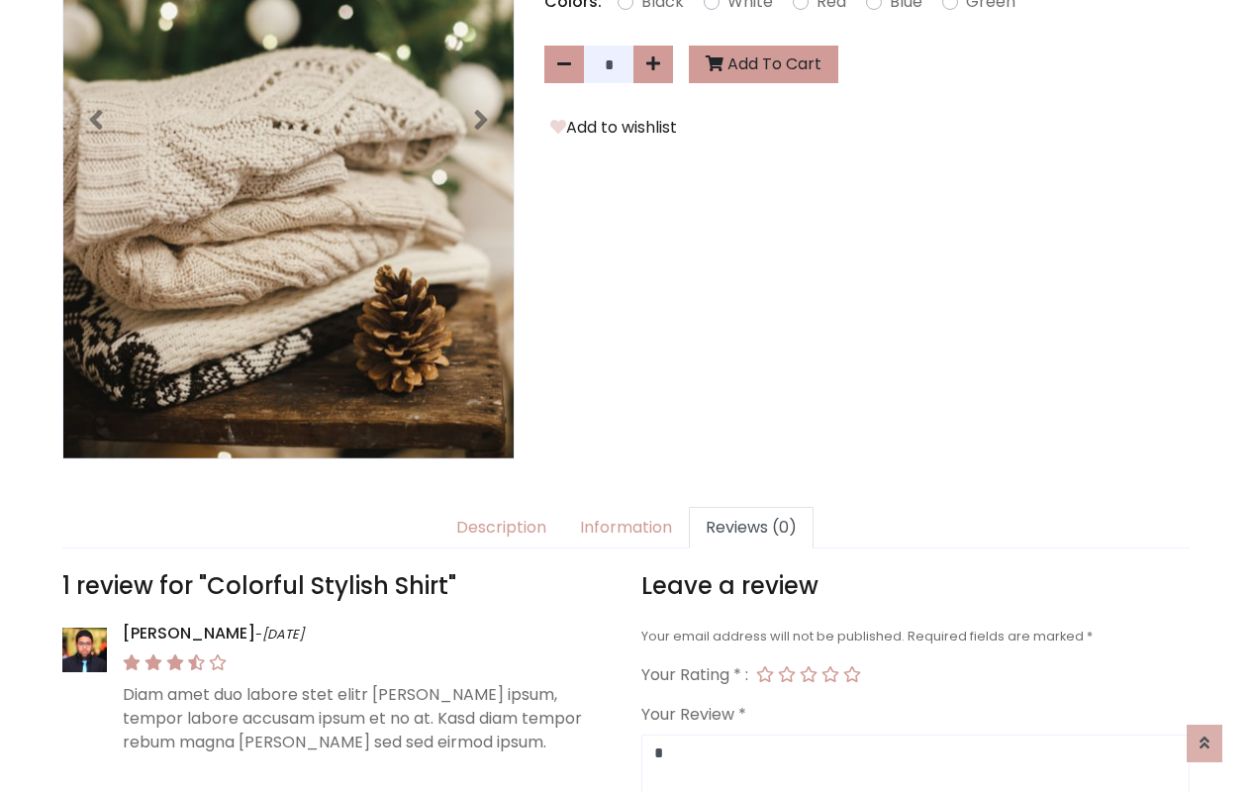
click at [738, 507] on link "Reviews (0)" at bounding box center [751, 528] width 125 height 42
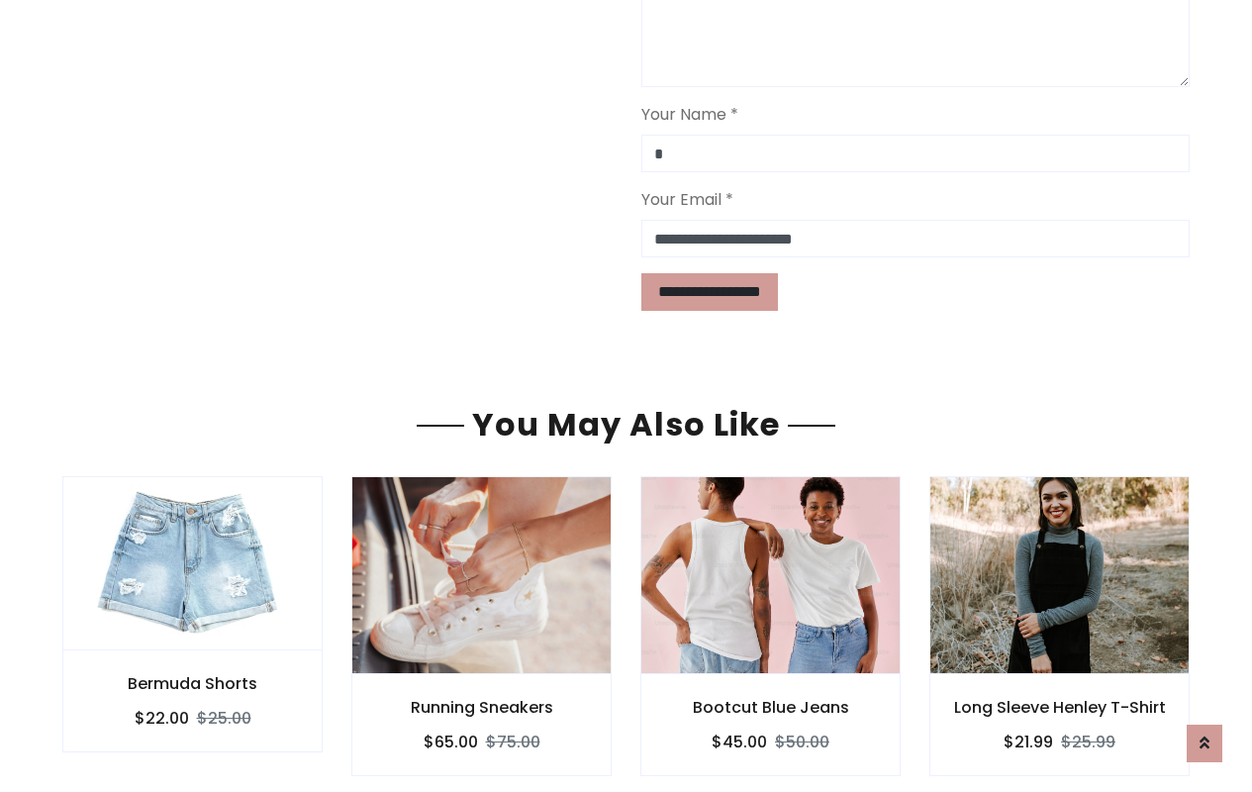
click at [664, 674] on div "Bootcut Blue Jeans $45.00 $50.00" at bounding box center [770, 725] width 260 height 102
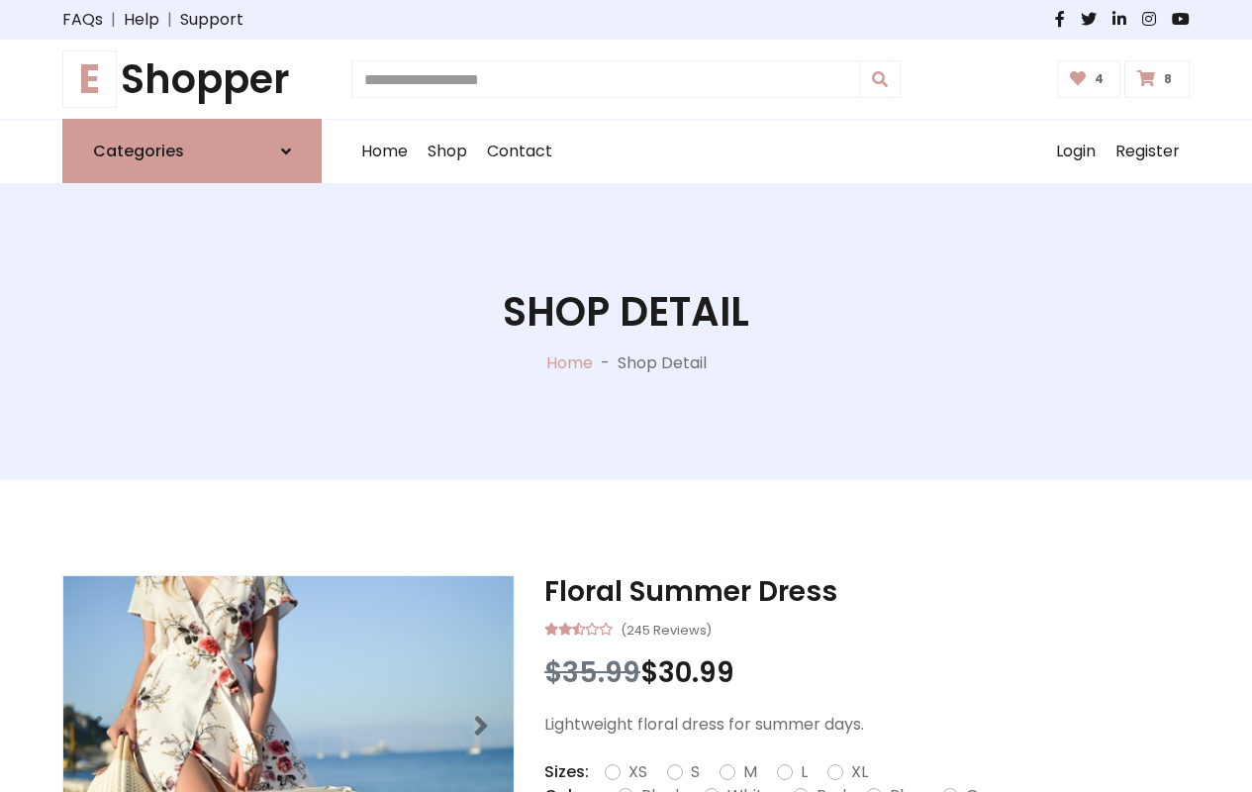
type input "*"
type input "*****"
type input "**********"
type input "*"
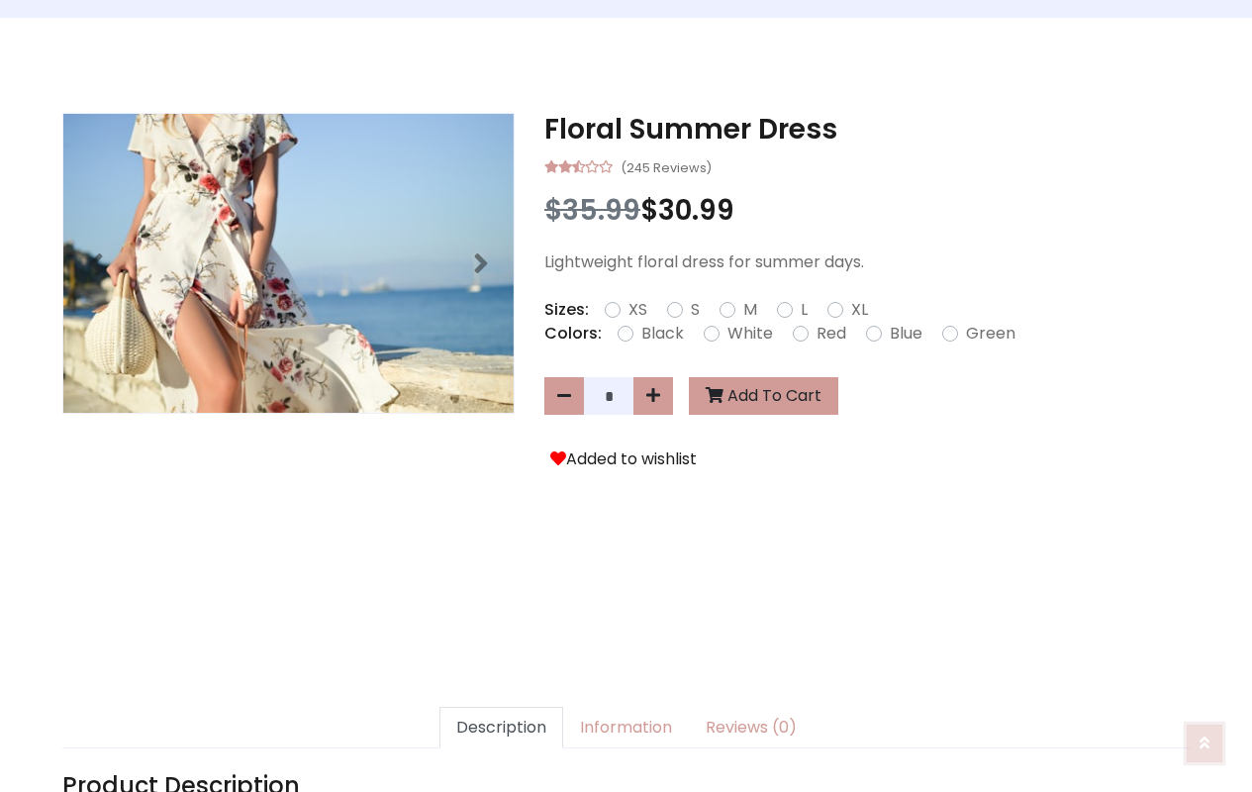
click at [1207, 741] on icon at bounding box center [1205, 743] width 10 height 16
click at [1207, 738] on icon at bounding box center [1205, 743] width 10 height 16
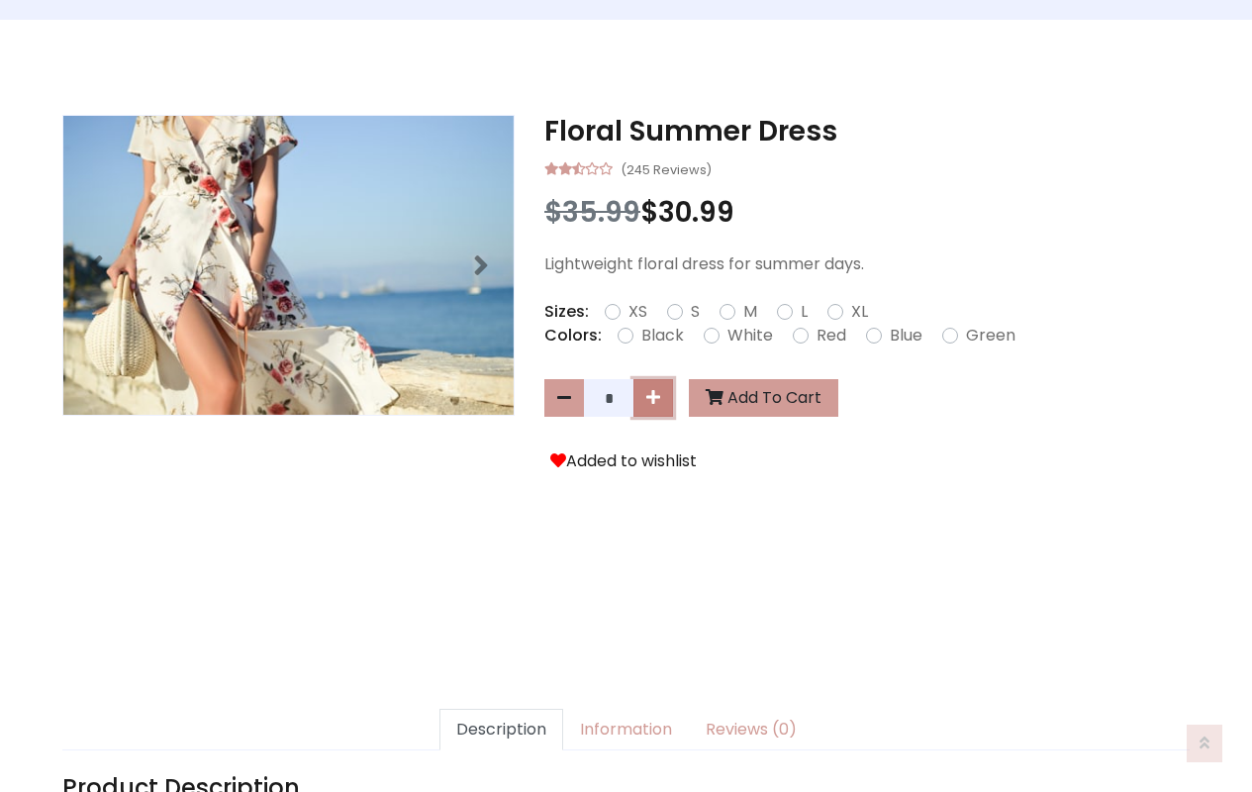
click at [657, 398] on icon at bounding box center [653, 397] width 14 height 16
type input "*"
click at [753, 399] on button "Add To Cart" at bounding box center [763, 399] width 149 height 38
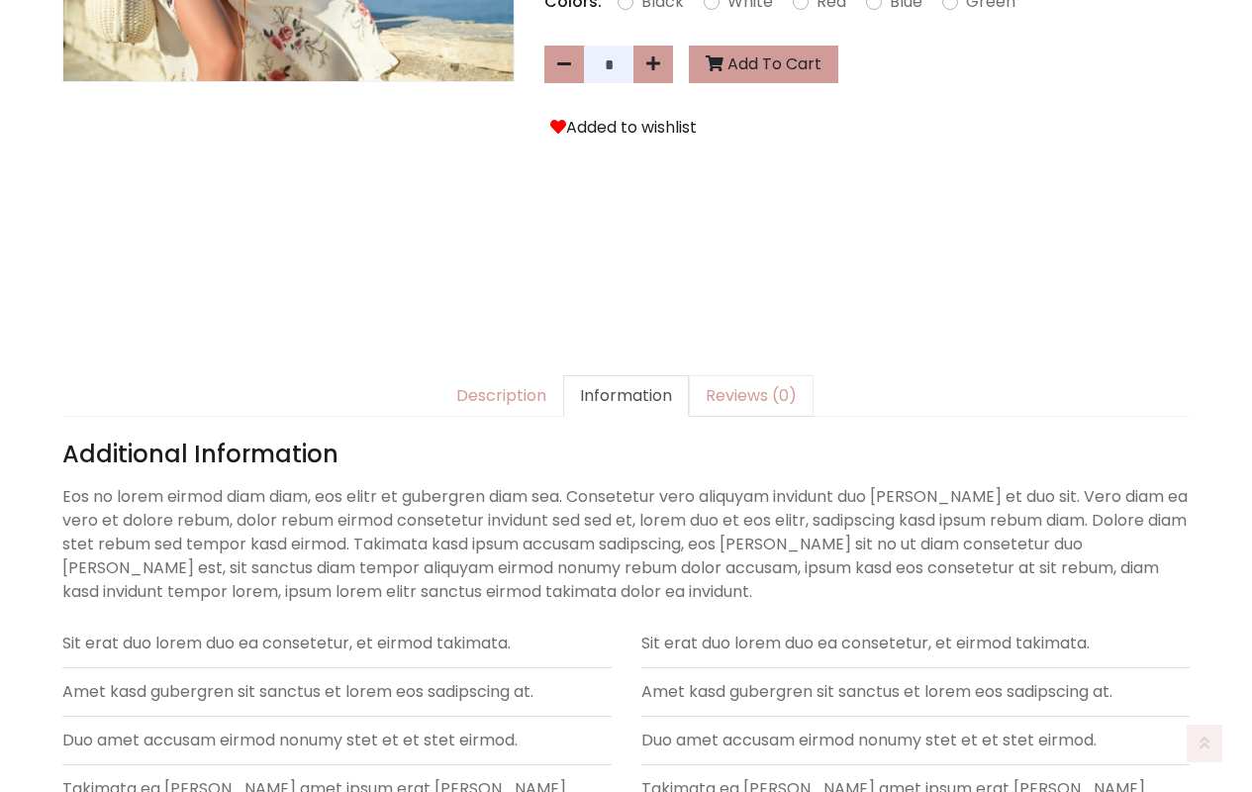
click at [738, 396] on link "Reviews (0)" at bounding box center [751, 396] width 125 height 42
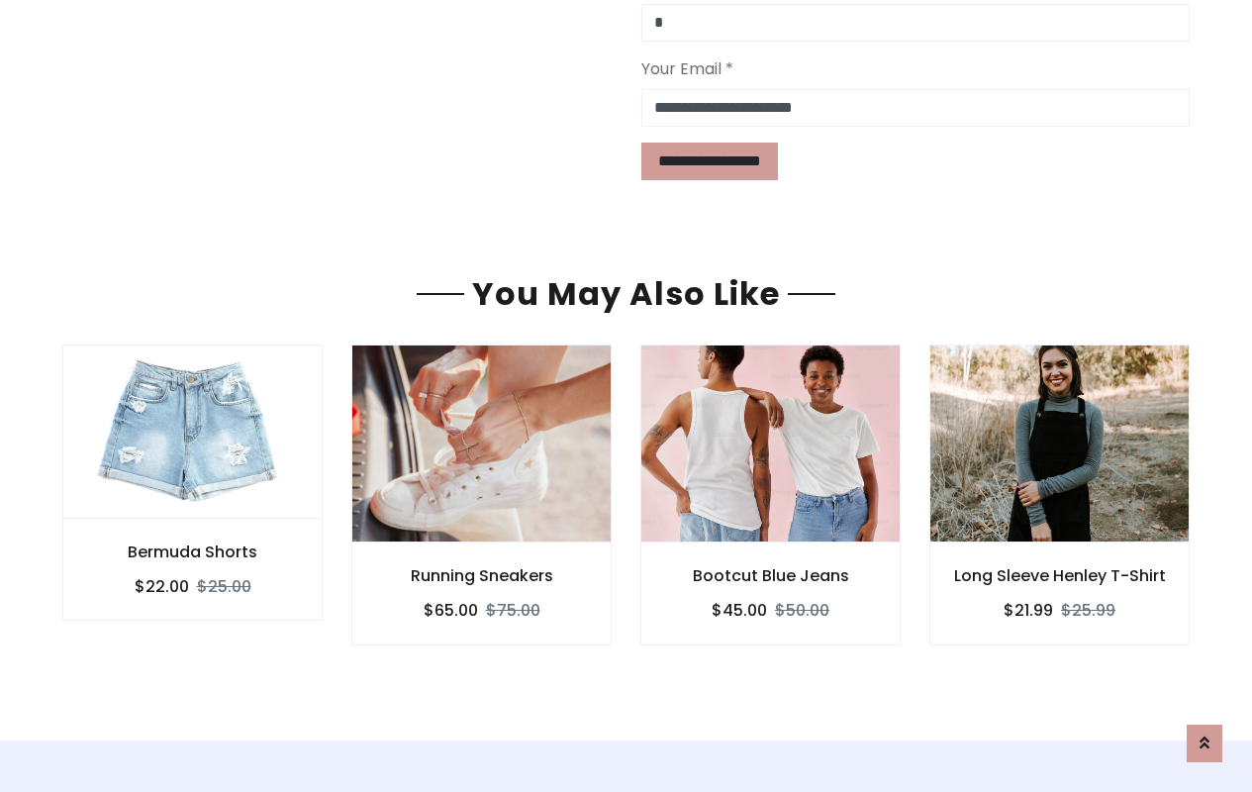
click at [664, 542] on div "Bootcut Blue Jeans $45.00 $50.00" at bounding box center [770, 593] width 260 height 102
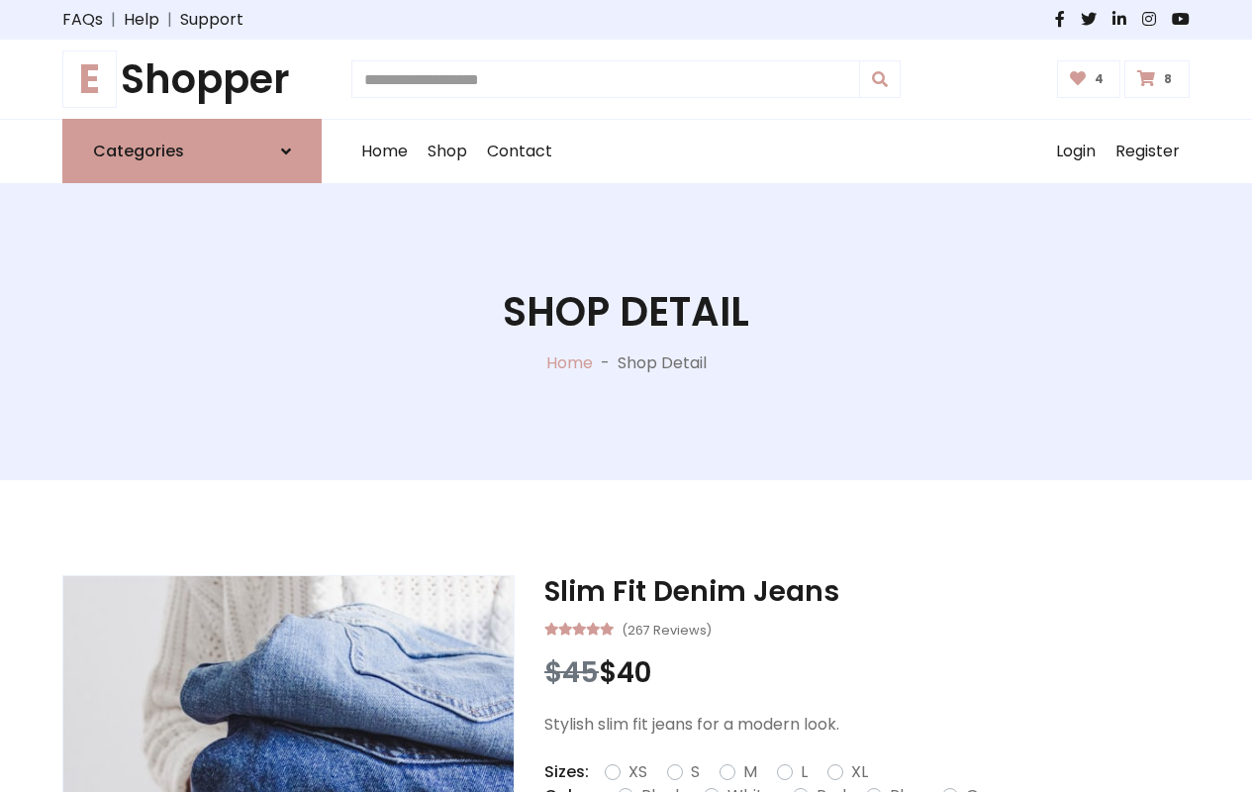
type input "*"
type input "*****"
type input "**********"
type input "*"
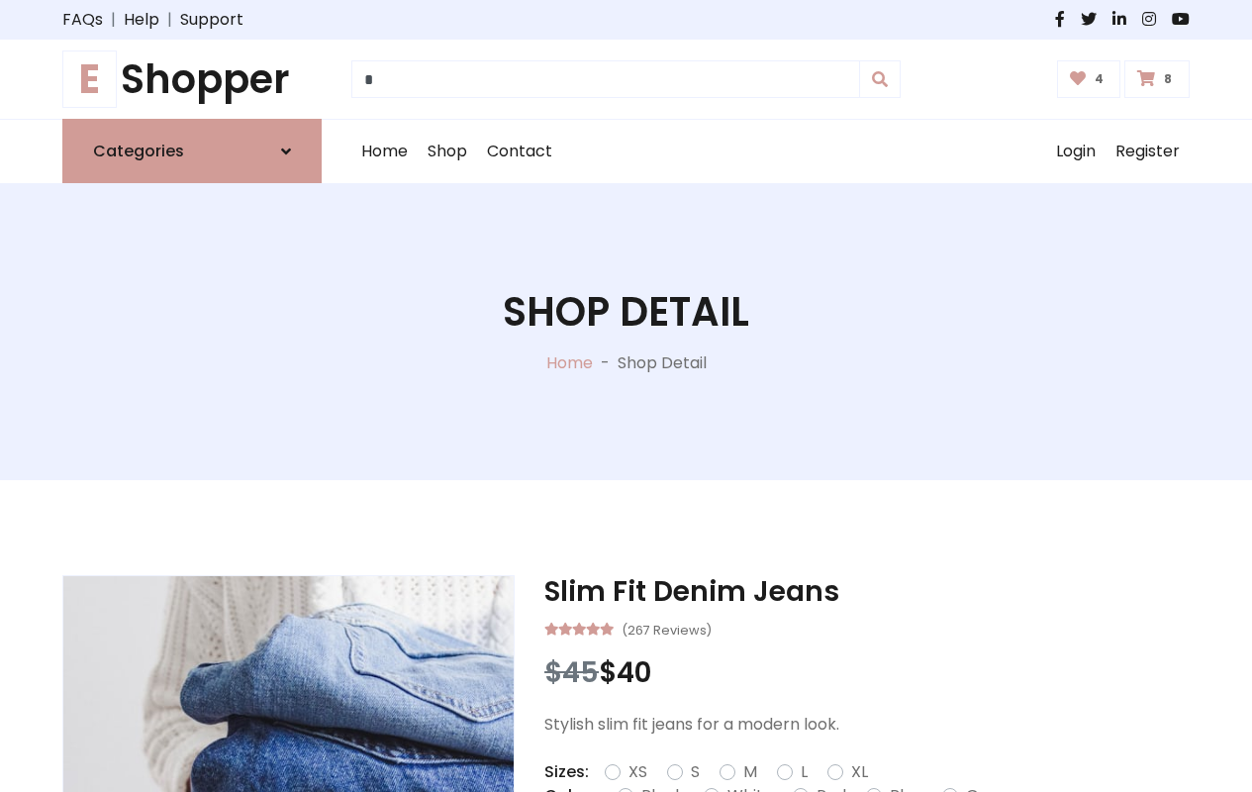
click at [0, 0] on icon at bounding box center [0, 0] width 0 height 0
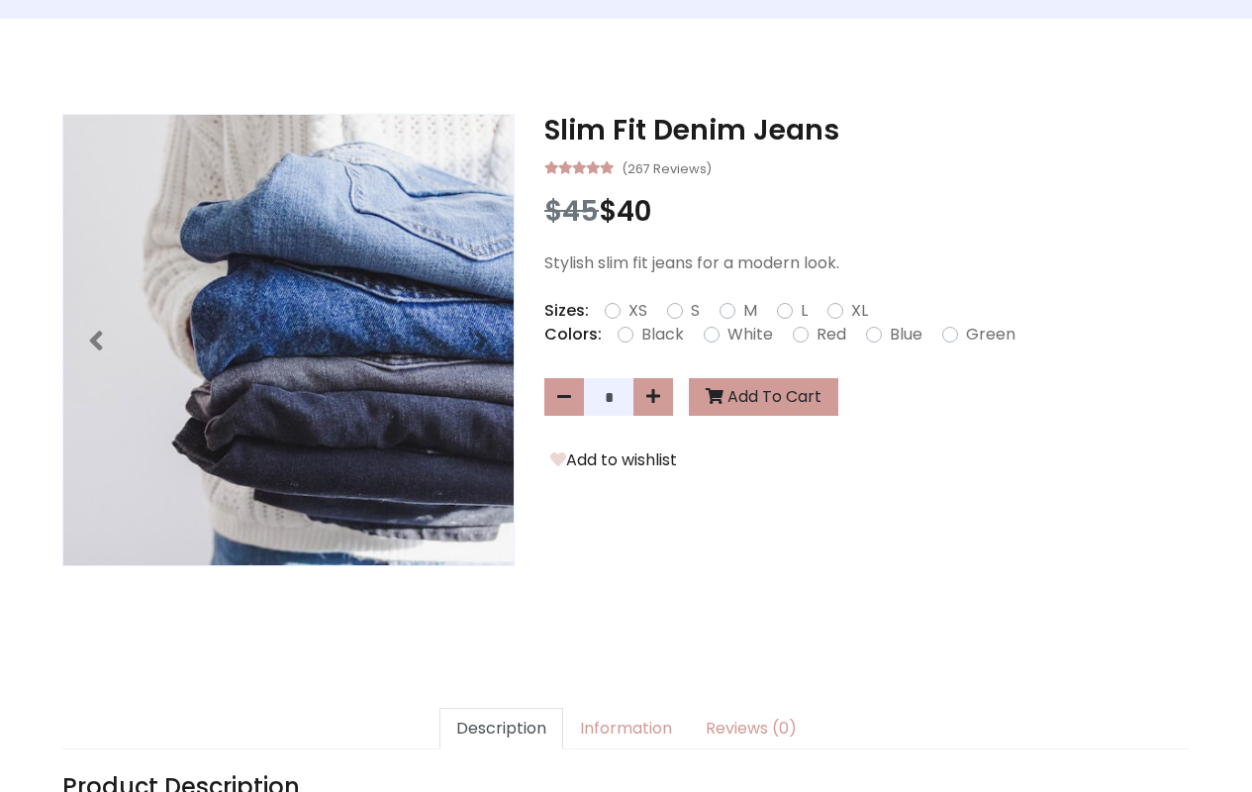
click at [0, 0] on icon at bounding box center [0, 0] width 0 height 0
click at [657, 398] on icon at bounding box center [653, 396] width 14 height 16
type input "*"
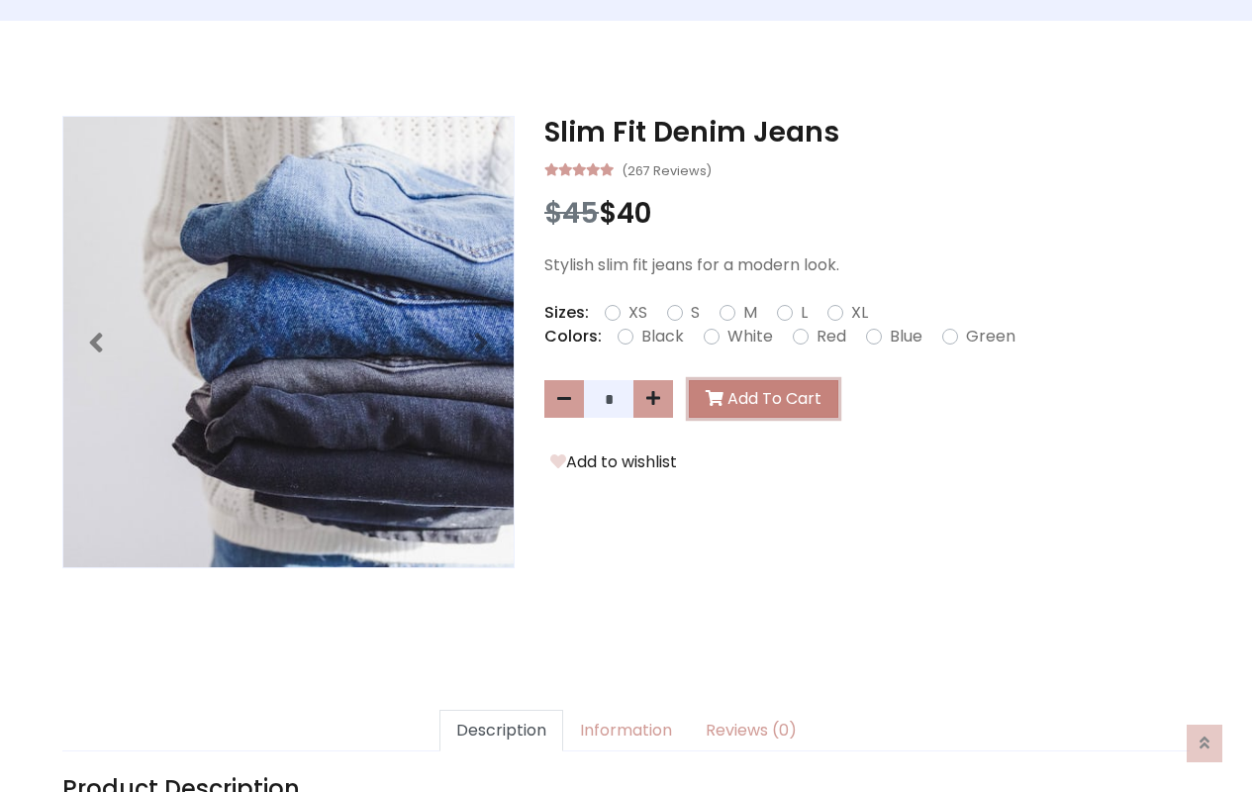
click at [753, 399] on button "Add To Cart" at bounding box center [763, 399] width 149 height 38
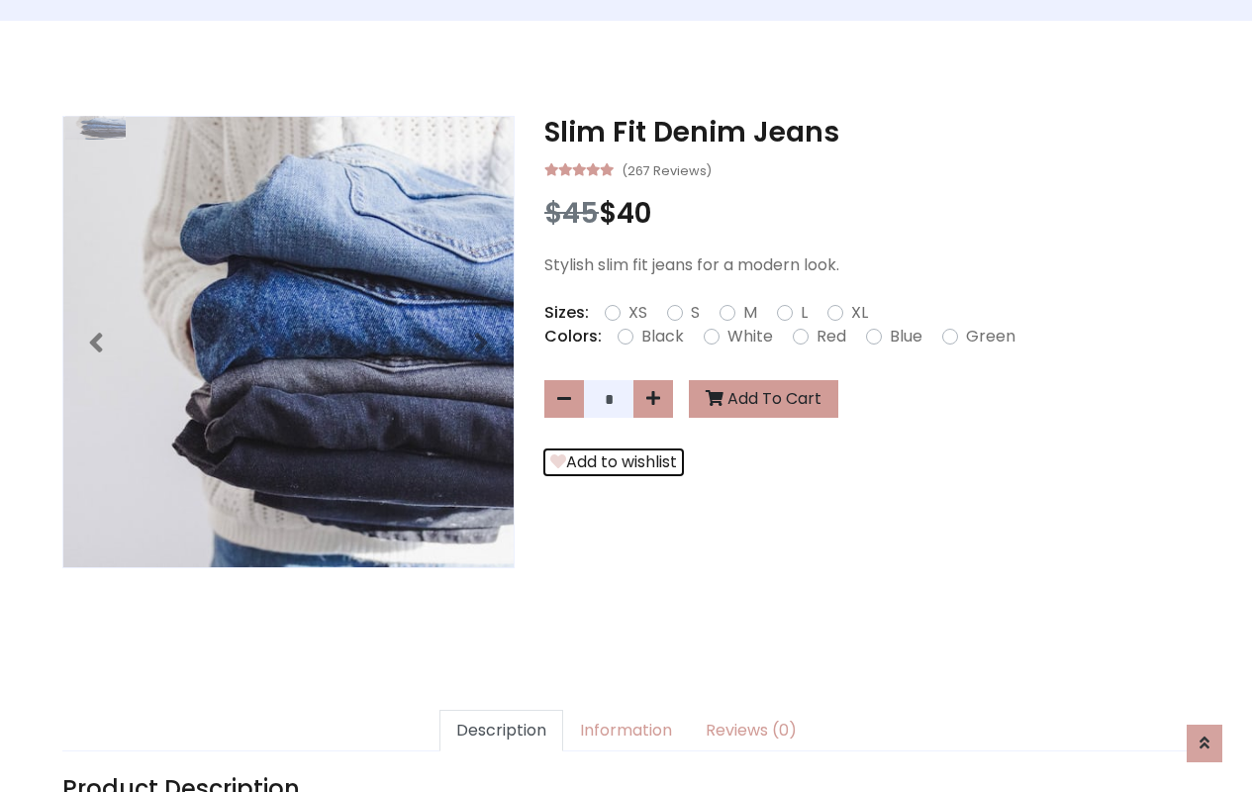
click at [605, 467] on button "Add to wishlist" at bounding box center [613, 462] width 139 height 26
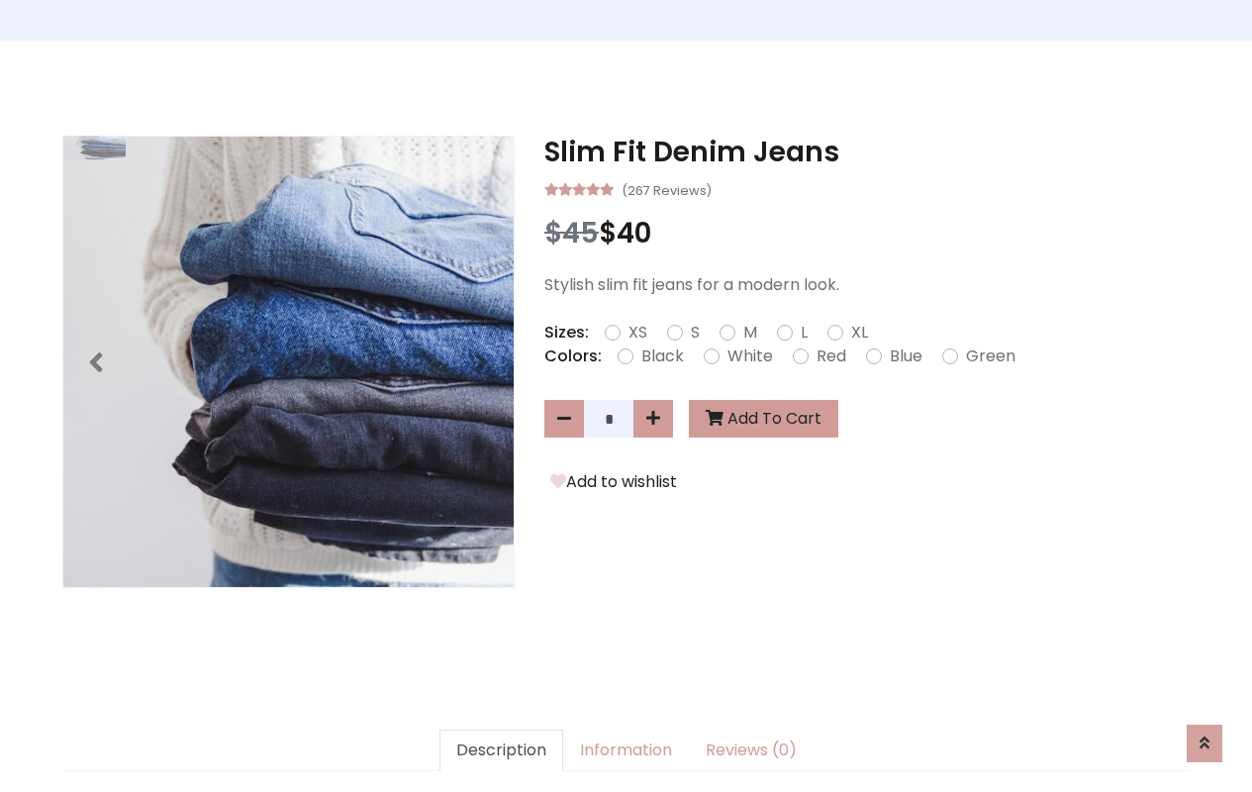
click at [511, 753] on link "Description" at bounding box center [502, 751] width 124 height 42
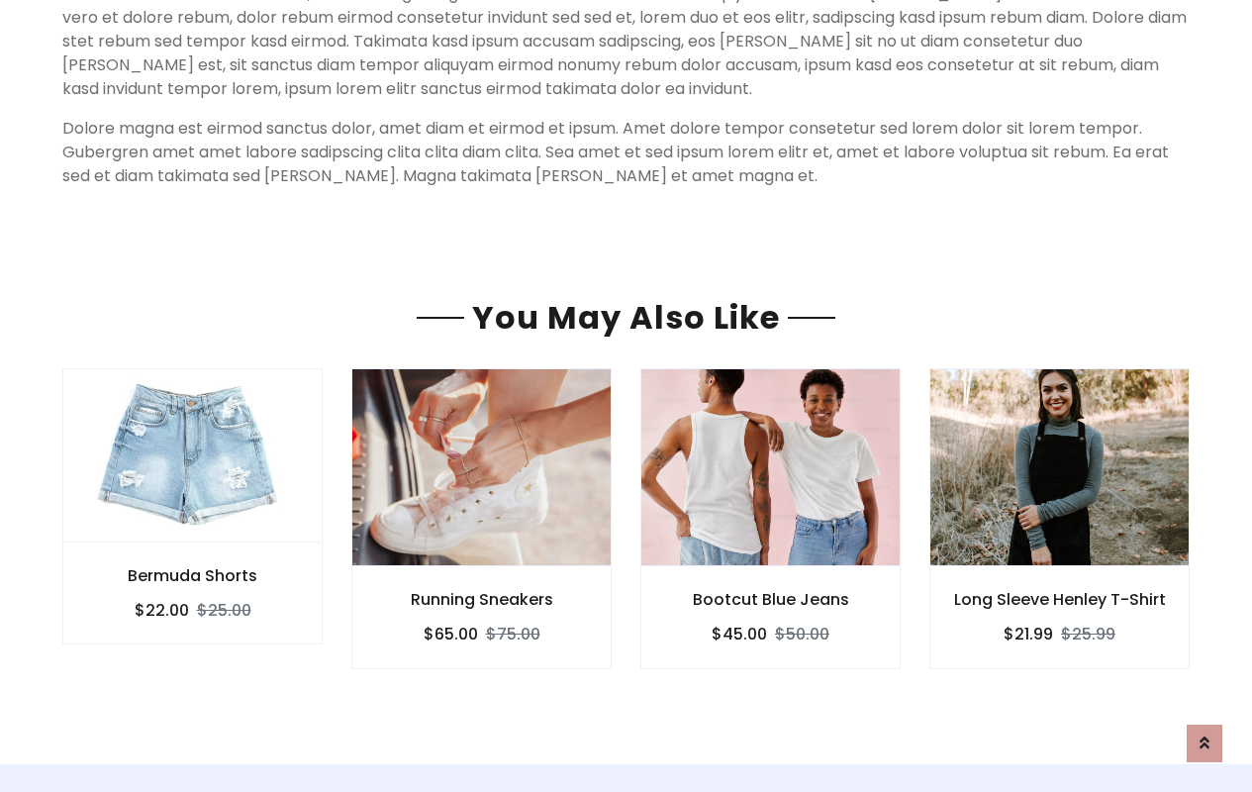
click at [664, 566] on div "Bootcut Blue Jeans $45.00 $50.00" at bounding box center [770, 617] width 260 height 102
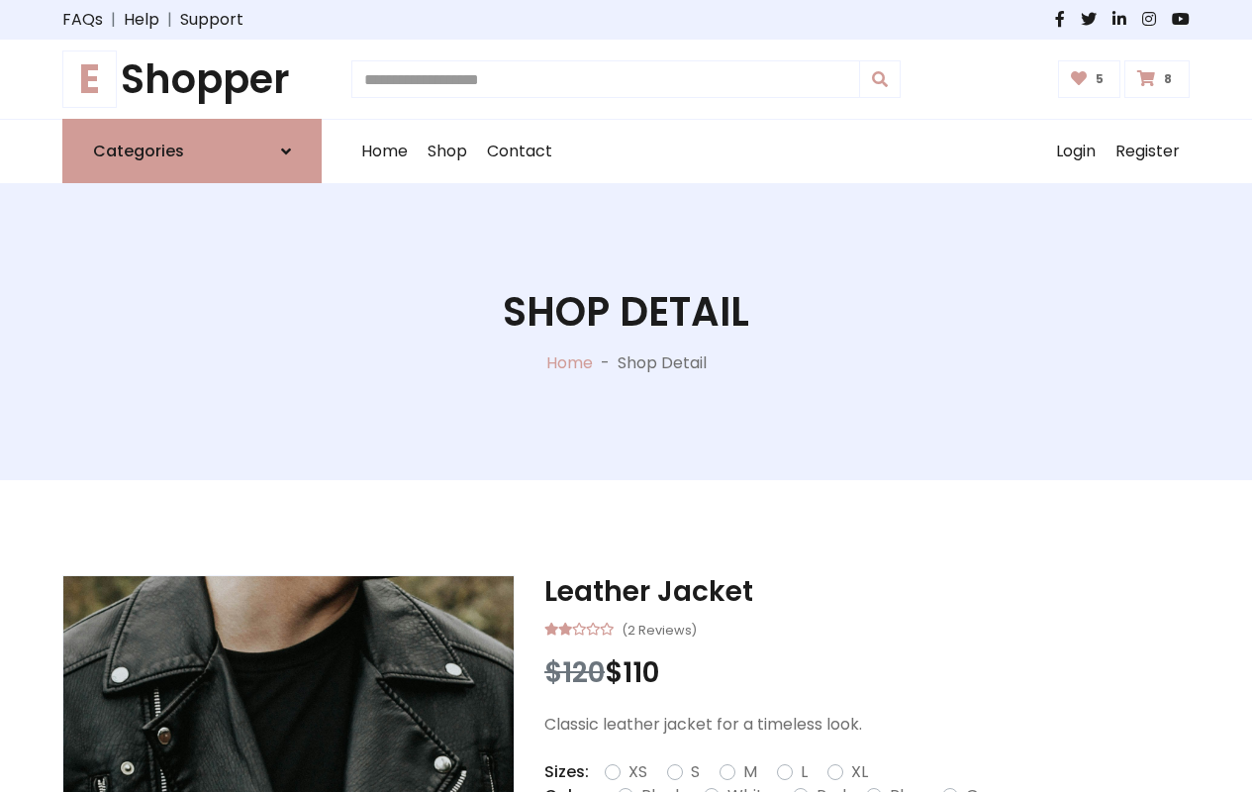
type input "*"
type input "*****"
type input "**********"
type input "*"
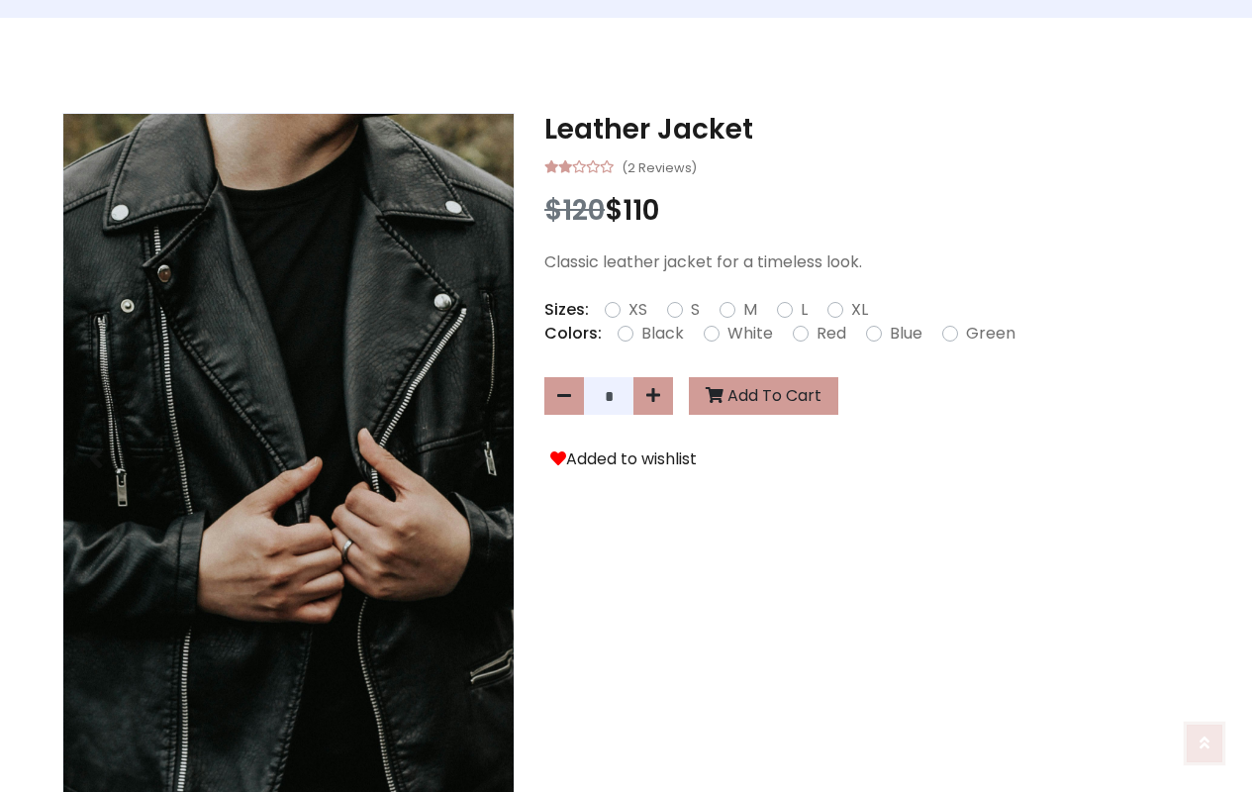
click at [1207, 742] on icon at bounding box center [1205, 743] width 10 height 16
click at [1207, 741] on icon at bounding box center [1205, 743] width 10 height 16
click at [657, 397] on icon at bounding box center [653, 396] width 14 height 16
type input "*"
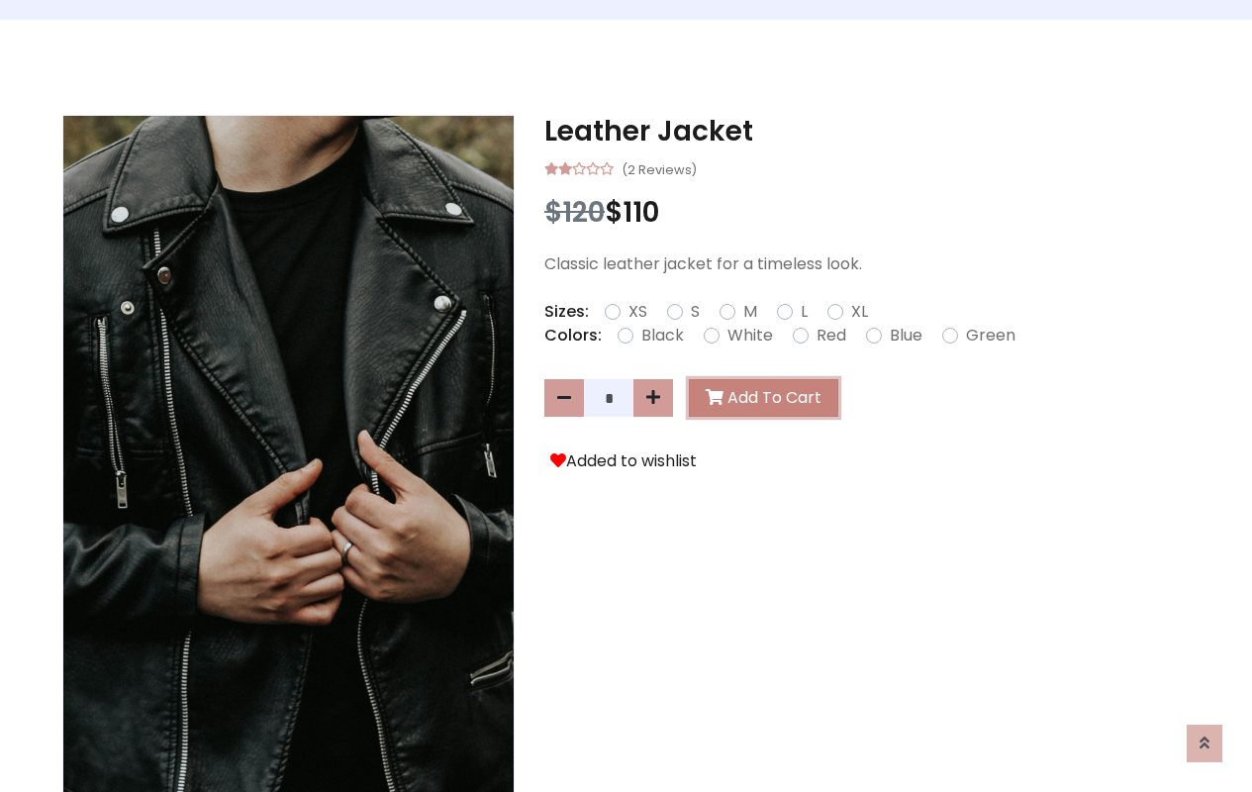
click at [753, 398] on button "Add To Cart" at bounding box center [763, 398] width 149 height 38
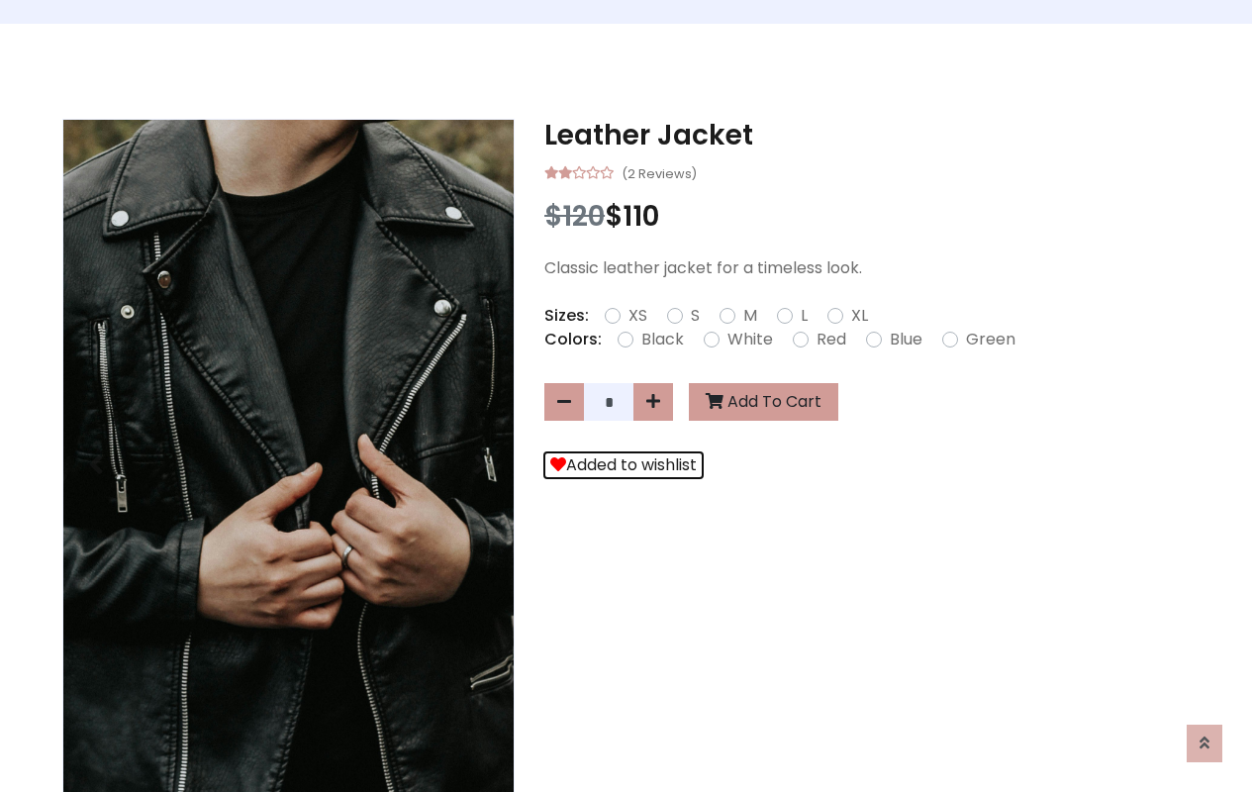
click at [614, 465] on button "Added to wishlist" at bounding box center [623, 465] width 158 height 26
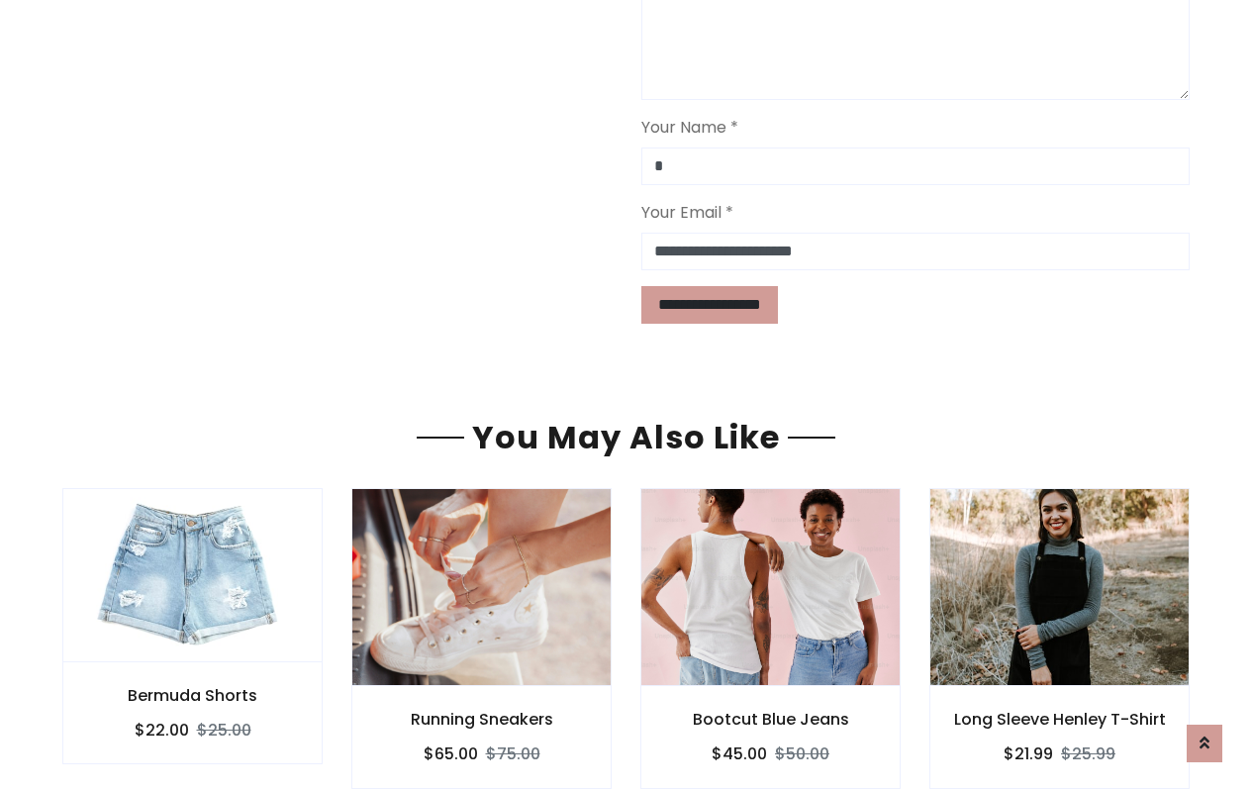
click at [664, 686] on div "Bootcut Blue Jeans $45.00 $50.00" at bounding box center [770, 737] width 260 height 102
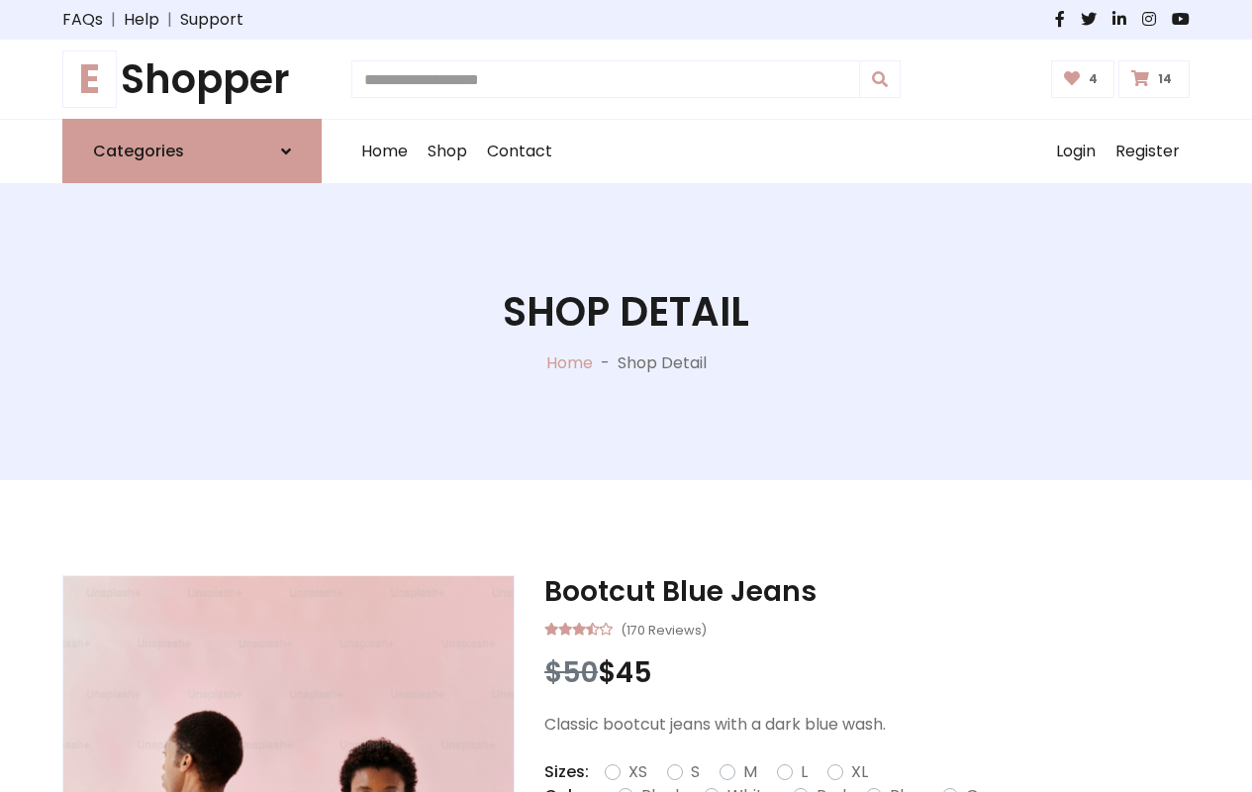
type input "*"
type input "*****"
type input "**********"
type input "*"
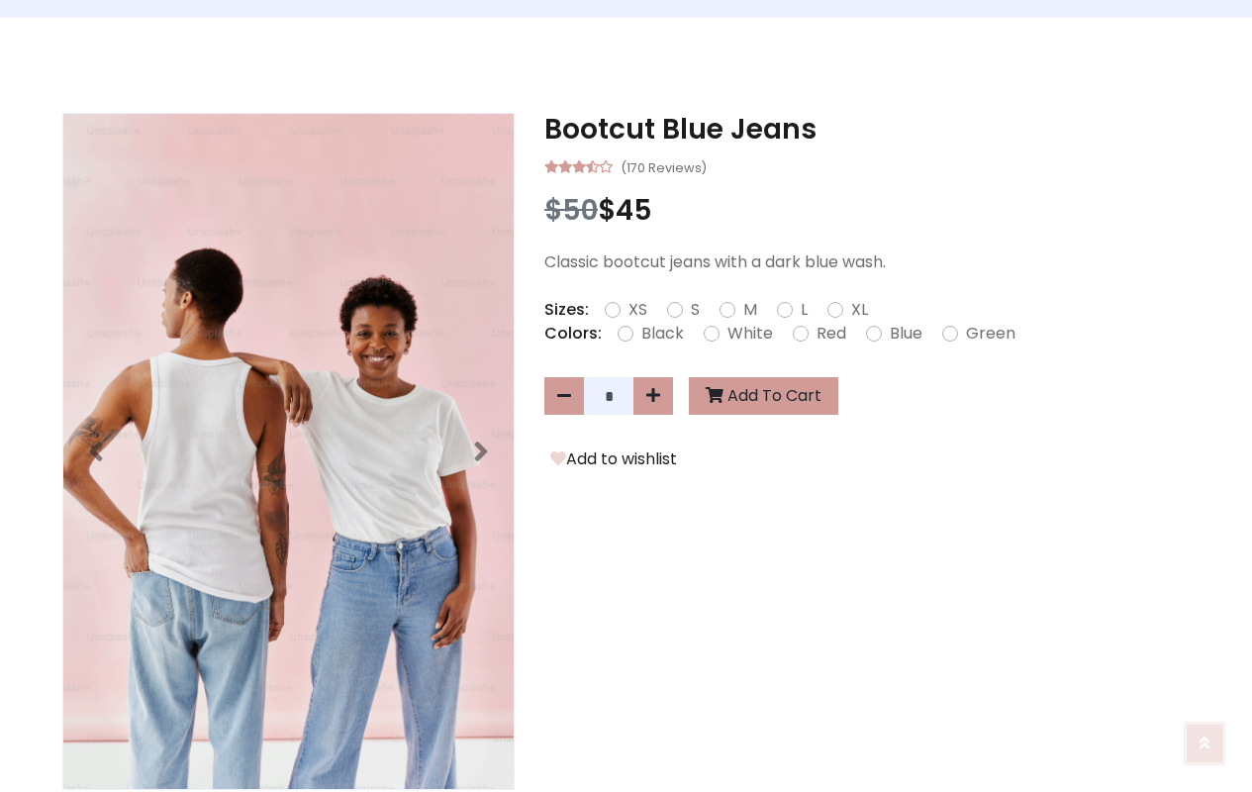
click at [1205, 742] on icon at bounding box center [1205, 743] width 10 height 16
click at [1205, 739] on icon at bounding box center [1205, 743] width 10 height 16
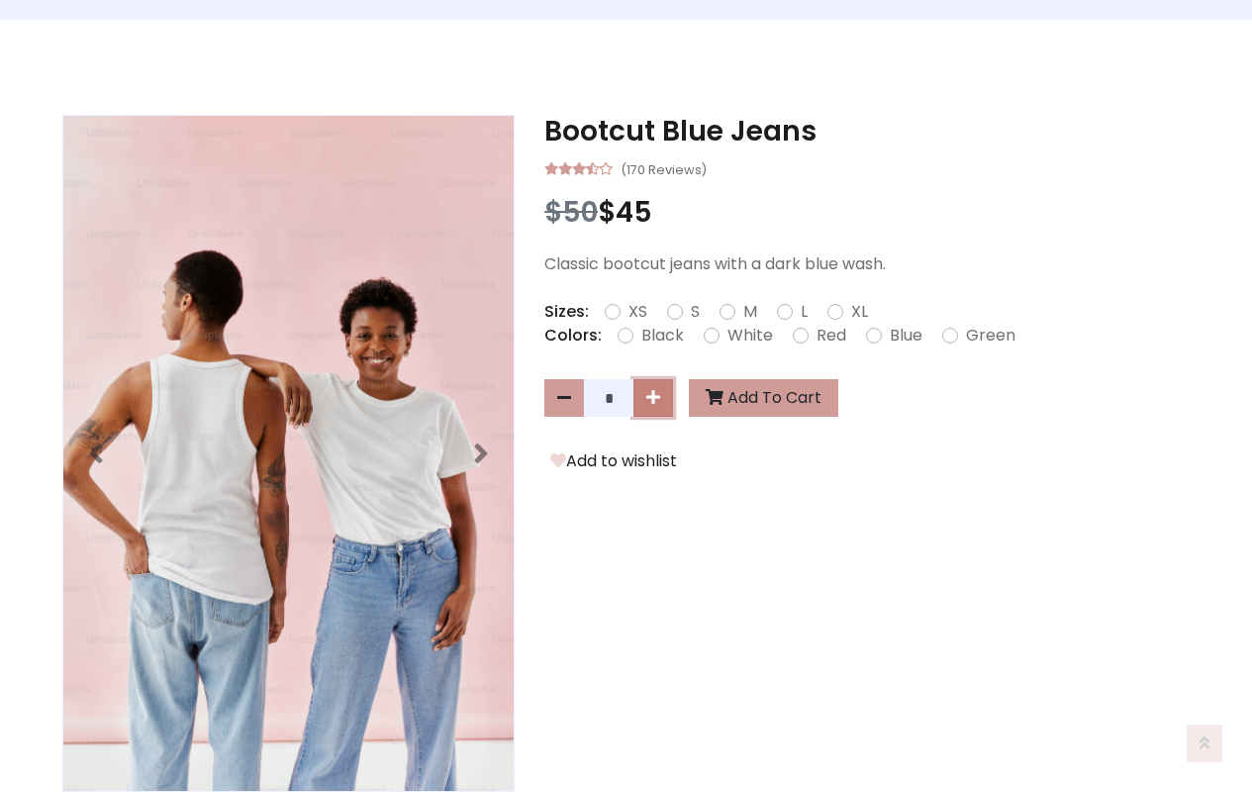
click at [653, 398] on icon at bounding box center [653, 397] width 14 height 16
type input "*"
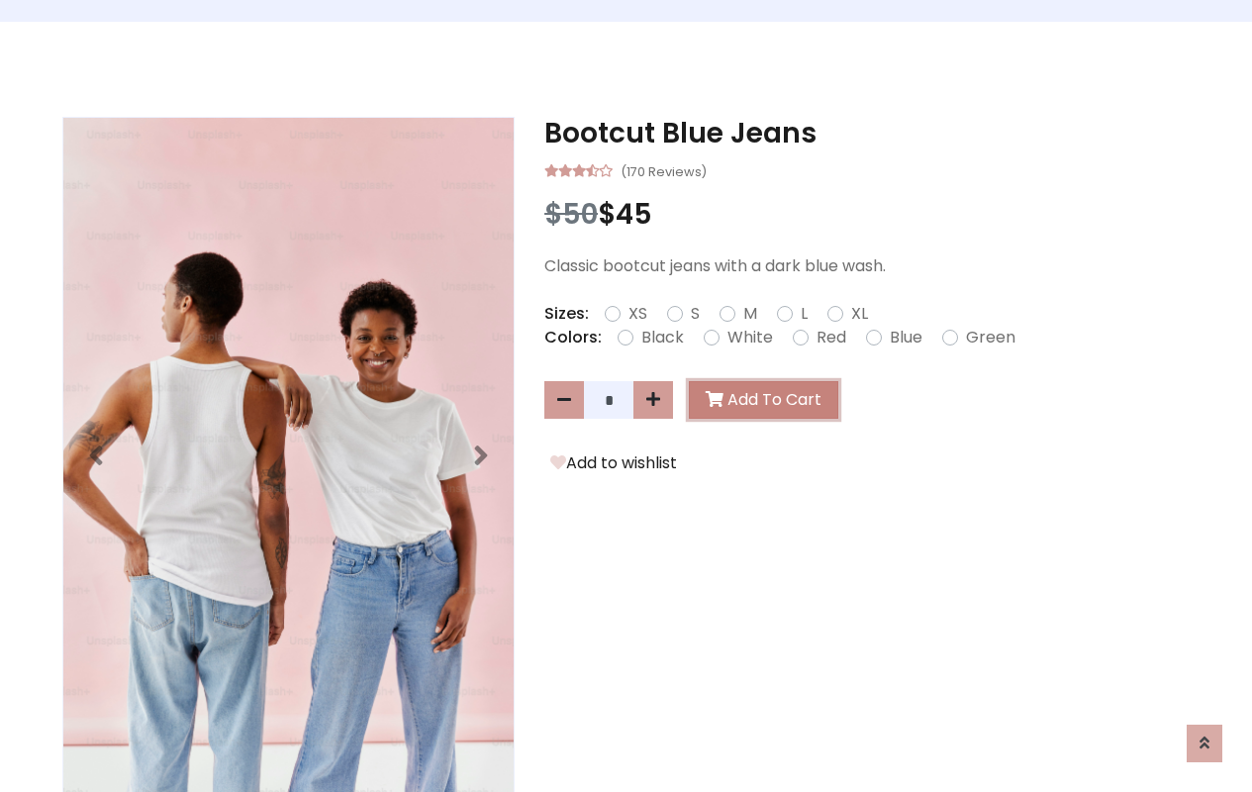
click at [759, 400] on button "Add To Cart" at bounding box center [763, 400] width 149 height 38
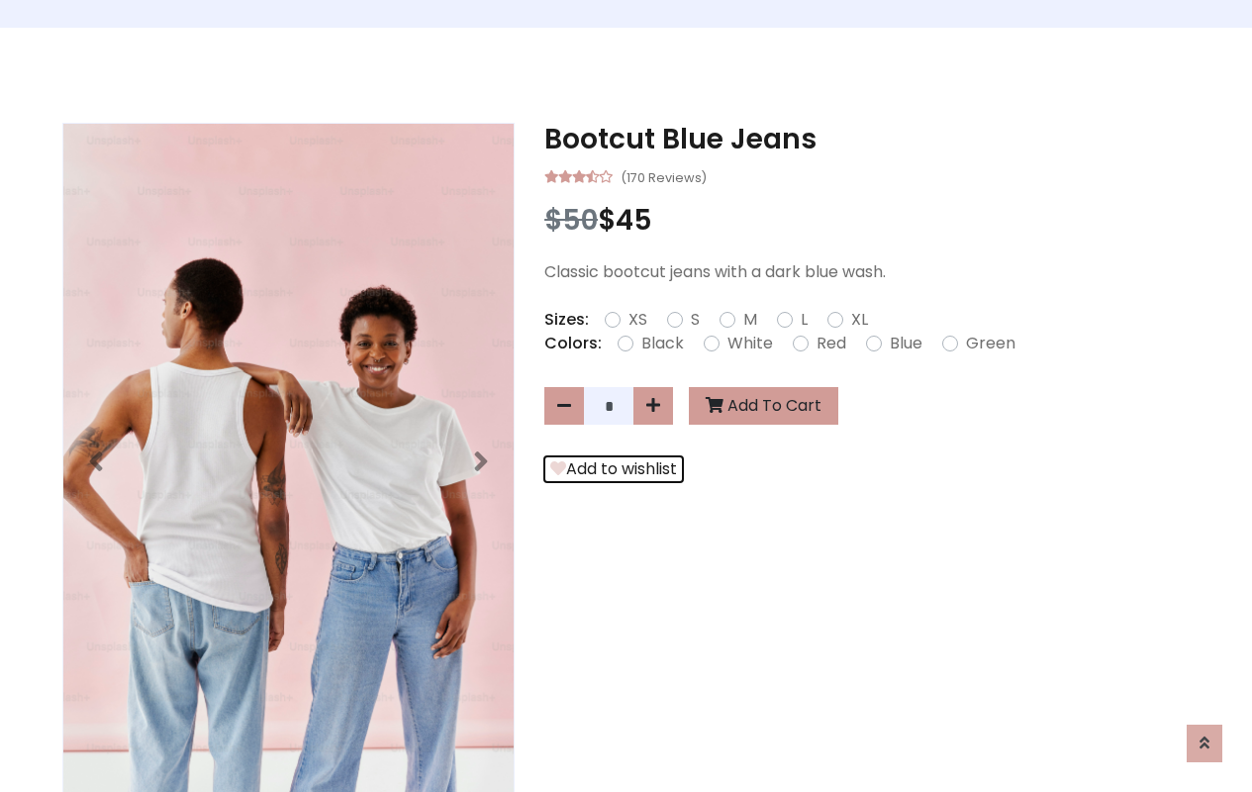
click at [610, 469] on button "Add to wishlist" at bounding box center [613, 469] width 139 height 26
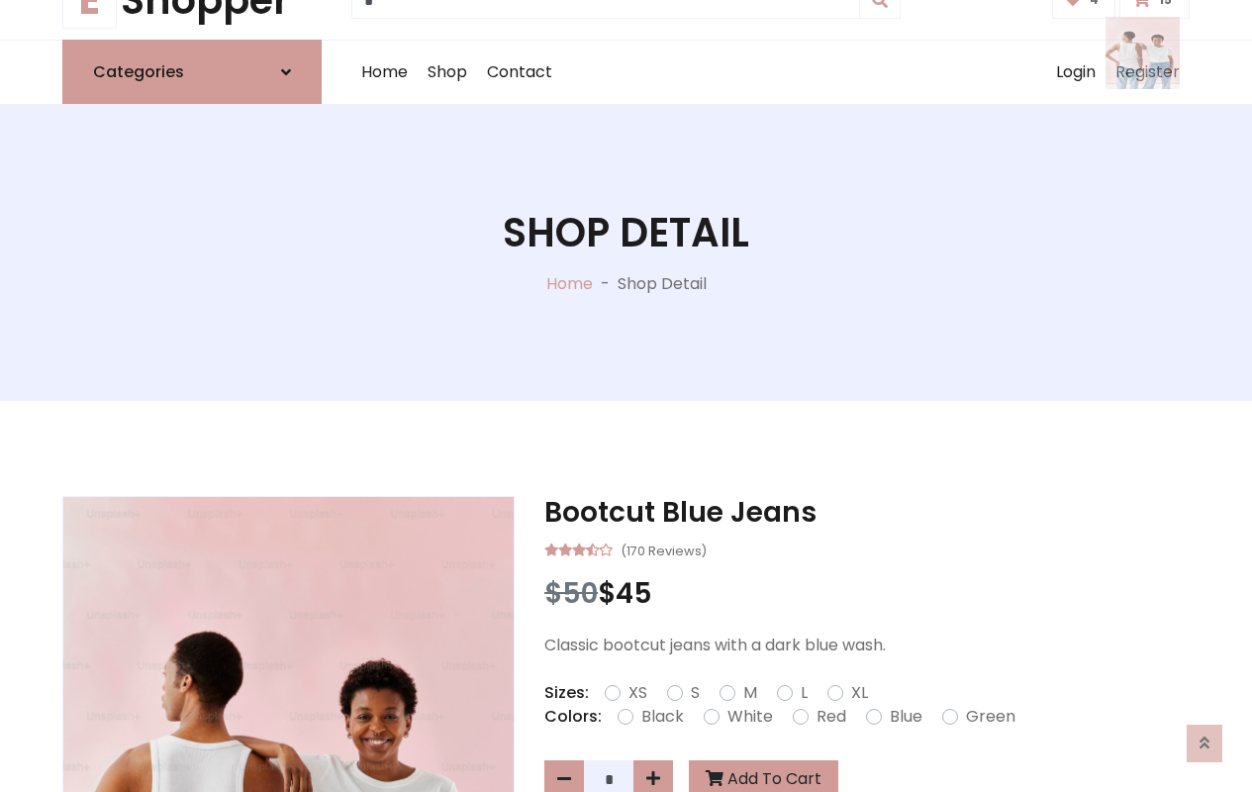
scroll to position [24, 0]
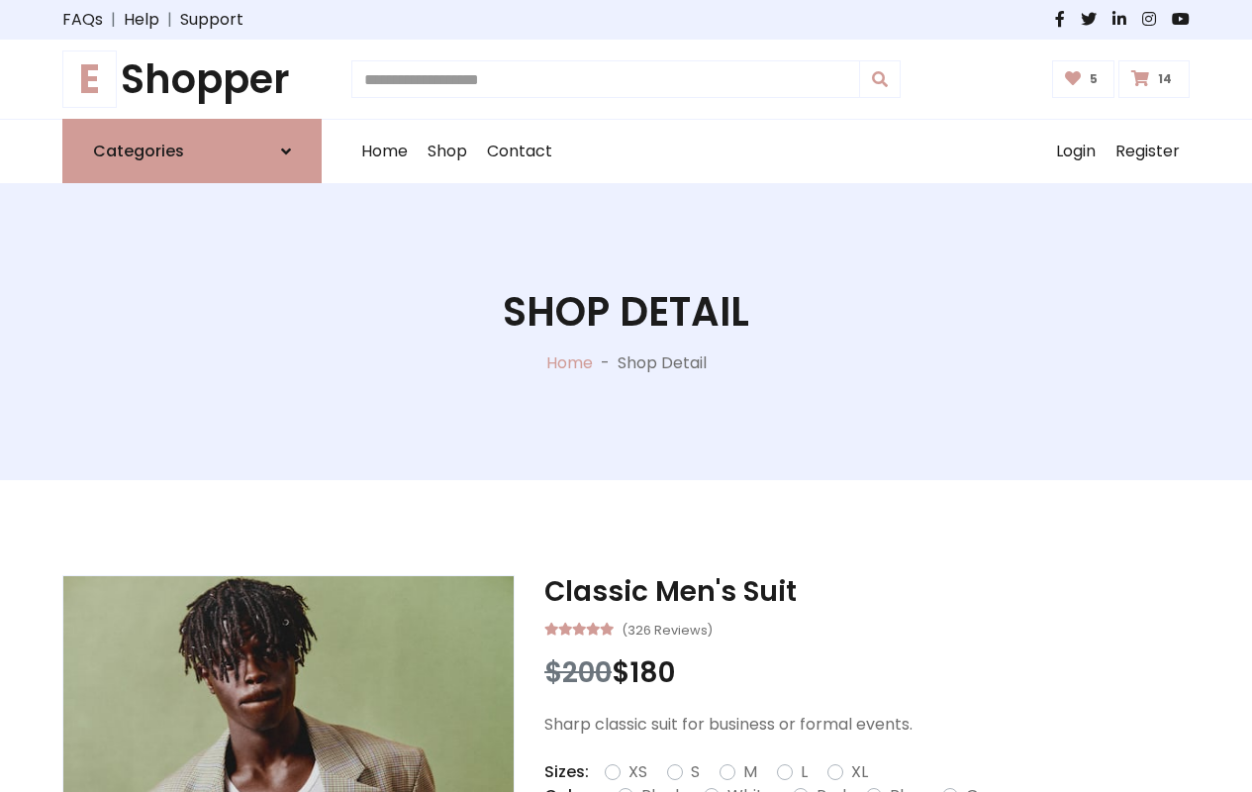
type input "*"
type input "*****"
type input "**********"
type input "*"
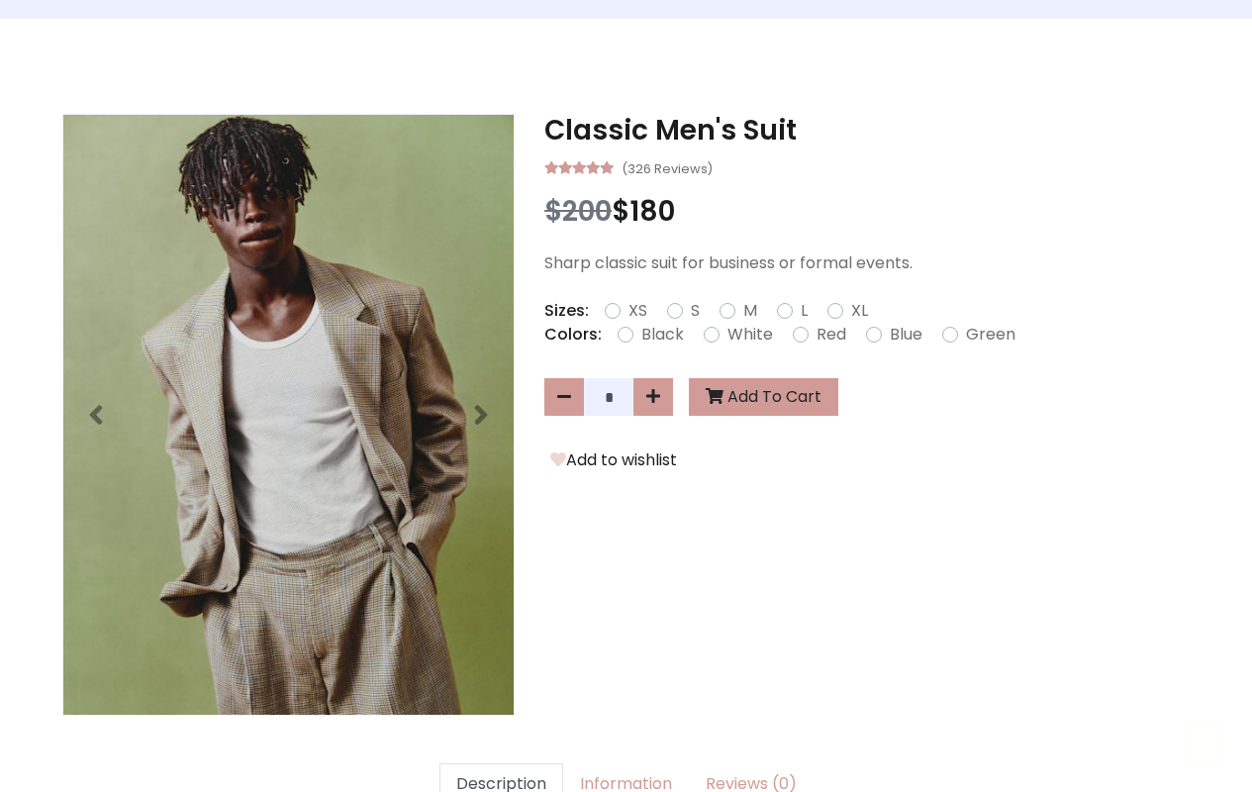
click at [1205, 742] on icon at bounding box center [1205, 743] width 10 height 16
click at [1205, 741] on icon at bounding box center [1205, 743] width 10 height 16
click at [653, 397] on icon at bounding box center [653, 396] width 14 height 16
type input "*"
click at [759, 398] on button "Add To Cart" at bounding box center [763, 397] width 149 height 38
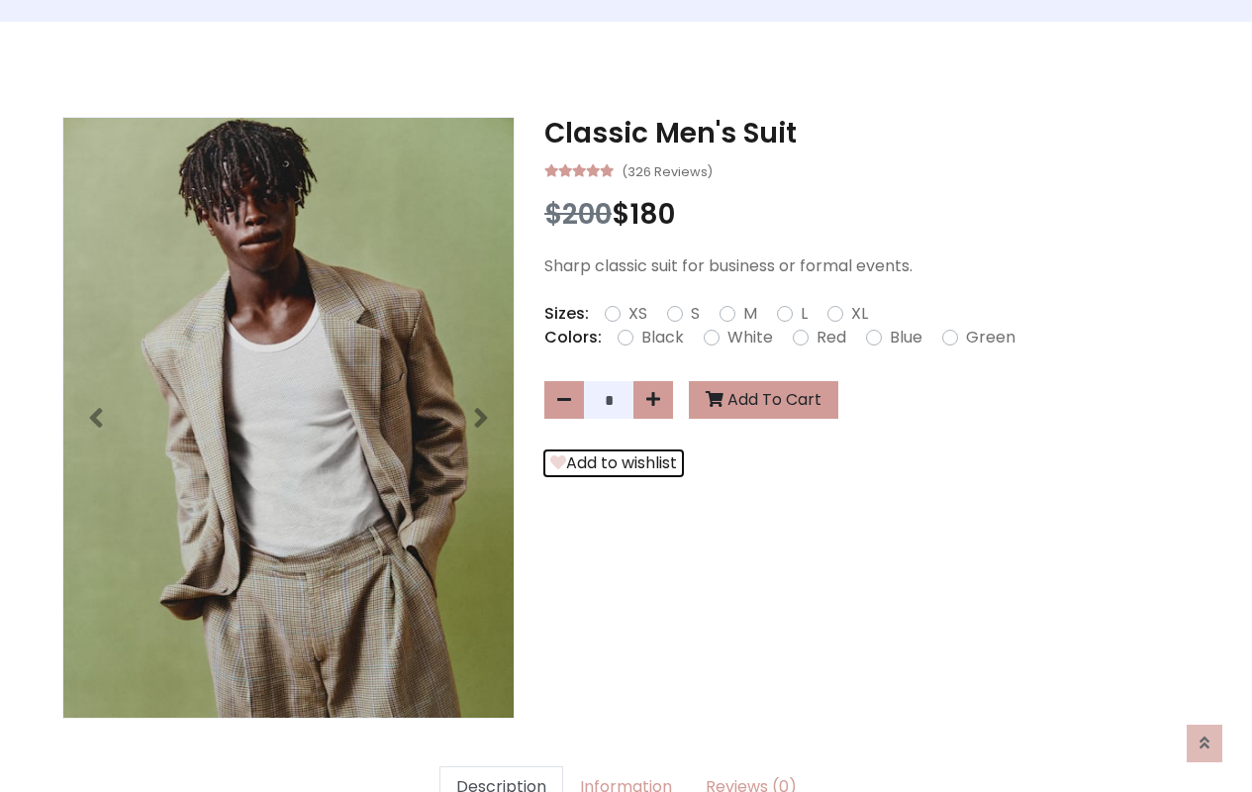
click at [610, 463] on button "Add to wishlist" at bounding box center [613, 463] width 139 height 26
click at [511, 766] on link "Description" at bounding box center [502, 787] width 124 height 42
click at [624, 766] on link "Information" at bounding box center [626, 787] width 126 height 42
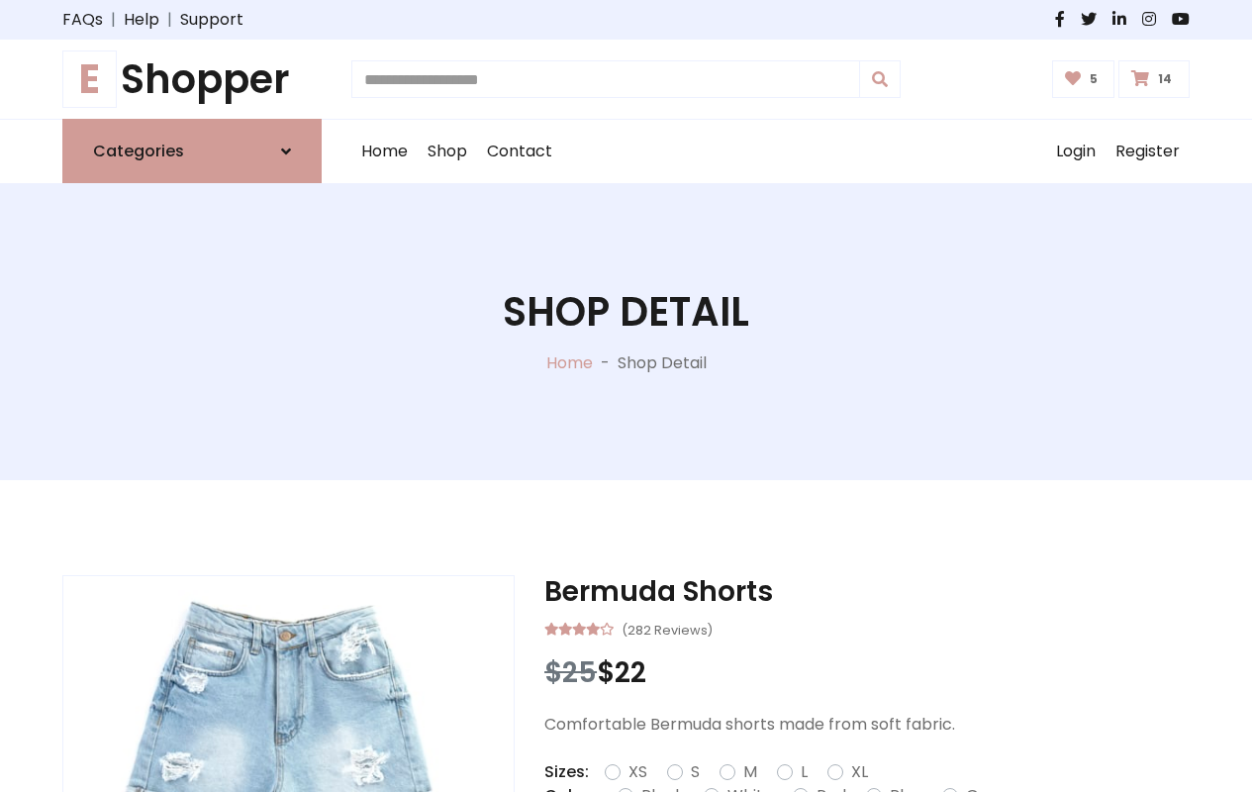
type input "*"
type input "*****"
type input "**********"
type input "*"
click at [288, 588] on div at bounding box center [288, 726] width 450 height 300
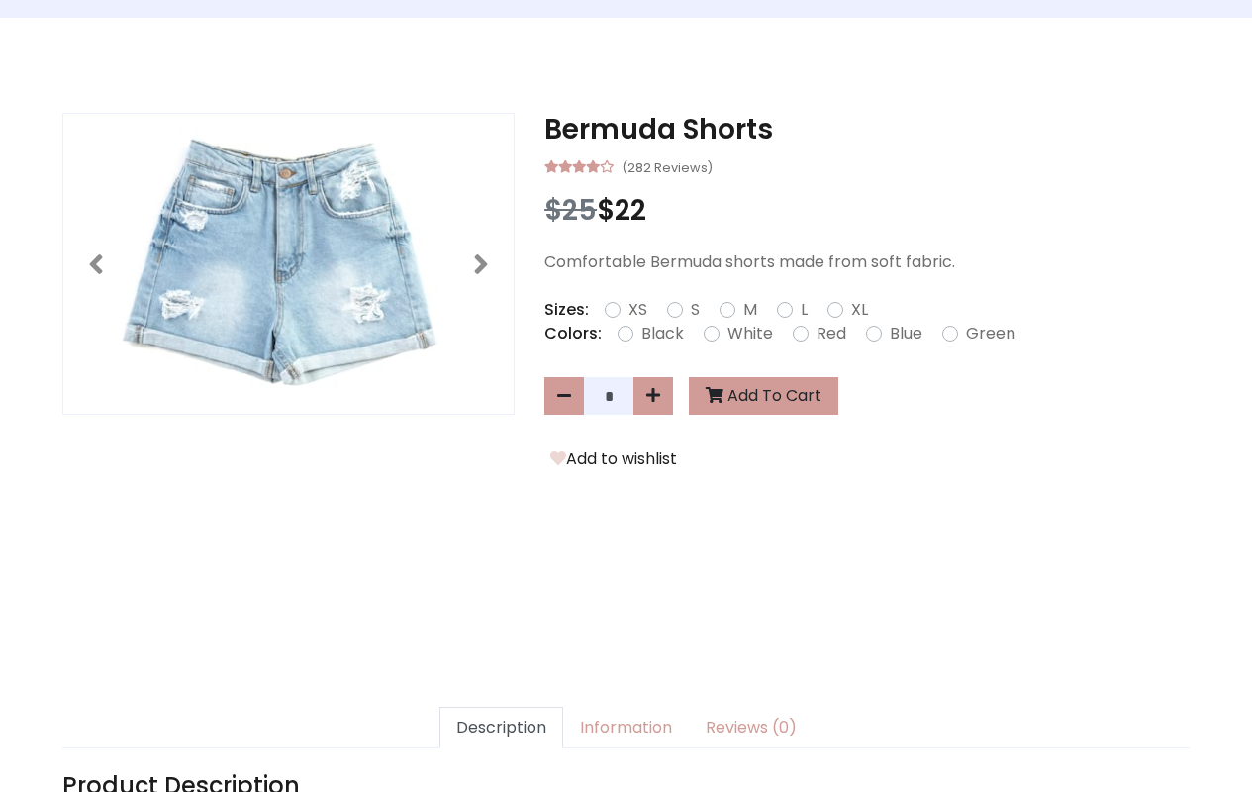
click at [0, 0] on icon at bounding box center [0, 0] width 0 height 0
click at [1205, 741] on icon at bounding box center [1205, 743] width 10 height 16
click at [653, 397] on icon at bounding box center [653, 396] width 14 height 16
type input "*"
click at [759, 398] on button "Add To Cart" at bounding box center [763, 397] width 149 height 38
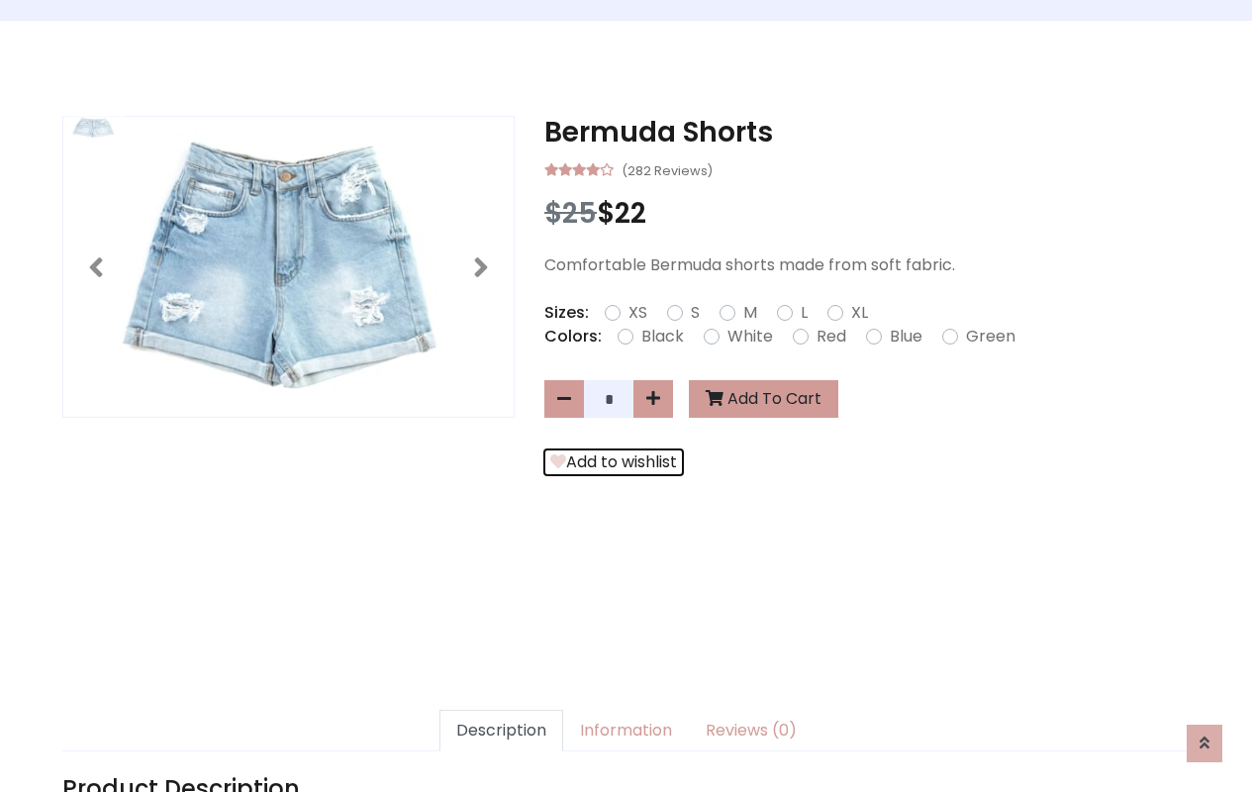
click at [610, 462] on button "Add to wishlist" at bounding box center [613, 462] width 139 height 26
click at [511, 737] on link "Description" at bounding box center [502, 731] width 124 height 42
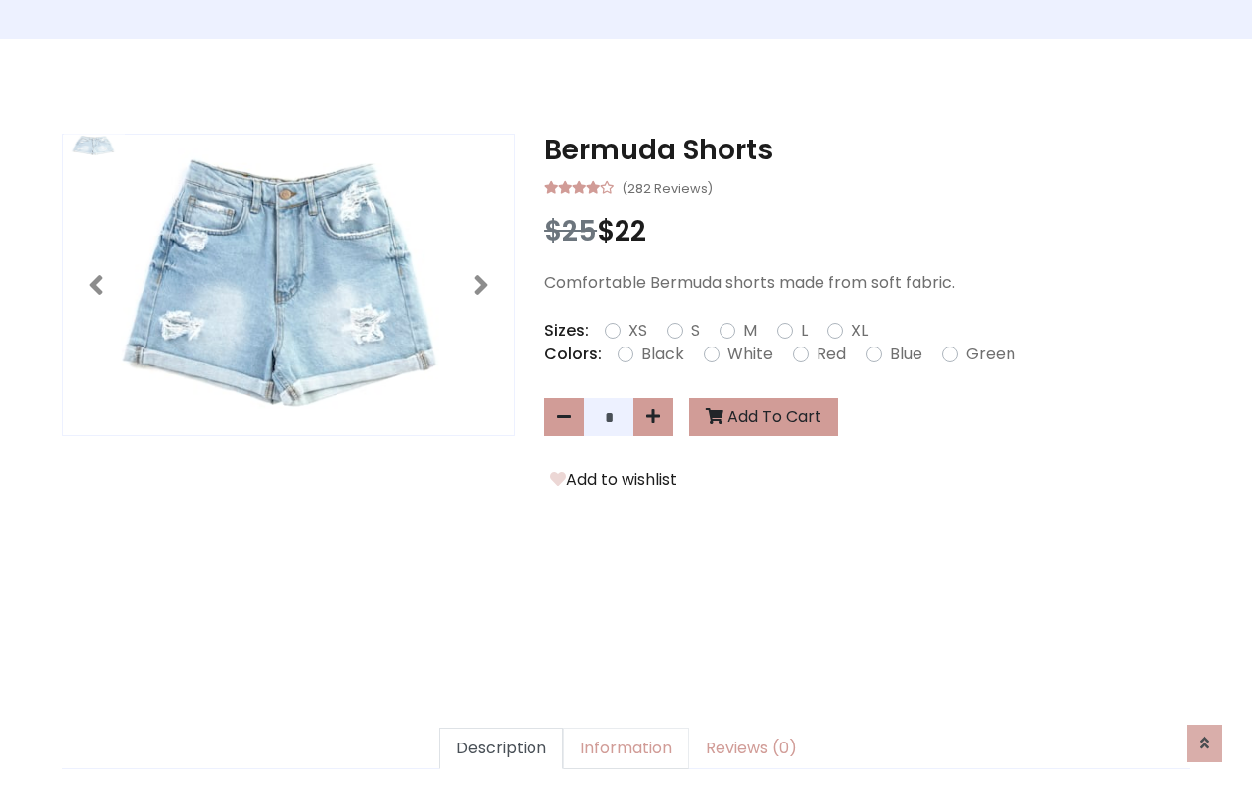
click at [624, 748] on link "Information" at bounding box center [626, 749] width 126 height 42
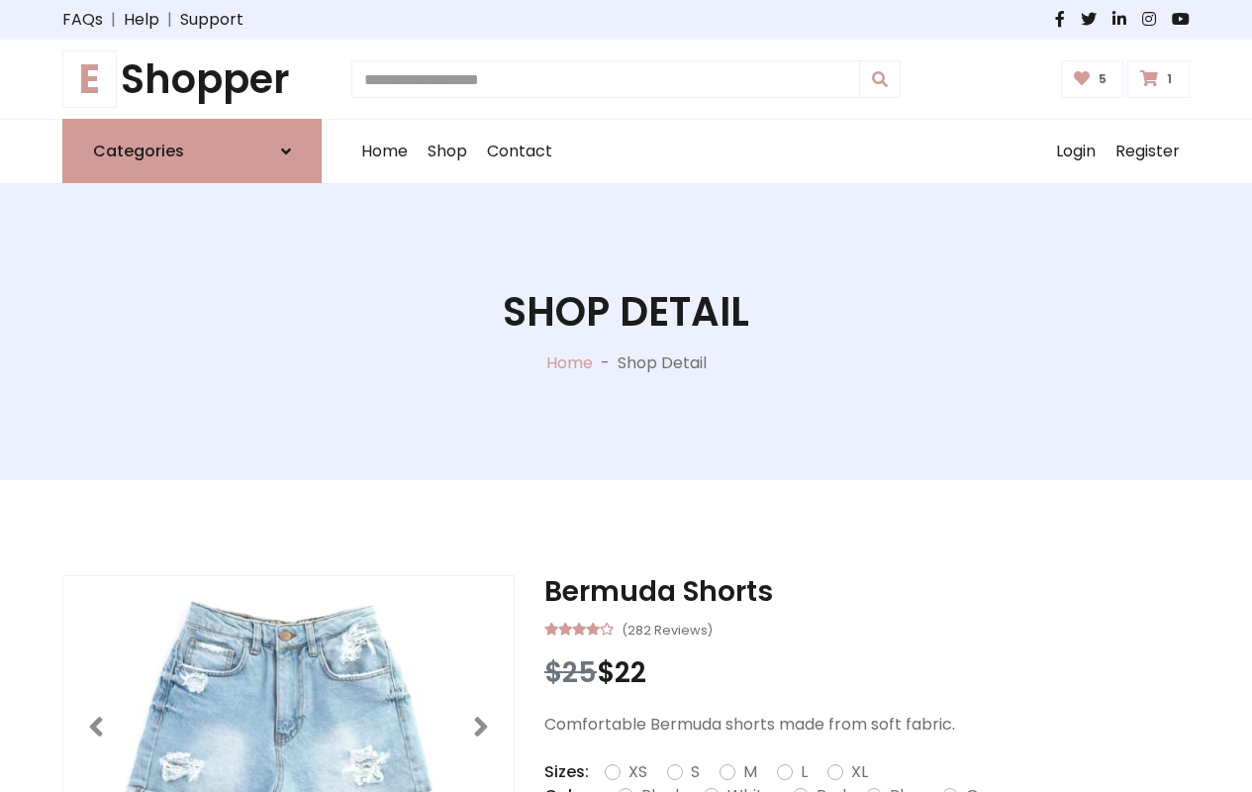
type input "*"
type input "*****"
type input "**********"
type input "*"
click at [288, 588] on div at bounding box center [288, 726] width 450 height 300
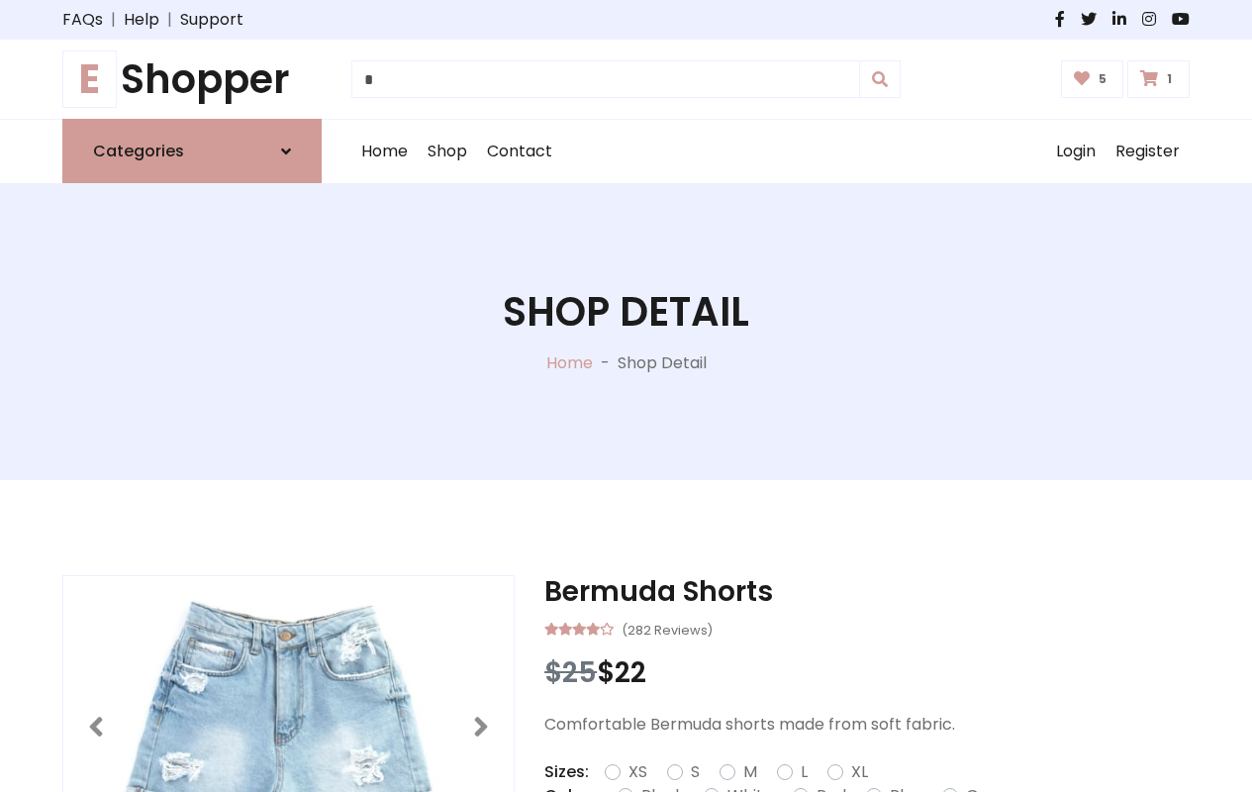
click at [1205, 742] on icon at bounding box center [1205, 743] width 10 height 16
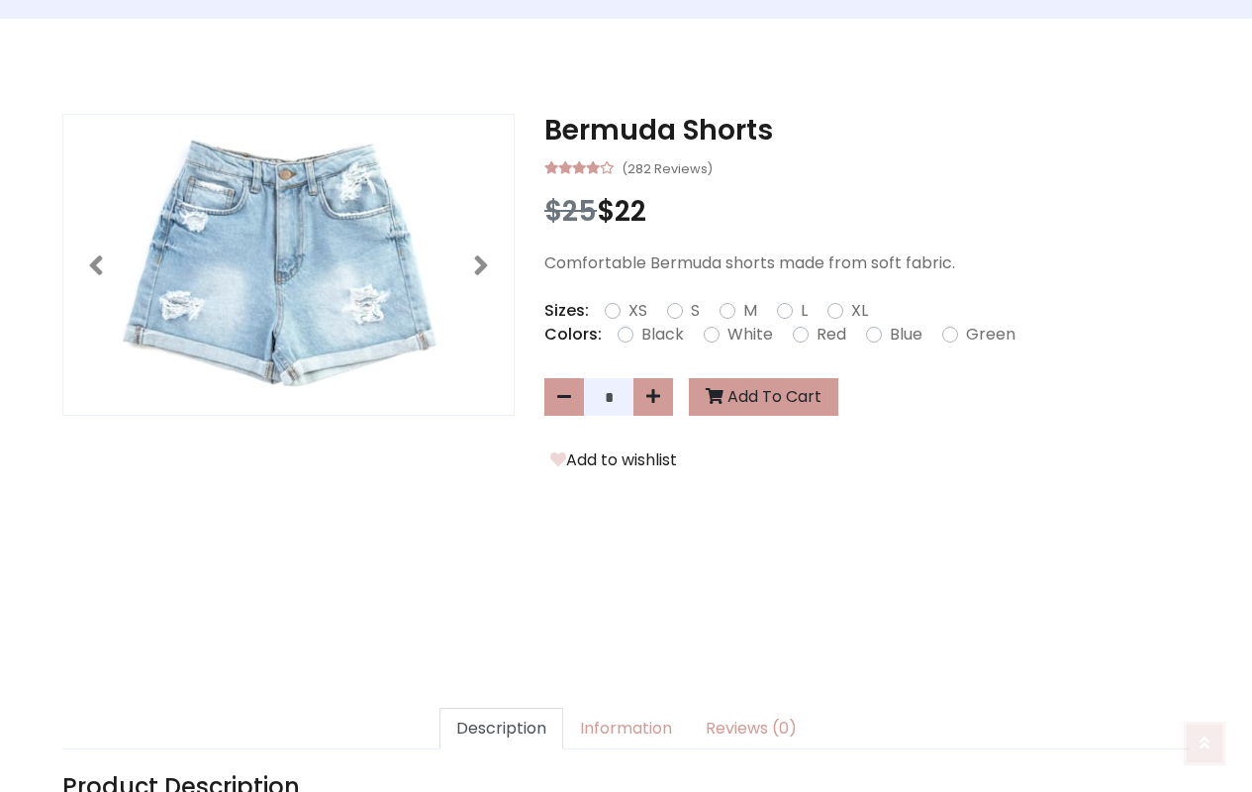
click at [1205, 741] on icon at bounding box center [1205, 742] width 10 height 16
click at [653, 398] on icon at bounding box center [653, 396] width 14 height 16
type input "*"
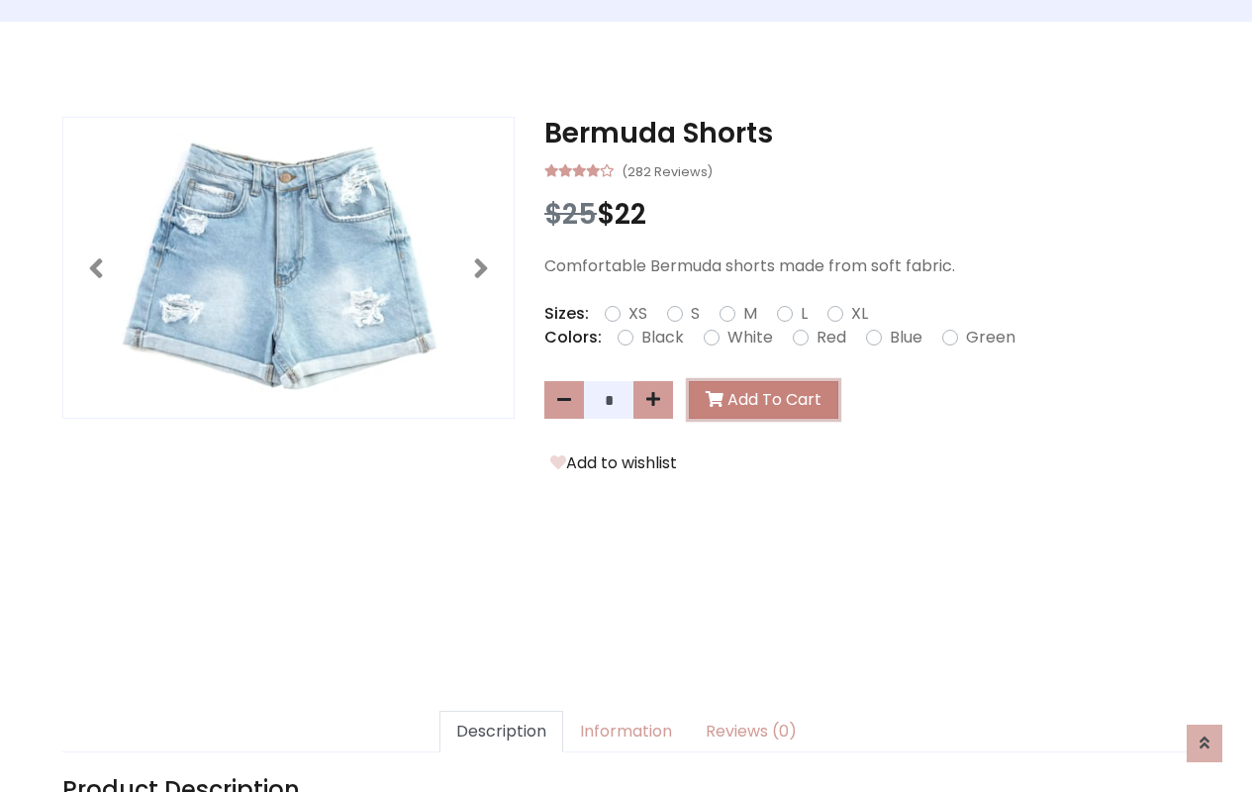
click at [759, 401] on button "Add To Cart" at bounding box center [763, 400] width 149 height 38
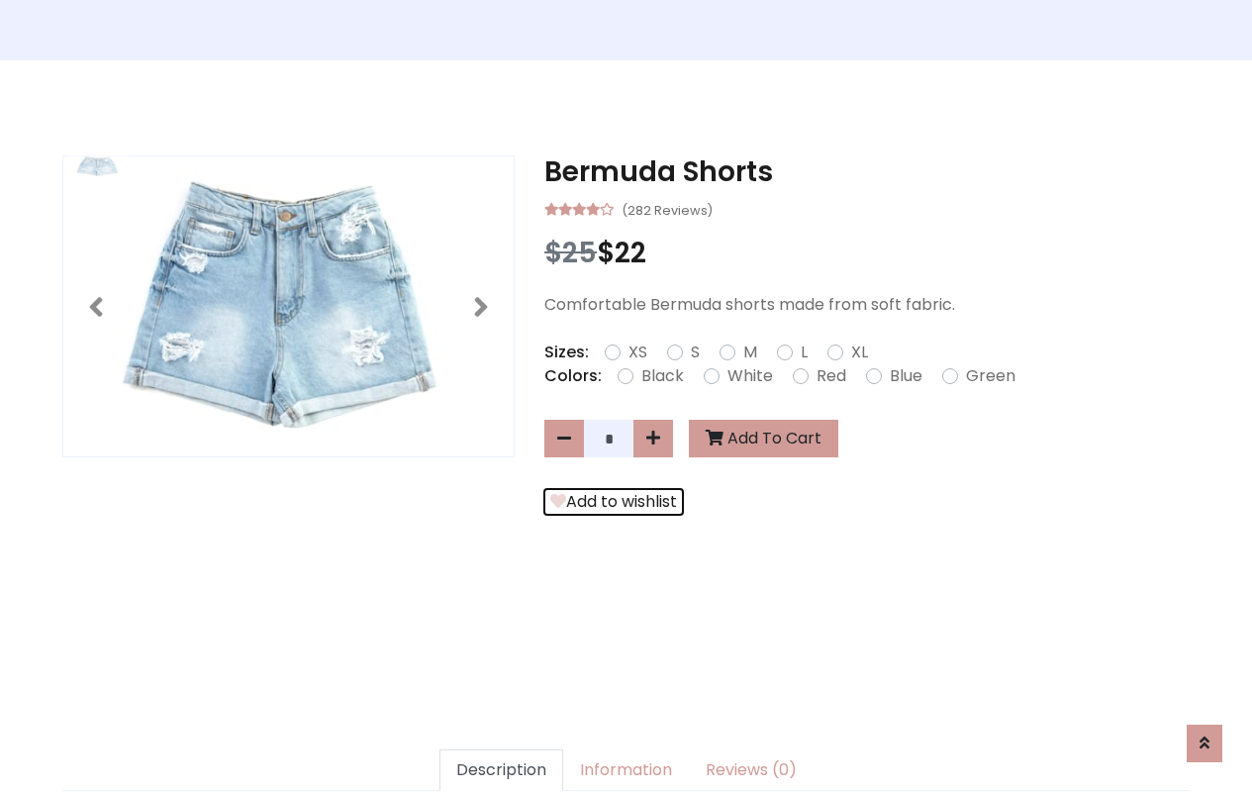
click at [610, 515] on button "Add to wishlist" at bounding box center [613, 502] width 139 height 26
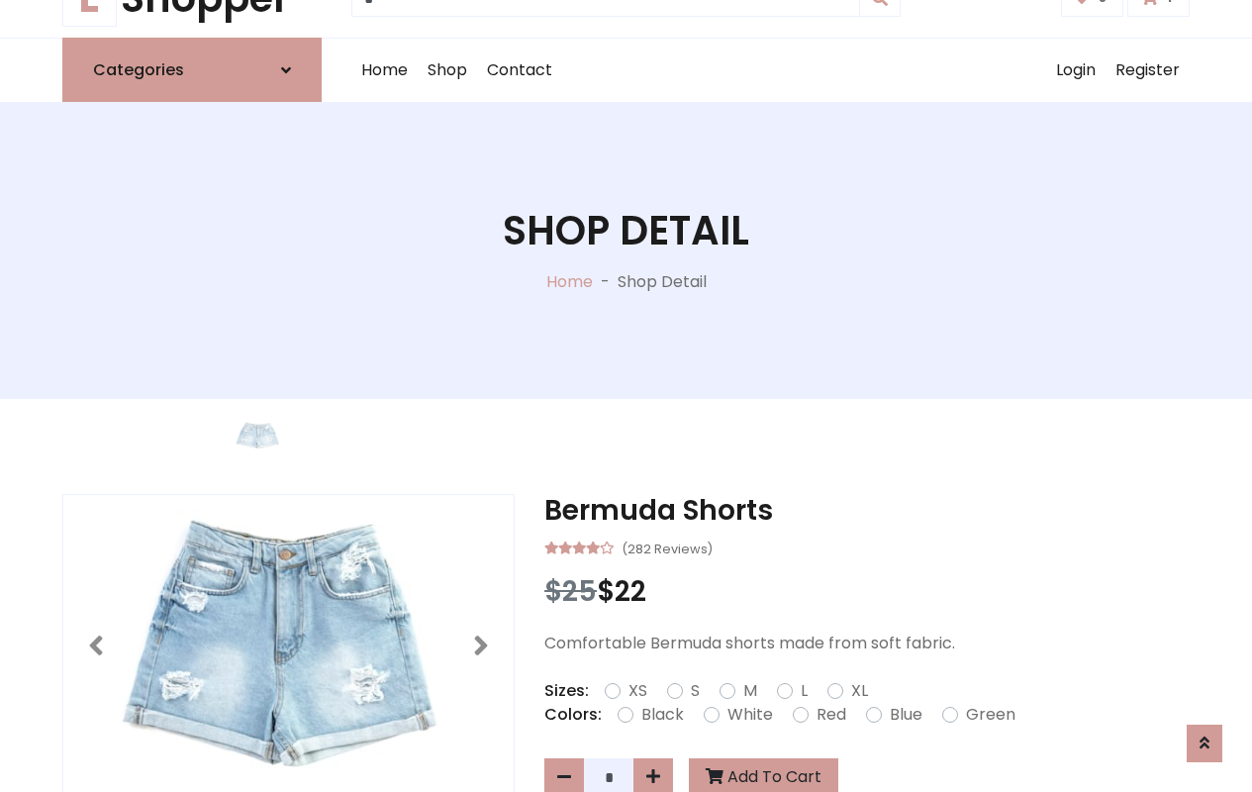
click at [624, 396] on div "Shop Detail Home - Shop Detail" at bounding box center [626, 250] width 1223 height 297
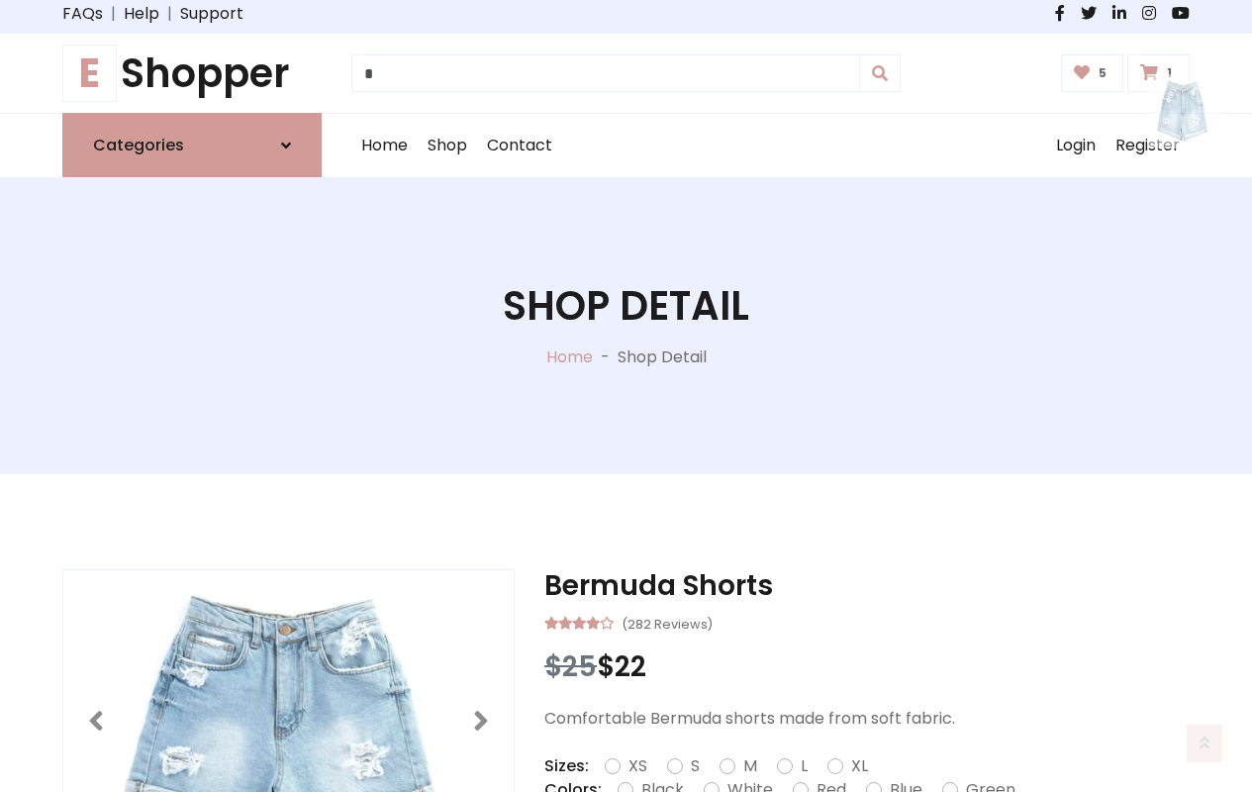
scroll to position [0, 0]
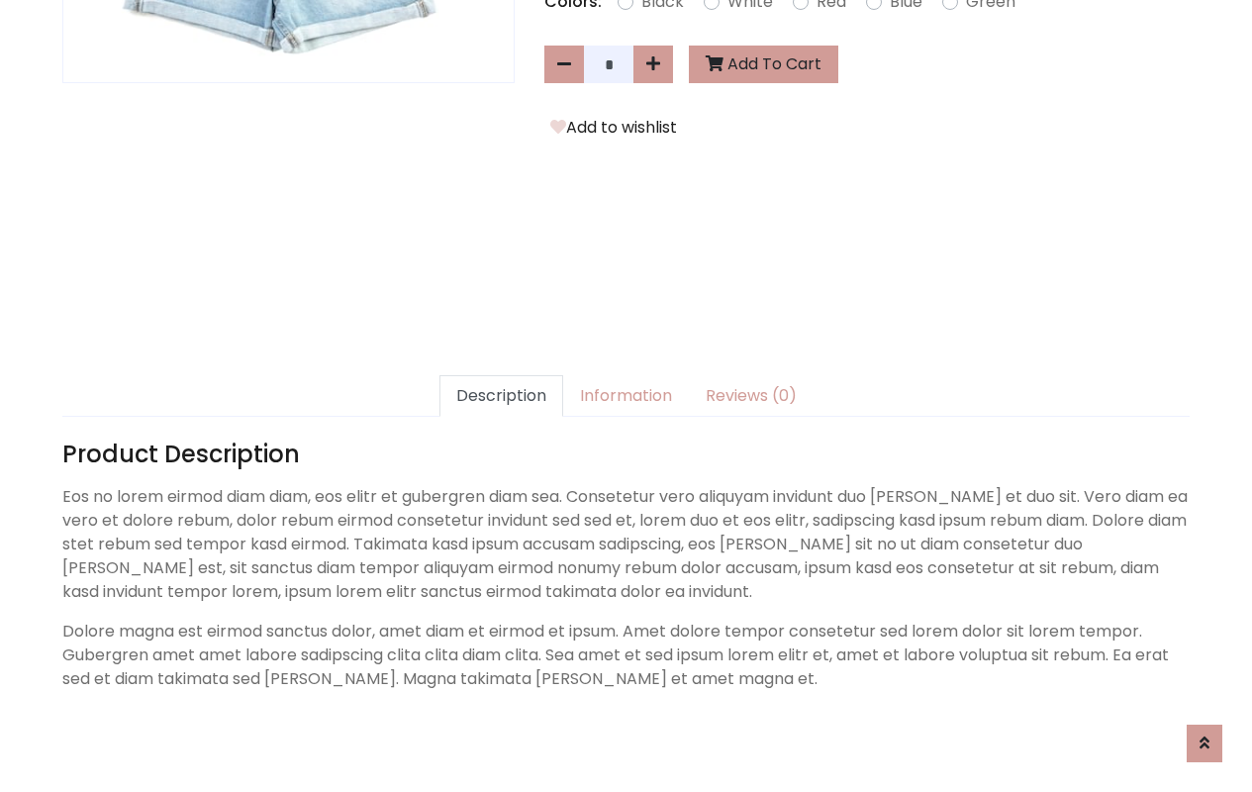
click at [511, 396] on link "Description" at bounding box center [502, 396] width 124 height 42
click at [738, 396] on link "Reviews (0)" at bounding box center [751, 396] width 125 height 42
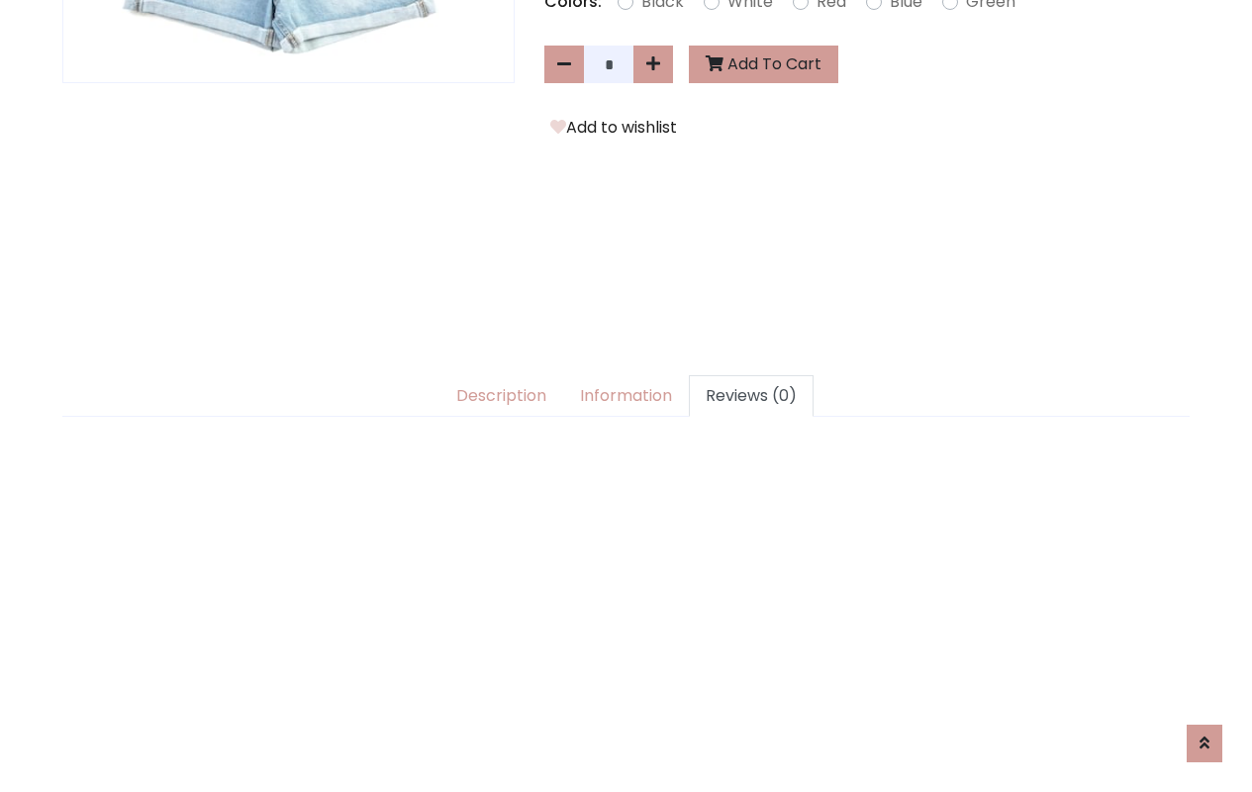
click at [738, 396] on link "Reviews (0)" at bounding box center [751, 396] width 125 height 42
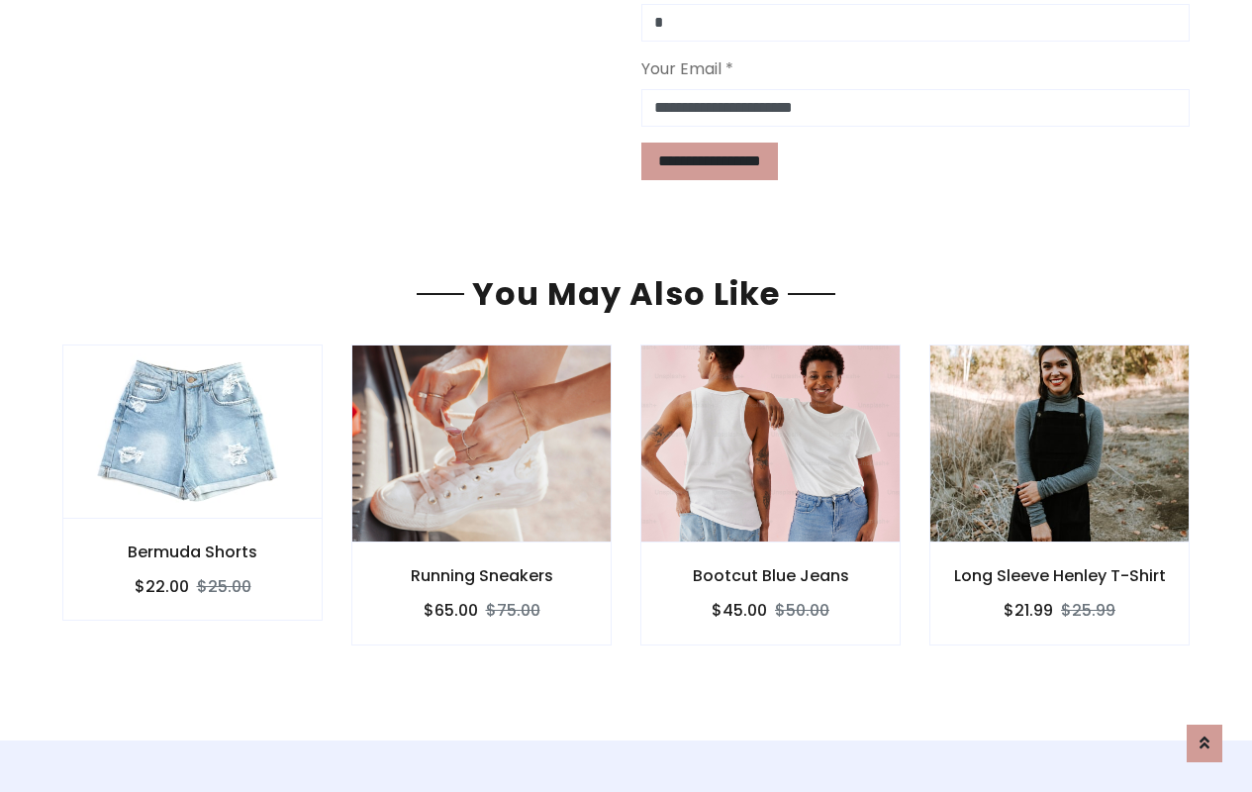
click at [664, 542] on div "Bootcut Blue Jeans $45.00 $50.00" at bounding box center [770, 593] width 260 height 102
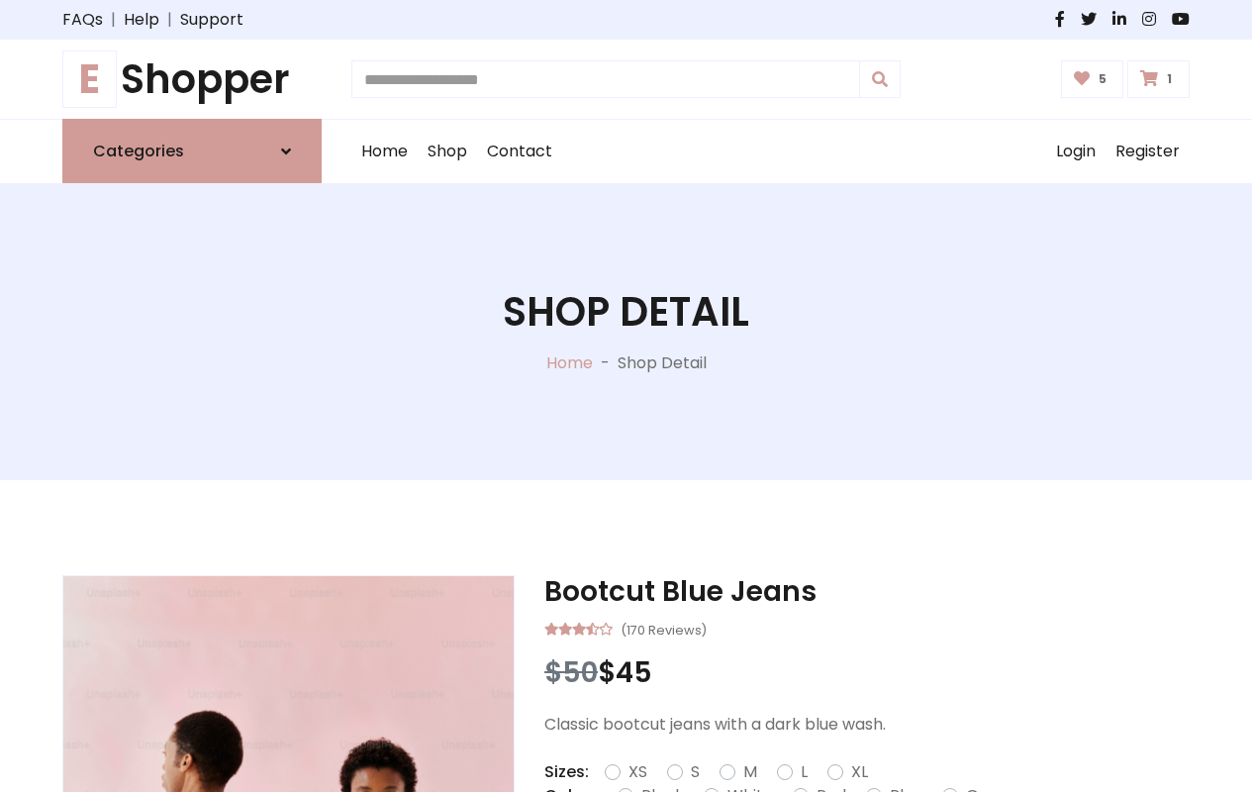
type input "*"
type input "*****"
type input "**********"
type input "*"
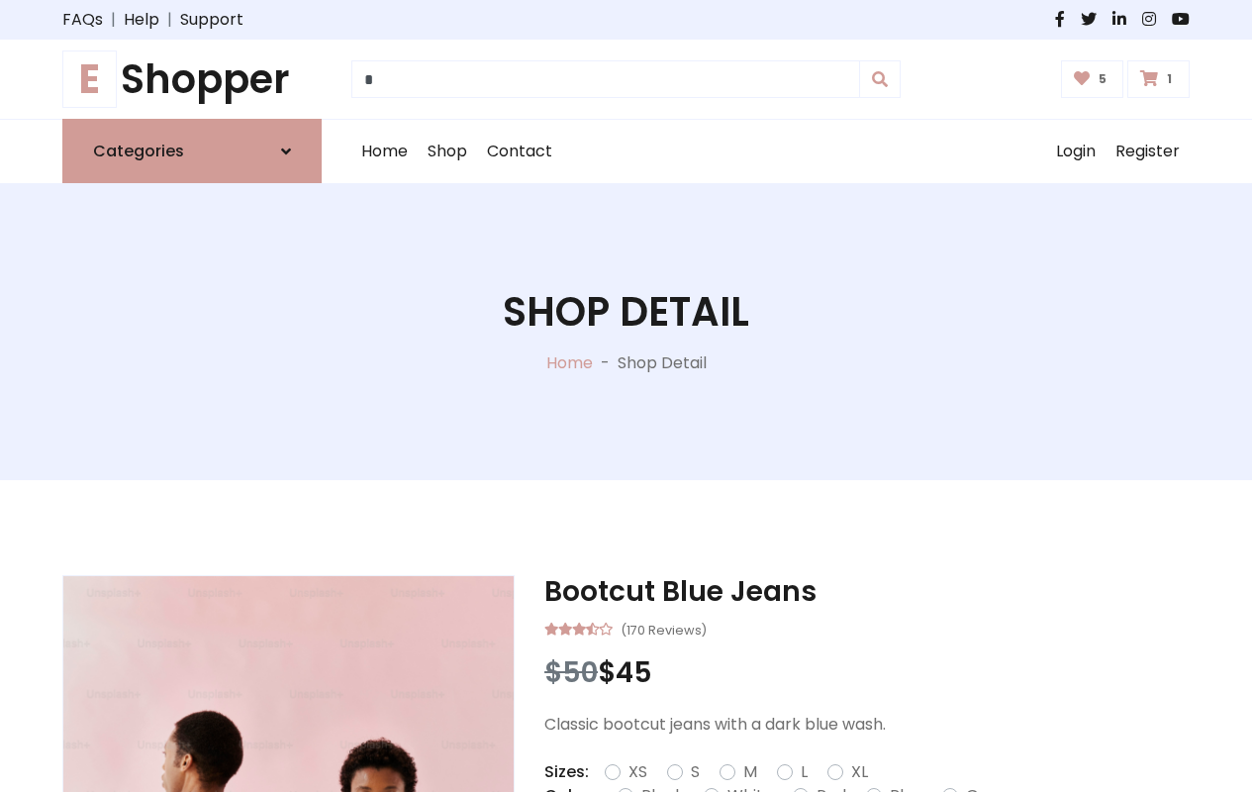
click at [0, 0] on icon at bounding box center [0, 0] width 0 height 0
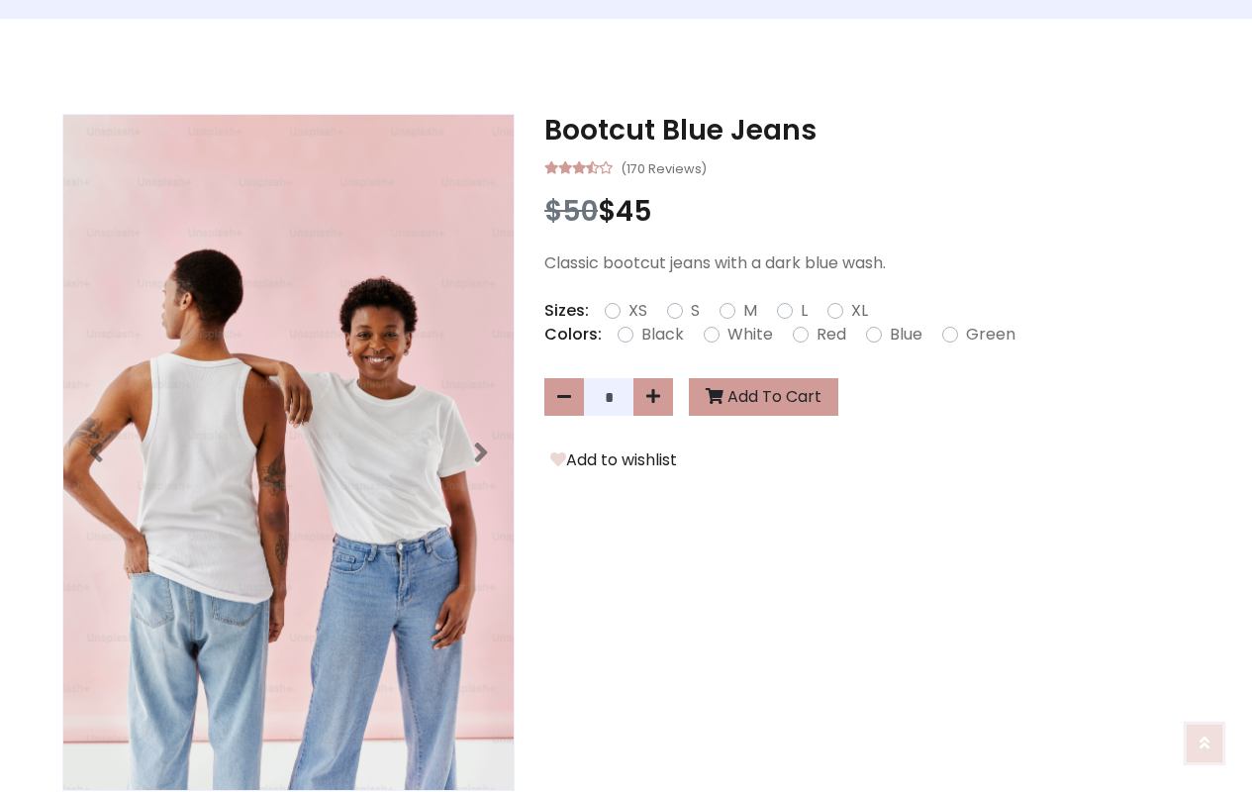
click at [1205, 740] on icon at bounding box center [1205, 743] width 10 height 16
click at [653, 397] on icon at bounding box center [653, 396] width 14 height 16
type input "*"
click at [759, 398] on button "Add To Cart" at bounding box center [763, 398] width 149 height 38
click at [610, 463] on button "Add to wishlist" at bounding box center [613, 461] width 139 height 26
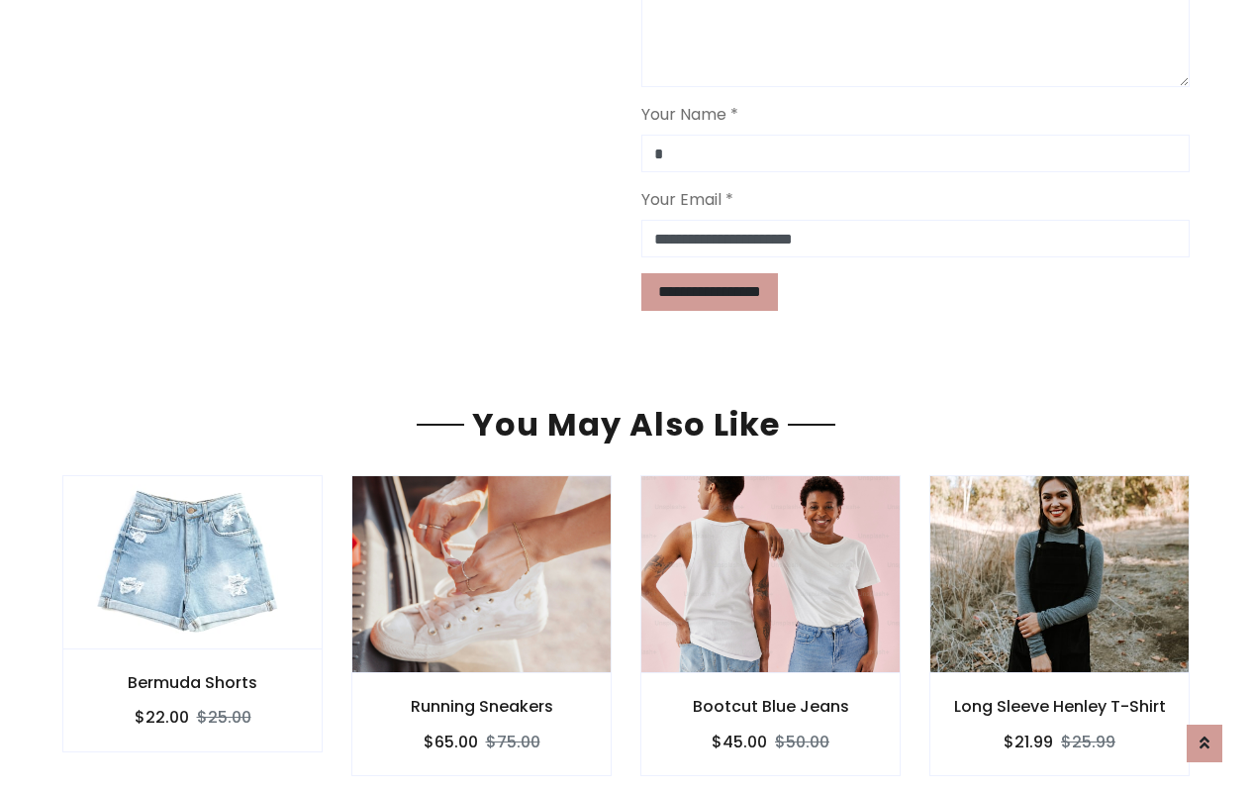
click at [664, 673] on div "Bootcut Blue Jeans $45.00 $50.00" at bounding box center [770, 724] width 260 height 102
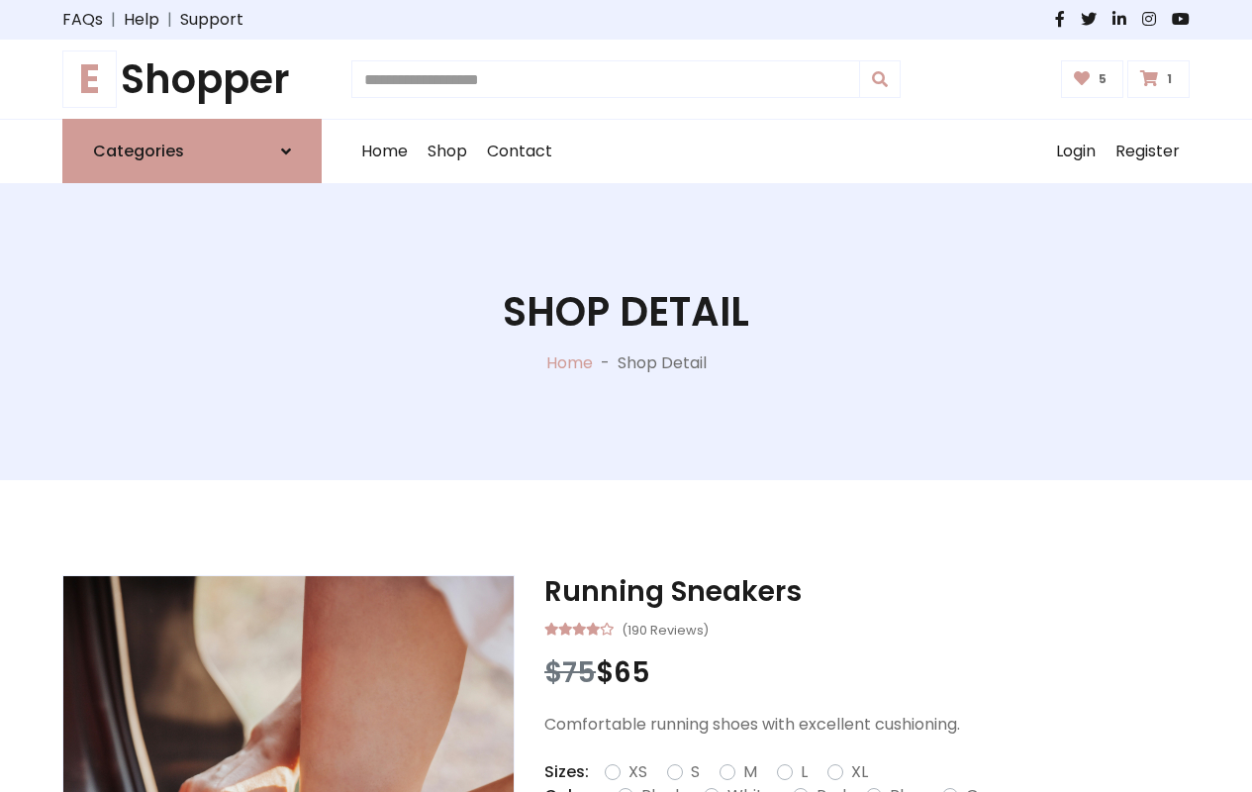
type input "*"
type input "*****"
type input "**********"
type input "*"
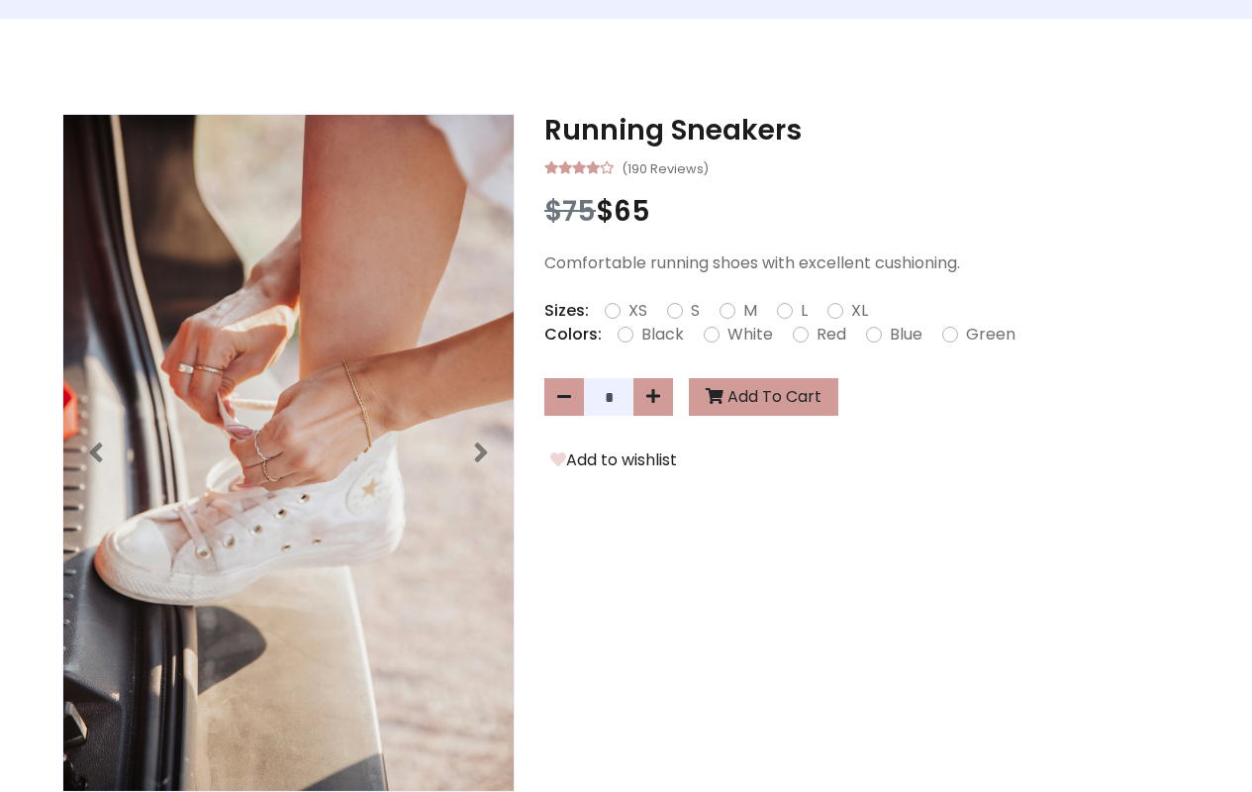
click at [0, 0] on icon at bounding box center [0, 0] width 0 height 0
click at [653, 397] on icon at bounding box center [653, 396] width 14 height 16
type input "*"
click at [759, 399] on button "Add To Cart" at bounding box center [763, 397] width 149 height 38
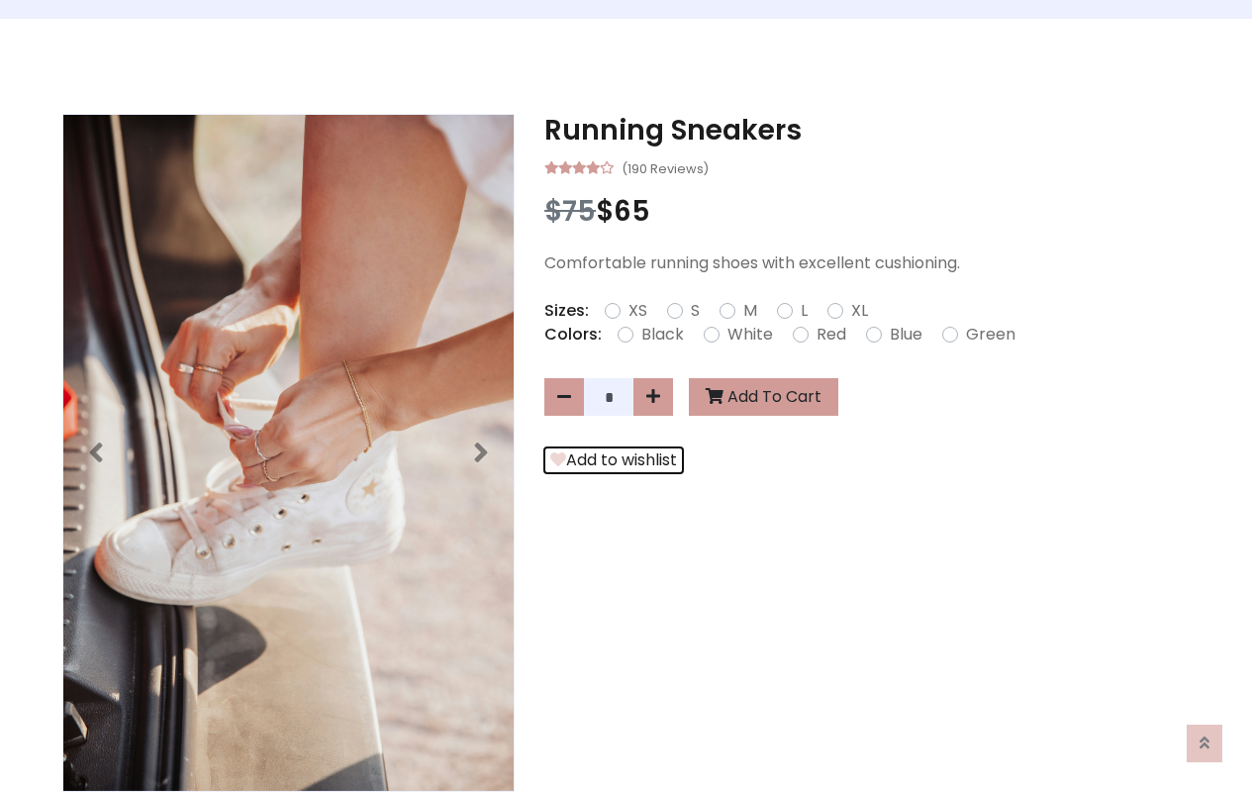
click at [610, 465] on button "Add to wishlist" at bounding box center [613, 460] width 139 height 26
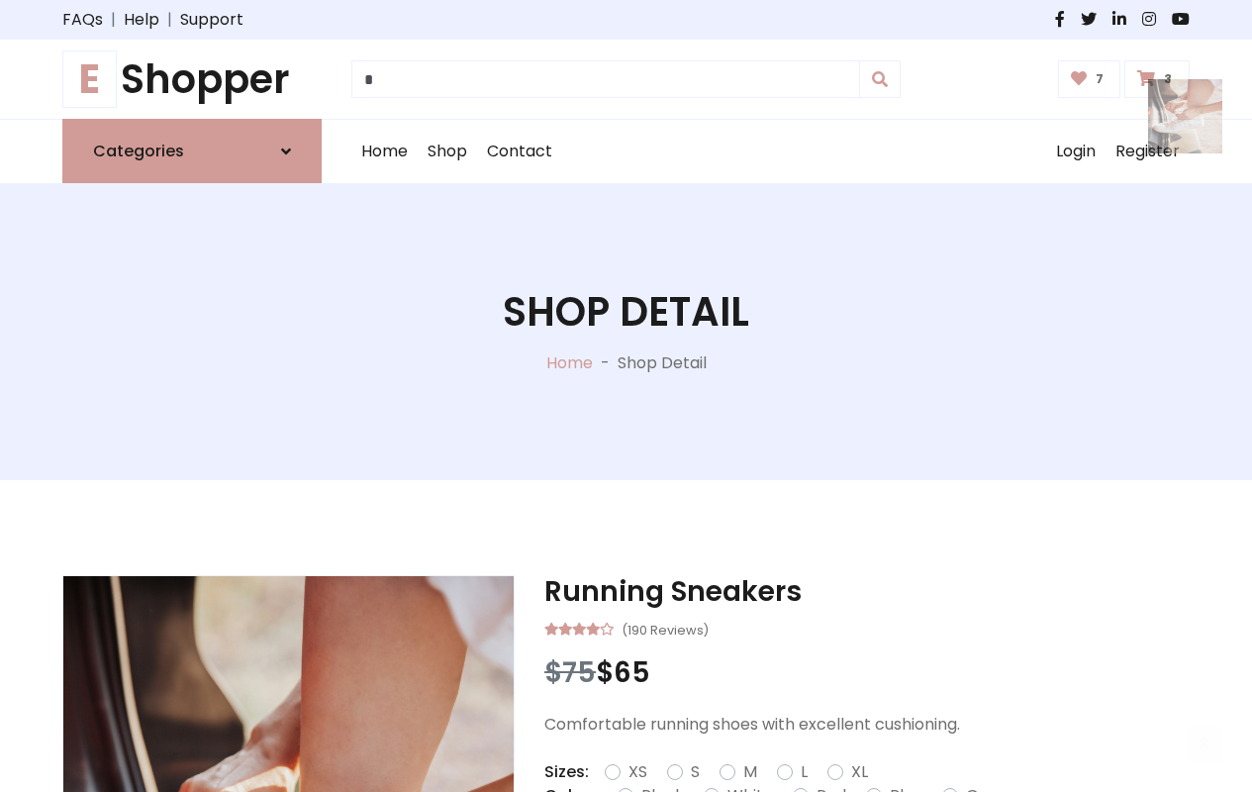
click at [738, 396] on div "Shop Detail Home - Shop Detail" at bounding box center [626, 331] width 1223 height 297
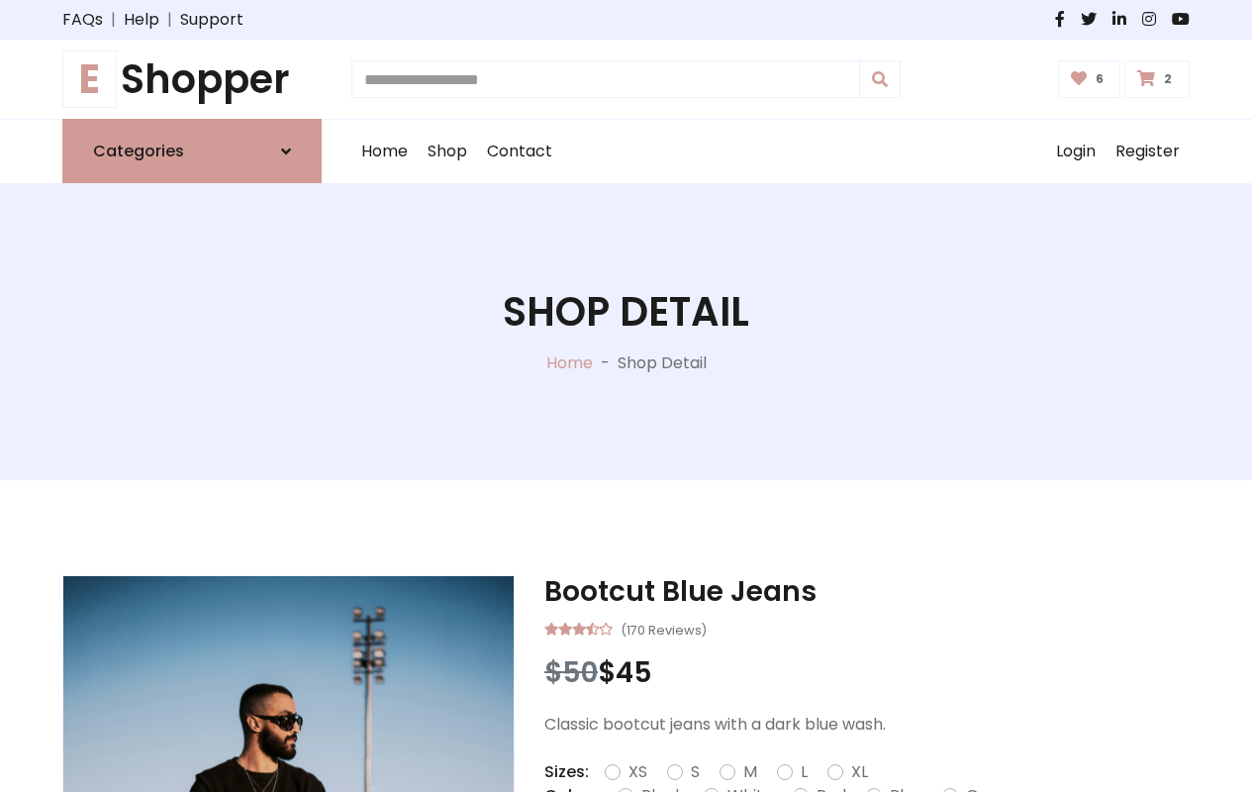
type input "*"
type input "*****"
type input "**********"
type input "*"
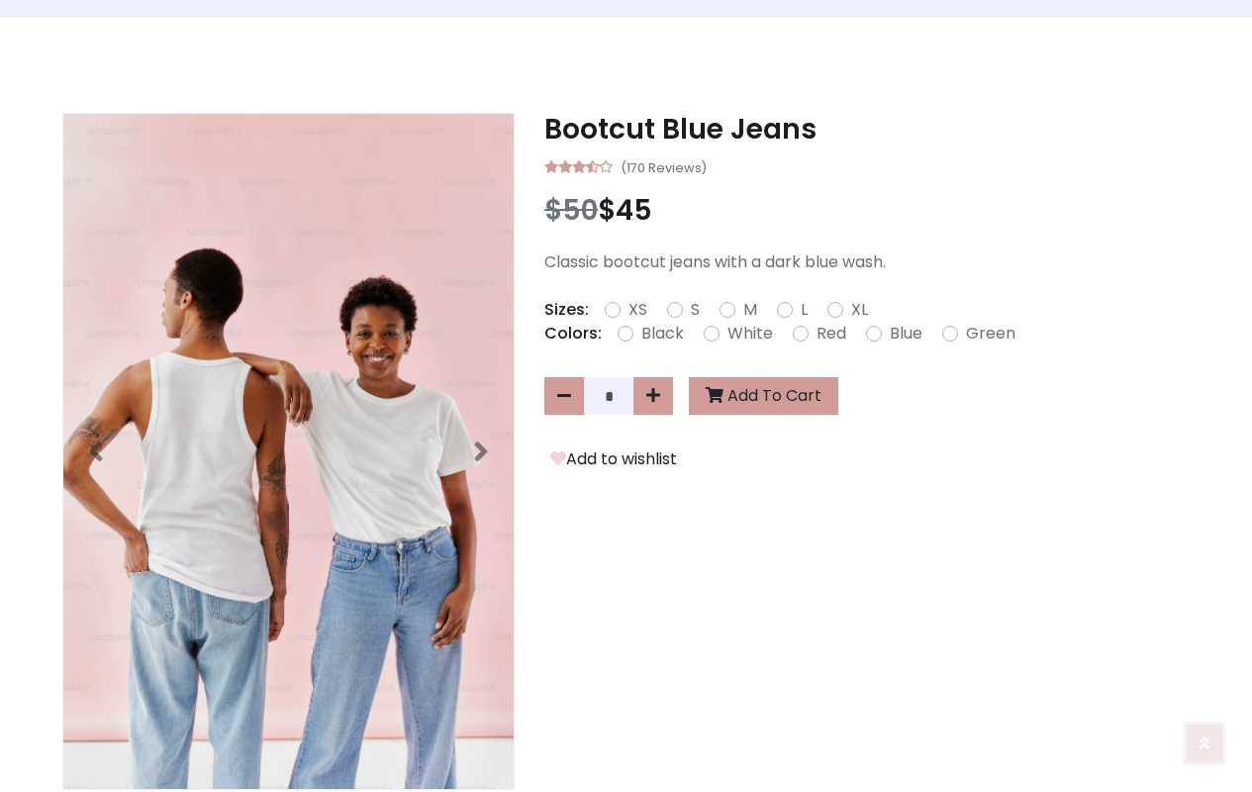
click at [1205, 742] on icon at bounding box center [1205, 743] width 10 height 16
click at [1205, 740] on icon at bounding box center [1205, 743] width 10 height 16
click at [653, 397] on icon at bounding box center [653, 396] width 14 height 16
type input "*"
click at [759, 398] on button "Add To Cart" at bounding box center [763, 397] width 149 height 38
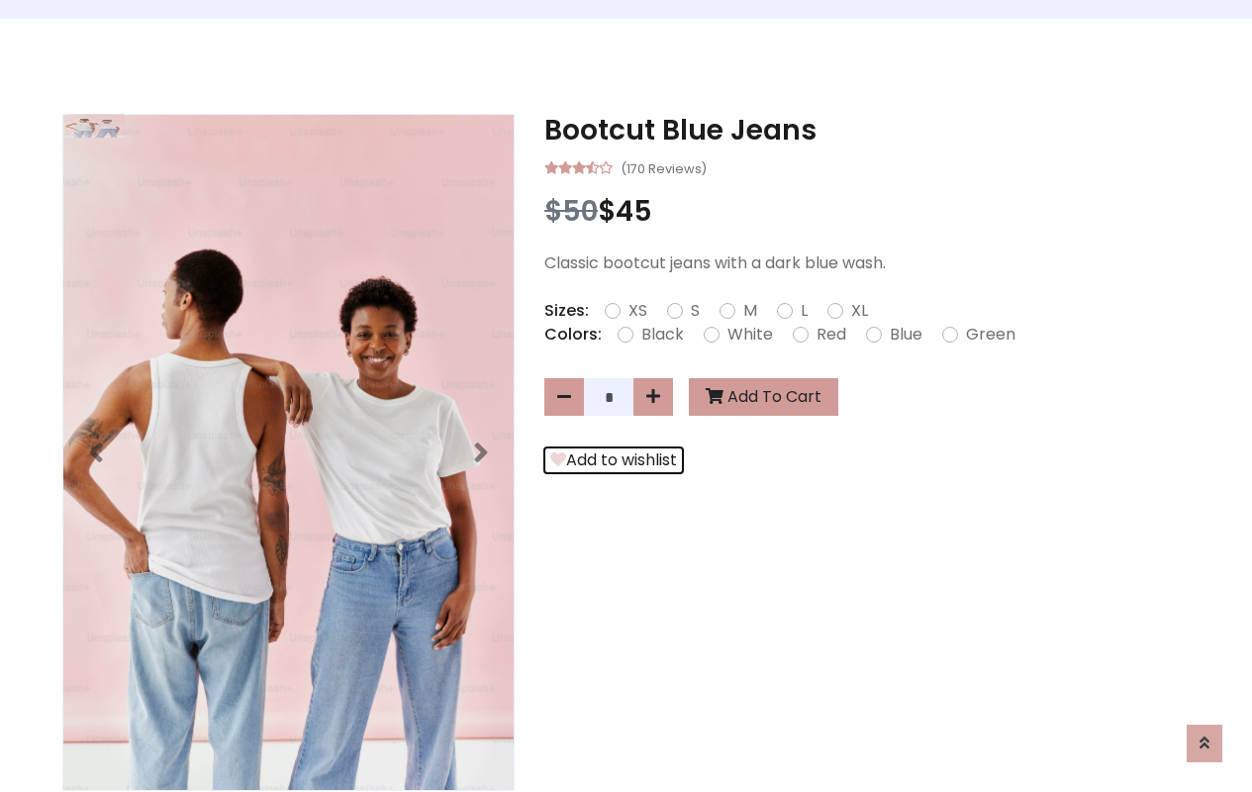
click at [610, 464] on button "Add to wishlist" at bounding box center [613, 460] width 139 height 26
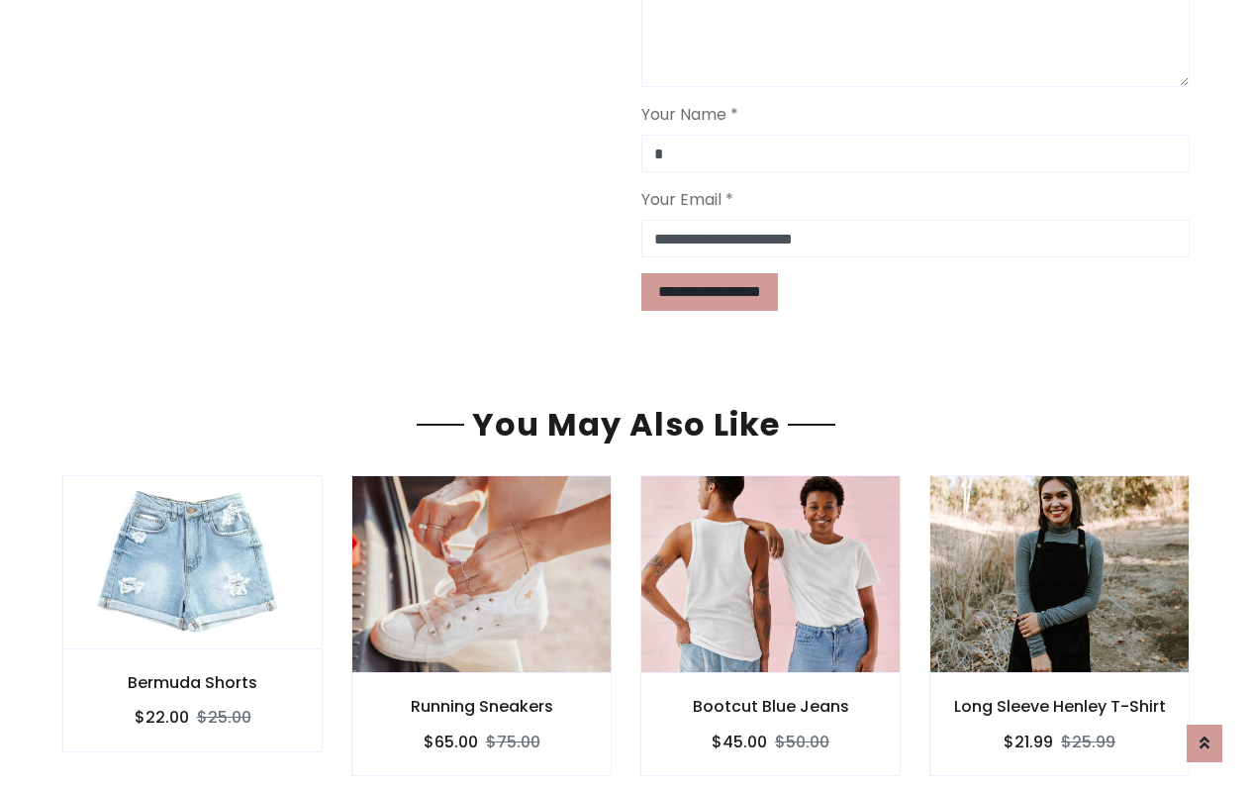
click at [664, 673] on div "Bootcut Blue Jeans $45.00 $50.00" at bounding box center [770, 724] width 260 height 102
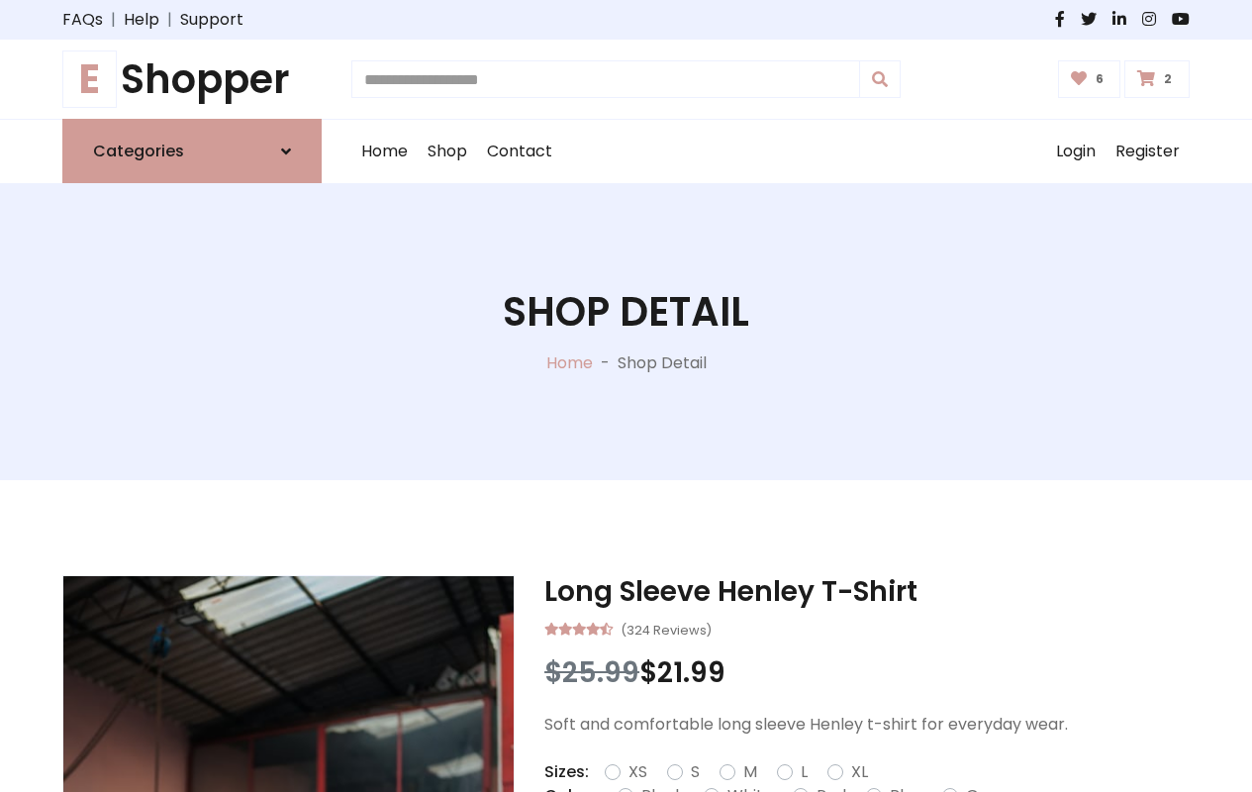
type input "*"
type input "*****"
type input "**********"
type input "*"
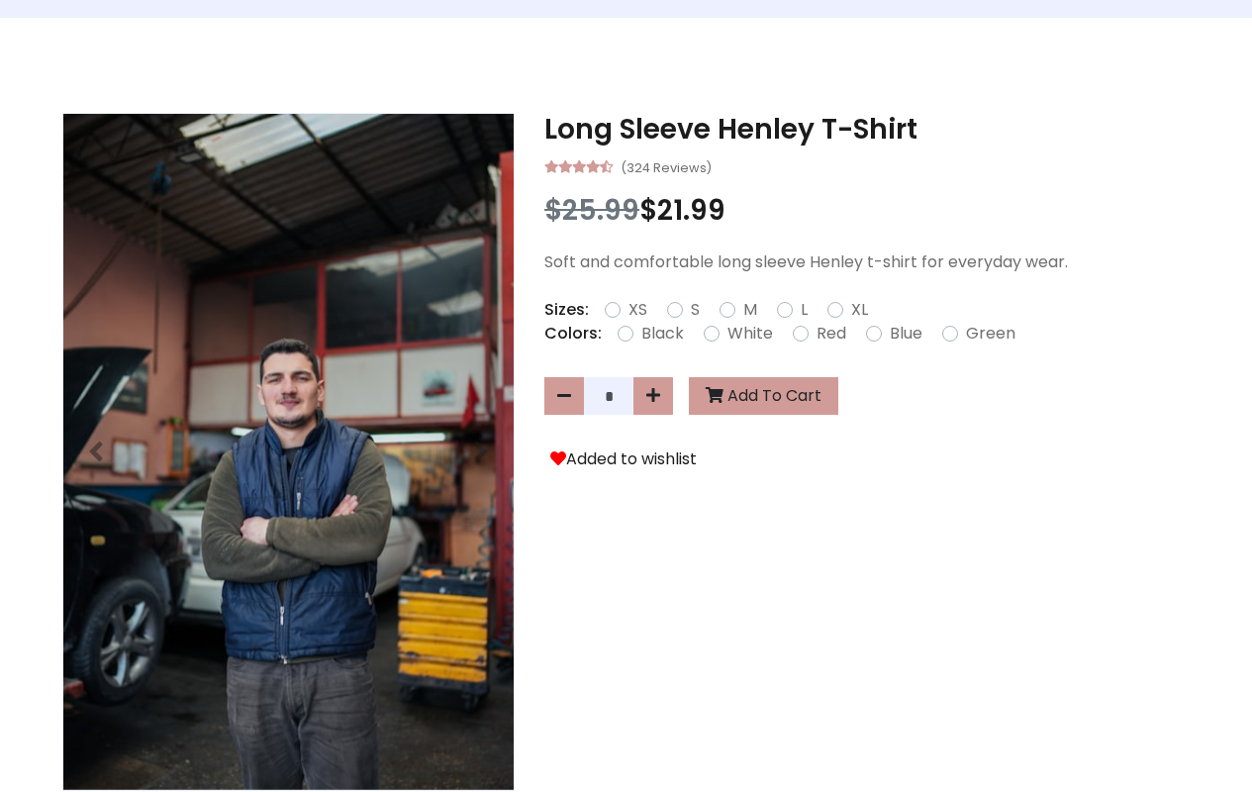
click at [0, 0] on icon at bounding box center [0, 0] width 0 height 0
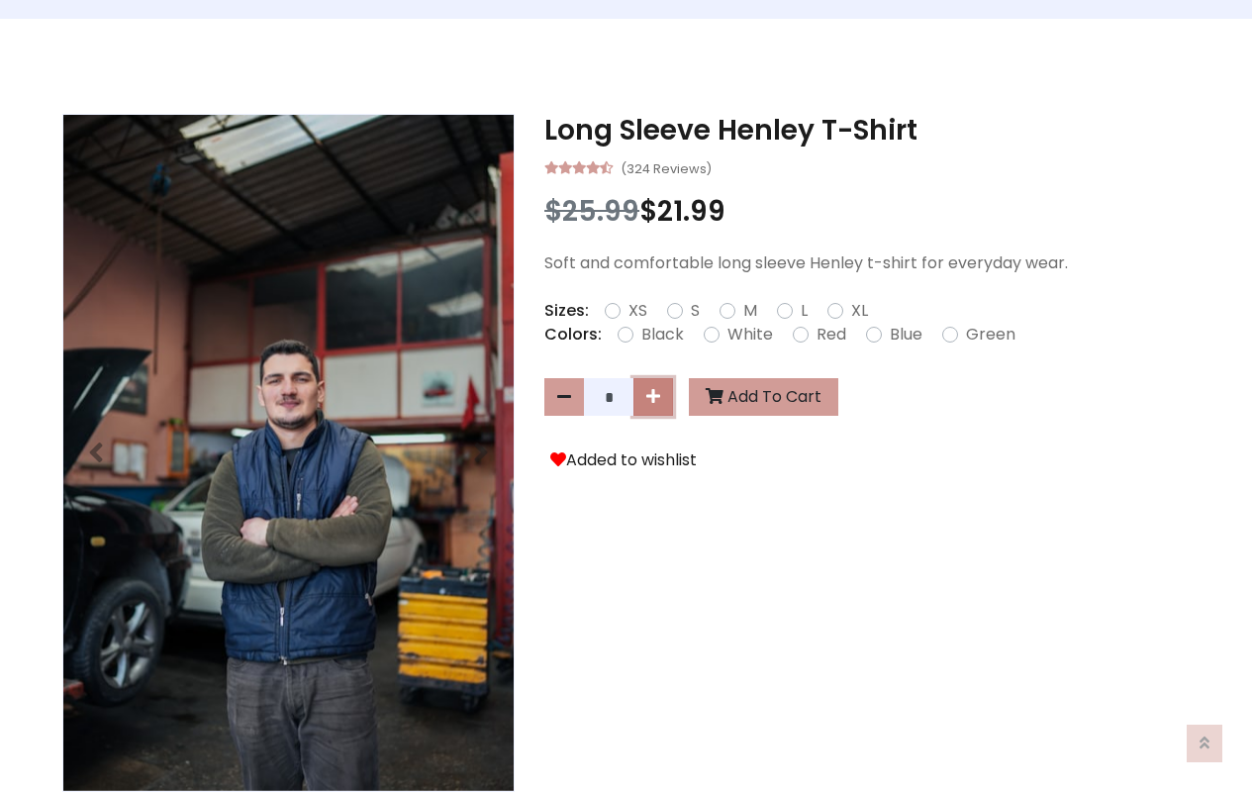
click at [653, 397] on icon at bounding box center [653, 396] width 14 height 16
type input "*"
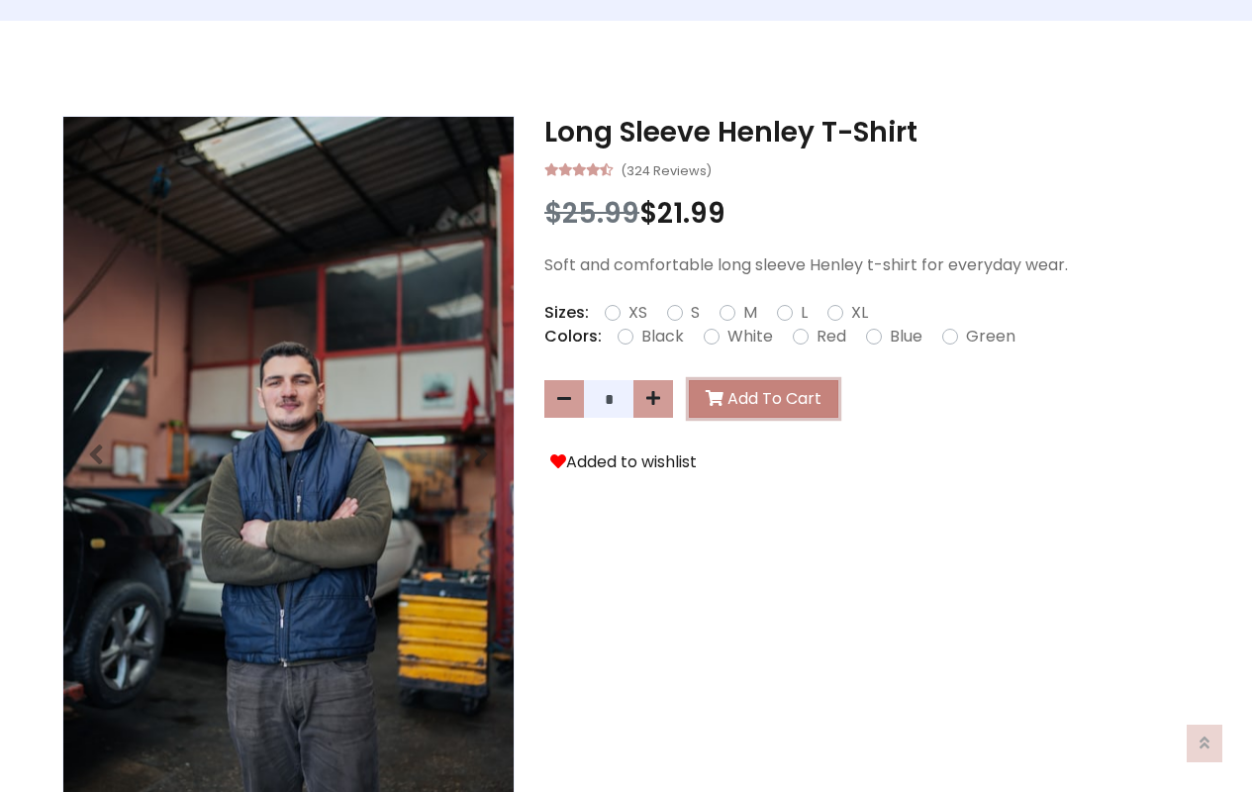
click at [759, 399] on button "Add To Cart" at bounding box center [763, 399] width 149 height 38
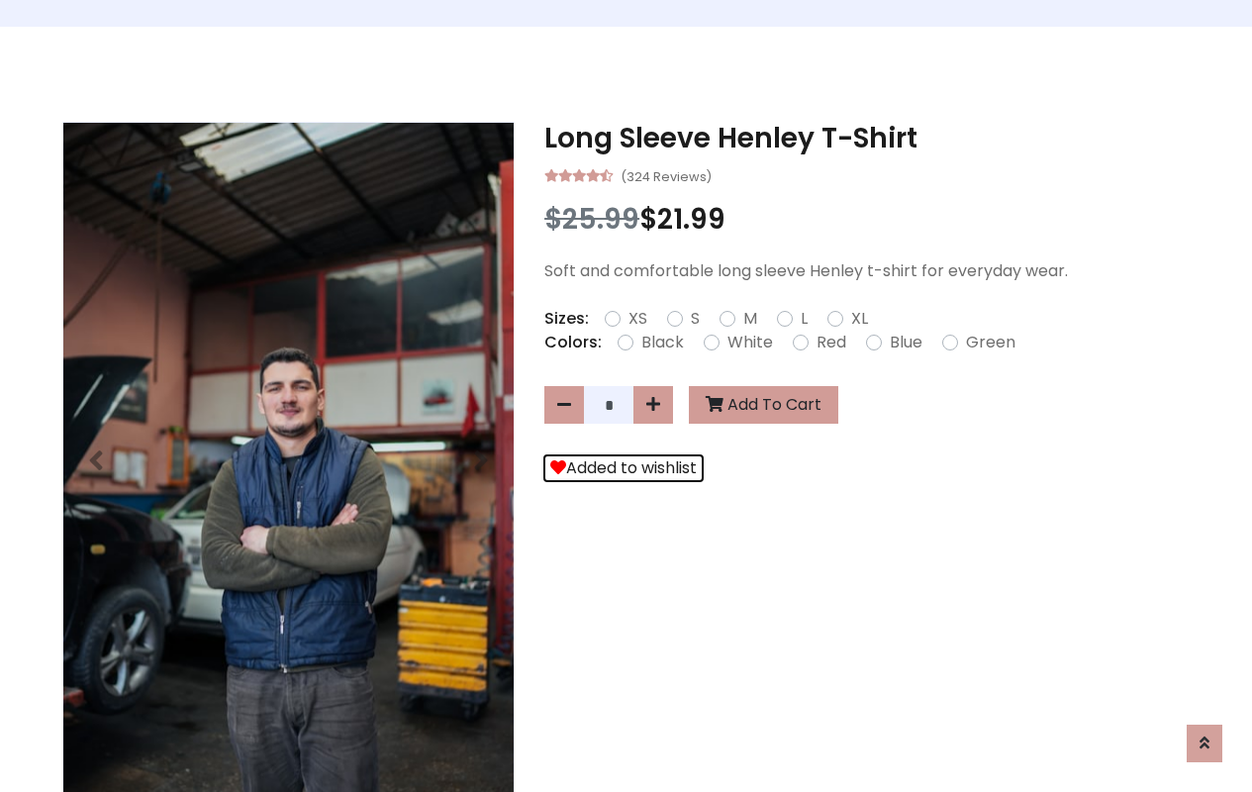
click at [619, 468] on button "Added to wishlist" at bounding box center [623, 468] width 158 height 26
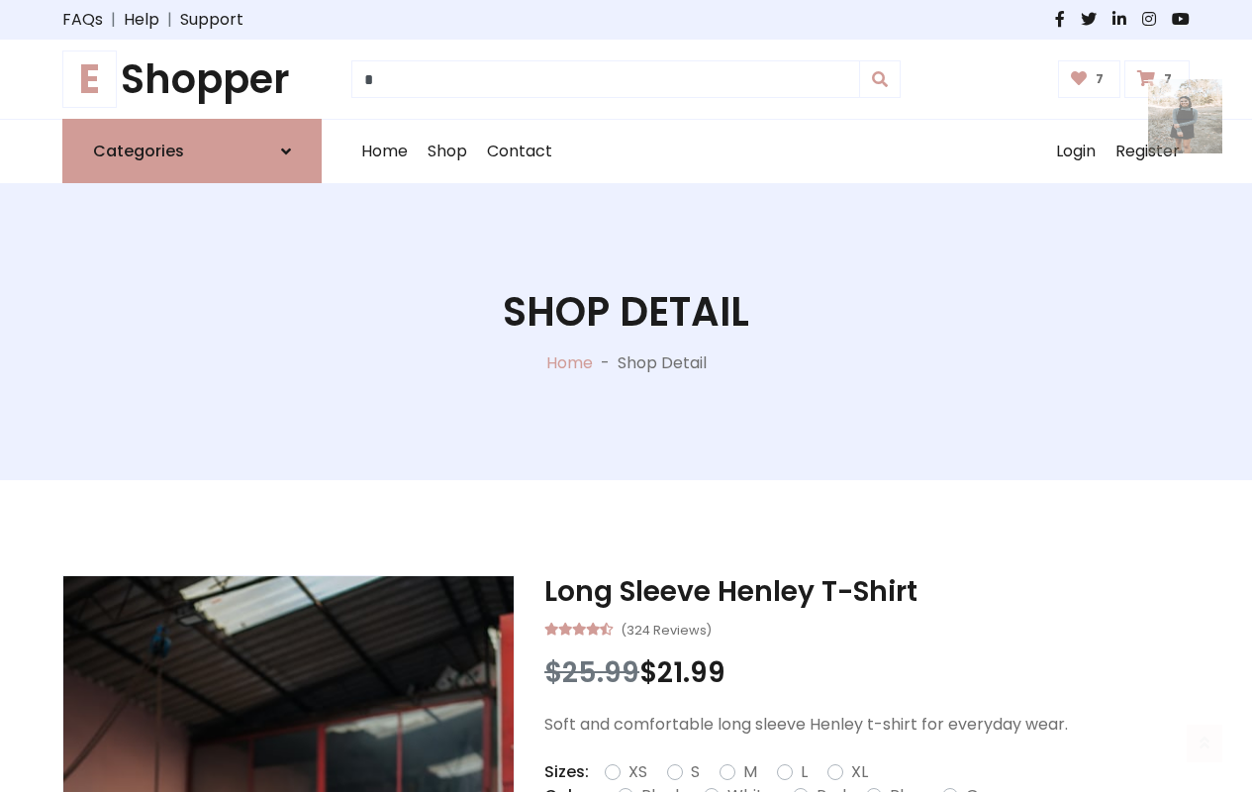
click at [624, 396] on div "Shop Detail Home - Shop Detail" at bounding box center [626, 331] width 1223 height 297
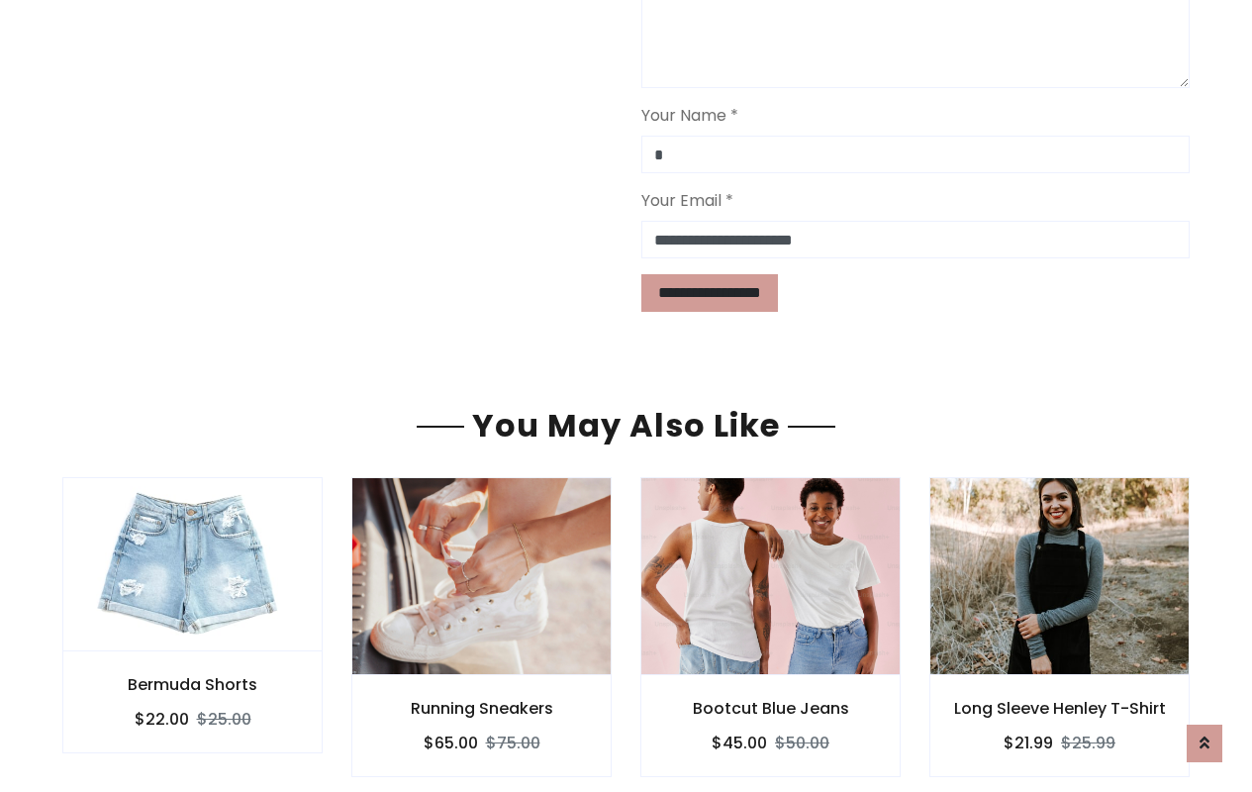
click at [664, 675] on div "Bootcut Blue Jeans $45.00 $50.00" at bounding box center [770, 726] width 260 height 102
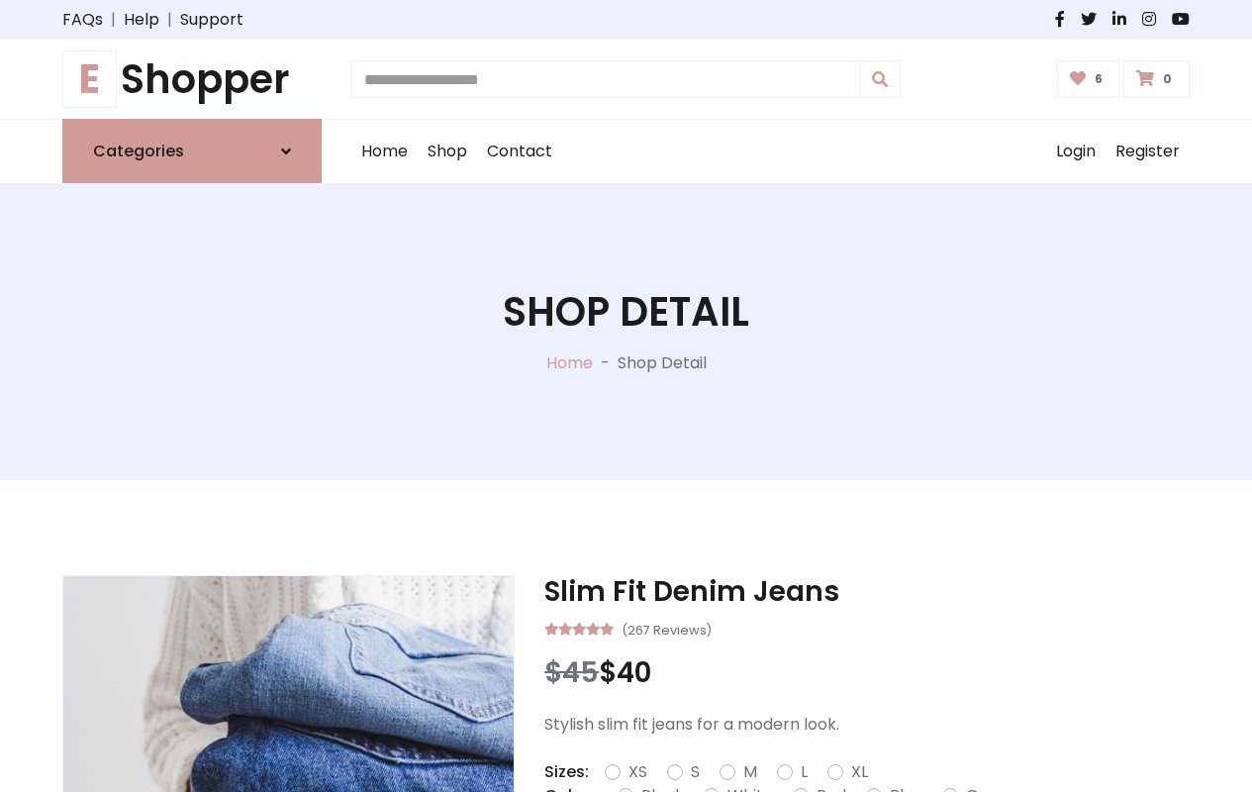
type input "*"
type input "*****"
type input "**********"
type input "*"
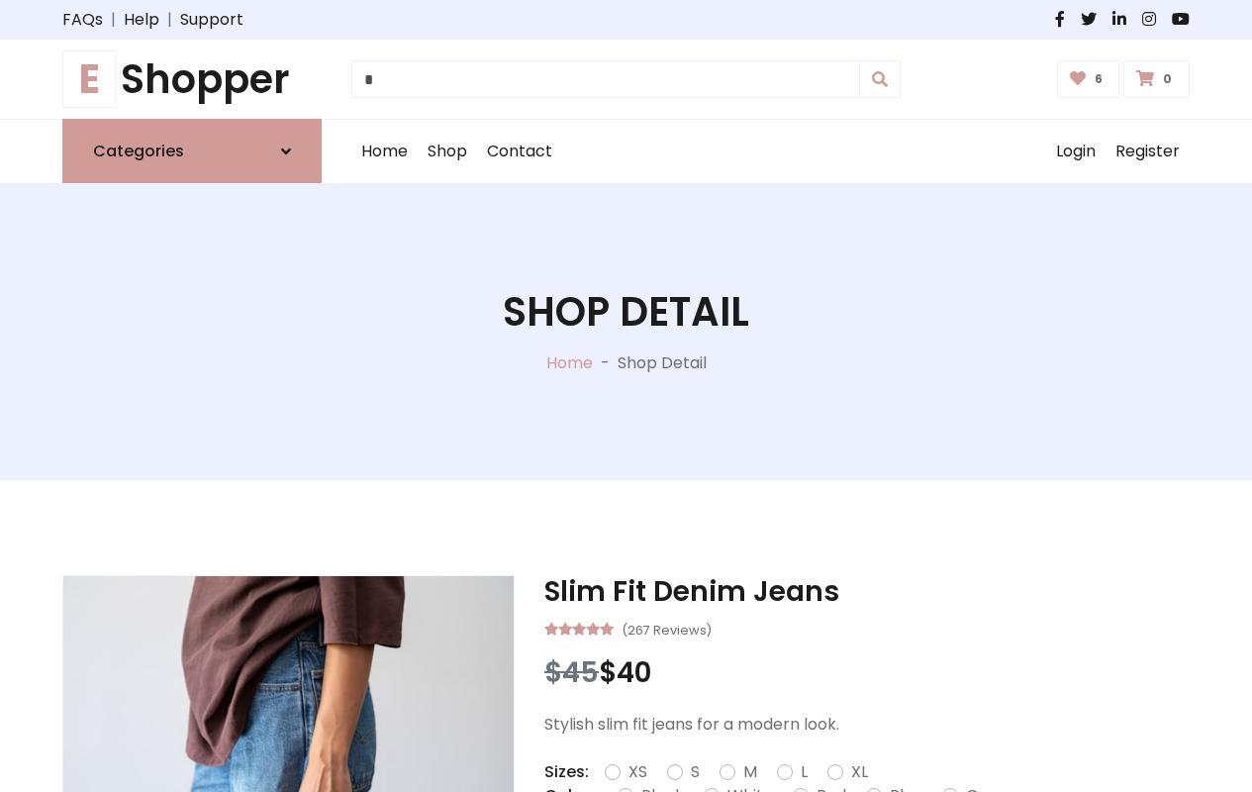
click at [288, 588] on div at bounding box center [288, 726] width 450 height 300
click at [0, 0] on icon at bounding box center [0, 0] width 0 height 0
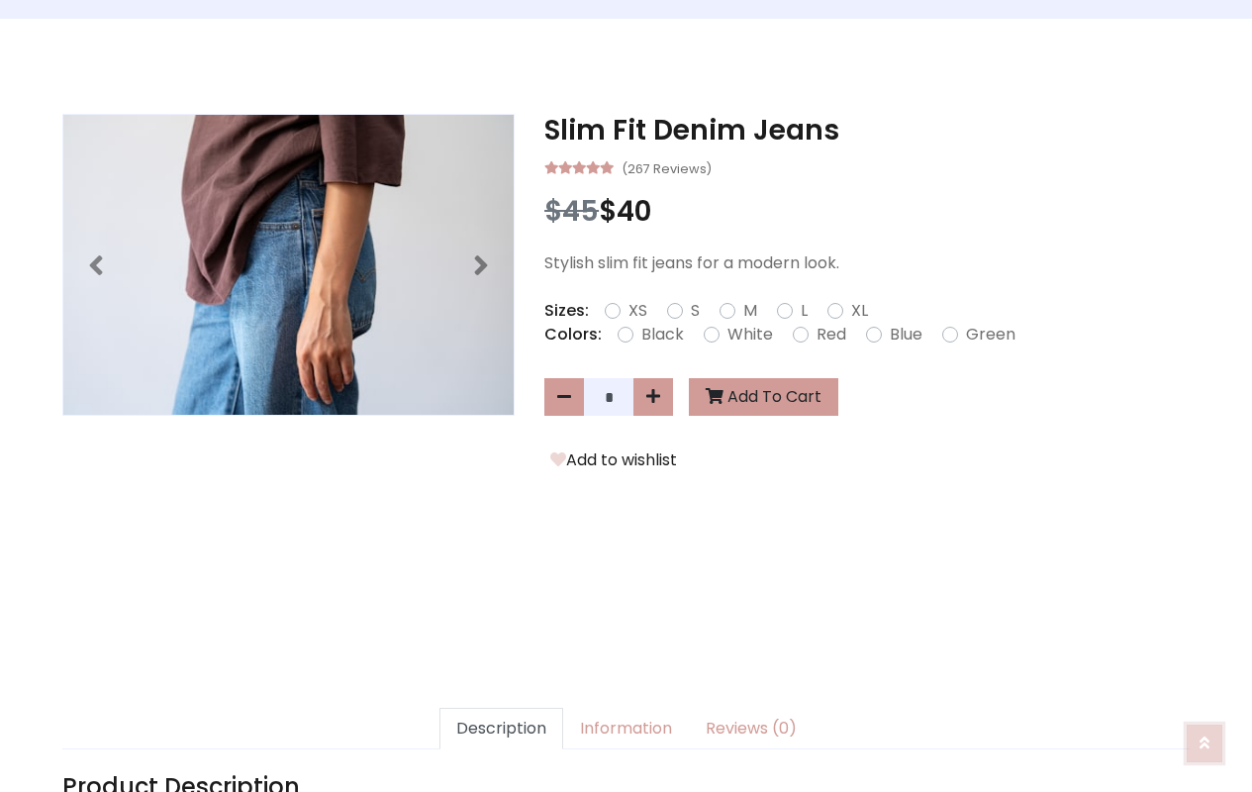
click at [1205, 741] on icon at bounding box center [1205, 737] width 10 height 16
click at [653, 397] on icon at bounding box center [653, 396] width 14 height 16
type input "*"
click at [759, 399] on button "Add To Cart" at bounding box center [763, 397] width 149 height 38
click at [610, 468] on button "Add to wishlist" at bounding box center [613, 460] width 139 height 26
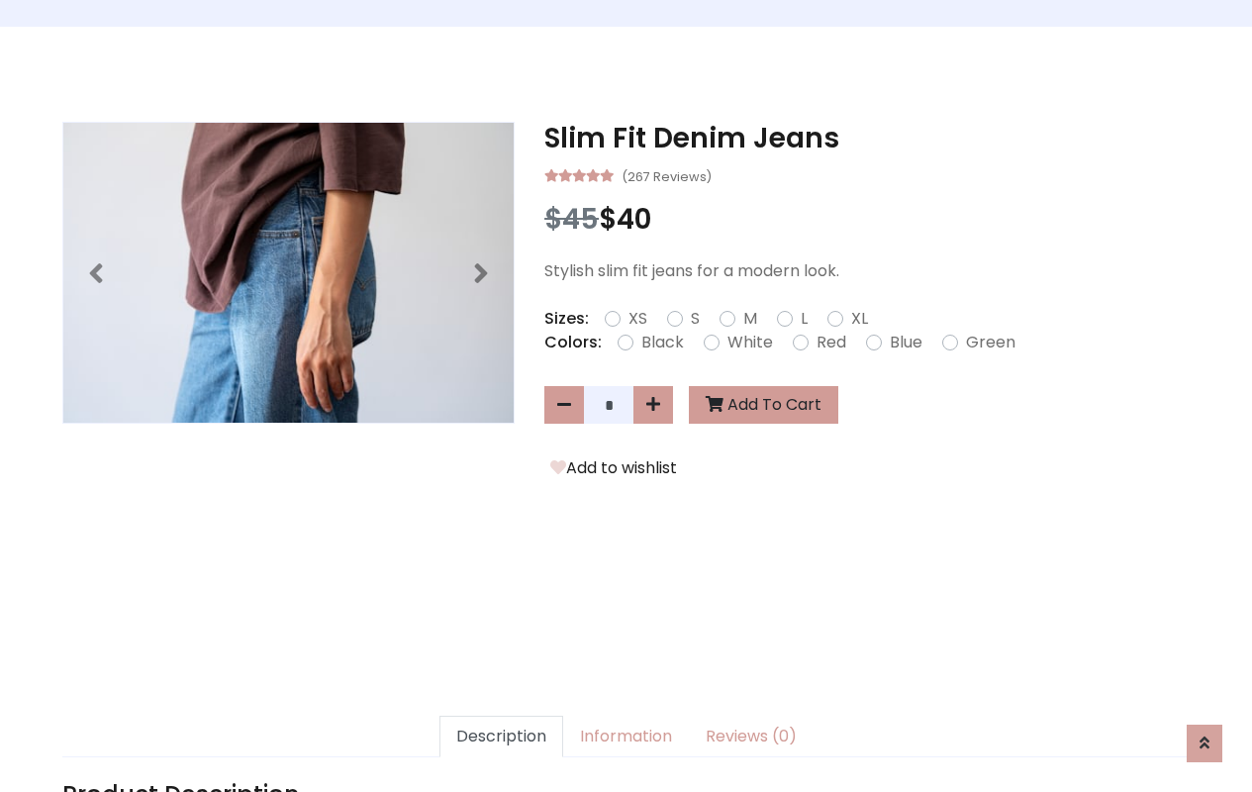
click at [511, 757] on link "Description" at bounding box center [502, 737] width 124 height 42
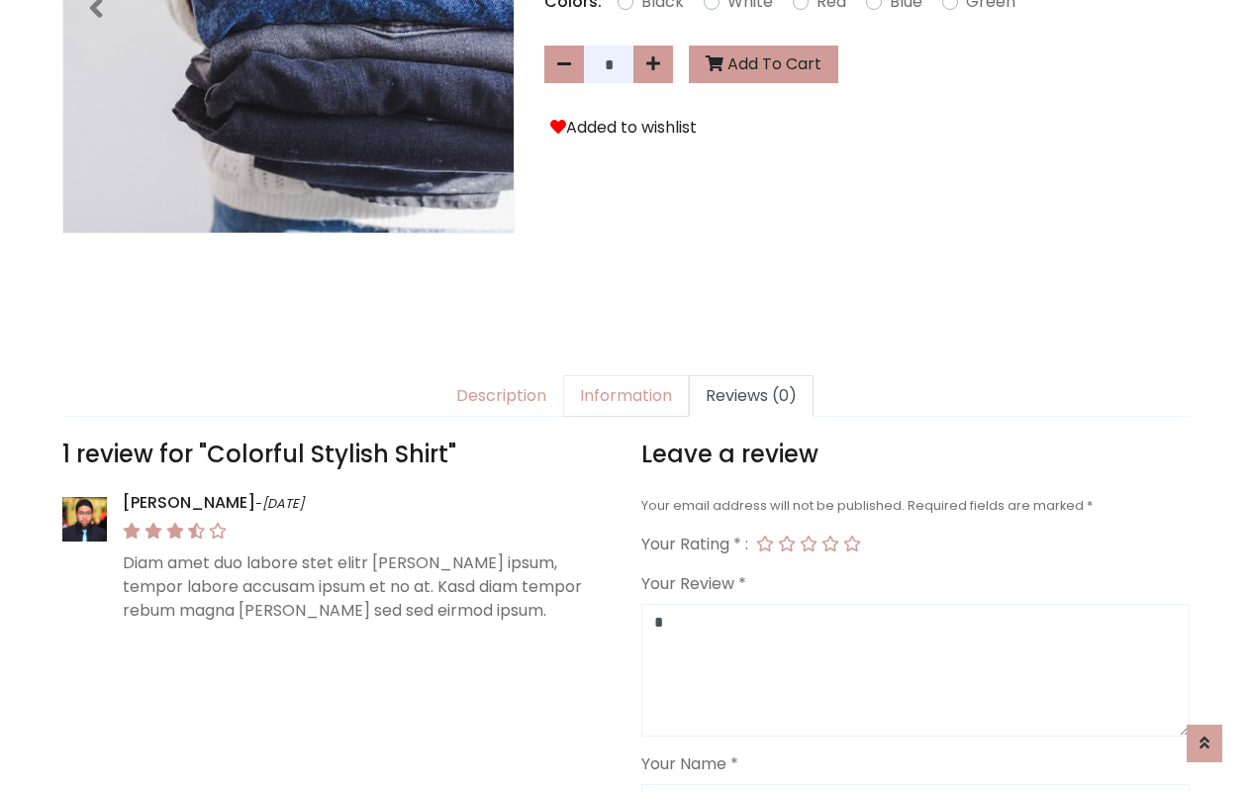
click at [624, 396] on link "Information" at bounding box center [626, 396] width 126 height 42
click at [738, 396] on link "Reviews (0)" at bounding box center [751, 396] width 125 height 42
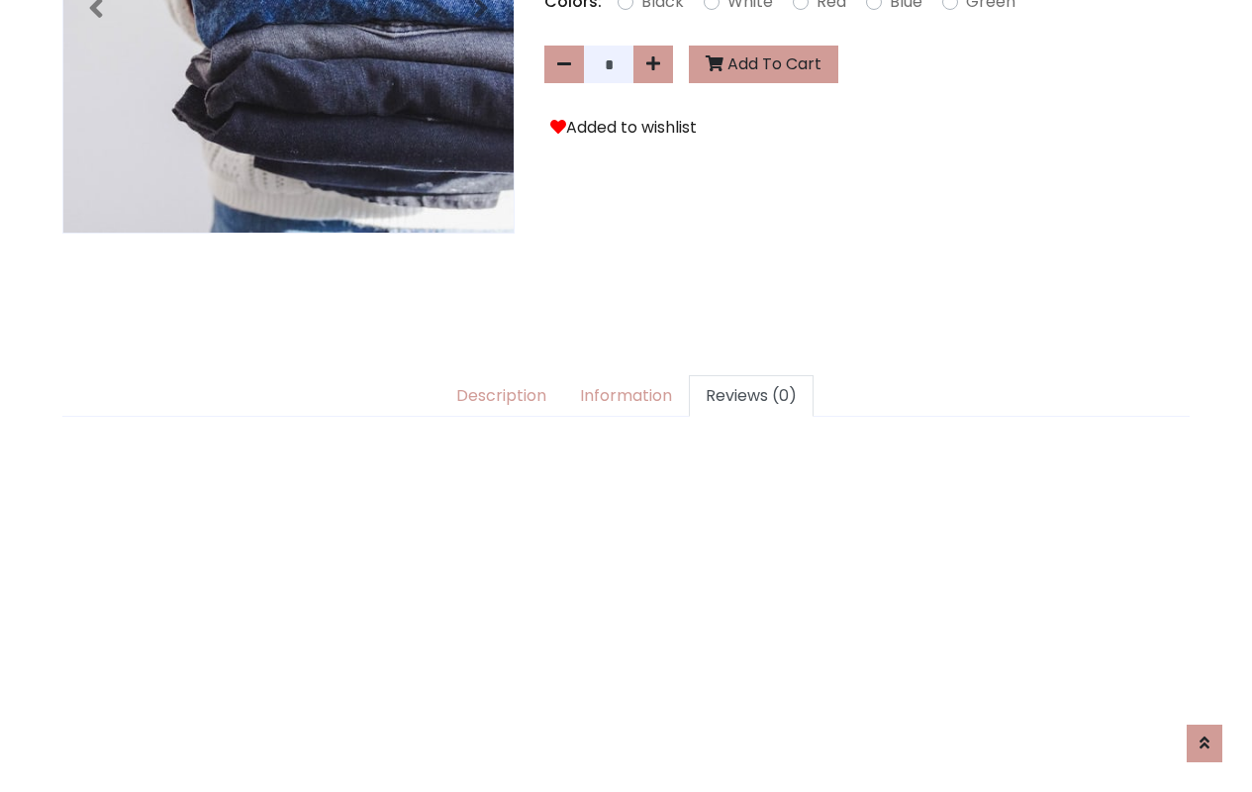
click at [738, 396] on link "Reviews (0)" at bounding box center [751, 396] width 125 height 42
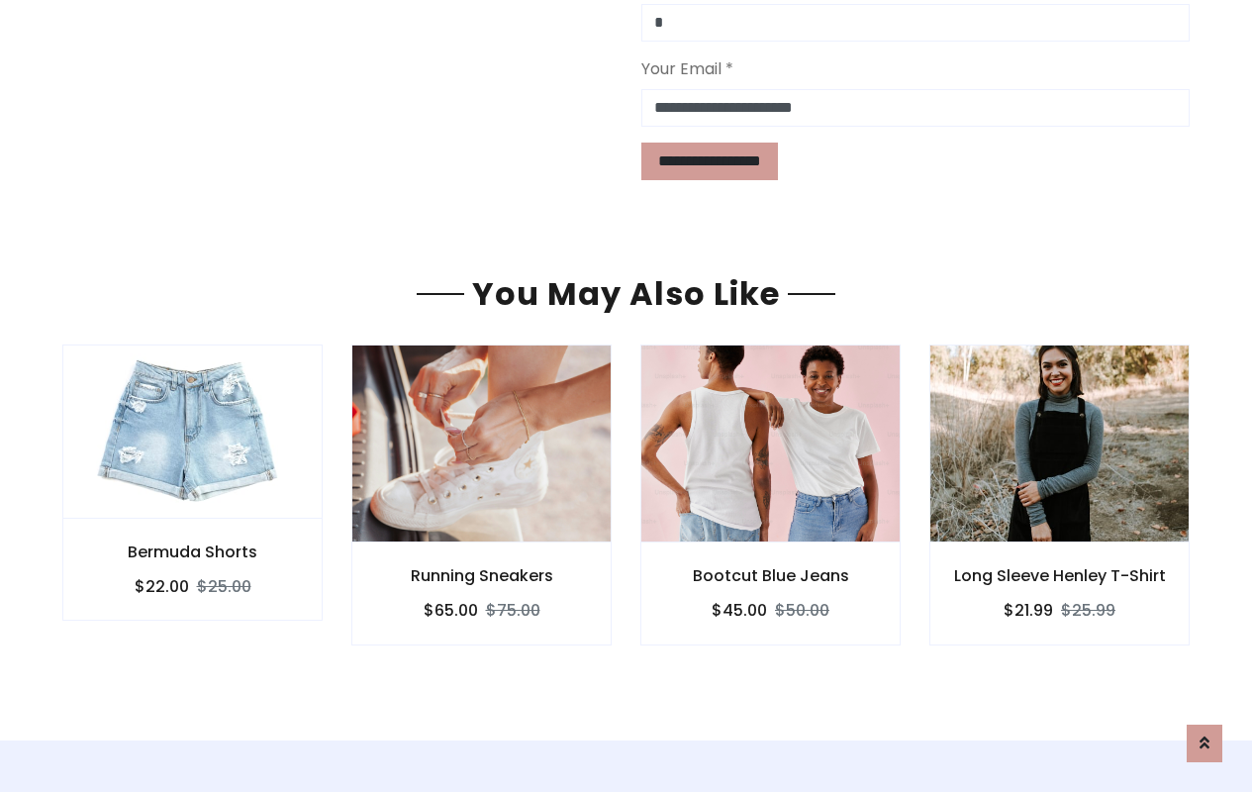
click at [664, 542] on div "Bootcut Blue Jeans $45.00 $50.00" at bounding box center [770, 593] width 260 height 102
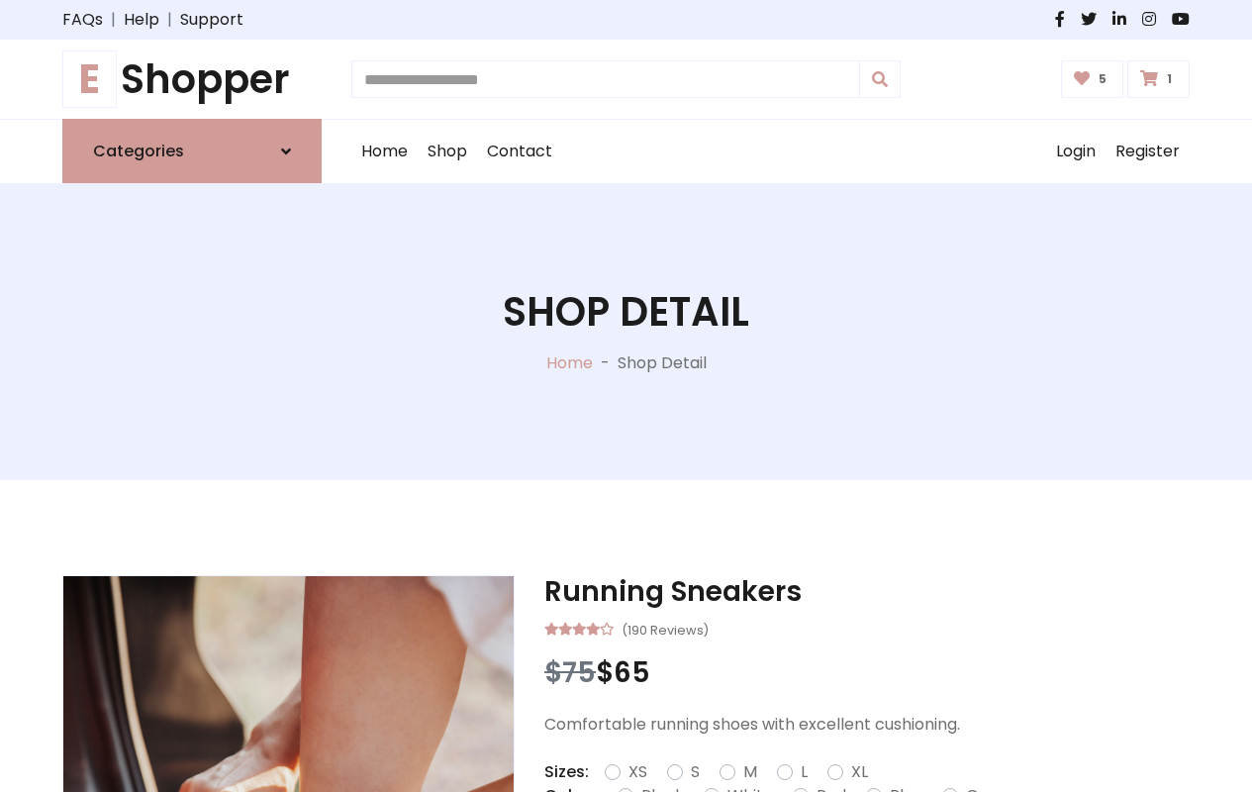
type input "*"
type input "*****"
type input "**********"
type input "*"
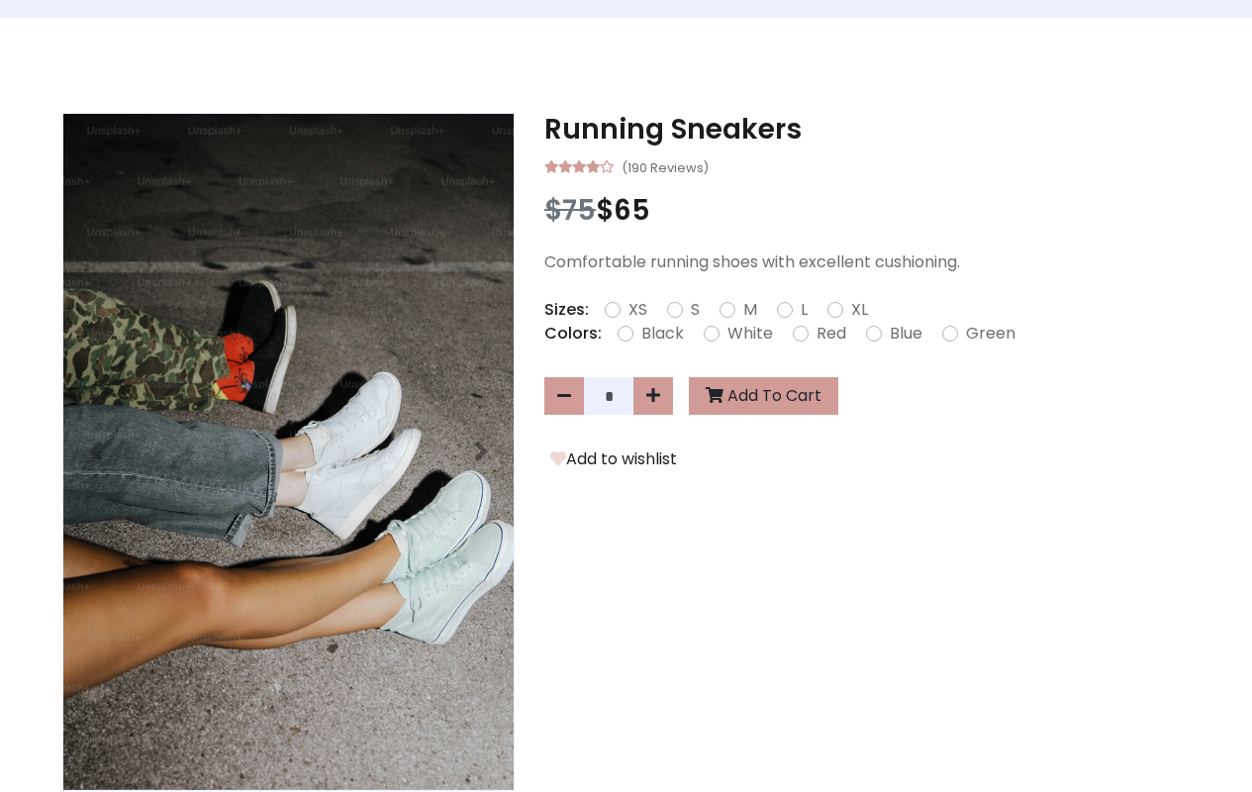
click at [0, 0] on icon at bounding box center [0, 0] width 0 height 0
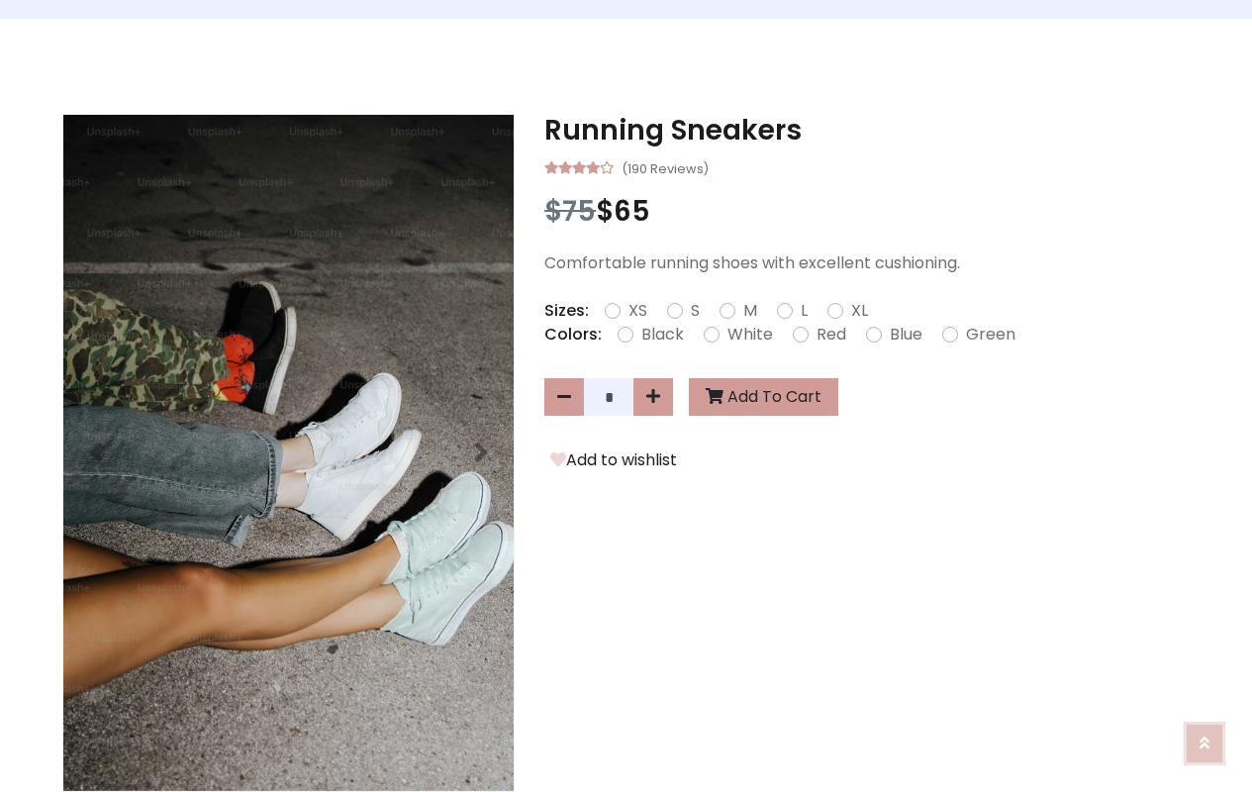
click at [1205, 739] on icon at bounding box center [1205, 743] width 10 height 16
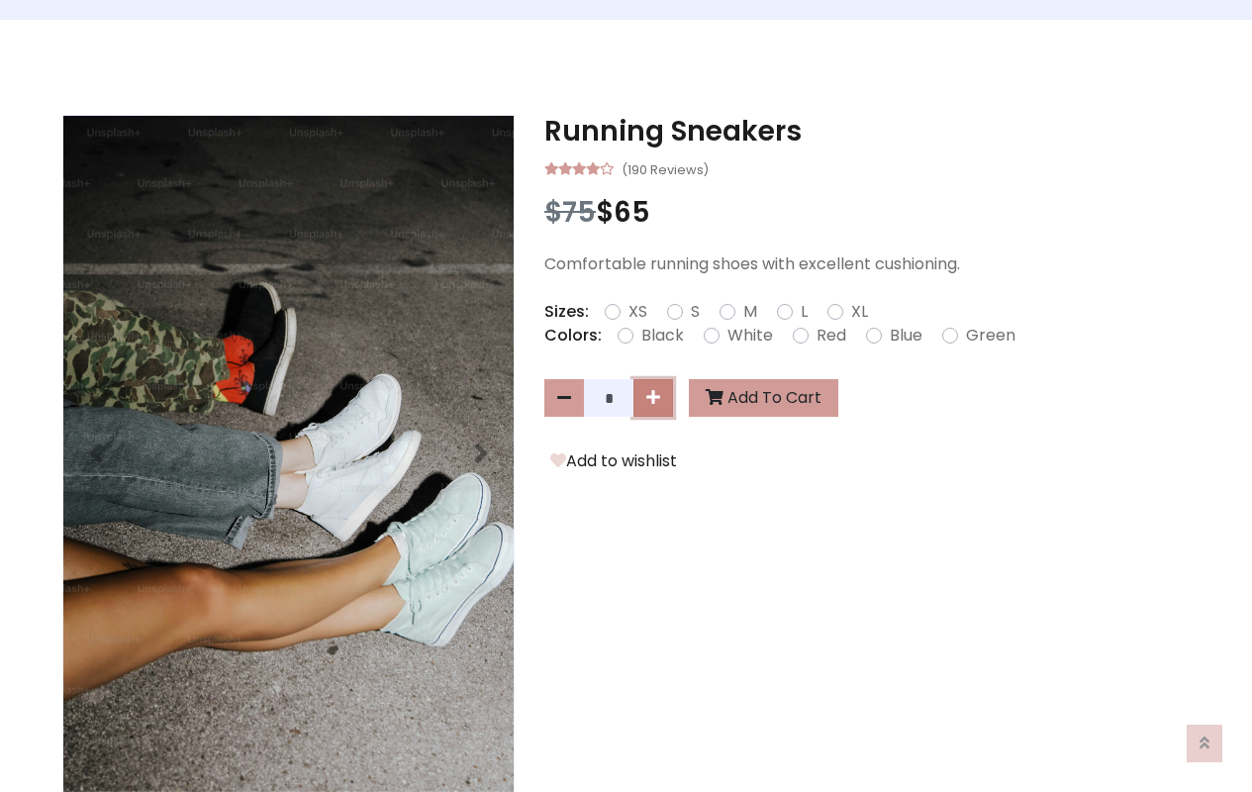
click at [653, 398] on icon at bounding box center [653, 397] width 14 height 16
type input "*"
click at [759, 400] on button "Add To Cart" at bounding box center [763, 398] width 149 height 38
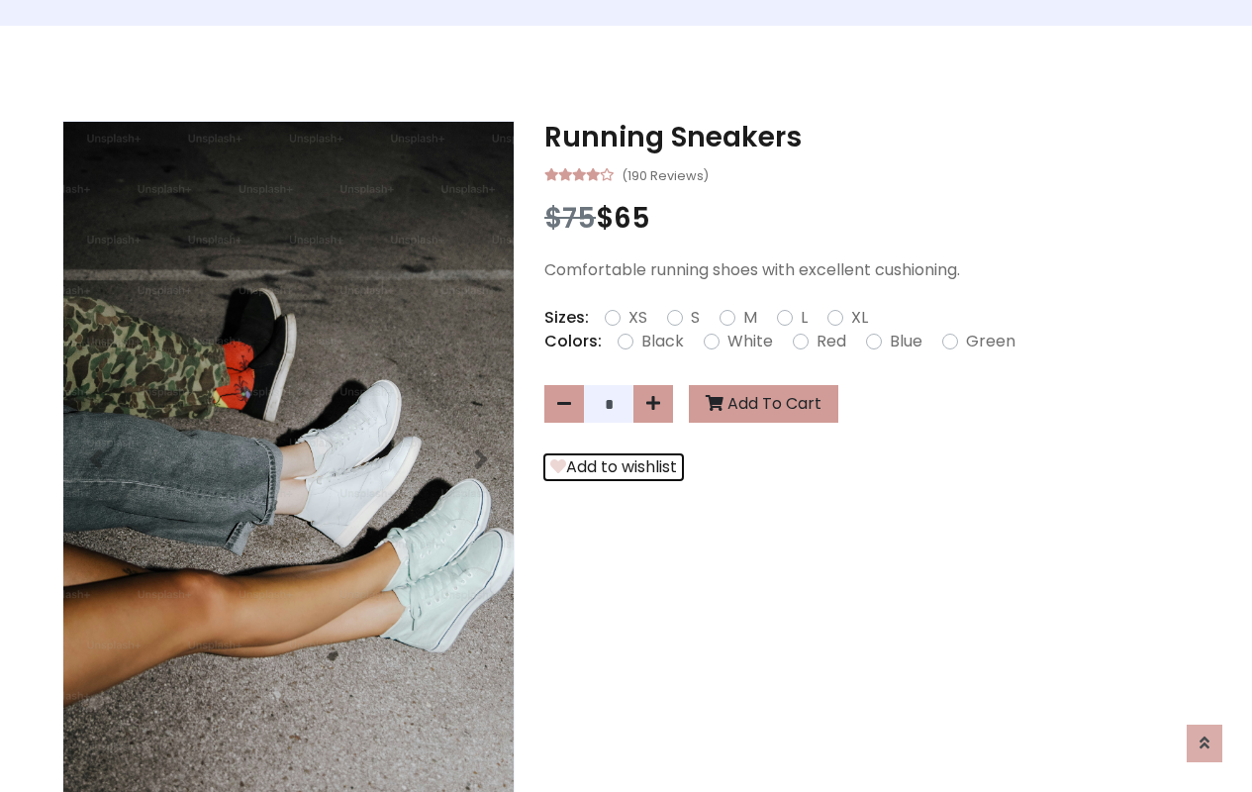
click at [610, 468] on button "Add to wishlist" at bounding box center [613, 467] width 139 height 26
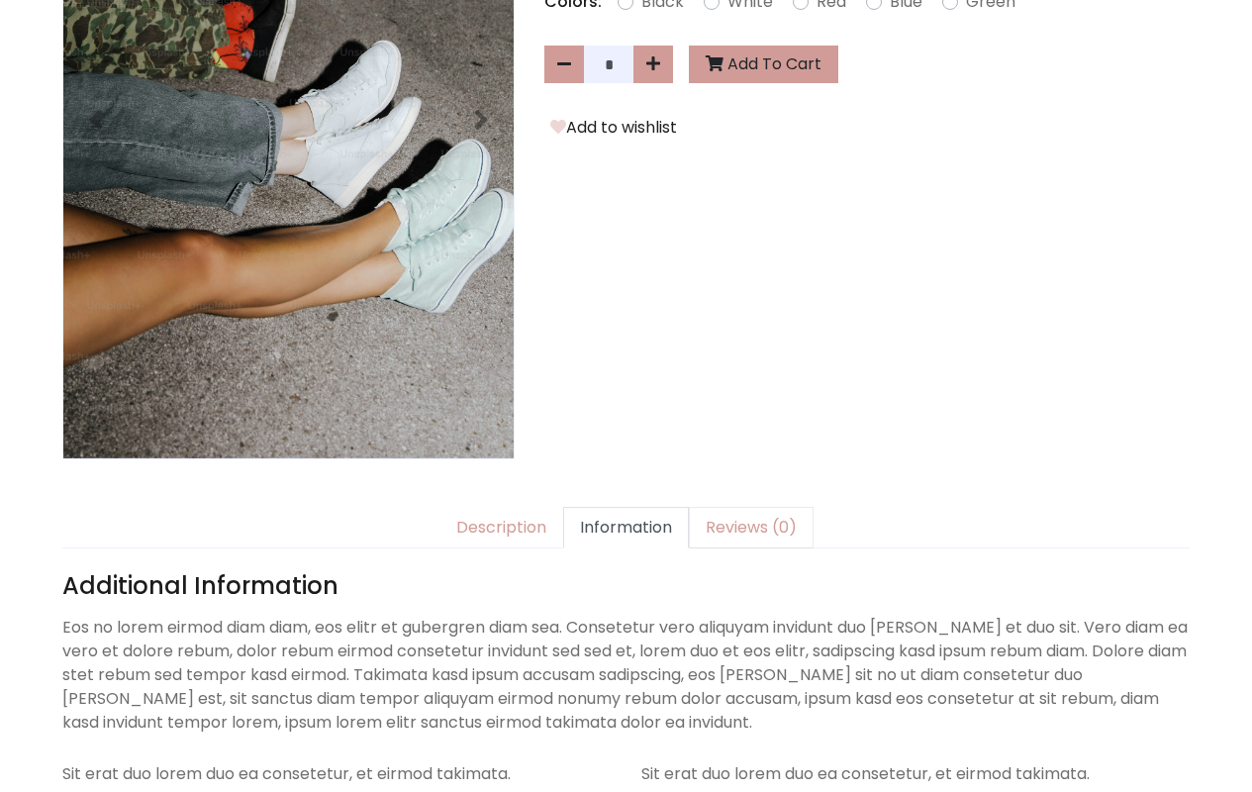
click at [738, 507] on link "Reviews (0)" at bounding box center [751, 528] width 125 height 42
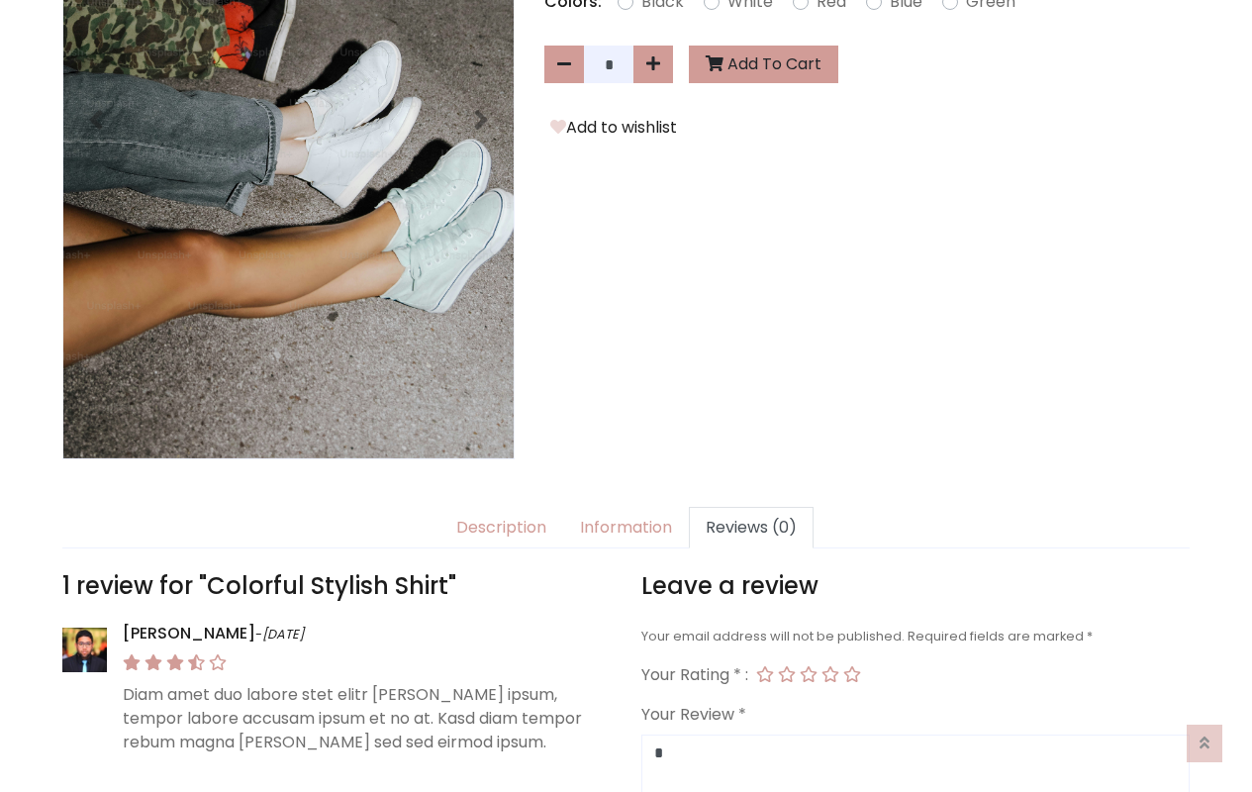
click at [738, 507] on link "Reviews (0)" at bounding box center [751, 528] width 125 height 42
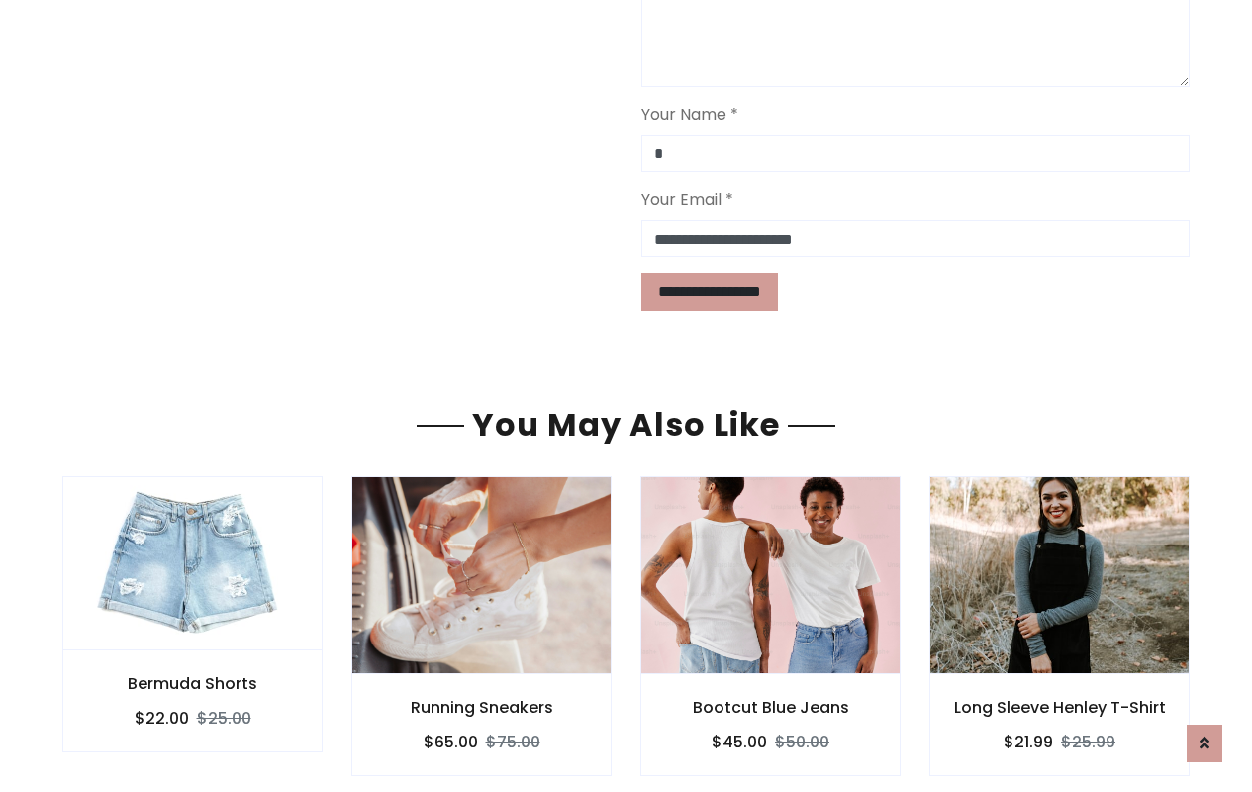
click at [664, 674] on div "Bootcut Blue Jeans $45.00 $50.00" at bounding box center [770, 725] width 260 height 102
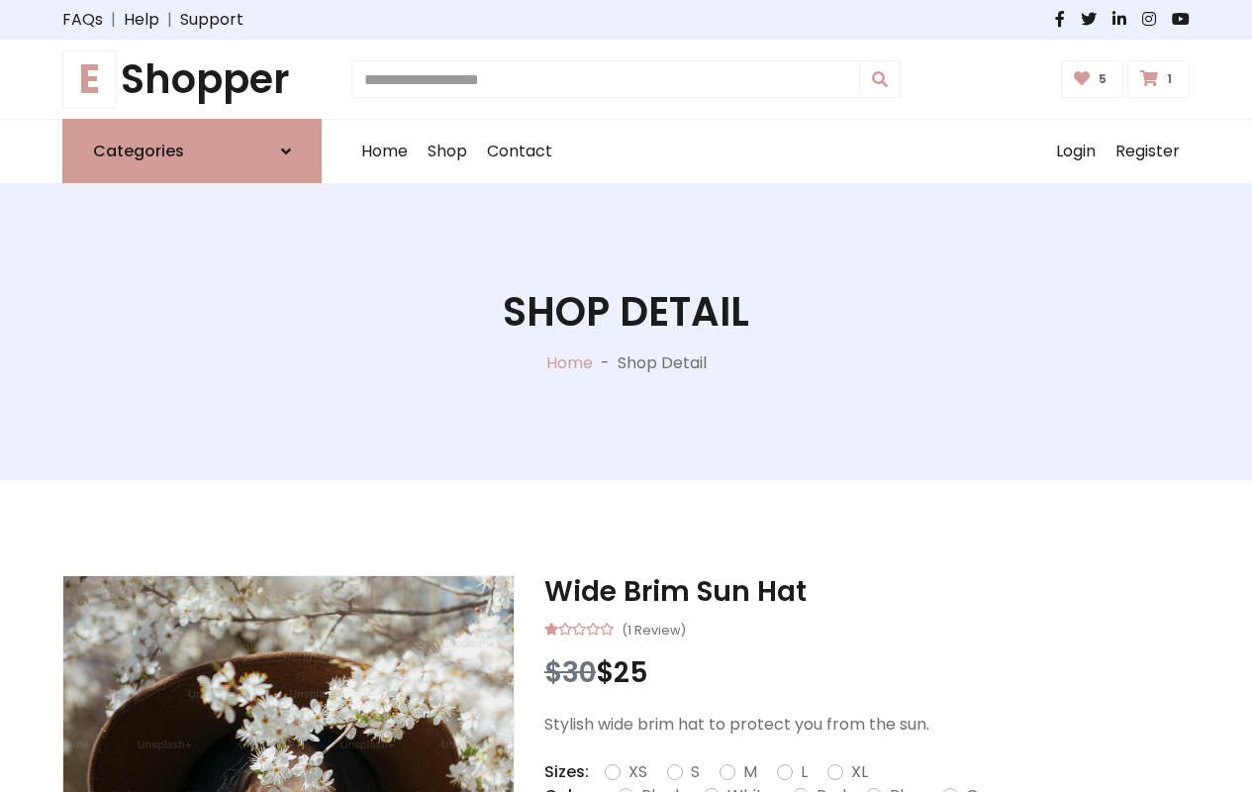
type input "*"
type input "*****"
type input "**********"
type input "*"
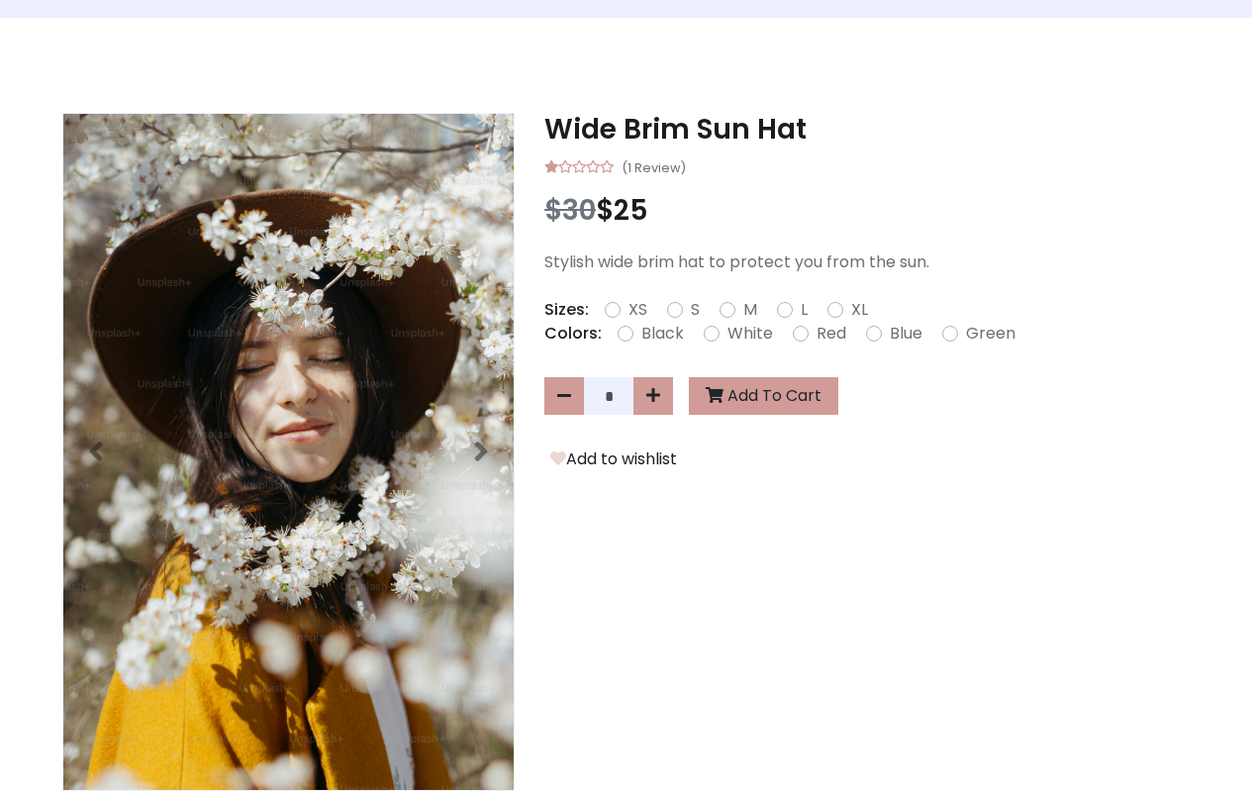
click at [0, 0] on icon at bounding box center [0, 0] width 0 height 0
click at [1205, 740] on icon at bounding box center [1205, 743] width 10 height 16
click at [653, 398] on icon at bounding box center [653, 396] width 14 height 16
type input "*"
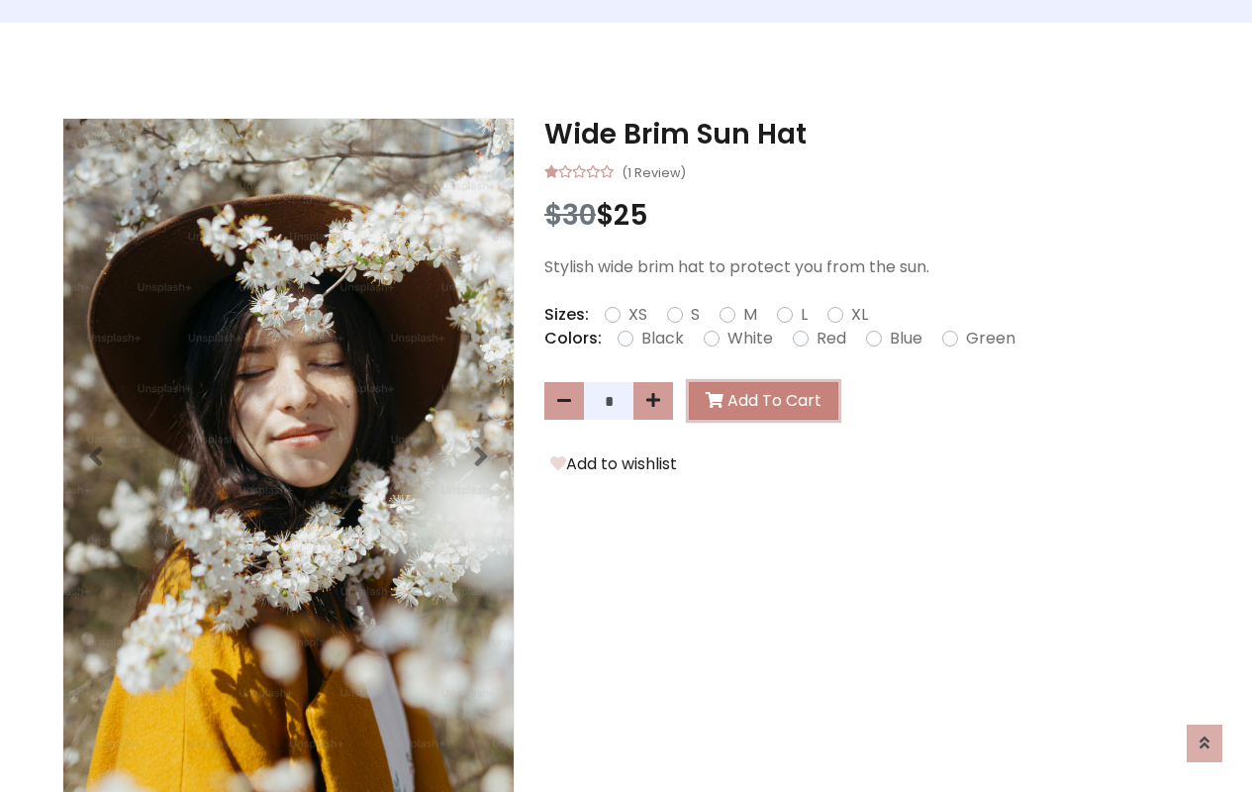
click at [759, 400] on button "Add To Cart" at bounding box center [763, 401] width 149 height 38
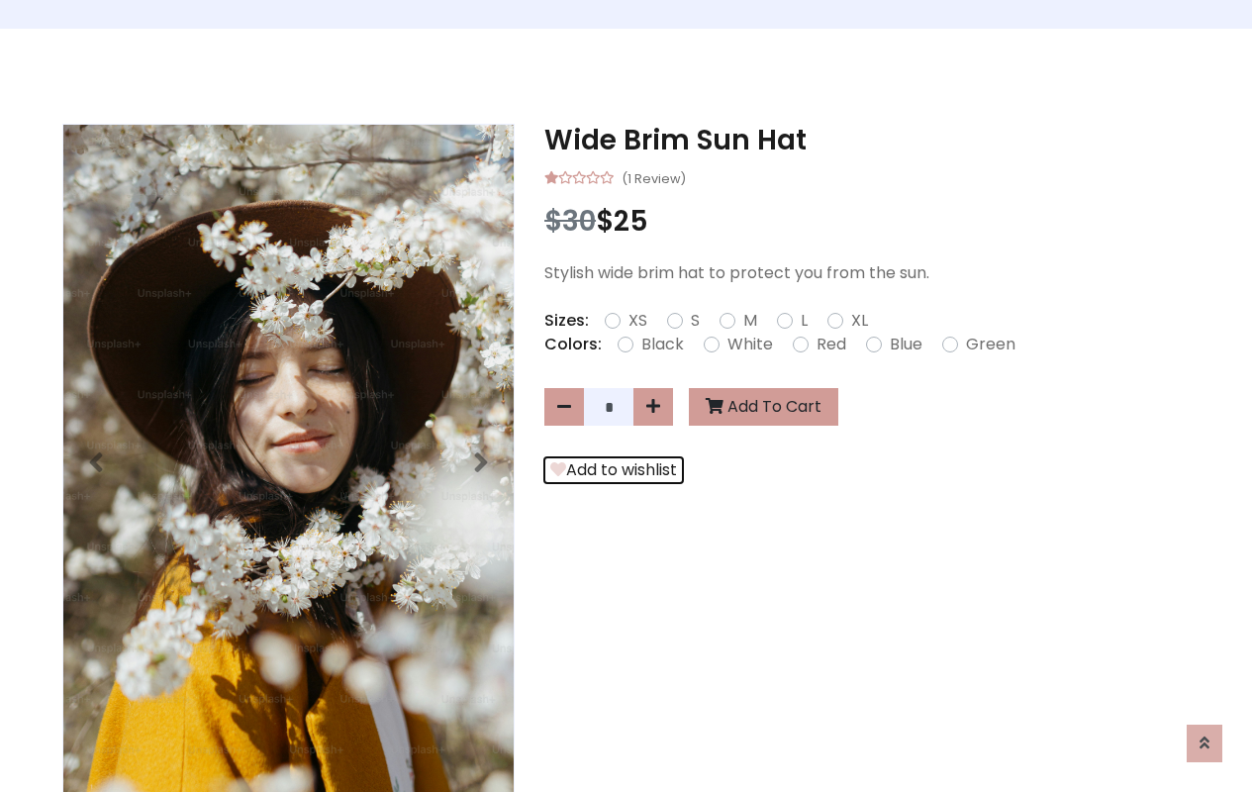
click at [610, 470] on button "Add to wishlist" at bounding box center [613, 470] width 139 height 26
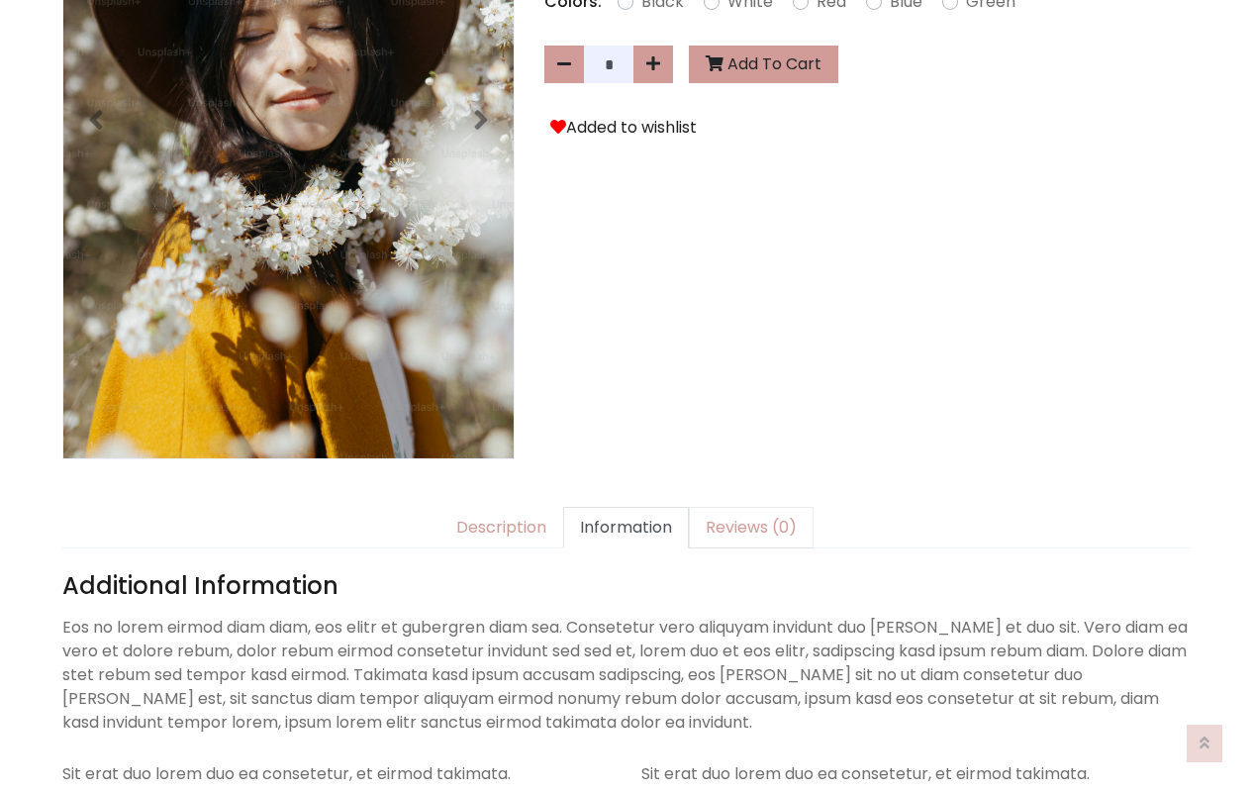
click at [738, 507] on link "Reviews (0)" at bounding box center [751, 528] width 125 height 42
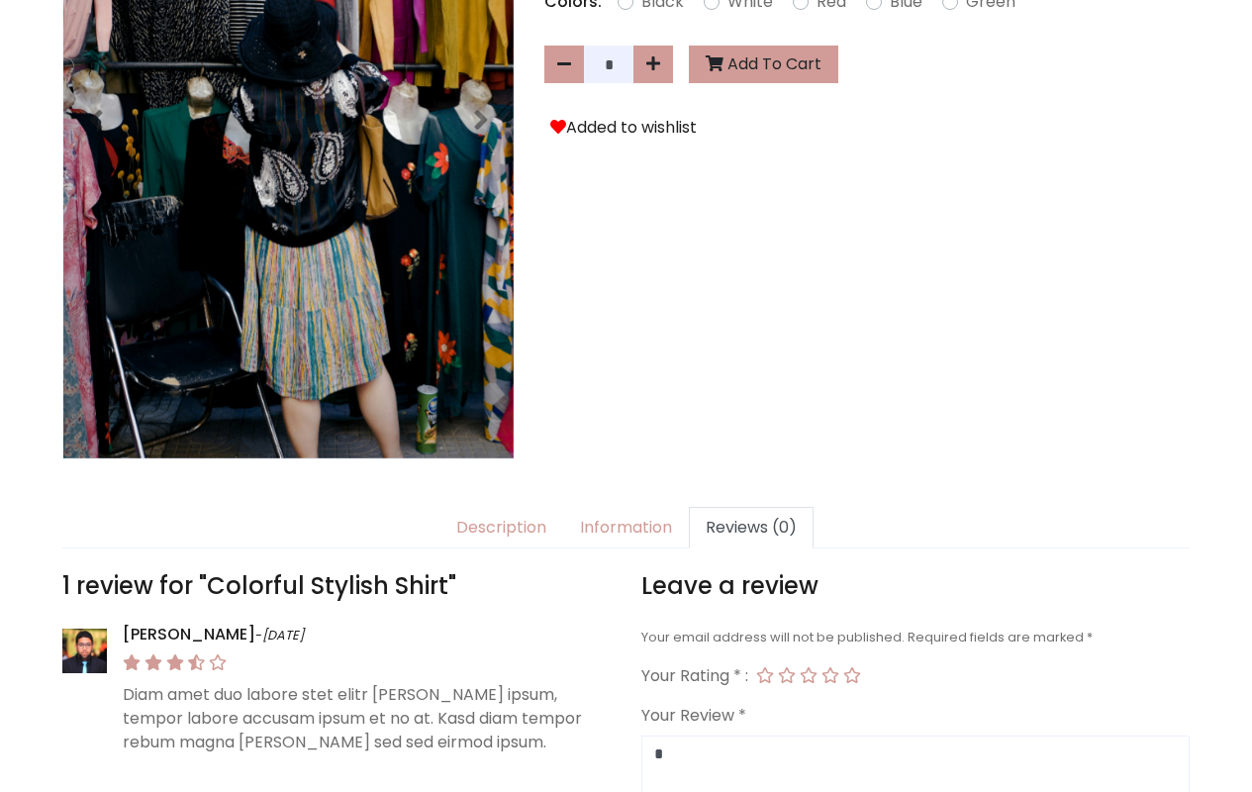
click at [738, 507] on link "Reviews (0)" at bounding box center [751, 528] width 125 height 42
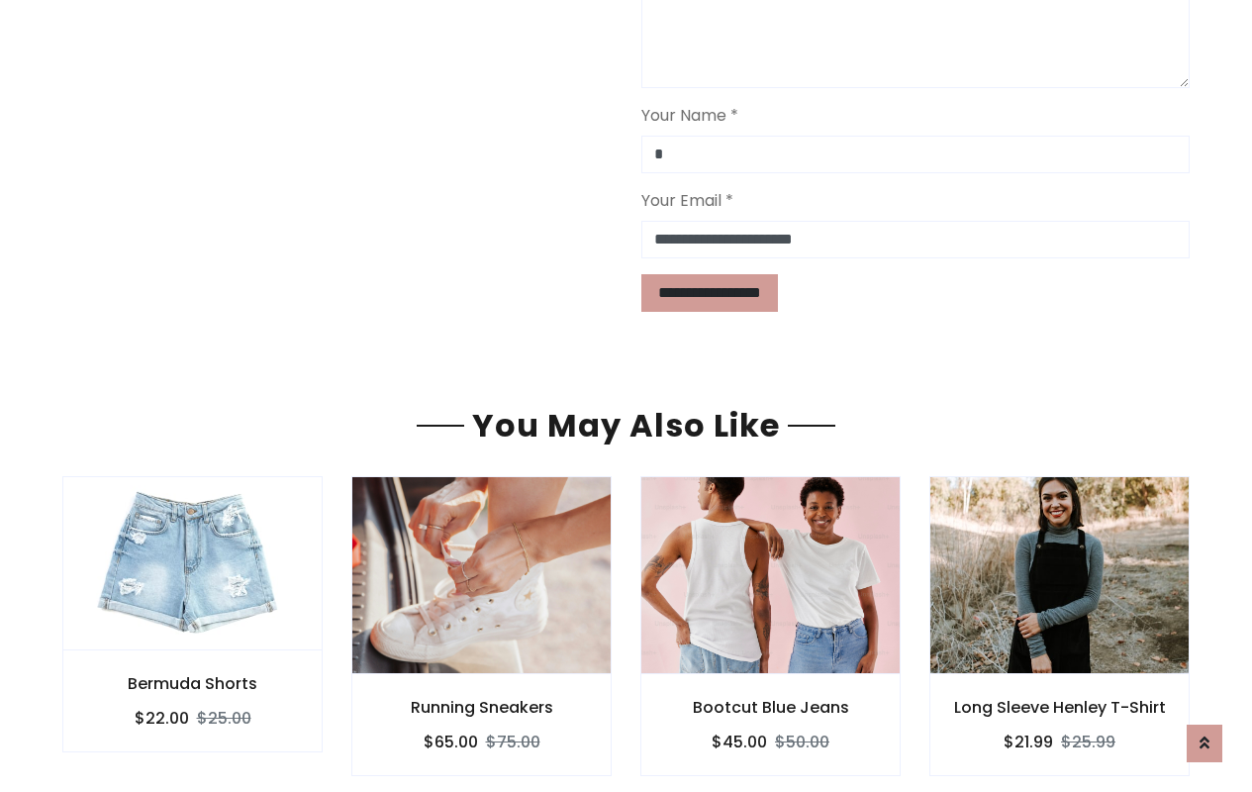
click at [664, 674] on div "Bootcut Blue Jeans $45.00 $50.00" at bounding box center [770, 725] width 260 height 102
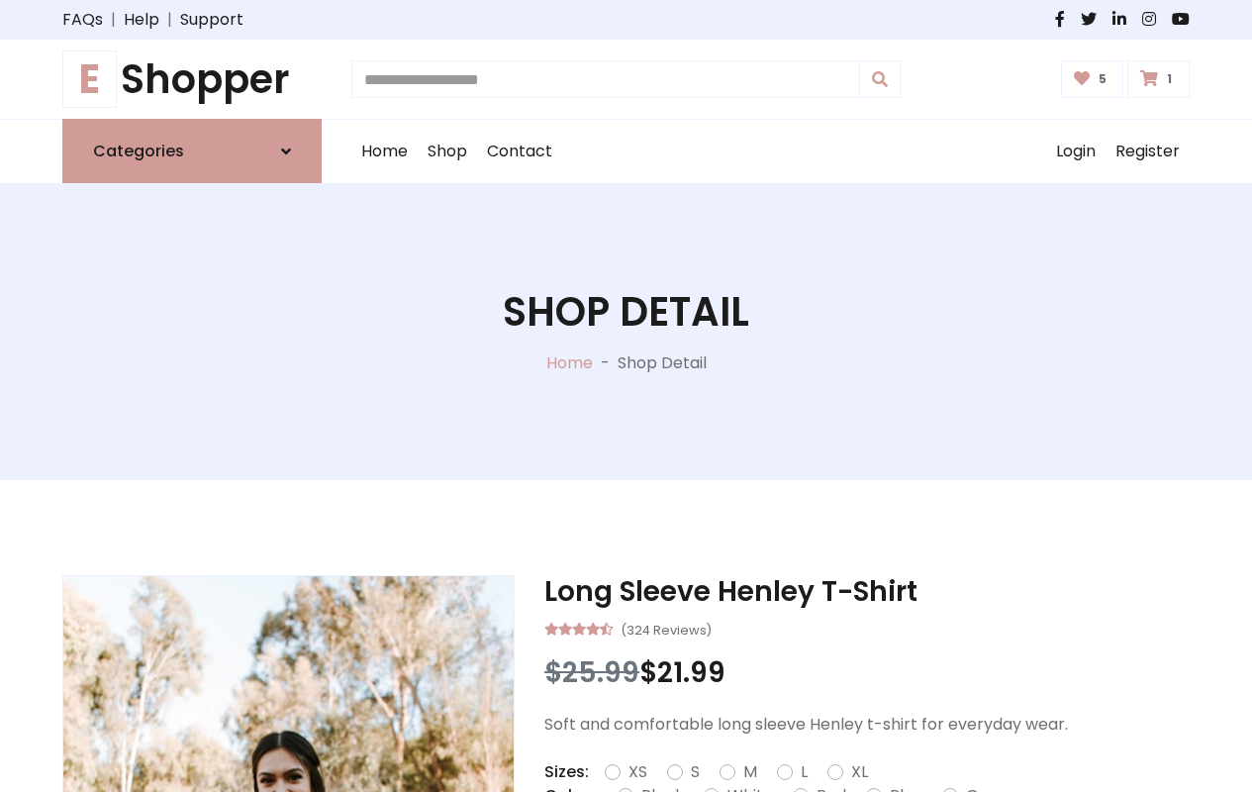
type input "*"
type input "*****"
type input "**********"
type input "*"
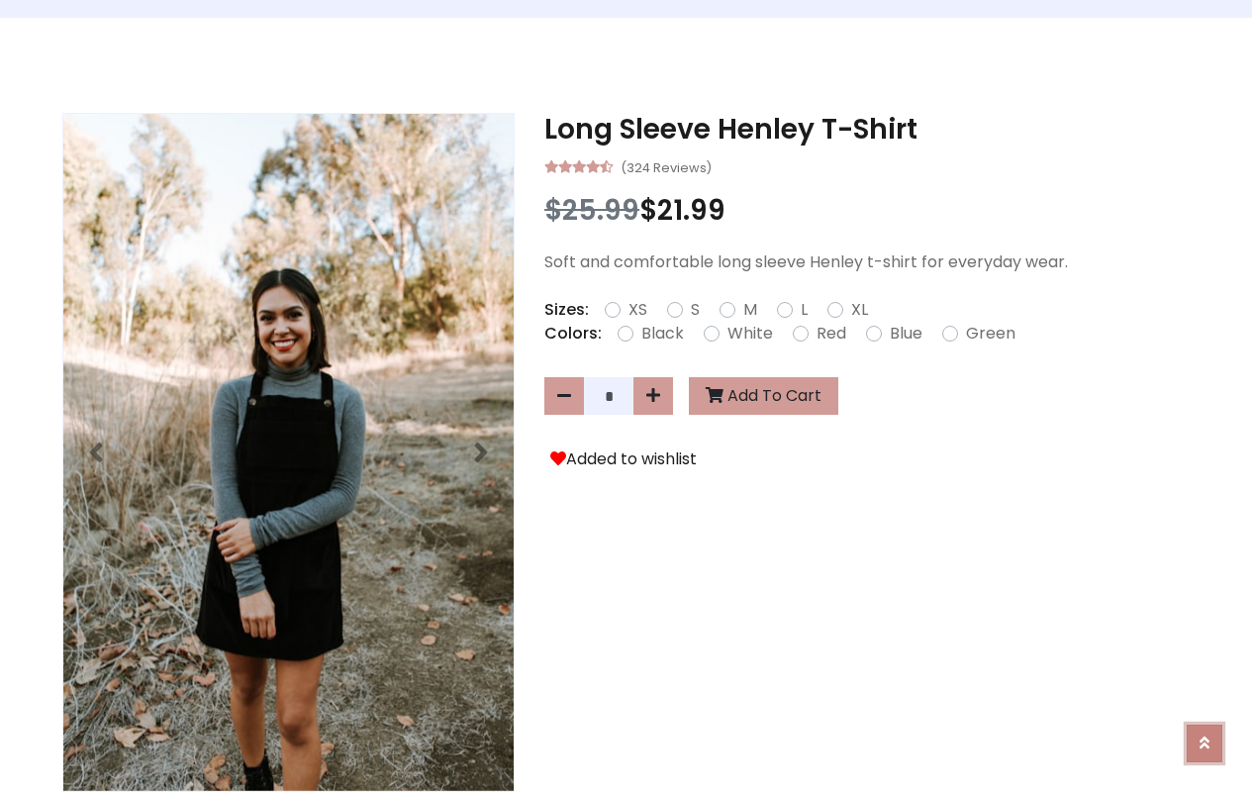
click at [1205, 729] on icon at bounding box center [1205, 735] width 10 height 16
click at [653, 397] on icon at bounding box center [653, 396] width 14 height 16
type input "*"
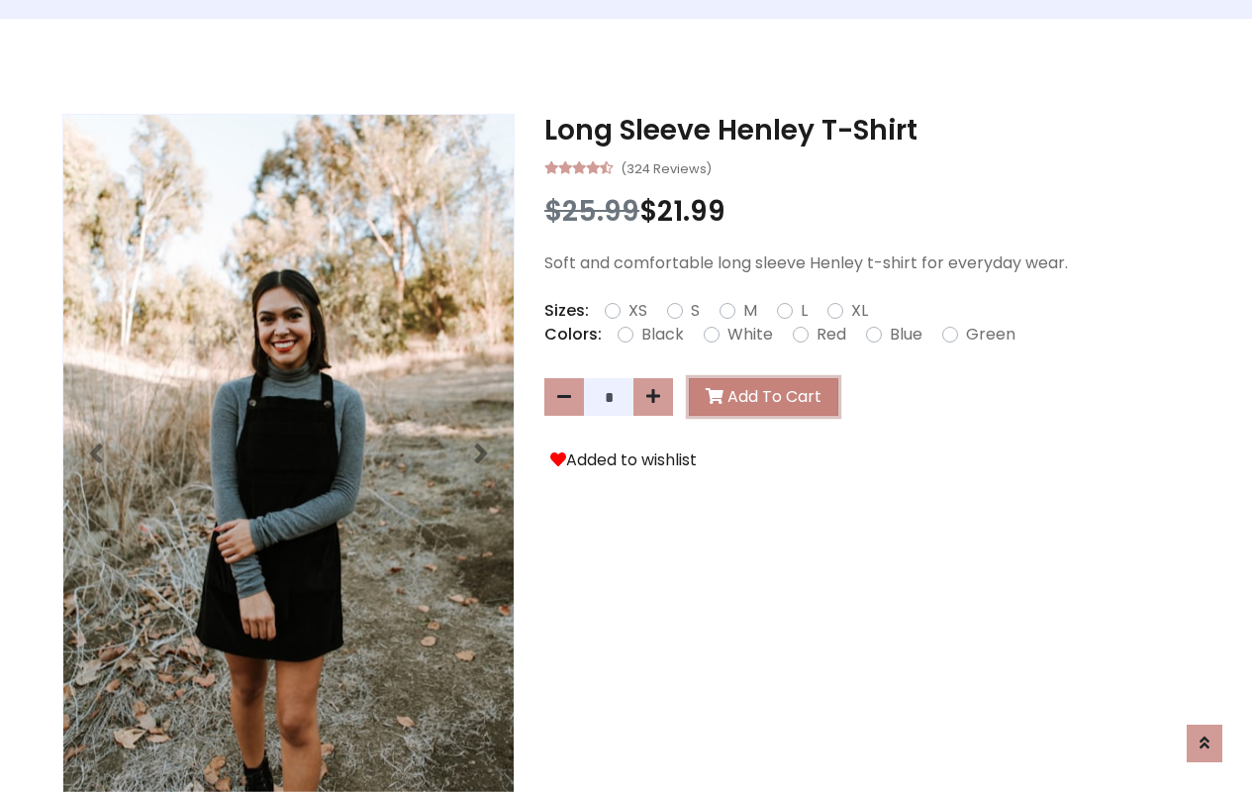
click at [759, 397] on button "Add To Cart" at bounding box center [763, 397] width 149 height 38
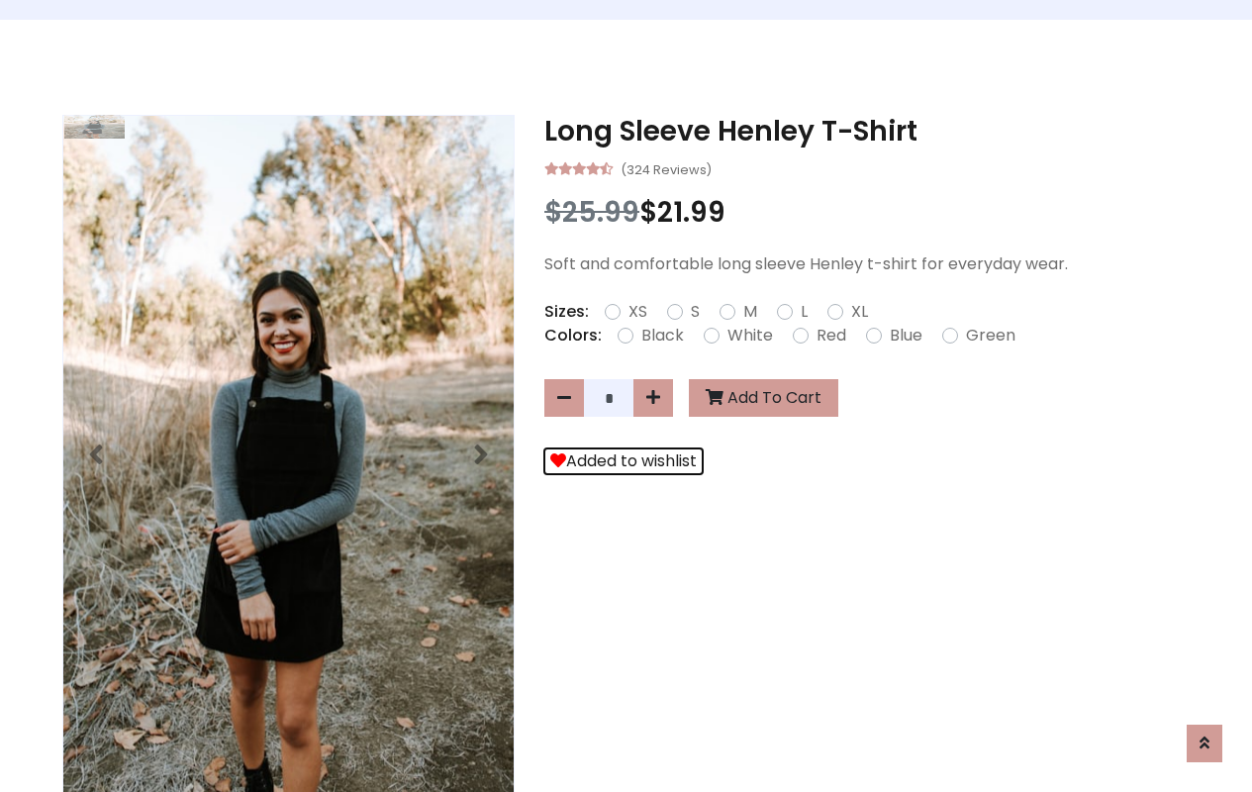
click at [619, 461] on button "Added to wishlist" at bounding box center [623, 461] width 158 height 26
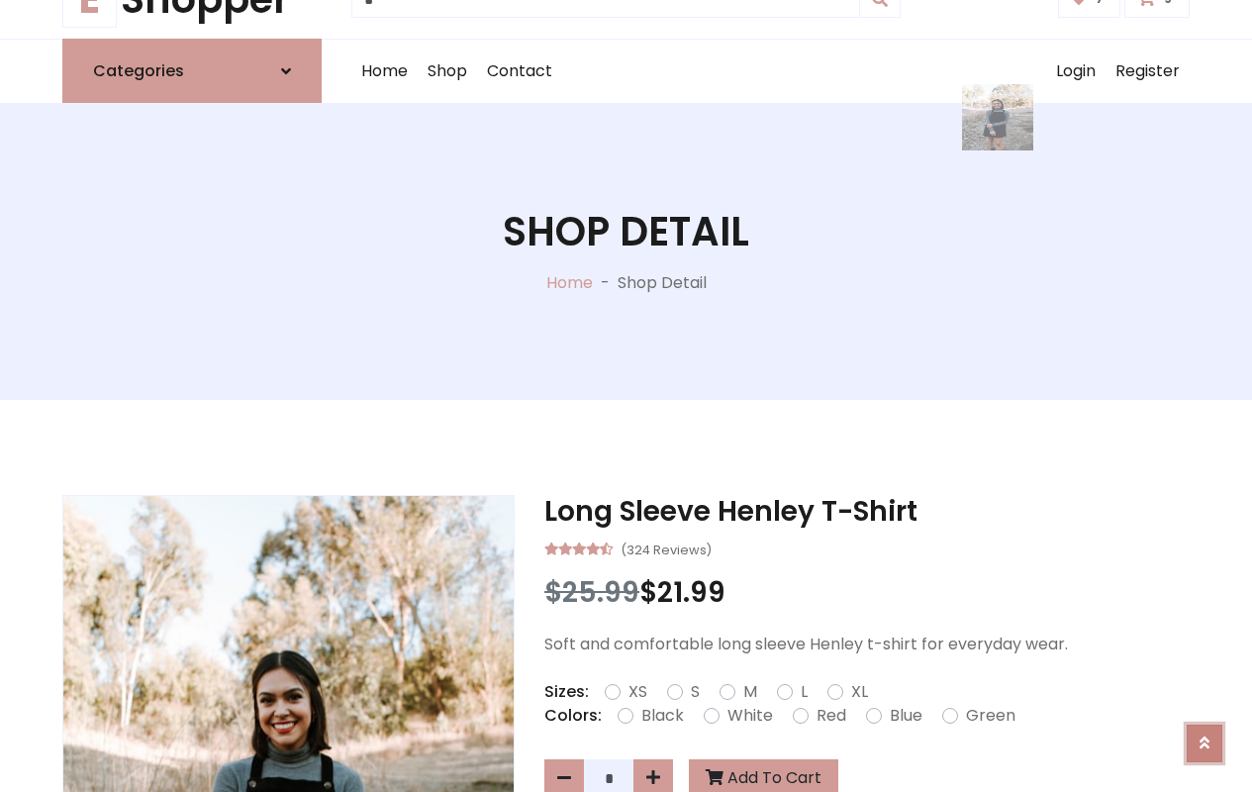
click at [1205, 737] on icon at bounding box center [1205, 730] width 10 height 16
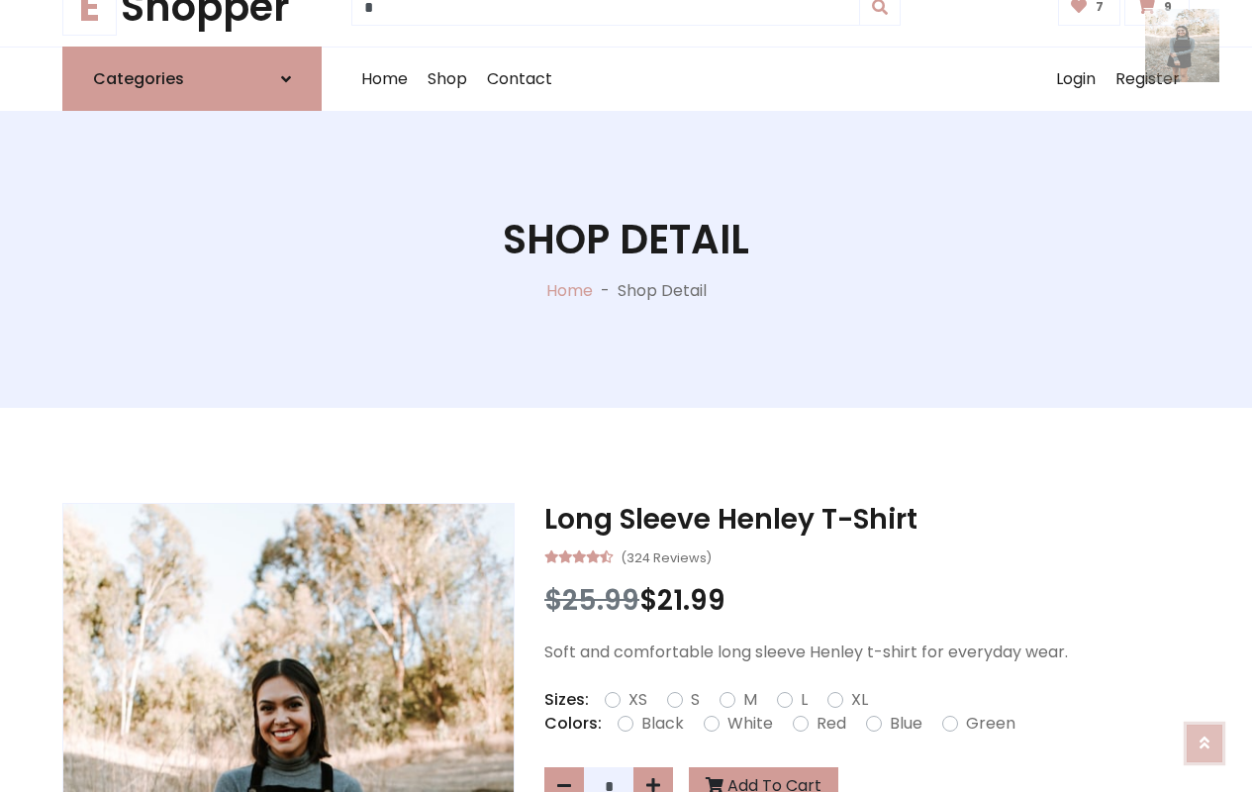
scroll to position [5, 0]
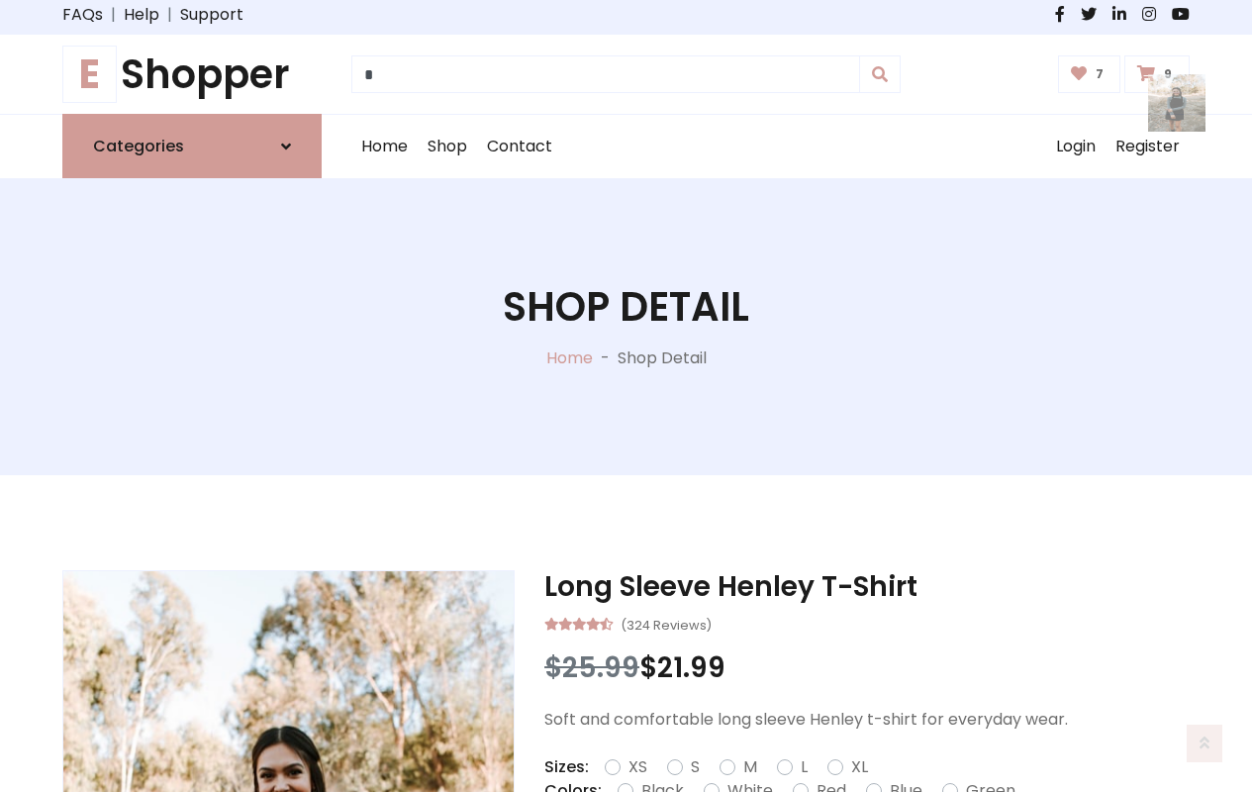
scroll to position [0, 0]
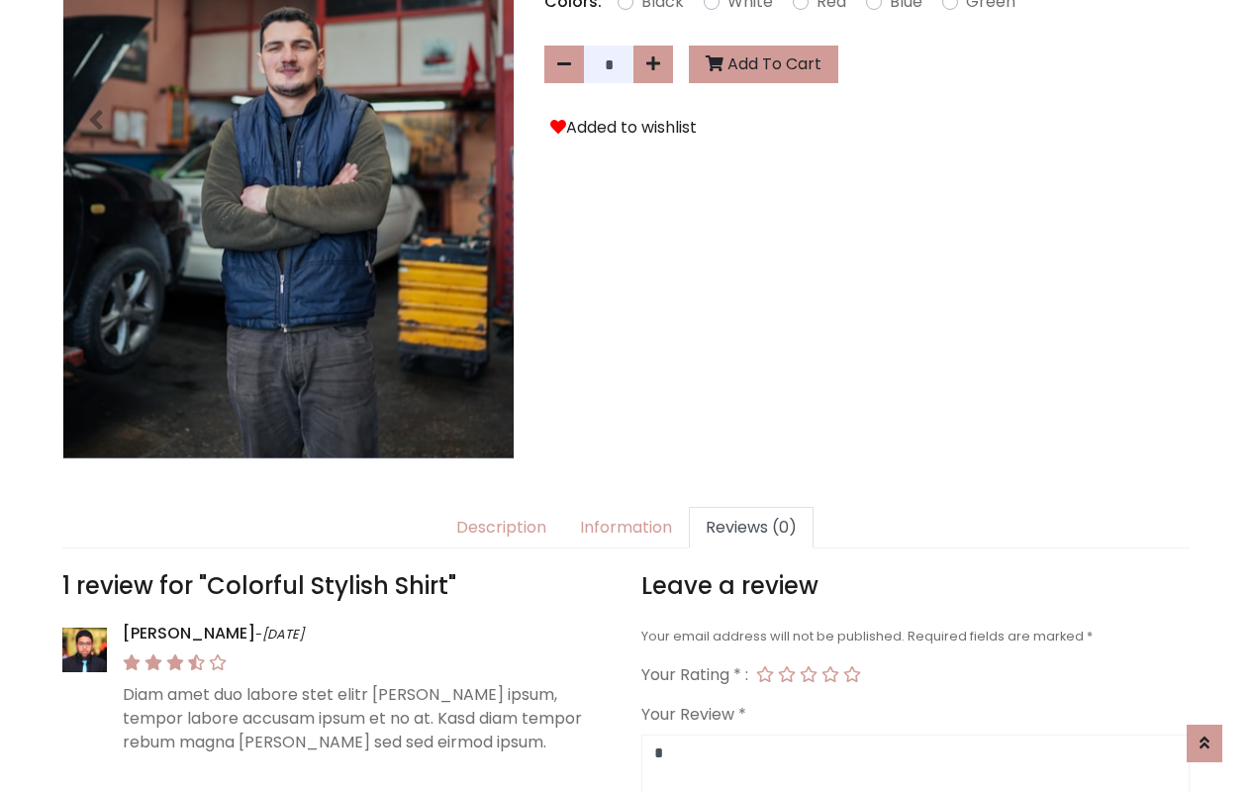
scroll to position [1574, 0]
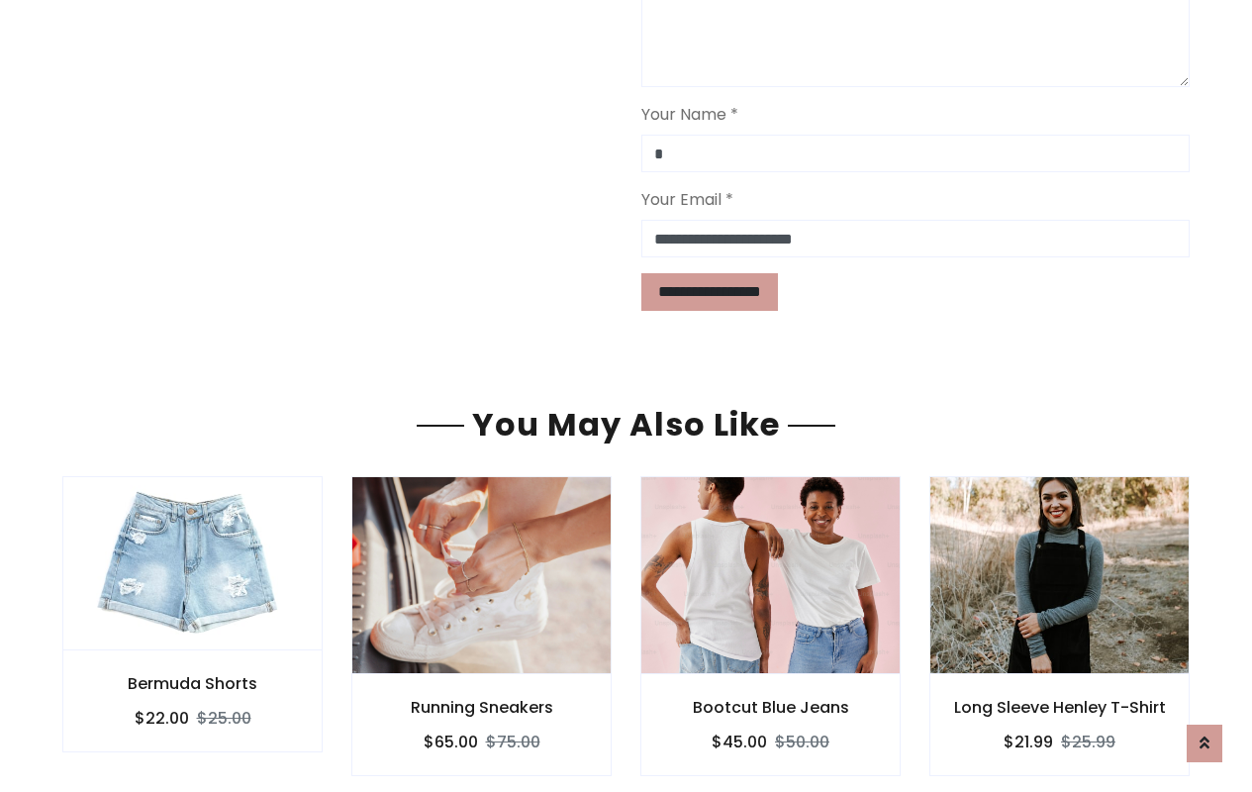
click at [626, 476] on div "Bermuda Shorts $22.00 $25.00 Running Sneakers $65.00 $75.00 Bootcut Blue Jeans …" at bounding box center [784, 626] width 1445 height 300
click at [664, 674] on div "Bootcut Blue Jeans $45.00 $50.00" at bounding box center [770, 725] width 260 height 102
